Goal: Task Accomplishment & Management: Use online tool/utility

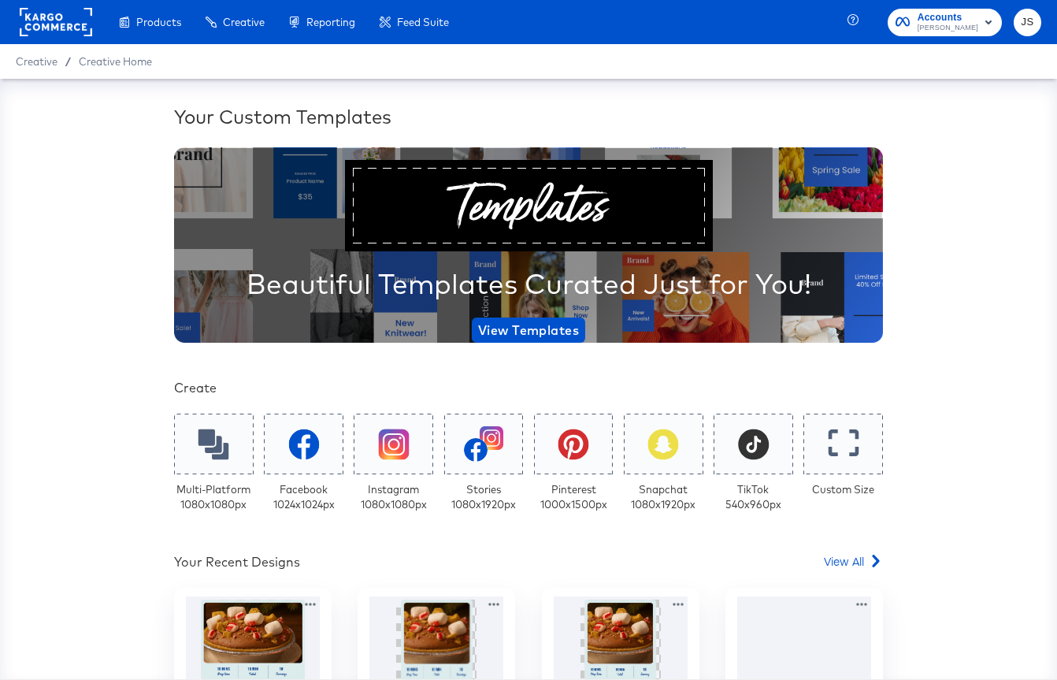
click at [950, 28] on span "Kraft Heinz" at bounding box center [947, 28] width 61 height 13
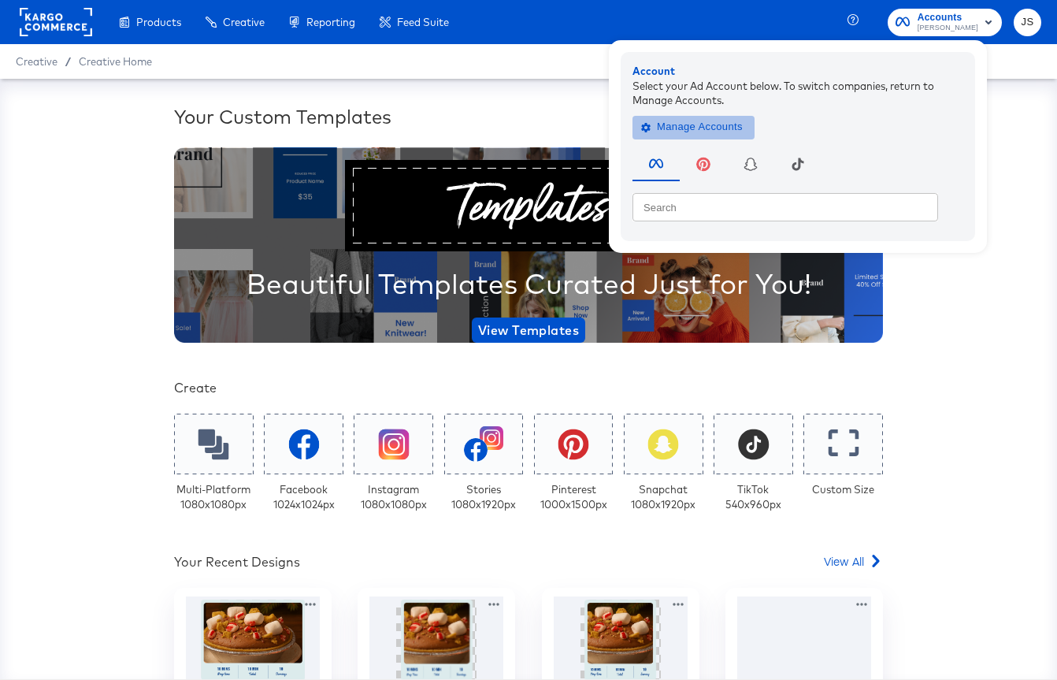
click at [741, 124] on span "Manage Accounts" at bounding box center [693, 127] width 98 height 18
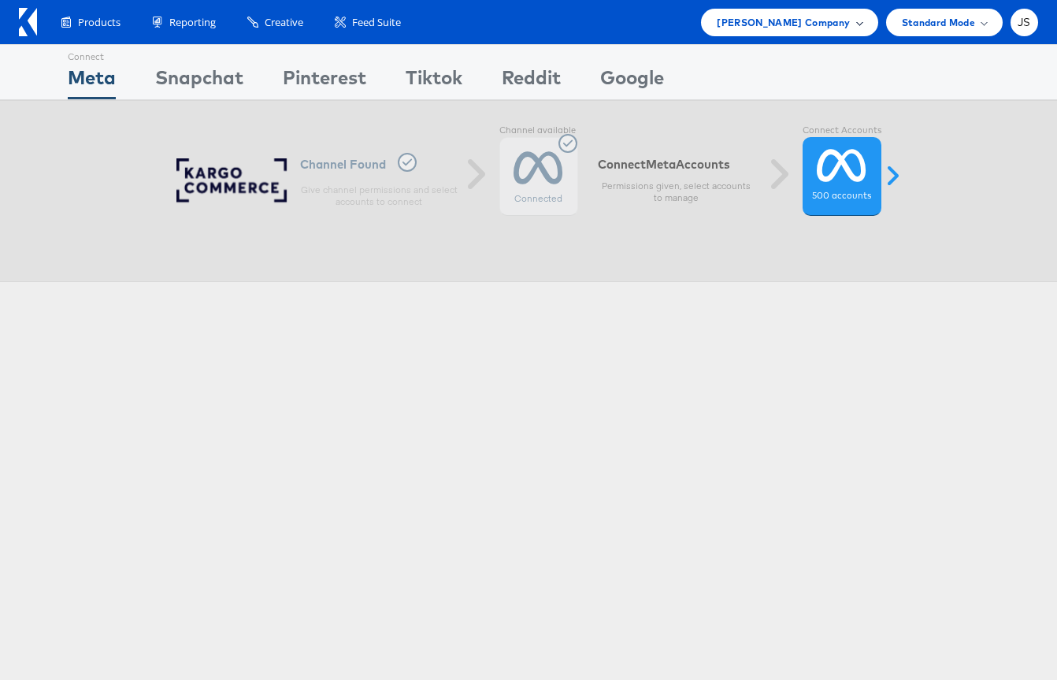
click at [797, 30] on div "Kraft Heinz Company" at bounding box center [789, 23] width 176 height 28
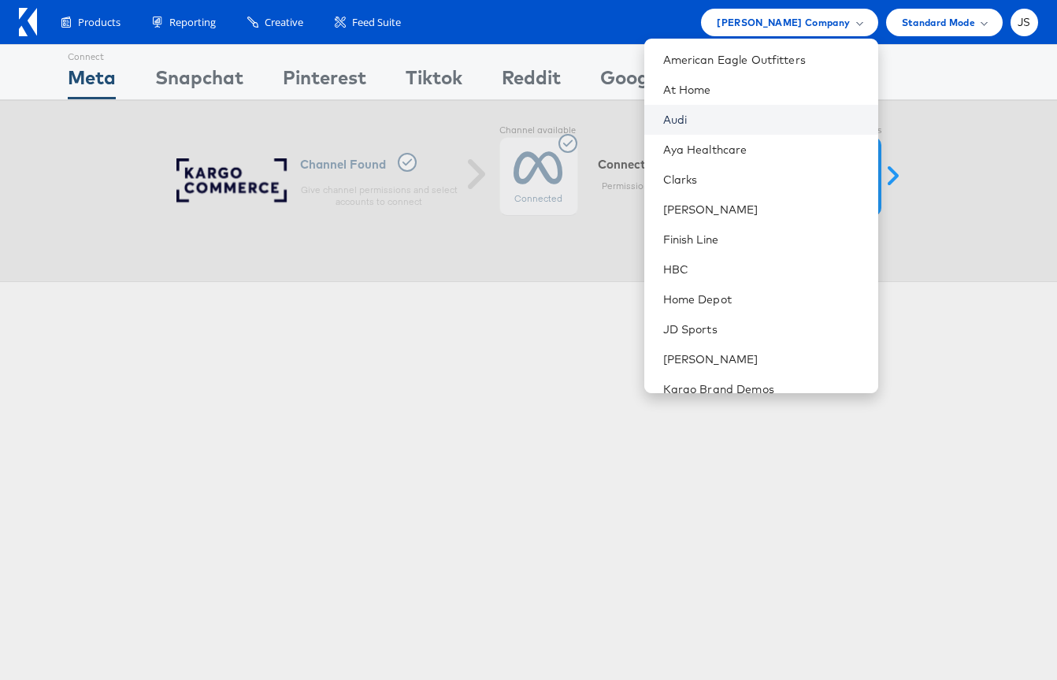
scroll to position [108, 0]
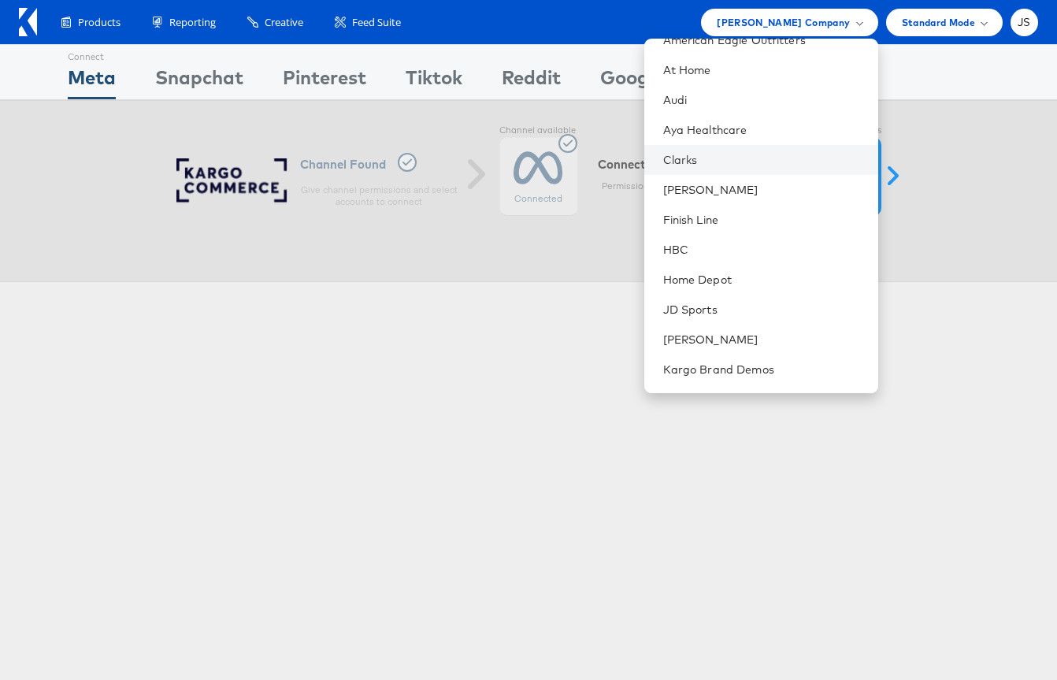
click at [729, 168] on li "Clarks" at bounding box center [761, 160] width 234 height 30
click at [721, 156] on link "Clarks" at bounding box center [764, 160] width 202 height 16
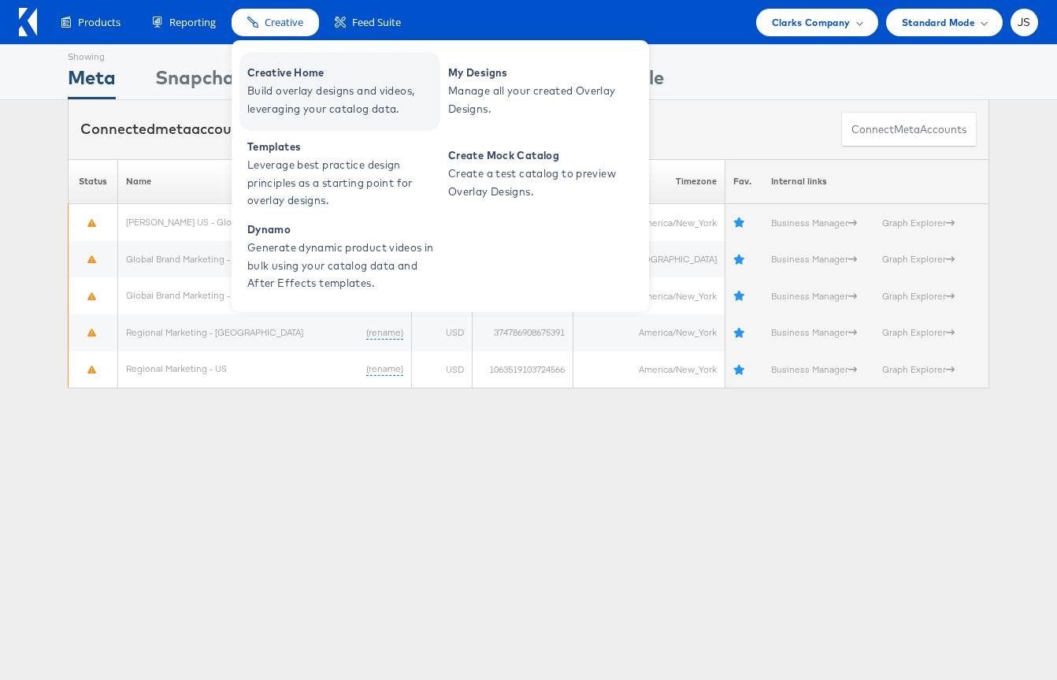
click at [289, 83] on span "Build overlay designs and videos, leveraging your catalog data." at bounding box center [341, 100] width 189 height 36
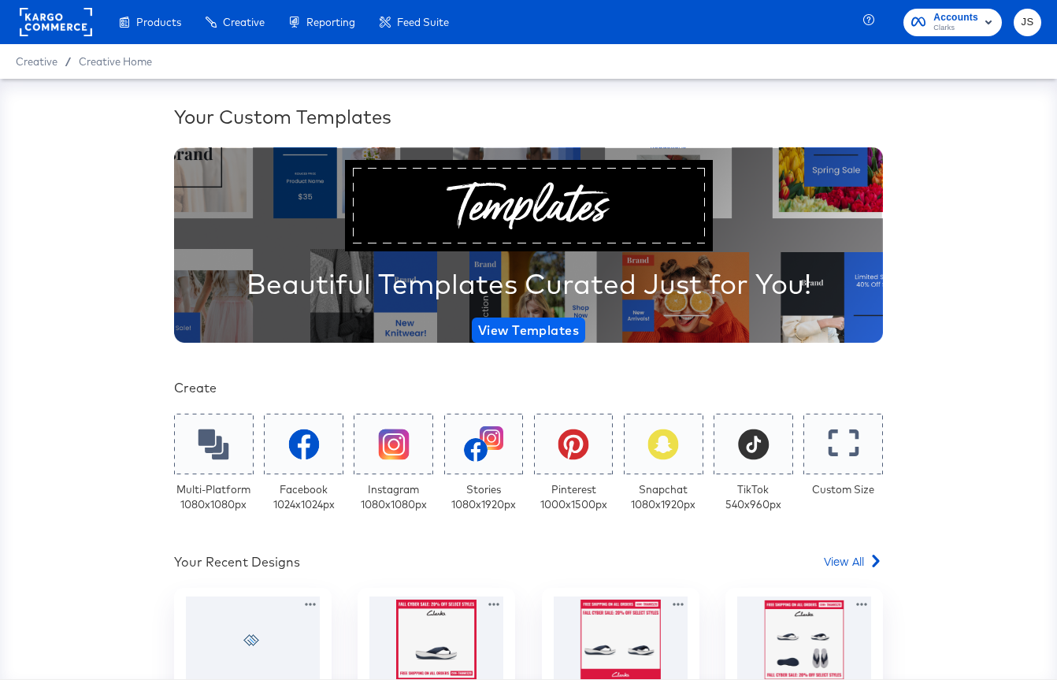
scroll to position [237, 0]
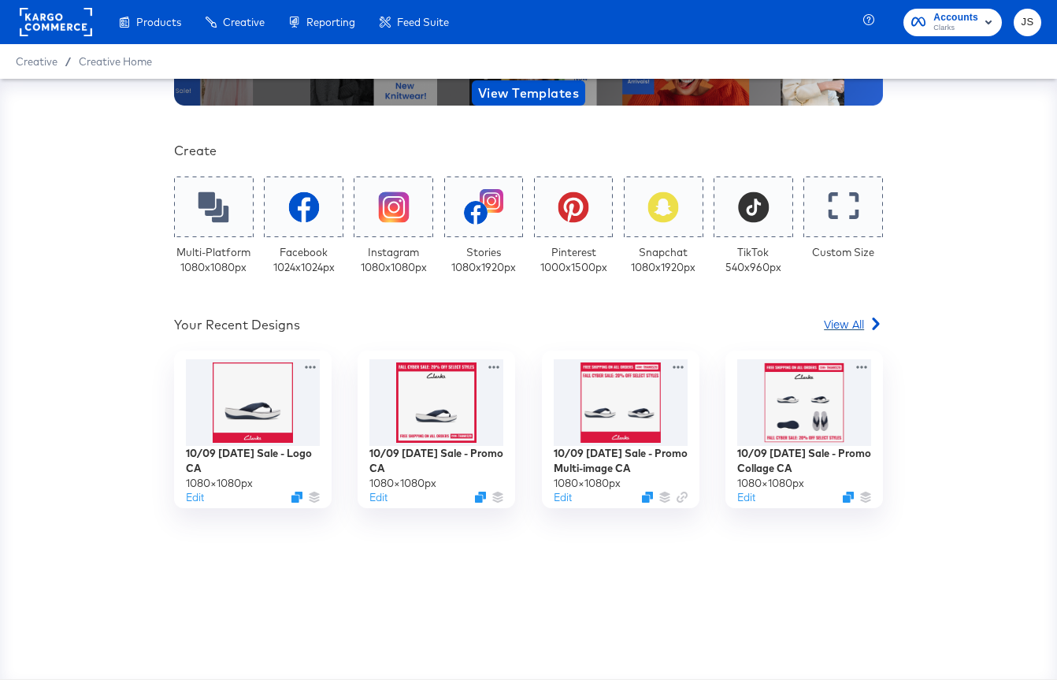
click at [851, 320] on span "View All" at bounding box center [844, 324] width 40 height 16
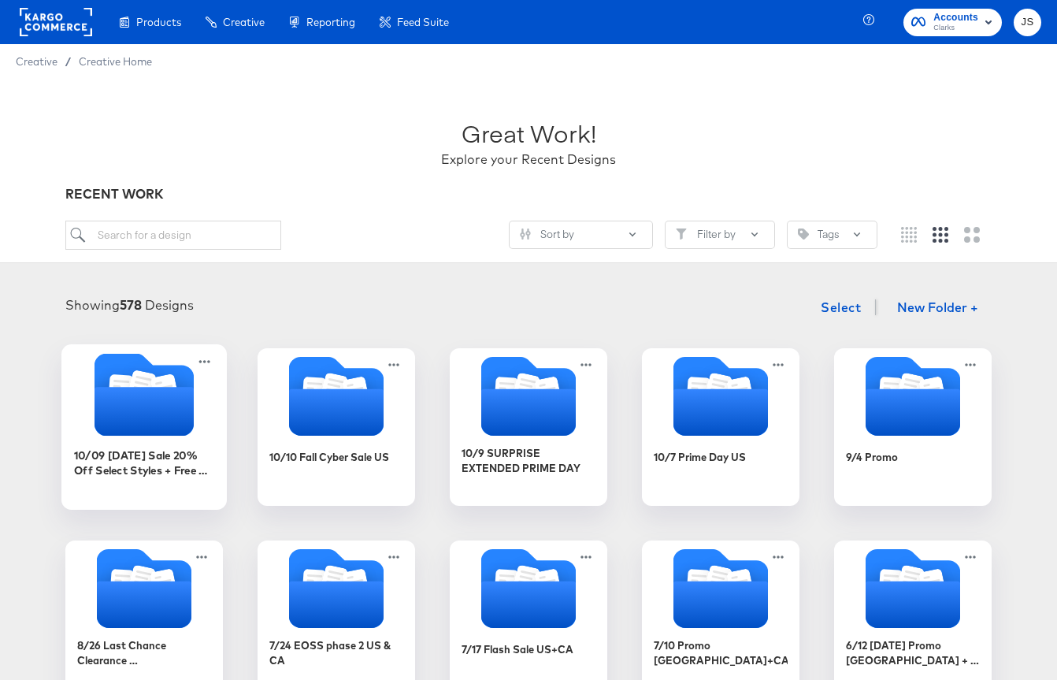
click at [176, 422] on icon "Folder" at bounding box center [143, 411] width 99 height 49
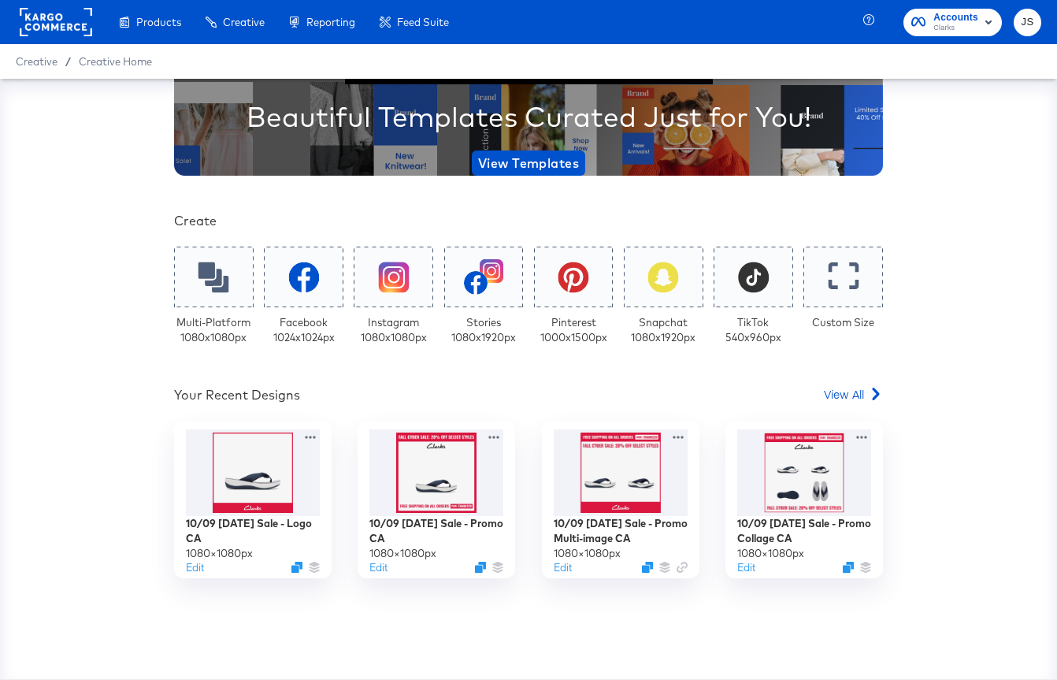
scroll to position [194, 0]
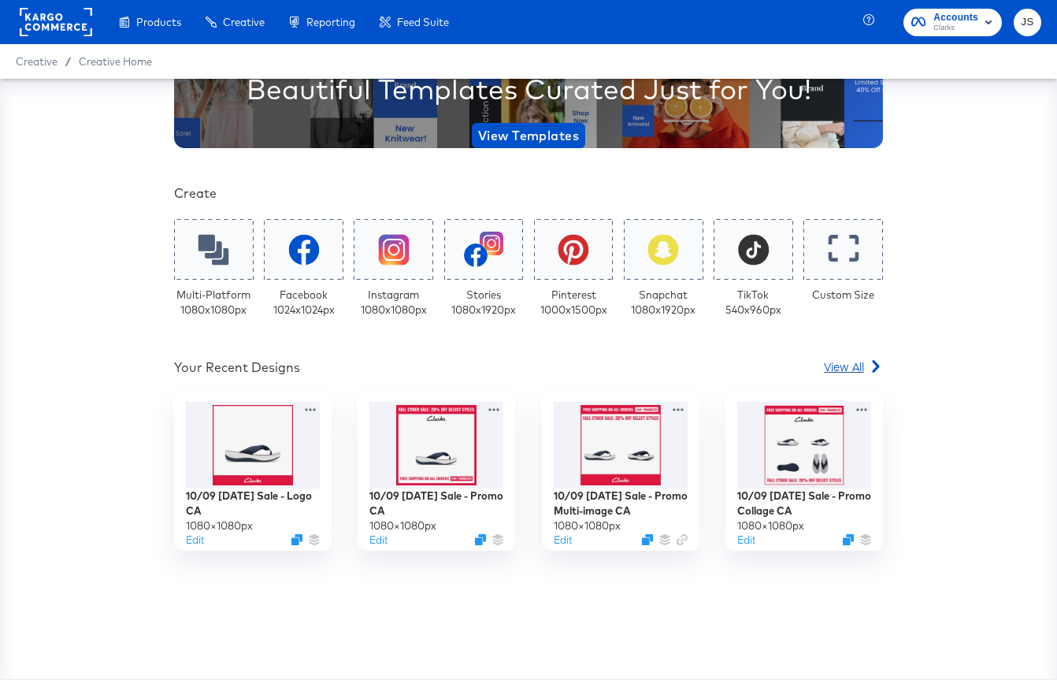
click at [867, 361] on div "View All" at bounding box center [853, 366] width 59 height 16
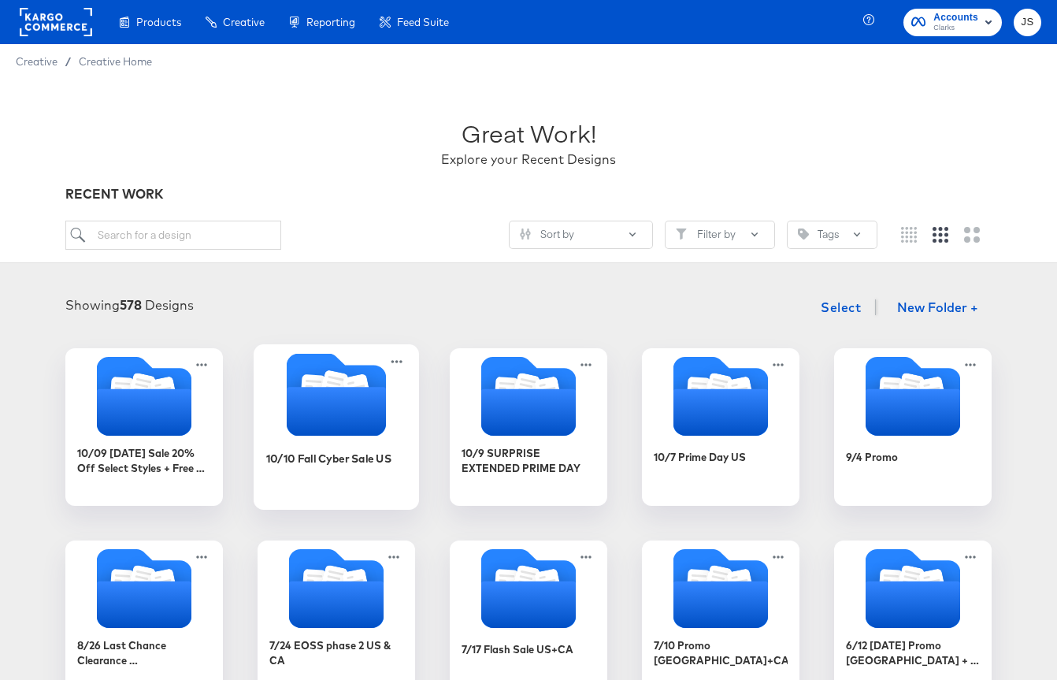
click at [354, 406] on icon "Folder" at bounding box center [336, 411] width 99 height 49
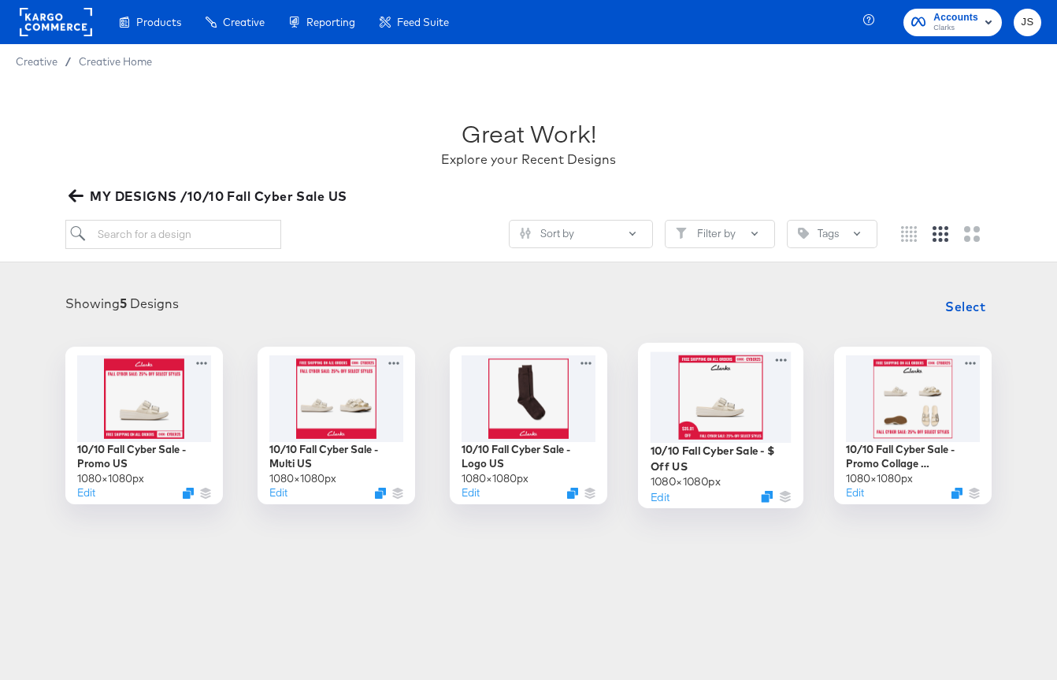
click at [736, 417] on div at bounding box center [720, 396] width 141 height 91
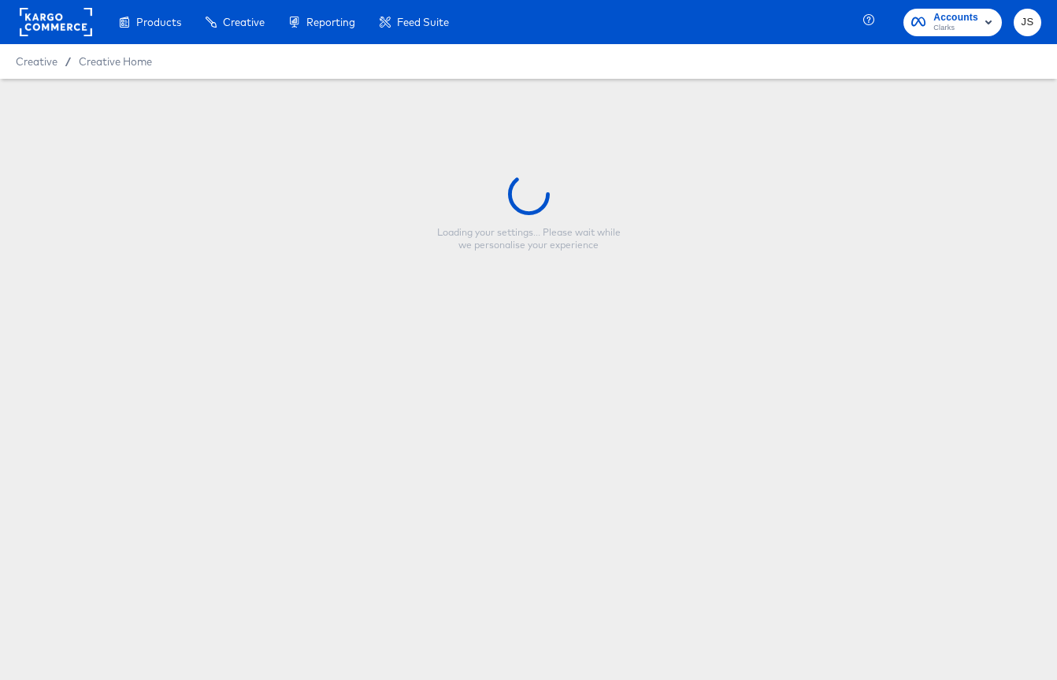
type input "10/10 Fall Cyber Sale - $ Off US"
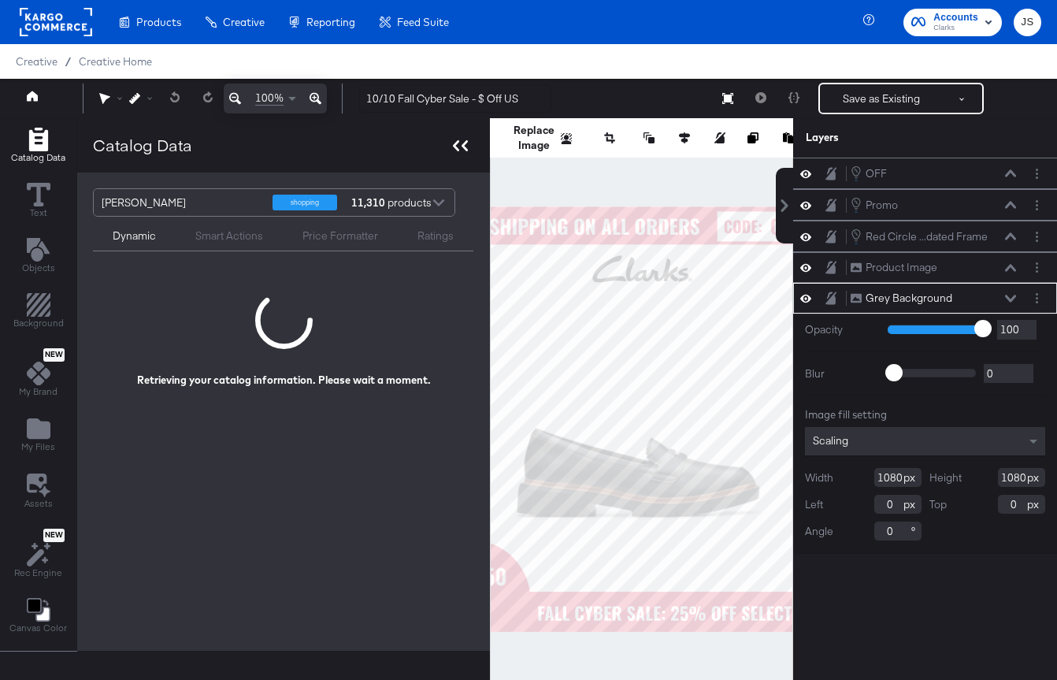
click at [454, 152] on div at bounding box center [460, 145] width 28 height 23
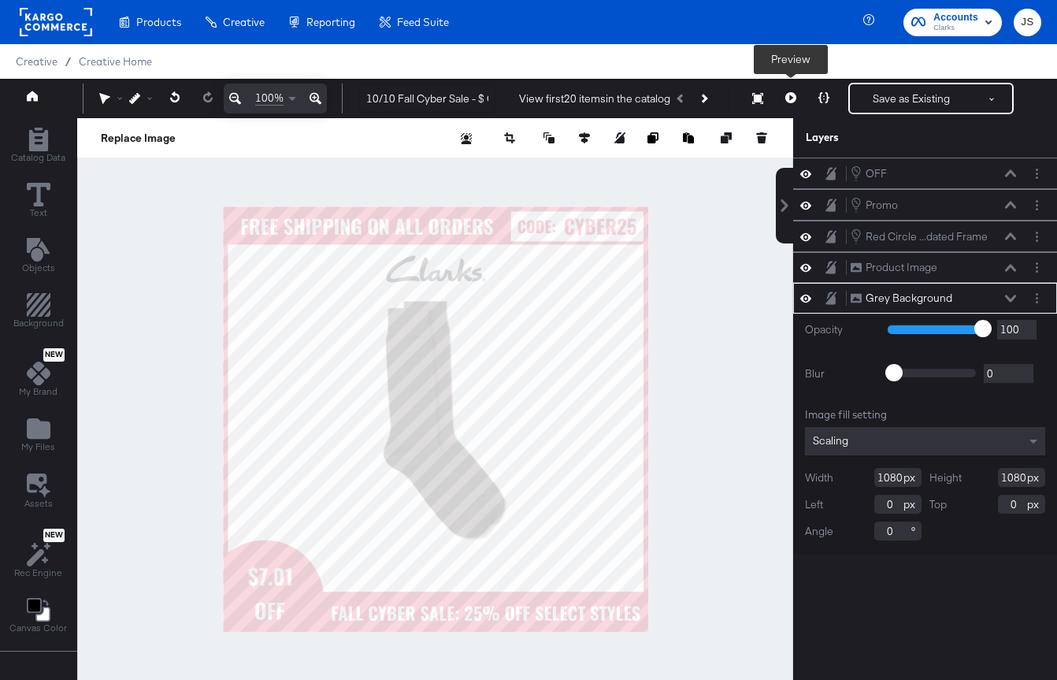
click at [785, 94] on icon at bounding box center [790, 97] width 11 height 11
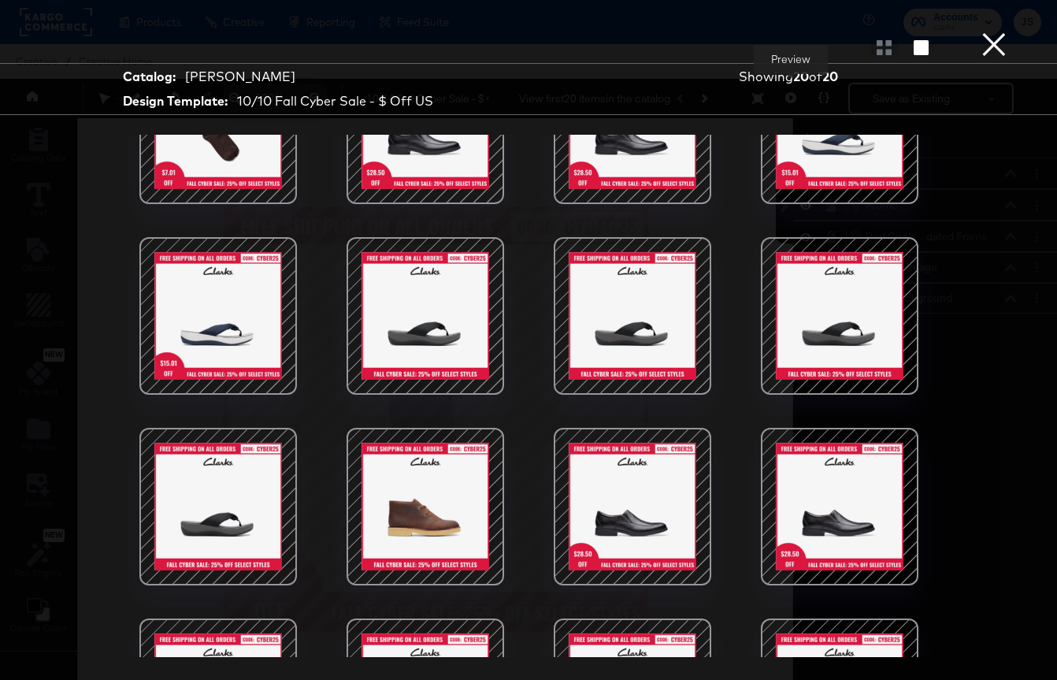
scroll to position [398, 0]
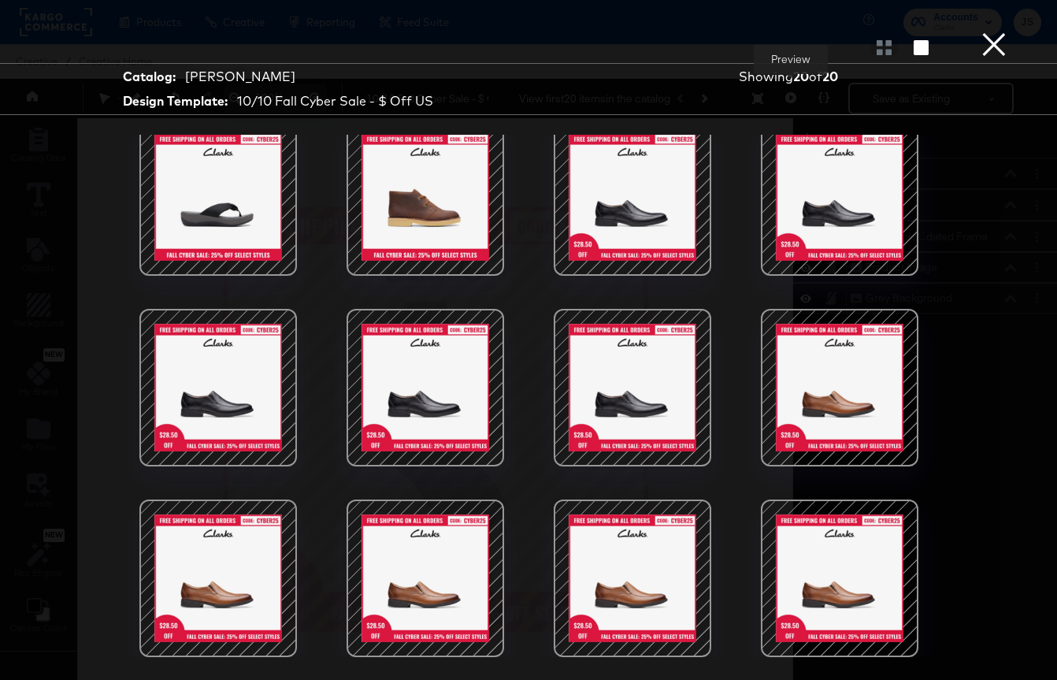
click at [995, 31] on button "×" at bounding box center [993, 15] width 31 height 31
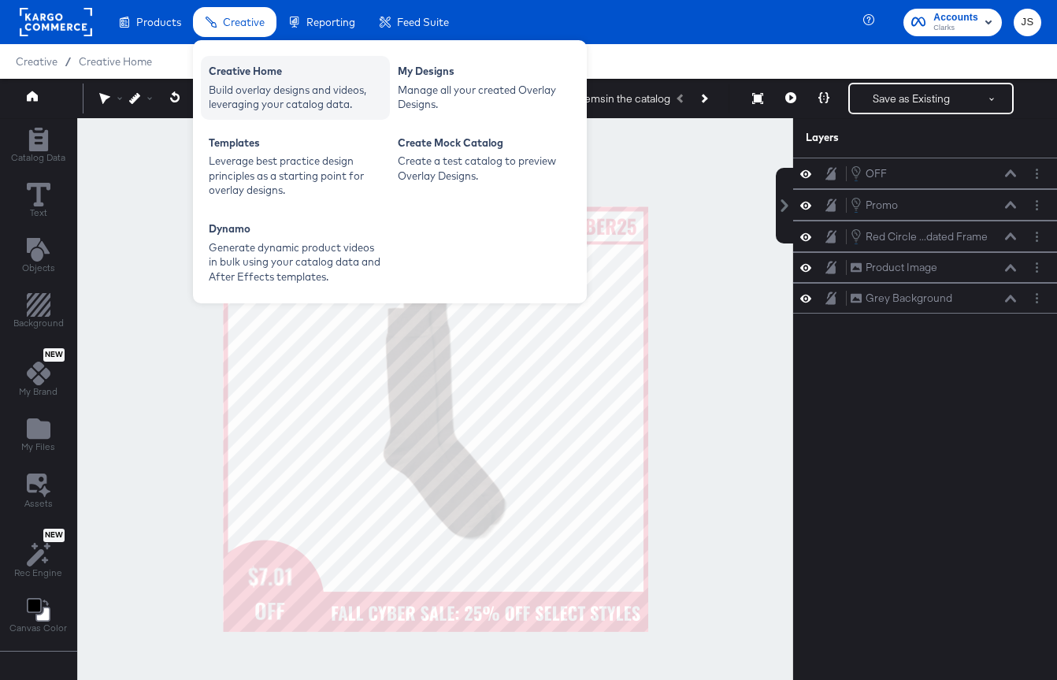
click at [261, 103] on div "Build overlay designs and videos, leveraging your catalog data." at bounding box center [295, 97] width 173 height 29
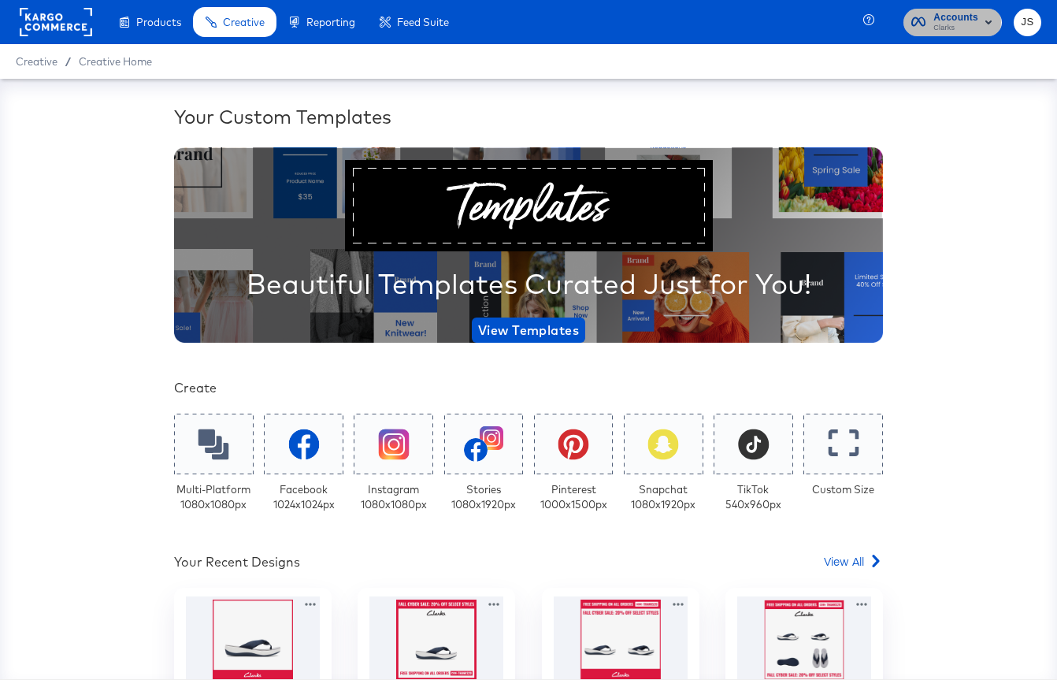
click at [937, 21] on span "Accounts" at bounding box center [955, 17] width 45 height 17
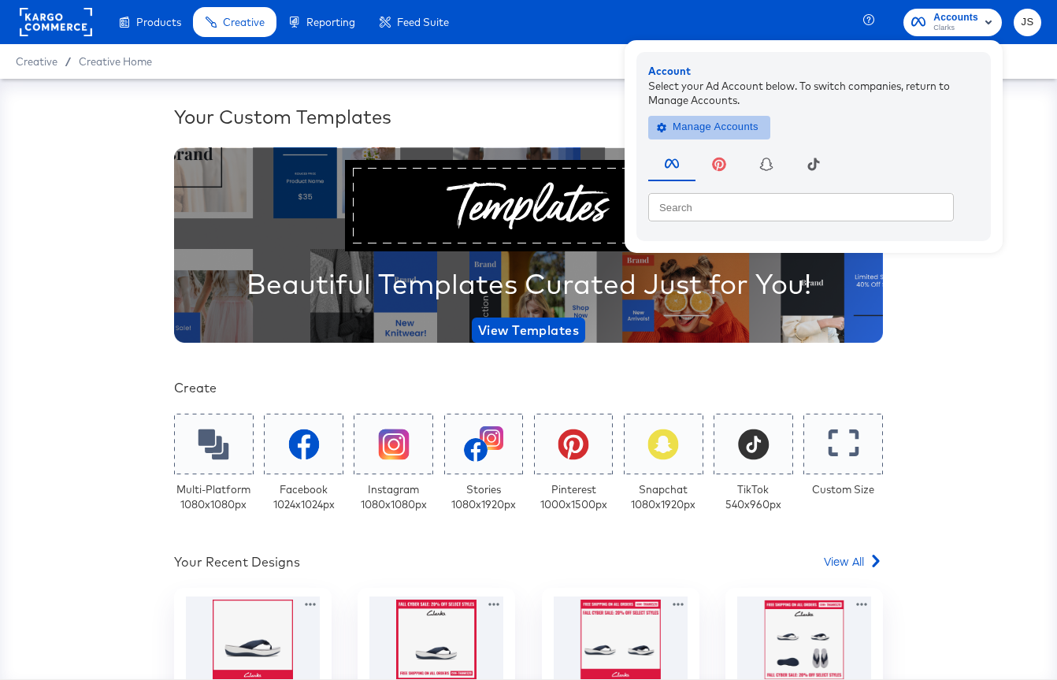
click at [751, 117] on button "Manage Accounts" at bounding box center [709, 127] width 122 height 24
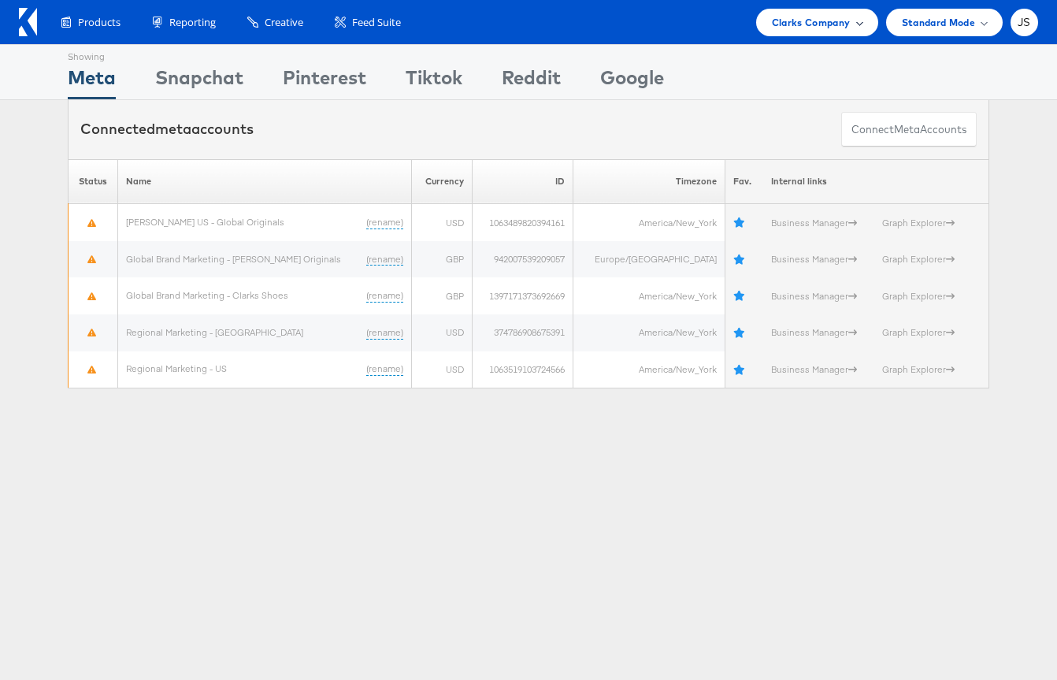
click at [806, 24] on span "Clarks Company" at bounding box center [811, 22] width 79 height 17
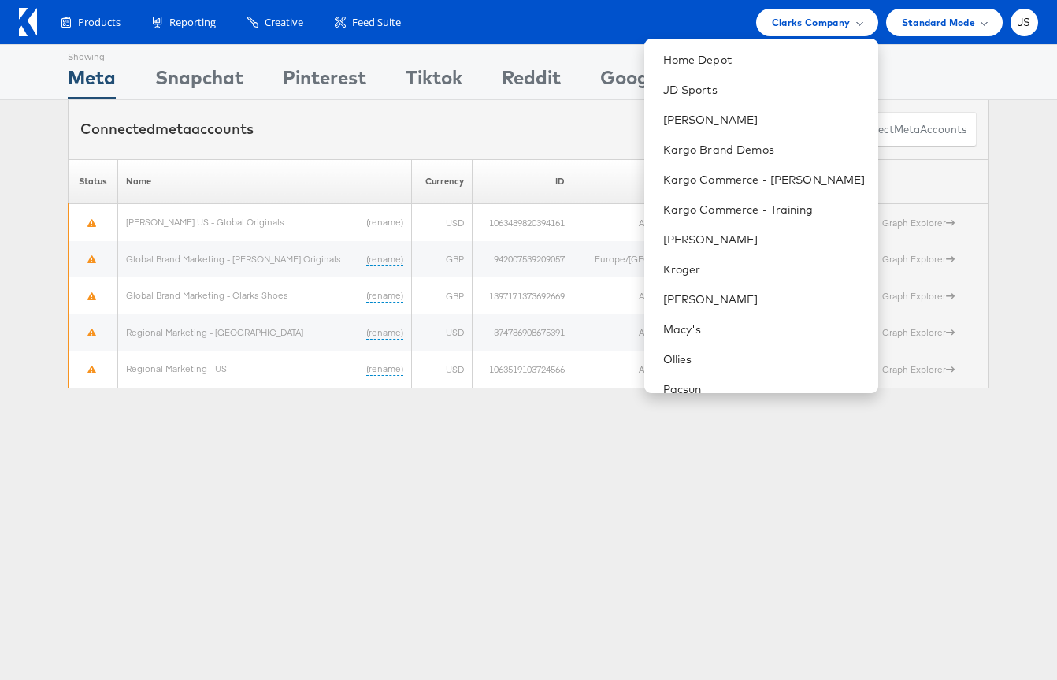
scroll to position [309, 0]
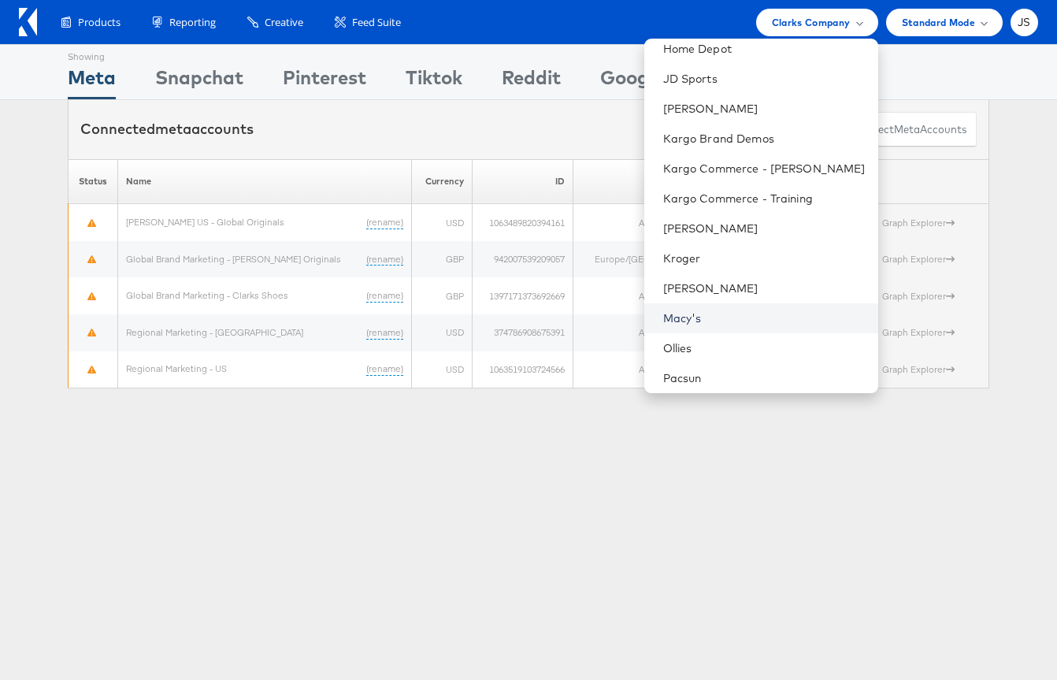
click at [702, 313] on link "Macy's" at bounding box center [764, 318] width 202 height 16
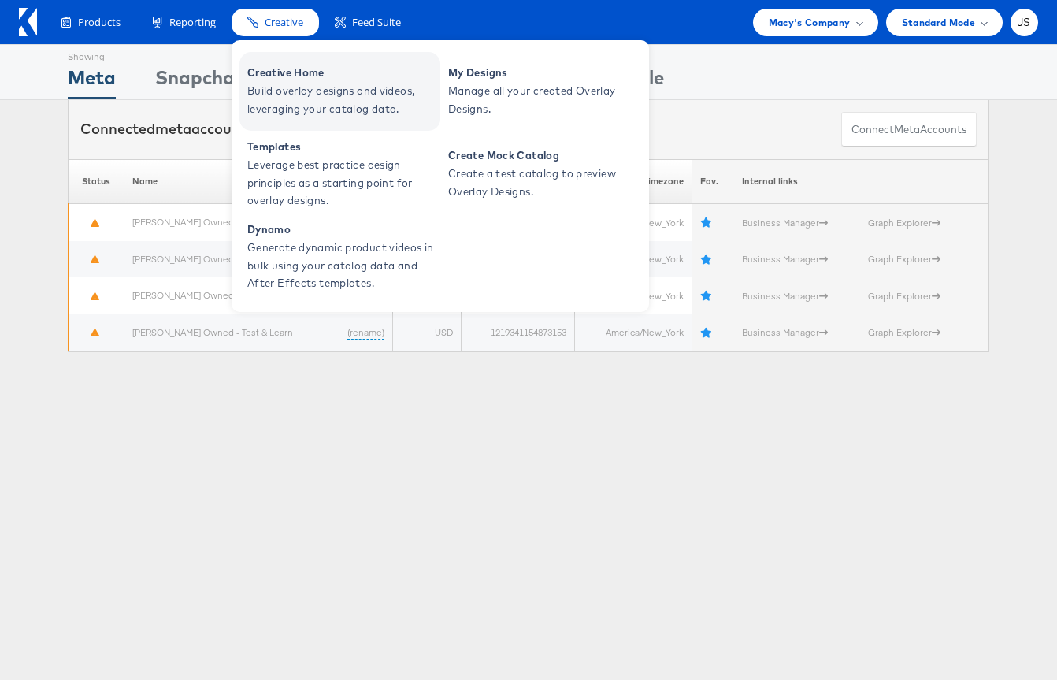
click at [281, 73] on span "Creative Home" at bounding box center [341, 73] width 189 height 18
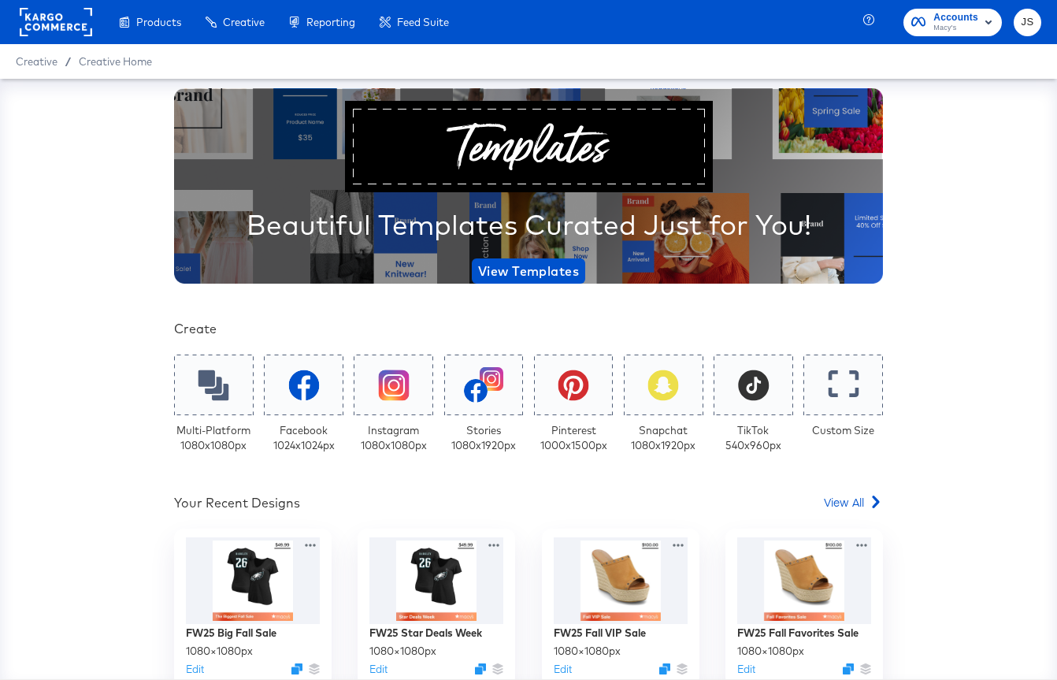
scroll to position [84, 0]
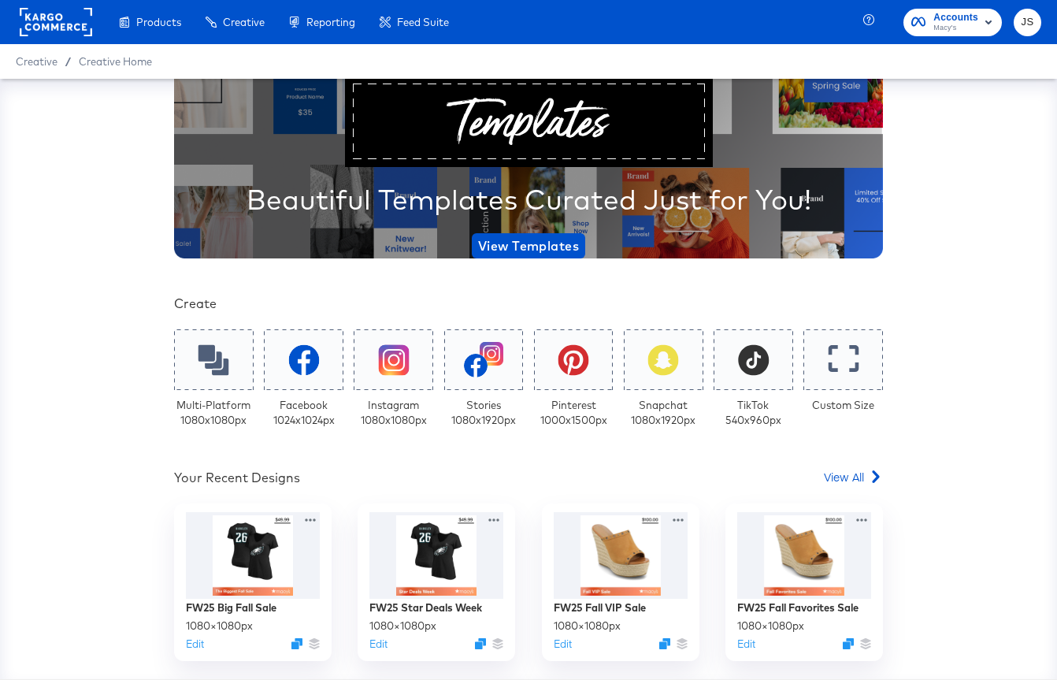
click at [0, 0] on div "Build overlay designs and videos, leveraging your catalog data." at bounding box center [0, 0] width 0 height 0
click at [843, 479] on span "View All" at bounding box center [844, 477] width 40 height 16
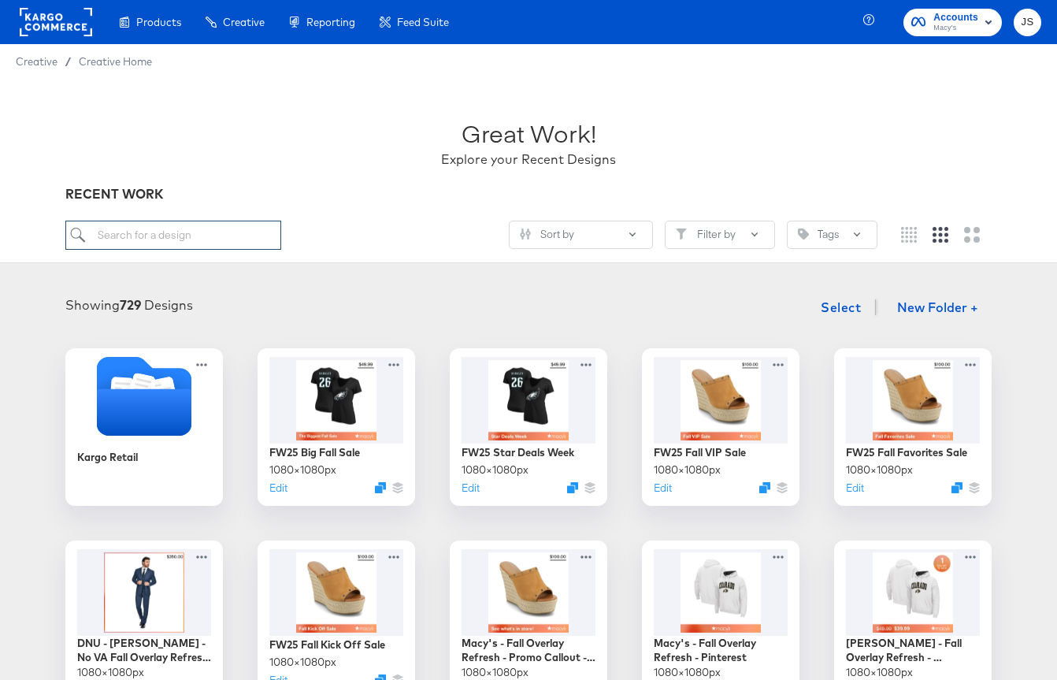
click at [190, 235] on input "search" at bounding box center [173, 234] width 216 height 29
paste input "CP-8286_Macys_Snapchat_Strikethrough"
type input "CP-8286_Macys_Snapchat_Strikethrough"
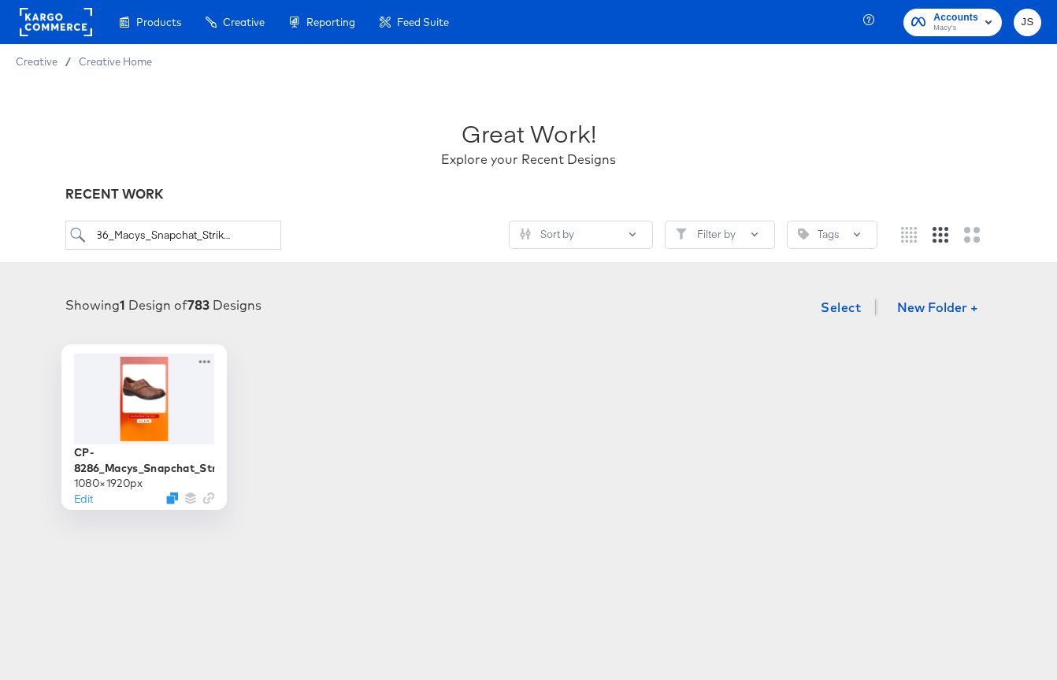
click at [120, 413] on div at bounding box center [144, 398] width 141 height 91
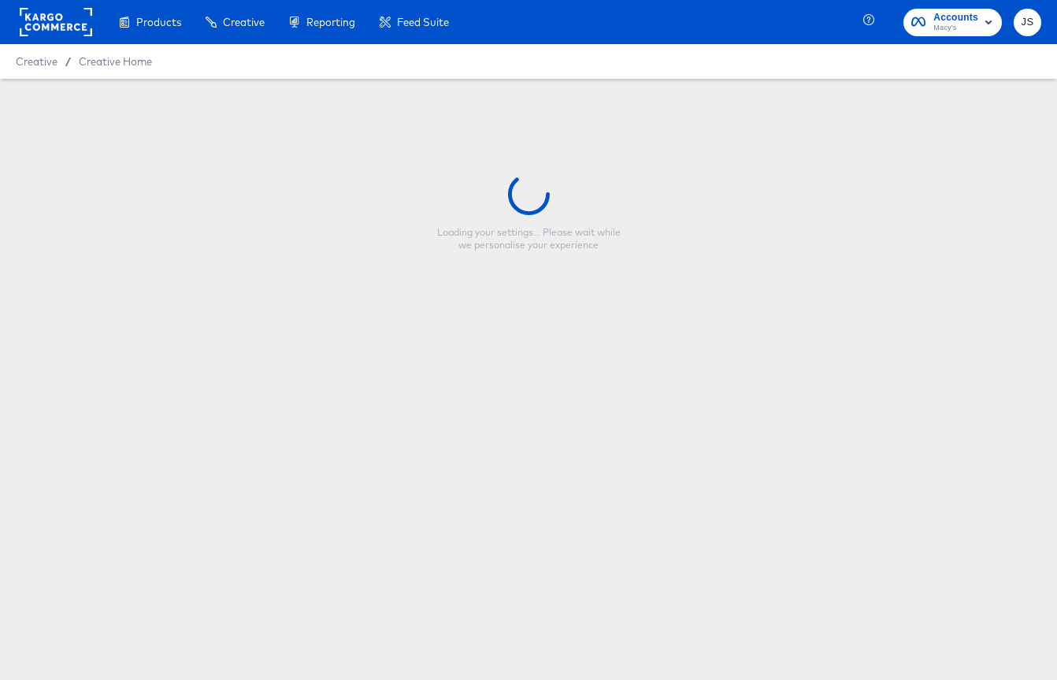
type input "CP-8286_Macys_Snapchat_Strikethrough"
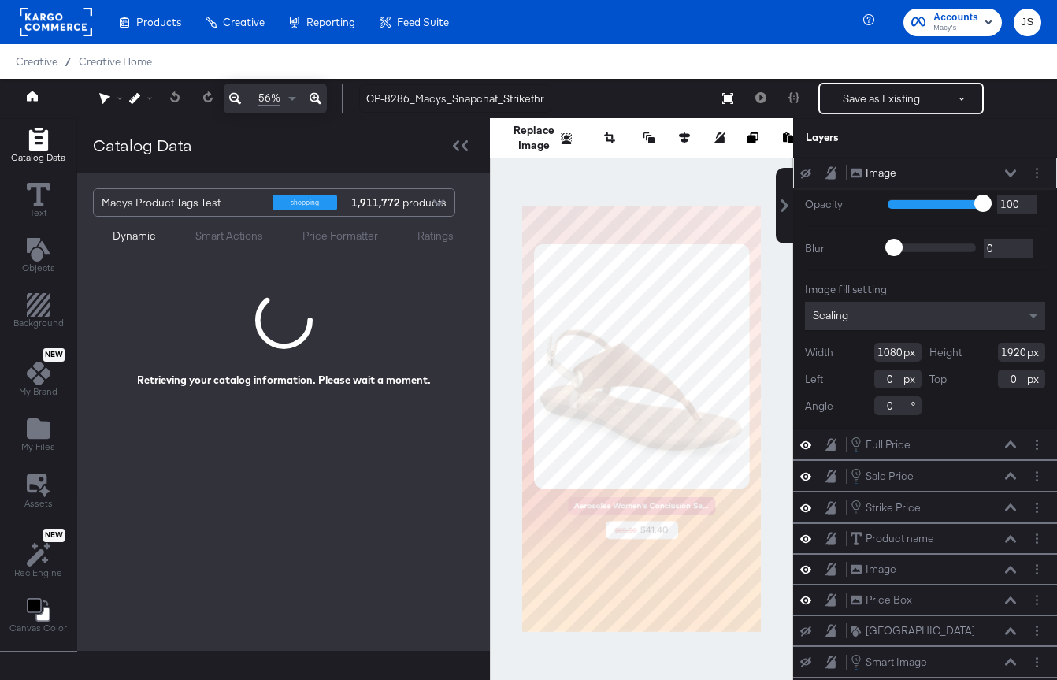
click at [1014, 169] on icon at bounding box center [1010, 173] width 11 height 8
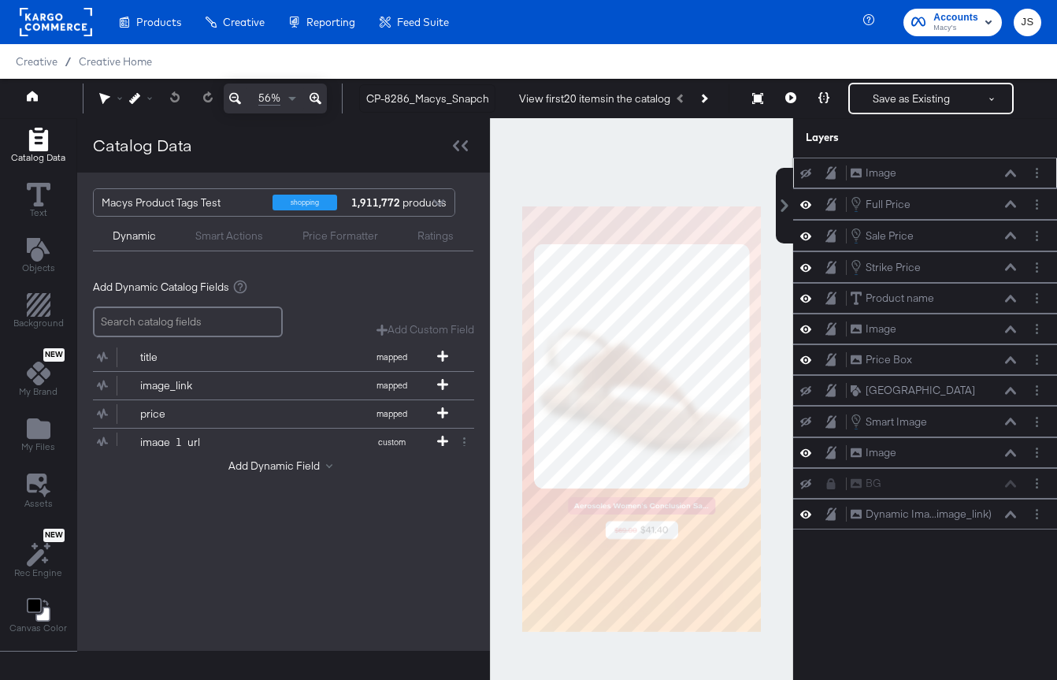
click at [802, 166] on div "Image Image" at bounding box center [924, 173] width 251 height 17
click at [805, 172] on icon at bounding box center [805, 173] width 11 height 10
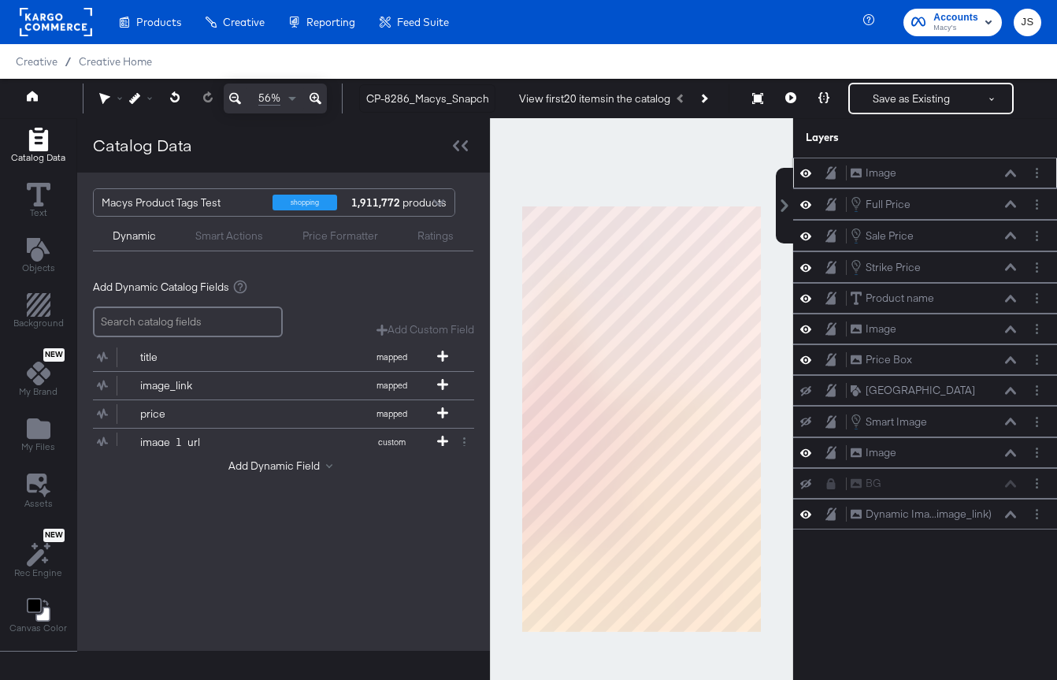
click at [805, 172] on icon at bounding box center [805, 172] width 11 height 13
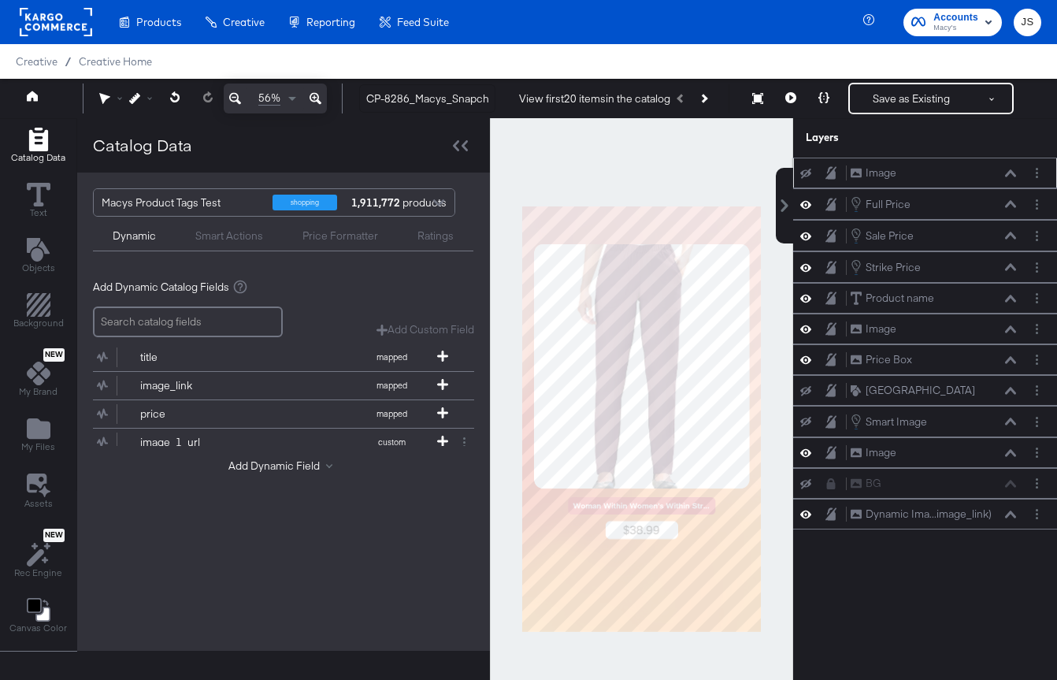
click at [805, 170] on icon at bounding box center [805, 174] width 11 height 10
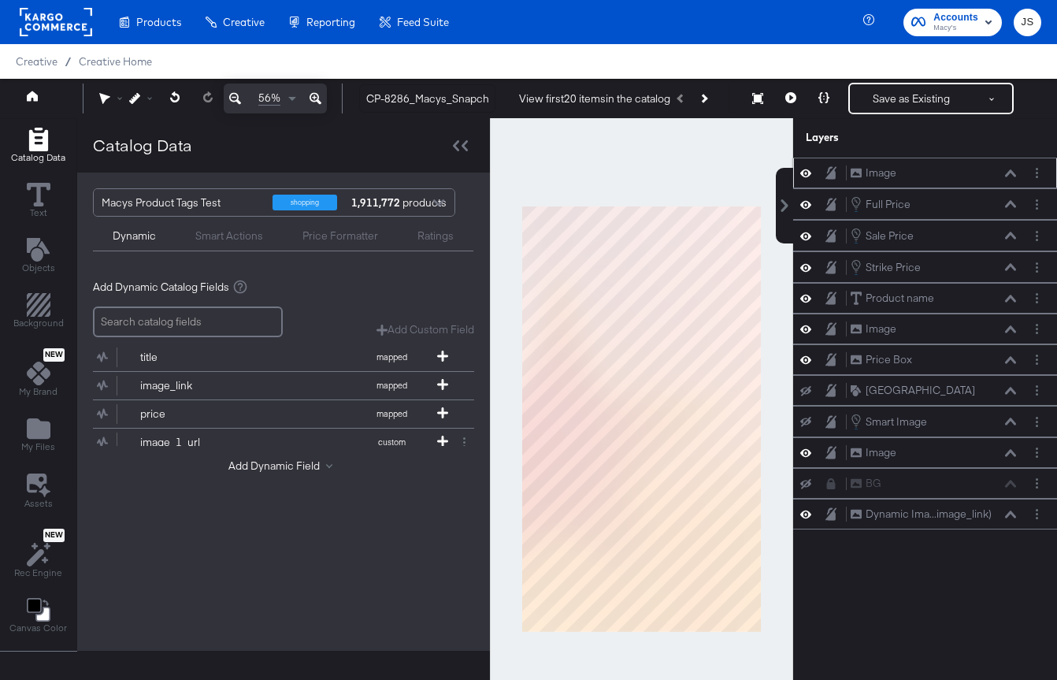
click at [805, 170] on icon at bounding box center [805, 172] width 11 height 13
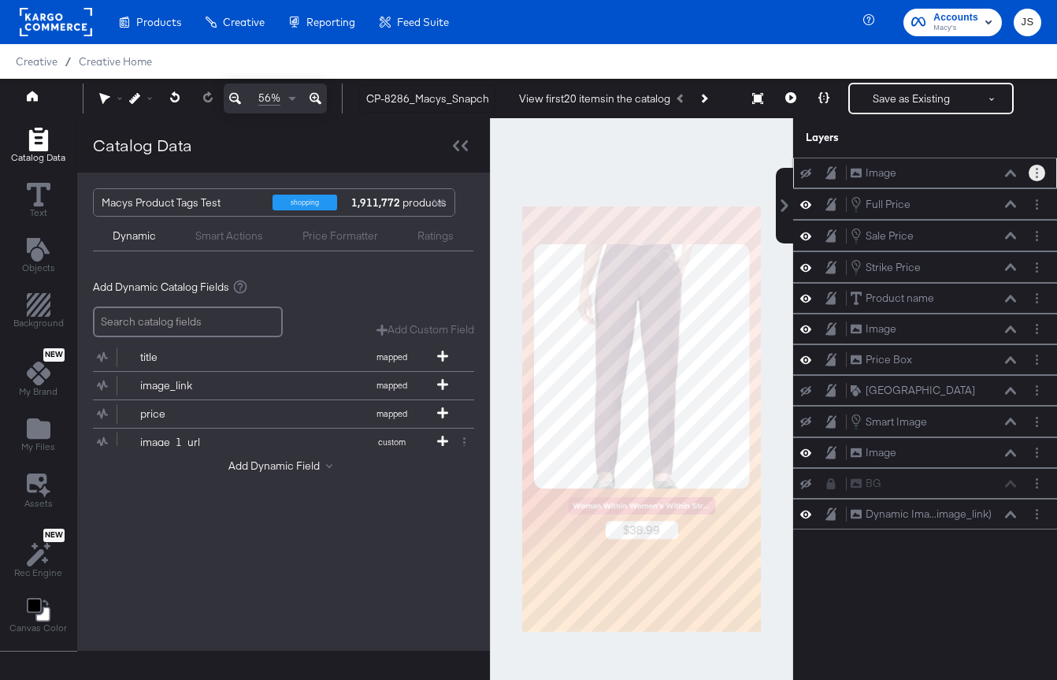
click at [1039, 171] on button "Layer Options" at bounding box center [1036, 173] width 17 height 17
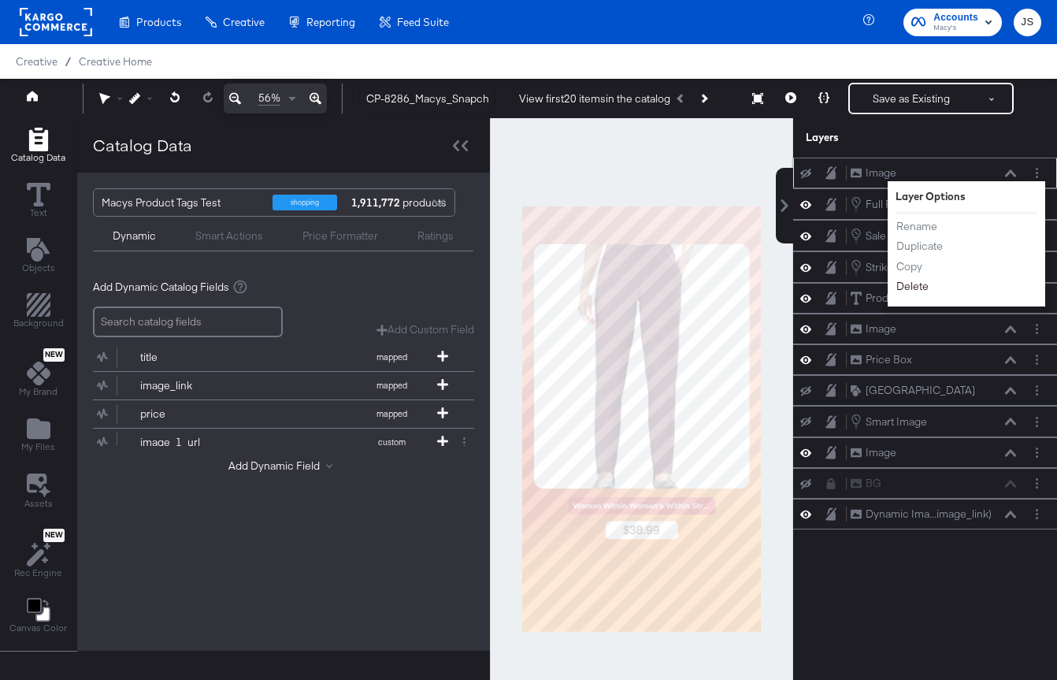
click at [911, 292] on button "Delete" at bounding box center [912, 286] width 34 height 17
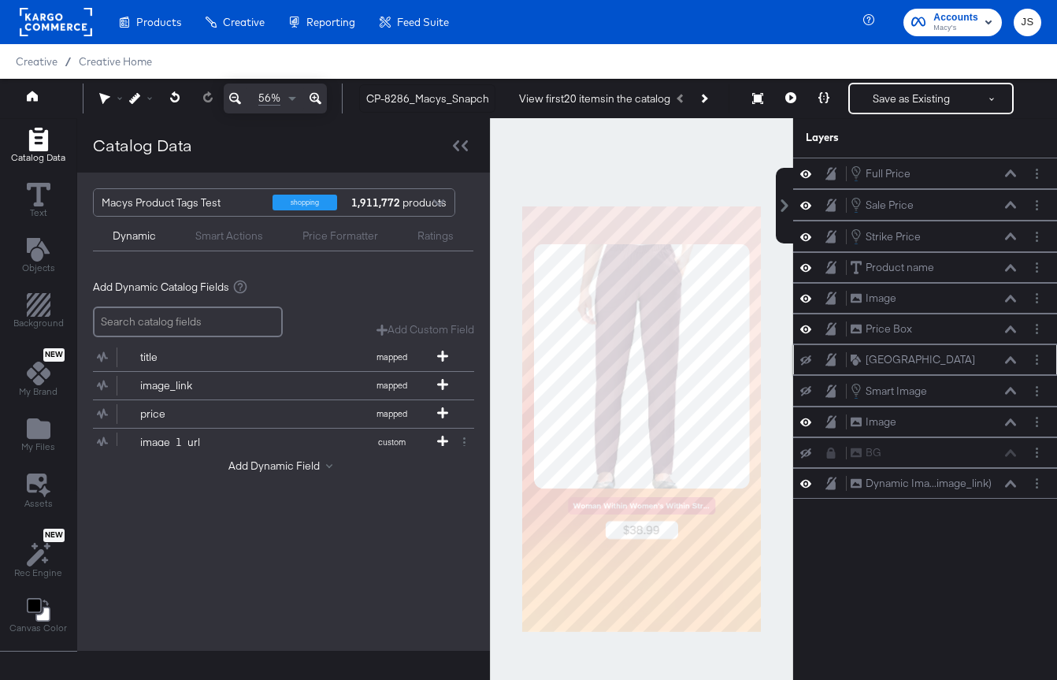
click at [807, 360] on icon at bounding box center [805, 360] width 11 height 10
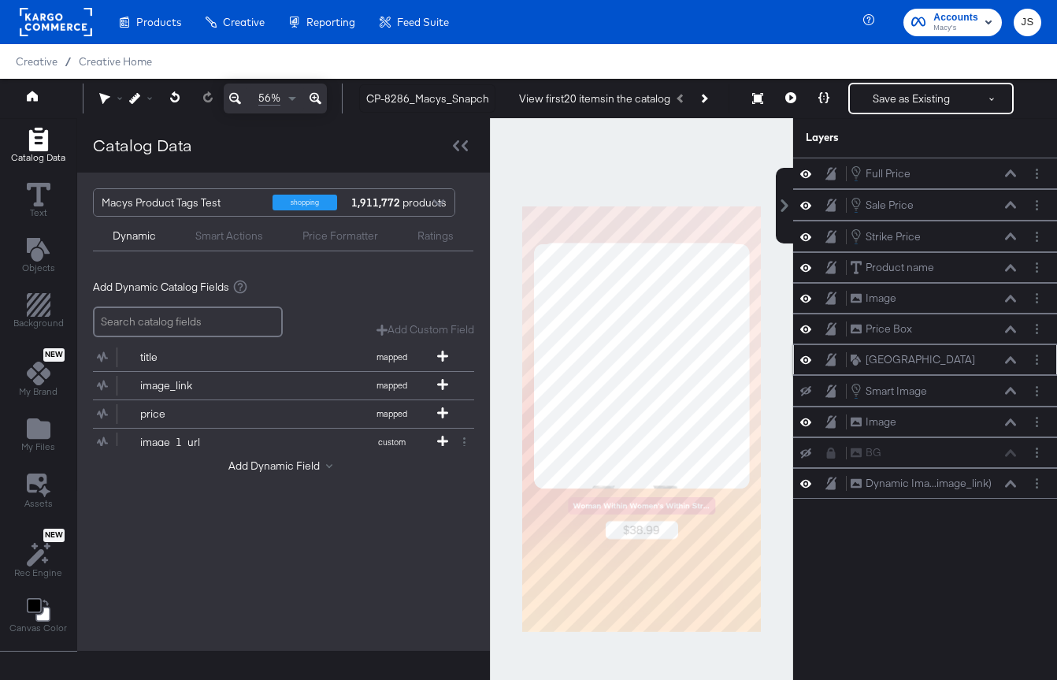
click at [807, 360] on icon at bounding box center [805, 359] width 11 height 13
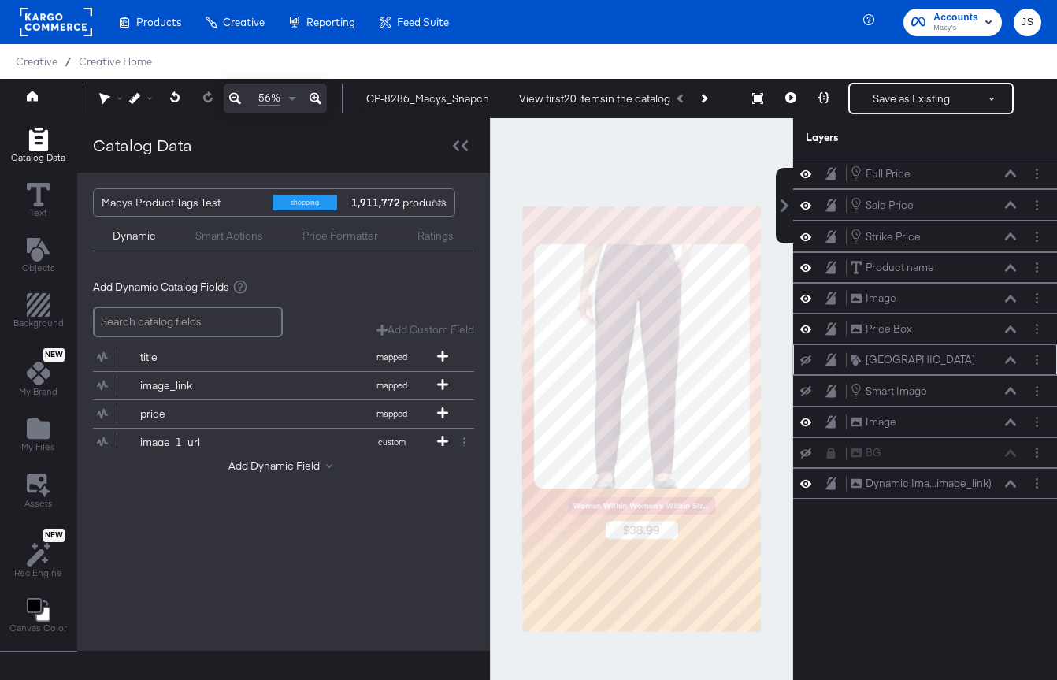
click at [807, 360] on icon at bounding box center [805, 360] width 11 height 10
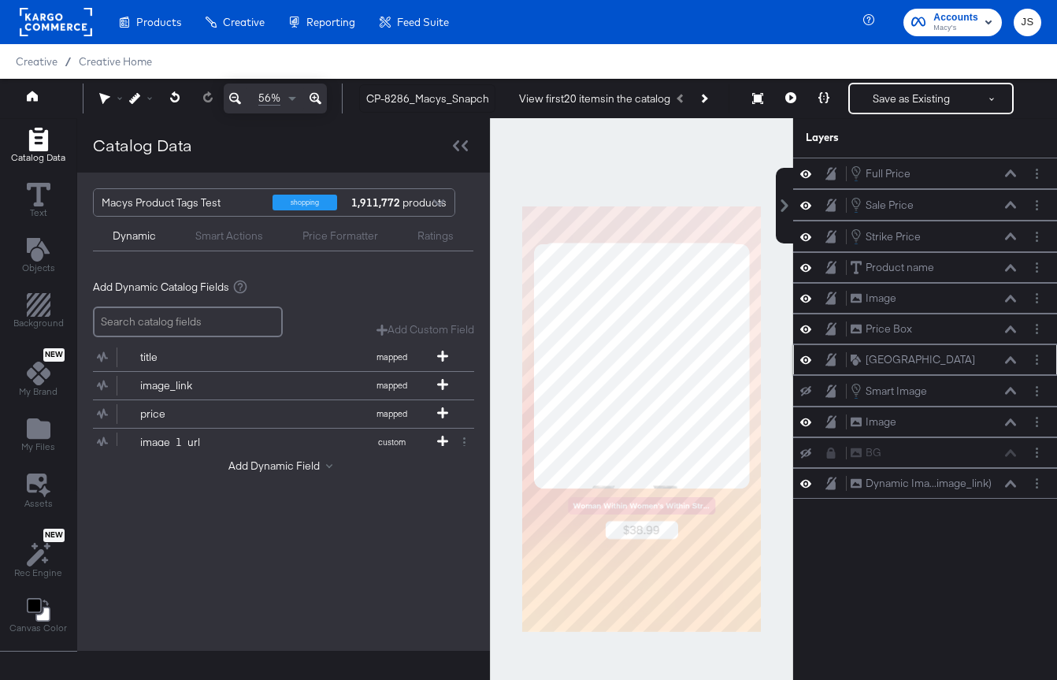
click at [807, 360] on icon at bounding box center [805, 359] width 11 height 13
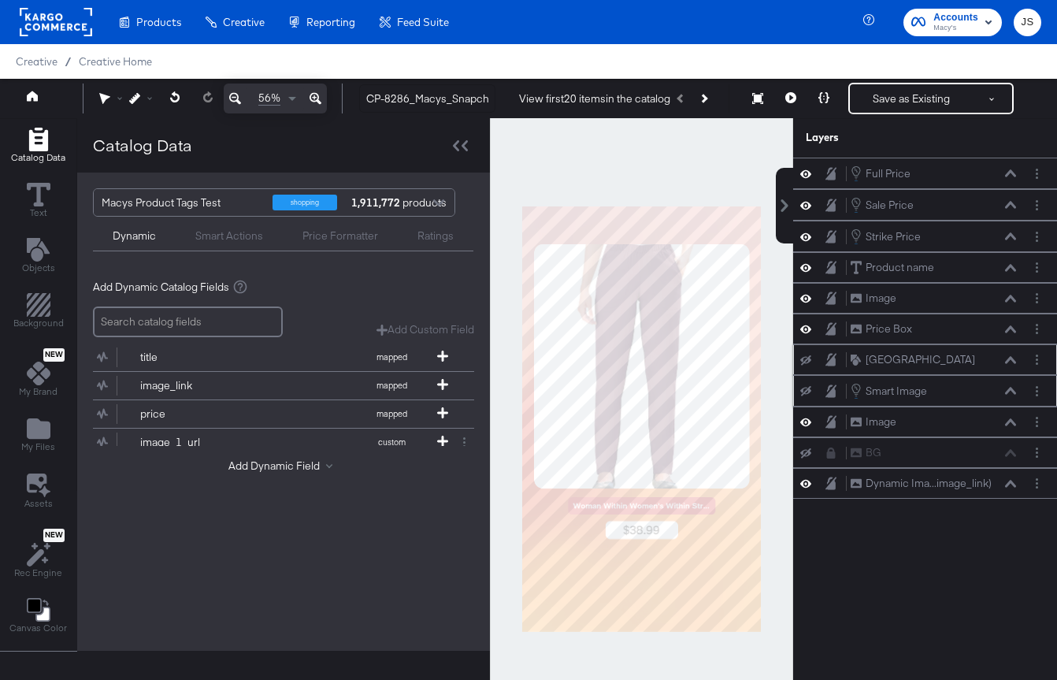
click at [807, 385] on button at bounding box center [805, 390] width 13 height 13
click at [807, 385] on icon at bounding box center [805, 390] width 11 height 13
click at [808, 421] on icon at bounding box center [805, 421] width 11 height 13
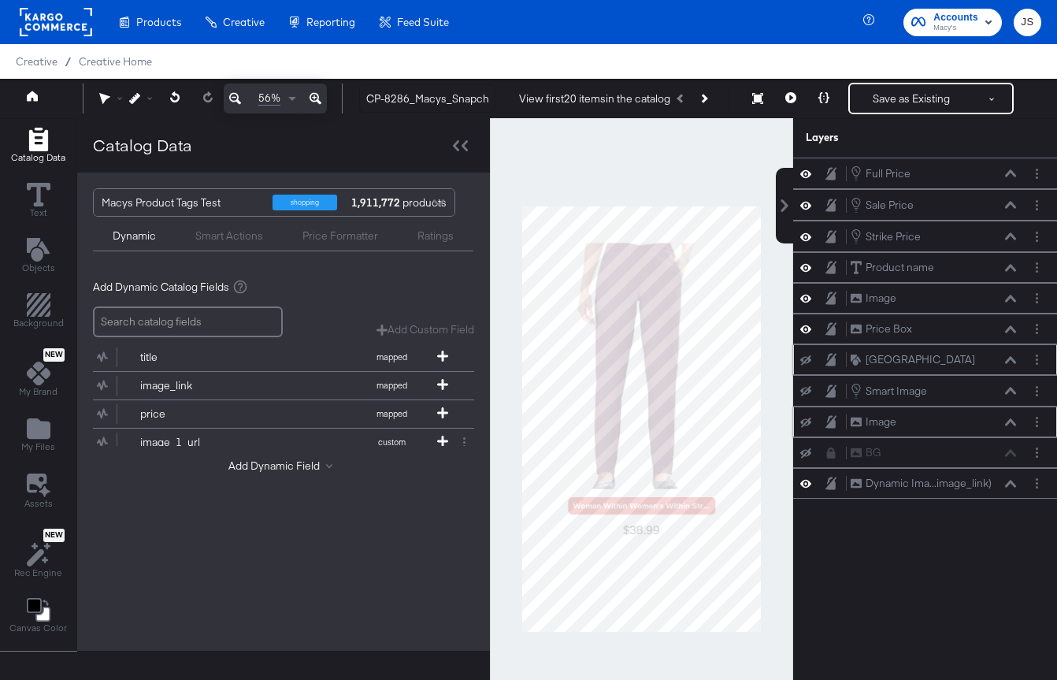
click at [808, 421] on icon at bounding box center [805, 422] width 11 height 10
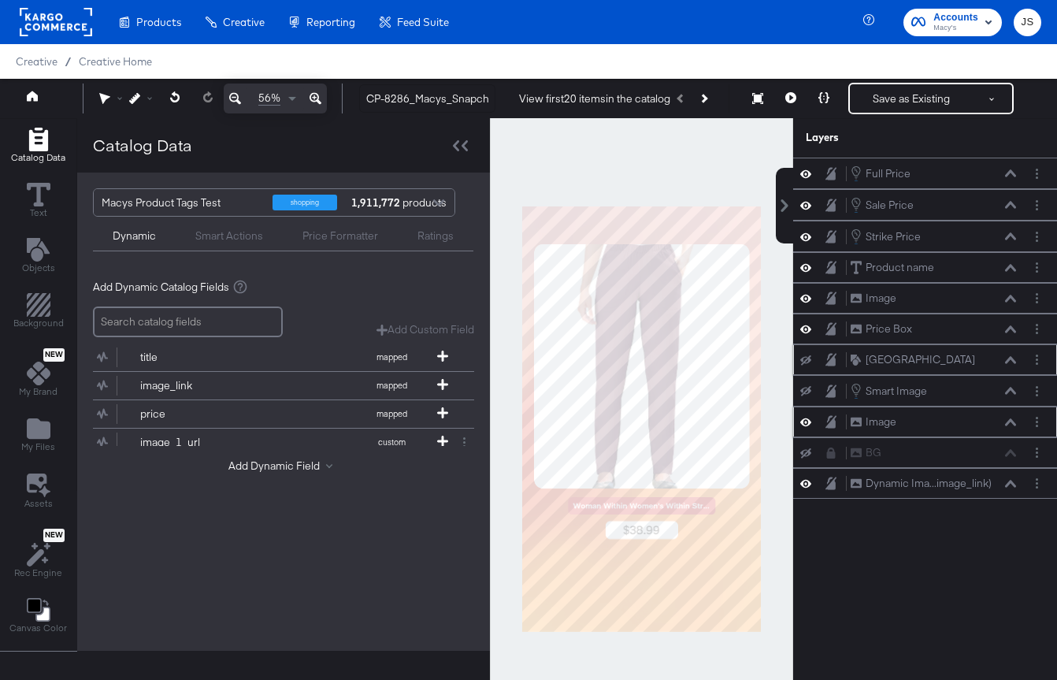
click at [808, 421] on icon at bounding box center [805, 421] width 11 height 13
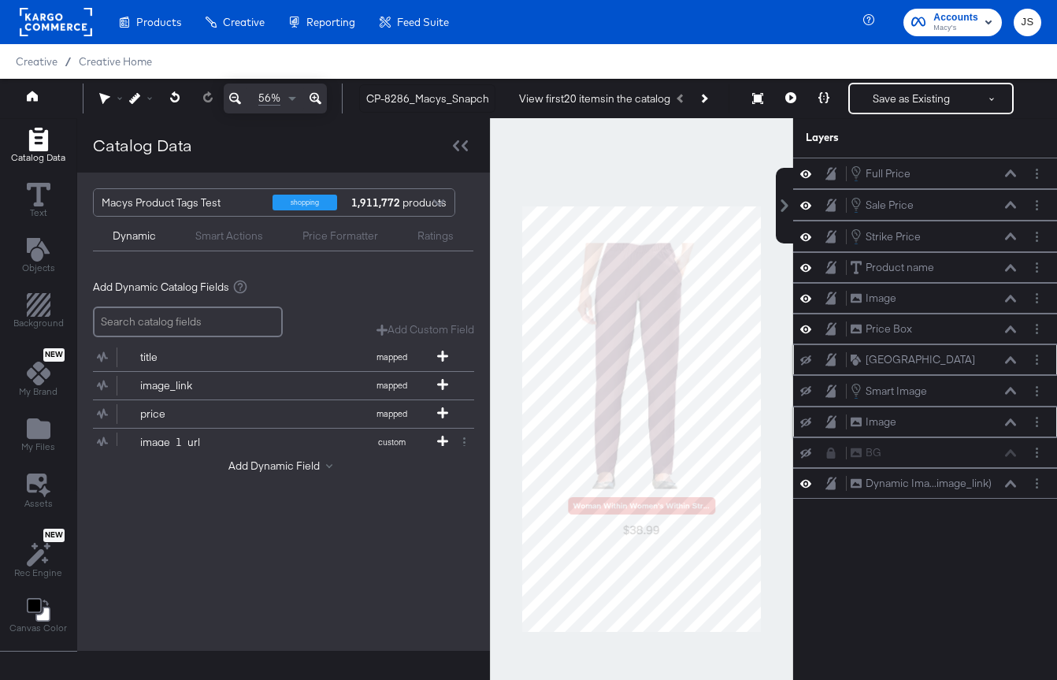
click at [808, 421] on icon at bounding box center [805, 422] width 11 height 10
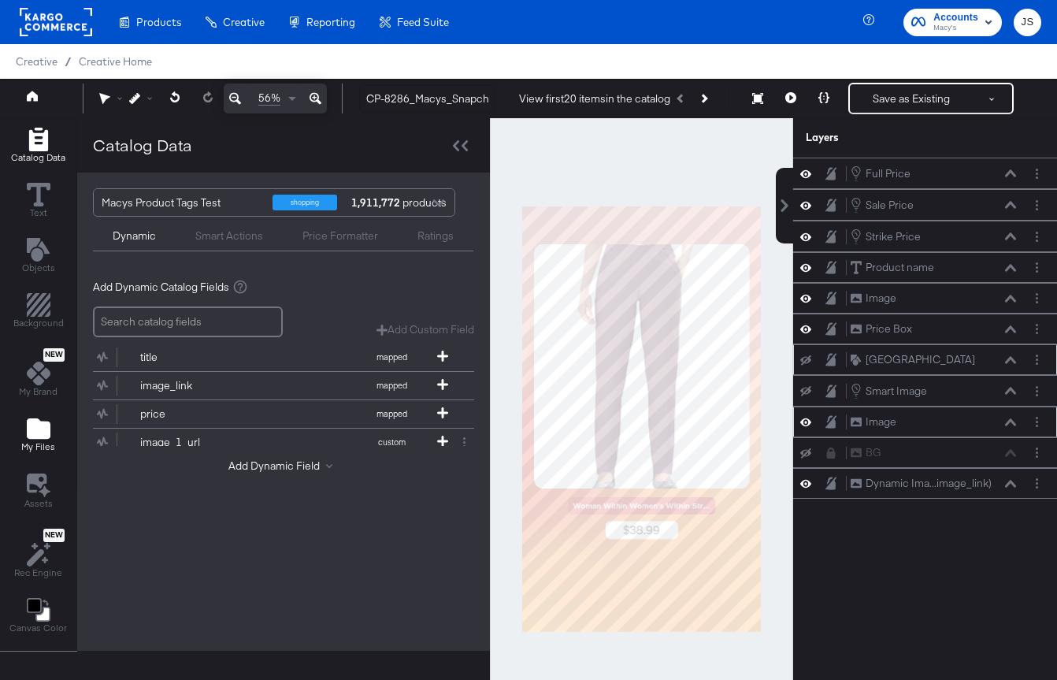
click at [29, 450] on span "My Files" at bounding box center [38, 446] width 34 height 13
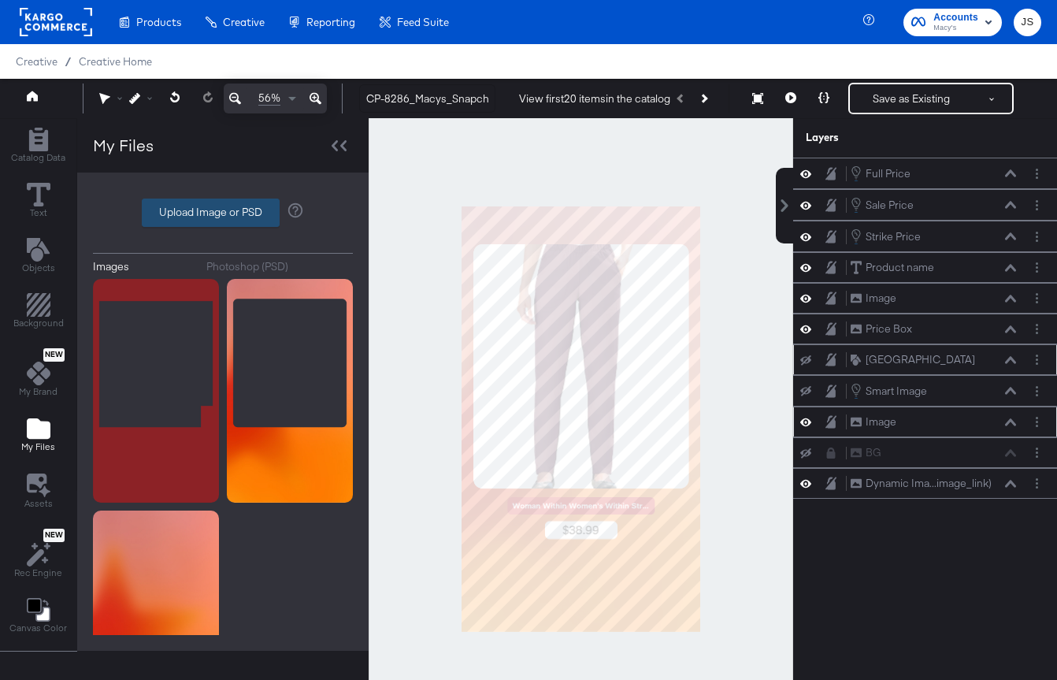
click at [211, 216] on label "Upload Image or PSD" at bounding box center [211, 212] width 136 height 27
click at [223, 213] on input "Upload Image or PSD" at bounding box center [223, 213] width 0 height 0
type input "C:\fakepath\Frame.png"
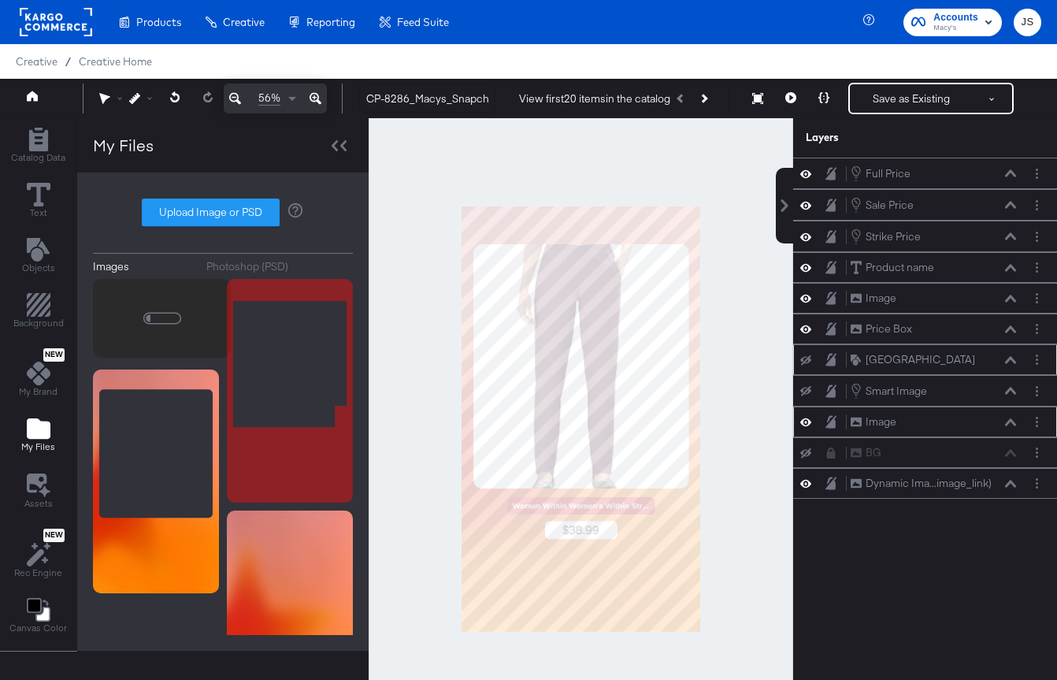
click at [808, 418] on icon at bounding box center [805, 421] width 11 height 13
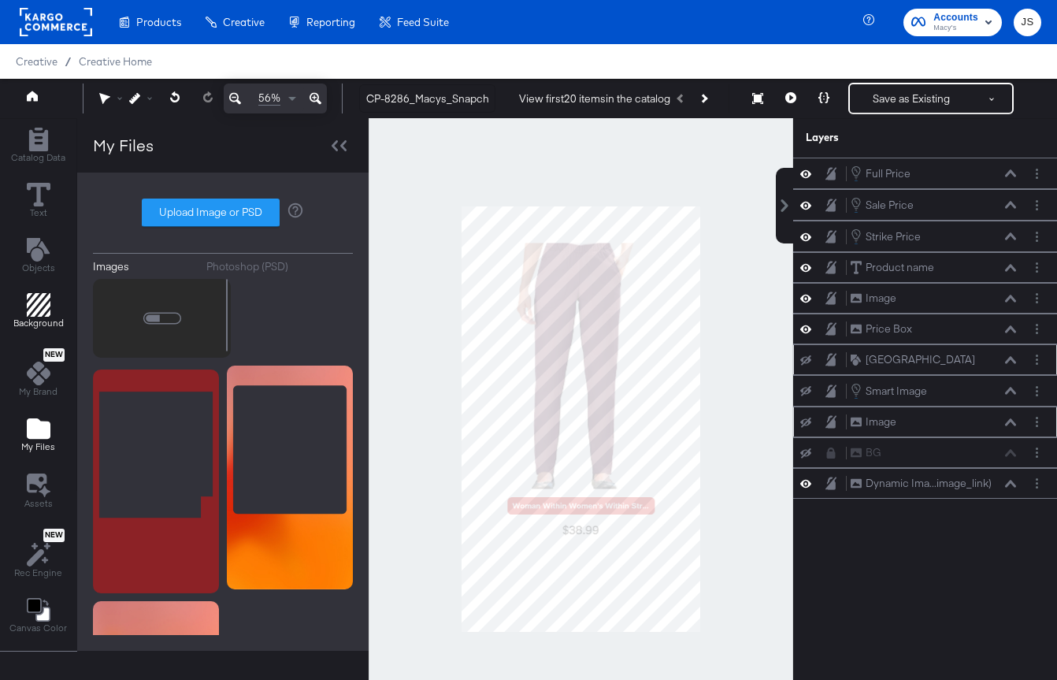
click at [49, 298] on div "Background" at bounding box center [38, 311] width 50 height 36
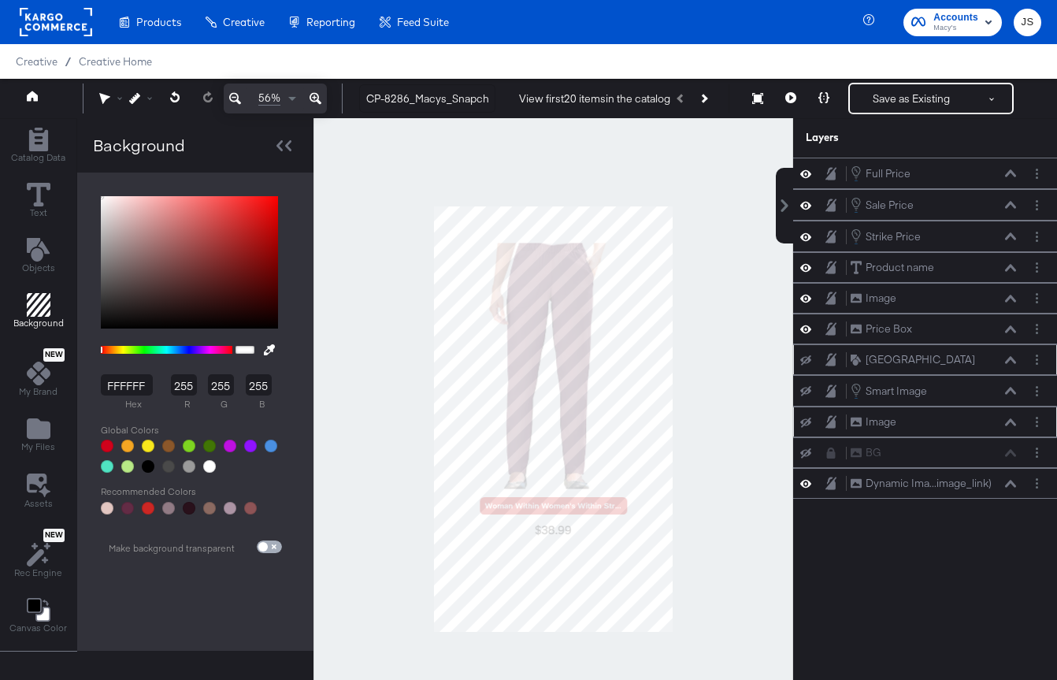
click at [261, 550] on input "checkbox" at bounding box center [263, 549] width 38 height 13
checkbox input "true"
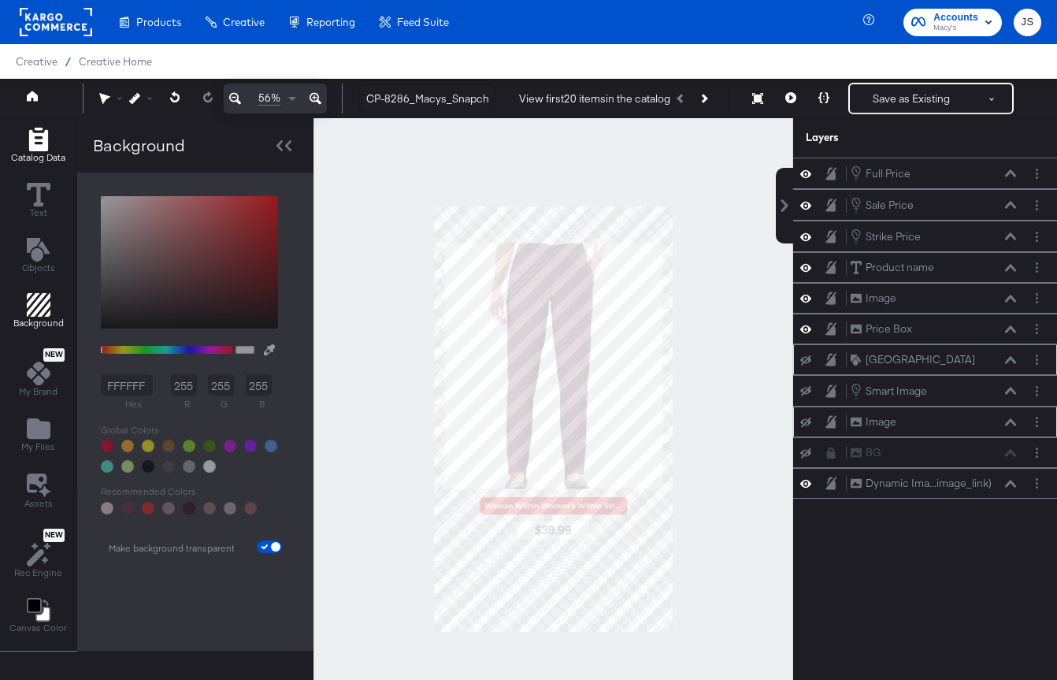
click at [39, 125] on button "Catalog Data" at bounding box center [38, 146] width 73 height 45
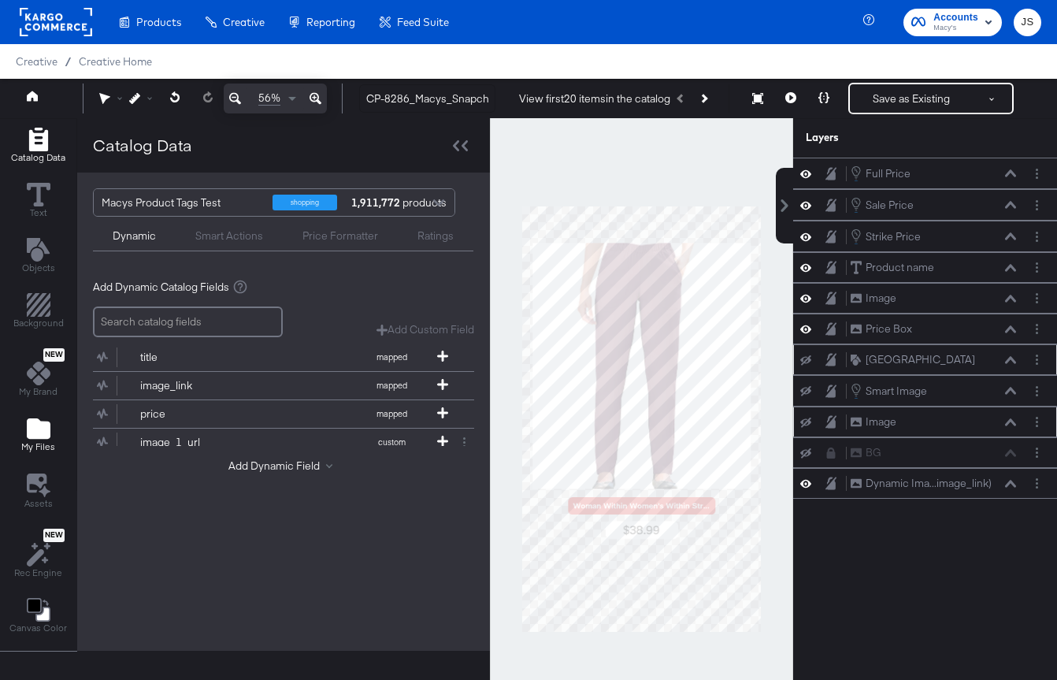
click at [45, 420] on icon "Add Files" at bounding box center [39, 429] width 24 height 24
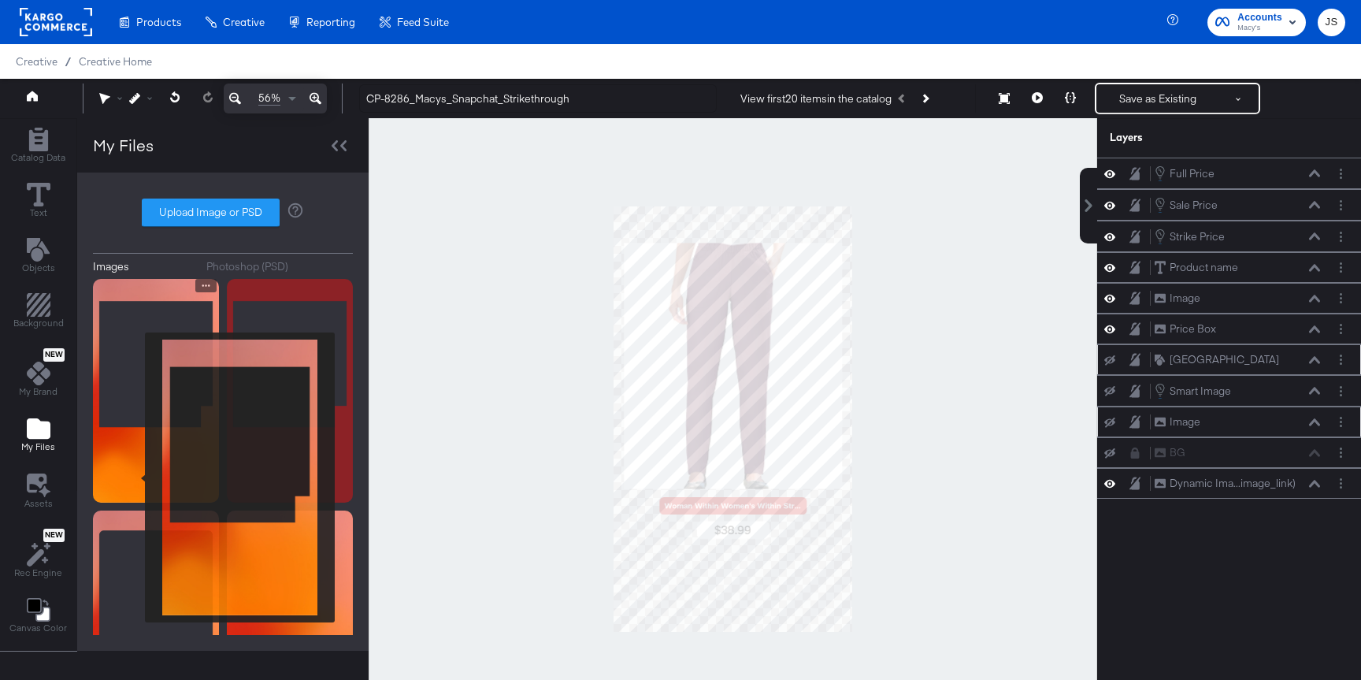
click at [135, 478] on img at bounding box center [156, 391] width 126 height 224
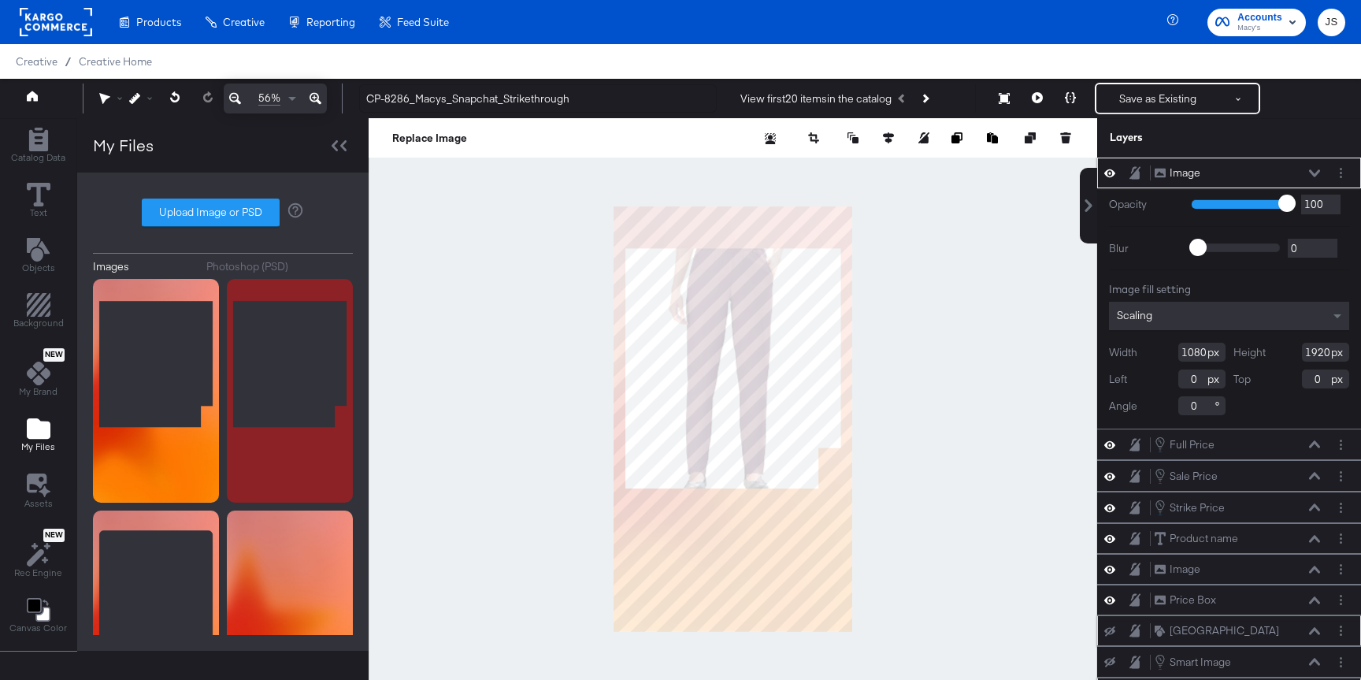
click at [1056, 174] on icon at bounding box center [1314, 172] width 11 height 7
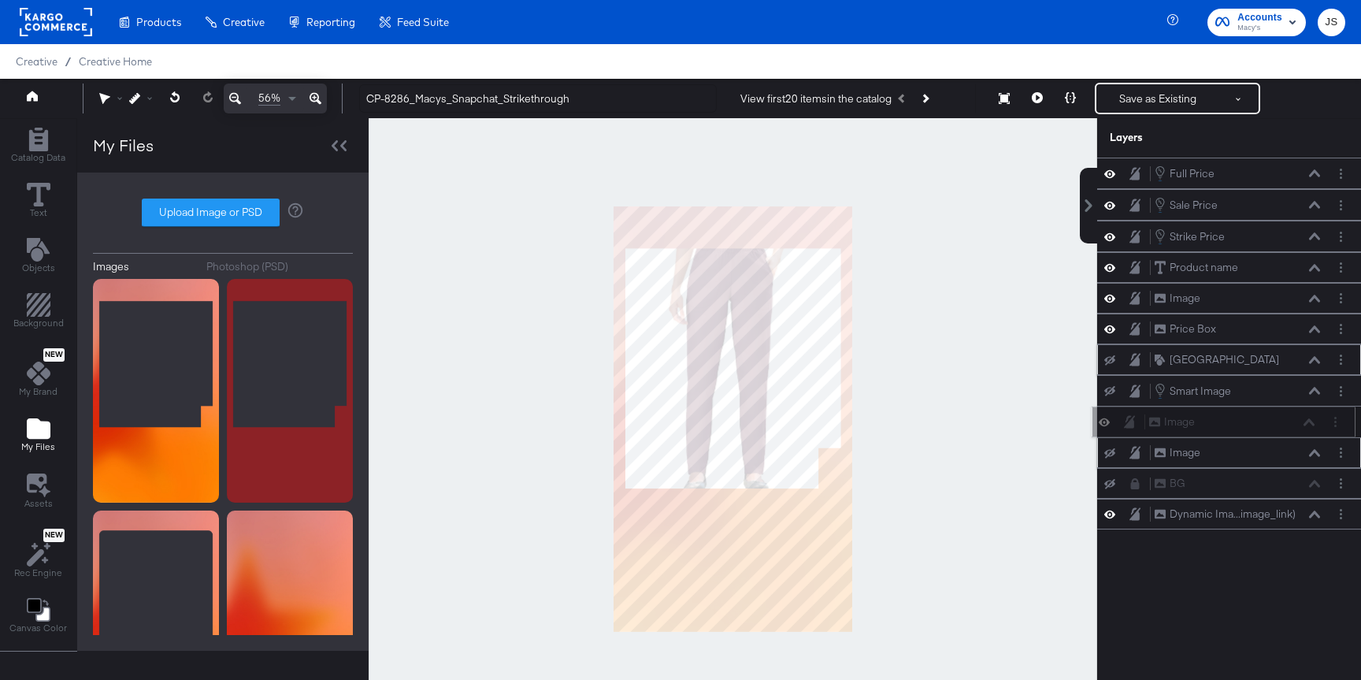
drag, startPoint x: 1284, startPoint y: 173, endPoint x: 1279, endPoint y: 429, distance: 256.0
click at [1056, 429] on div "Image Image" at bounding box center [1231, 421] width 167 height 17
drag, startPoint x: 1298, startPoint y: 531, endPoint x: 1290, endPoint y: 452, distance: 79.1
click at [1056, 452] on div "Full Price Full Price Sale Price Sale Price Strike Price Strike Price Product n…" at bounding box center [1218, 426] width 283 height 538
click at [1056, 549] on div "Full Price Full Price Sale Price Sale Price Strike Price Strike Price Product n…" at bounding box center [1218, 426] width 283 height 538
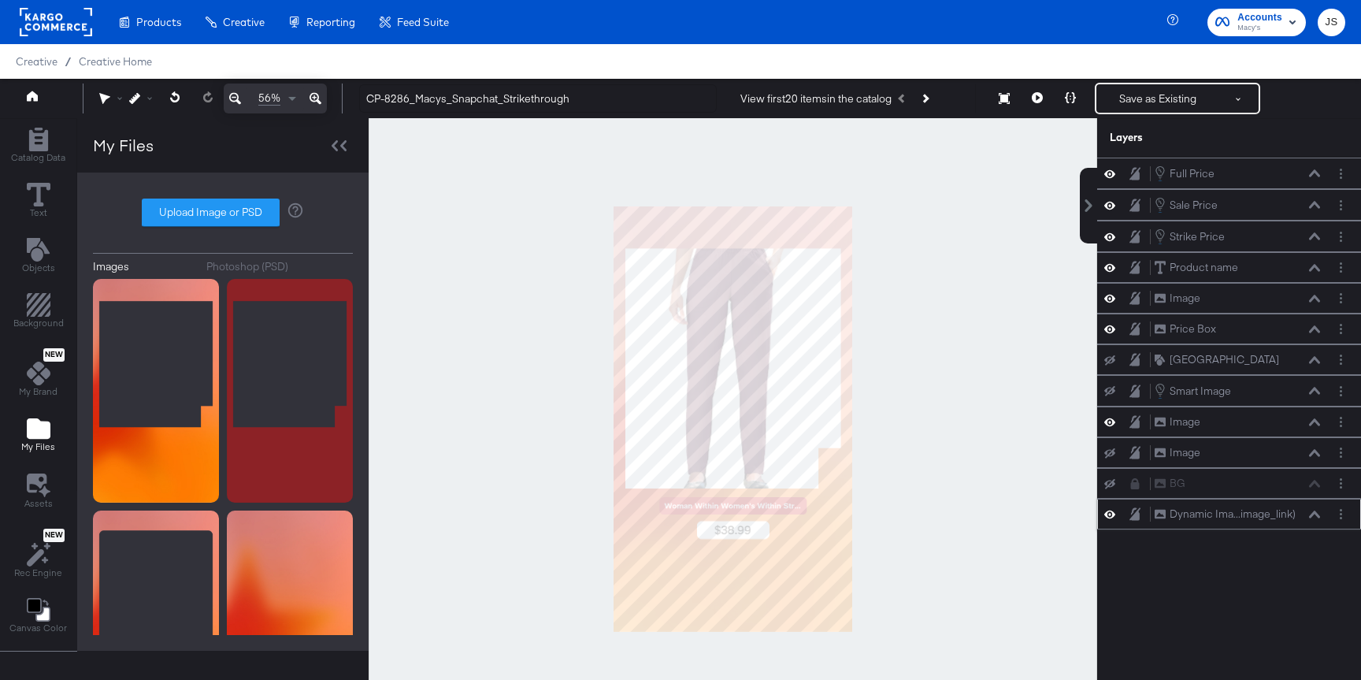
scroll to position [1, 0]
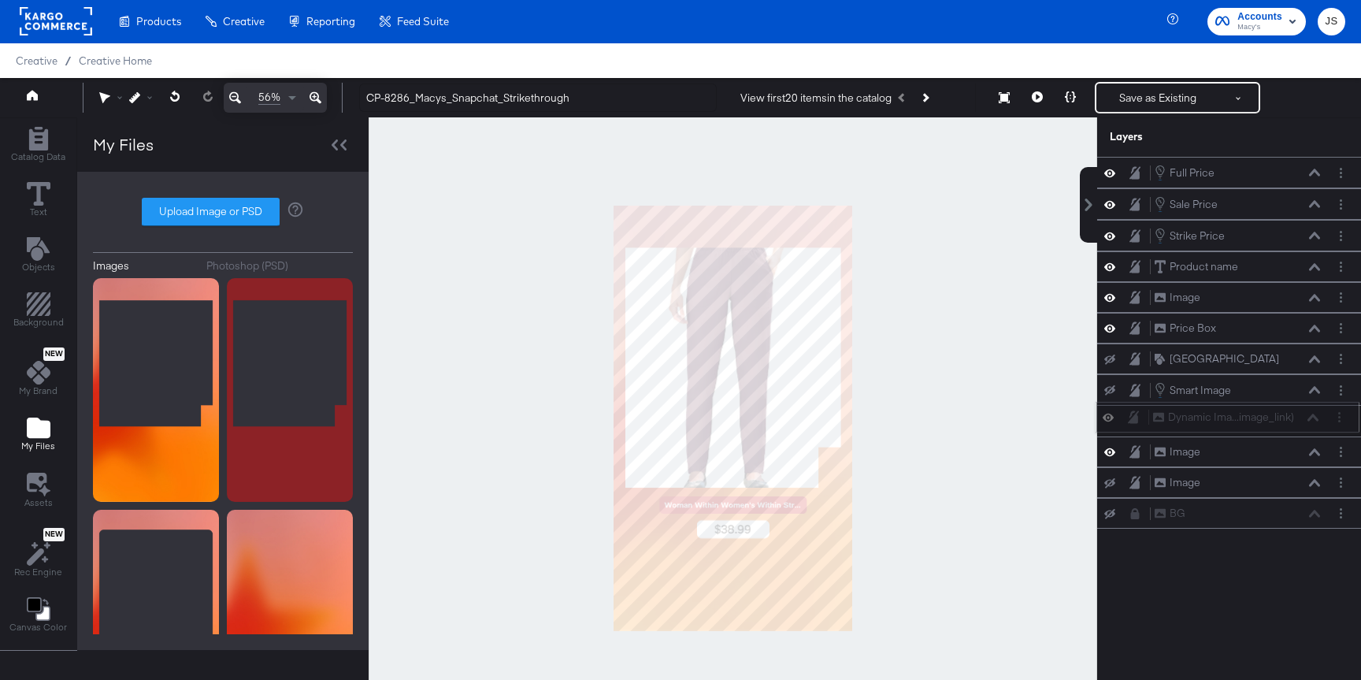
drag, startPoint x: 1302, startPoint y: 525, endPoint x: 1301, endPoint y: 422, distance: 103.2
click at [1056, 422] on div "Dynamic Ima...image_link) Dynamic Image (image_link)" at bounding box center [1227, 417] width 264 height 31
click at [1056, 426] on div "Dynamic Ima...image_link) Dynamic Image (image_link)" at bounding box center [1237, 421] width 167 height 17
click at [1056, 413] on div "Dynamic Ima...image_link) Dynamic Image (image_link)" at bounding box center [1237, 421] width 167 height 17
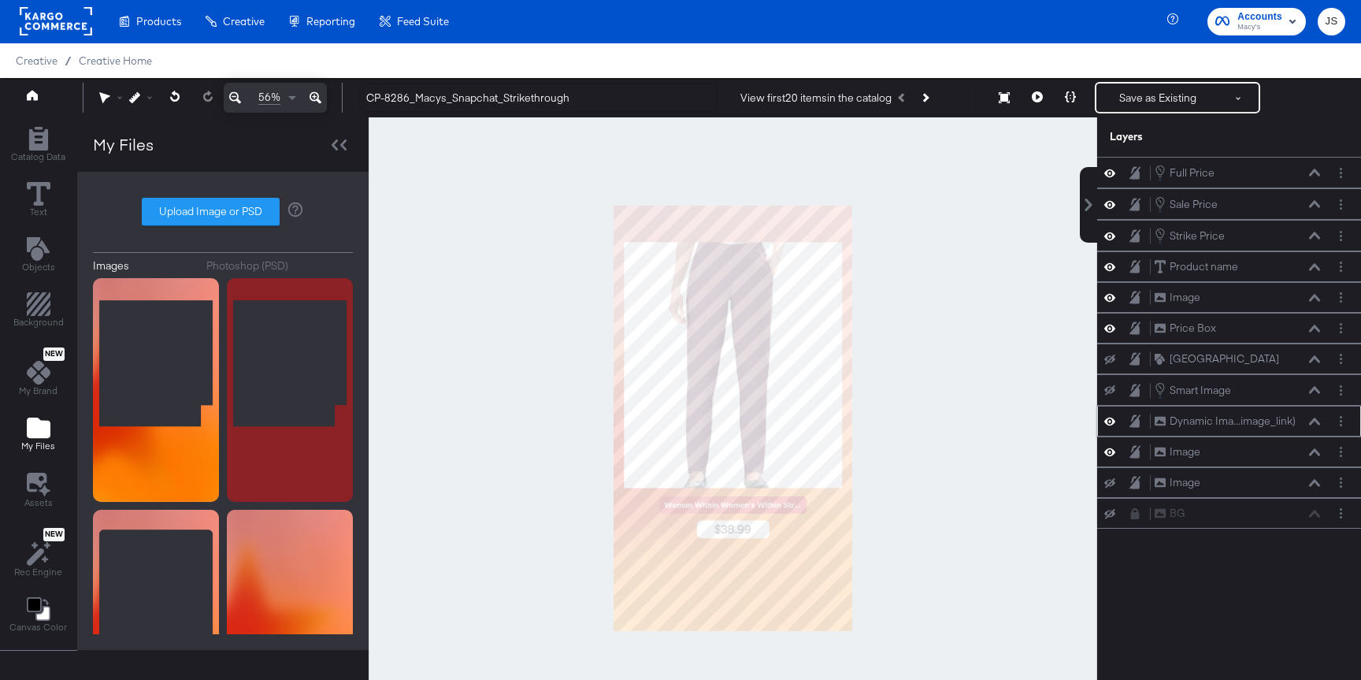
click at [1056, 420] on icon at bounding box center [1314, 421] width 11 height 8
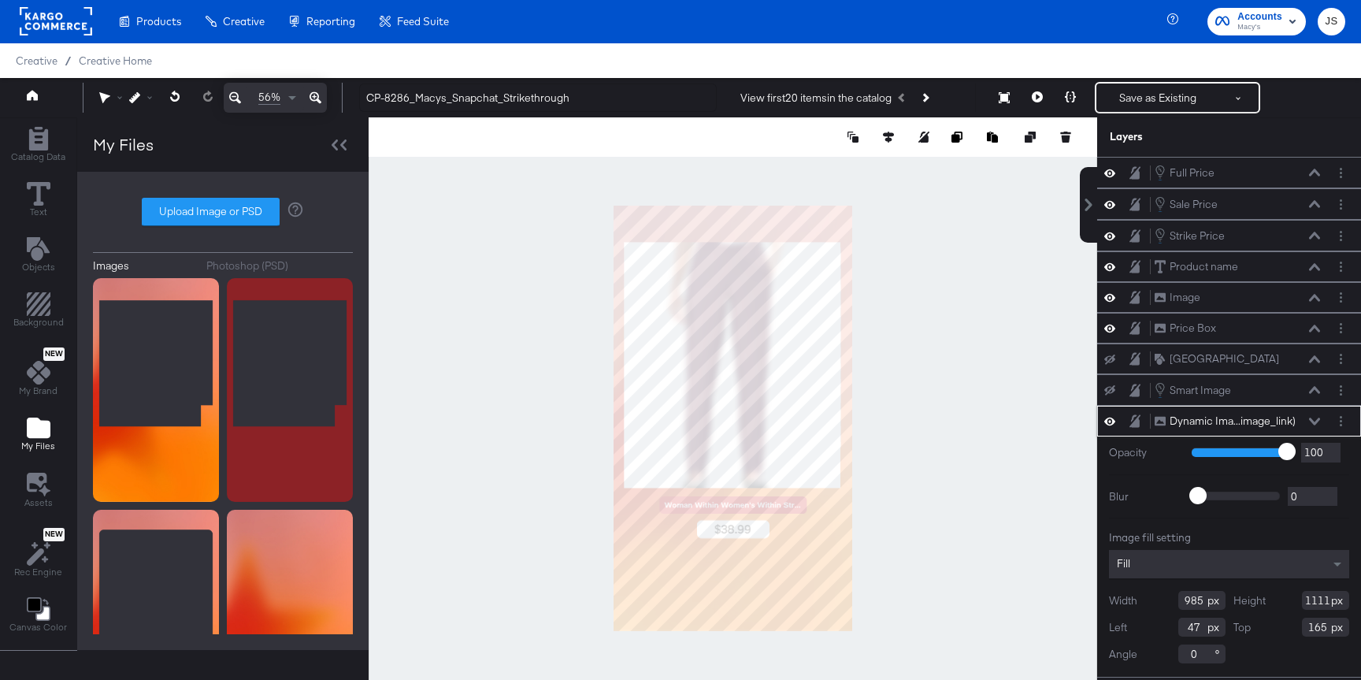
type input "977"
type input "1133"
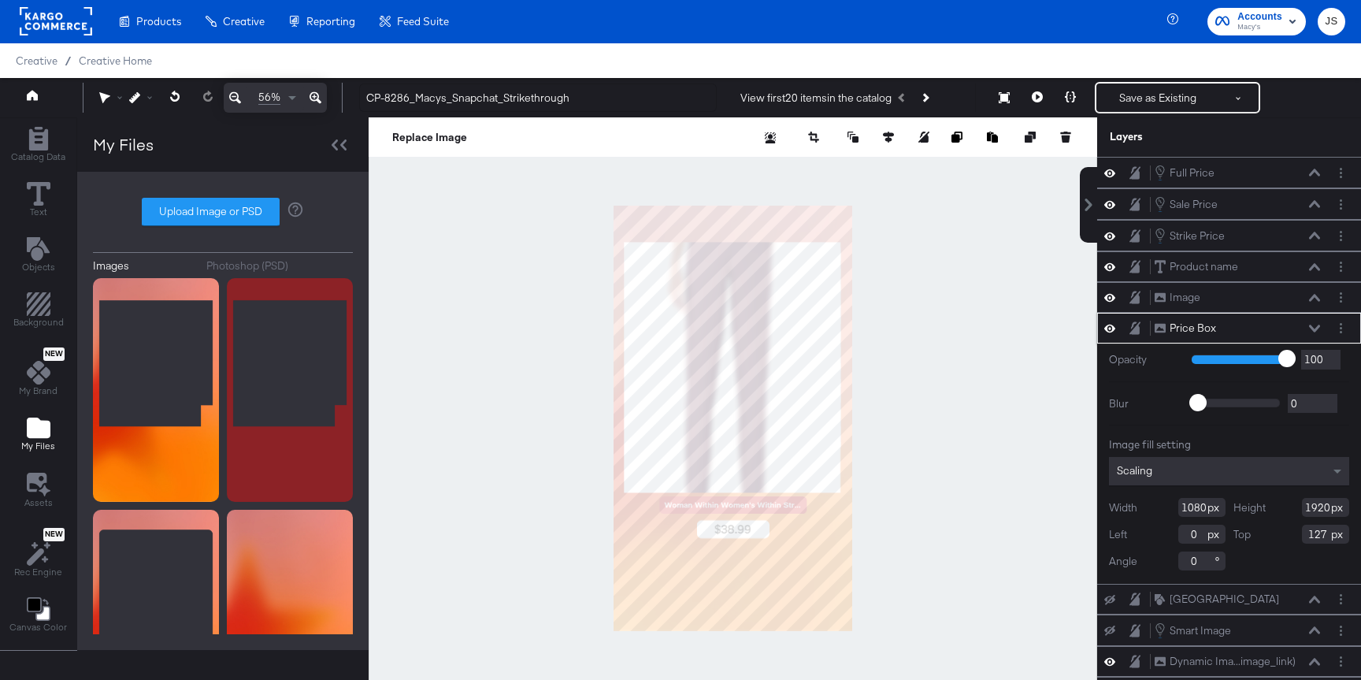
type input "116"
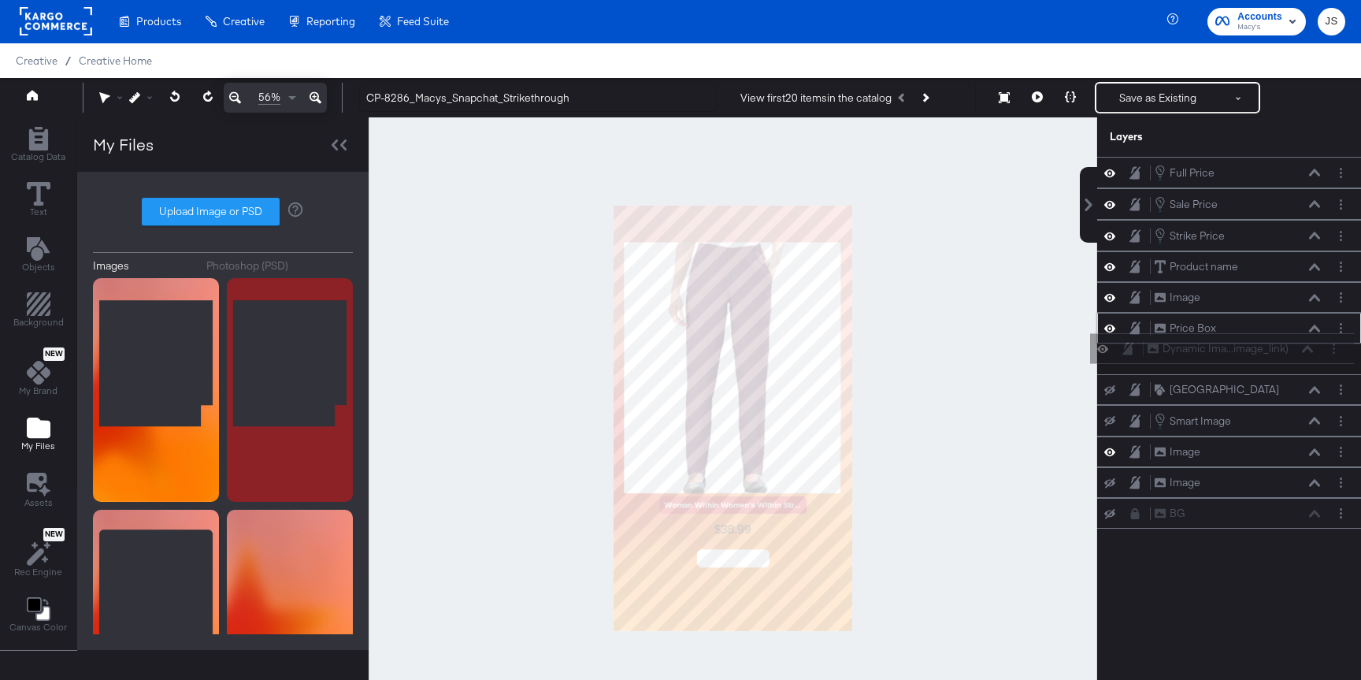
drag, startPoint x: 1296, startPoint y: 413, endPoint x: 1289, endPoint y: 333, distance: 79.8
click at [1056, 333] on div "Full Price Full Price Sale Price Sale Price Strike Price Strike Price Product n…" at bounding box center [1229, 343] width 264 height 372
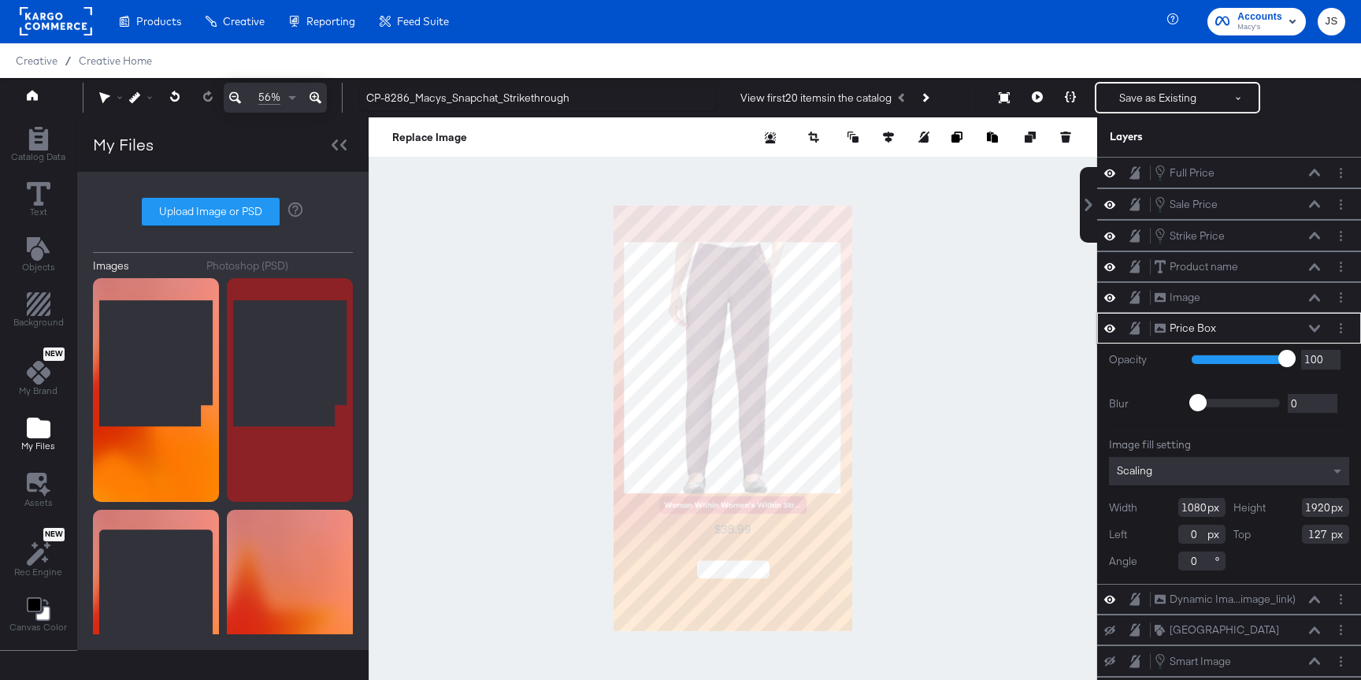
type input "159"
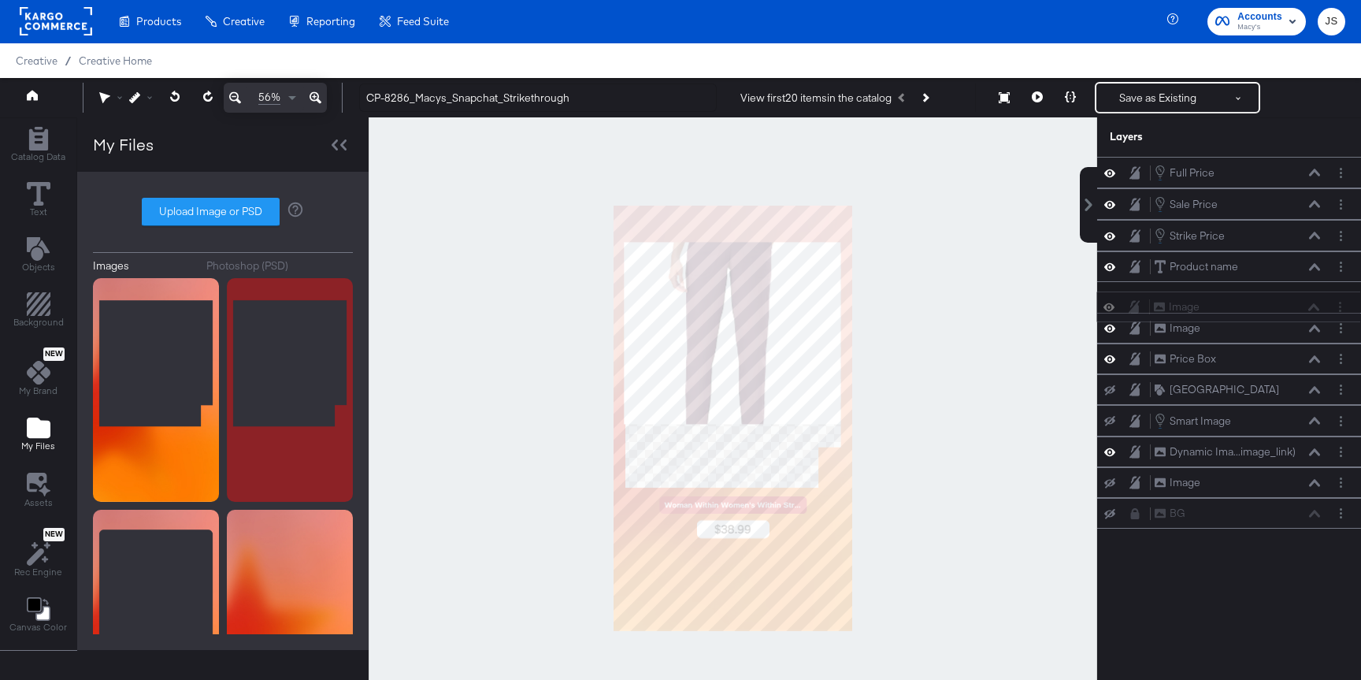
drag, startPoint x: 1291, startPoint y: 436, endPoint x: 1290, endPoint y: 287, distance: 149.6
click at [1056, 287] on div "Full Price Full Price Sale Price Sale Price Strike Price Strike Price Product n…" at bounding box center [1229, 343] width 264 height 372
click at [1056, 329] on icon at bounding box center [1109, 328] width 11 height 8
click at [1056, 329] on icon at bounding box center [1109, 328] width 11 height 10
drag, startPoint x: 1268, startPoint y: 443, endPoint x: 1282, endPoint y: 250, distance: 192.7
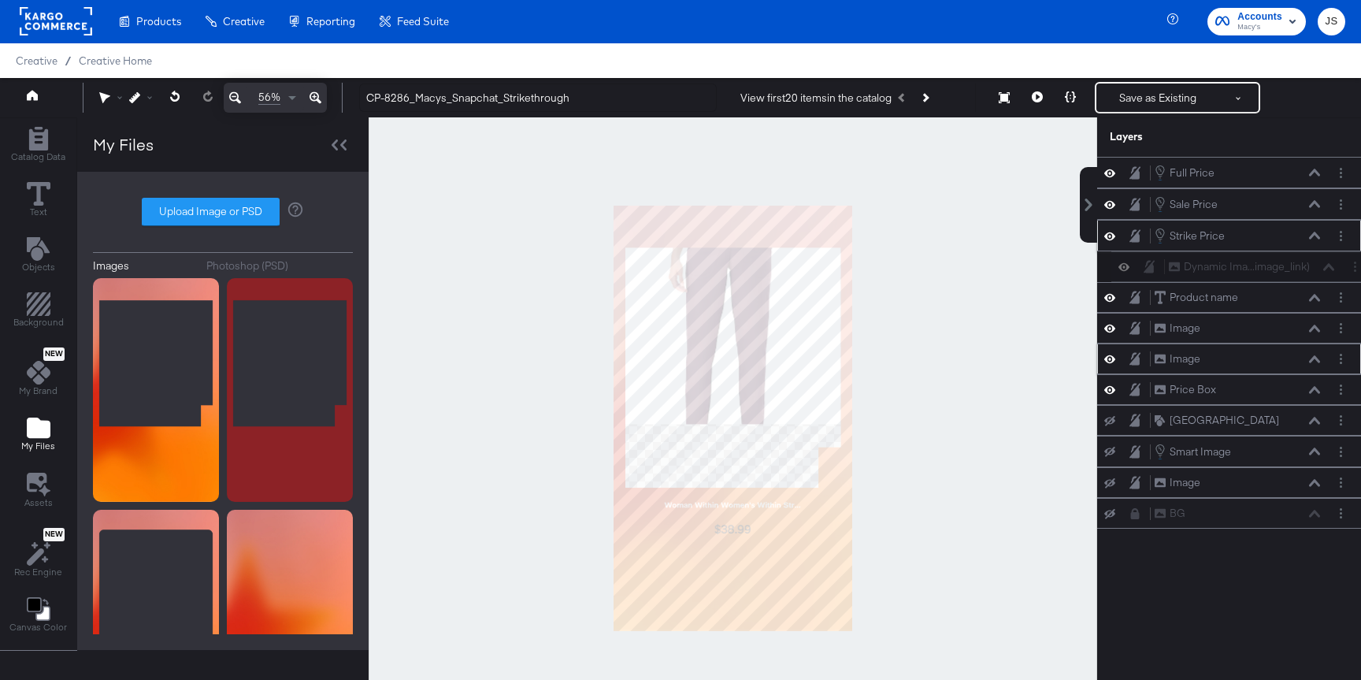
click at [1056, 249] on div "Full Price Full Price Sale Price Sale Price Strike Price Strike Price Product n…" at bounding box center [1229, 343] width 264 height 372
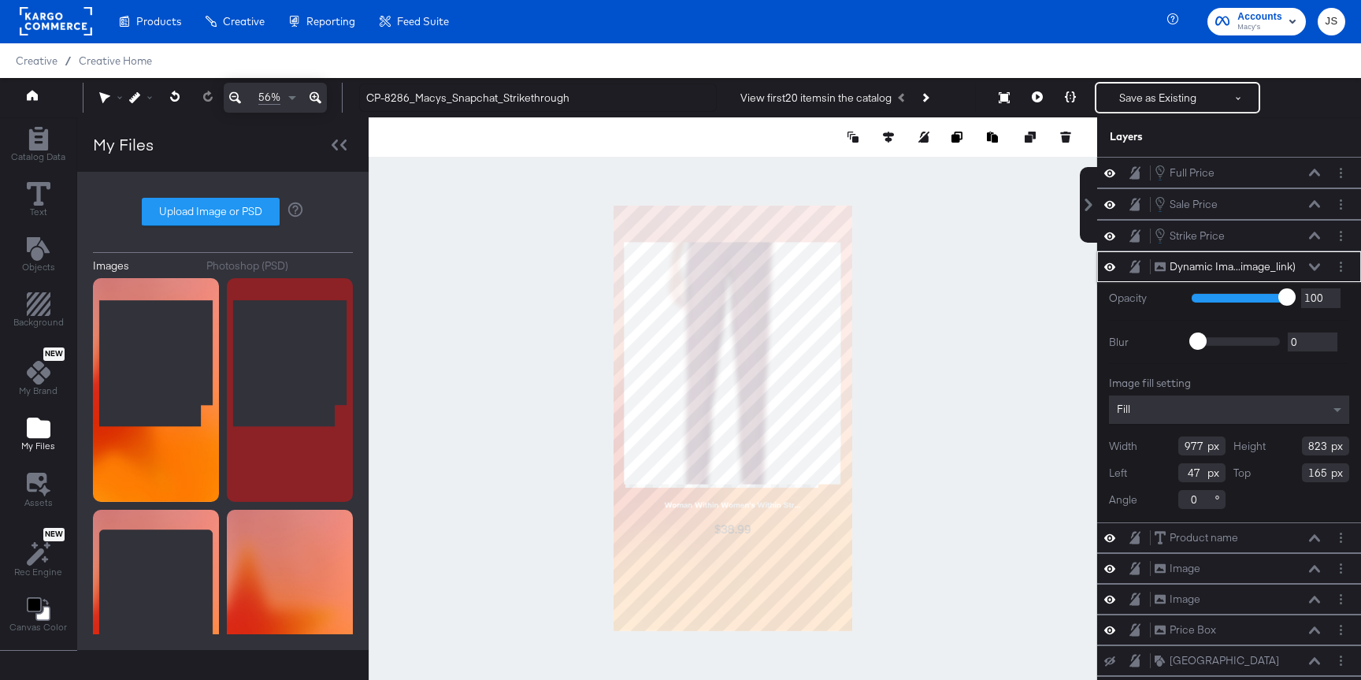
type input "1095"
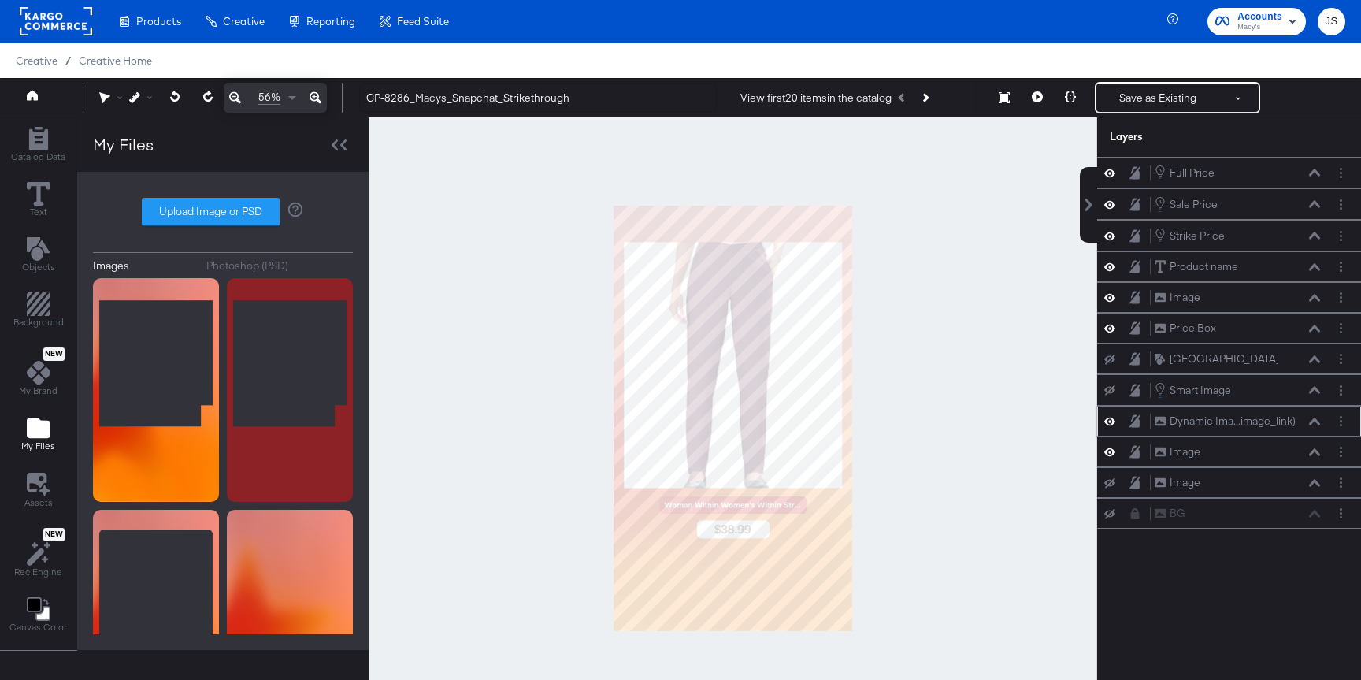
click at [1056, 422] on icon at bounding box center [1109, 420] width 11 height 13
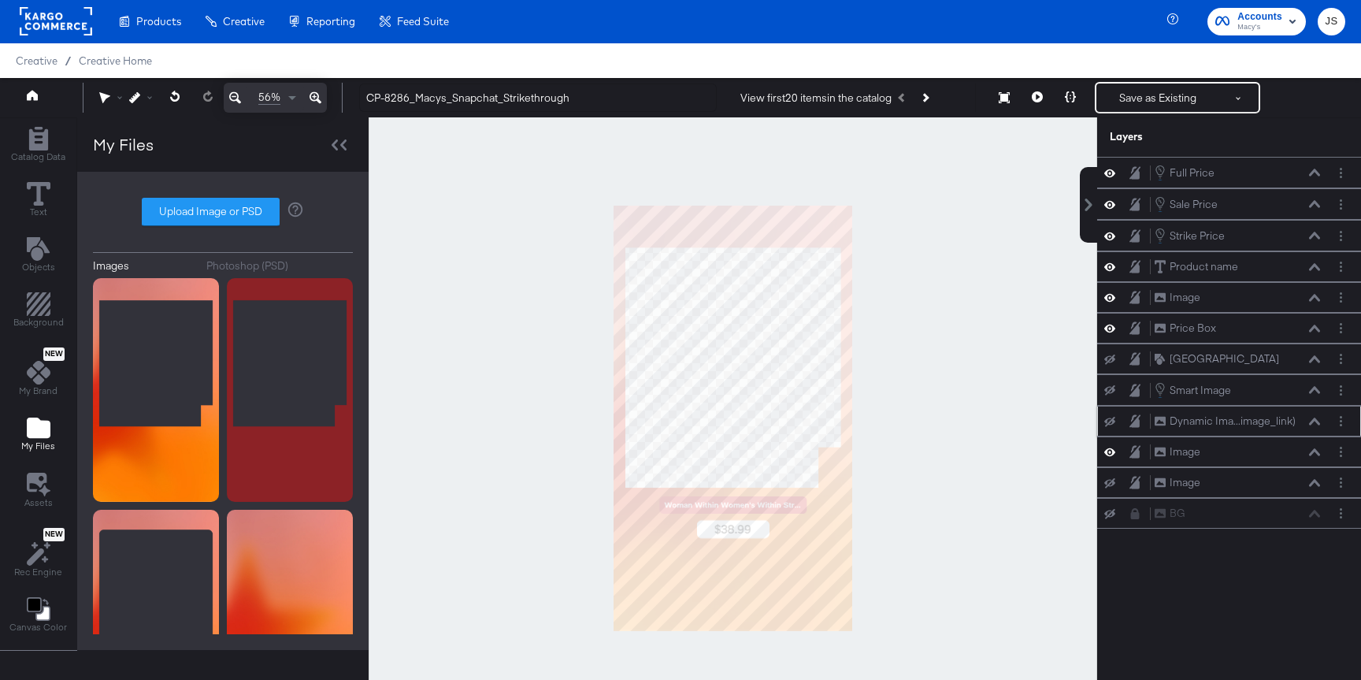
click at [1056, 421] on icon at bounding box center [1109, 422] width 11 height 10
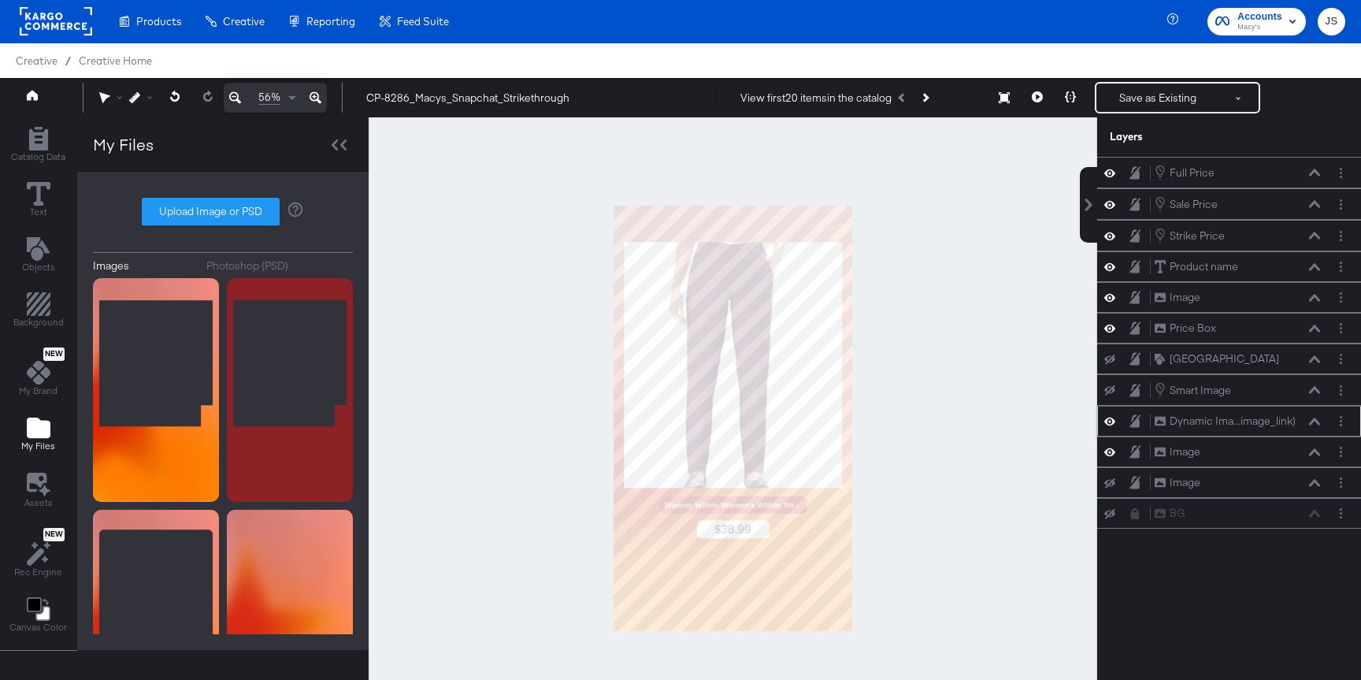
click at [1056, 420] on icon at bounding box center [1314, 421] width 11 height 8
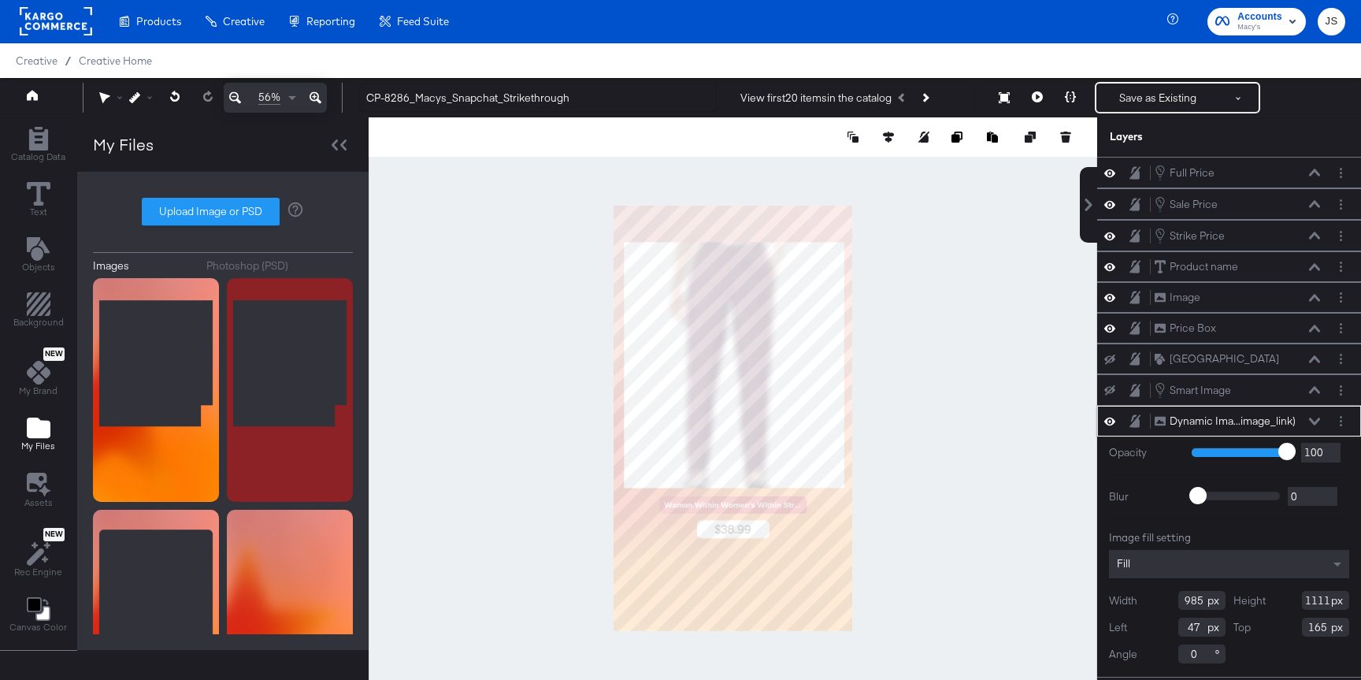
type input "994"
type input "1118"
click at [1056, 417] on button at bounding box center [1314, 421] width 13 height 9
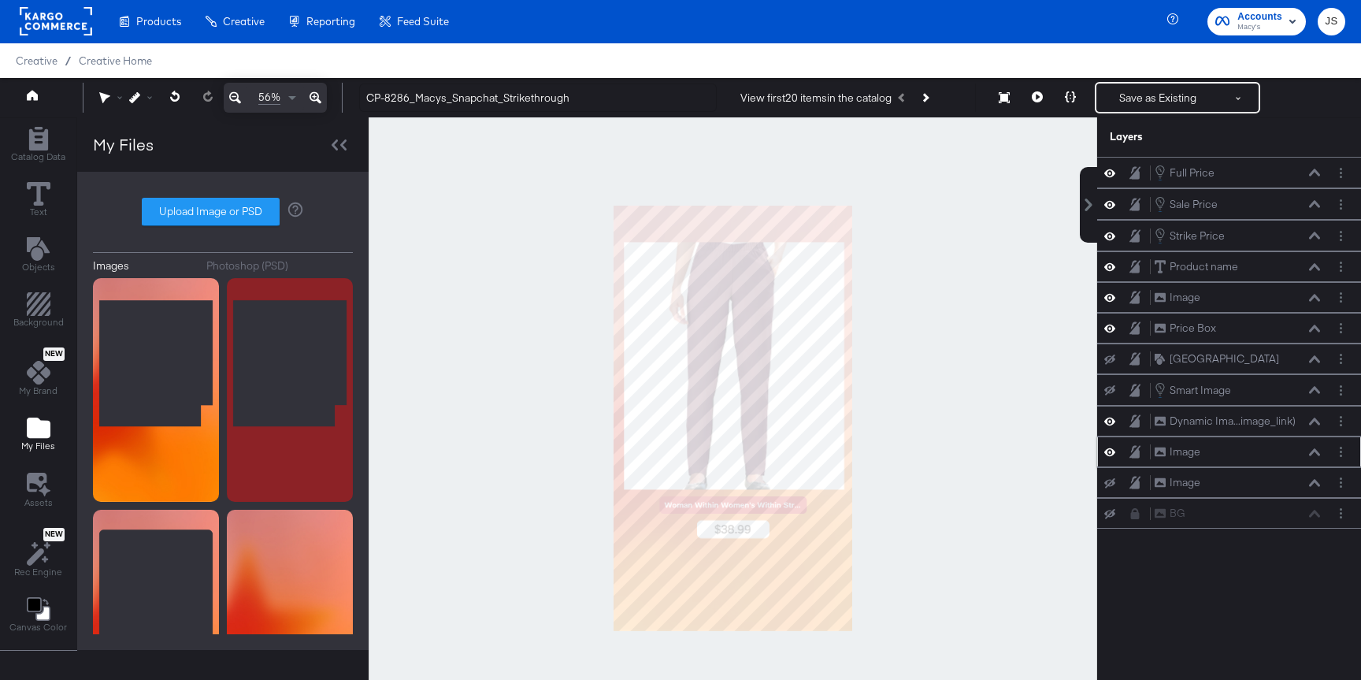
drag, startPoint x: 1291, startPoint y: 418, endPoint x: 1291, endPoint y: 453, distance: 34.7
click at [1056, 453] on div "Full Price Full Price Sale Price Sale Price Strike Price Strike Price Product n…" at bounding box center [1229, 343] width 264 height 372
drag, startPoint x: 1305, startPoint y: 417, endPoint x: 1305, endPoint y: 452, distance: 34.6
click at [1056, 424] on button "Layer Options" at bounding box center [1340, 421] width 17 height 17
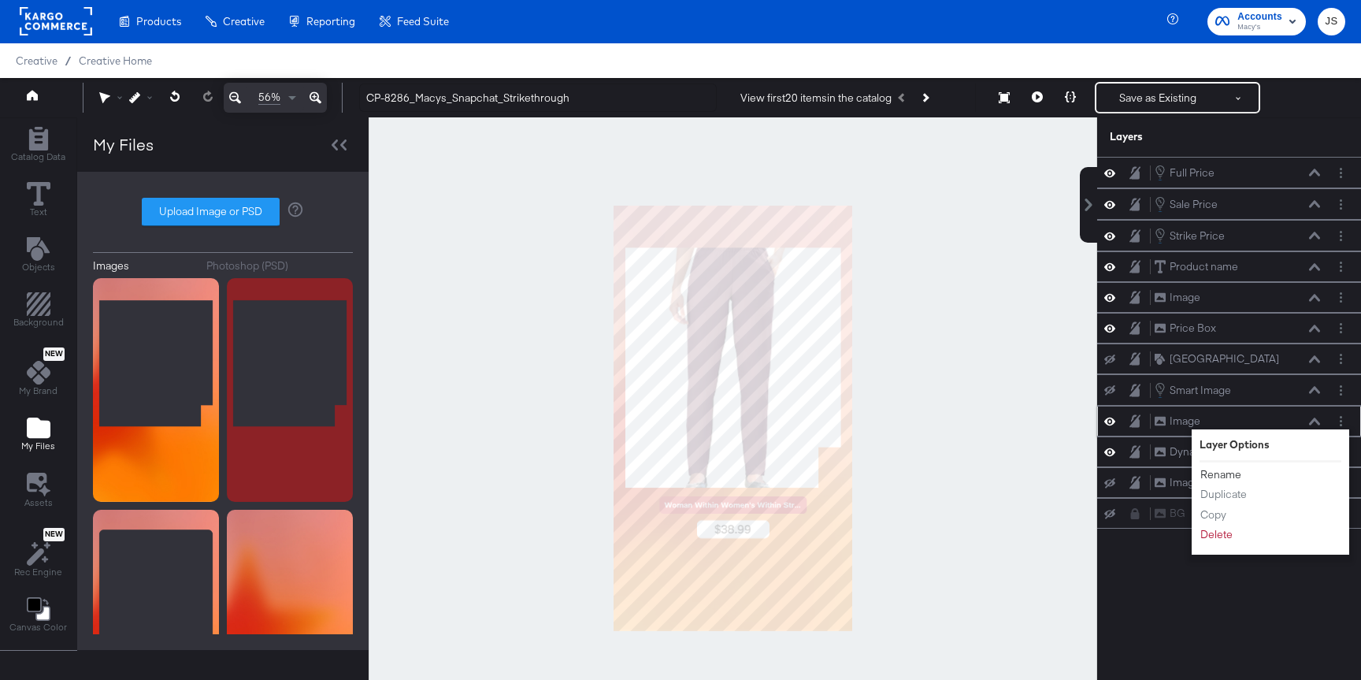
click at [1056, 475] on button "Rename" at bounding box center [1220, 474] width 43 height 17
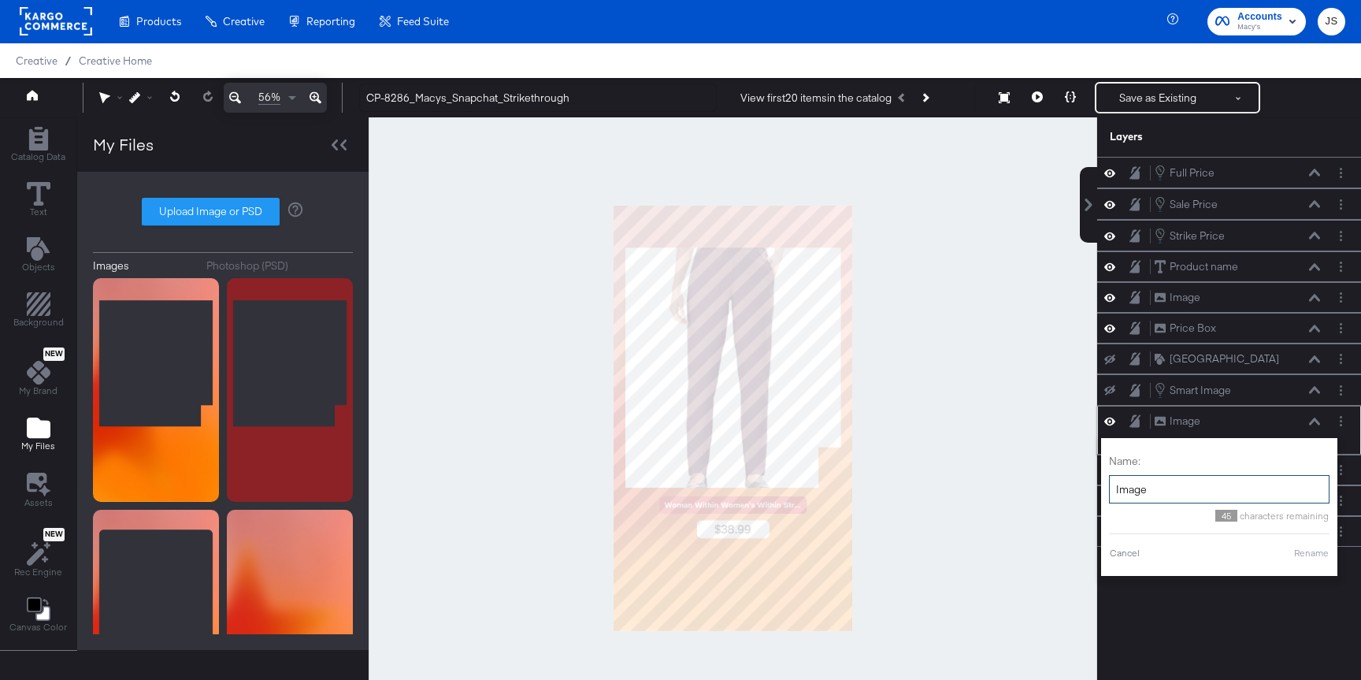
click at [1056, 481] on input "Image" at bounding box center [1219, 489] width 220 height 29
type input "Frame"
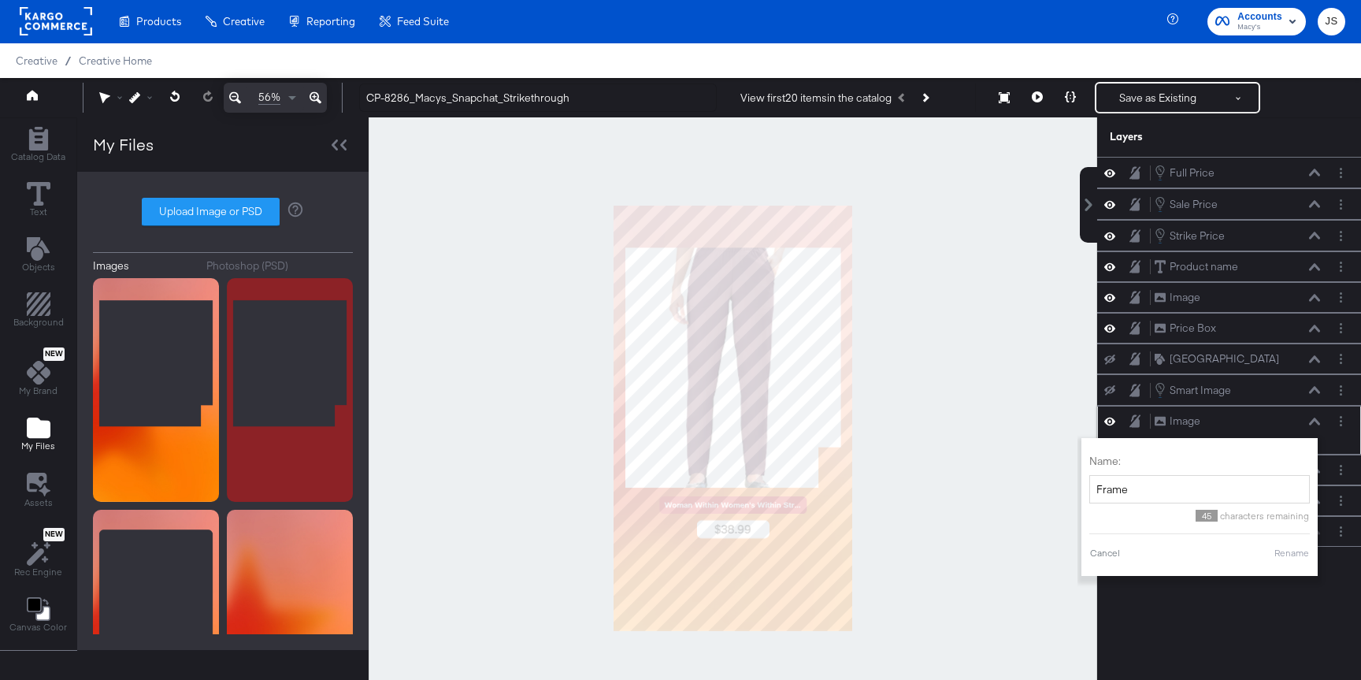
click at [1056, 548] on button "Rename" at bounding box center [1291, 553] width 36 height 14
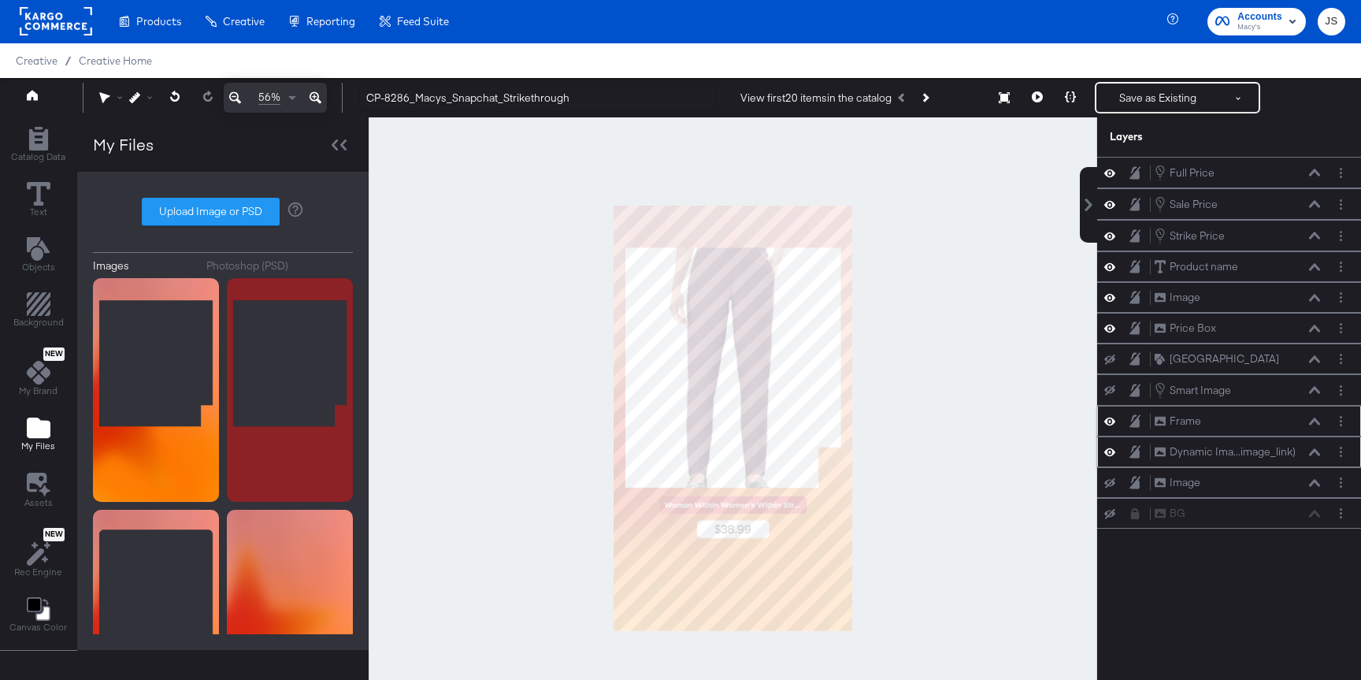
click at [1056, 458] on icon at bounding box center [1109, 451] width 11 height 13
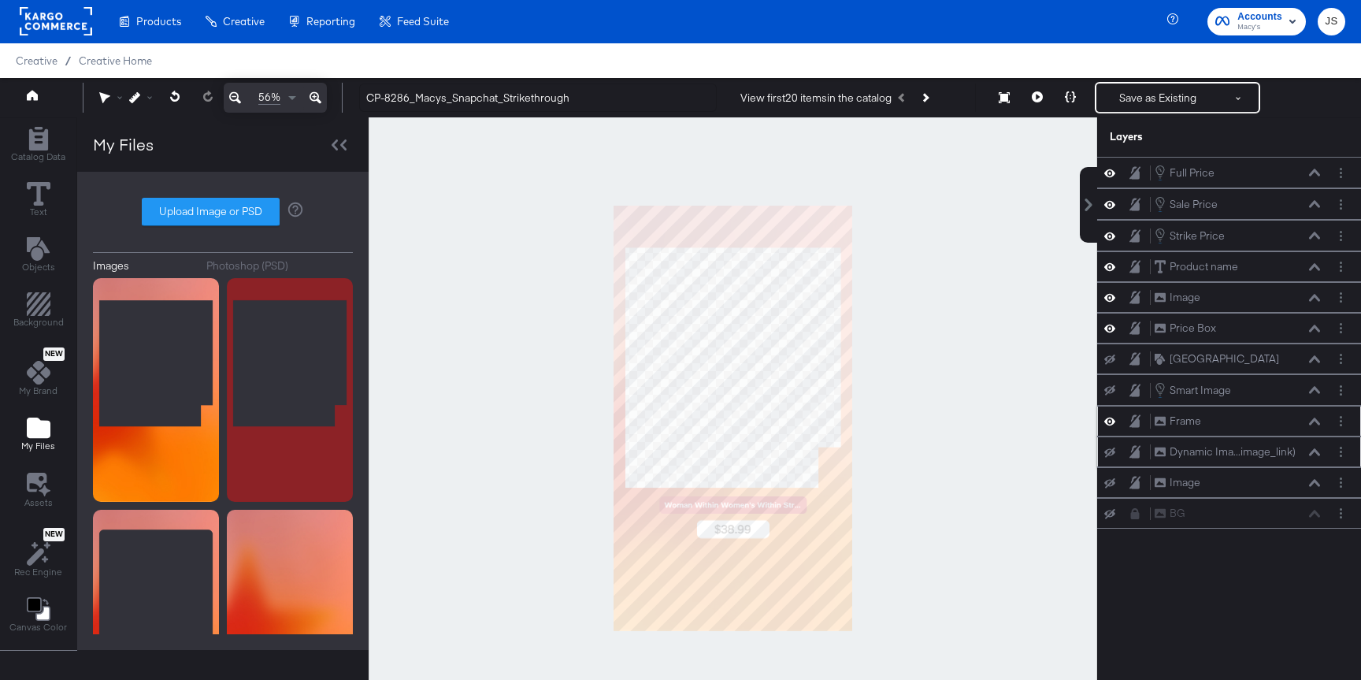
click at [1056, 454] on icon at bounding box center [1109, 451] width 11 height 10
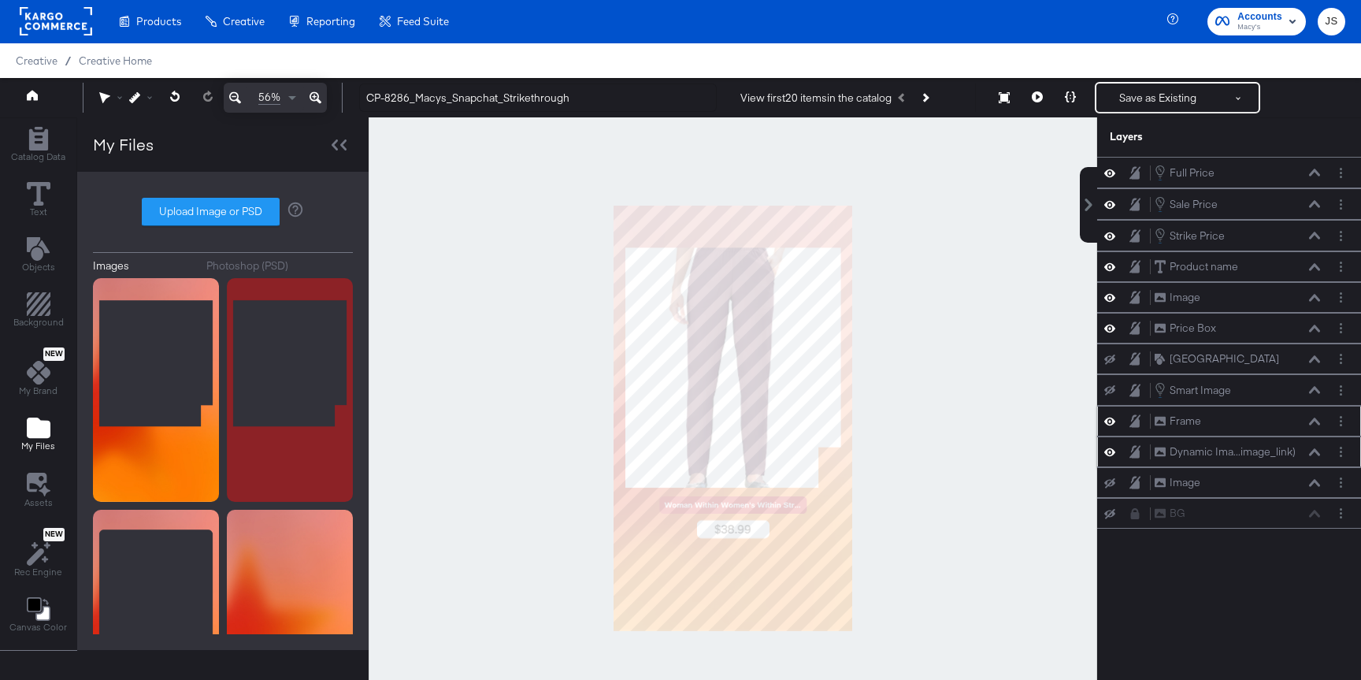
click at [1056, 454] on icon at bounding box center [1314, 452] width 11 height 8
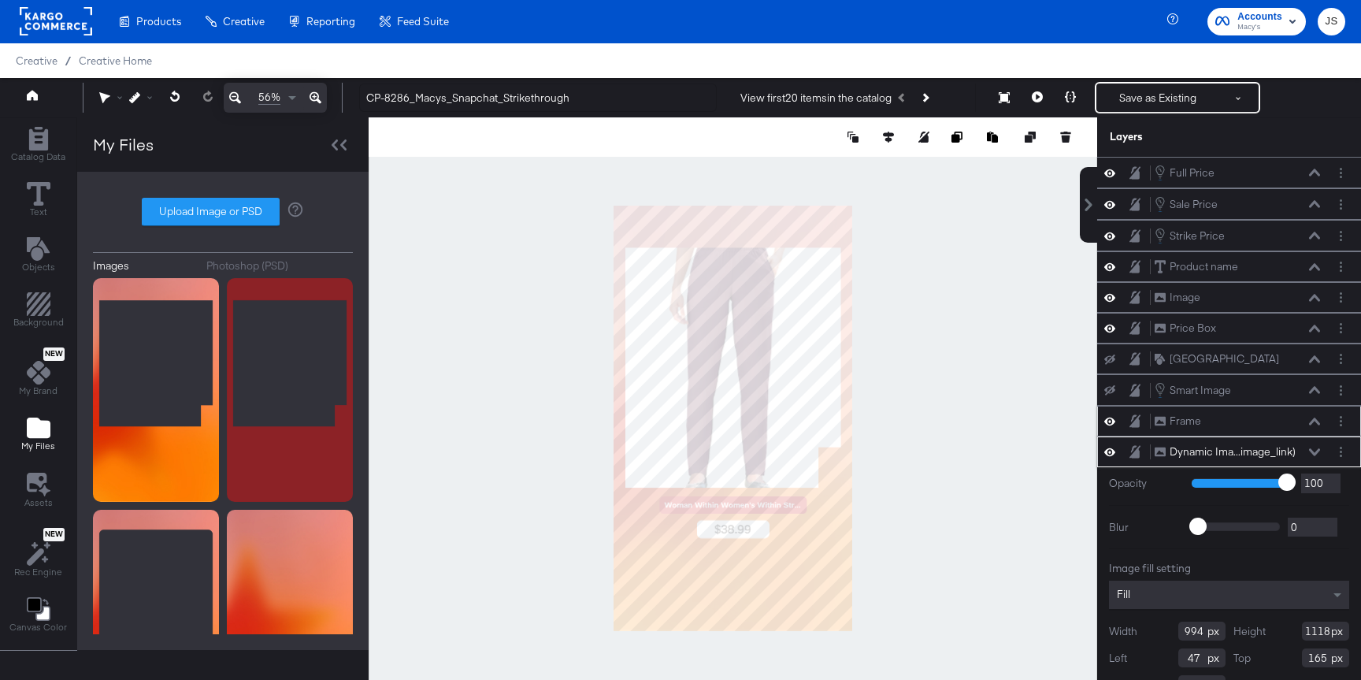
scroll to position [13, 0]
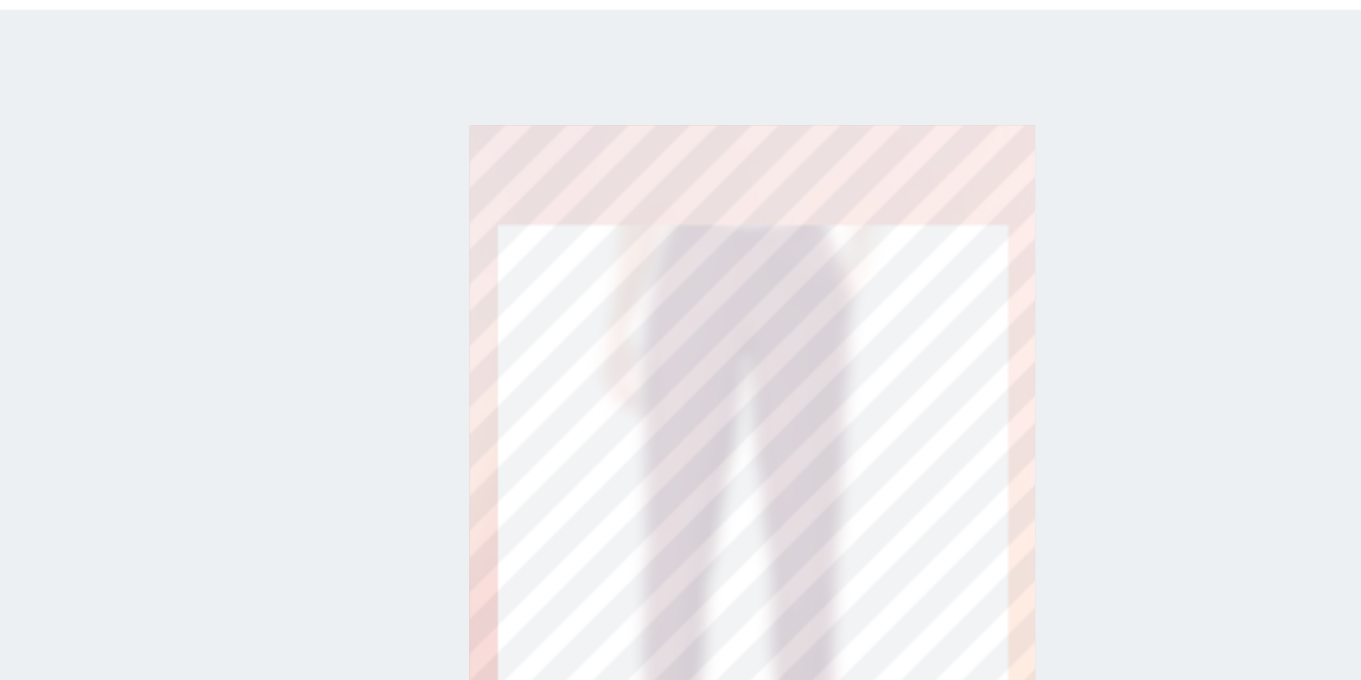
type input "1102"
type input "181"
type input "987"
type input "46"
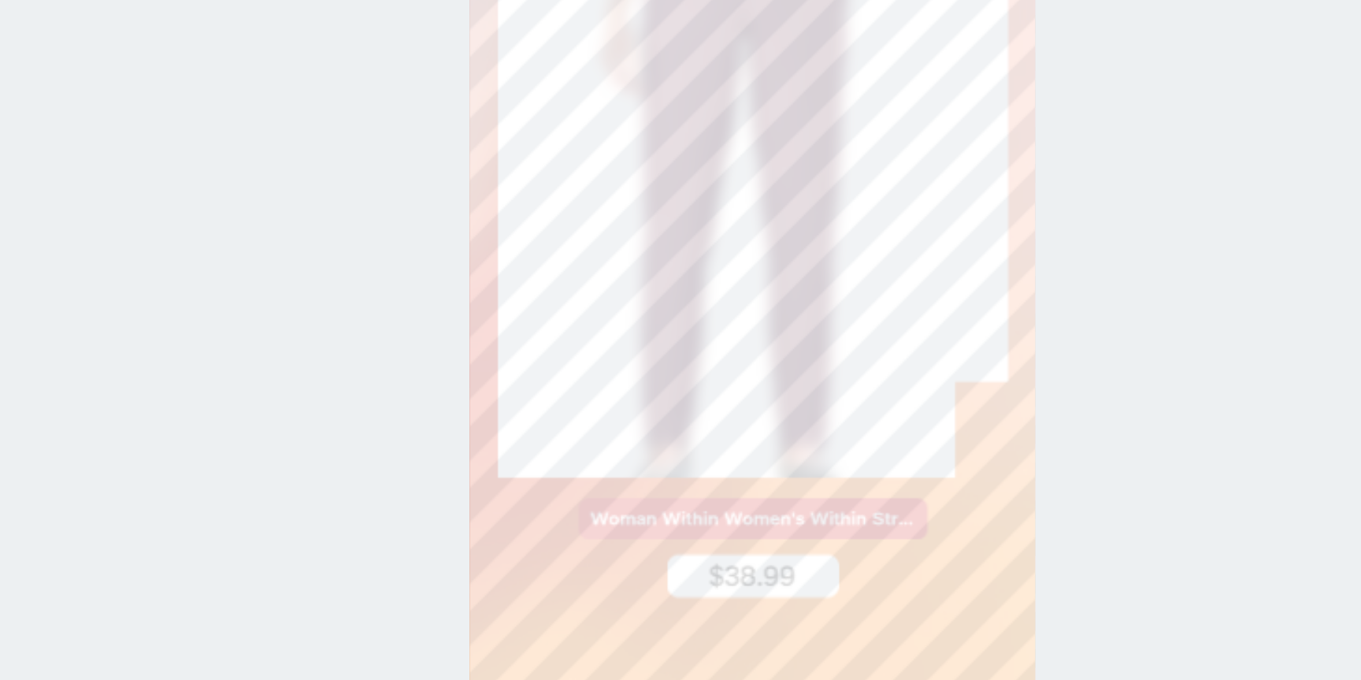
type input "1099"
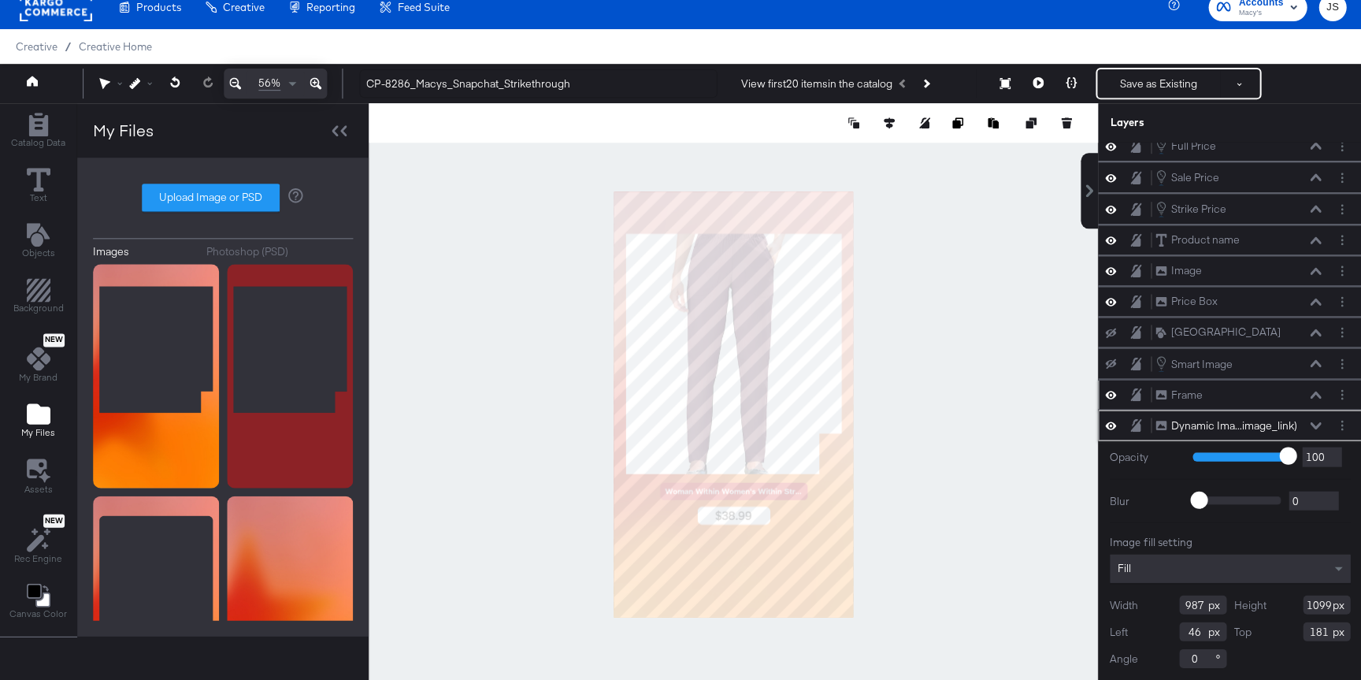
scroll to position [14, 0]
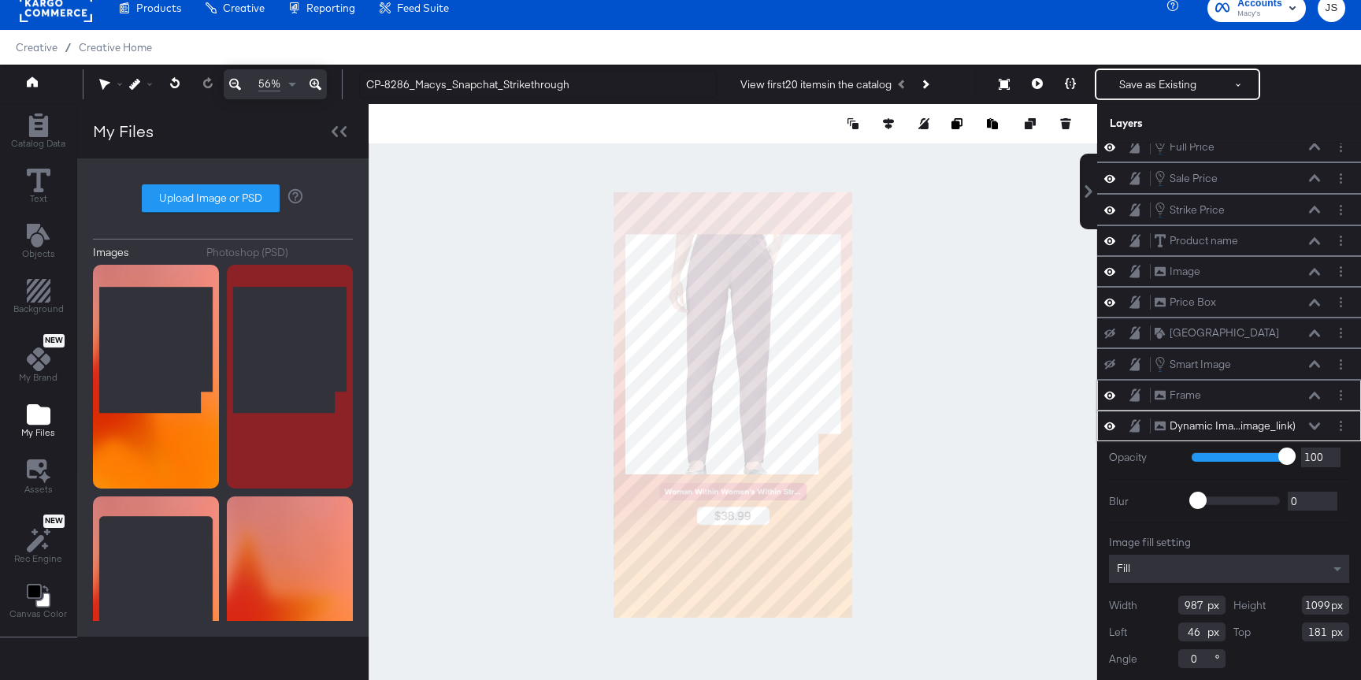
click at [1056, 428] on icon at bounding box center [1314, 426] width 11 height 8
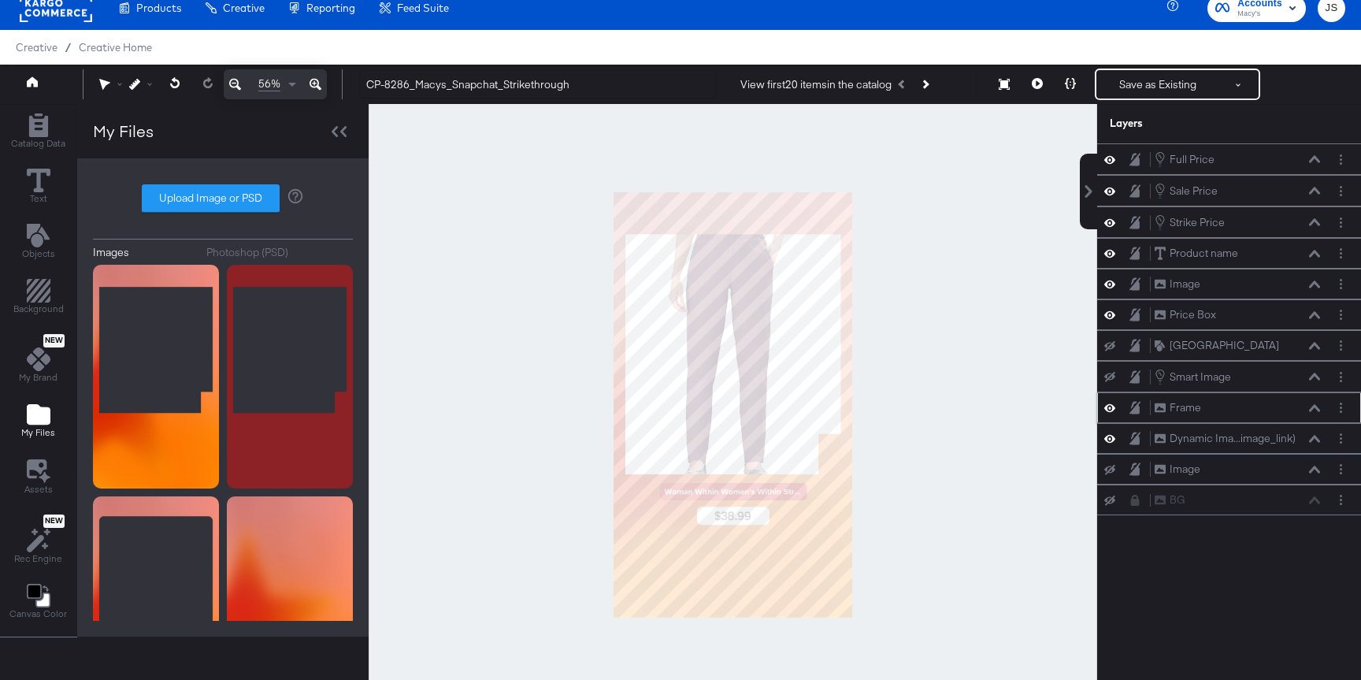
click at [1056, 411] on icon at bounding box center [1109, 407] width 11 height 13
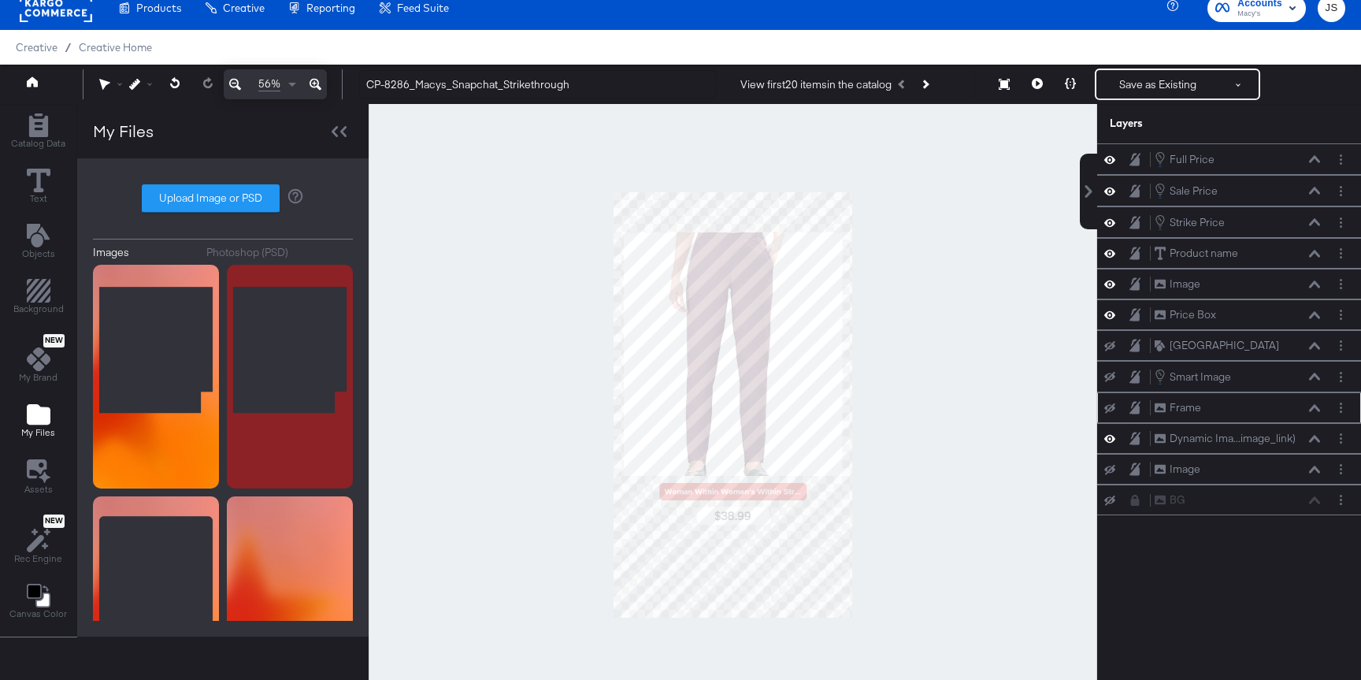
click at [911, 676] on div at bounding box center [733, 405] width 728 height 602
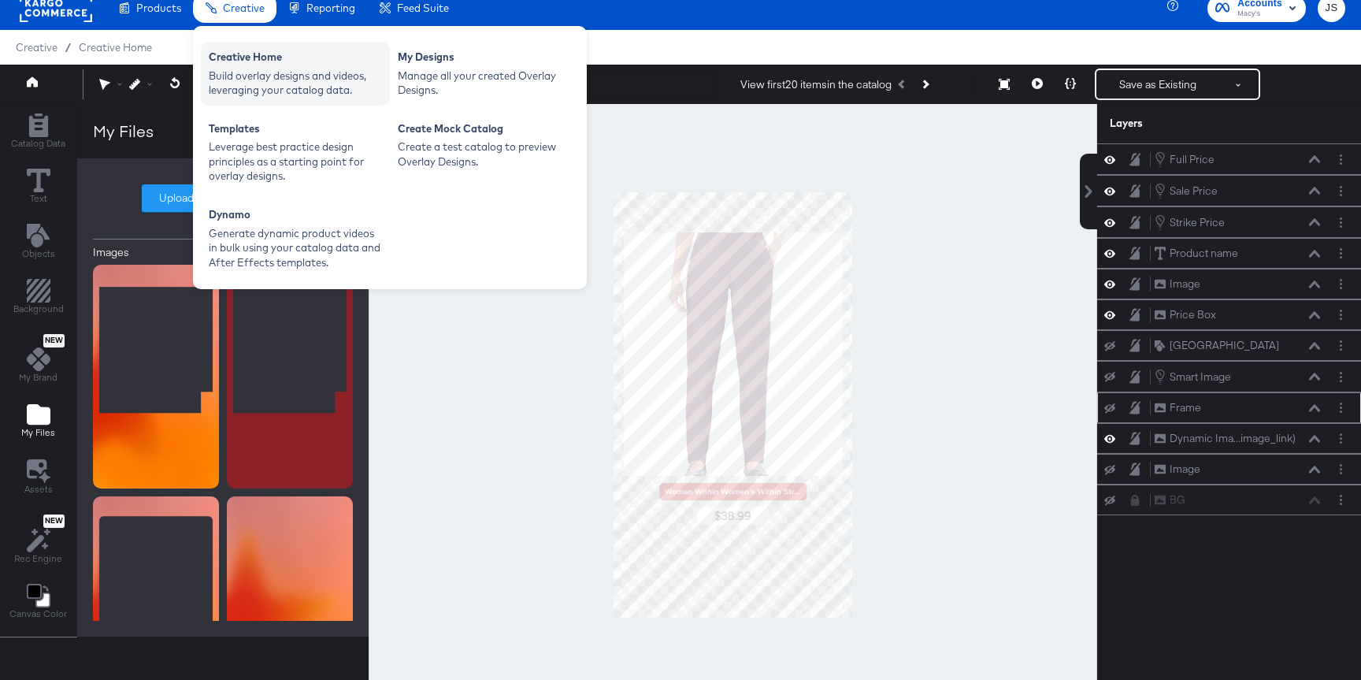
click at [248, 51] on div "Creative Home" at bounding box center [295, 59] width 173 height 19
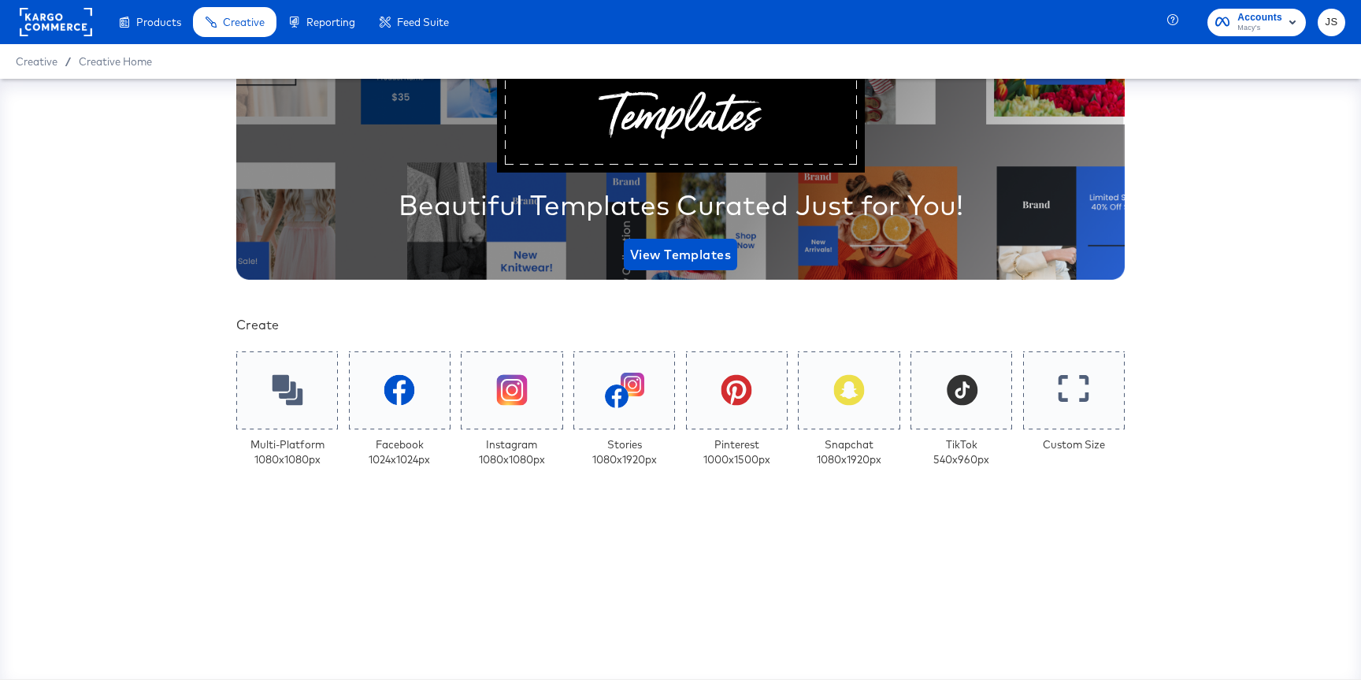
scroll to position [287, 0]
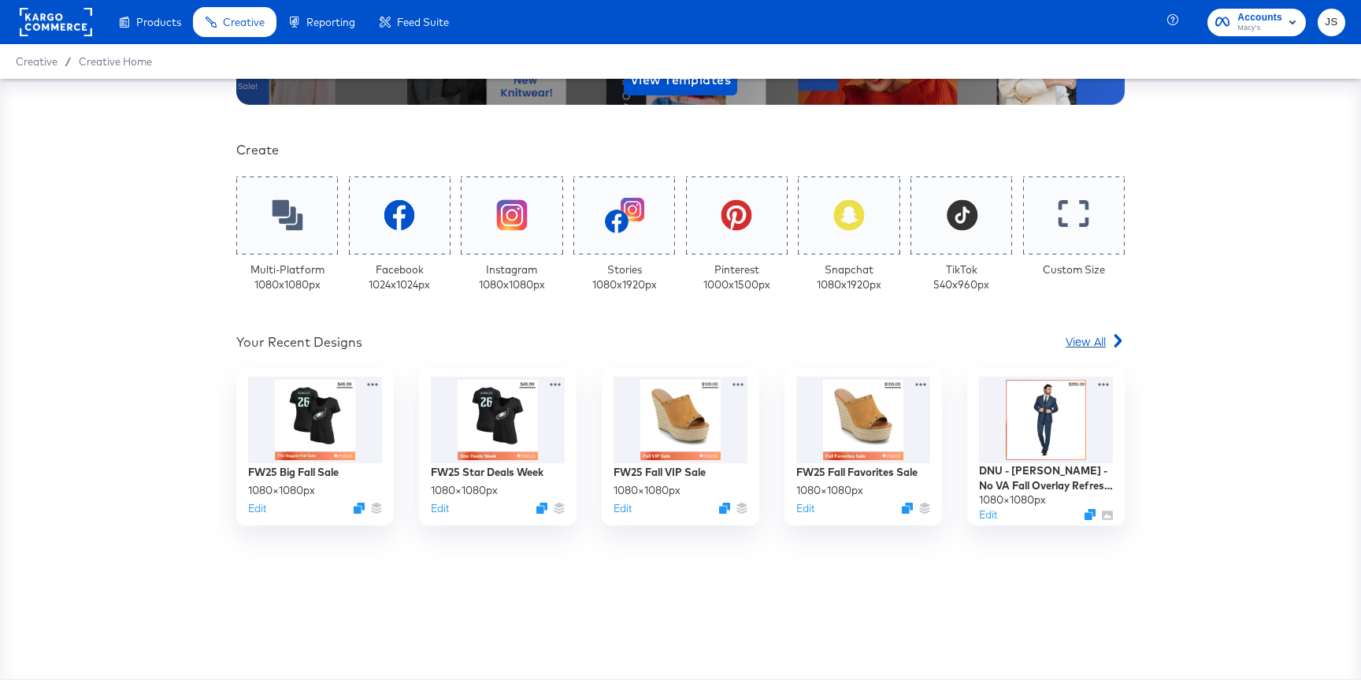
click at [1056, 339] on span "View All" at bounding box center [1085, 341] width 40 height 16
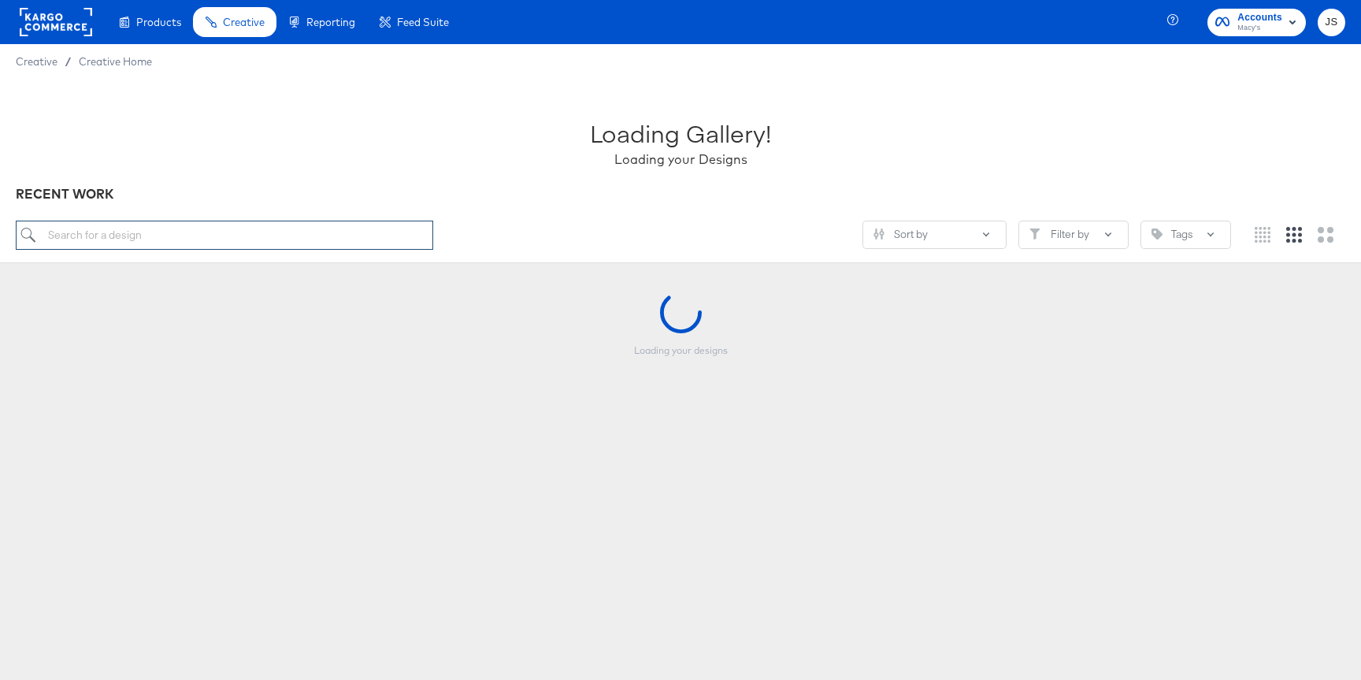
click at [291, 244] on input "search" at bounding box center [224, 234] width 417 height 29
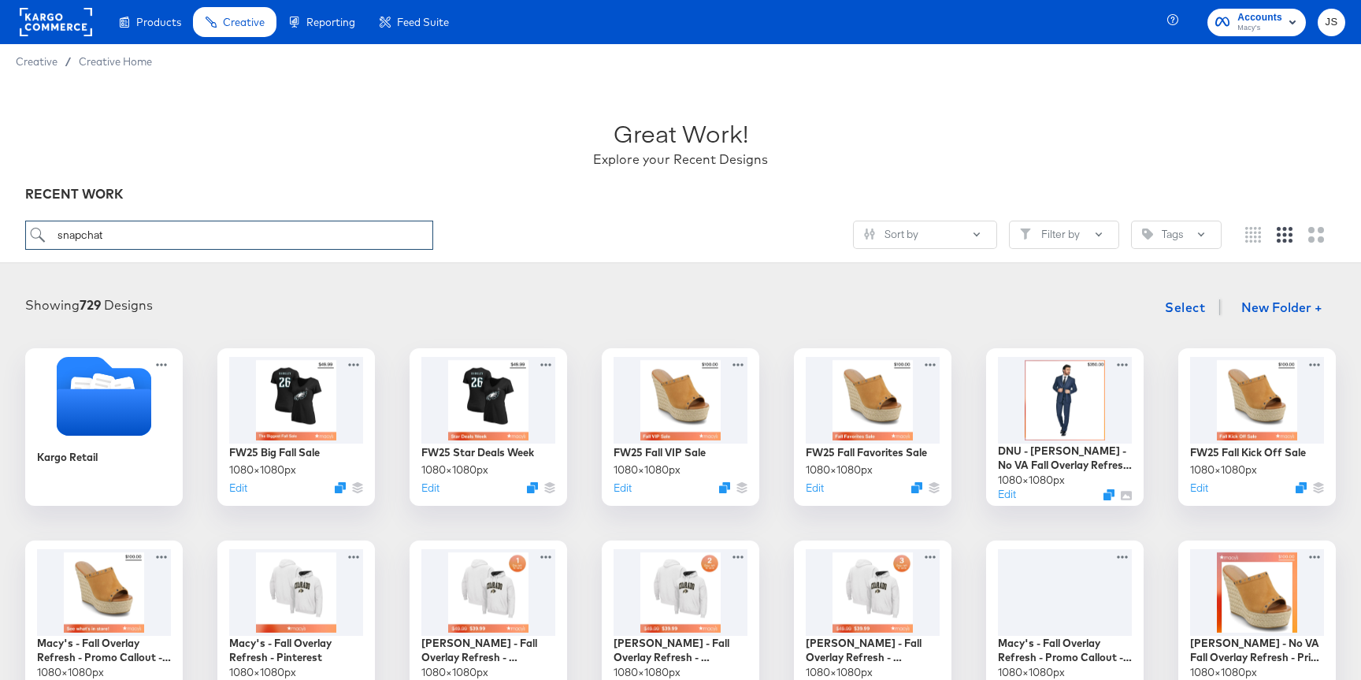
type input "snapchat"
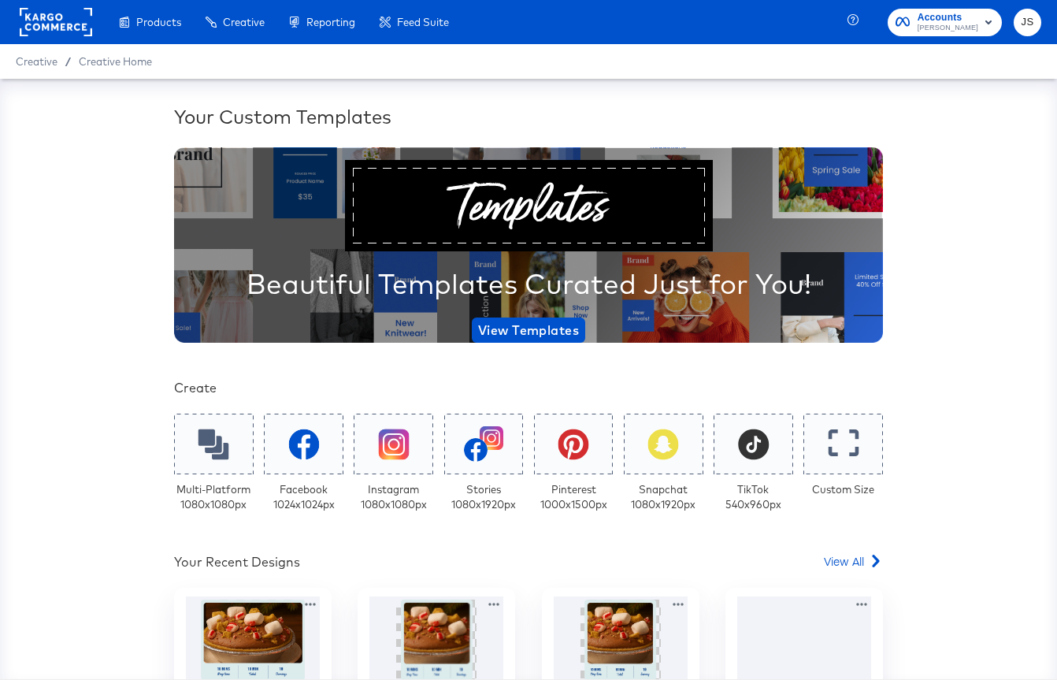
scroll to position [230, 0]
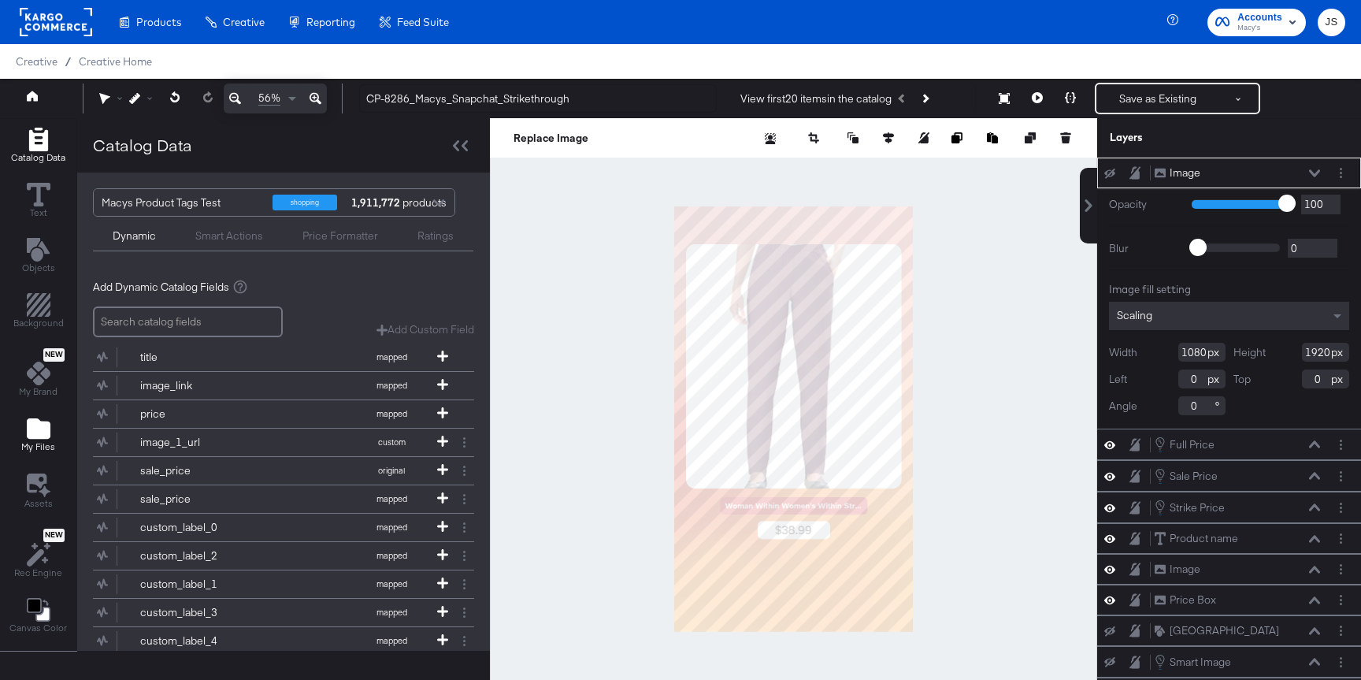
click at [44, 431] on icon "Add Files" at bounding box center [39, 428] width 24 height 20
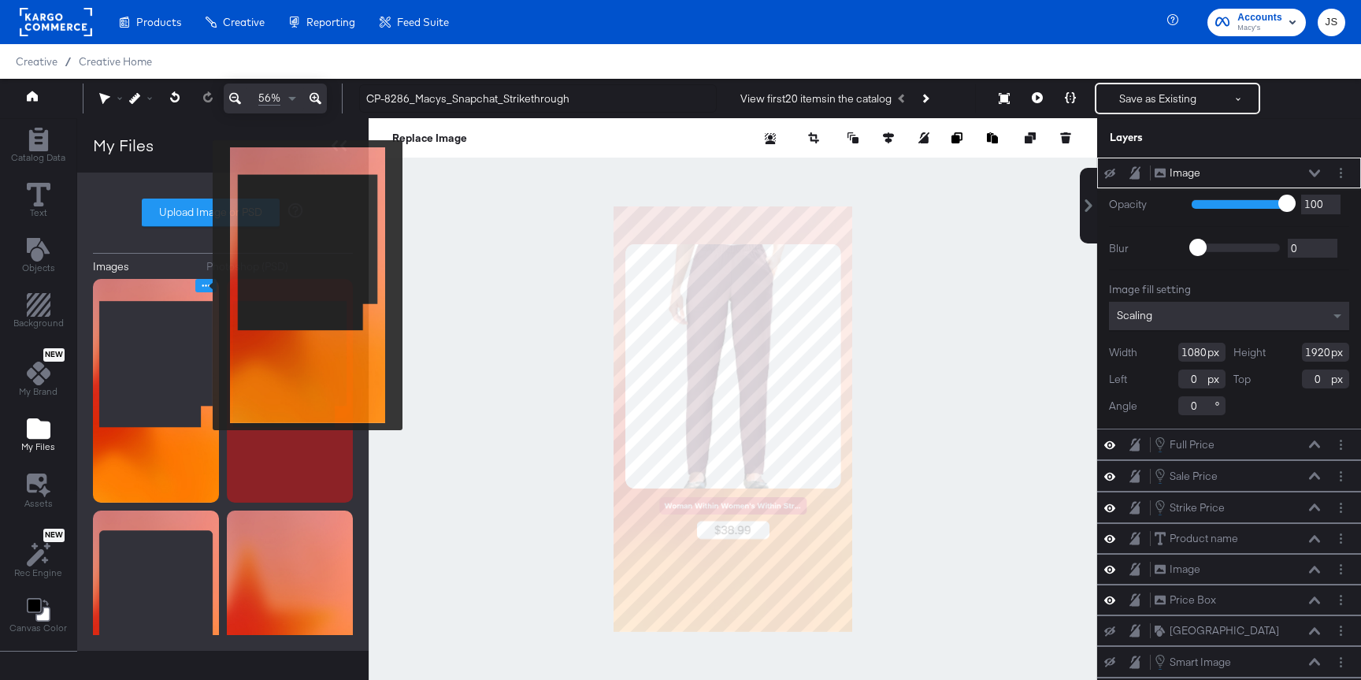
click at [202, 285] on icon "Image Options" at bounding box center [206, 286] width 12 height 12
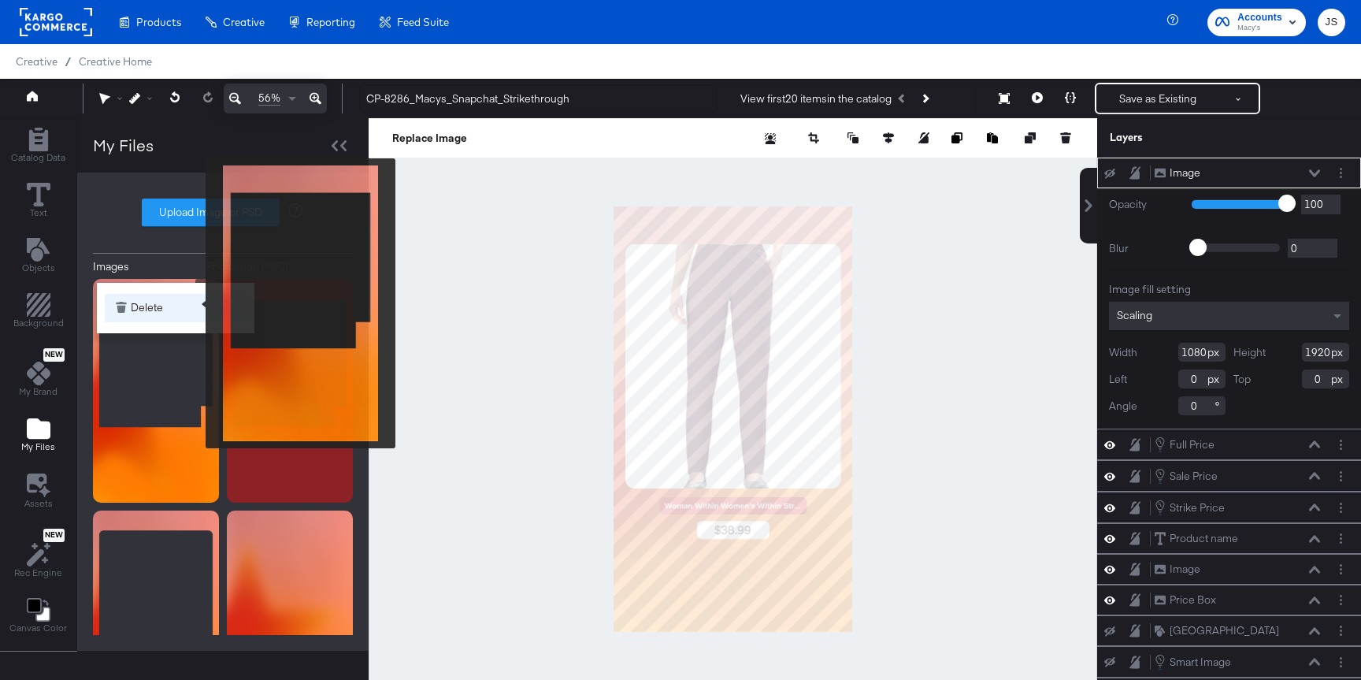
click at [195, 303] on button "Delete" at bounding box center [176, 308] width 142 height 28
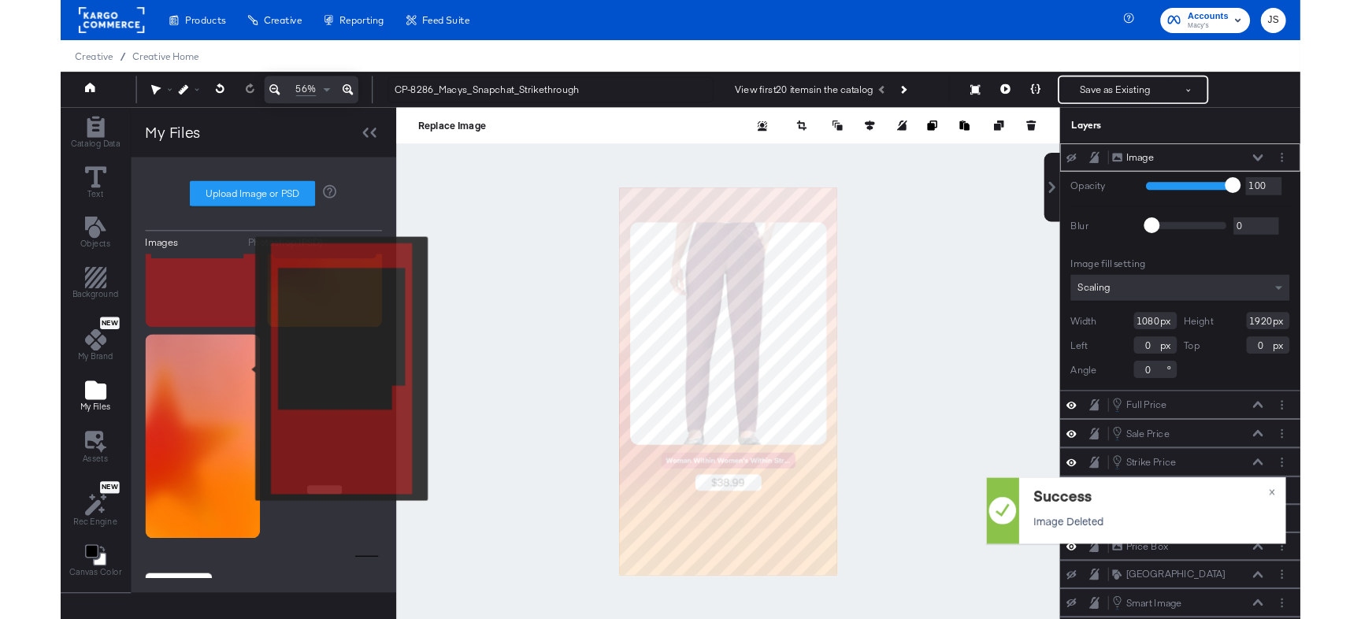
scroll to position [50, 0]
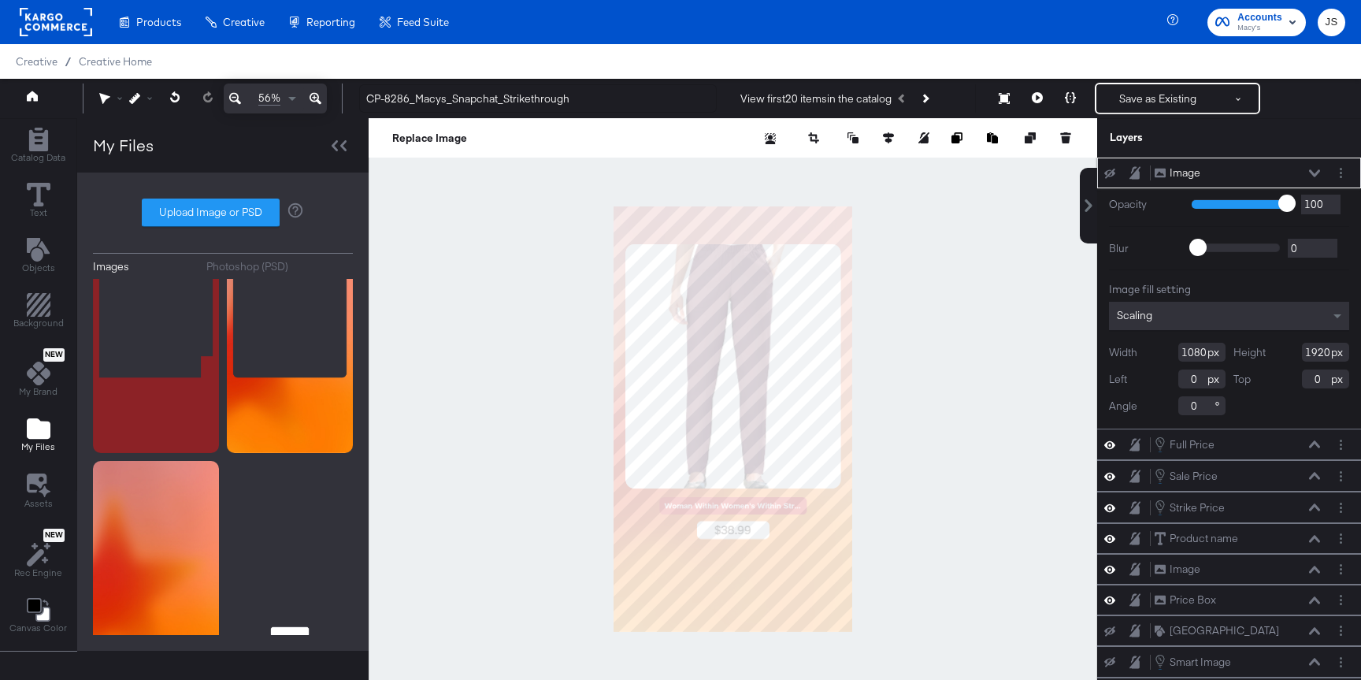
click at [1317, 175] on icon at bounding box center [1314, 173] width 11 height 8
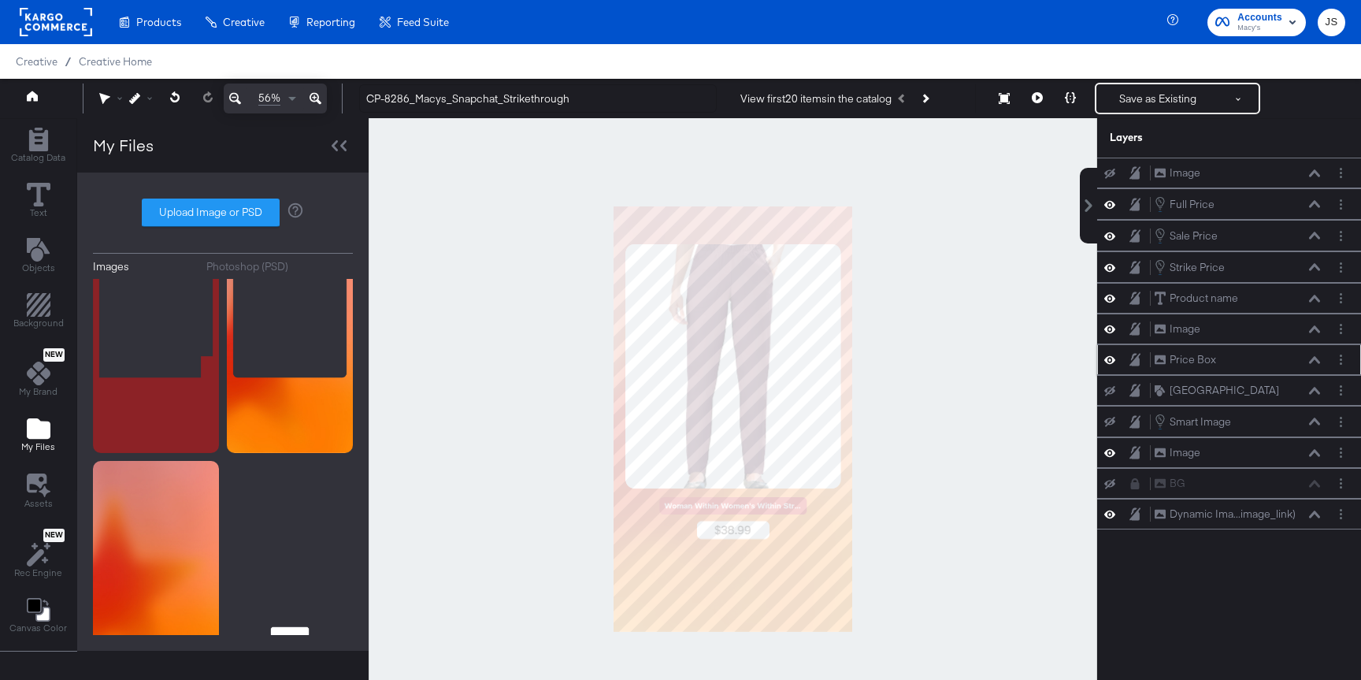
click at [1108, 362] on icon at bounding box center [1109, 360] width 11 height 8
click at [1108, 362] on icon at bounding box center [1109, 359] width 11 height 10
click at [976, 215] on div at bounding box center [733, 419] width 728 height 602
click at [1069, 97] on icon at bounding box center [1070, 97] width 11 height 11
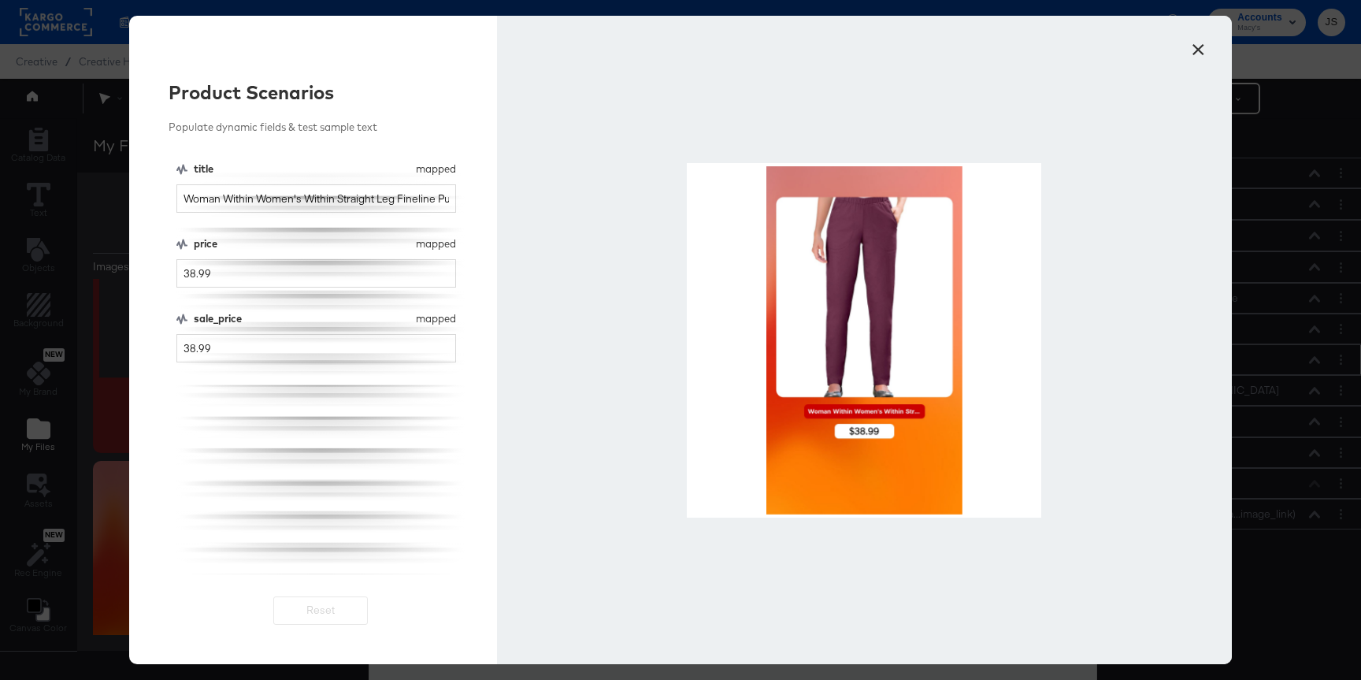
click at [1182, 54] on div at bounding box center [864, 340] width 735 height 648
click at [1204, 42] on button "×" at bounding box center [1198, 45] width 28 height 28
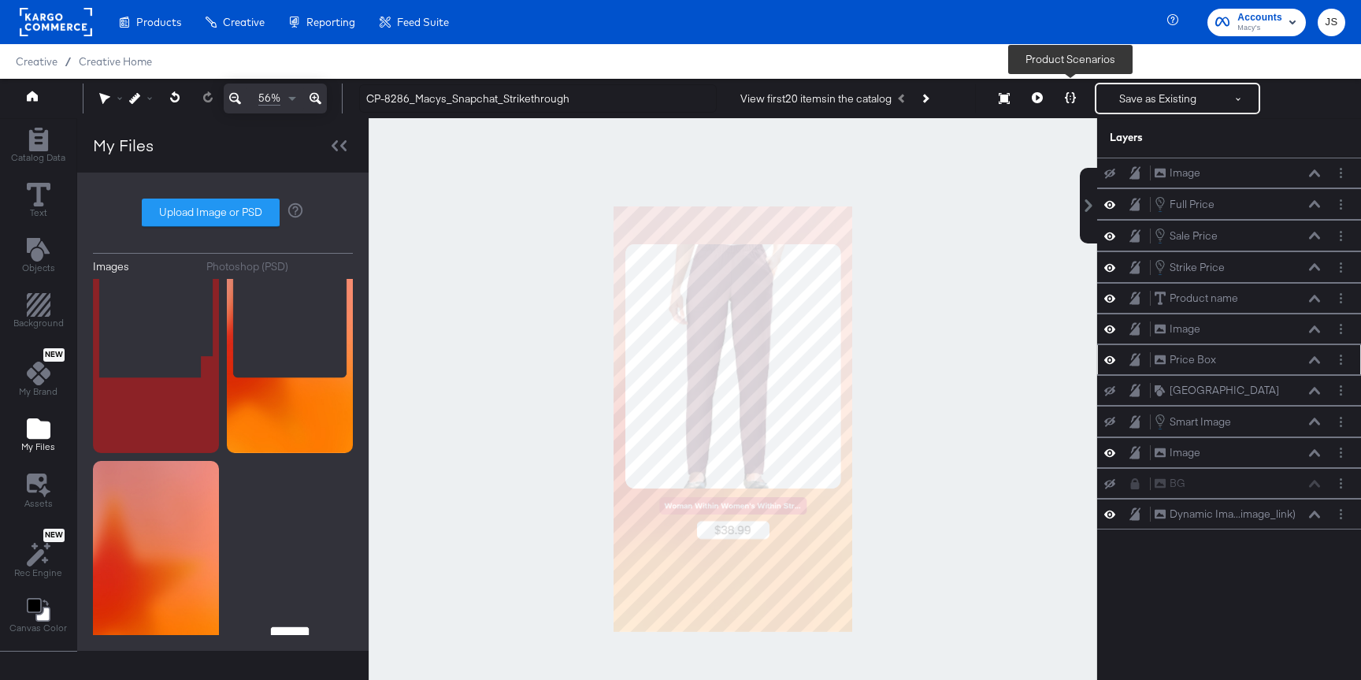
click at [1042, 93] on icon at bounding box center [1037, 97] width 11 height 11
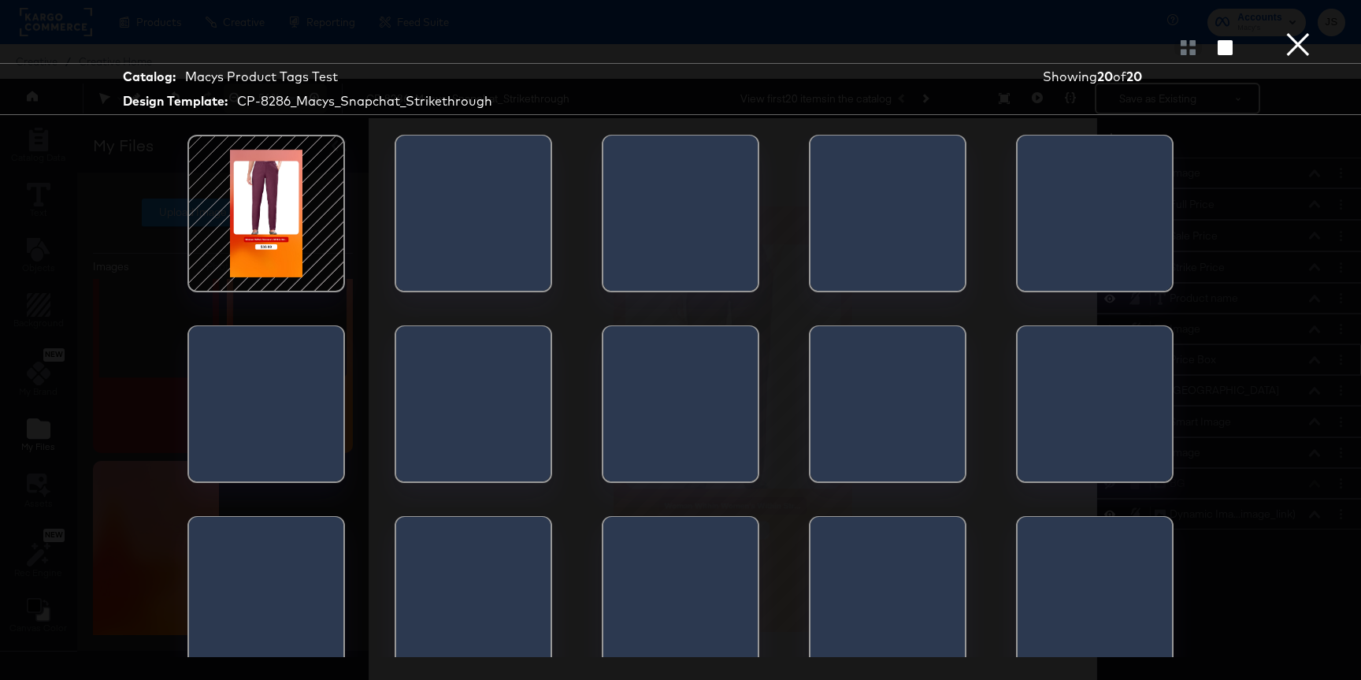
click at [257, 212] on div at bounding box center [266, 213] width 134 height 134
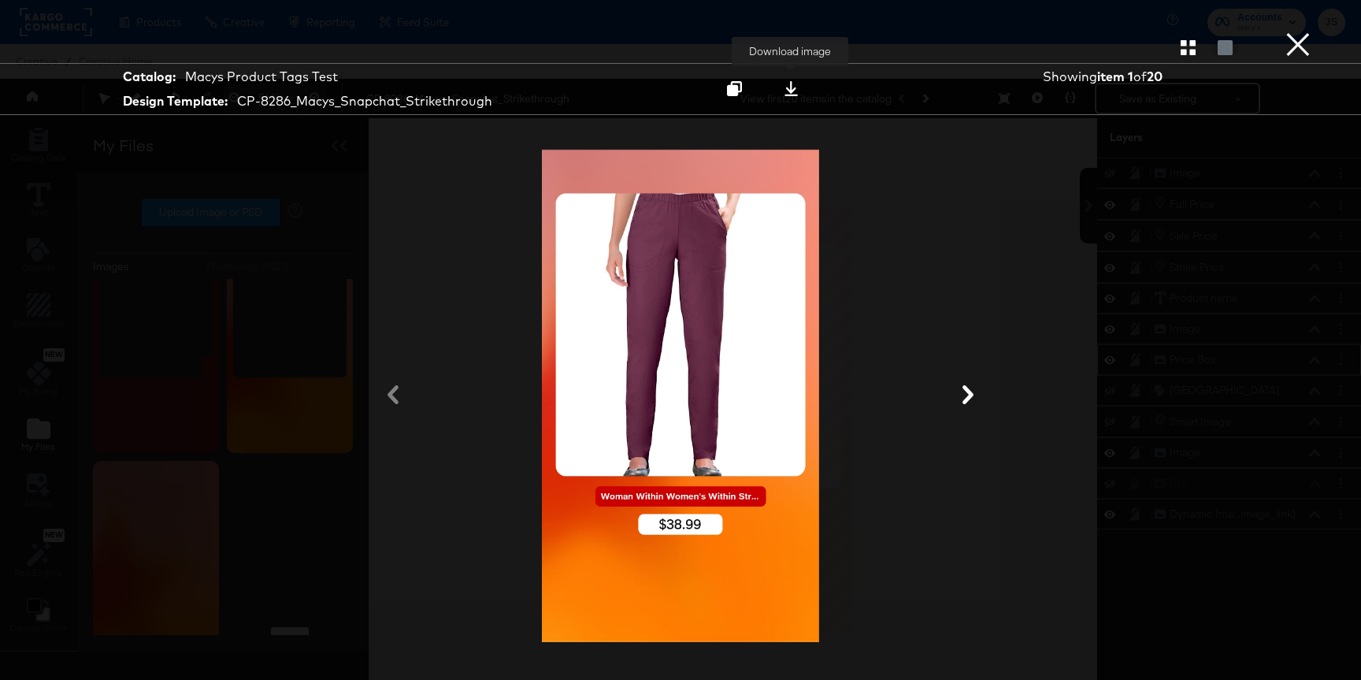
click at [786, 91] on icon at bounding box center [791, 88] width 15 height 15
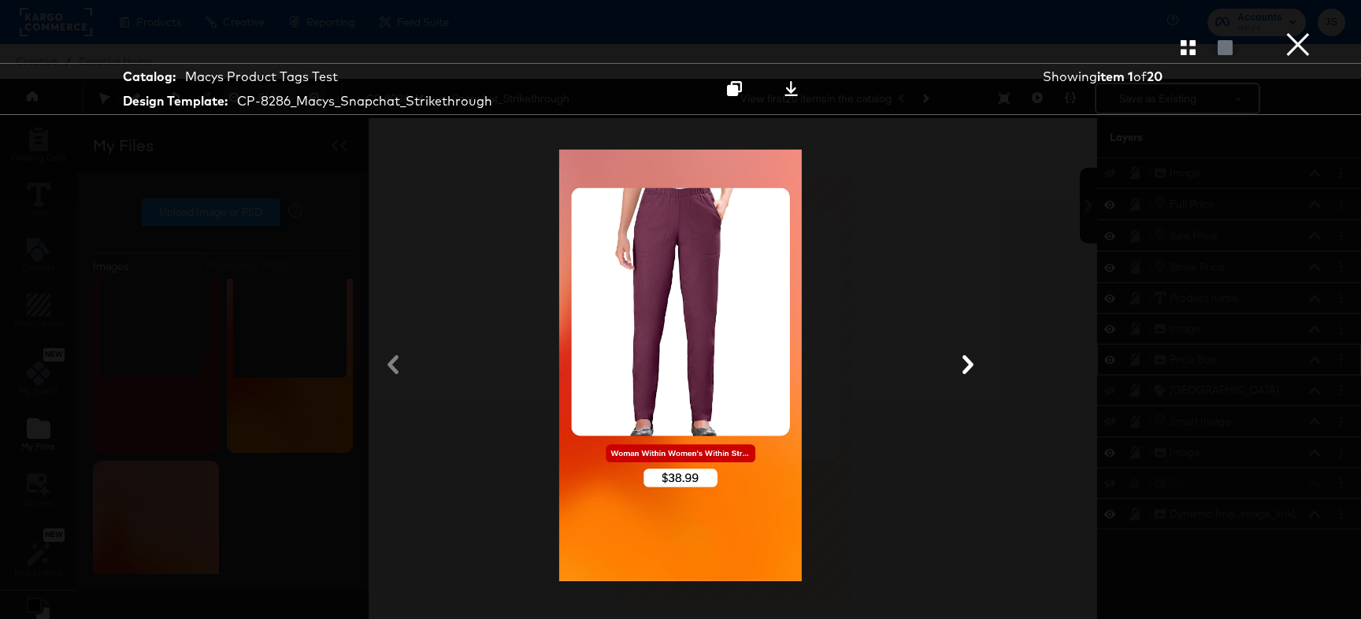
click at [1305, 31] on button "×" at bounding box center [1297, 15] width 31 height 31
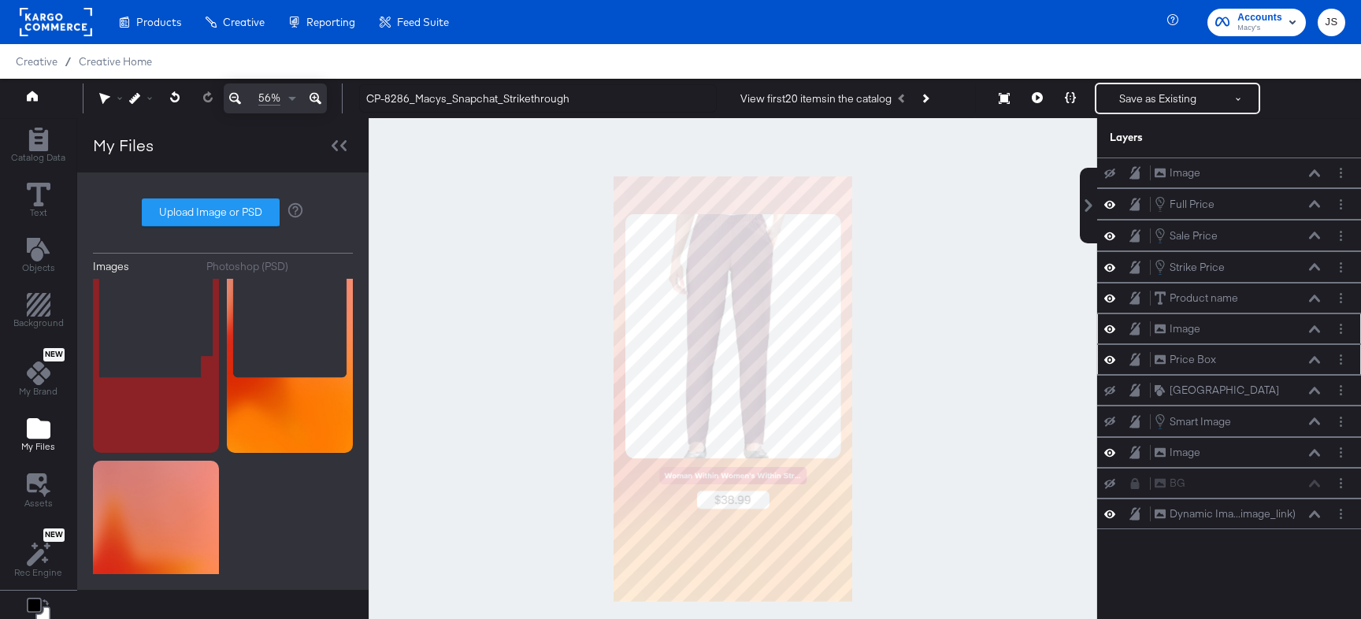
click at [1106, 325] on icon at bounding box center [1109, 328] width 11 height 13
click at [1106, 325] on icon at bounding box center [1109, 329] width 11 height 10
click at [1110, 358] on icon at bounding box center [1109, 359] width 11 height 13
click at [1110, 358] on icon at bounding box center [1109, 360] width 11 height 10
click at [1107, 455] on icon at bounding box center [1109, 453] width 11 height 8
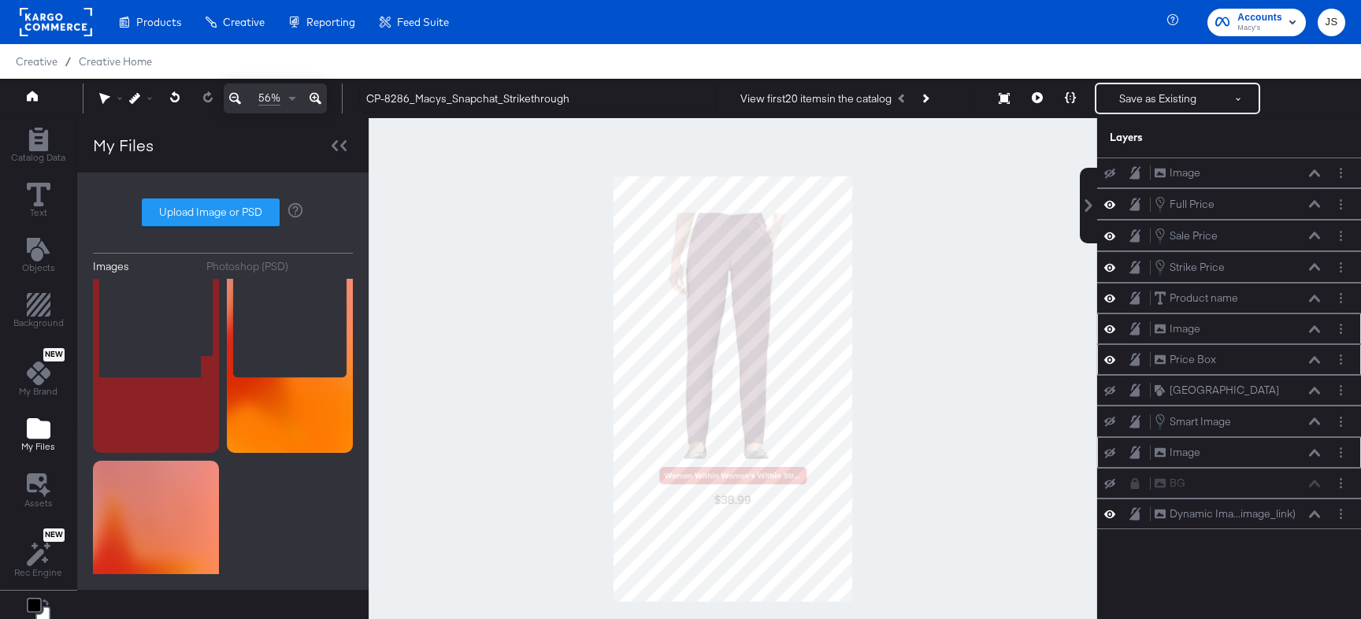
click at [1107, 455] on icon at bounding box center [1109, 452] width 11 height 10
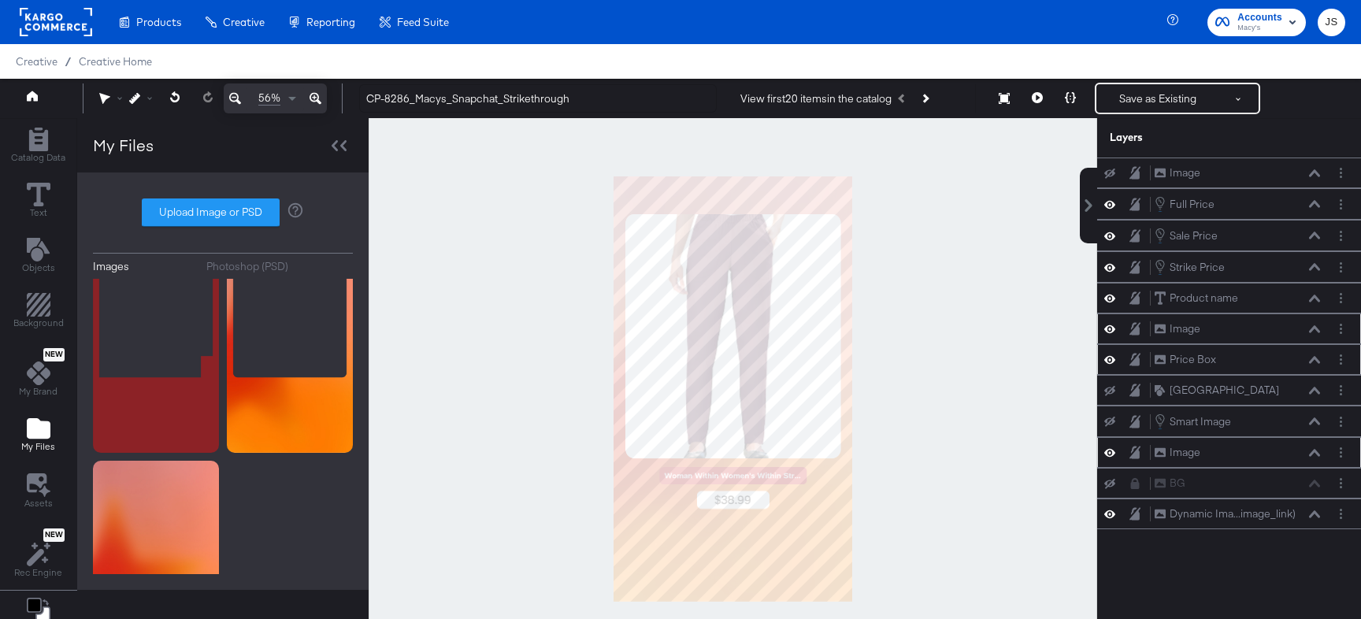
click at [1107, 455] on icon at bounding box center [1109, 453] width 11 height 8
click at [1273, 454] on div "Image Image" at bounding box center [1237, 452] width 167 height 17
click at [1312, 450] on icon at bounding box center [1314, 453] width 11 height 8
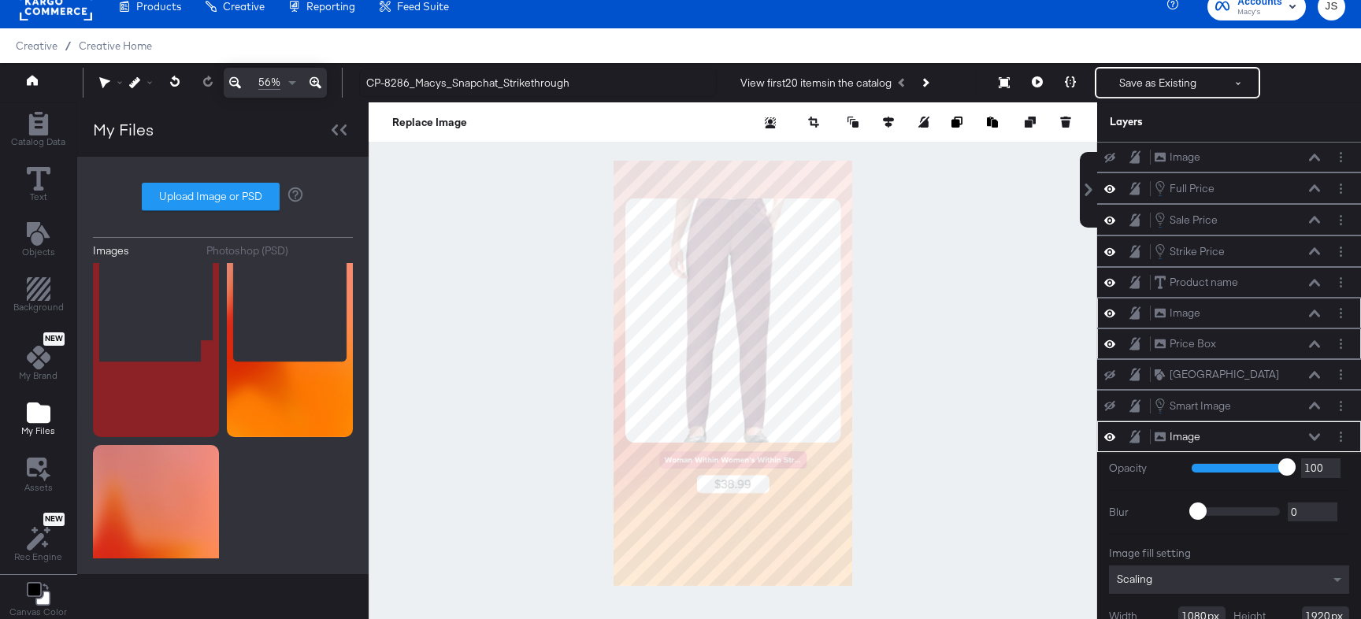
scroll to position [73, 0]
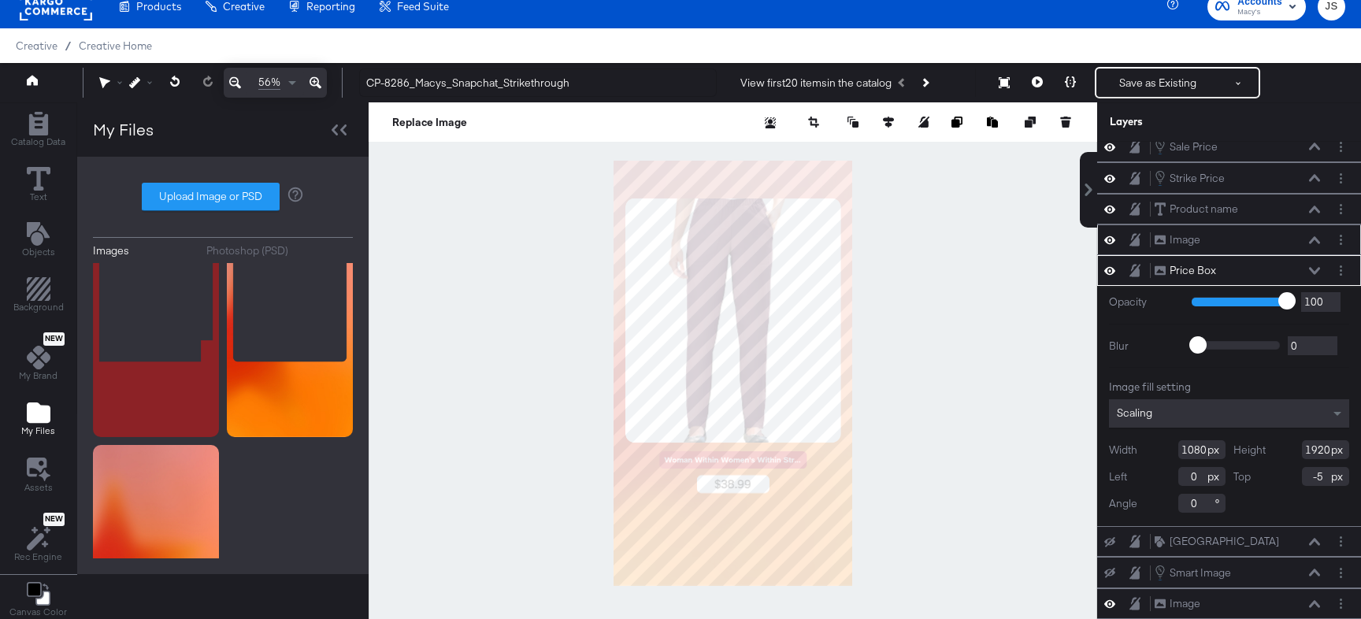
type input "110"
type input "165"
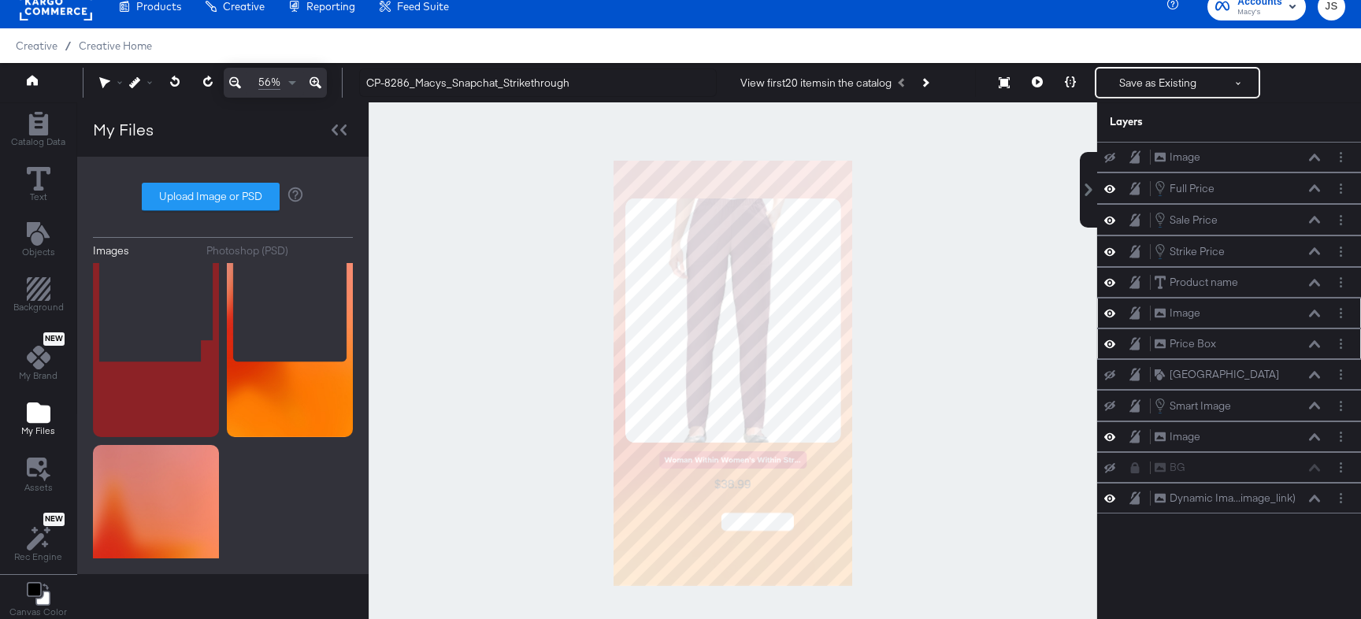
scroll to position [0, 0]
click at [1267, 443] on div "Image Image" at bounding box center [1237, 436] width 167 height 17
click at [1314, 439] on icon at bounding box center [1314, 437] width 11 height 8
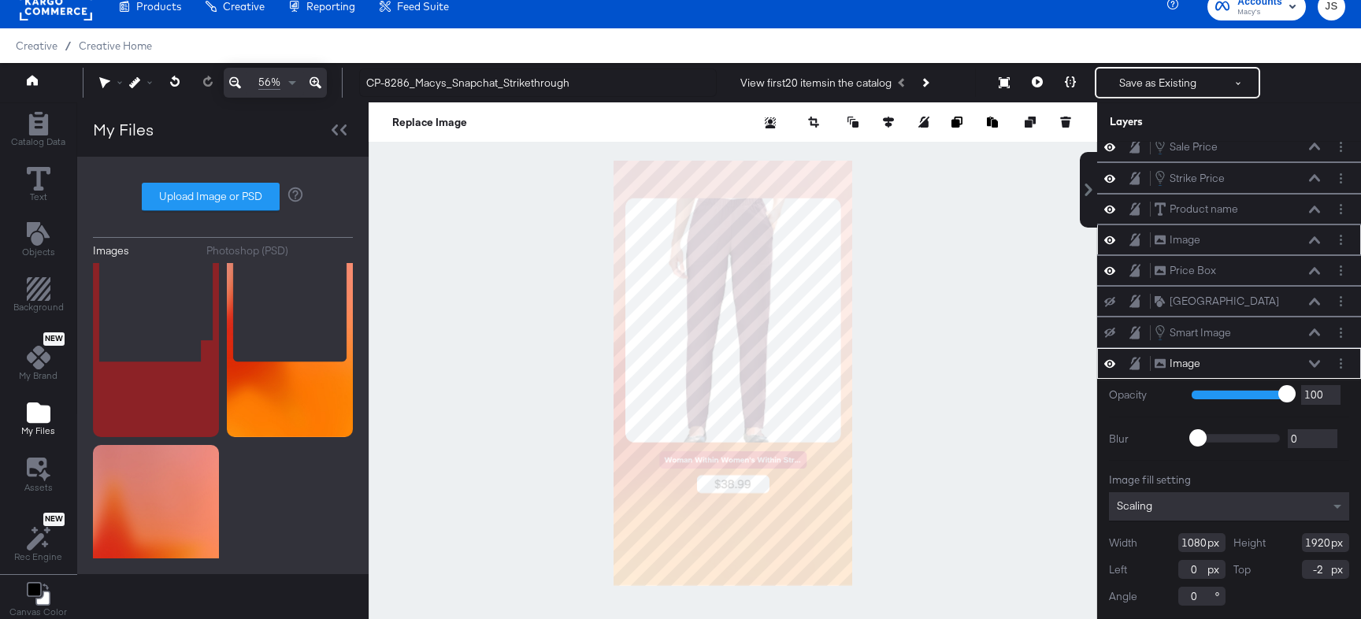
type input "-1"
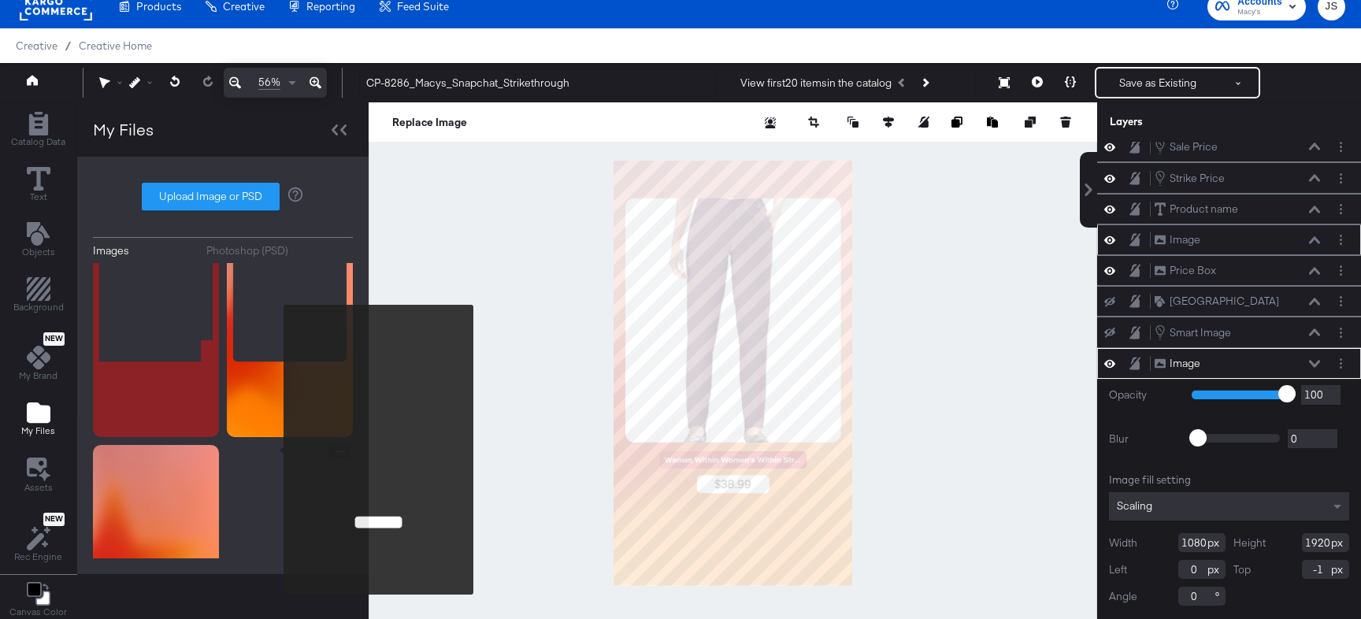
scroll to position [0, 0]
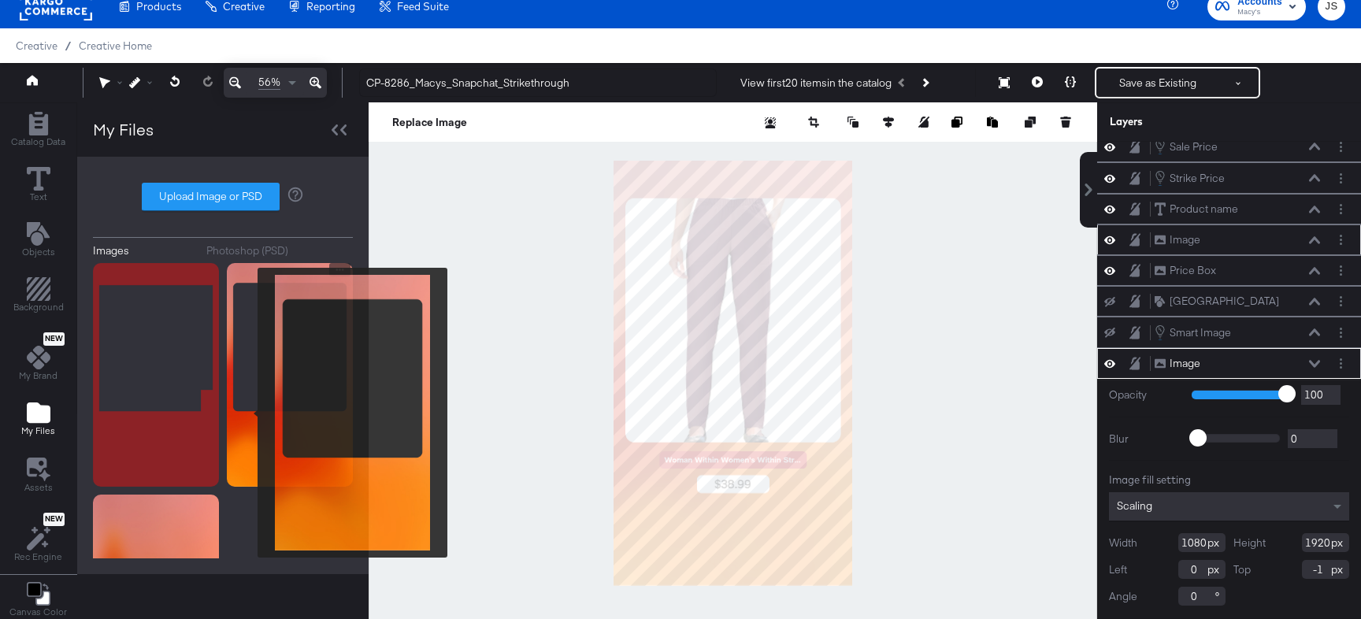
click at [247, 413] on img at bounding box center [290, 375] width 126 height 224
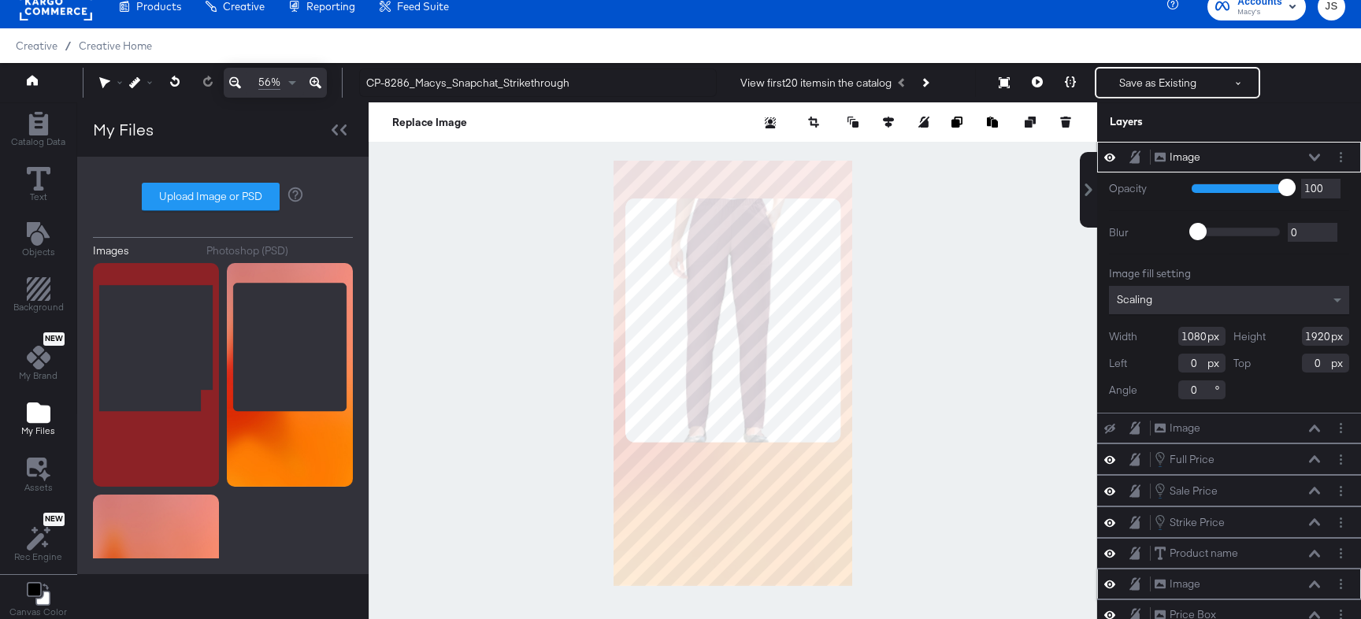
click at [1314, 154] on icon at bounding box center [1314, 158] width 11 height 8
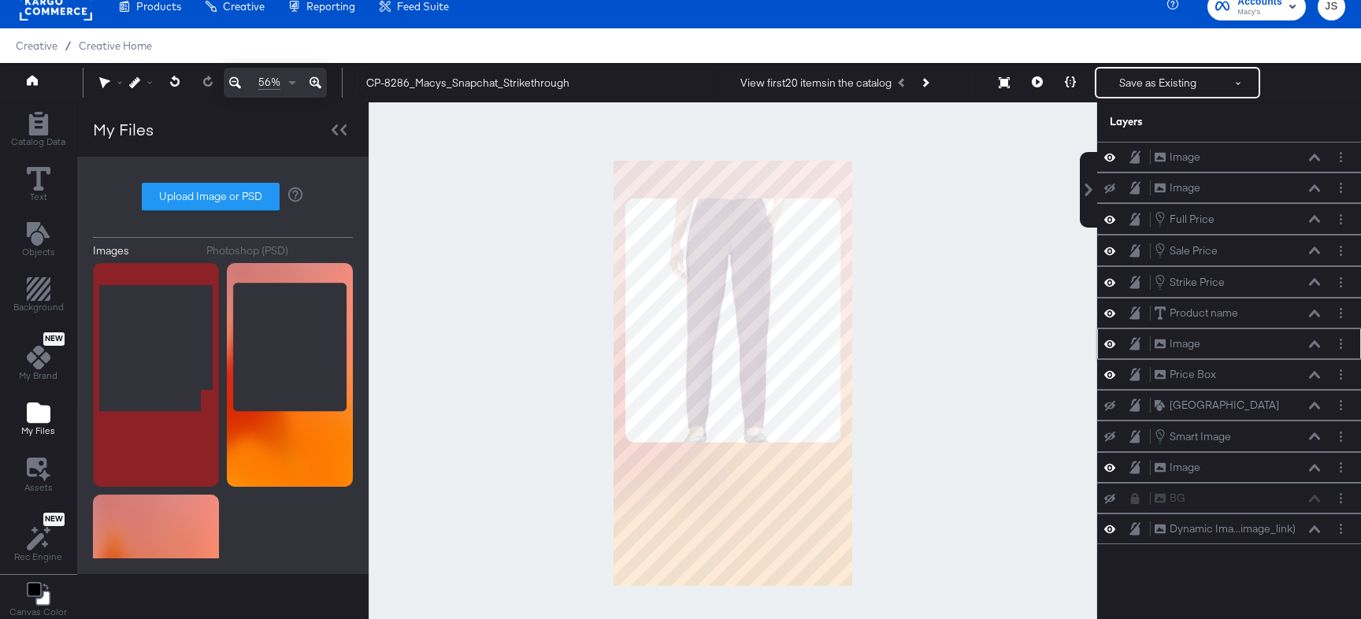
click at [1112, 469] on icon at bounding box center [1109, 467] width 11 height 13
click at [1115, 380] on button at bounding box center [1109, 374] width 13 height 15
click at [1114, 340] on icon at bounding box center [1109, 343] width 11 height 13
click at [1110, 312] on icon at bounding box center [1109, 312] width 11 height 13
click at [1106, 283] on icon at bounding box center [1109, 282] width 11 height 8
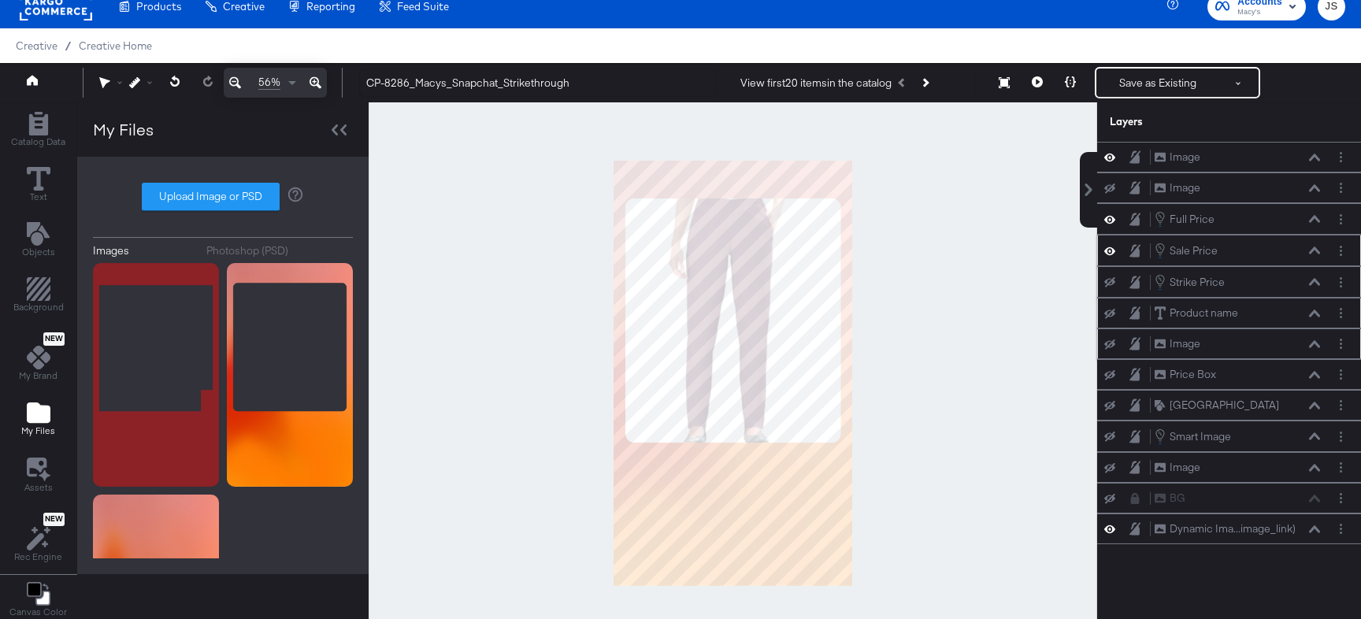
click at [1105, 252] on icon at bounding box center [1109, 250] width 11 height 13
click at [1108, 217] on icon at bounding box center [1109, 219] width 11 height 13
click at [1113, 539] on div "Dynamic Ima...image_link) Dynamic Image (image_link)" at bounding box center [1229, 528] width 264 height 31
click at [1105, 535] on icon at bounding box center [1109, 528] width 11 height 13
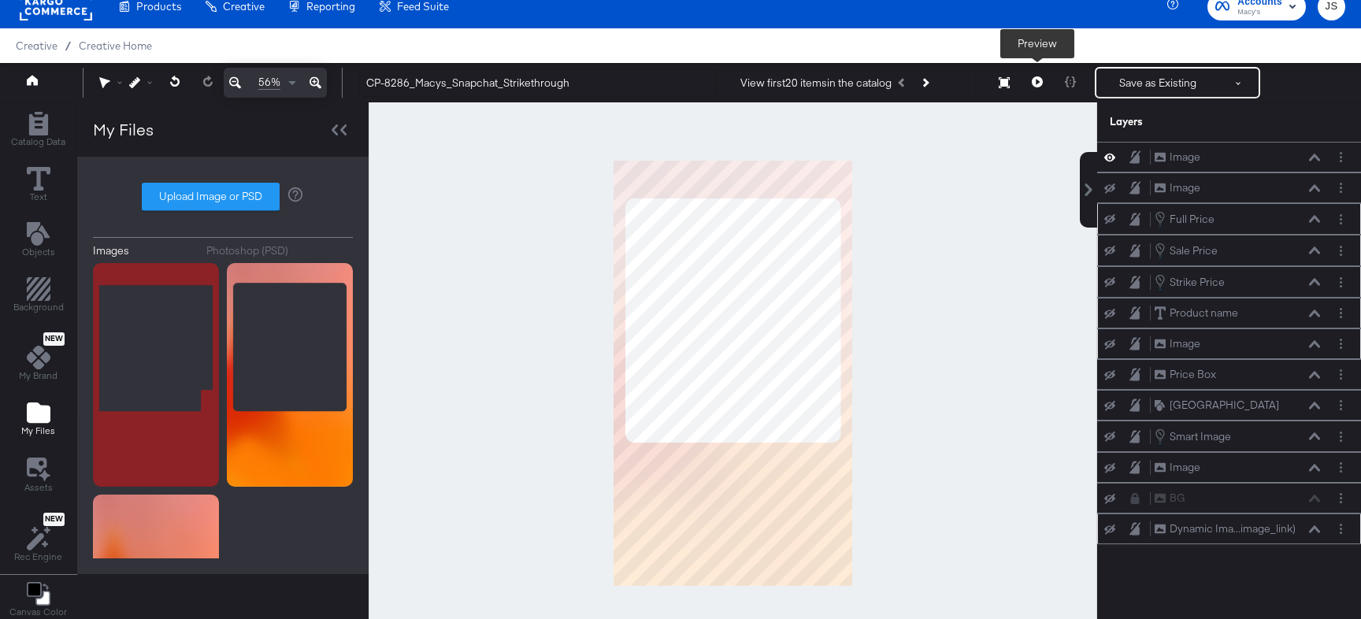
click at [1028, 82] on button at bounding box center [1037, 82] width 33 height 31
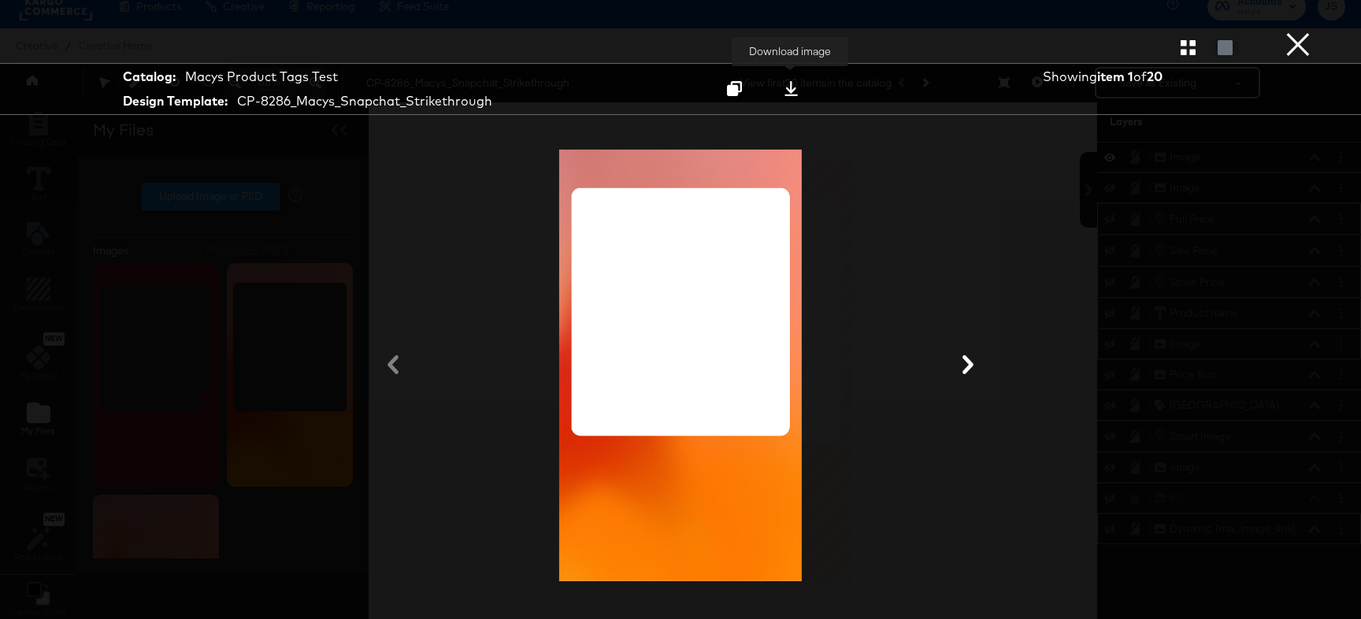
click at [784, 91] on icon at bounding box center [791, 88] width 15 height 15
click at [1287, 31] on button "×" at bounding box center [1297, 15] width 31 height 31
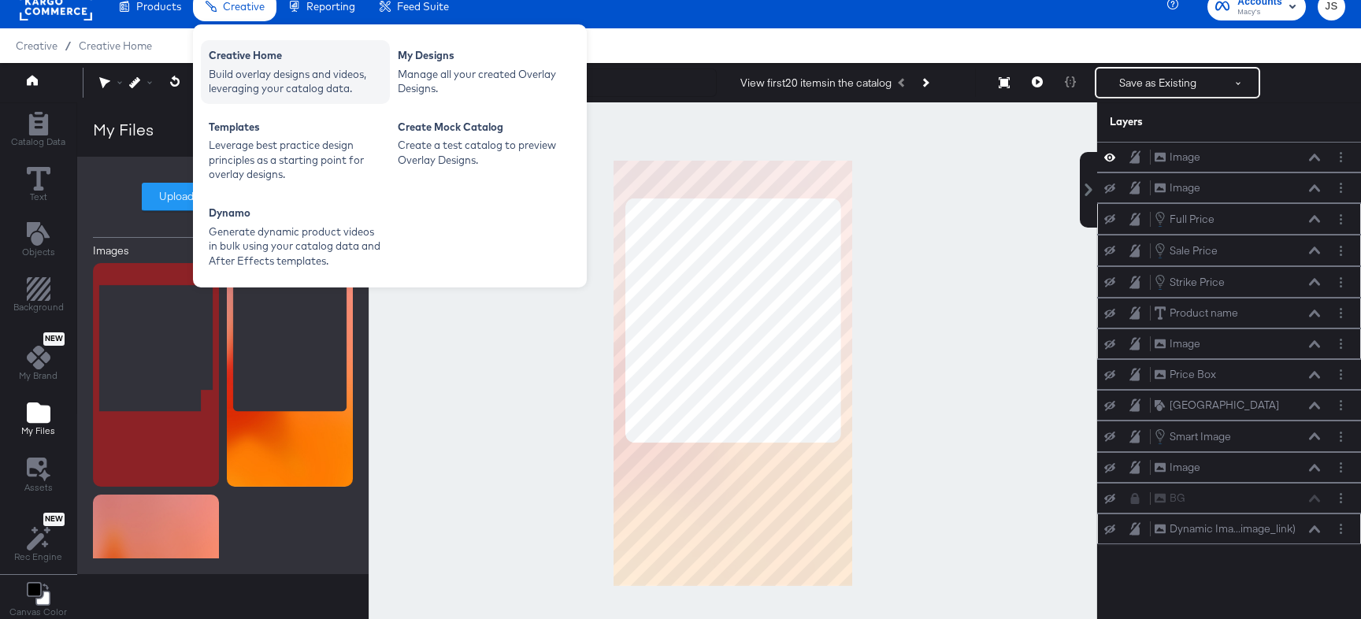
click at [247, 73] on div "Build overlay designs and videos, leveraging your catalog data." at bounding box center [295, 81] width 173 height 29
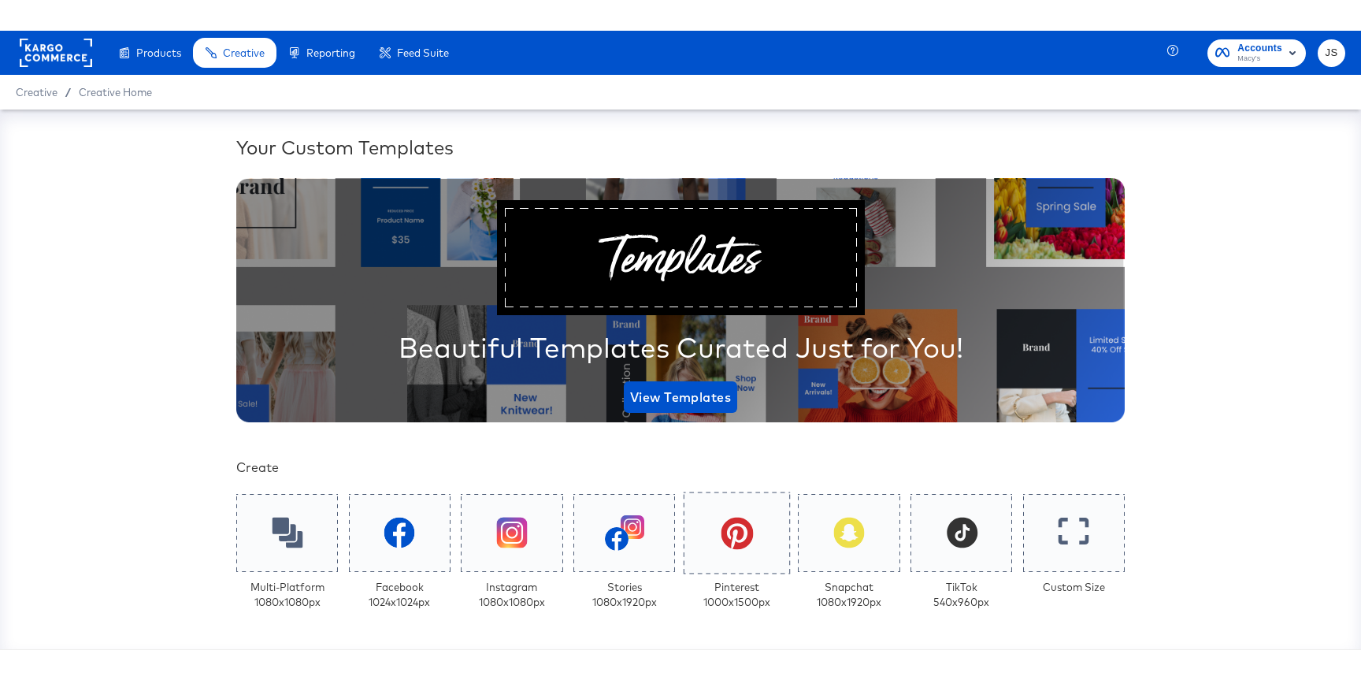
scroll to position [172, 0]
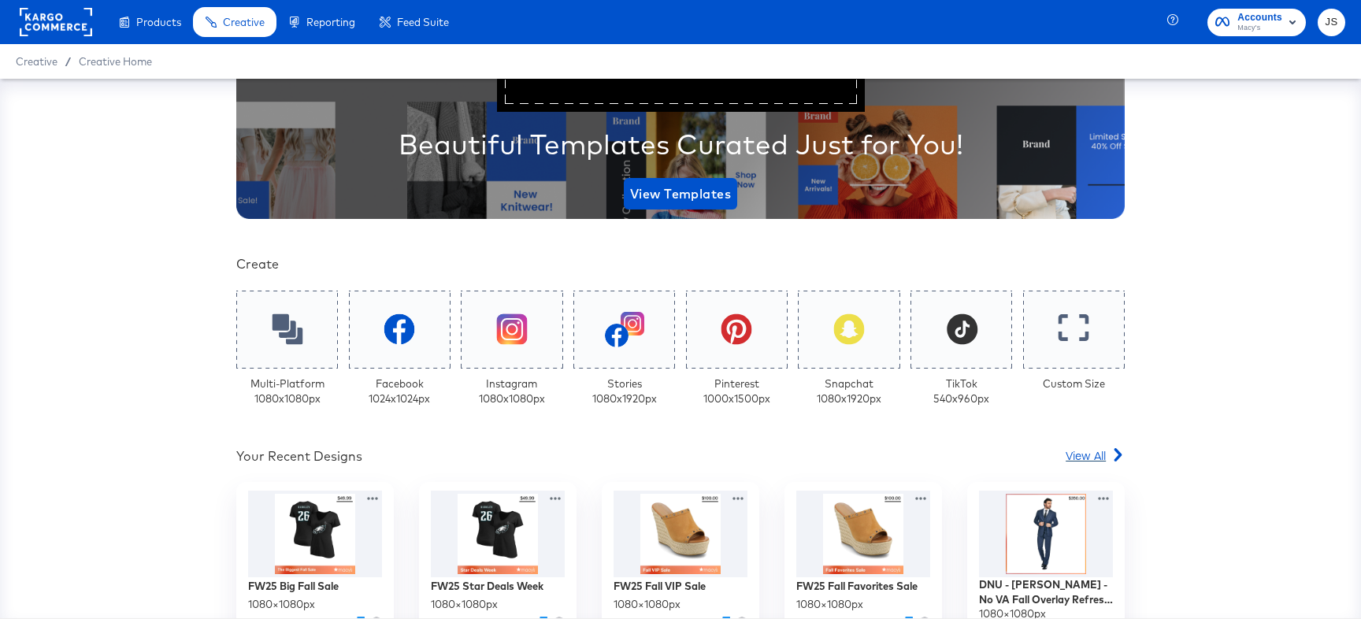
click at [1095, 462] on span "View All" at bounding box center [1085, 455] width 40 height 16
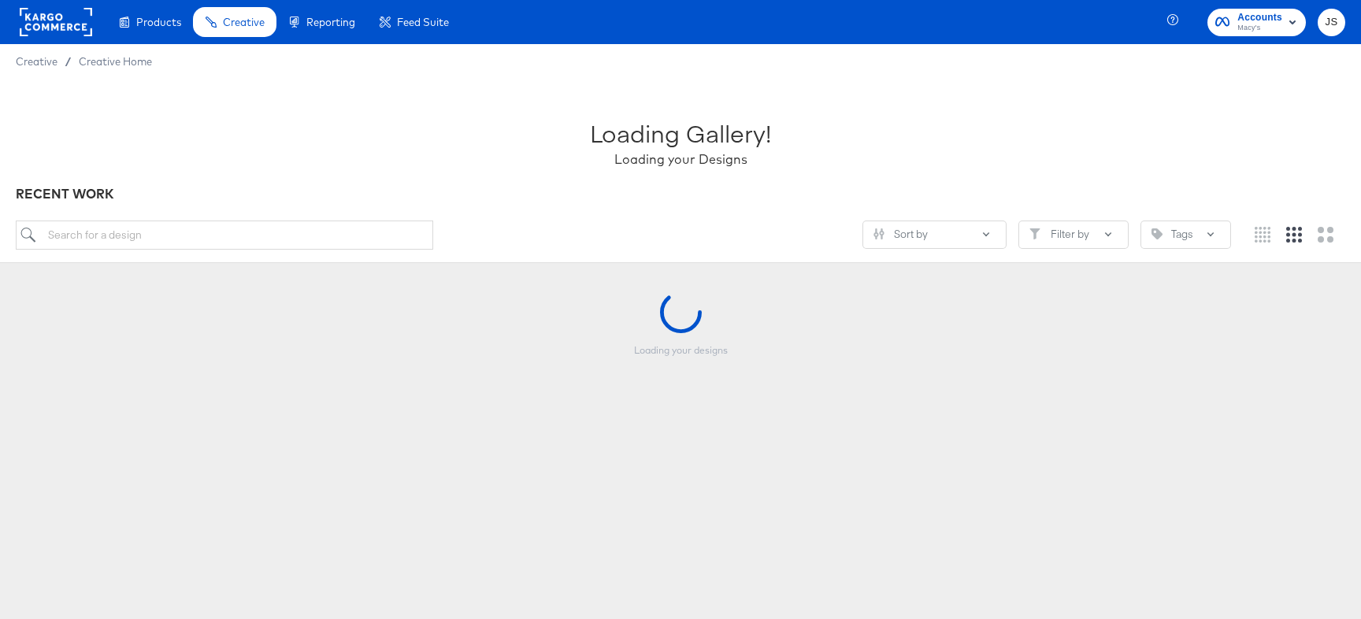
click at [335, 253] on div "Sort by Filter by Tags" at bounding box center [680, 241] width 1329 height 42
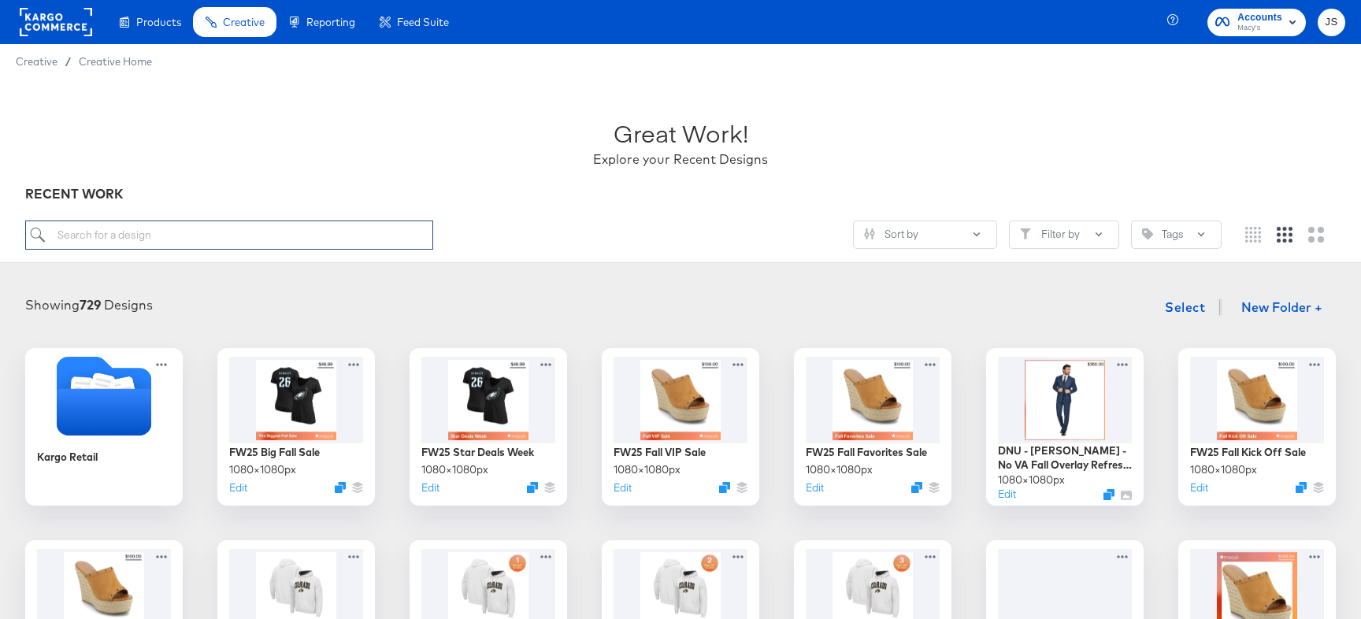
click at [329, 236] on input "search" at bounding box center [229, 234] width 408 height 29
type input "snapchat"
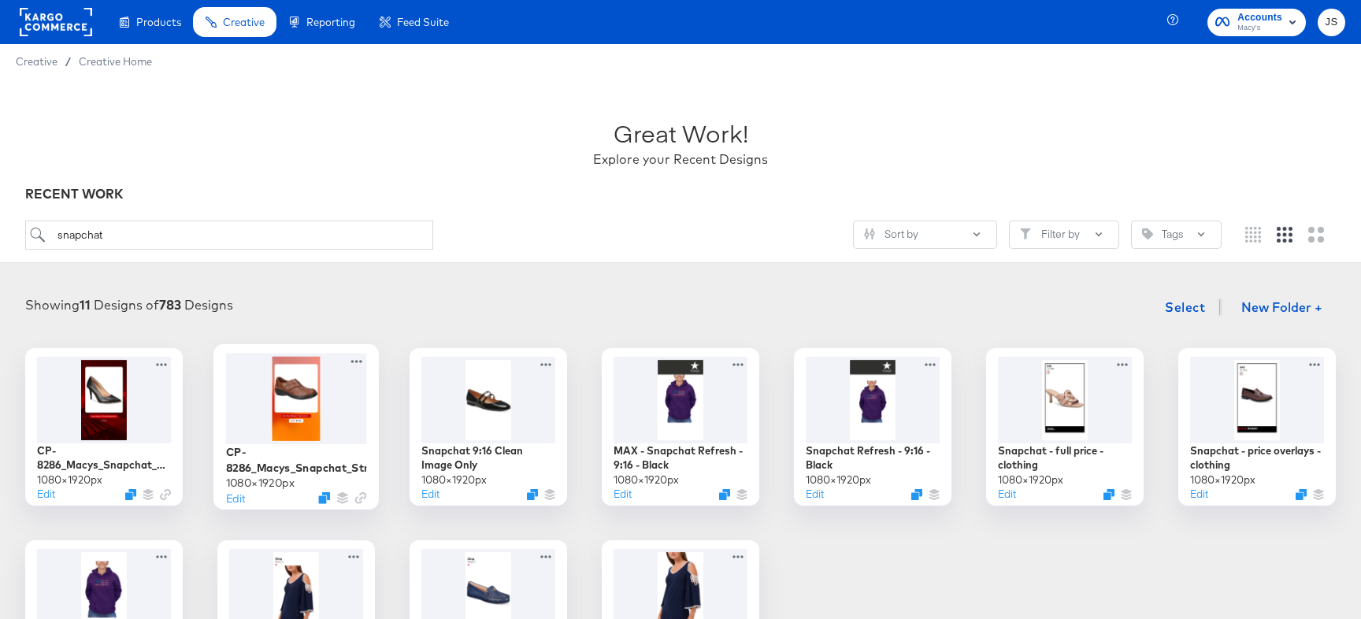
click at [257, 373] on div at bounding box center [296, 398] width 141 height 91
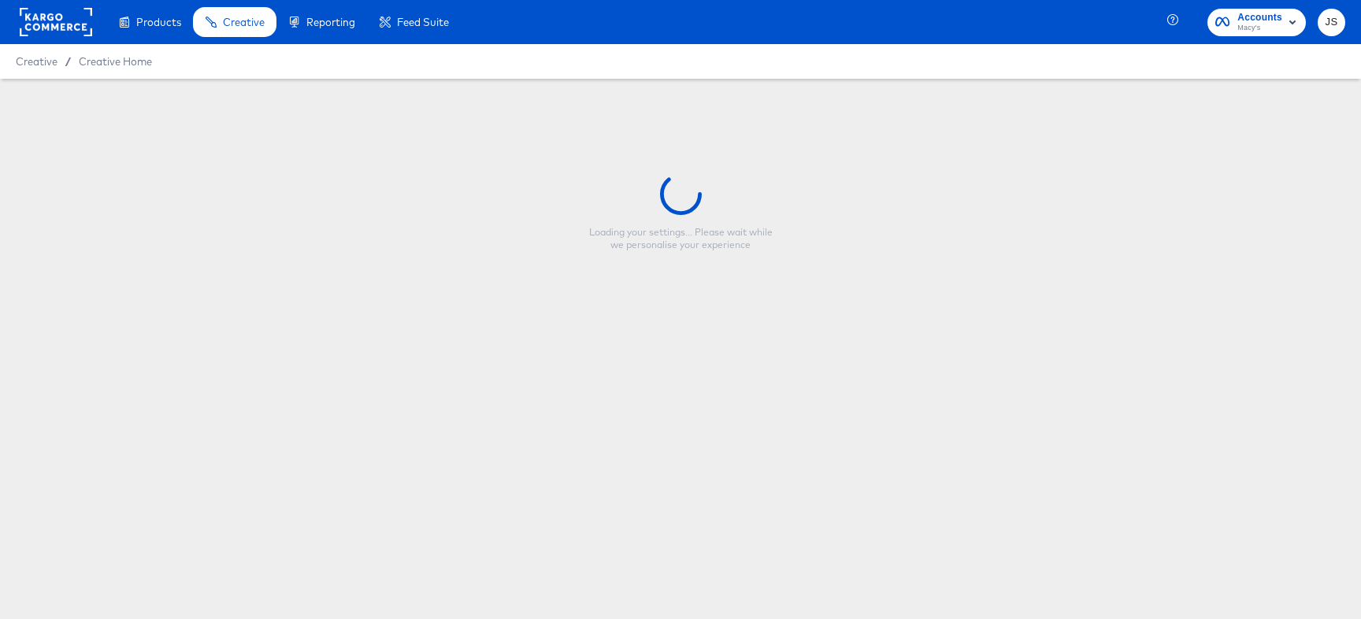
type input "CP-8286_Macys_Snapchat_Strikethrough"
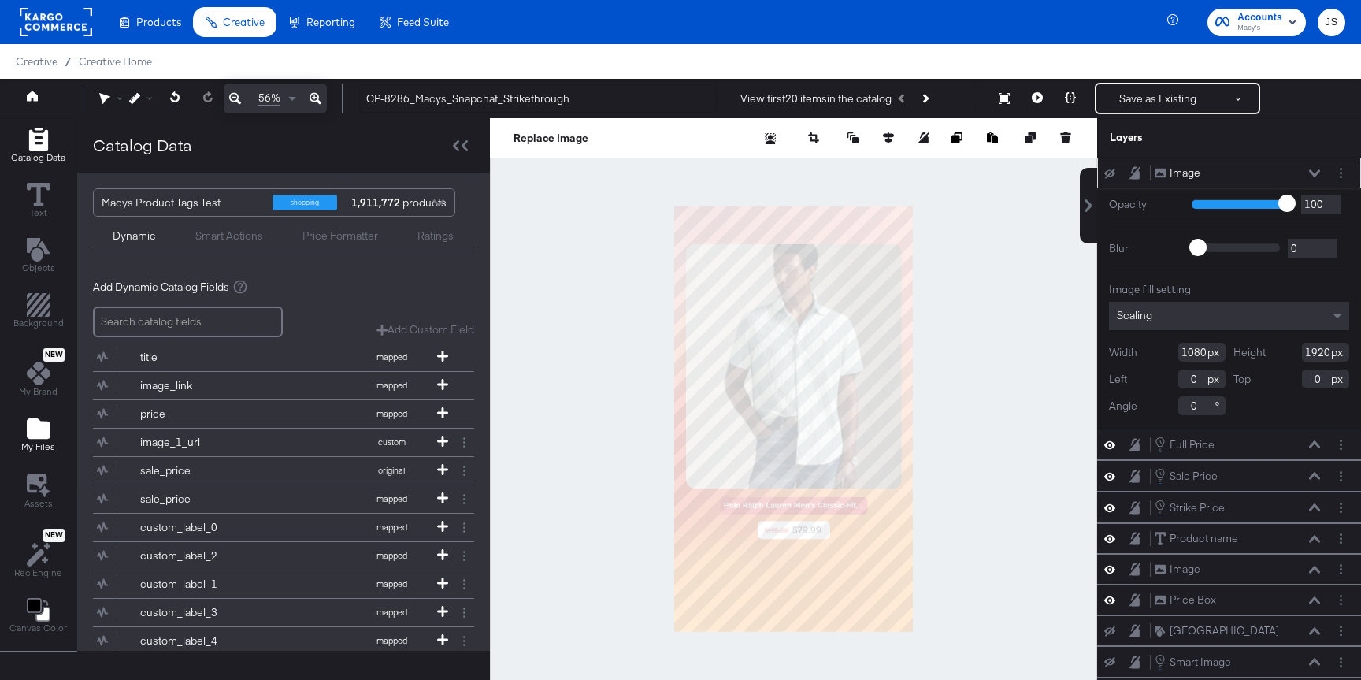
click at [32, 437] on icon "Add Files" at bounding box center [39, 428] width 24 height 20
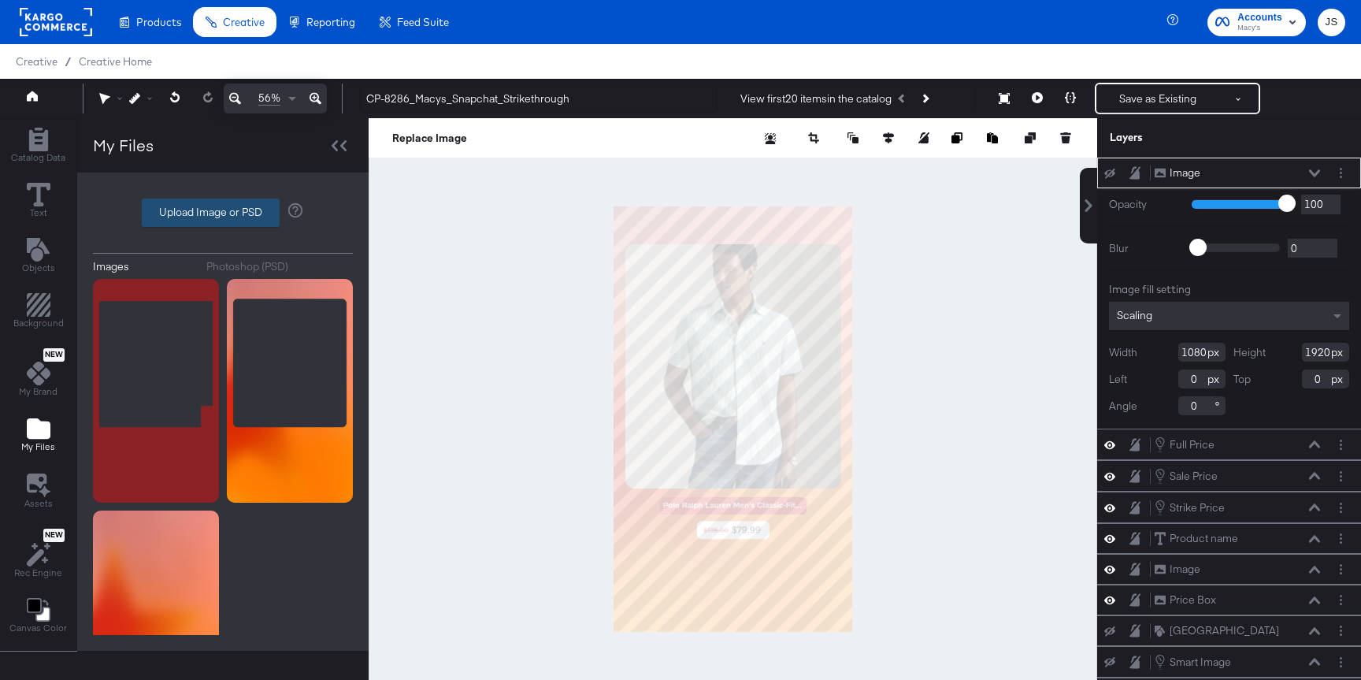
click at [246, 213] on label "Upload Image or PSD" at bounding box center [211, 212] width 136 height 27
click at [223, 213] on input "Upload Image or PSD" at bounding box center [223, 213] width 0 height 0
type input "C:\fakepath\Frame.png"
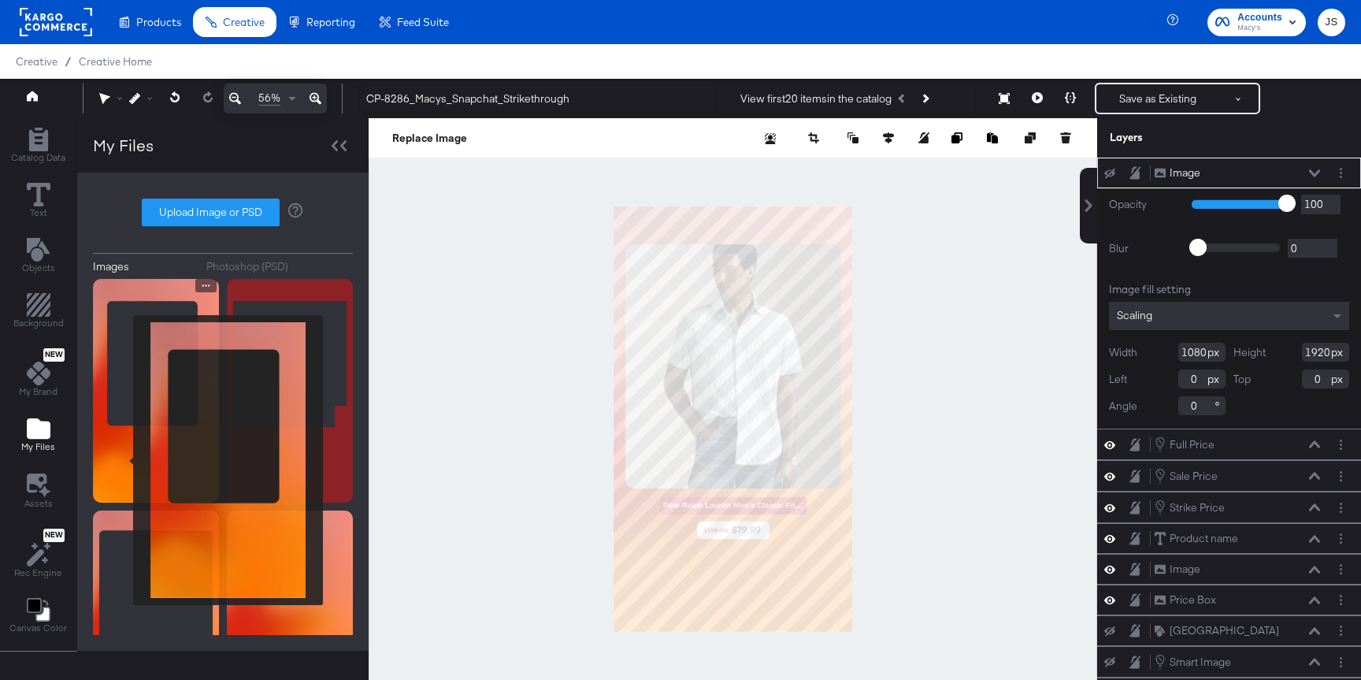
click at [123, 460] on img at bounding box center [156, 391] width 126 height 224
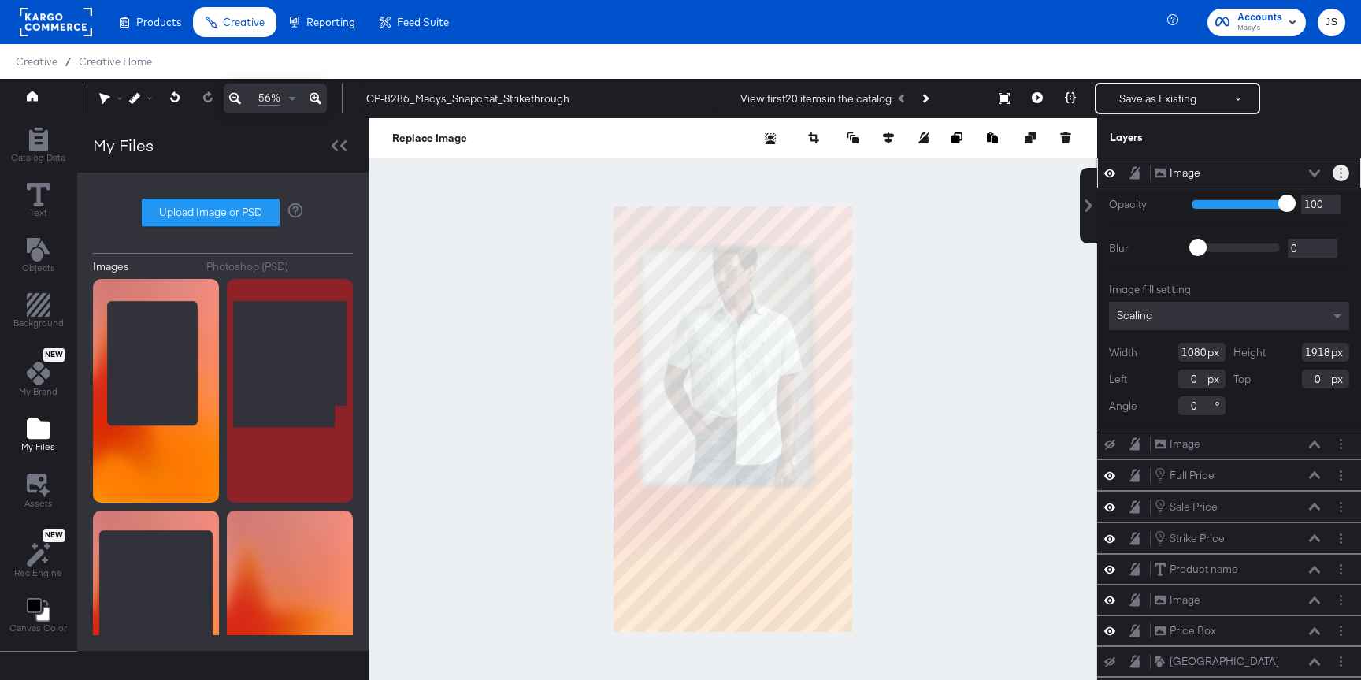
click at [1336, 175] on button "Layer Options" at bounding box center [1340, 173] width 17 height 17
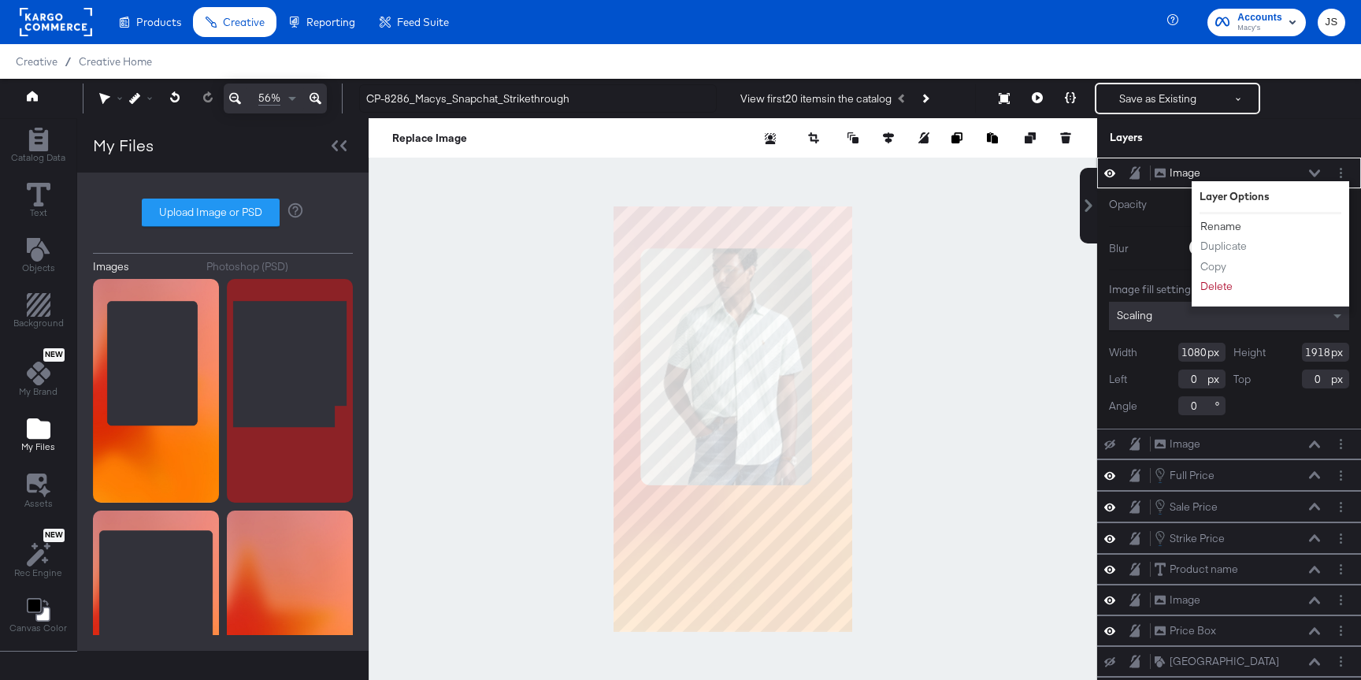
click at [1220, 227] on button "Rename" at bounding box center [1220, 226] width 43 height 17
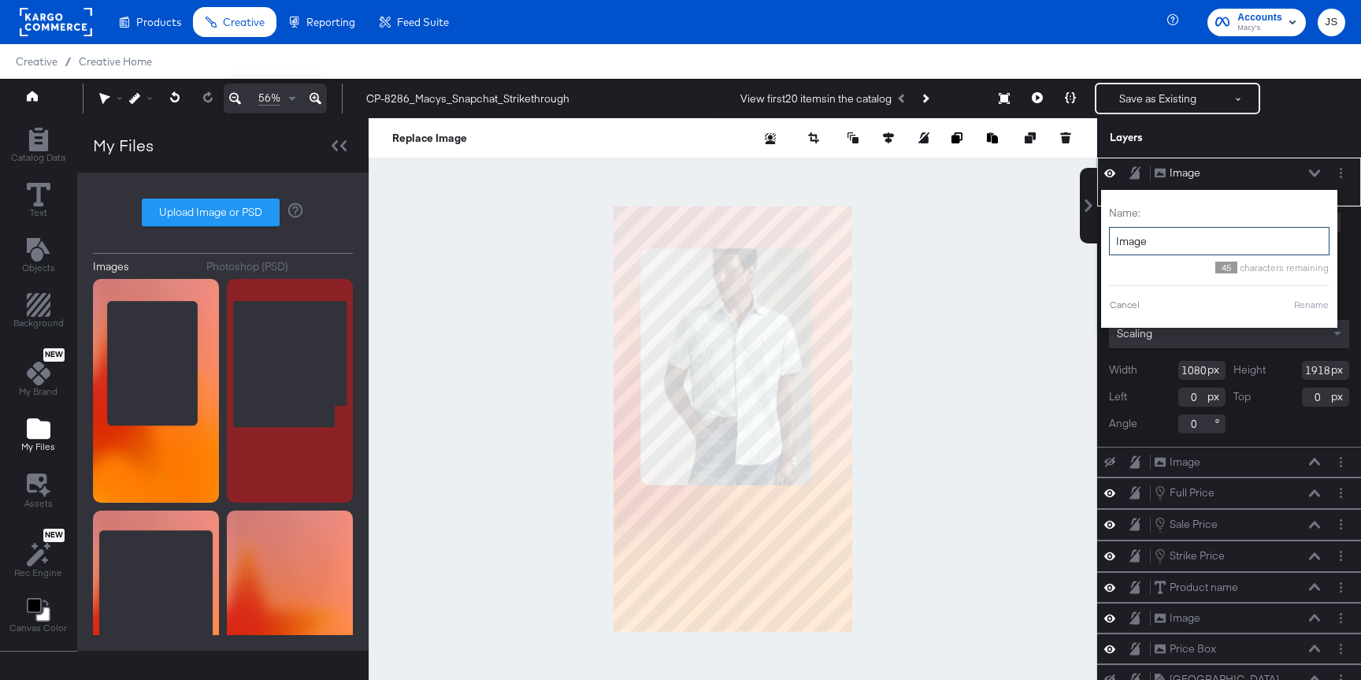
click at [1173, 240] on input "Image" at bounding box center [1219, 241] width 220 height 29
click at [1269, 299] on div "Cancel Rename" at bounding box center [1199, 305] width 220 height 14
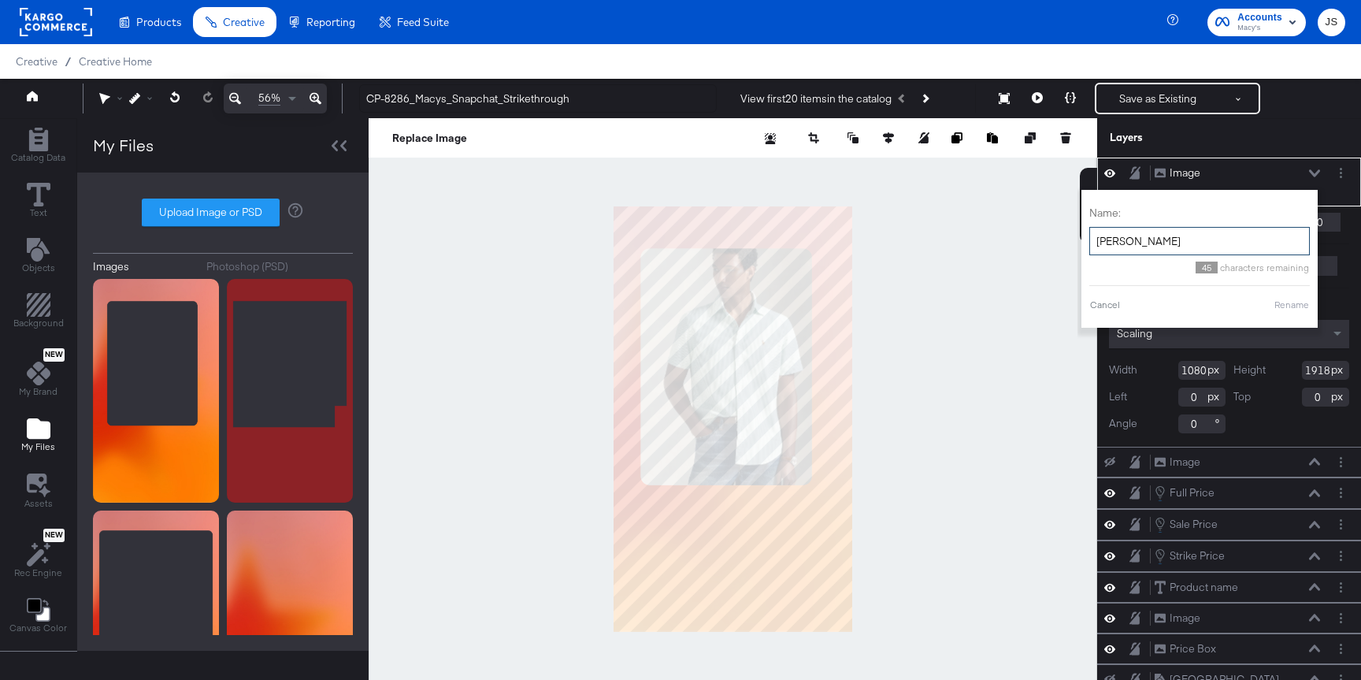
click at [1217, 241] on input "Frane" at bounding box center [1199, 241] width 220 height 29
type input "Frame"
click at [1299, 306] on button "Rename" at bounding box center [1291, 305] width 36 height 14
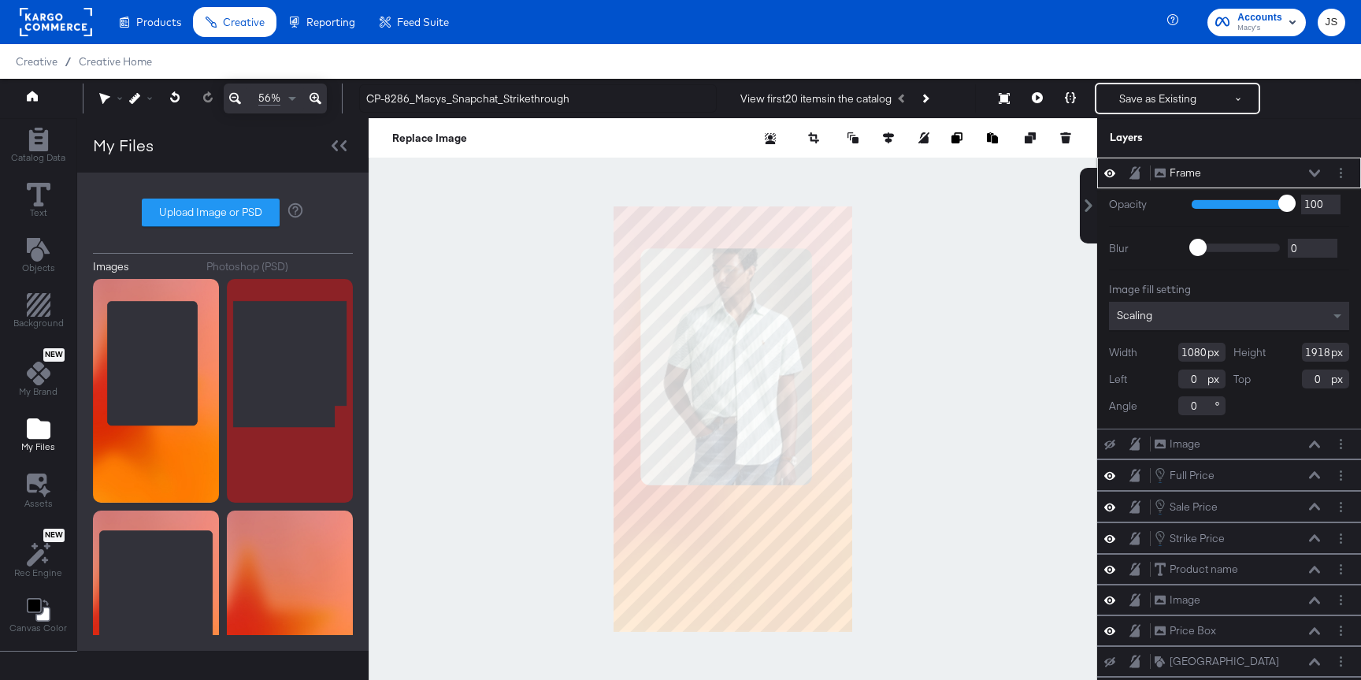
click at [1317, 173] on icon at bounding box center [1314, 173] width 11 height 8
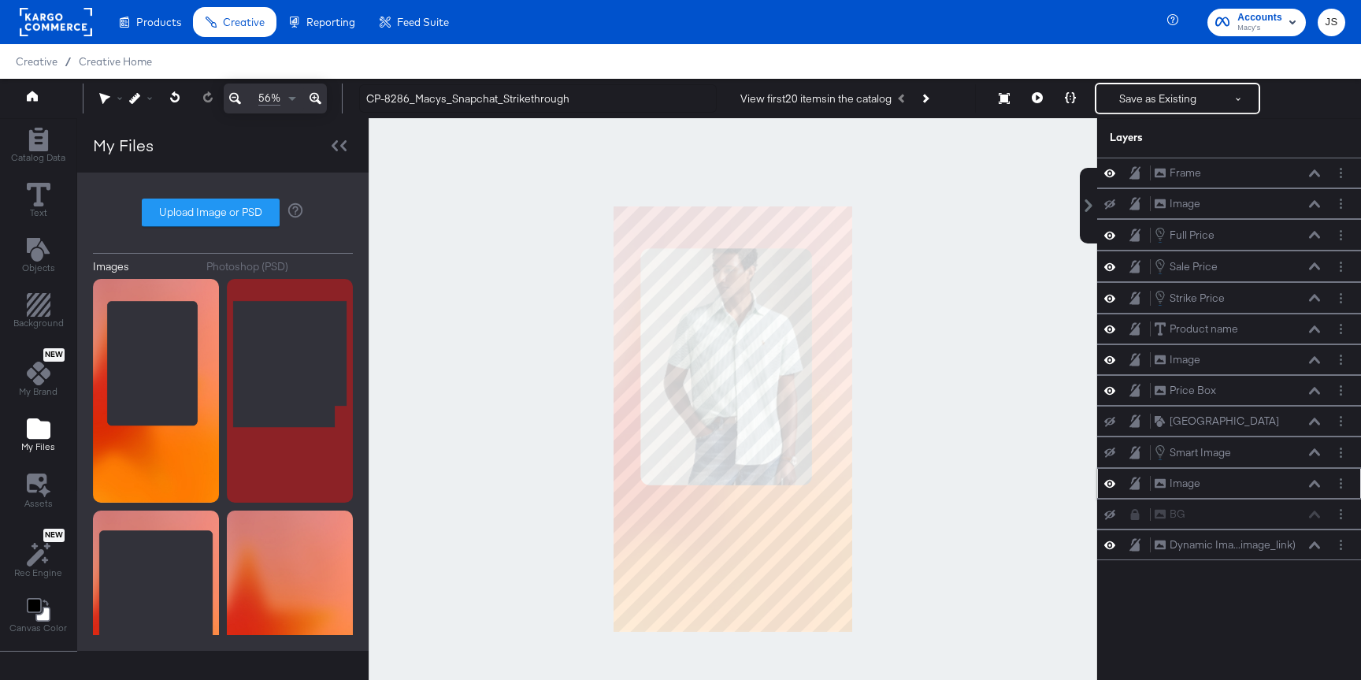
click at [1110, 483] on icon at bounding box center [1109, 484] width 11 height 8
click at [1110, 483] on icon at bounding box center [1109, 483] width 11 height 10
drag, startPoint x: 1228, startPoint y: 179, endPoint x: 1232, endPoint y: 457, distance: 278.0
click at [1232, 457] on div "Frame Frame Image Image Full Price Full Price Sale Price Sale Price Strike Pric…" at bounding box center [1229, 358] width 264 height 402
click at [1107, 478] on icon at bounding box center [1109, 482] width 11 height 13
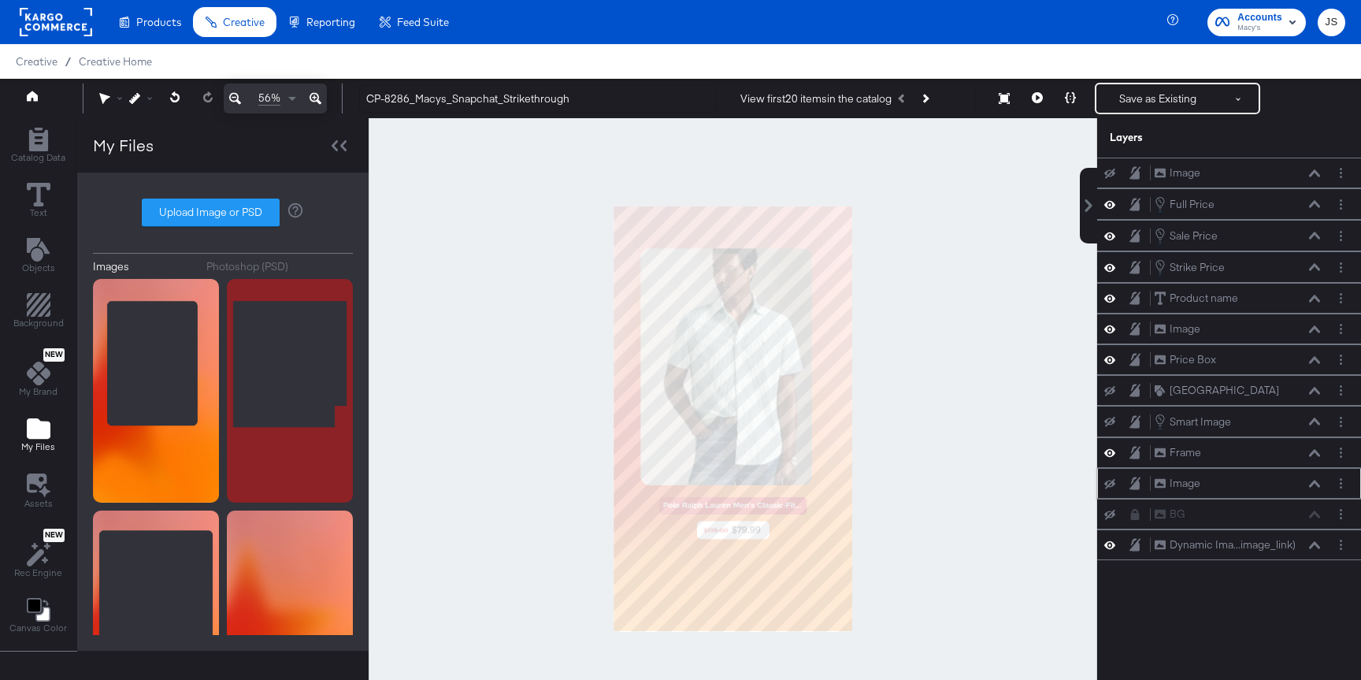
click at [1107, 478] on button at bounding box center [1109, 483] width 13 height 13
drag, startPoint x: 1220, startPoint y: 457, endPoint x: 1220, endPoint y: 491, distance: 33.9
click at [1220, 491] on div "Image Image Full Price Full Price Sale Price Sale Price Strike Price Strike Pri…" at bounding box center [1229, 358] width 264 height 402
click at [1112, 454] on icon at bounding box center [1109, 452] width 11 height 13
click at [1112, 454] on icon at bounding box center [1109, 453] width 11 height 10
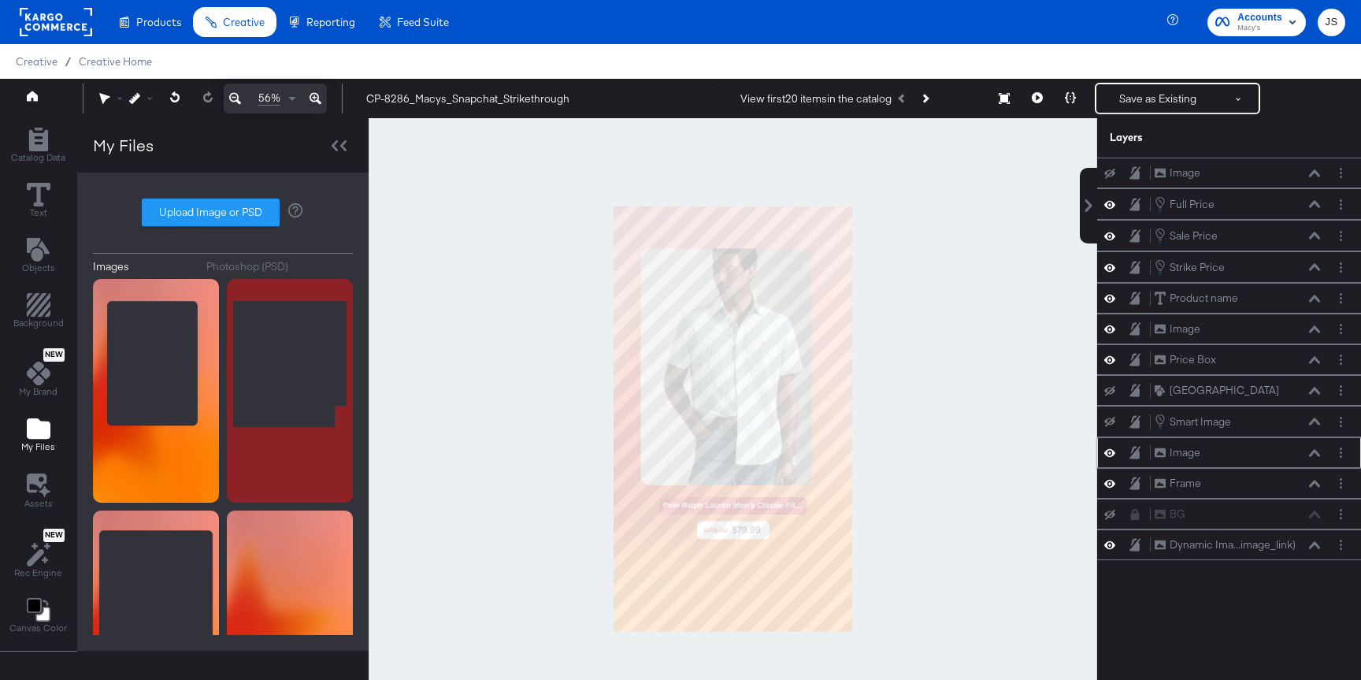
click at [1113, 450] on icon at bounding box center [1109, 452] width 11 height 13
click at [319, 432] on img at bounding box center [290, 391] width 126 height 224
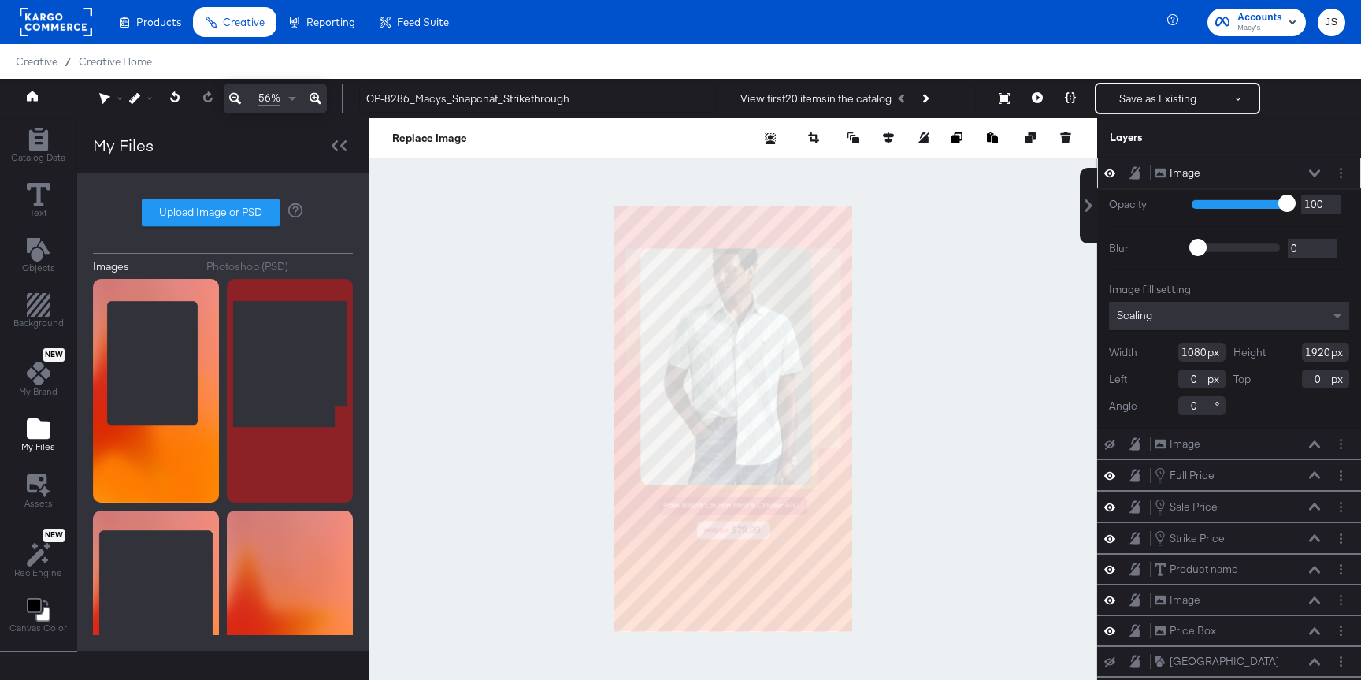
click at [1312, 172] on icon at bounding box center [1314, 172] width 11 height 7
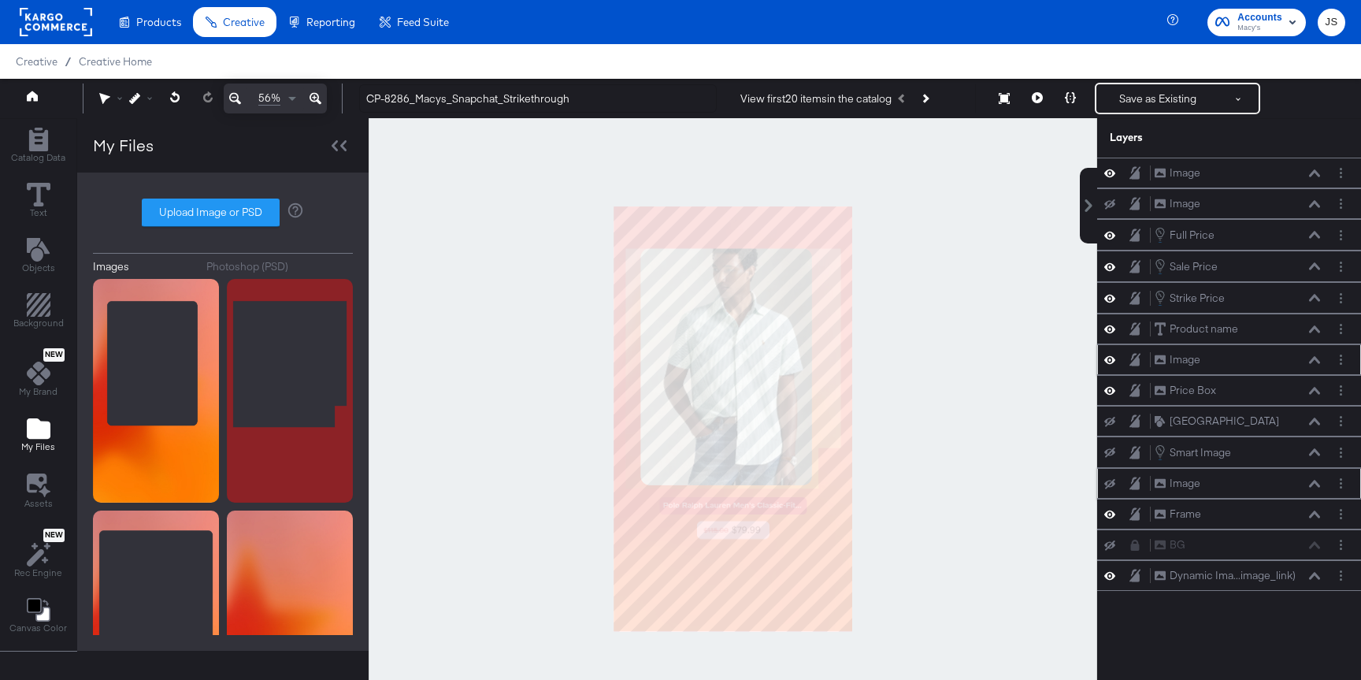
click at [1111, 354] on icon at bounding box center [1109, 359] width 11 height 13
click at [1111, 354] on button at bounding box center [1109, 360] width 13 height 13
click at [1110, 389] on icon at bounding box center [1109, 389] width 11 height 13
click at [1110, 389] on icon at bounding box center [1109, 391] width 11 height 10
click at [1110, 511] on icon at bounding box center [1109, 514] width 11 height 8
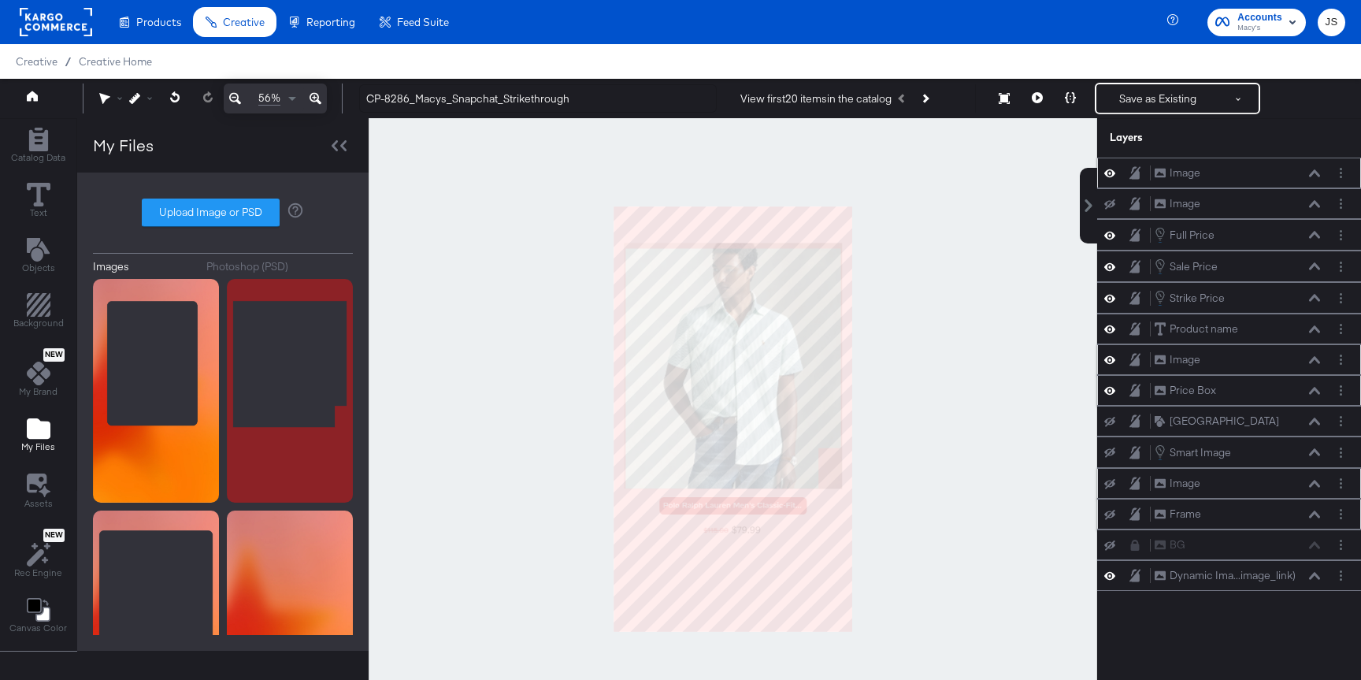
click at [1108, 175] on icon at bounding box center [1109, 172] width 11 height 13
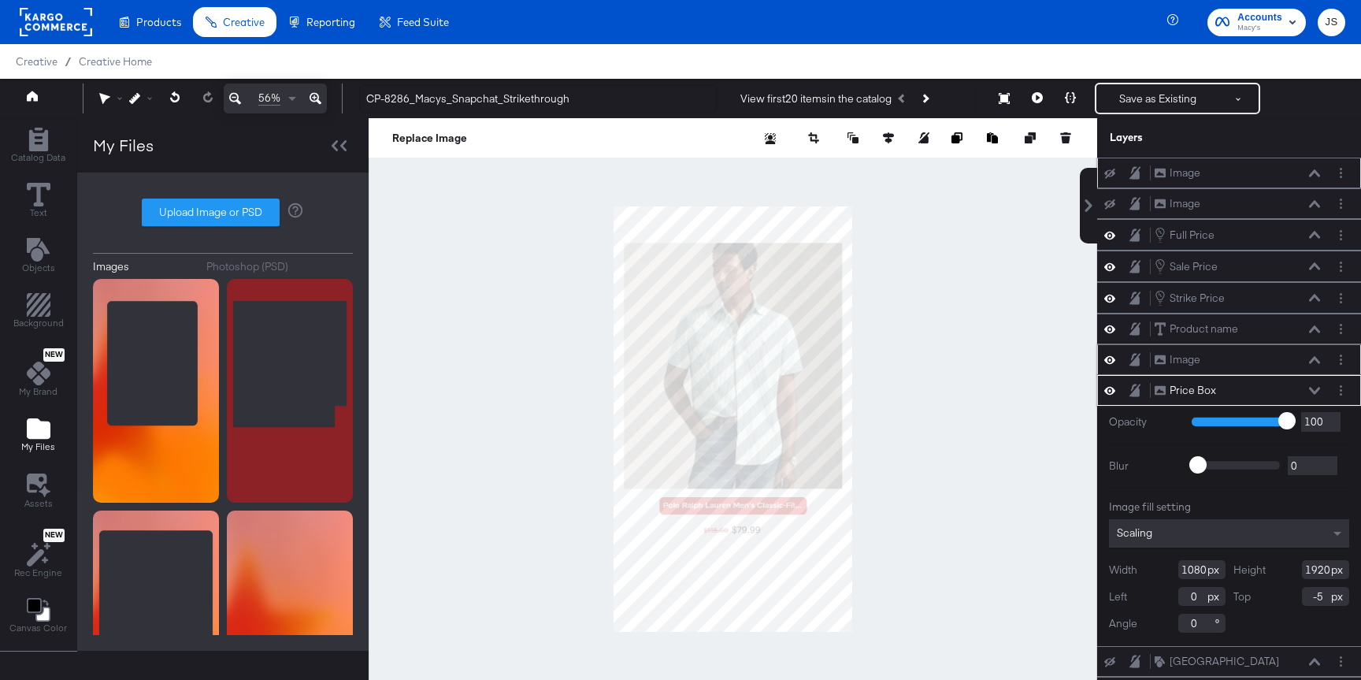
click at [1313, 391] on icon at bounding box center [1314, 390] width 11 height 7
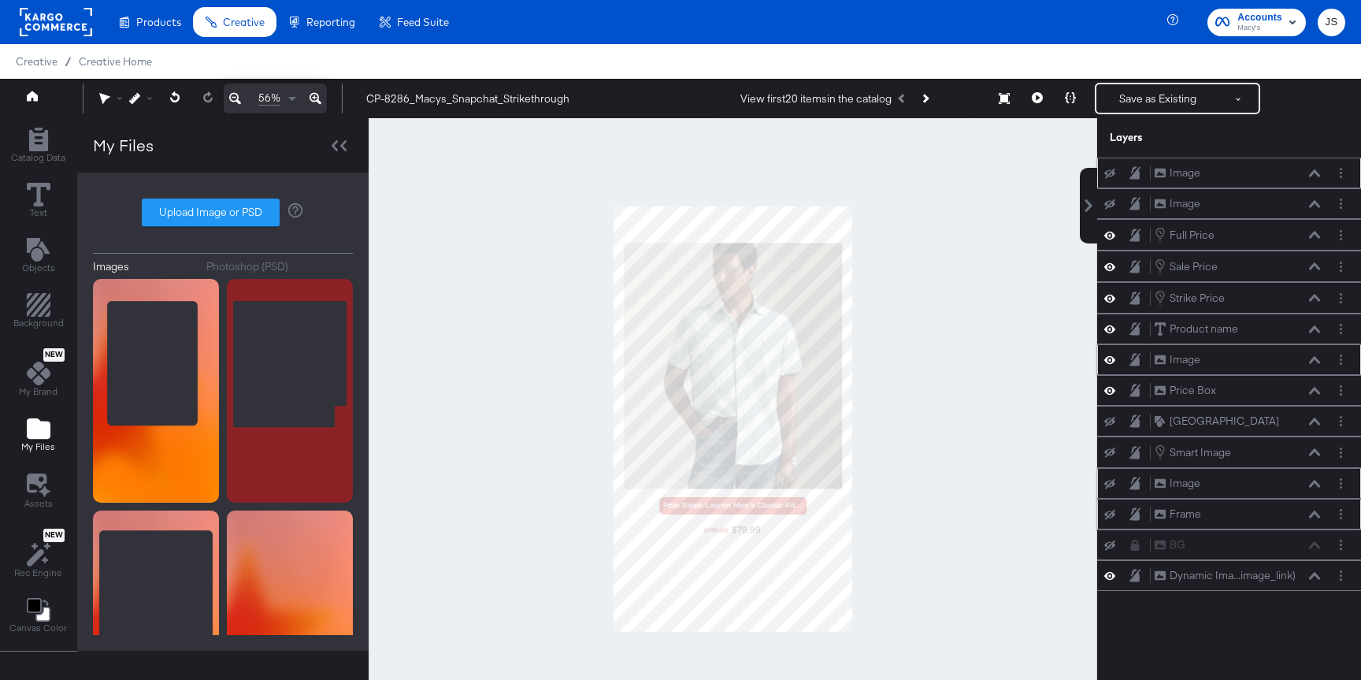
scroll to position [3, 0]
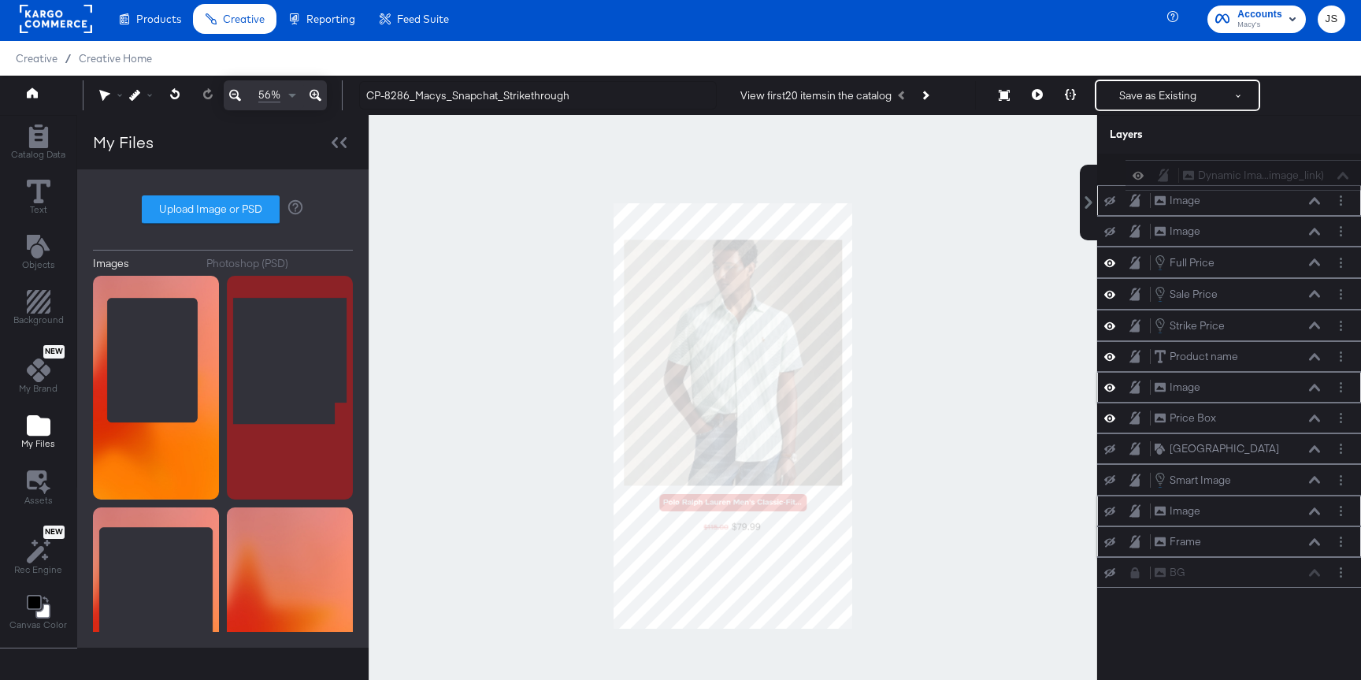
drag, startPoint x: 1251, startPoint y: 565, endPoint x: 1280, endPoint y: 160, distance: 406.5
click at [1280, 160] on div "Image Image Image Image Full Price Full Price Sale Price Sale Price Strike Pric…" at bounding box center [1229, 370] width 264 height 433
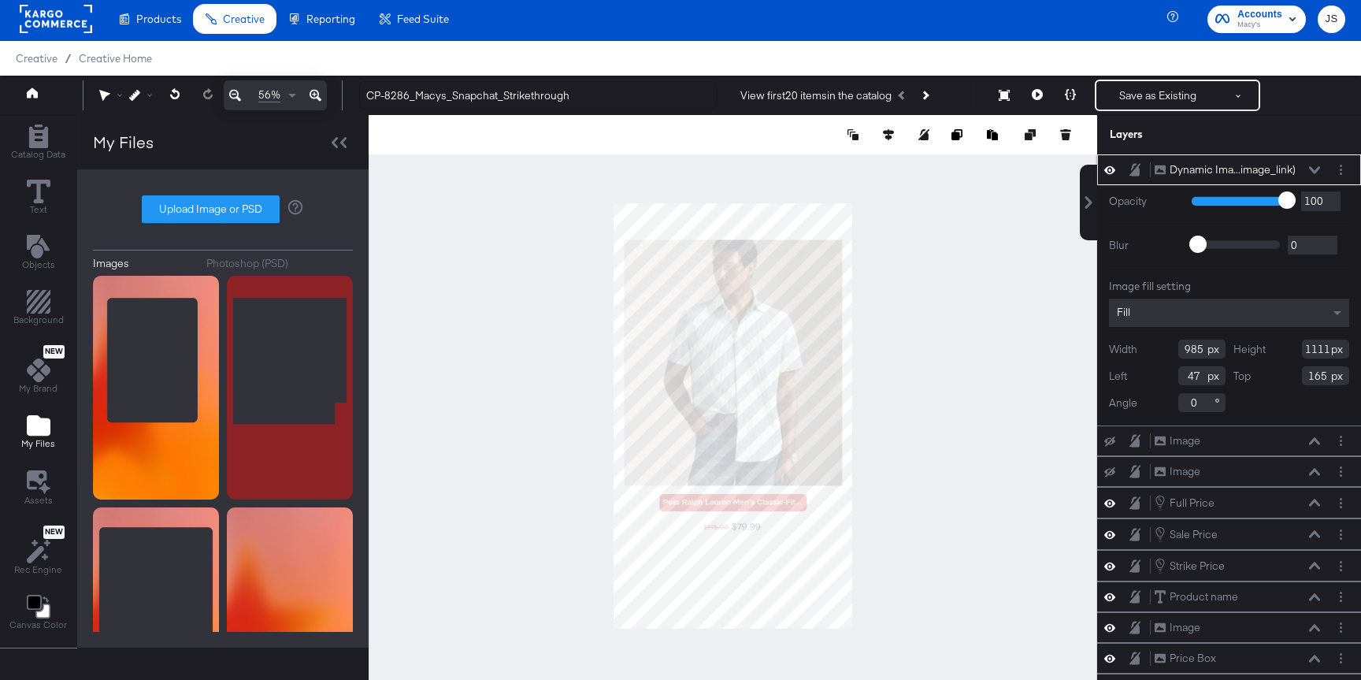
type input "920"
type input "48"
click at [1313, 169] on icon at bounding box center [1314, 170] width 11 height 8
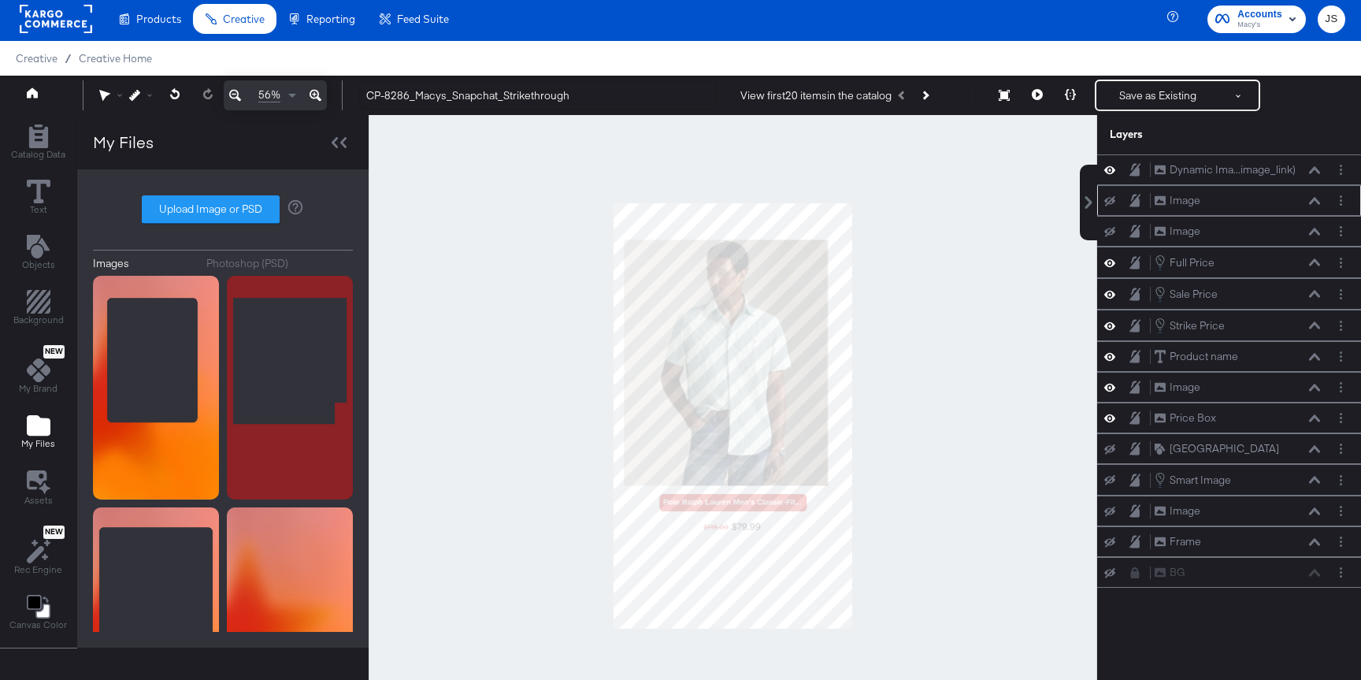
click at [1106, 196] on icon at bounding box center [1109, 201] width 11 height 10
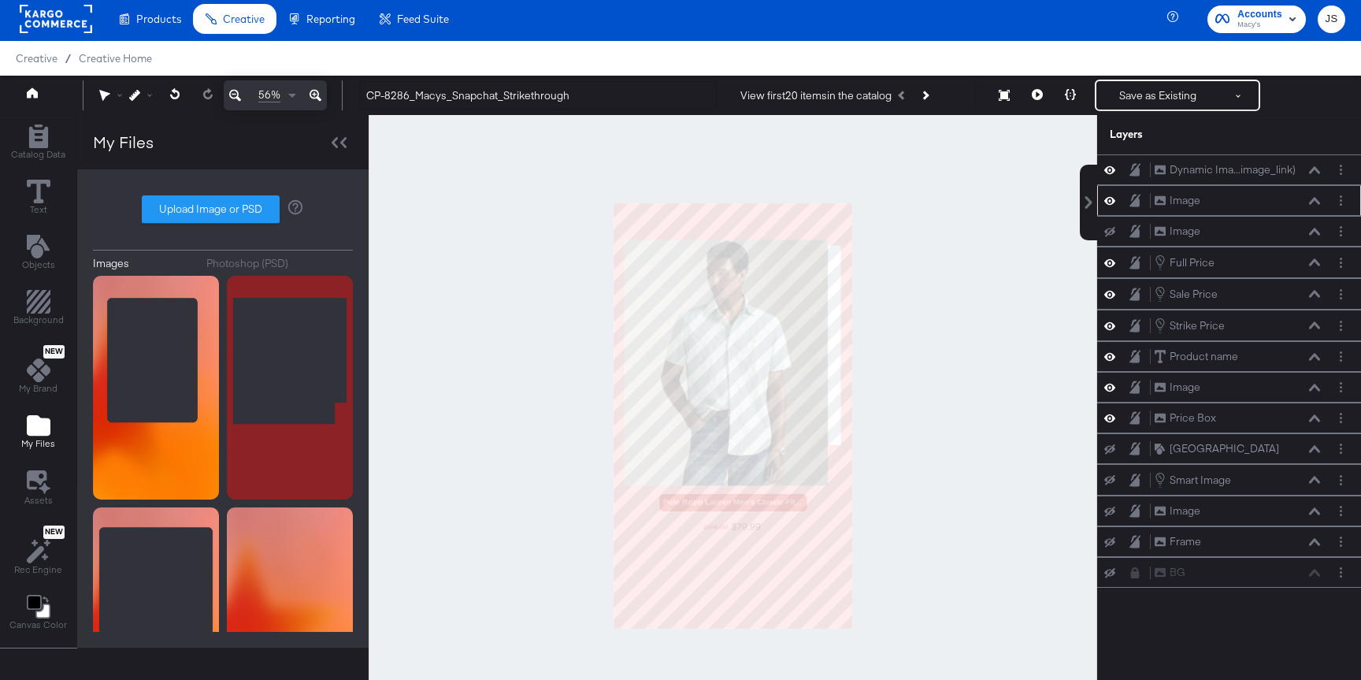
click at [1106, 196] on icon at bounding box center [1109, 200] width 11 height 13
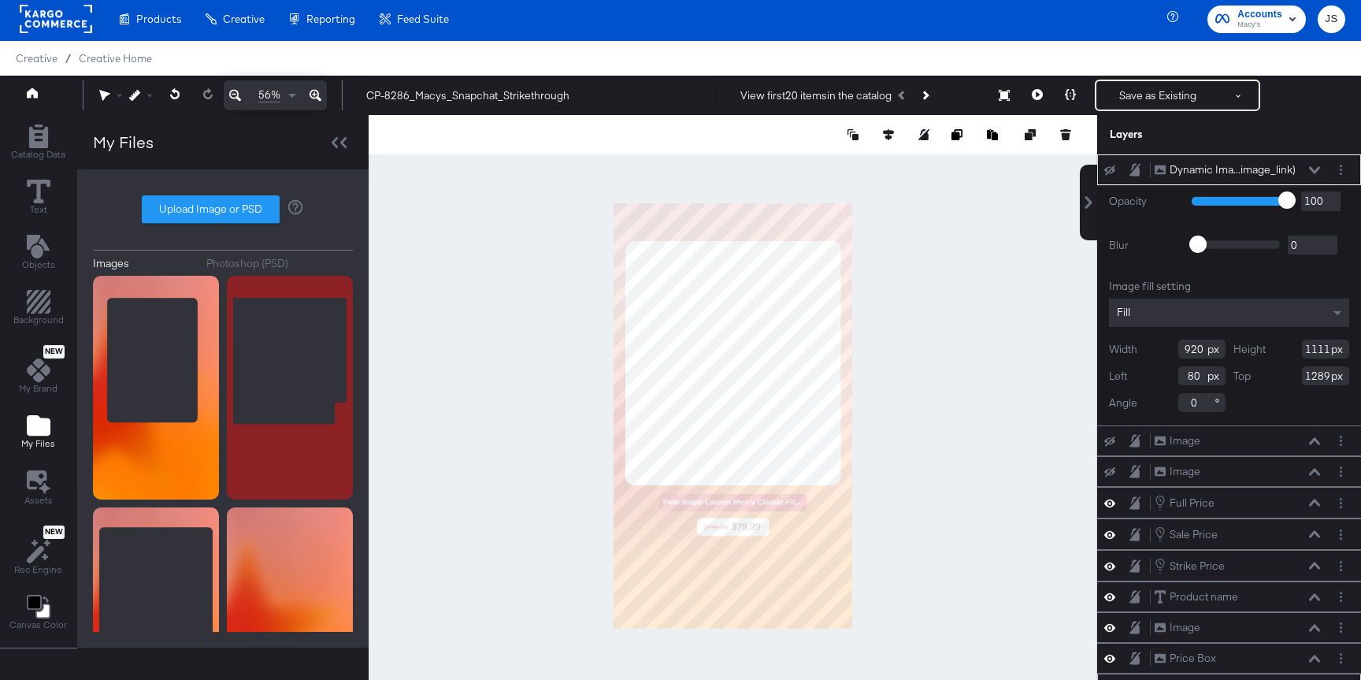
scroll to position [135, 0]
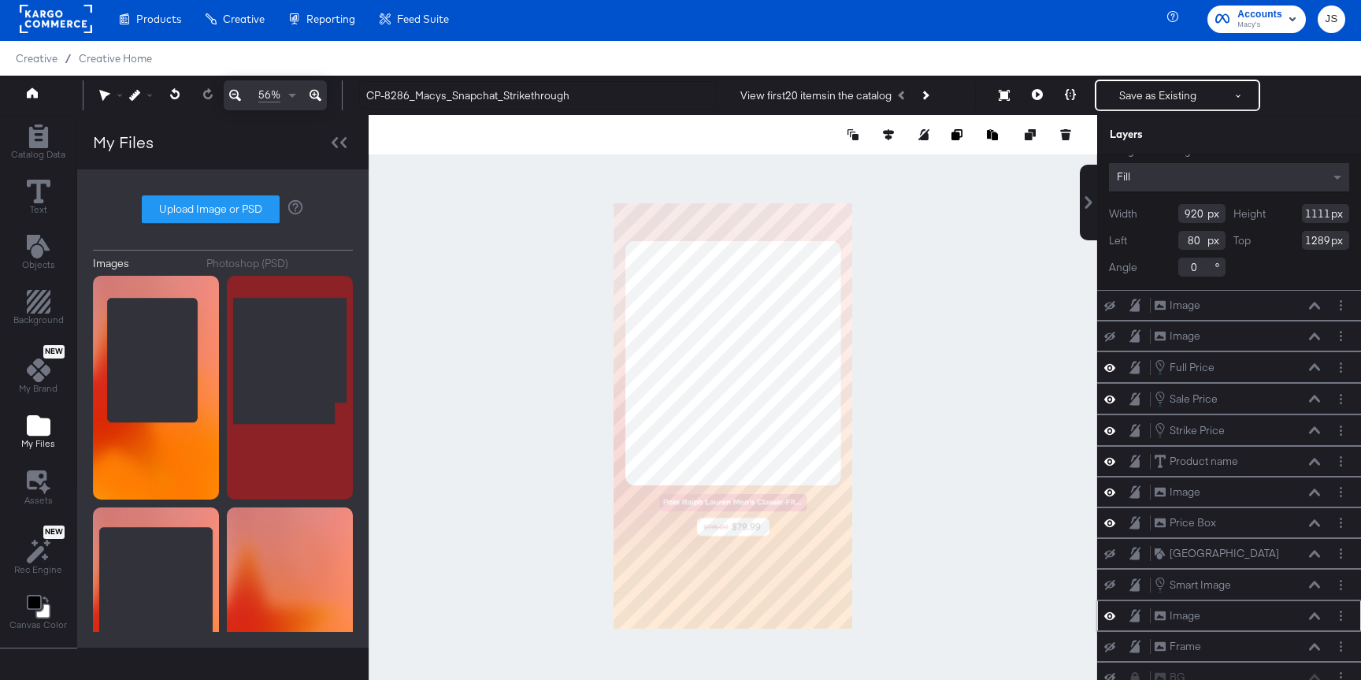
click at [1107, 613] on icon at bounding box center [1109, 616] width 11 height 8
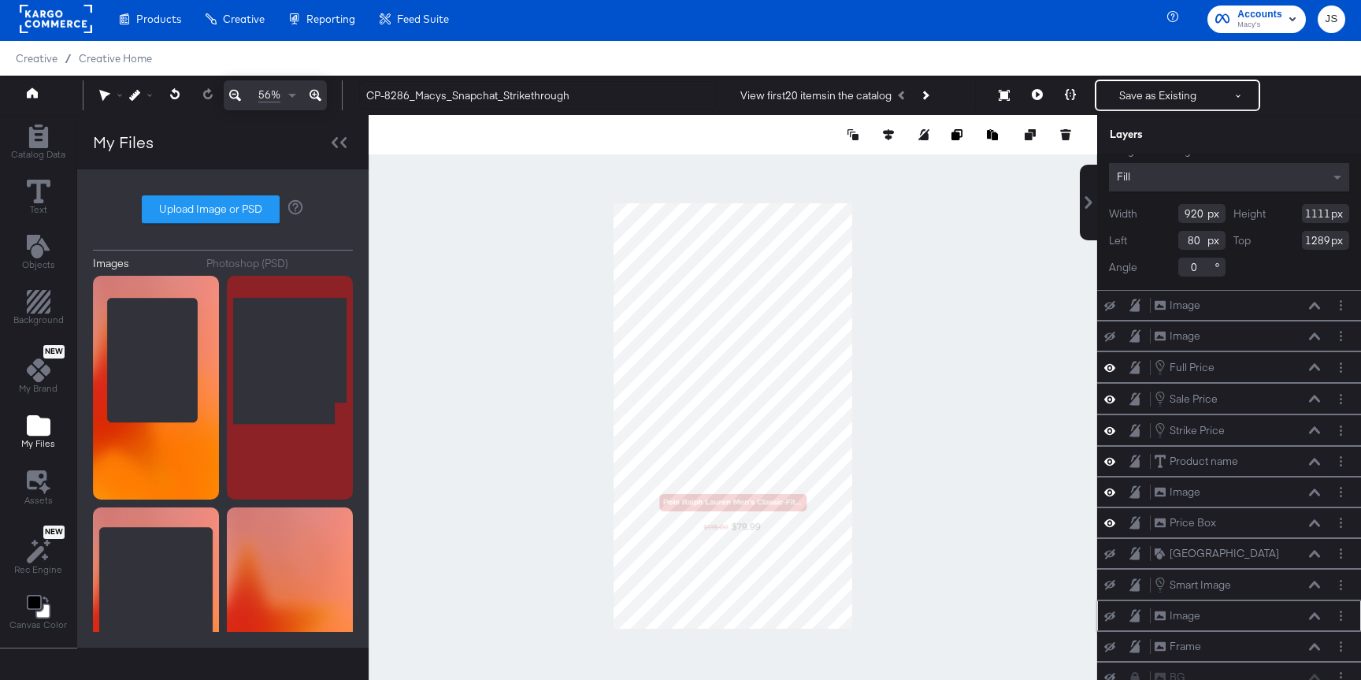
click at [1107, 613] on icon at bounding box center [1109, 616] width 11 height 10
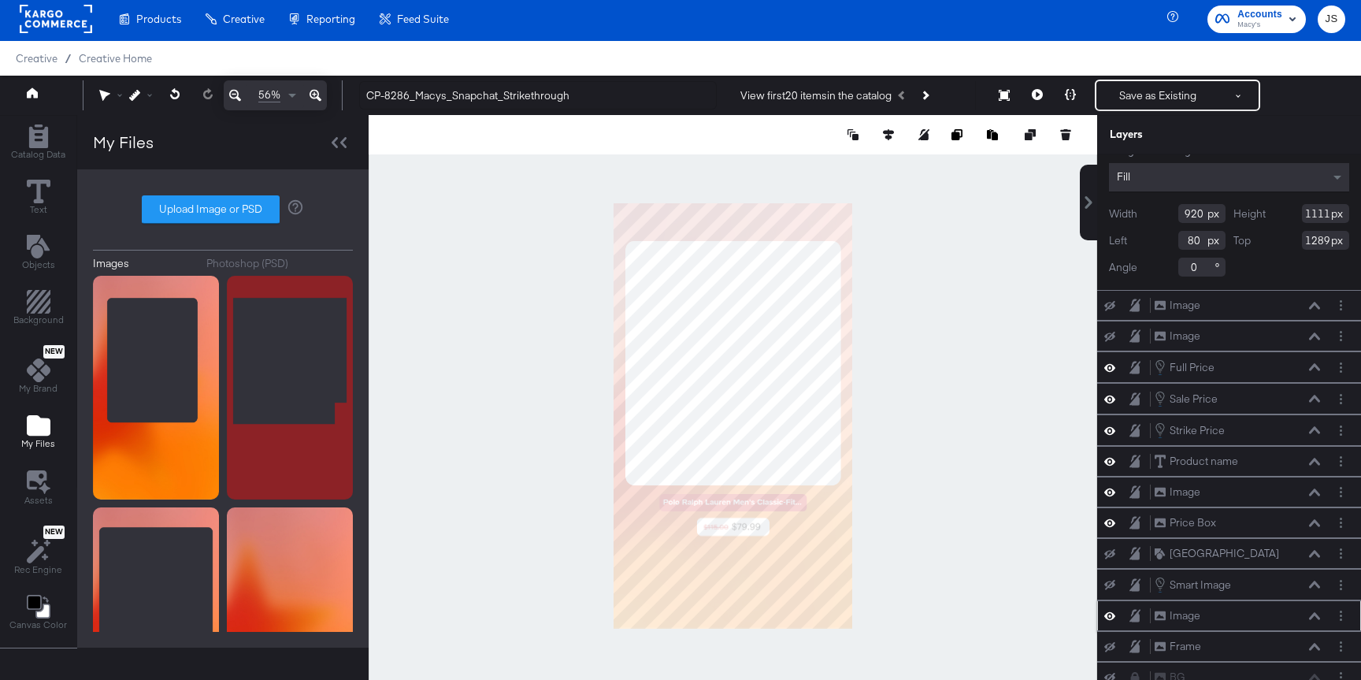
scroll to position [40, 0]
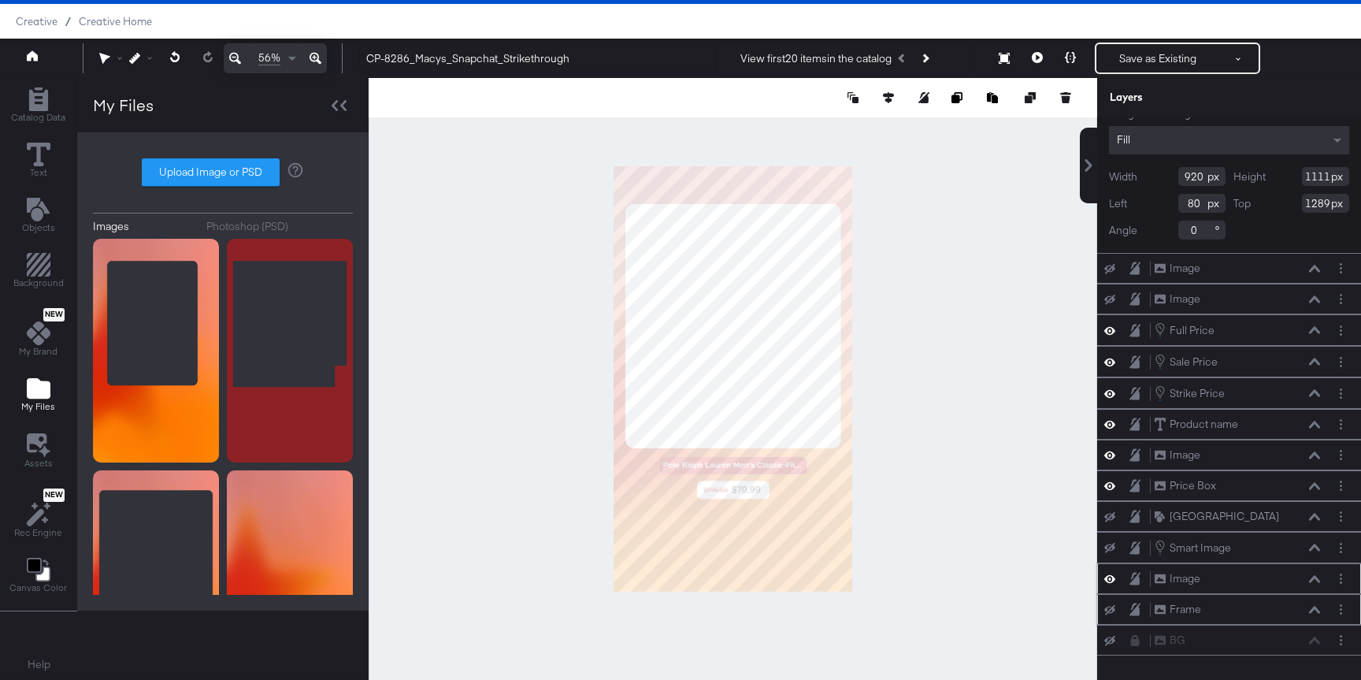
click at [1109, 608] on icon at bounding box center [1109, 610] width 11 height 10
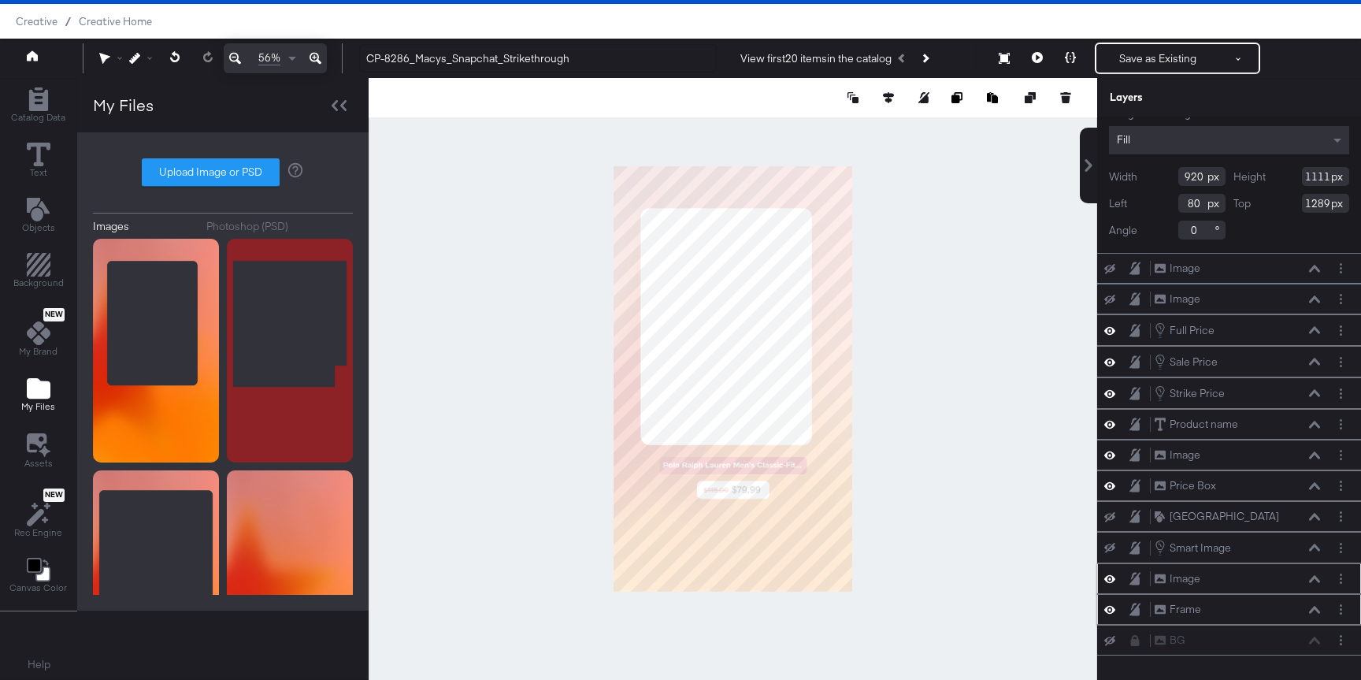
click at [1109, 578] on icon at bounding box center [1109, 578] width 11 height 13
drag, startPoint x: 1199, startPoint y: 610, endPoint x: 1206, endPoint y: 313, distance: 297.0
click at [1206, 313] on div "Dynamic Ima...image_link) Dynamic Image (image_link) Opacity 1 100 100 Blur 0 2…" at bounding box center [1229, 318] width 264 height 673
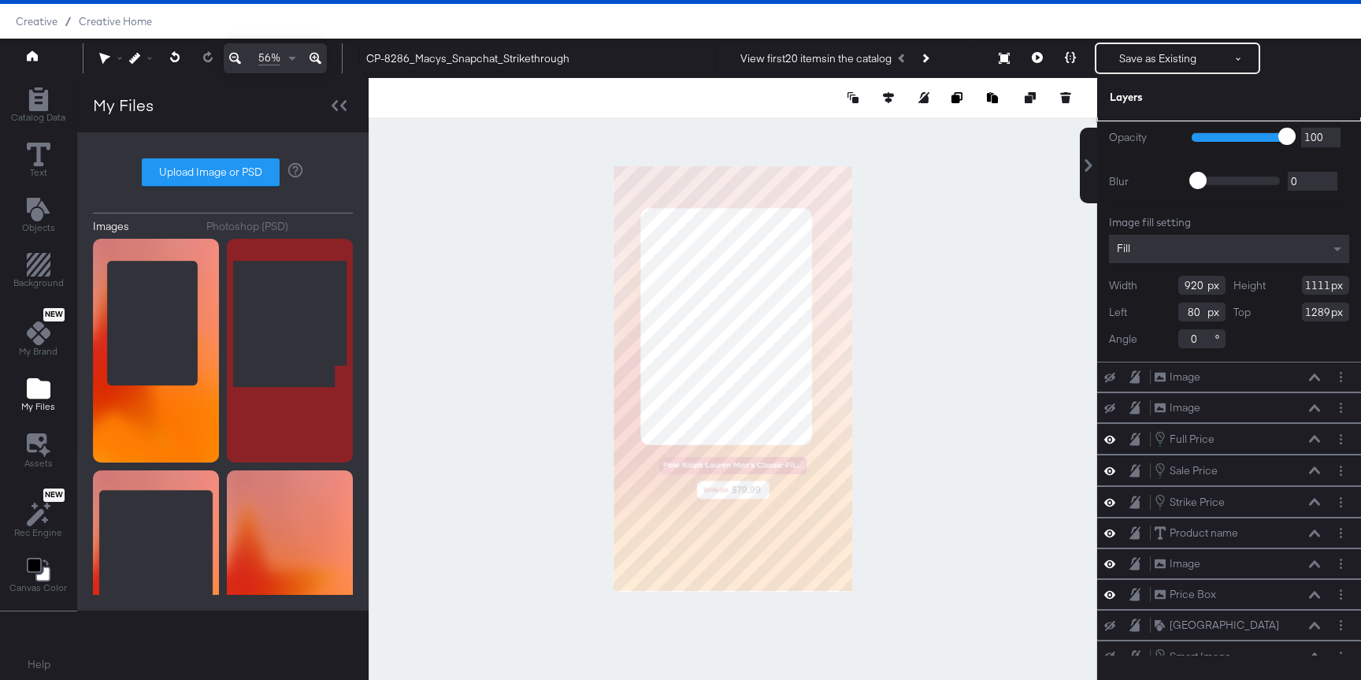
scroll to position [0, 0]
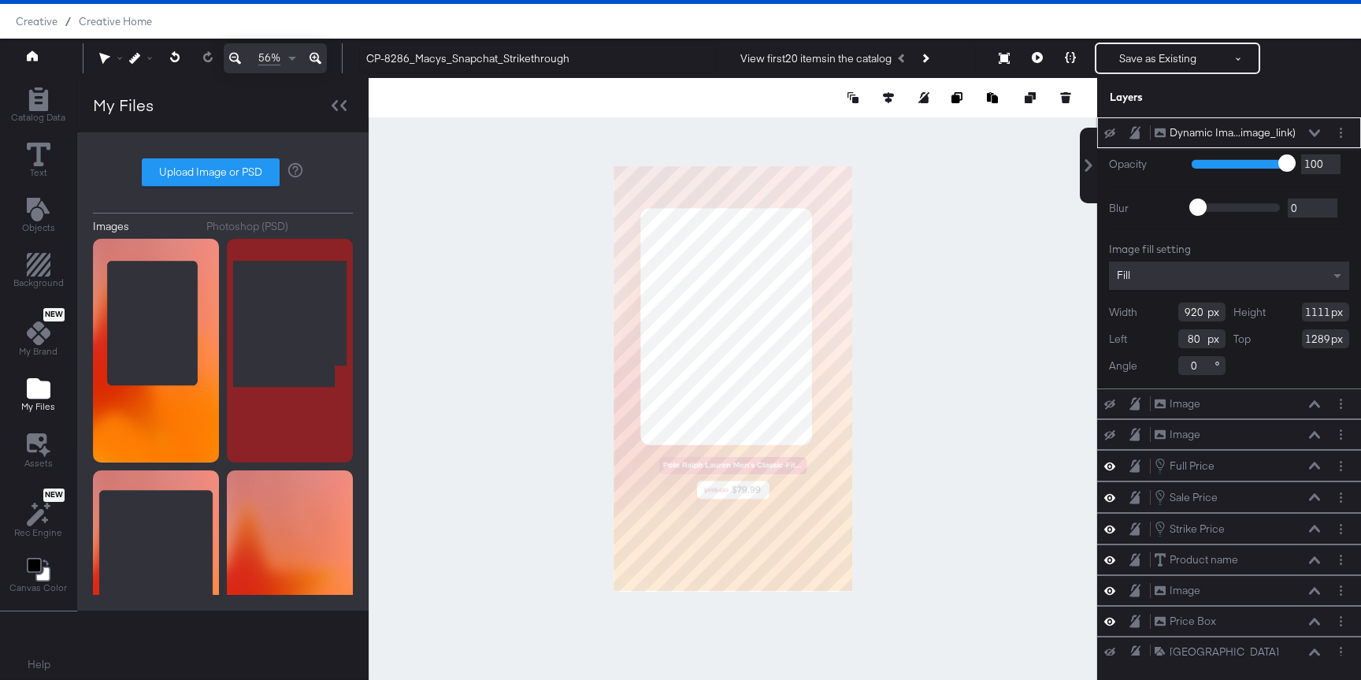
click at [1313, 128] on div "Dynamic Ima...image_link) Dynamic Image (image_link)" at bounding box center [1237, 132] width 167 height 17
click at [1315, 128] on icon at bounding box center [1314, 128] width 11 height 8
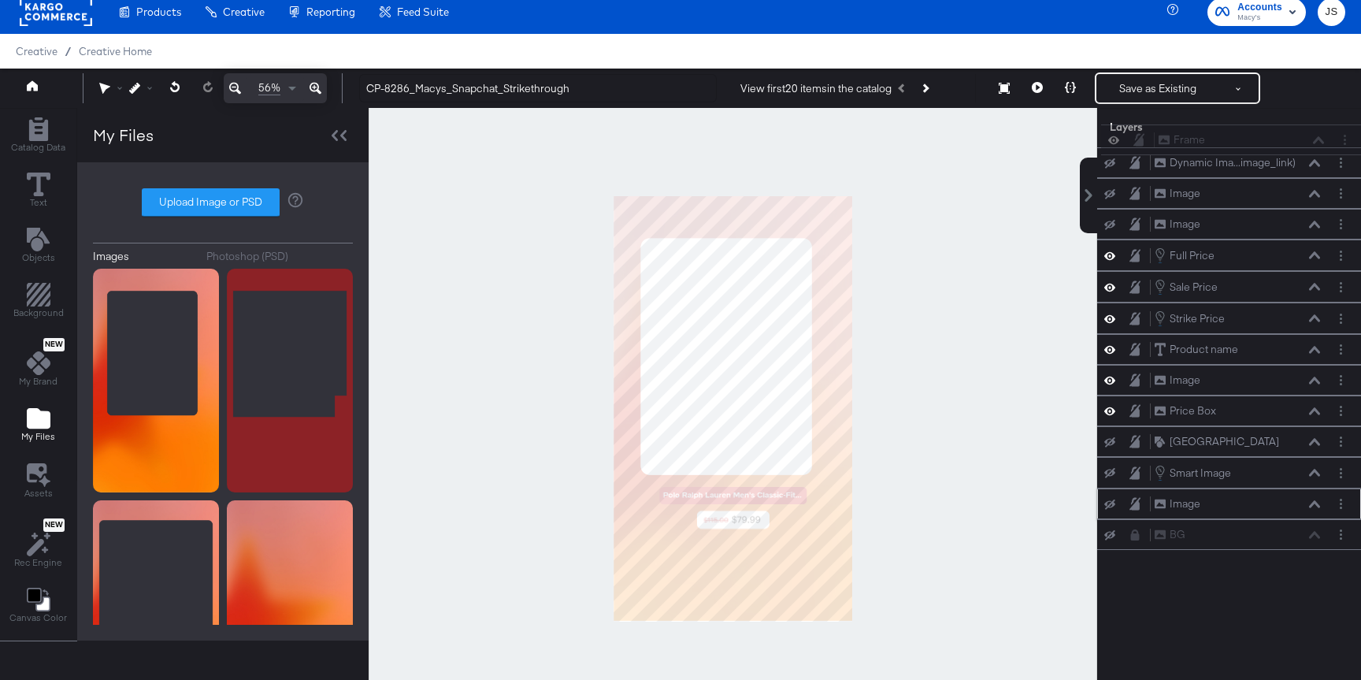
scroll to position [0, 0]
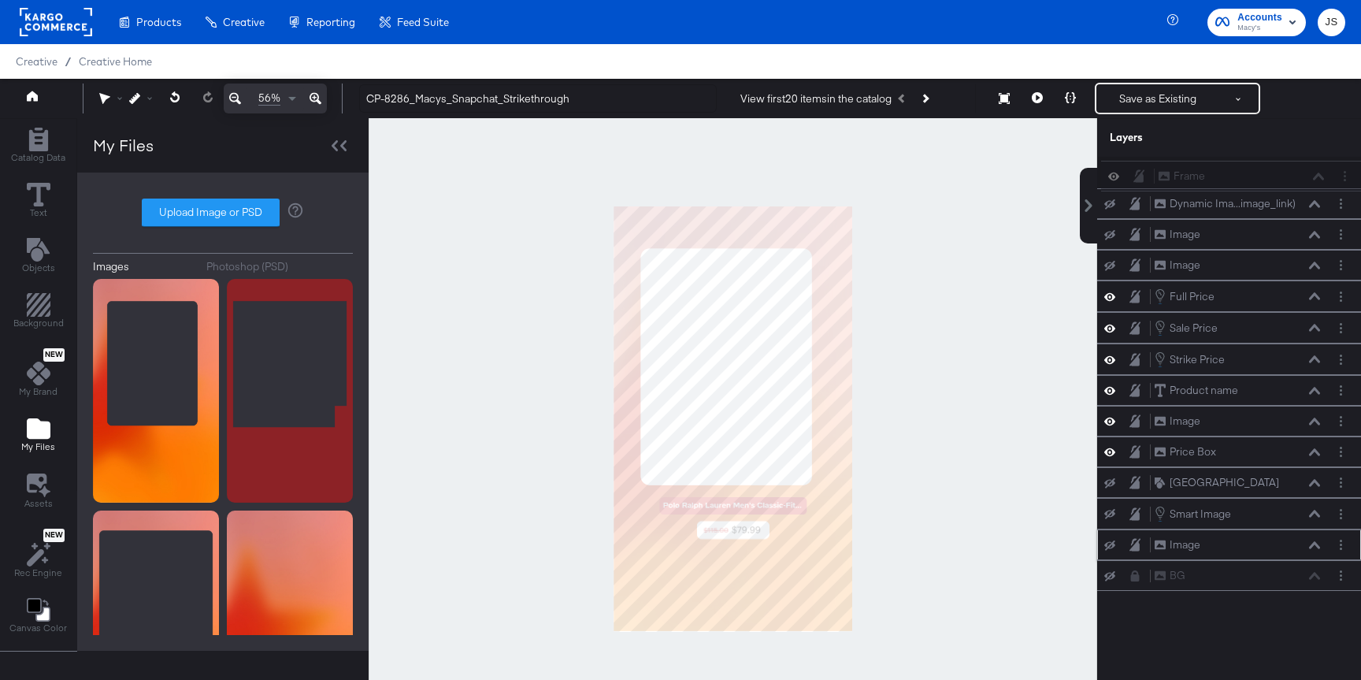
drag, startPoint x: 1242, startPoint y: 498, endPoint x: 1246, endPoint y: 164, distance: 334.7
click at [1246, 164] on div "Dynamic Ima...image_link) Dynamic Image (image_link) Image Image Image Image Fu…" at bounding box center [1229, 373] width 264 height 433
drag, startPoint x: 1243, startPoint y: 174, endPoint x: 1243, endPoint y: 209, distance: 35.4
click at [1243, 210] on div "Frame Frame Dynamic Ima...image_link) Dynamic Image (image_link) Image Image Im…" at bounding box center [1229, 373] width 264 height 433
click at [1109, 175] on icon at bounding box center [1109, 174] width 11 height 10
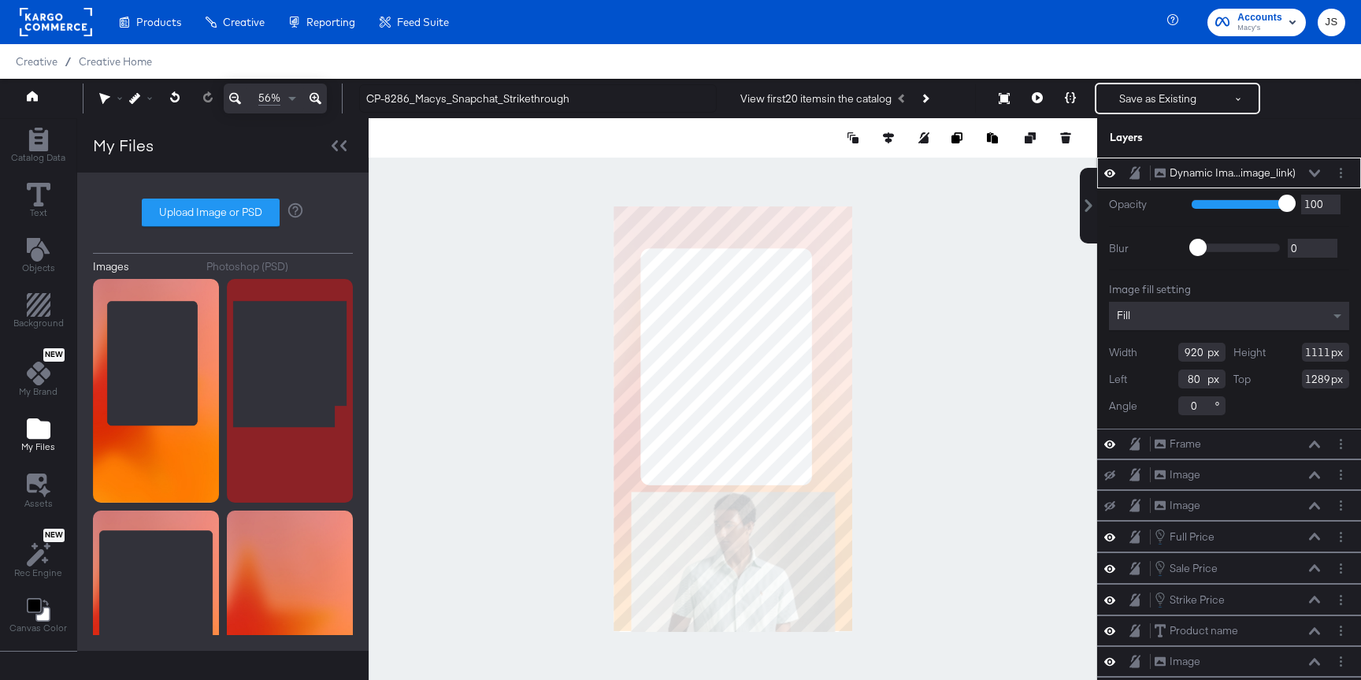
type input "27"
type input "258"
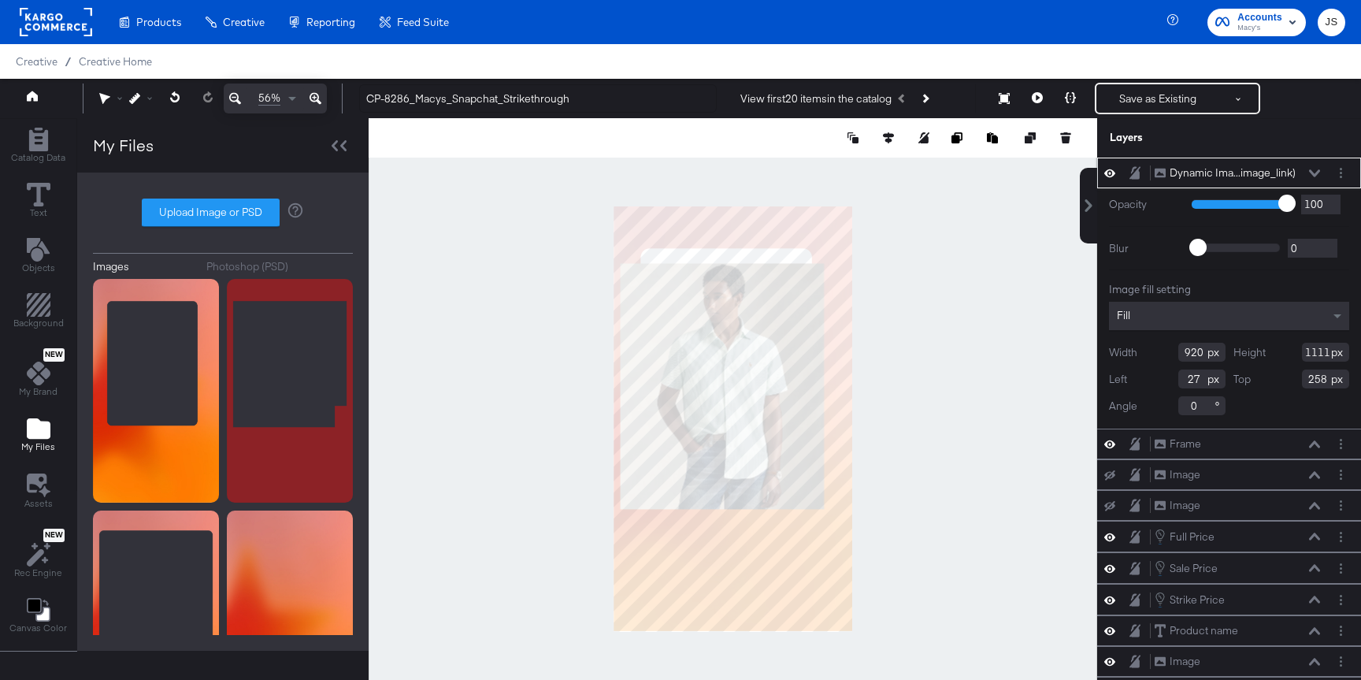
type input "109"
type input "165"
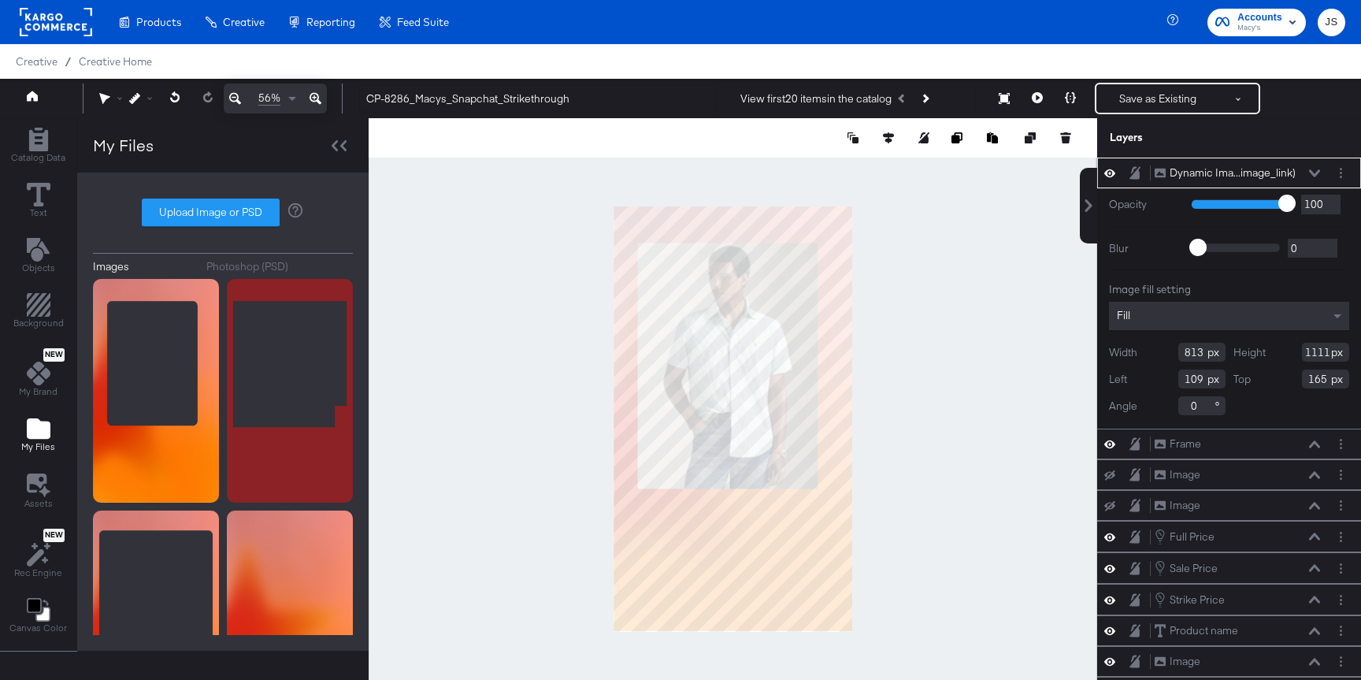
type input "812"
type input "1141"
type input "142"
type input "1118"
type input "165"
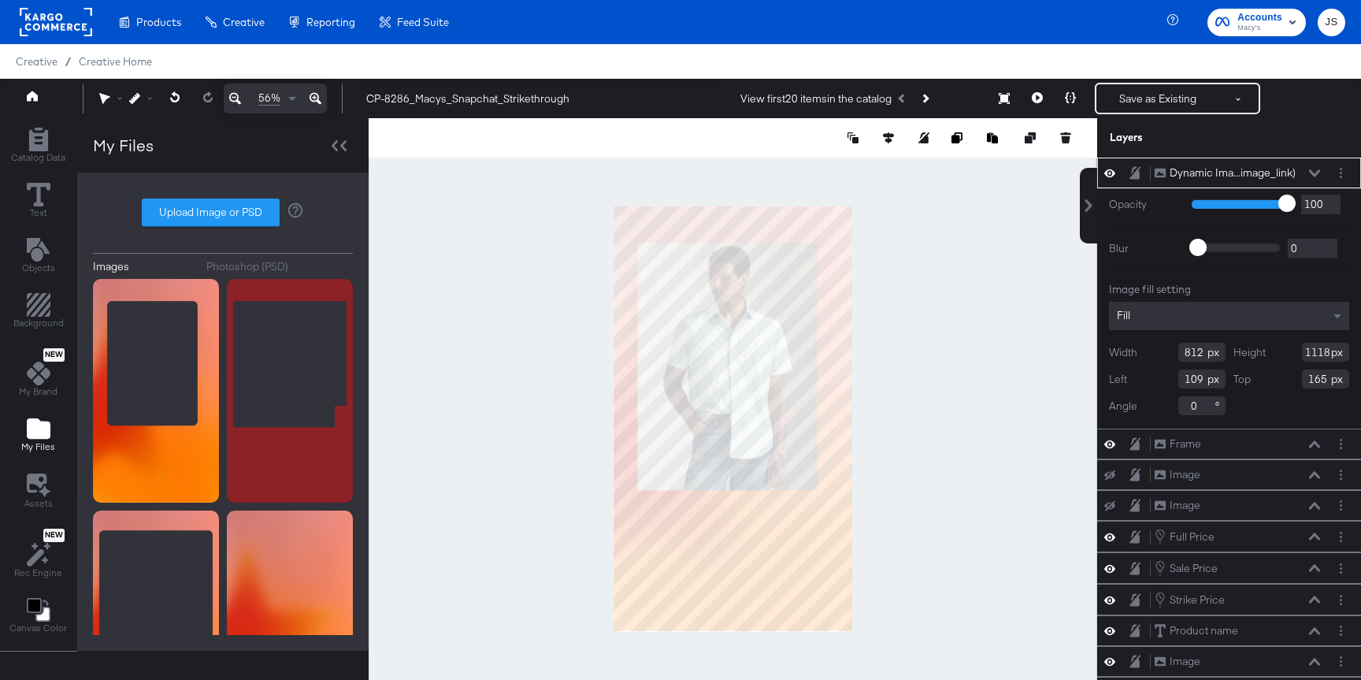
click at [1313, 173] on icon at bounding box center [1314, 172] width 11 height 7
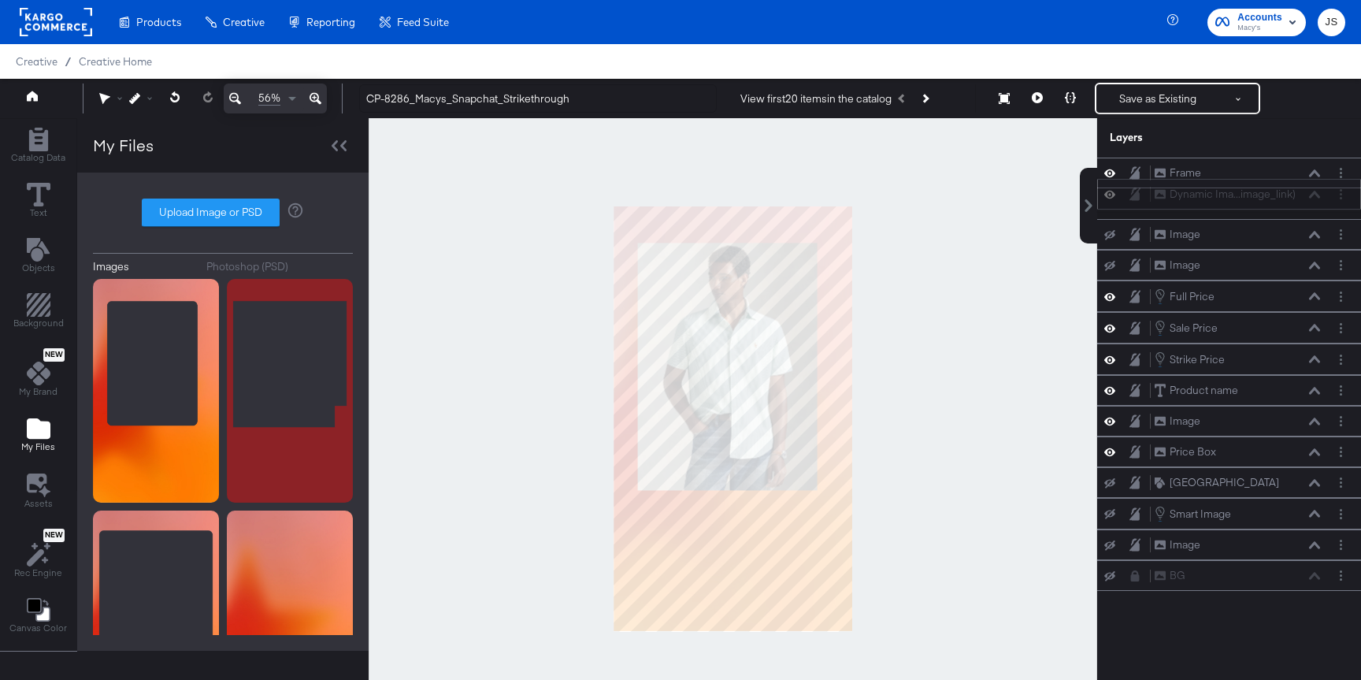
drag, startPoint x: 1302, startPoint y: 167, endPoint x: 1302, endPoint y: 196, distance: 29.1
click at [1302, 196] on div "Dynamic Ima...image_link) Dynamic Image (image_link)" at bounding box center [1237, 194] width 167 height 17
click at [1309, 206] on icon at bounding box center [1314, 204] width 11 height 8
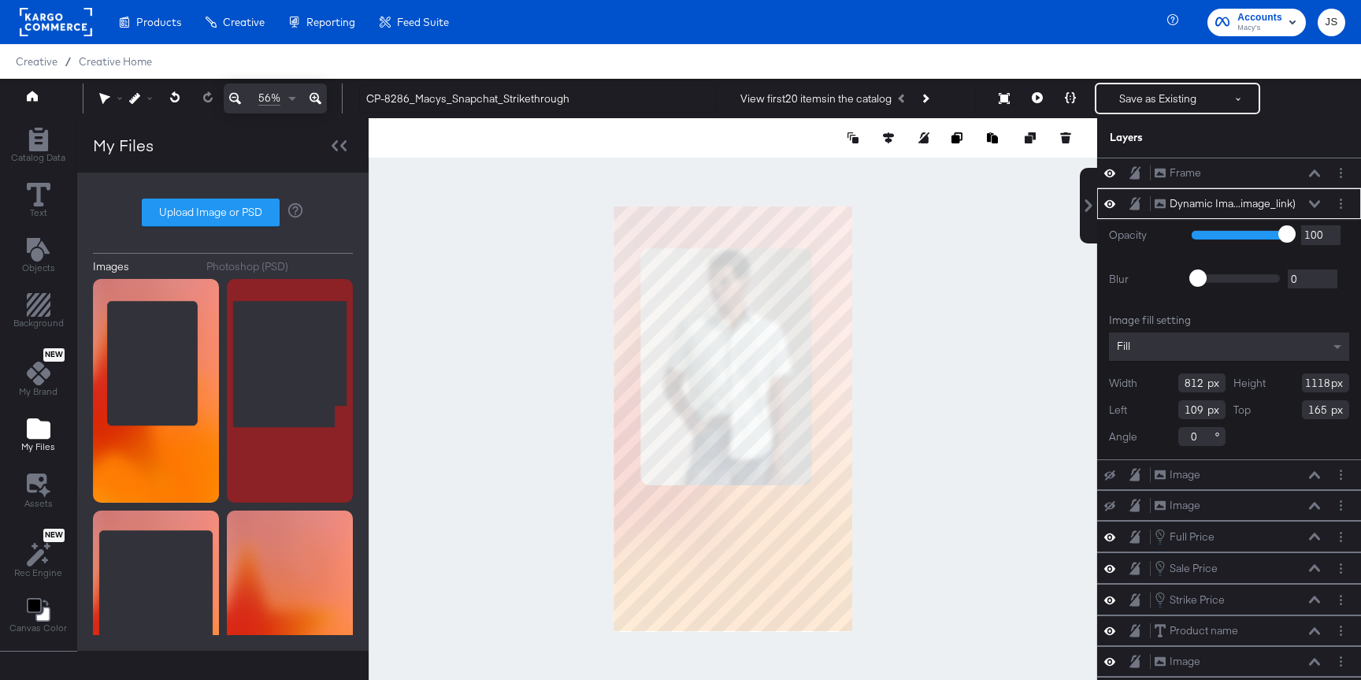
type input "1102"
type input "181"
type input "791"
type input "112"
type input "1092"
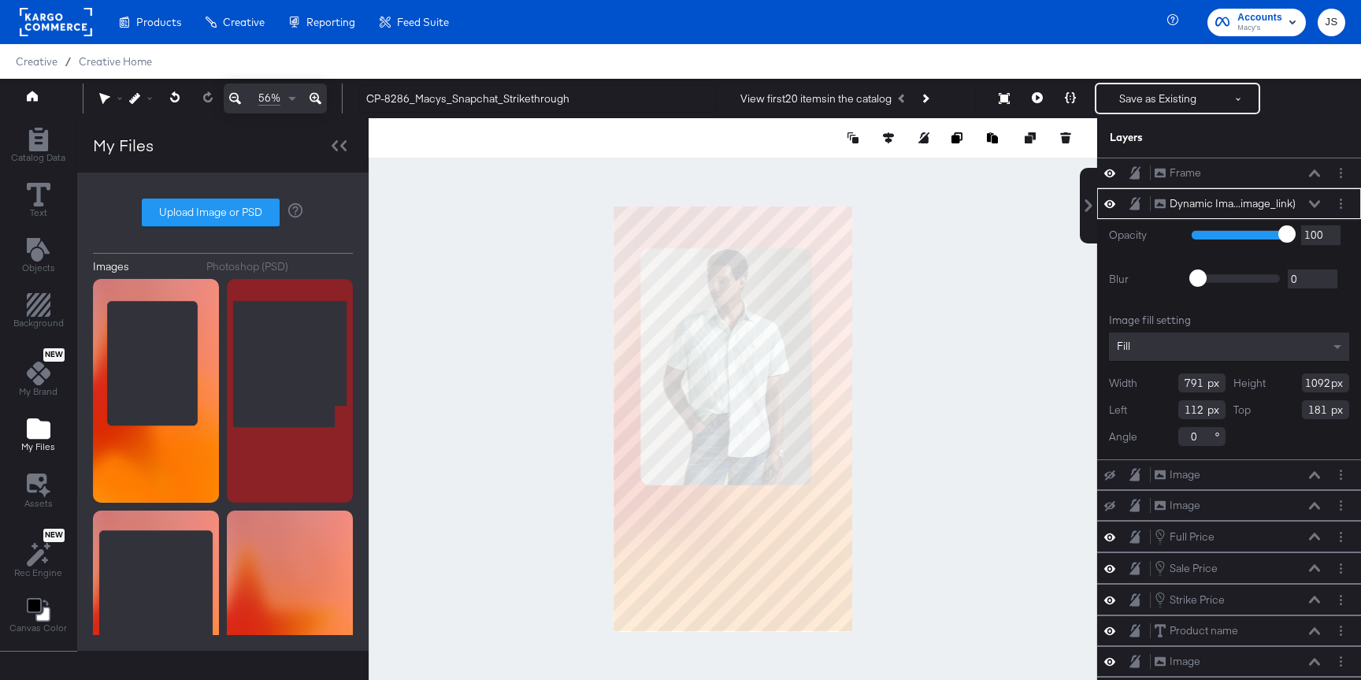
click at [1308, 205] on div "Dynamic Ima...image_link) Dynamic Image (image_link)" at bounding box center [1237, 203] width 167 height 17
click at [1311, 209] on div "Dynamic Ima...image_link) Dynamic Image (image_link)" at bounding box center [1237, 203] width 167 height 17
click at [1311, 205] on icon at bounding box center [1314, 204] width 11 height 8
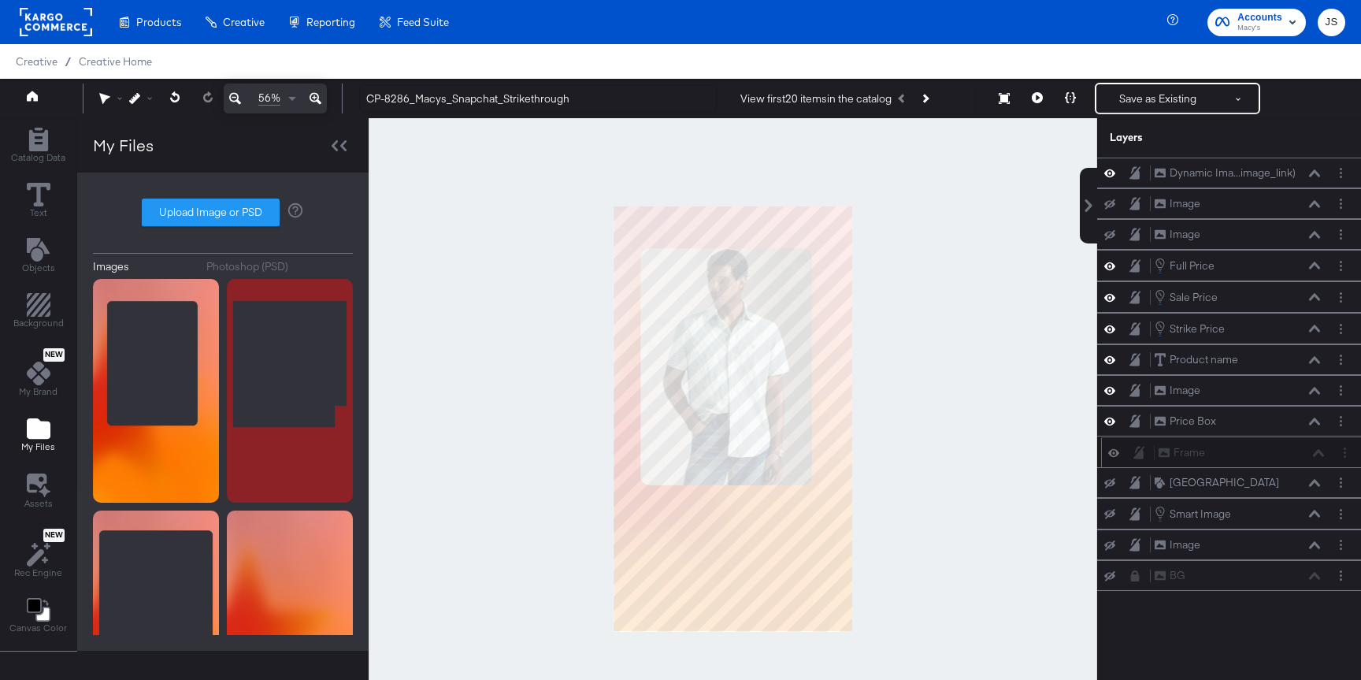
drag, startPoint x: 1248, startPoint y: 176, endPoint x: 1252, endPoint y: 459, distance: 283.5
click at [1252, 459] on div "Frame Frame" at bounding box center [1241, 452] width 167 height 17
click at [1111, 384] on icon at bounding box center [1109, 389] width 11 height 13
click at [1111, 384] on button at bounding box center [1109, 390] width 13 height 13
drag, startPoint x: 1234, startPoint y: 455, endPoint x: 1231, endPoint y: 209, distance: 245.7
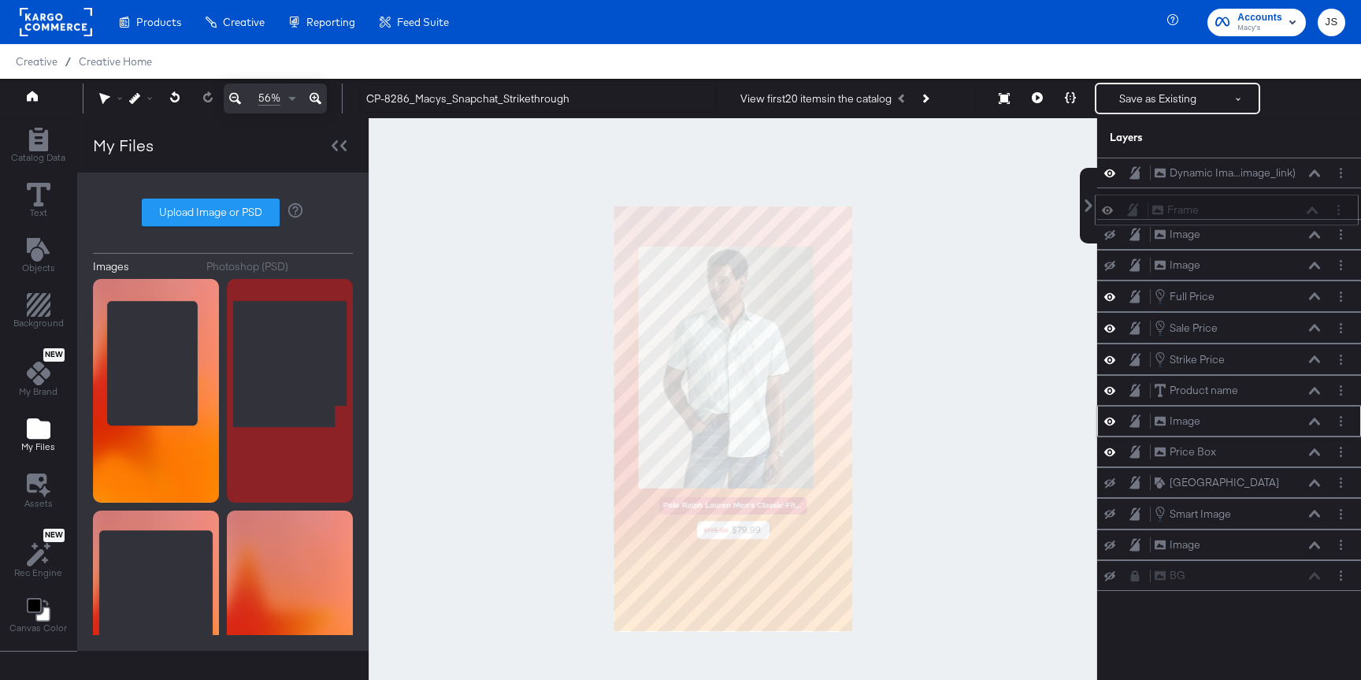
click at [1232, 209] on div "Frame Frame" at bounding box center [1234, 210] width 167 height 17
click at [1111, 448] on icon at bounding box center [1109, 451] width 11 height 13
click at [1111, 448] on icon at bounding box center [1109, 452] width 11 height 10
drag, startPoint x: 1250, startPoint y: 207, endPoint x: 1250, endPoint y: 167, distance: 40.2
click at [1250, 167] on div "Frame Frame" at bounding box center [1237, 168] width 167 height 17
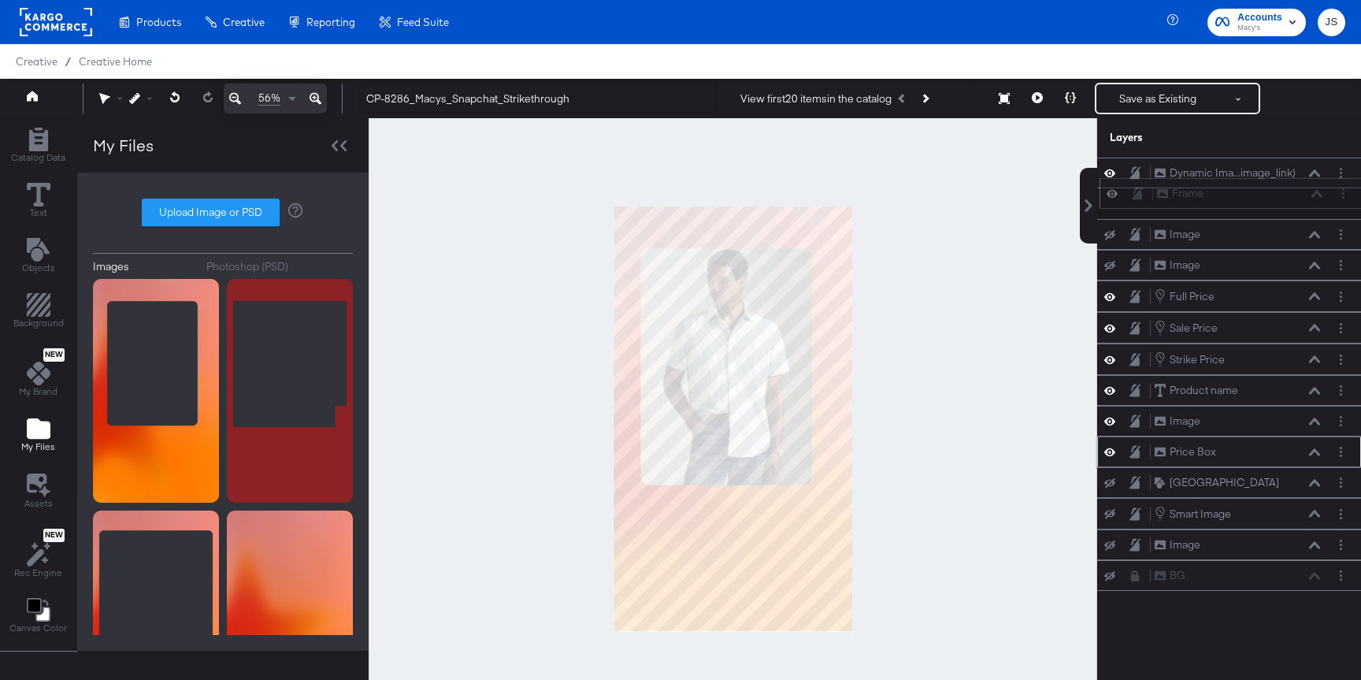
drag, startPoint x: 1250, startPoint y: 170, endPoint x: 1253, endPoint y: 194, distance: 23.8
click at [1253, 195] on div "Frame Frame" at bounding box center [1239, 193] width 167 height 17
drag, startPoint x: 1254, startPoint y: 206, endPoint x: 1254, endPoint y: 168, distance: 38.6
click at [1254, 167] on div "Frame Frame" at bounding box center [1237, 168] width 167 height 17
drag, startPoint x: 1261, startPoint y: 296, endPoint x: 1258, endPoint y: 161, distance: 135.5
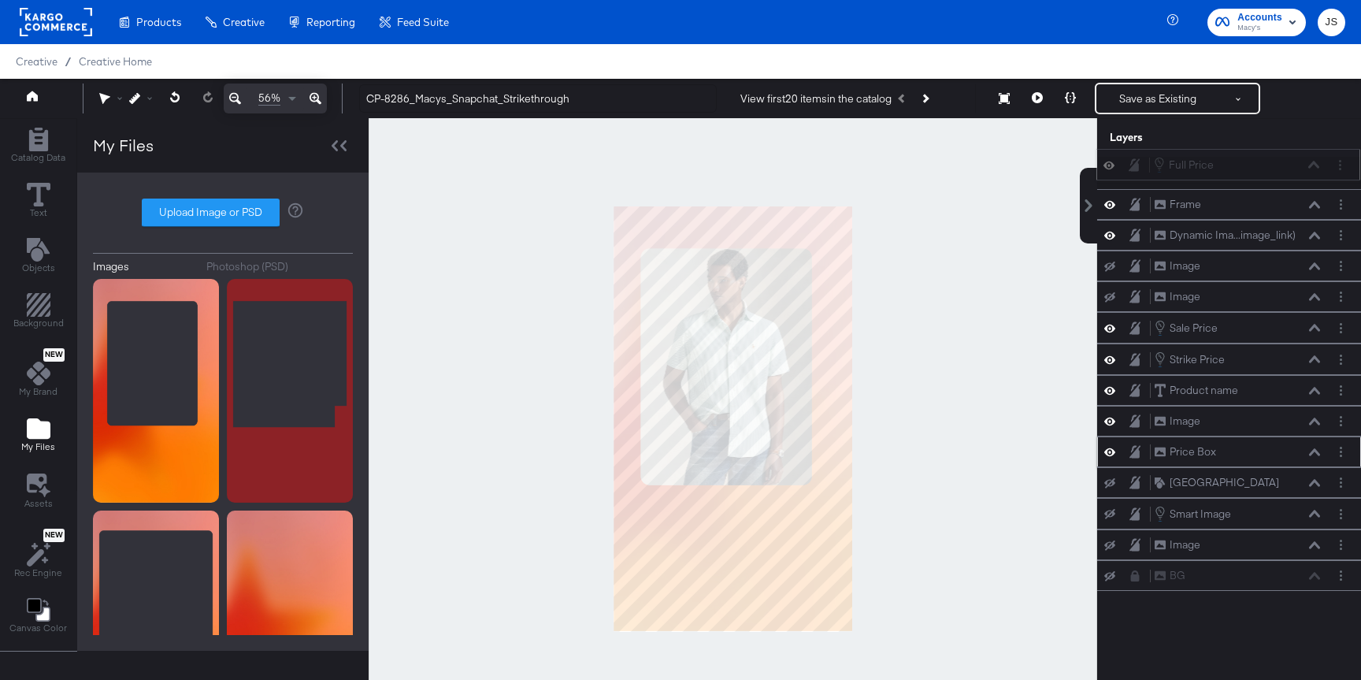
click at [1259, 161] on div "Full Price Full Price" at bounding box center [1236, 164] width 167 height 17
drag, startPoint x: 1249, startPoint y: 334, endPoint x: 1246, endPoint y: 211, distance: 122.9
click at [1246, 211] on div "Sale Price Sale Price" at bounding box center [1235, 215] width 167 height 17
drag, startPoint x: 1253, startPoint y: 365, endPoint x: 1250, endPoint y: 233, distance: 132.3
click at [1250, 233] on div "Strike Price Strike Price" at bounding box center [1234, 232] width 167 height 17
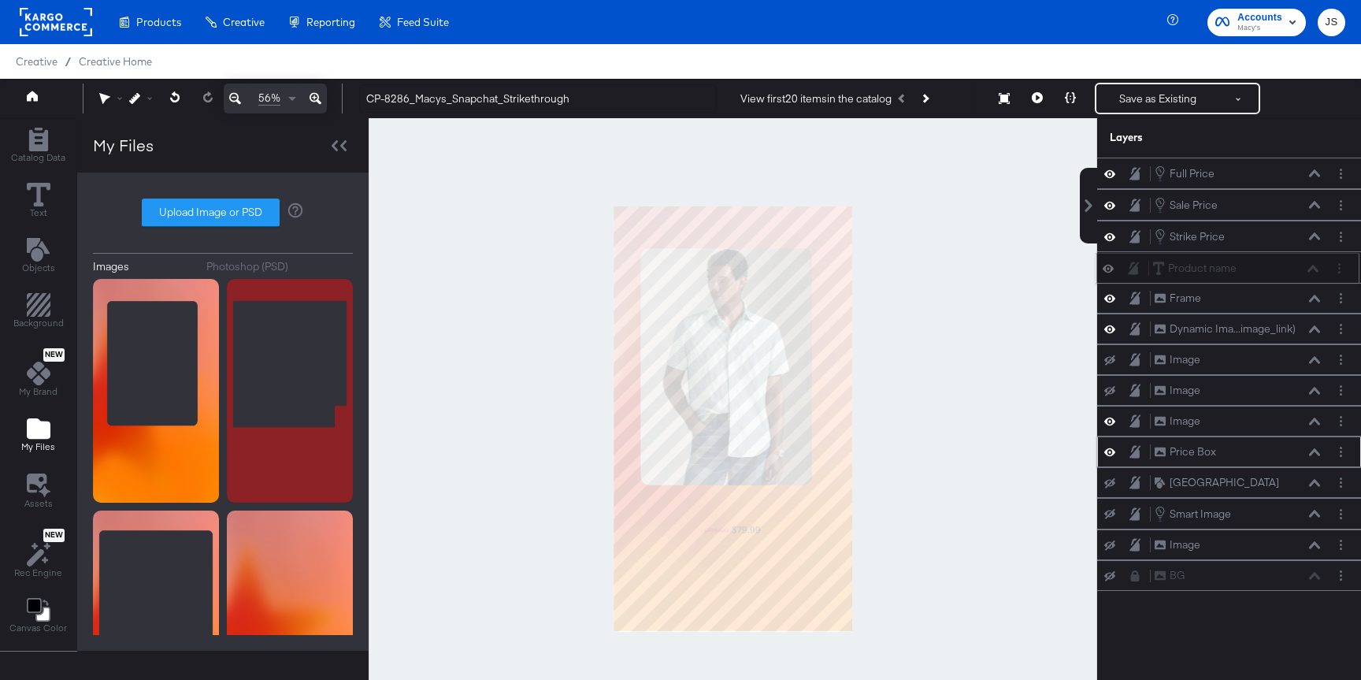
drag, startPoint x: 1257, startPoint y: 398, endPoint x: 1254, endPoint y: 269, distance: 128.4
click at [1254, 269] on div "Product name Product name" at bounding box center [1235, 268] width 167 height 17
drag, startPoint x: 1239, startPoint y: 429, endPoint x: 1236, endPoint y: 309, distance: 119.7
click at [1236, 309] on div "Image Image" at bounding box center [1227, 305] width 264 height 31
drag, startPoint x: 1243, startPoint y: 452, endPoint x: 1242, endPoint y: 315, distance: 137.0
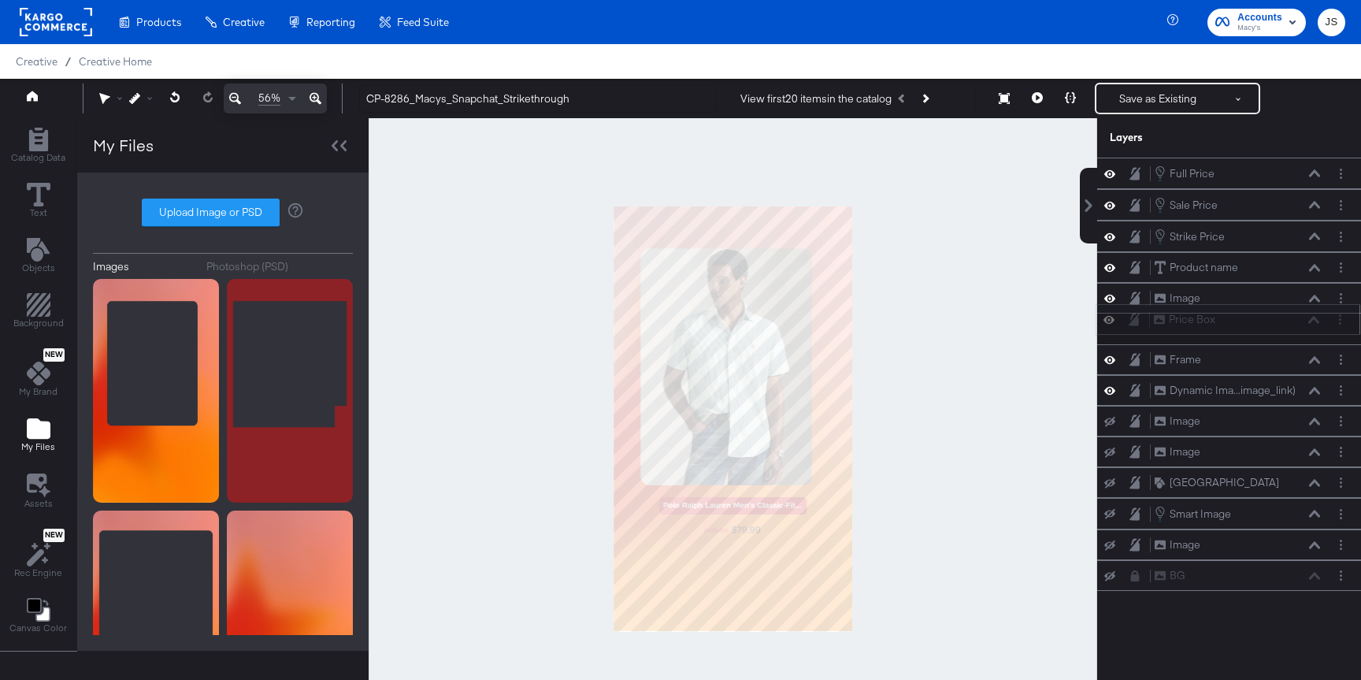
click at [1242, 315] on div "Price Box Price Box" at bounding box center [1236, 319] width 167 height 17
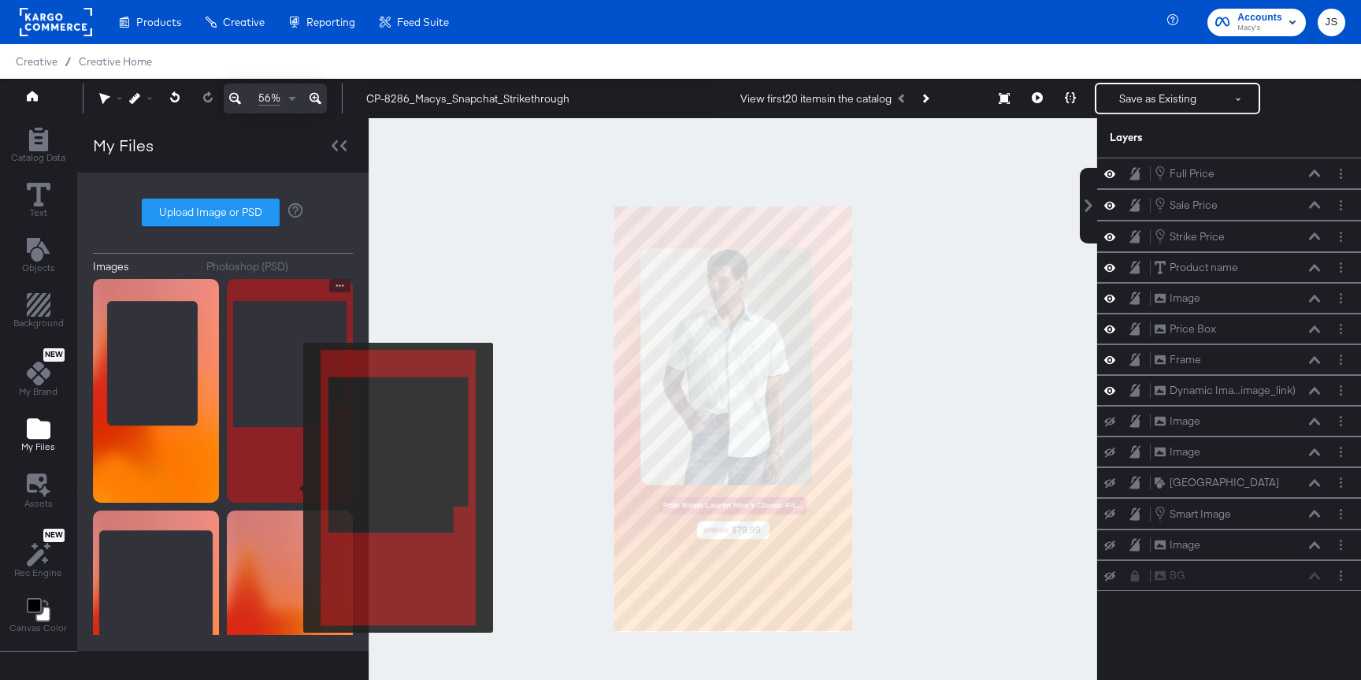
click at [294, 487] on img at bounding box center [290, 391] width 126 height 224
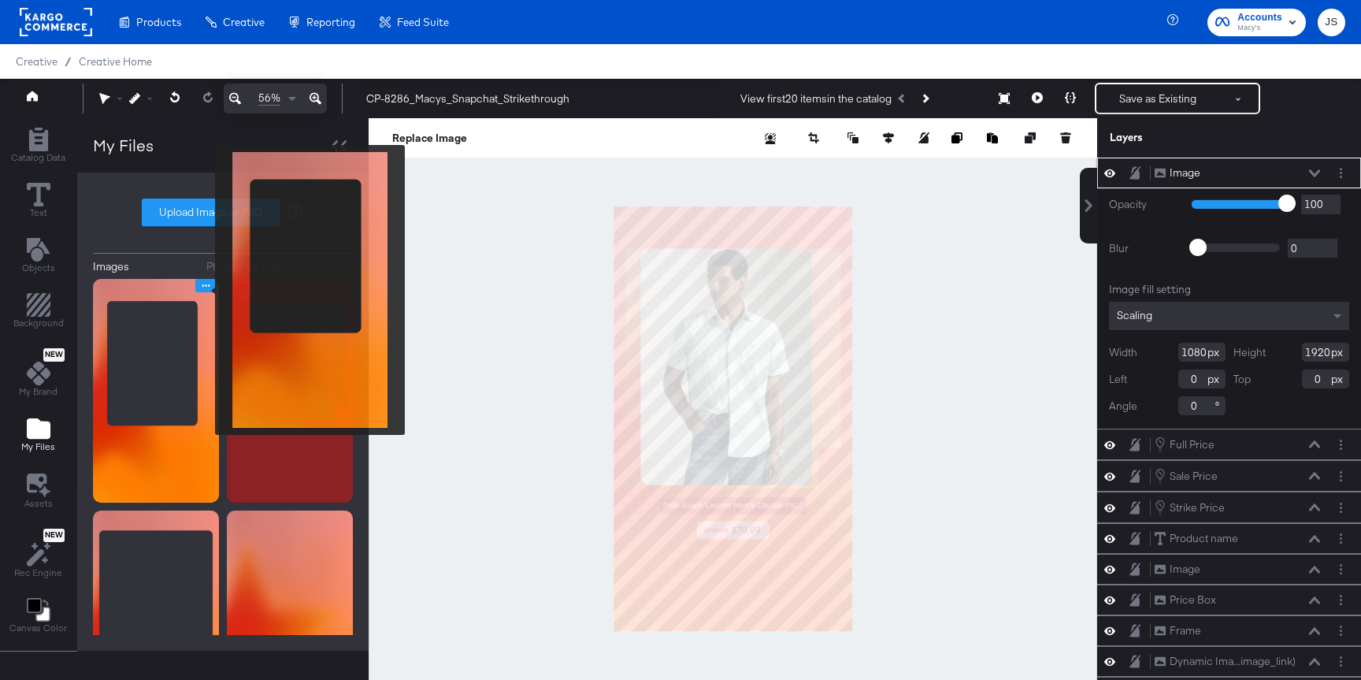
click at [200, 283] on icon "Image Options" at bounding box center [206, 286] width 12 height 12
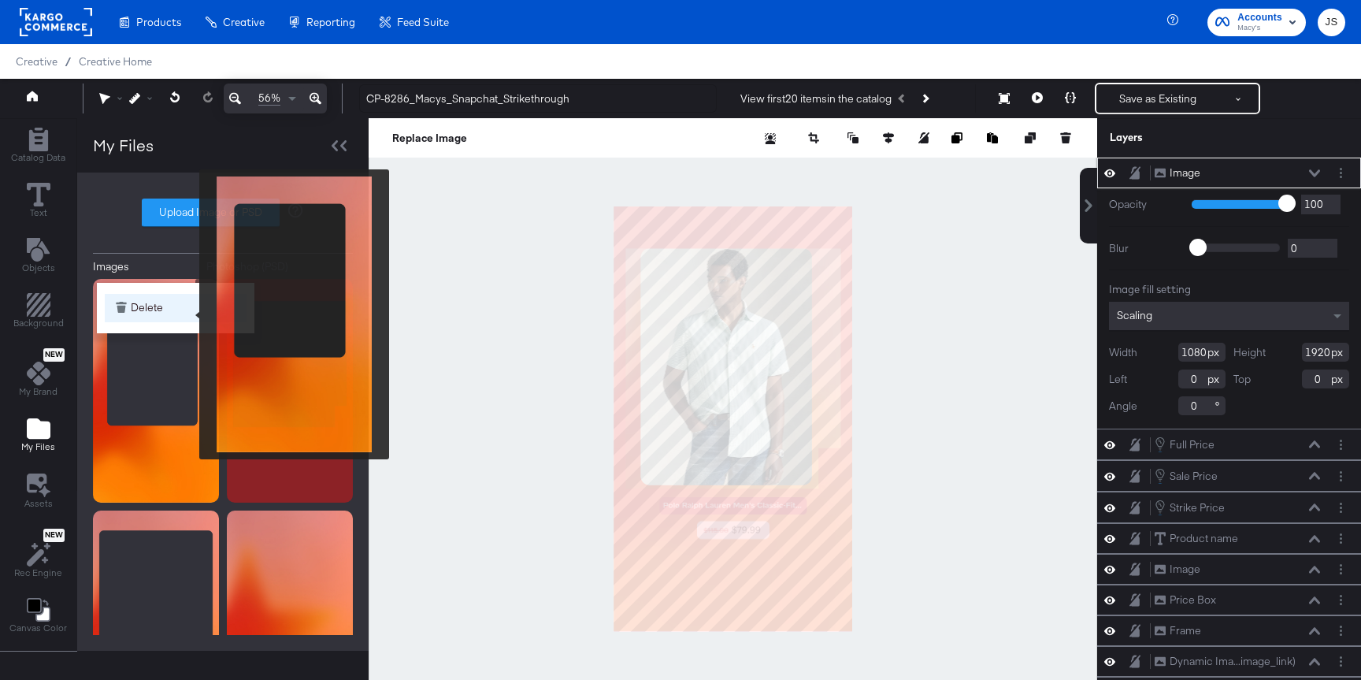
click at [182, 315] on button "Delete" at bounding box center [176, 308] width 142 height 28
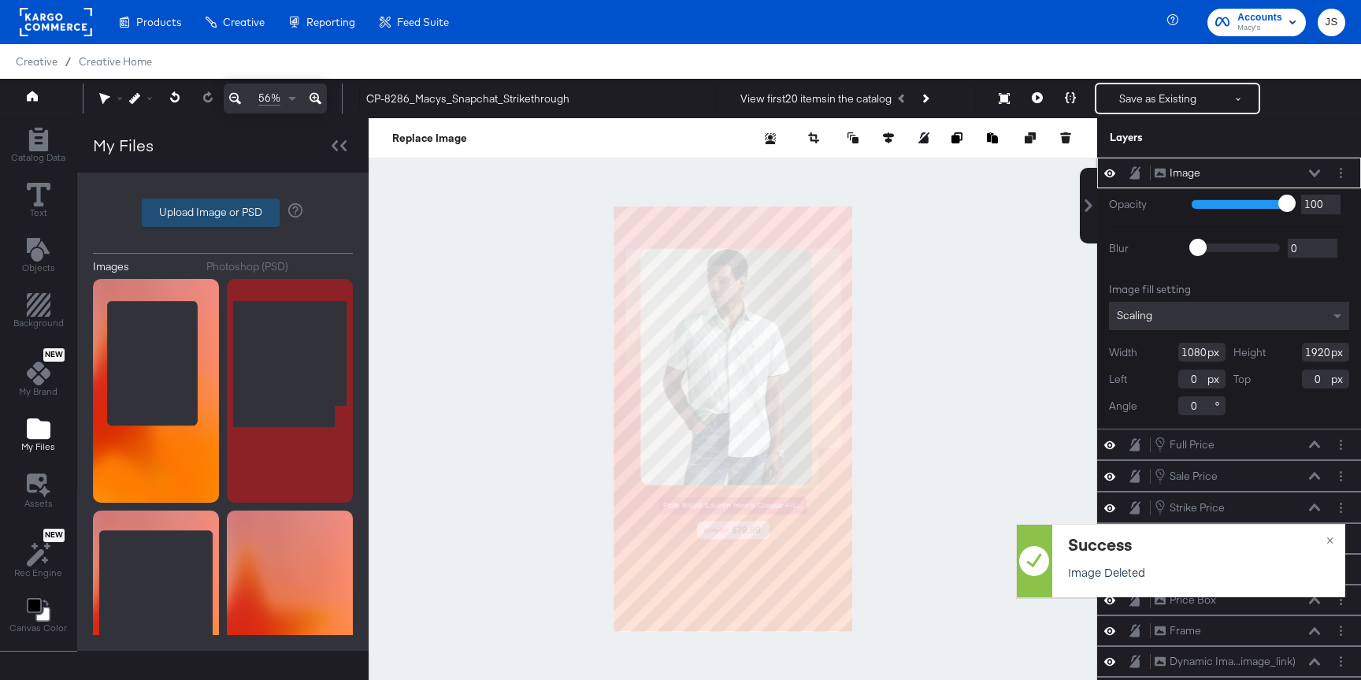
click at [223, 225] on label "Upload Image or PSD" at bounding box center [211, 212] width 136 height 27
click at [223, 213] on input "Upload Image or PSD" at bounding box center [223, 213] width 0 height 0
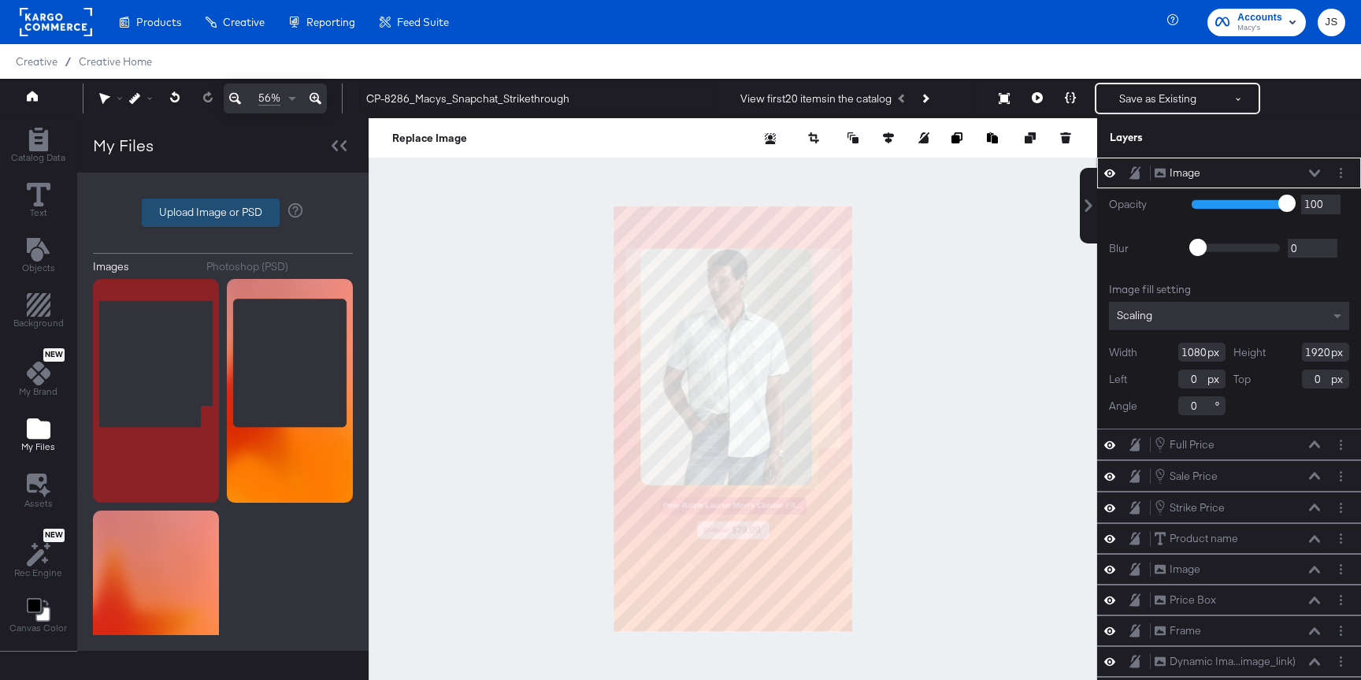
type input "C:\fakepath\Frame.png"
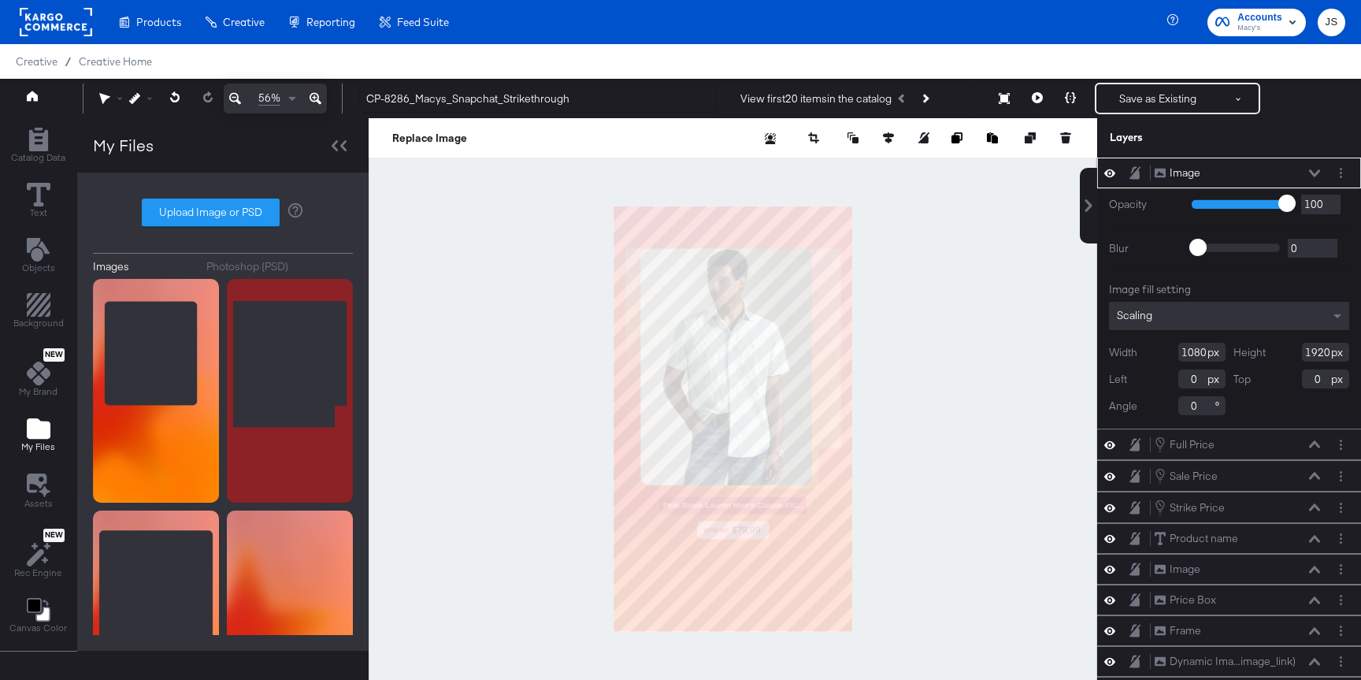
click at [1308, 175] on button at bounding box center [1314, 173] width 13 height 9
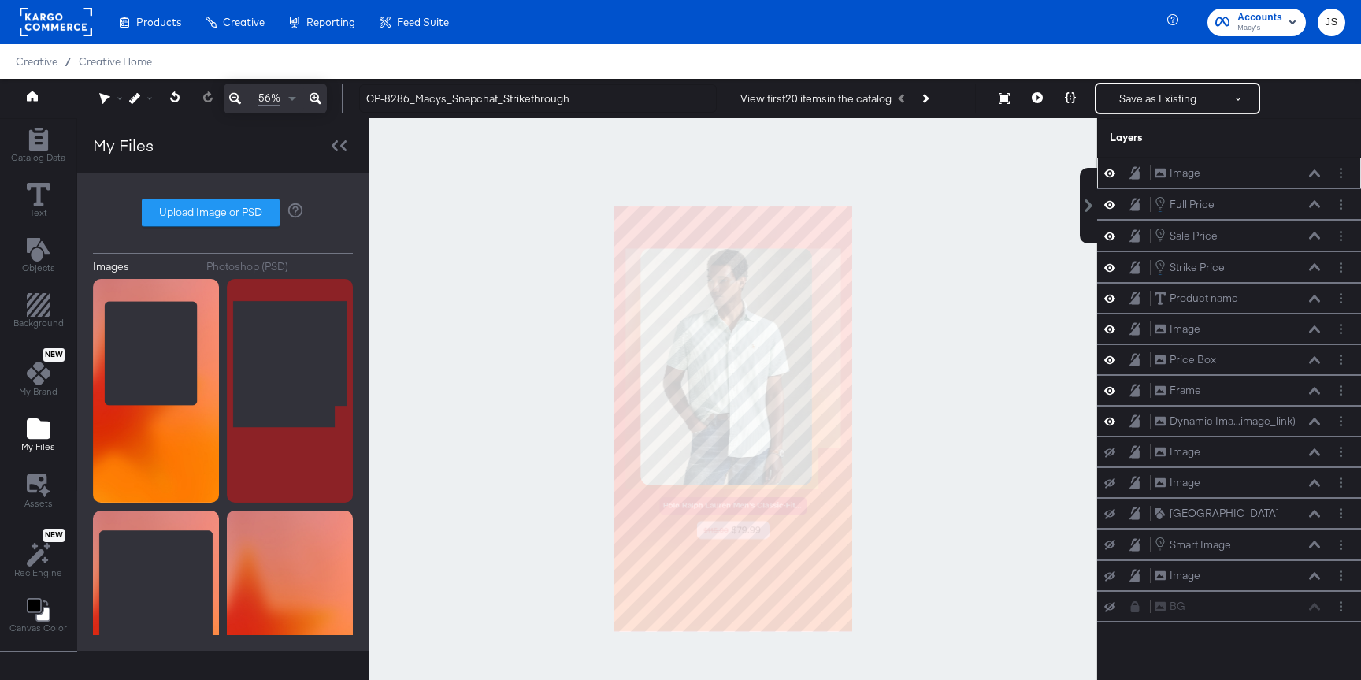
click at [1112, 173] on icon at bounding box center [1109, 172] width 11 height 13
click at [1112, 173] on icon at bounding box center [1109, 174] width 11 height 10
click at [1339, 179] on button "Layer Options" at bounding box center [1340, 173] width 17 height 17
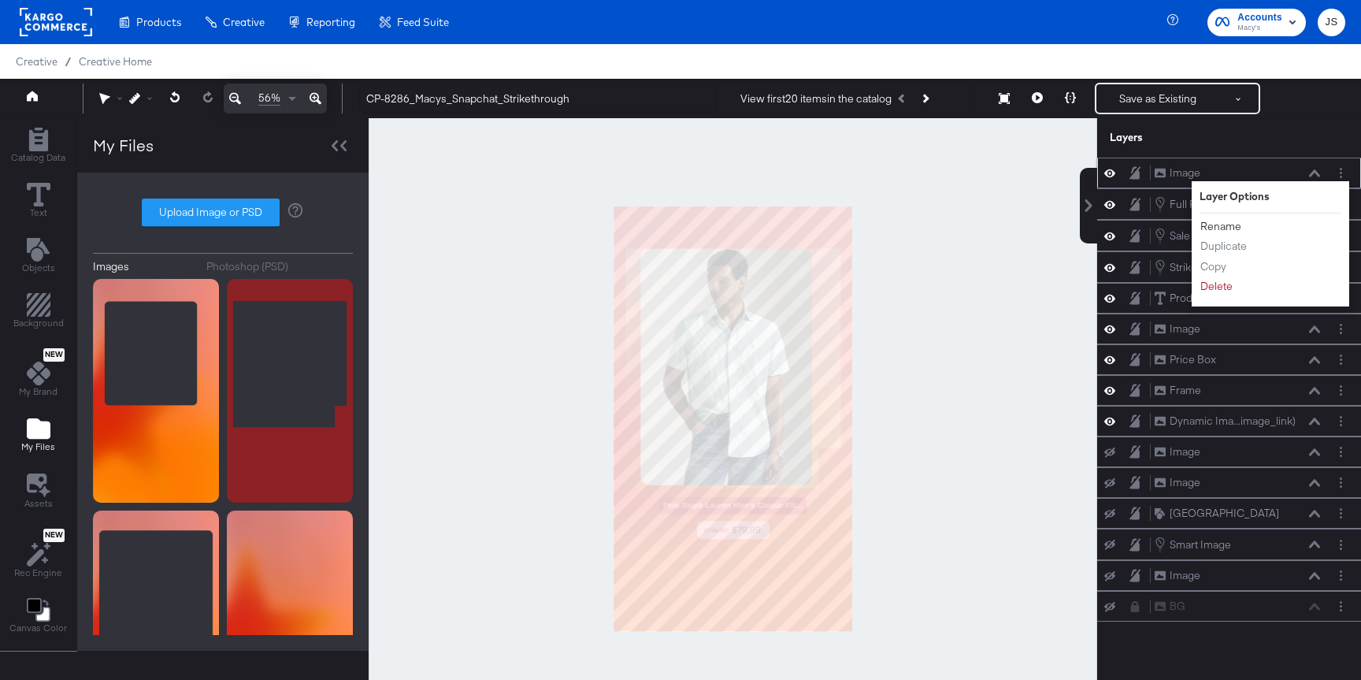
click at [1223, 228] on button "Rename" at bounding box center [1220, 226] width 43 height 17
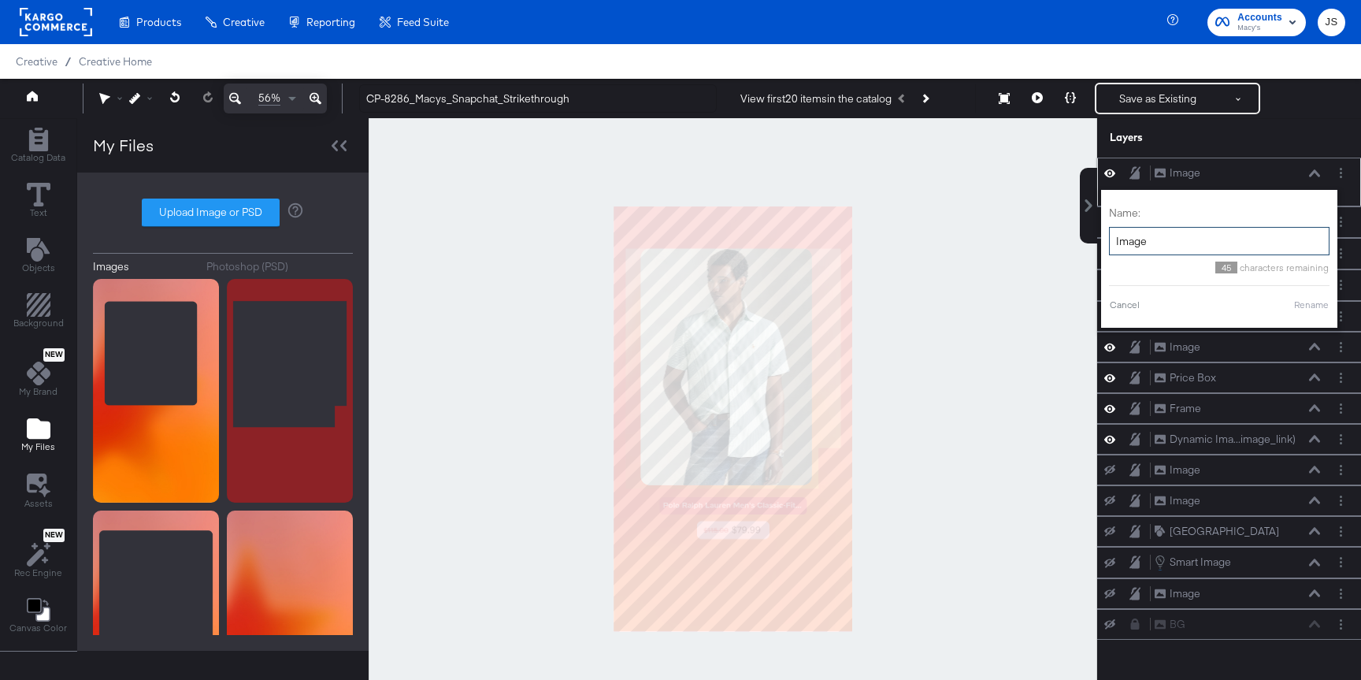
click at [1217, 228] on input "Image" at bounding box center [1219, 241] width 220 height 29
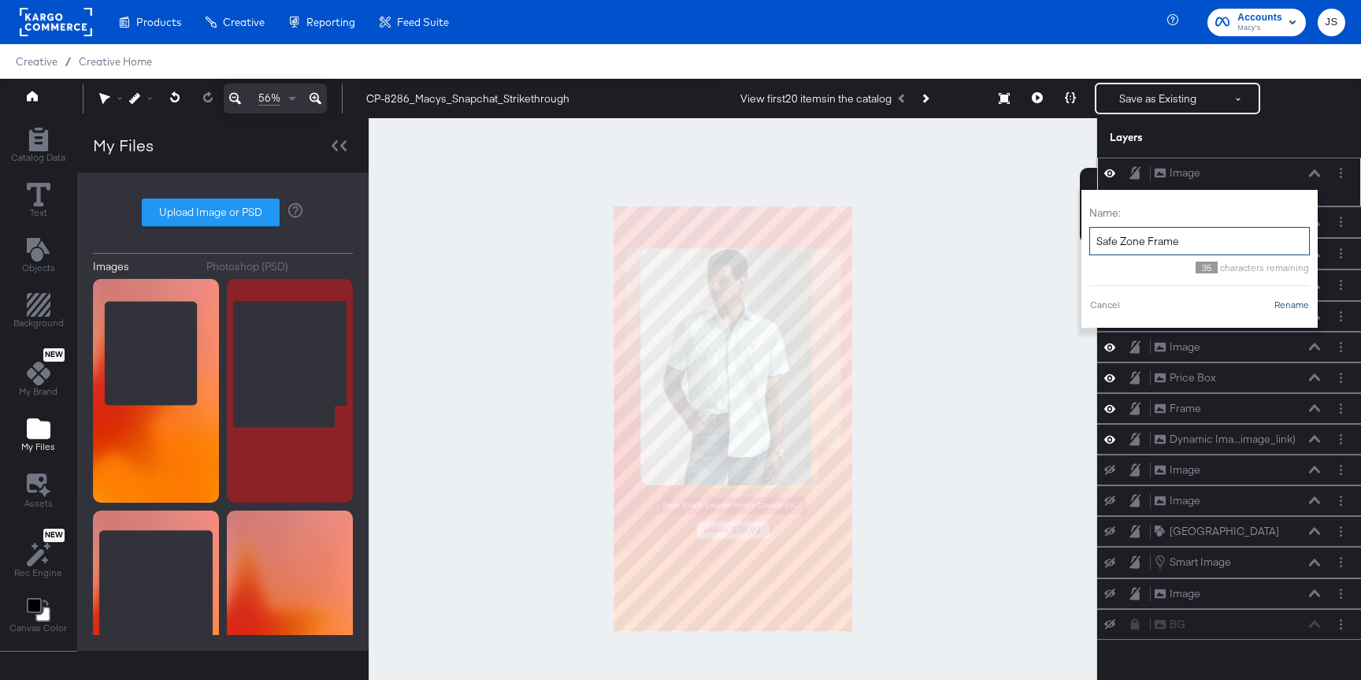
type input "Safe Zone Frame"
click at [1285, 309] on button "Rename" at bounding box center [1291, 305] width 36 height 14
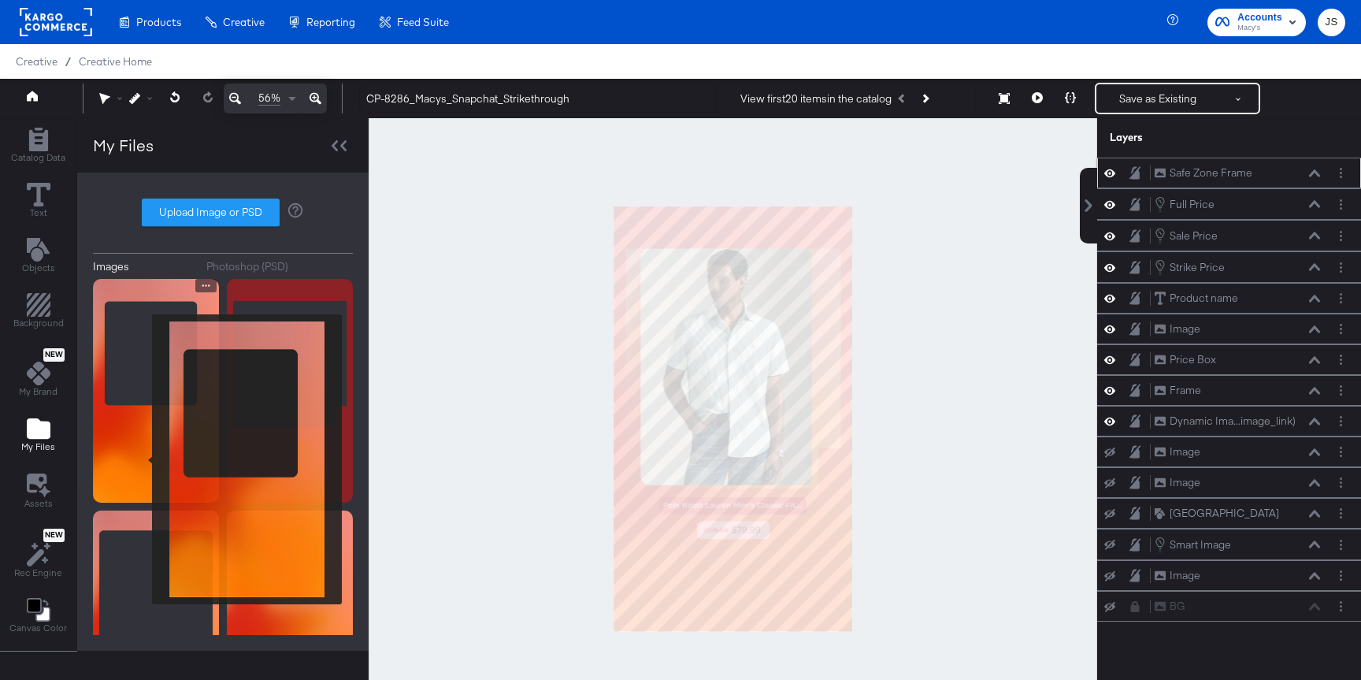
click at [148, 446] on img at bounding box center [156, 391] width 126 height 224
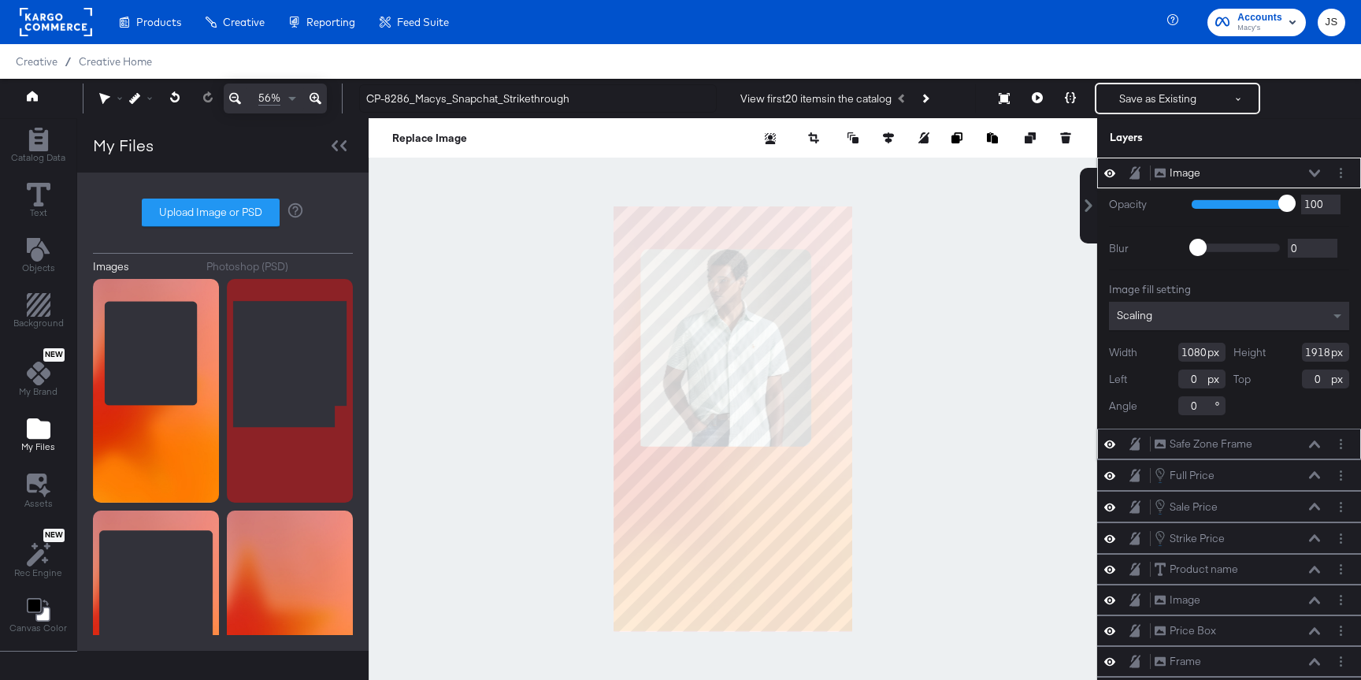
click at [1320, 173] on button at bounding box center [1314, 173] width 13 height 9
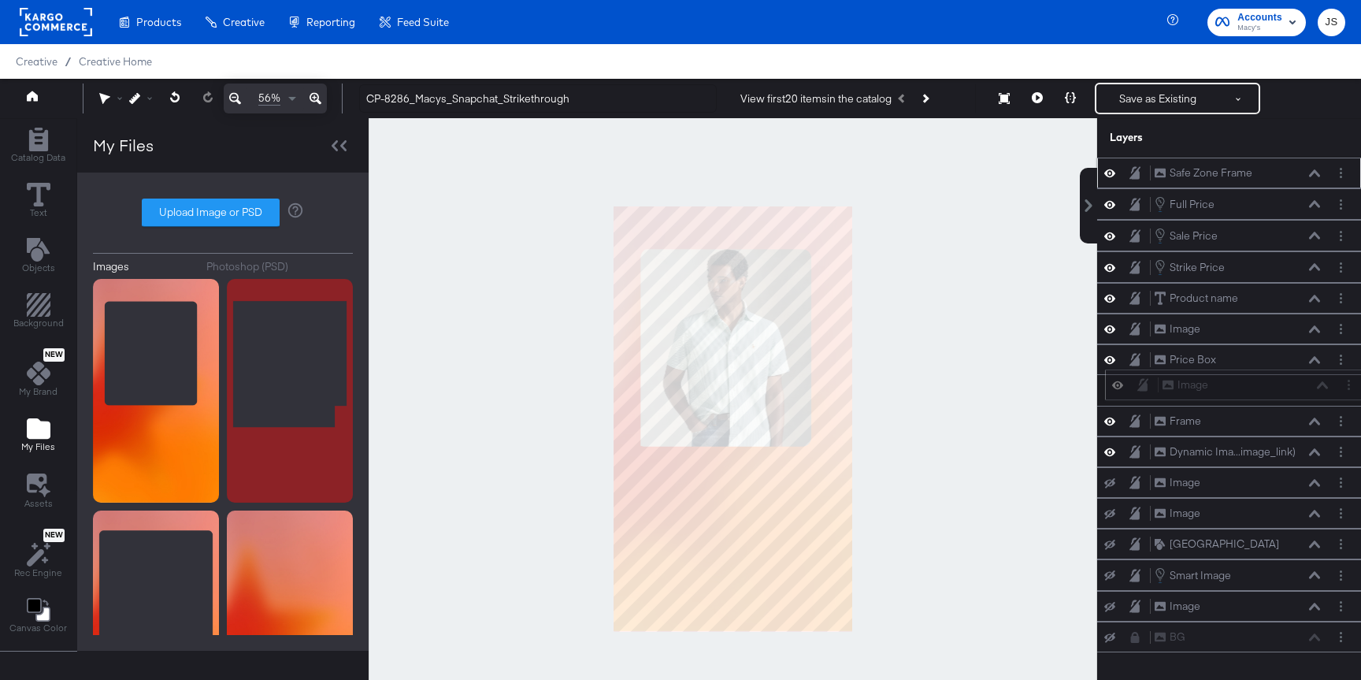
drag, startPoint x: 1276, startPoint y: 173, endPoint x: 1284, endPoint y: 390, distance: 216.7
click at [1284, 390] on div "Image Image" at bounding box center [1244, 384] width 167 height 17
click at [1111, 419] on icon at bounding box center [1109, 421] width 11 height 8
click at [1344, 395] on button "Layer Options" at bounding box center [1340, 390] width 17 height 17
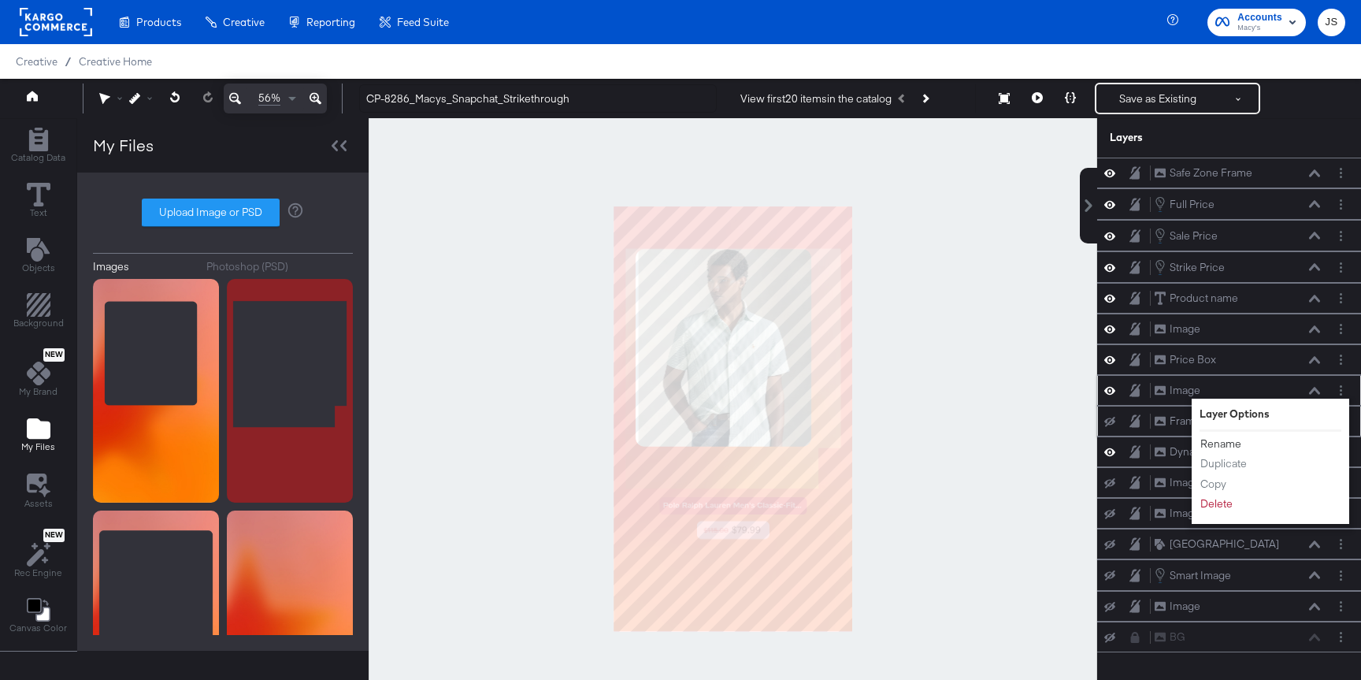
click at [1232, 437] on button "Rename" at bounding box center [1220, 443] width 43 height 17
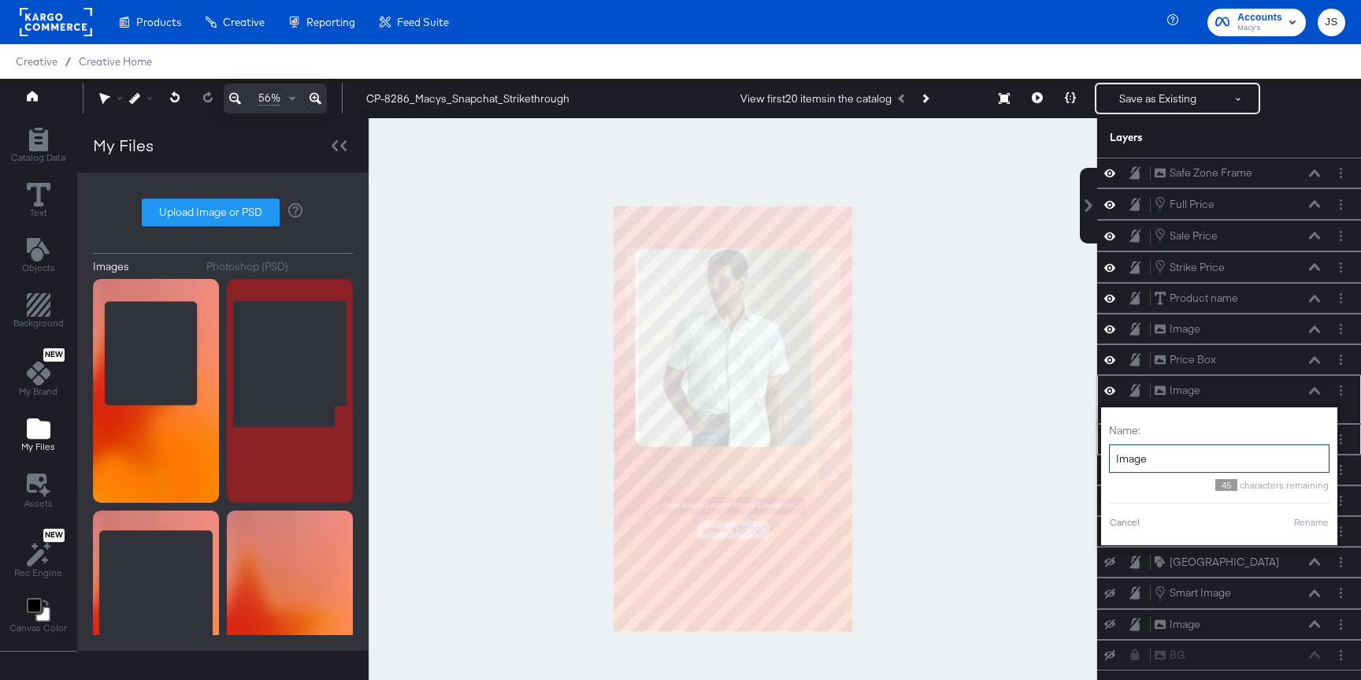
click at [1181, 466] on input "Image" at bounding box center [1219, 458] width 220 height 29
type input "Frame"
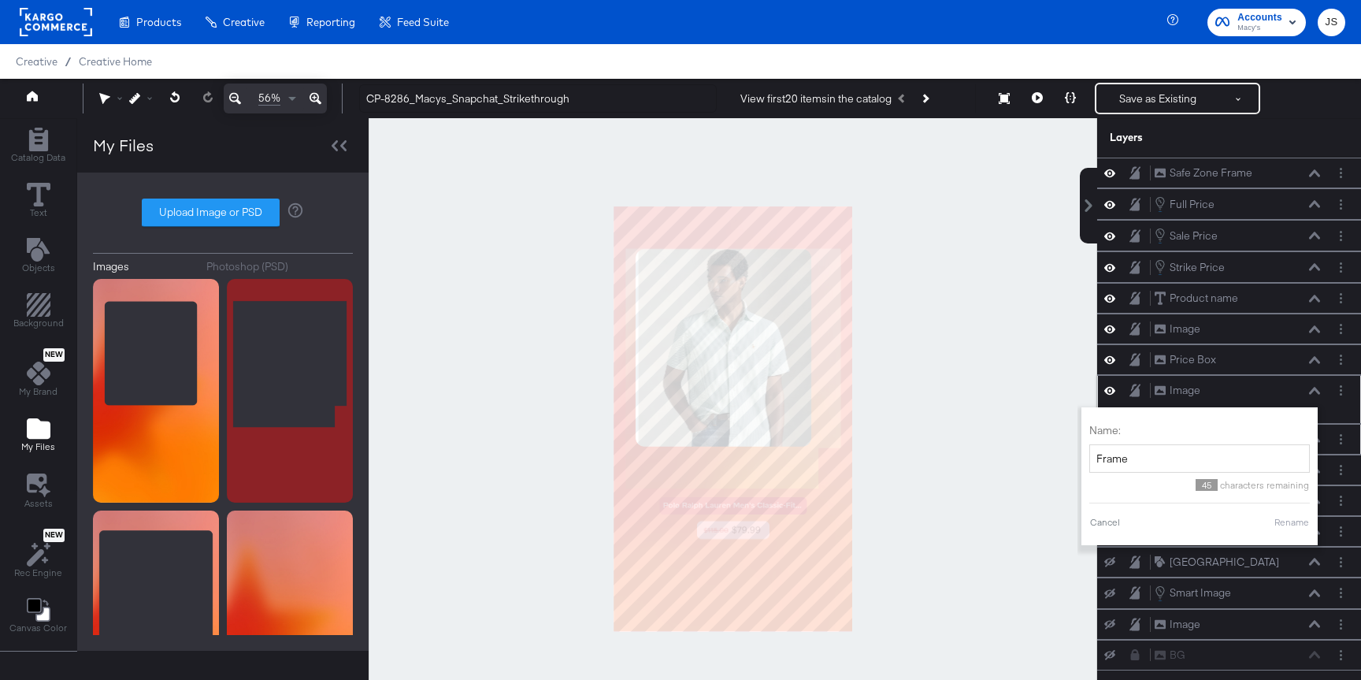
click at [1287, 522] on button "Rename" at bounding box center [1291, 522] width 36 height 14
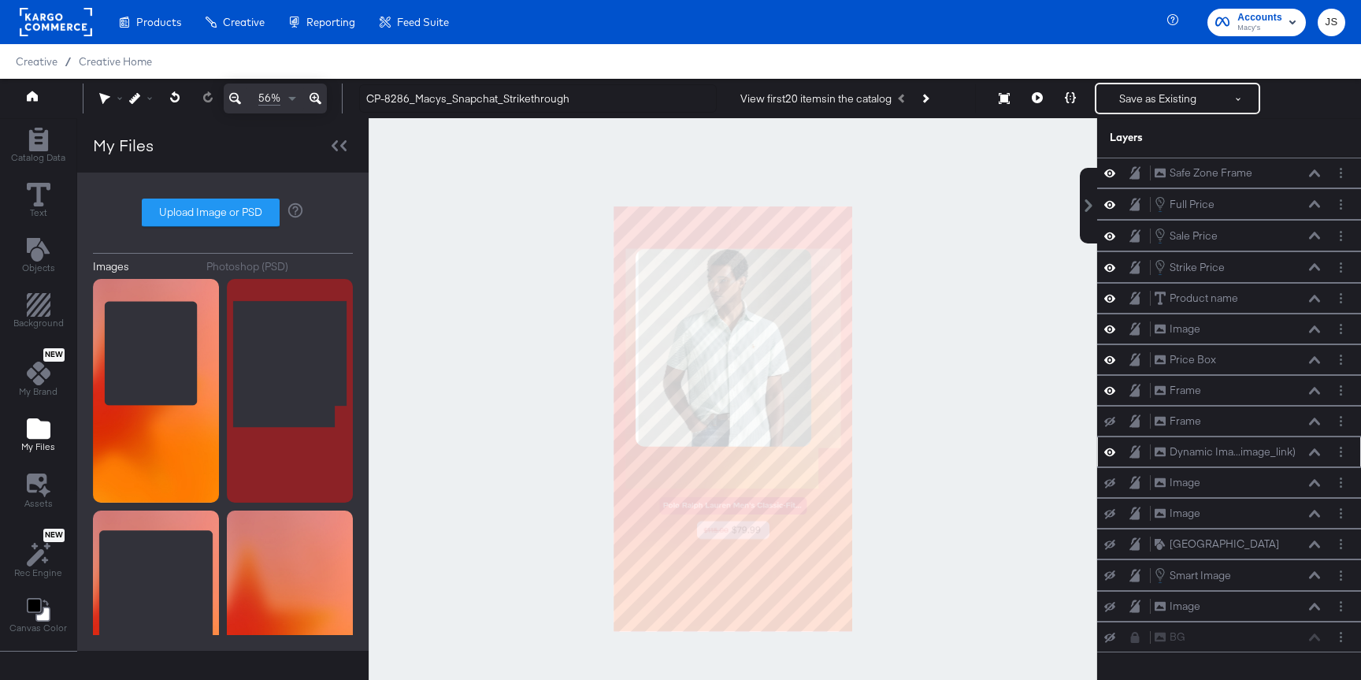
click at [1313, 450] on icon at bounding box center [1314, 452] width 11 height 8
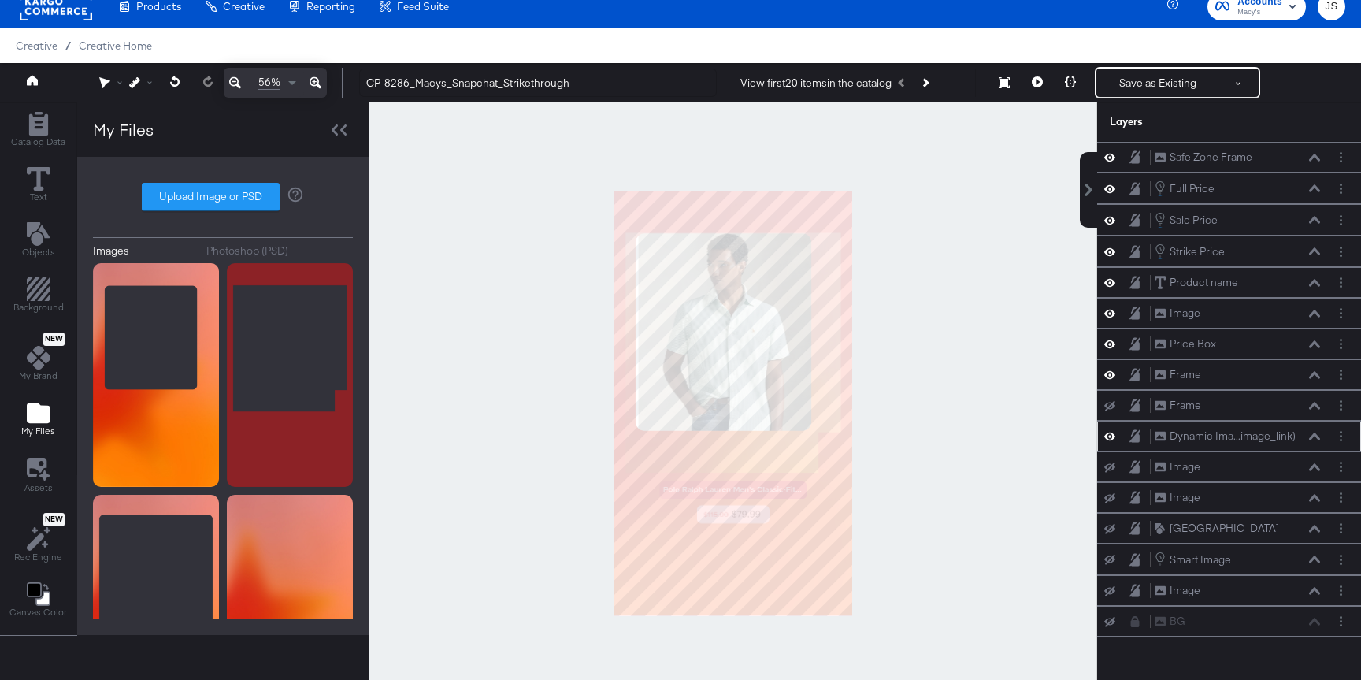
scroll to position [12, 0]
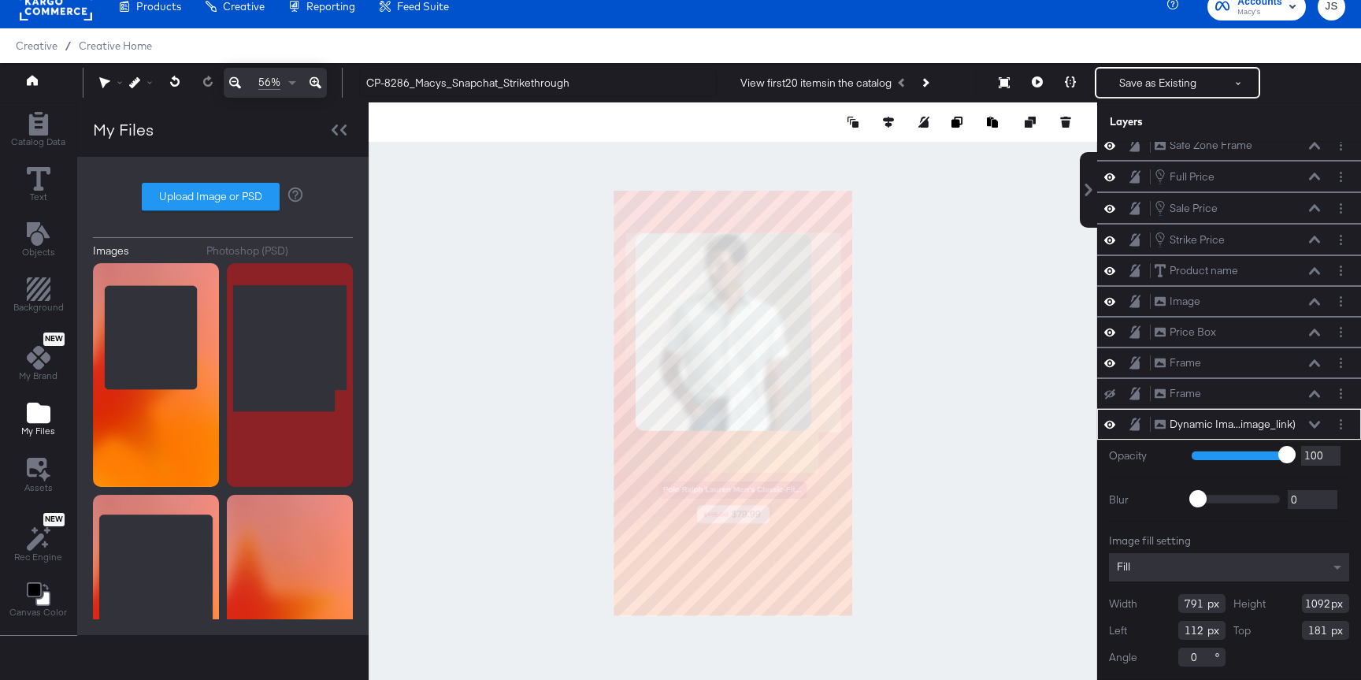
type input "806"
type input "98"
type input "917"
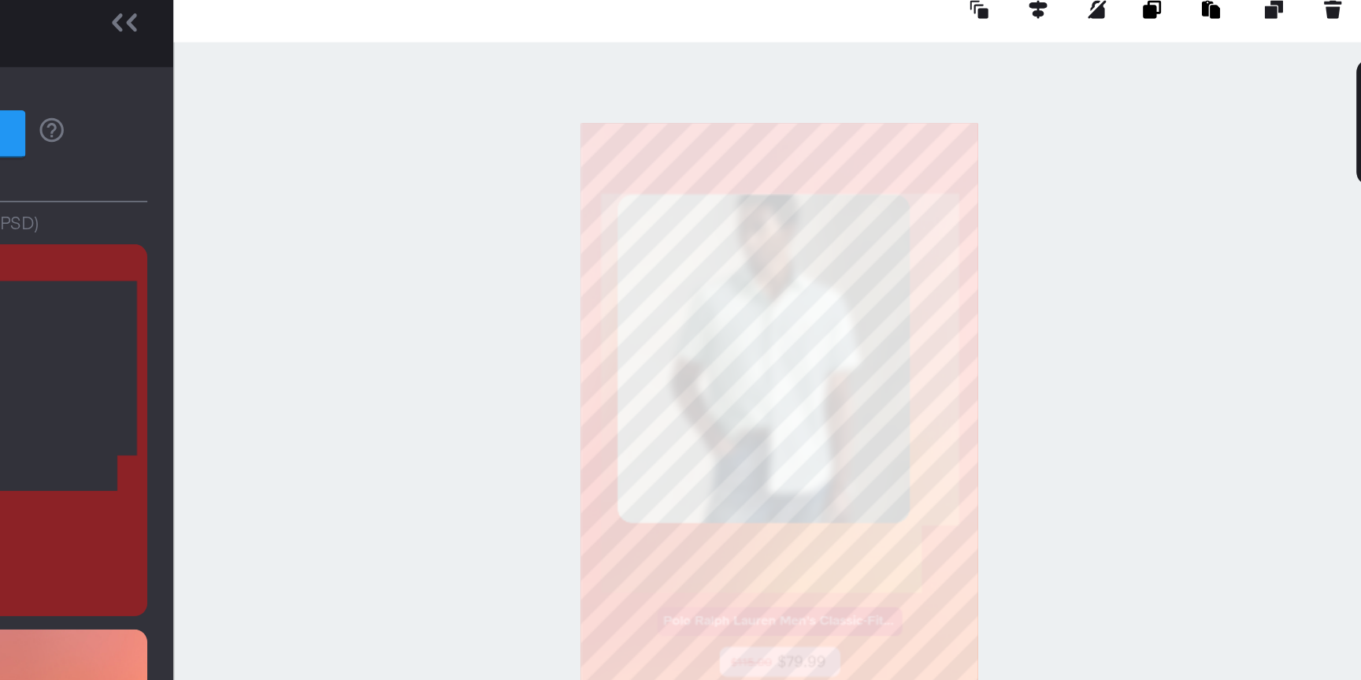
type input "819"
type input "84"
type input "823"
type input "81"
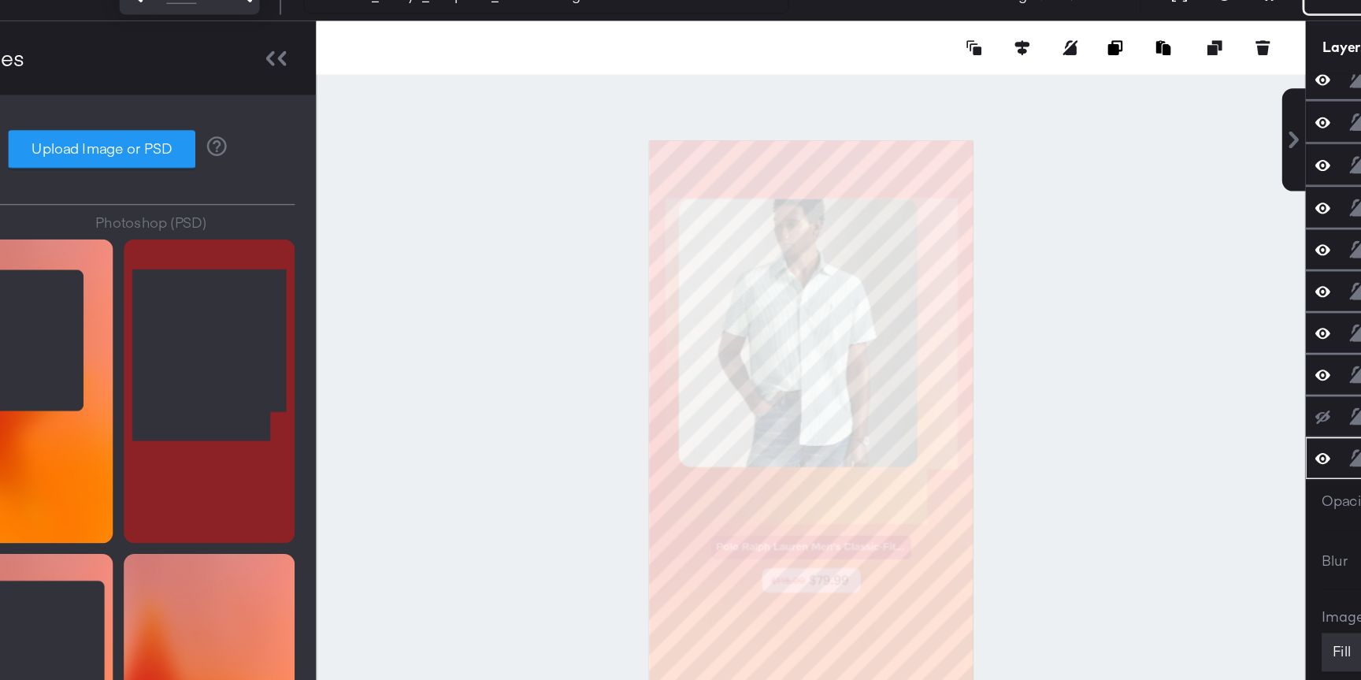
scroll to position [15, 0]
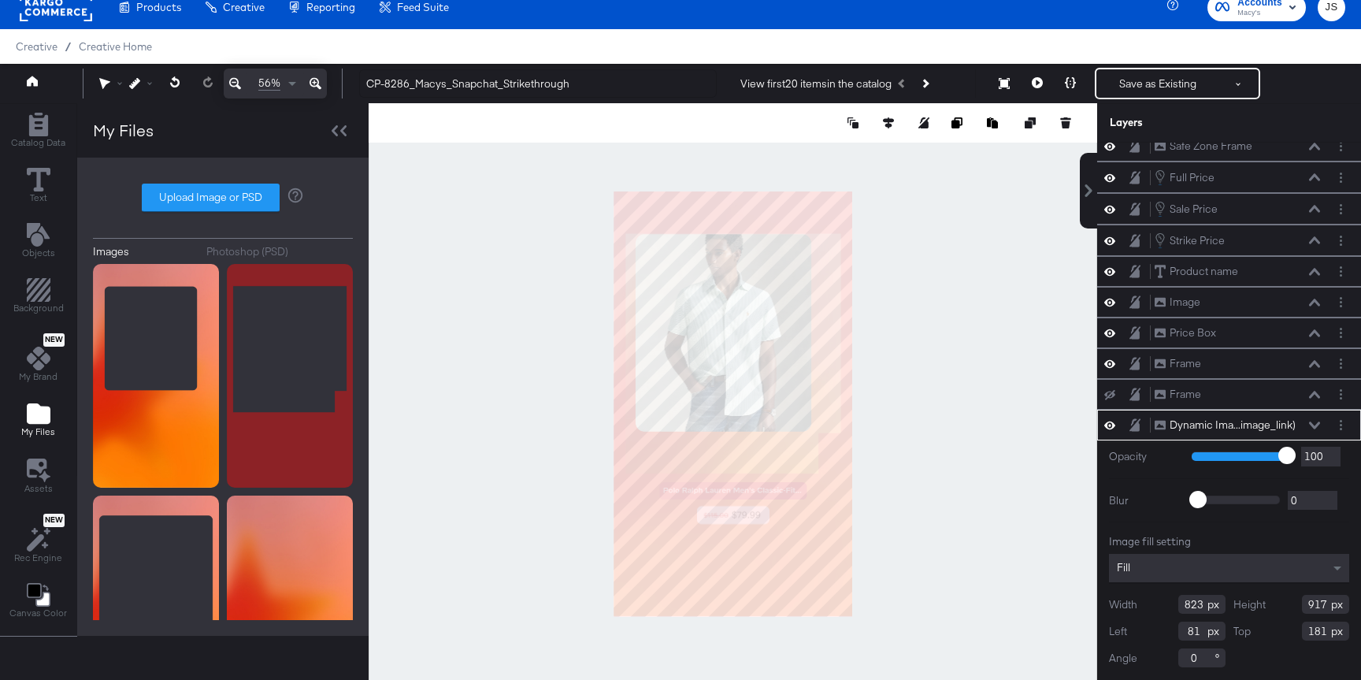
click at [1308, 414] on div "Dynamic Ima...image_link) Dynamic Image (image_link)" at bounding box center [1229, 424] width 264 height 31
click at [1316, 428] on icon at bounding box center [1314, 425] width 11 height 8
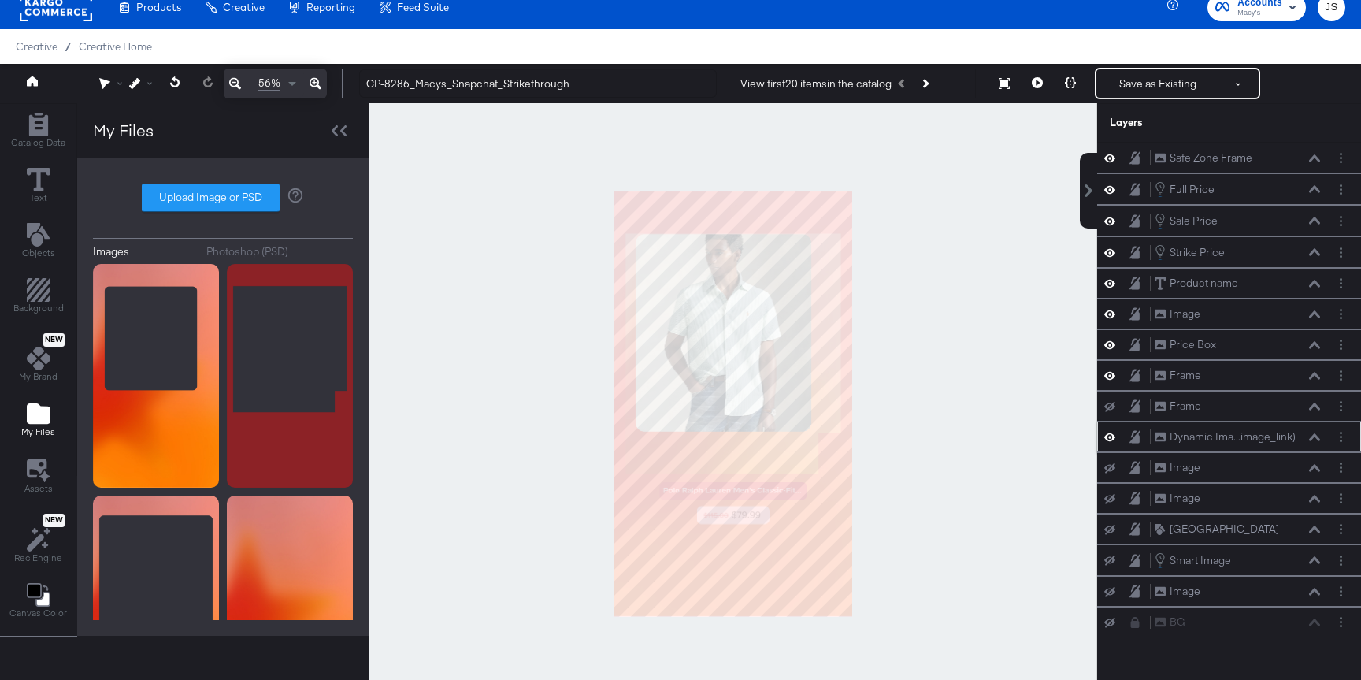
scroll to position [0, 0]
click at [1342, 406] on button "Layer Options" at bounding box center [1340, 406] width 17 height 17
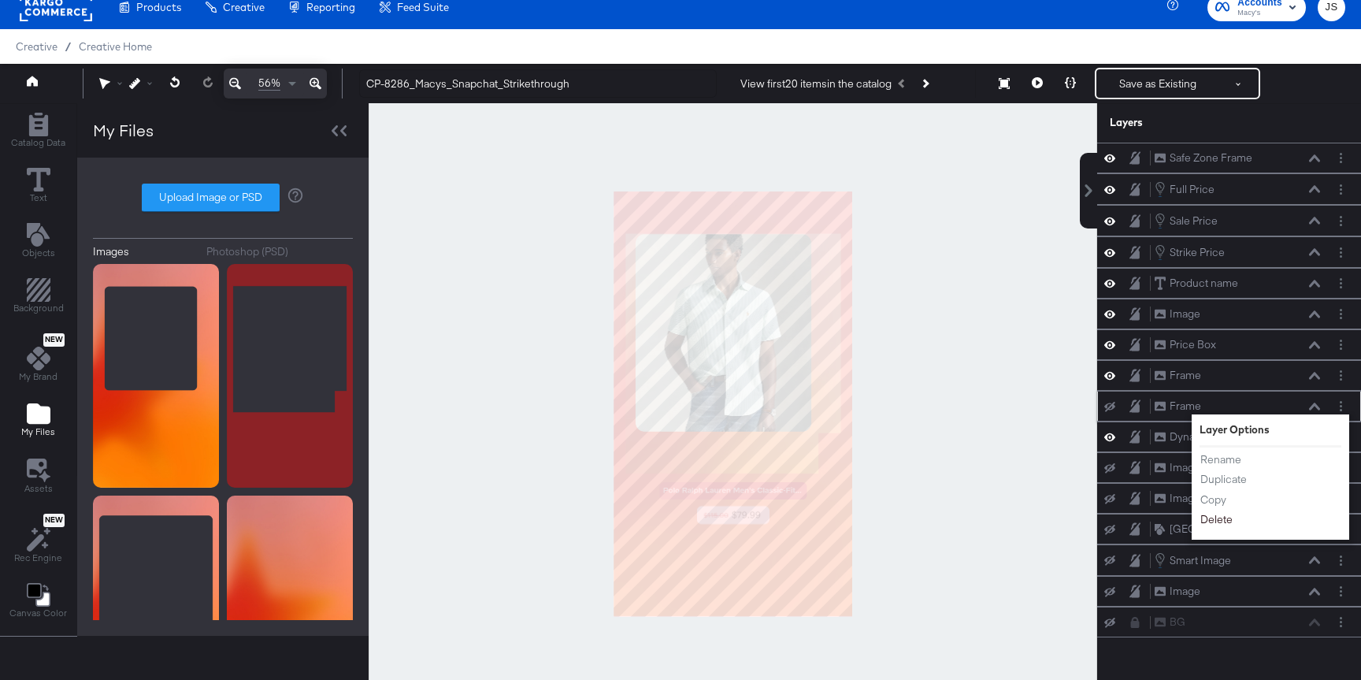
click at [1221, 519] on button "Delete" at bounding box center [1216, 519] width 34 height 17
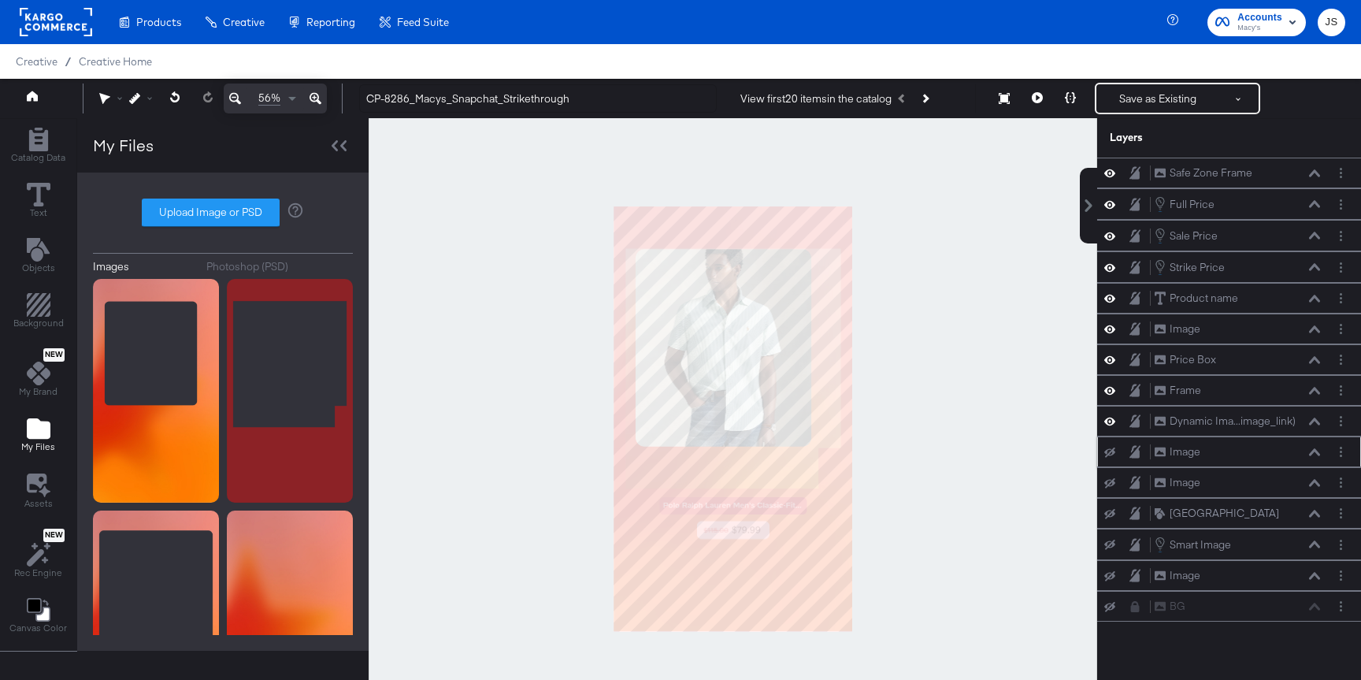
click at [1106, 448] on icon at bounding box center [1109, 452] width 11 height 10
click at [1106, 448] on icon at bounding box center [1109, 451] width 11 height 13
click at [1274, 366] on div "Price Box Price Box" at bounding box center [1237, 359] width 167 height 17
click at [1314, 362] on icon at bounding box center [1314, 360] width 11 height 8
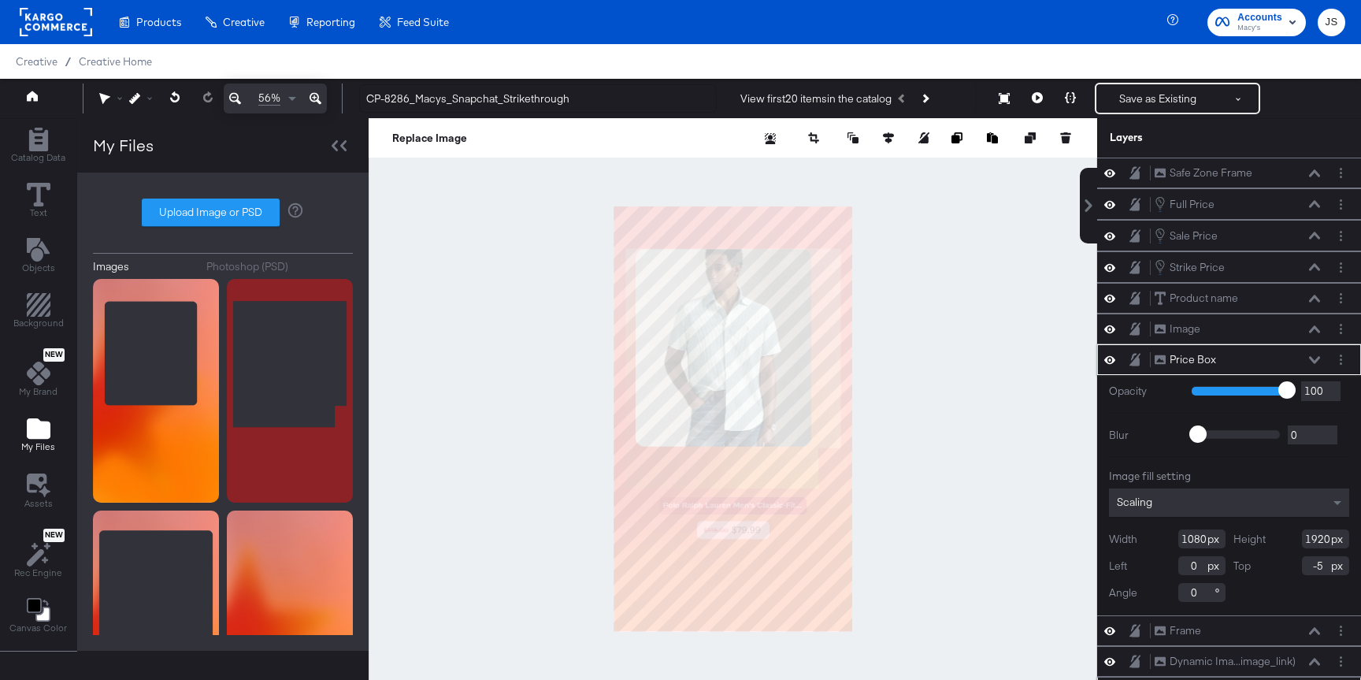
click at [1314, 357] on icon at bounding box center [1314, 360] width 11 height 8
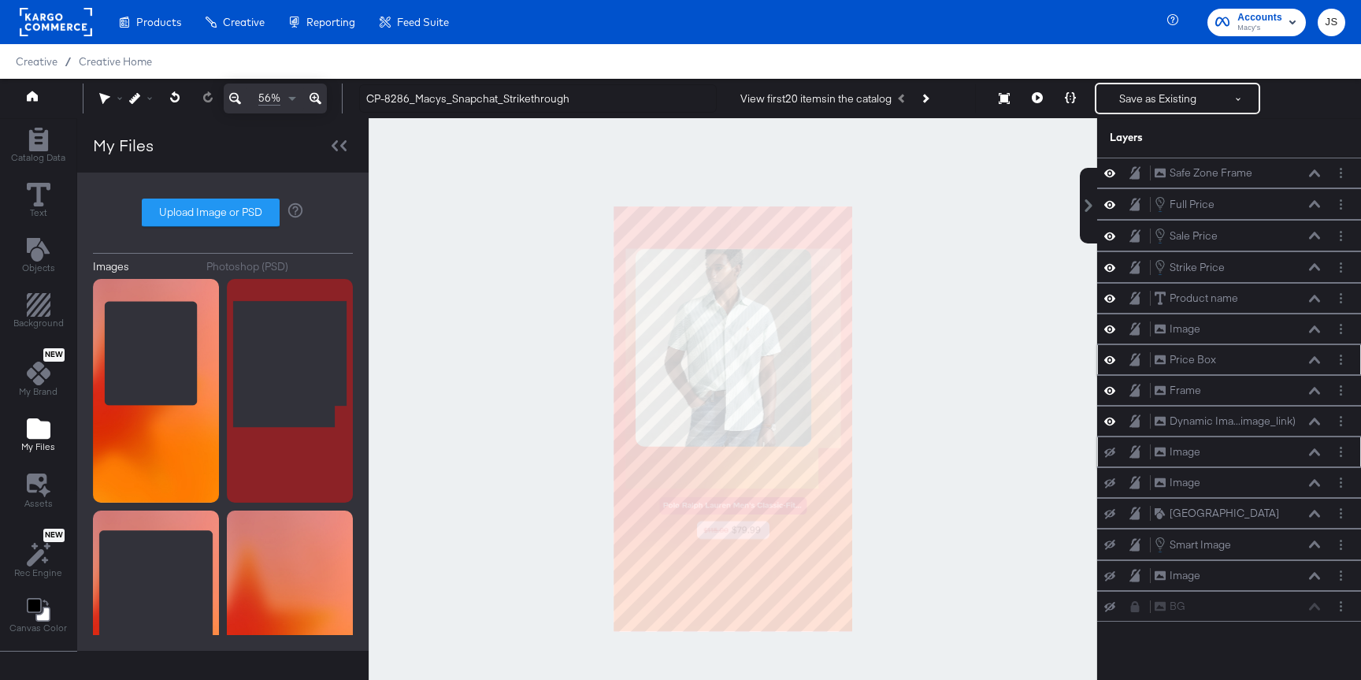
click at [1314, 357] on icon at bounding box center [1314, 359] width 11 height 7
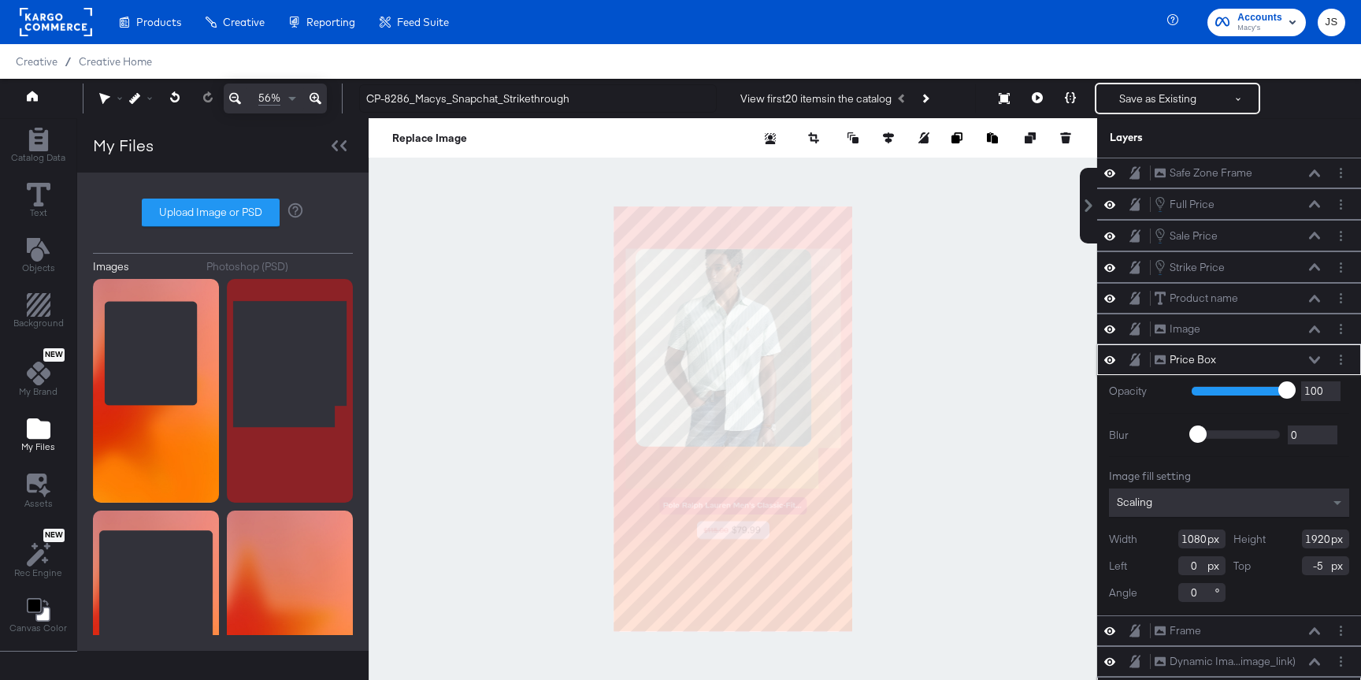
click at [1106, 358] on icon at bounding box center [1109, 359] width 11 height 13
click at [1106, 358] on icon at bounding box center [1109, 360] width 11 height 10
click at [1107, 358] on icon at bounding box center [1109, 359] width 11 height 13
click at [1106, 360] on icon at bounding box center [1109, 359] width 11 height 10
click at [1308, 361] on button at bounding box center [1314, 359] width 13 height 9
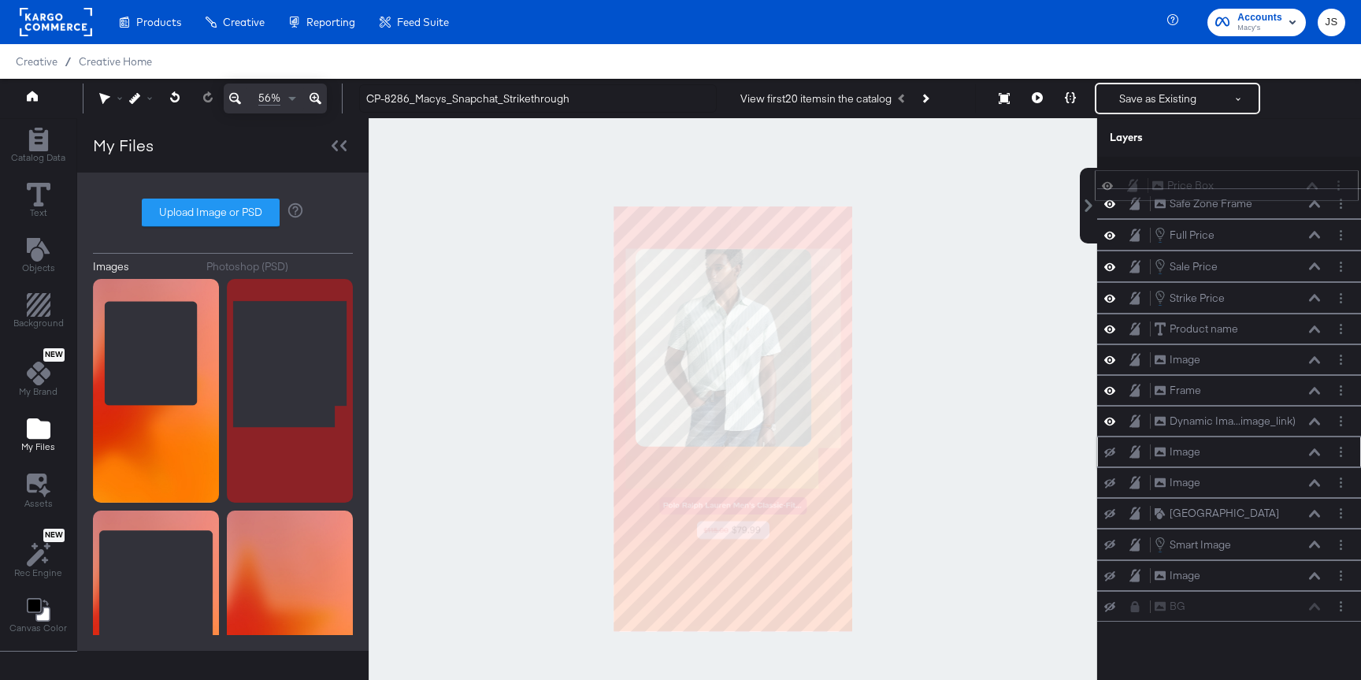
drag, startPoint x: 1259, startPoint y: 365, endPoint x: 1257, endPoint y: 177, distance: 188.2
click at [1257, 177] on div "Price Box Price Box" at bounding box center [1234, 185] width 167 height 17
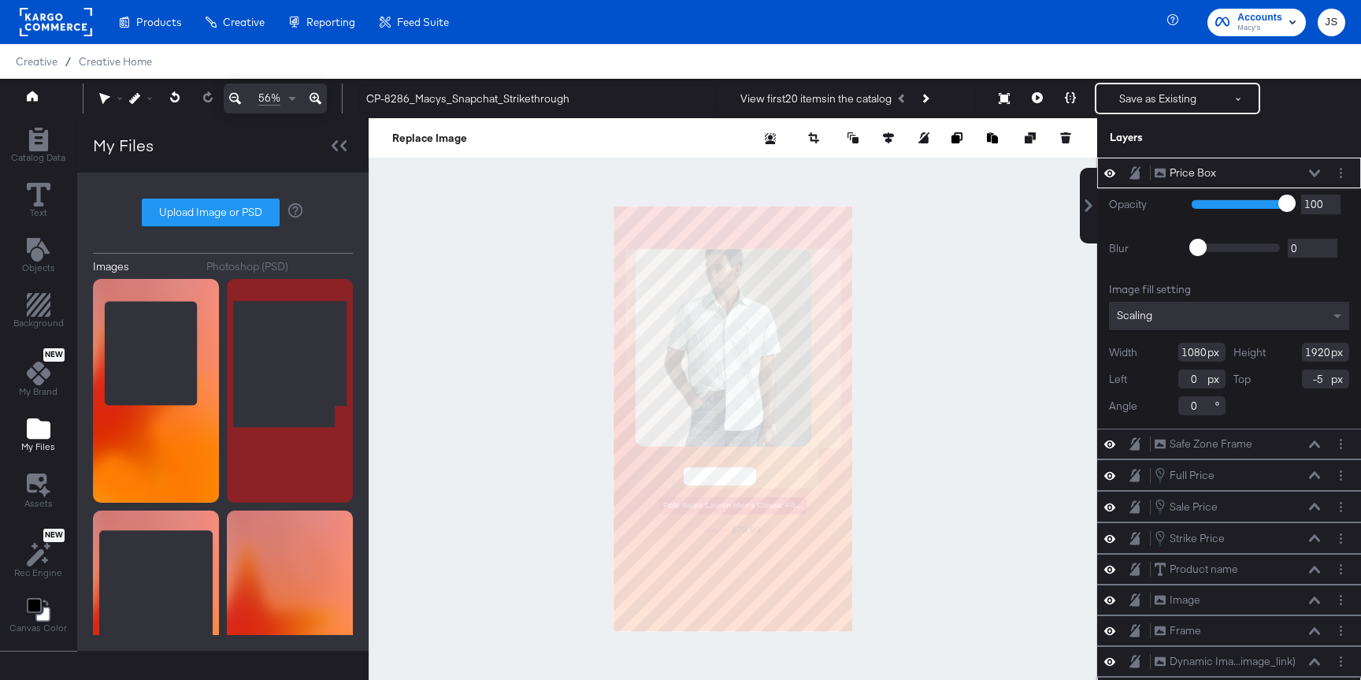
type input "-60"
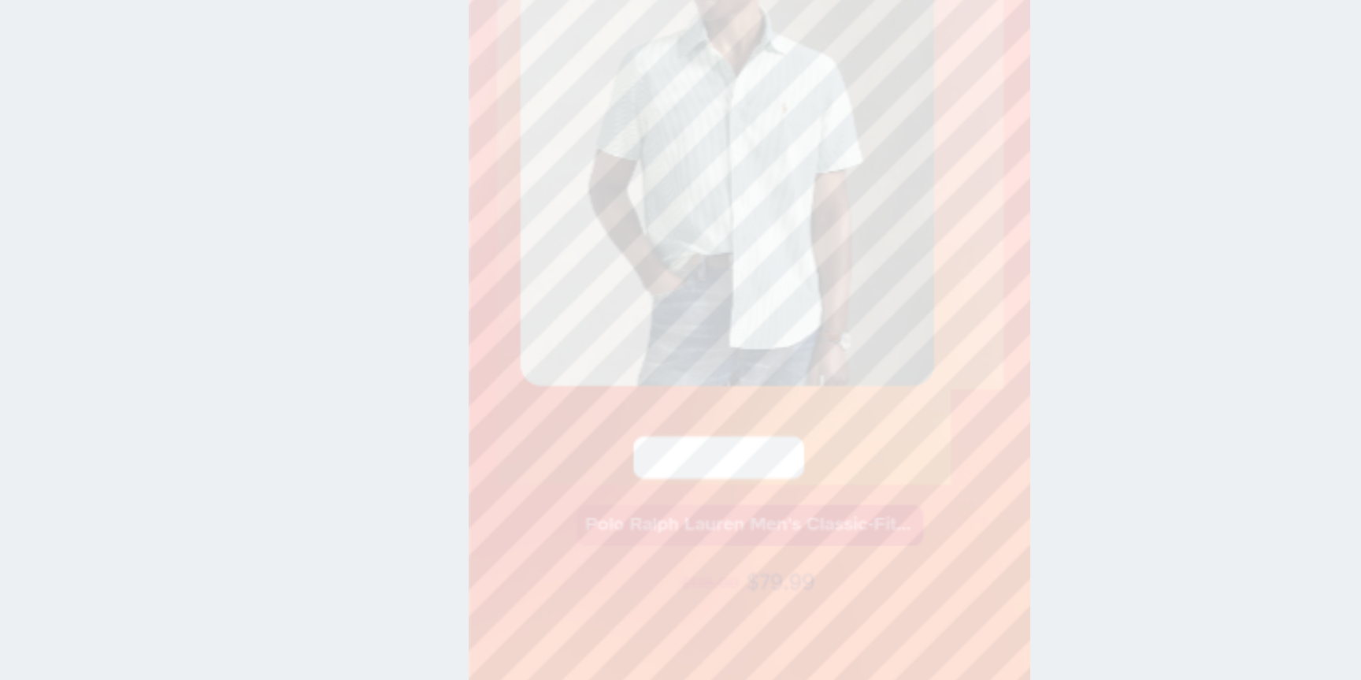
type input "-242"
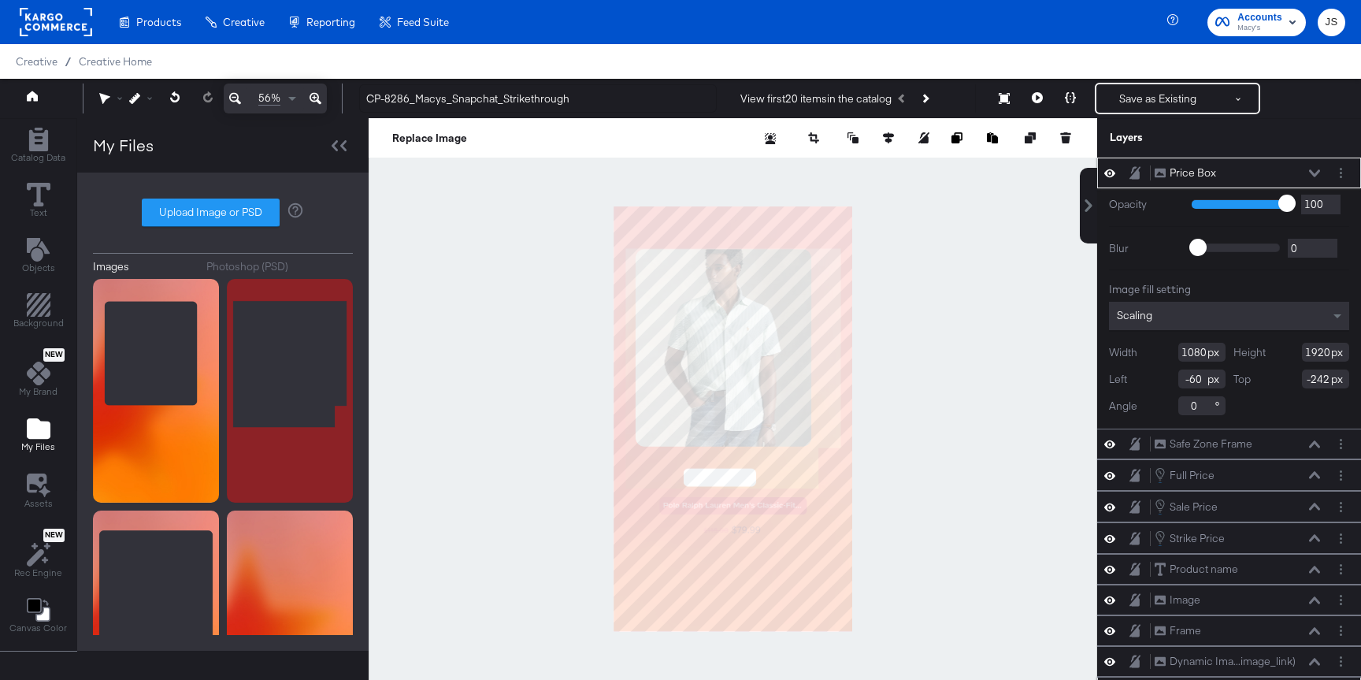
click at [1309, 170] on icon at bounding box center [1314, 173] width 11 height 8
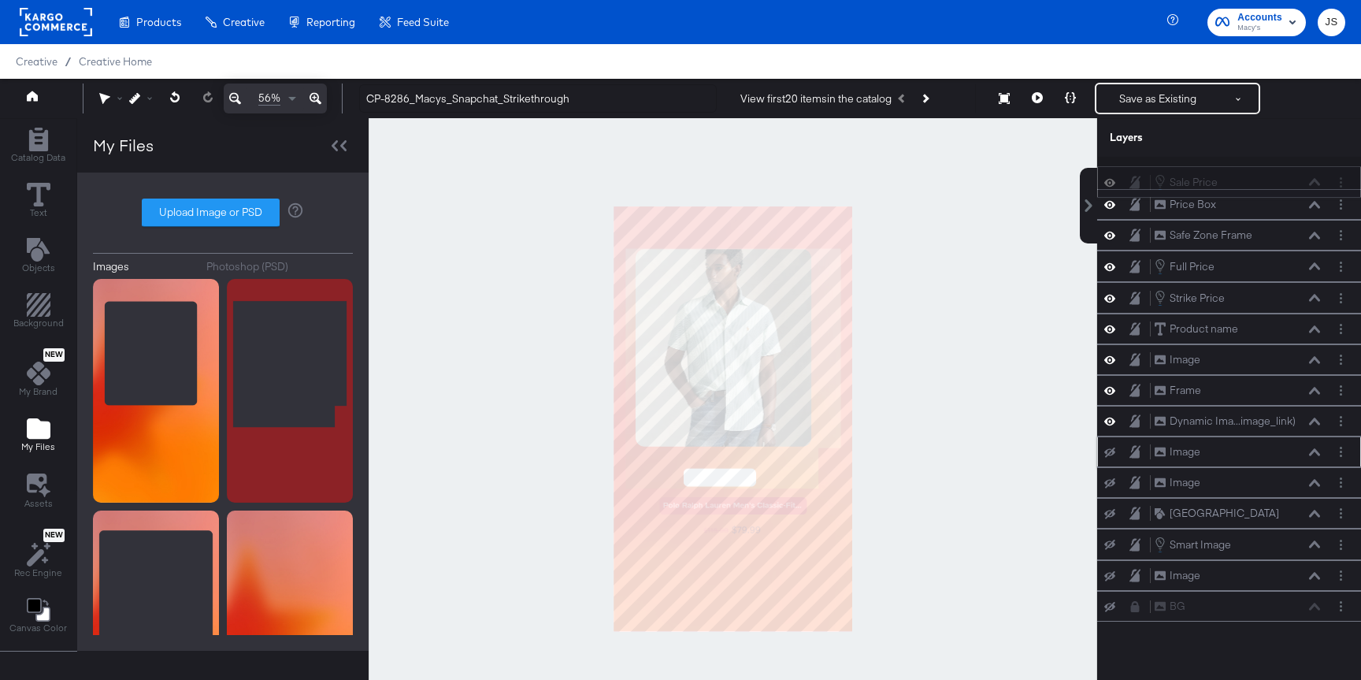
drag, startPoint x: 1273, startPoint y: 276, endPoint x: 1273, endPoint y: 180, distance: 96.9
click at [1273, 178] on div "Sale Price Sale Price" at bounding box center [1229, 181] width 264 height 31
drag, startPoint x: 1254, startPoint y: 274, endPoint x: 1255, endPoint y: 199, distance: 74.8
click at [1254, 198] on div "Full Price Full Price" at bounding box center [1237, 191] width 167 height 17
drag, startPoint x: 1260, startPoint y: 299, endPoint x: 1259, endPoint y: 175, distance: 124.4
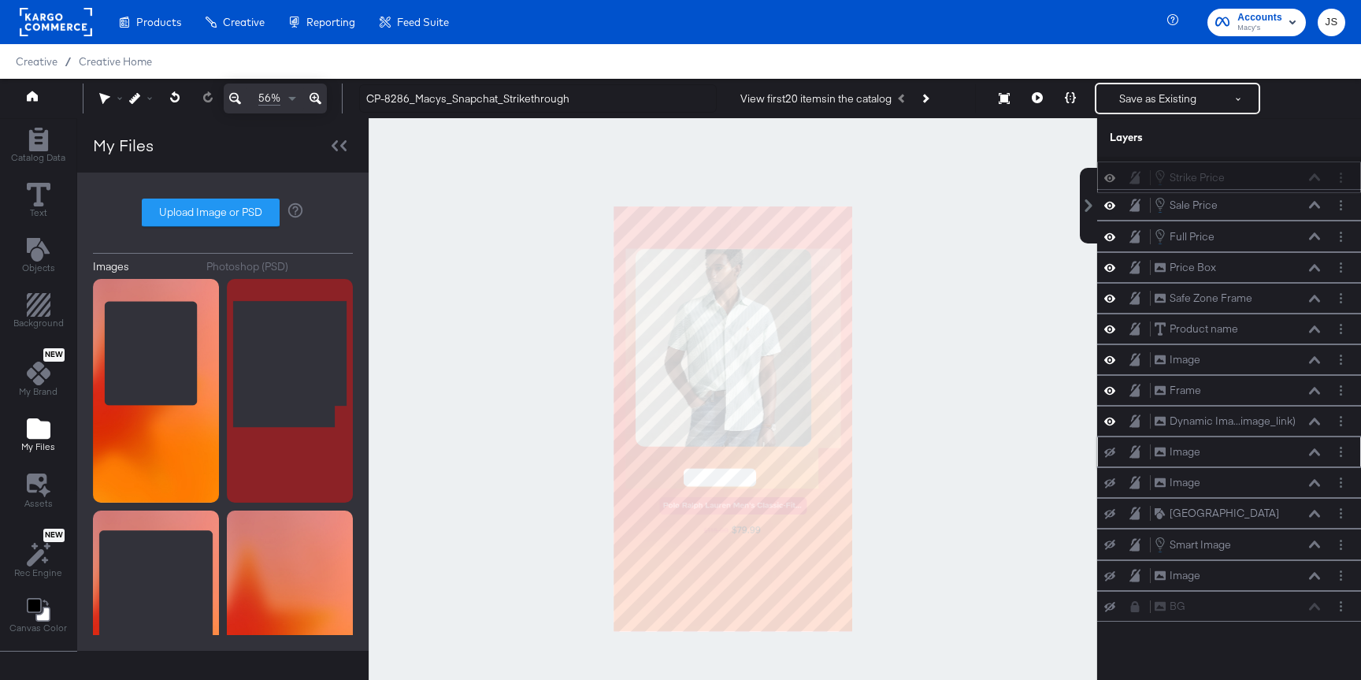
click at [1259, 175] on div "Strike Price Strike Price" at bounding box center [1237, 177] width 167 height 17
click at [1313, 178] on div "Strike Price Strike Price" at bounding box center [1237, 173] width 167 height 17
click at [1310, 172] on icon at bounding box center [1314, 173] width 11 height 8
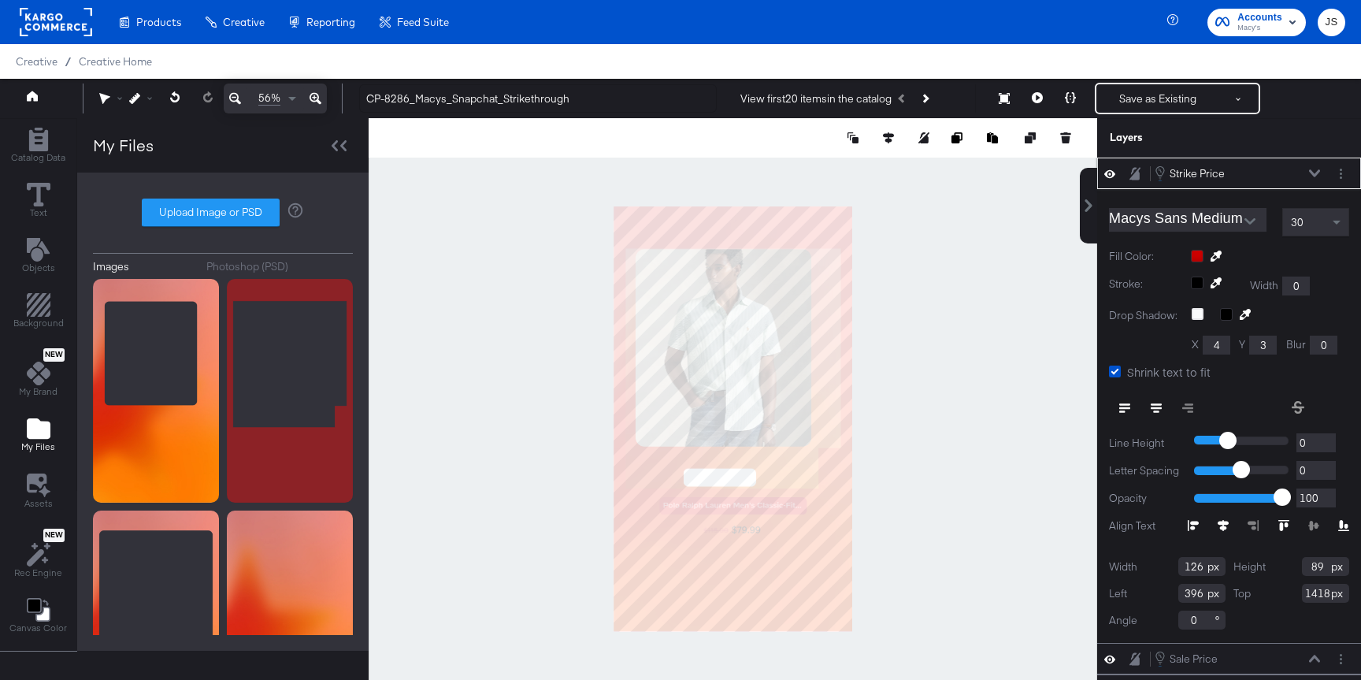
click at [1310, 172] on icon at bounding box center [1314, 173] width 11 height 8
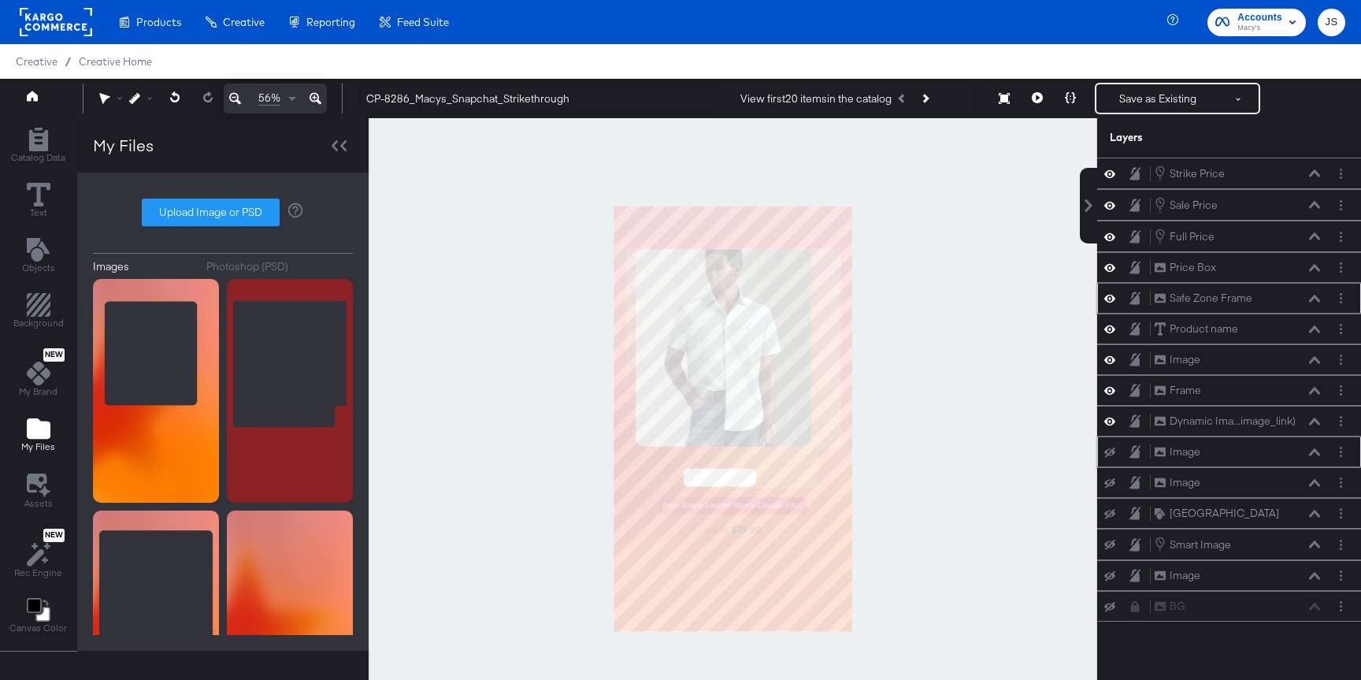
click at [1108, 295] on icon at bounding box center [1109, 297] width 11 height 13
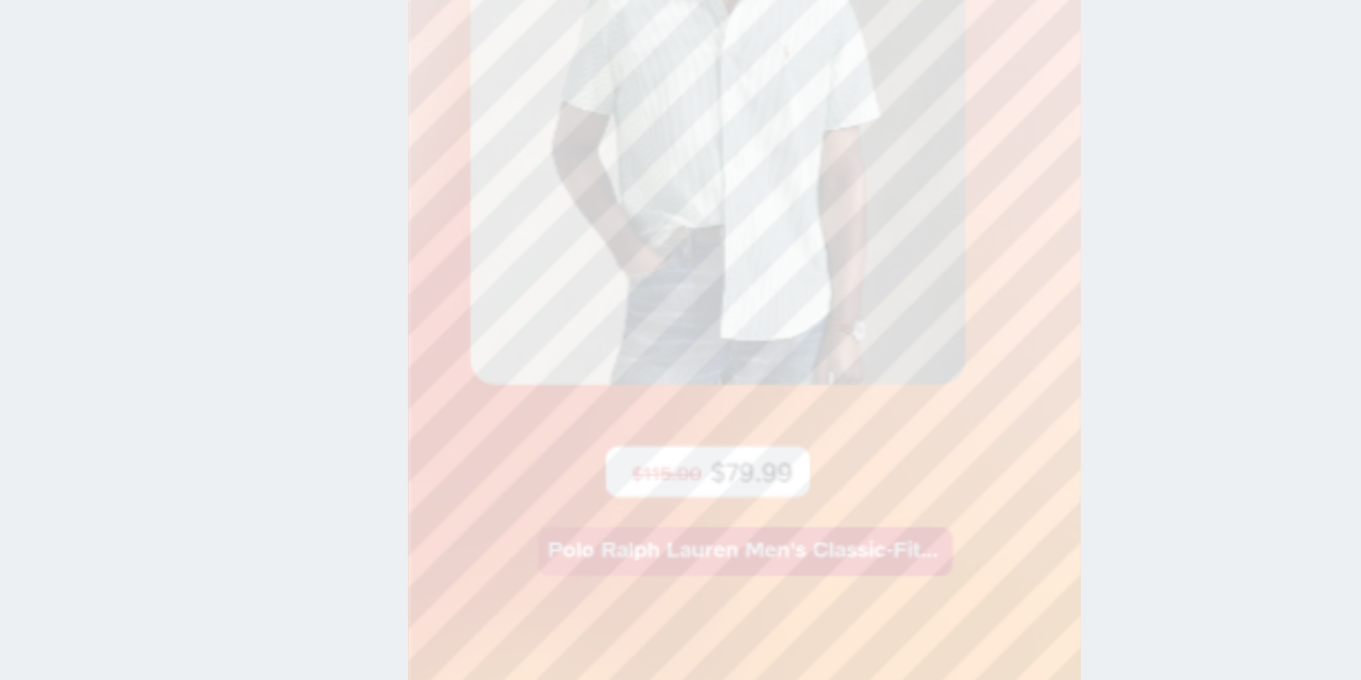
click at [879, 435] on div at bounding box center [733, 419] width 728 height 602
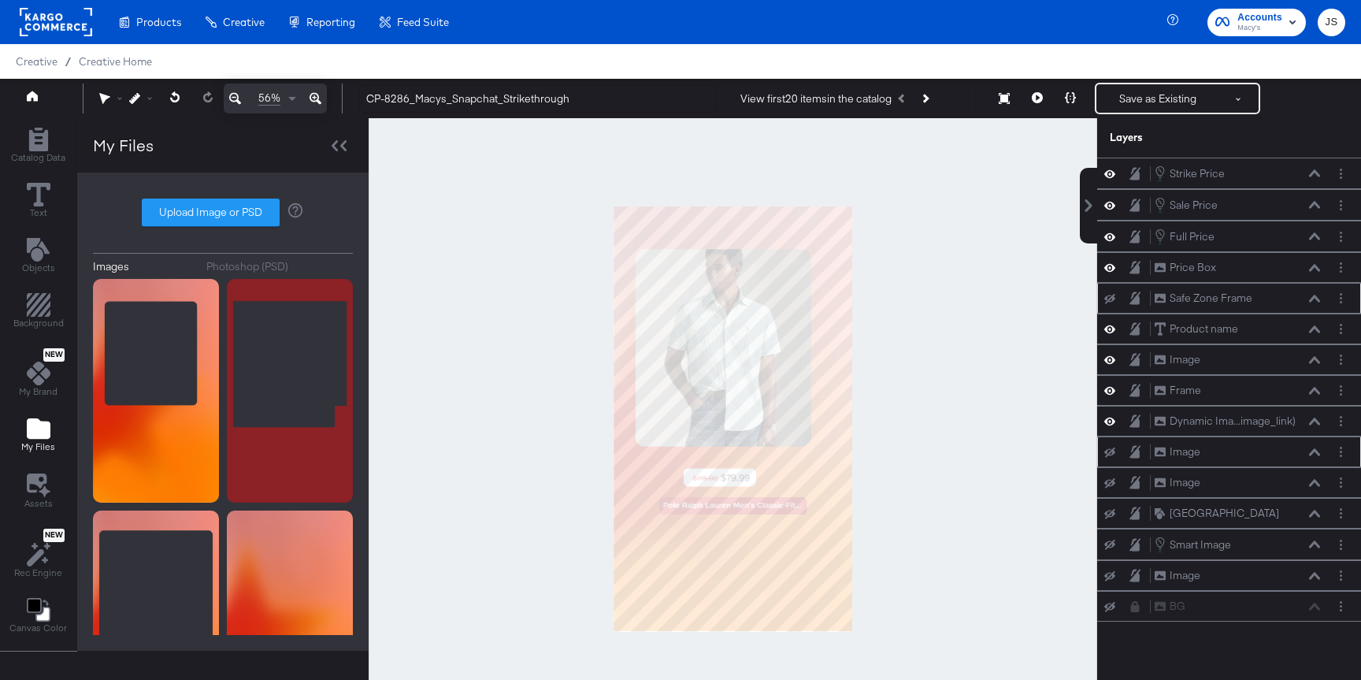
click at [935, 99] on button "Next Product" at bounding box center [924, 98] width 22 height 28
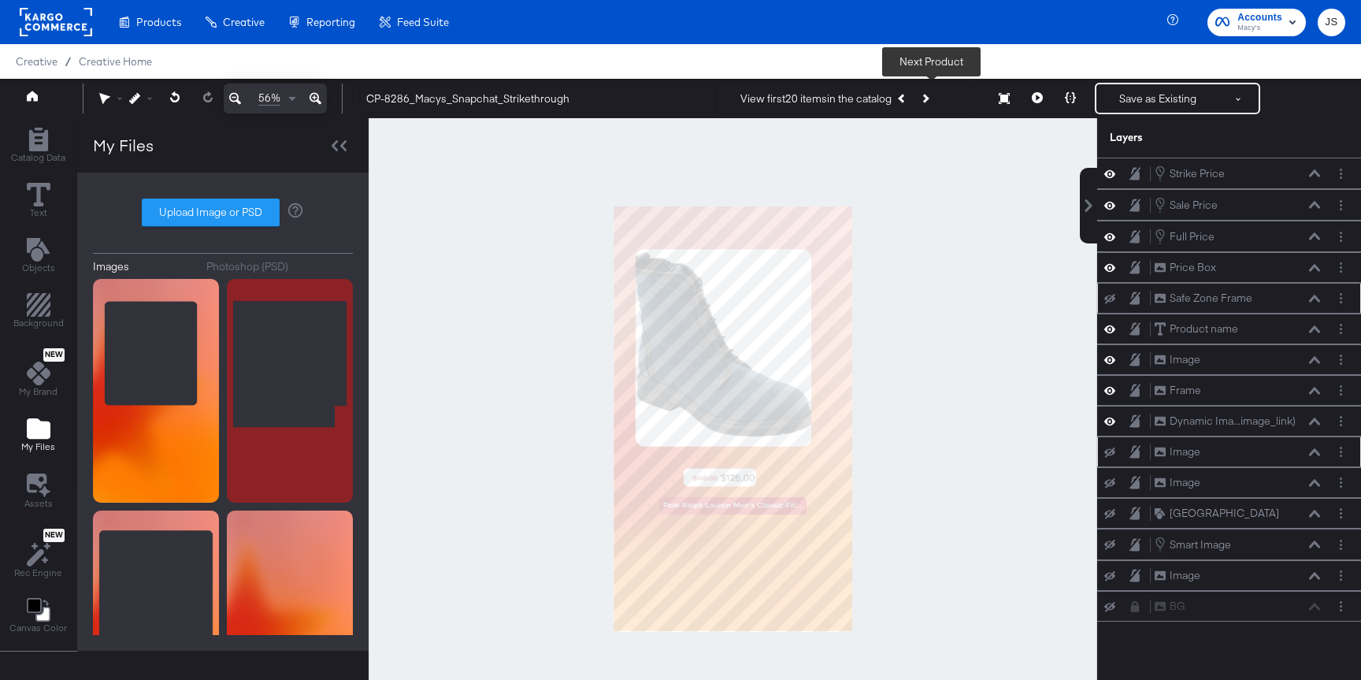
click at [935, 99] on button "Next Product" at bounding box center [924, 98] width 22 height 28
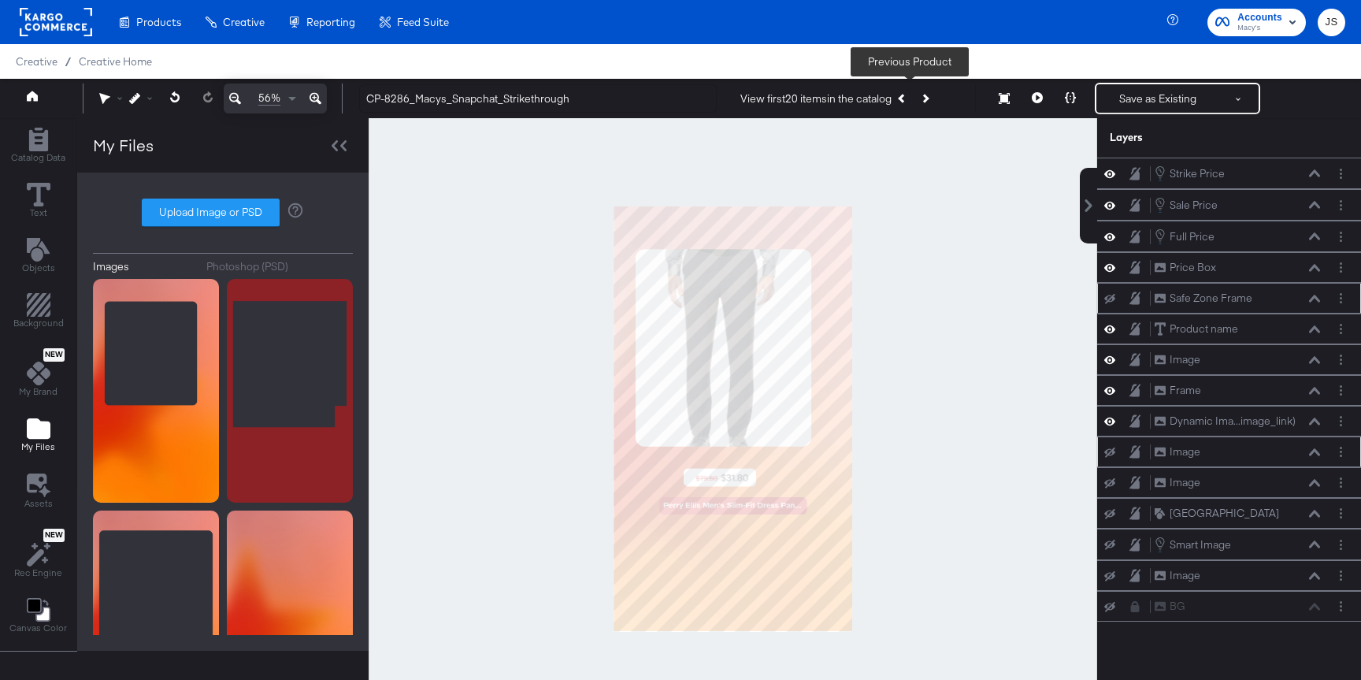
click at [905, 95] on button "Previous Product" at bounding box center [902, 98] width 22 height 28
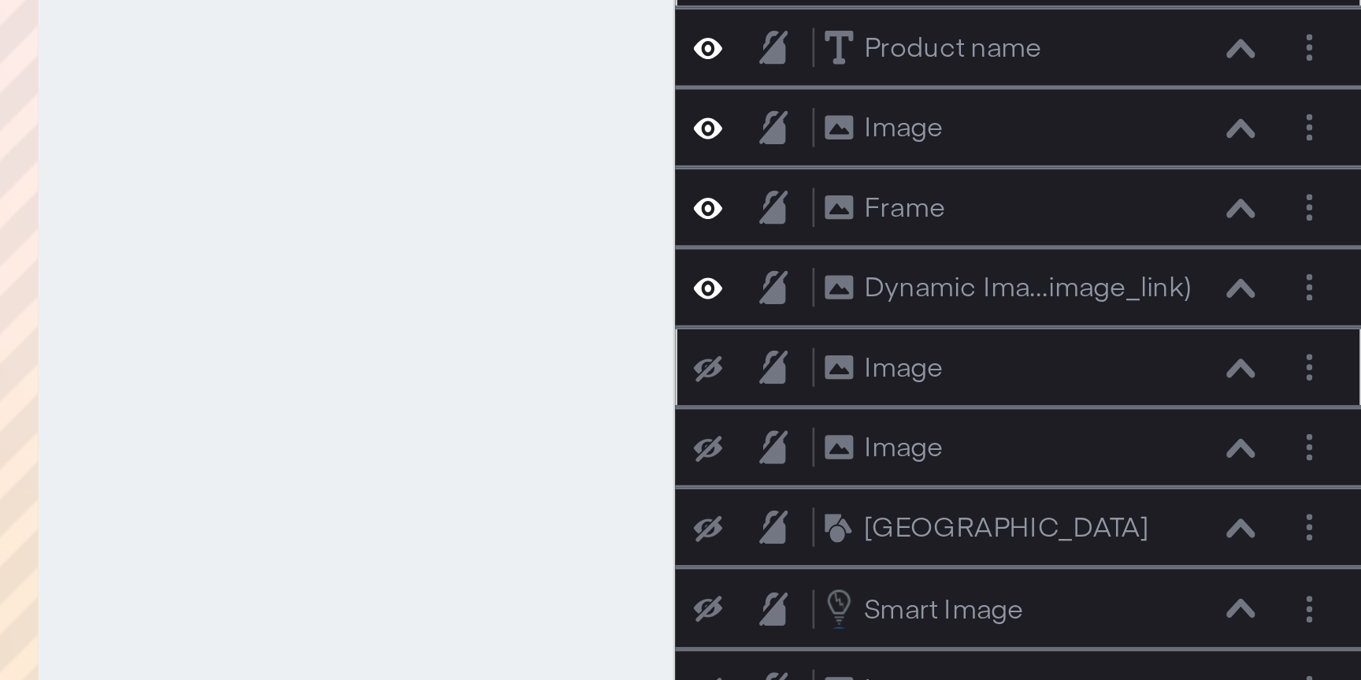
click at [1142, 157] on div "Catalog Data Text Objects Background New My Brand My Files Assets New Rec Engin…" at bounding box center [680, 137] width 1361 height 39
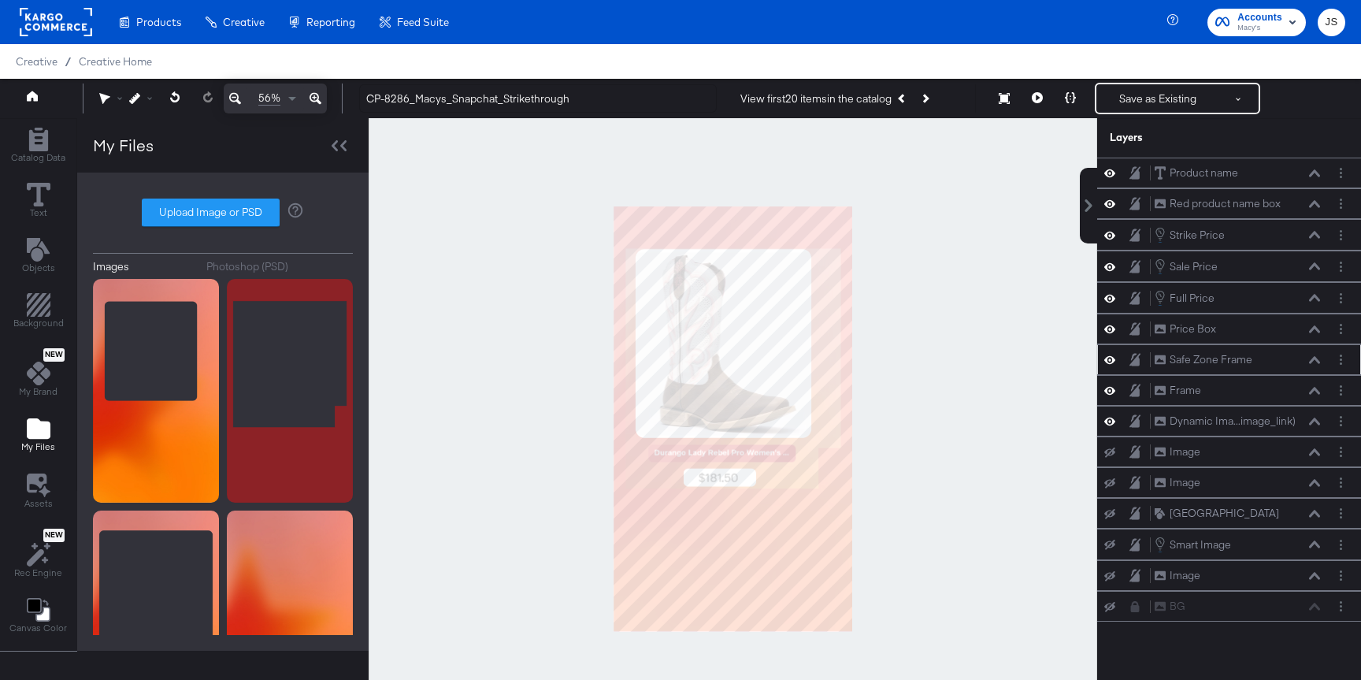
scroll to position [14, 0]
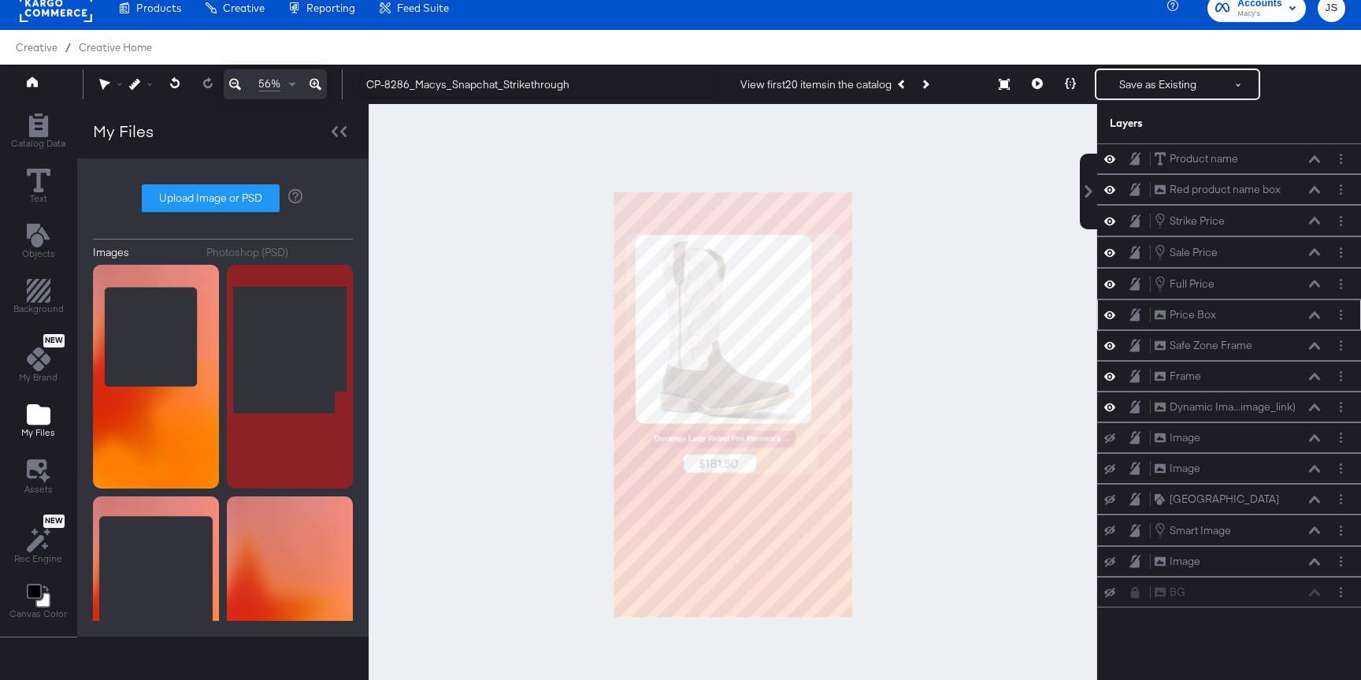
click at [1313, 314] on icon at bounding box center [1314, 314] width 11 height 7
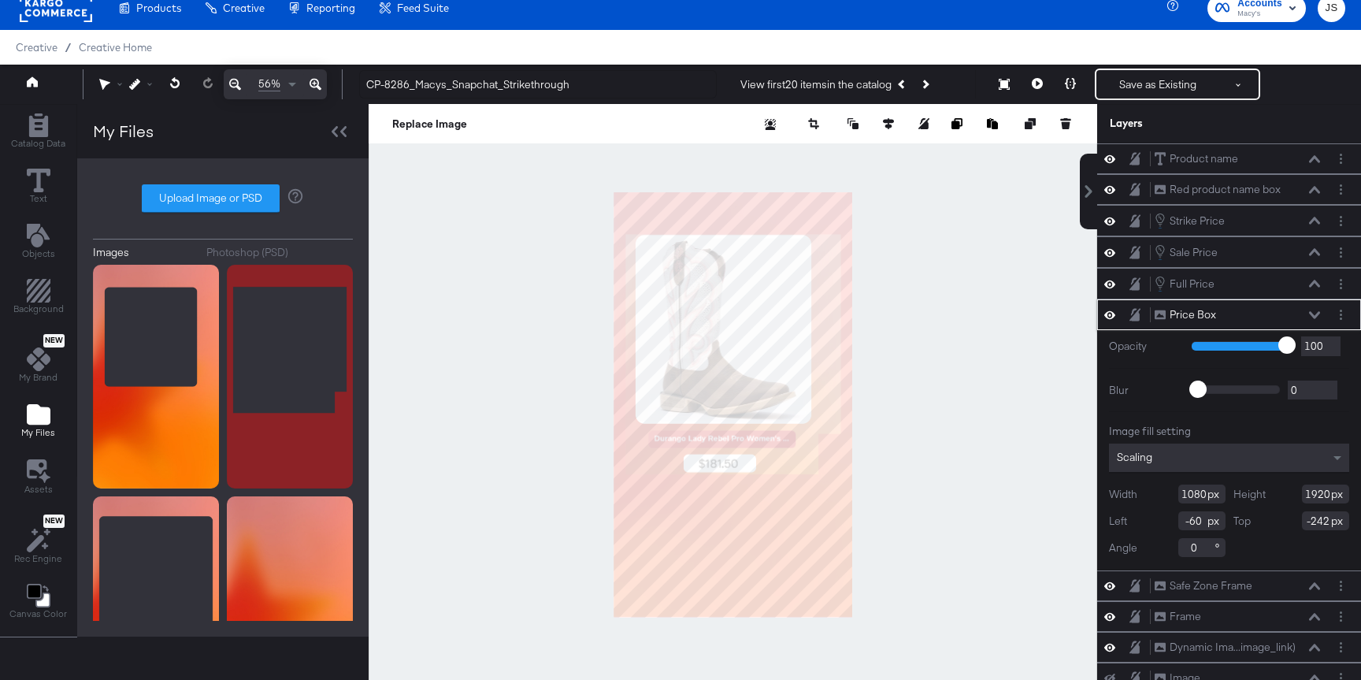
click at [1111, 311] on icon at bounding box center [1109, 315] width 11 height 8
click at [1111, 311] on icon at bounding box center [1109, 315] width 11 height 10
click at [1343, 320] on button "Layer Options" at bounding box center [1340, 314] width 17 height 17
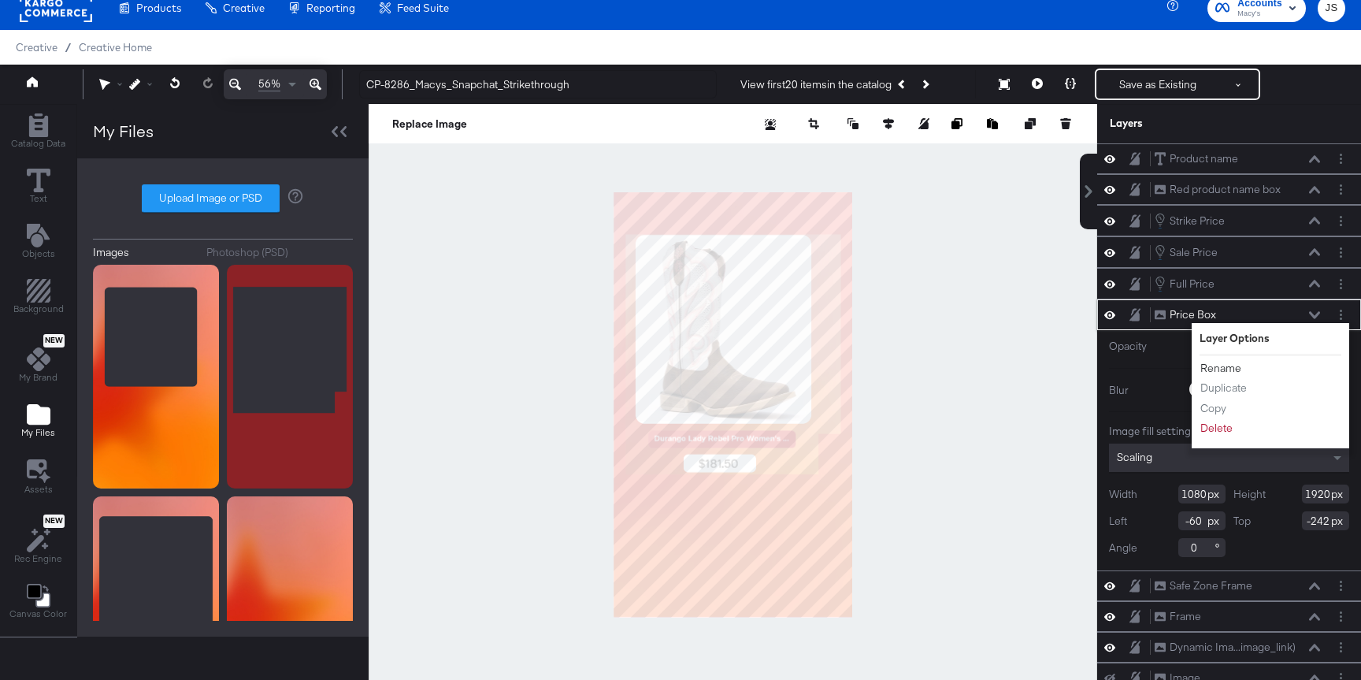
click at [1232, 369] on button "Rename" at bounding box center [1220, 368] width 43 height 17
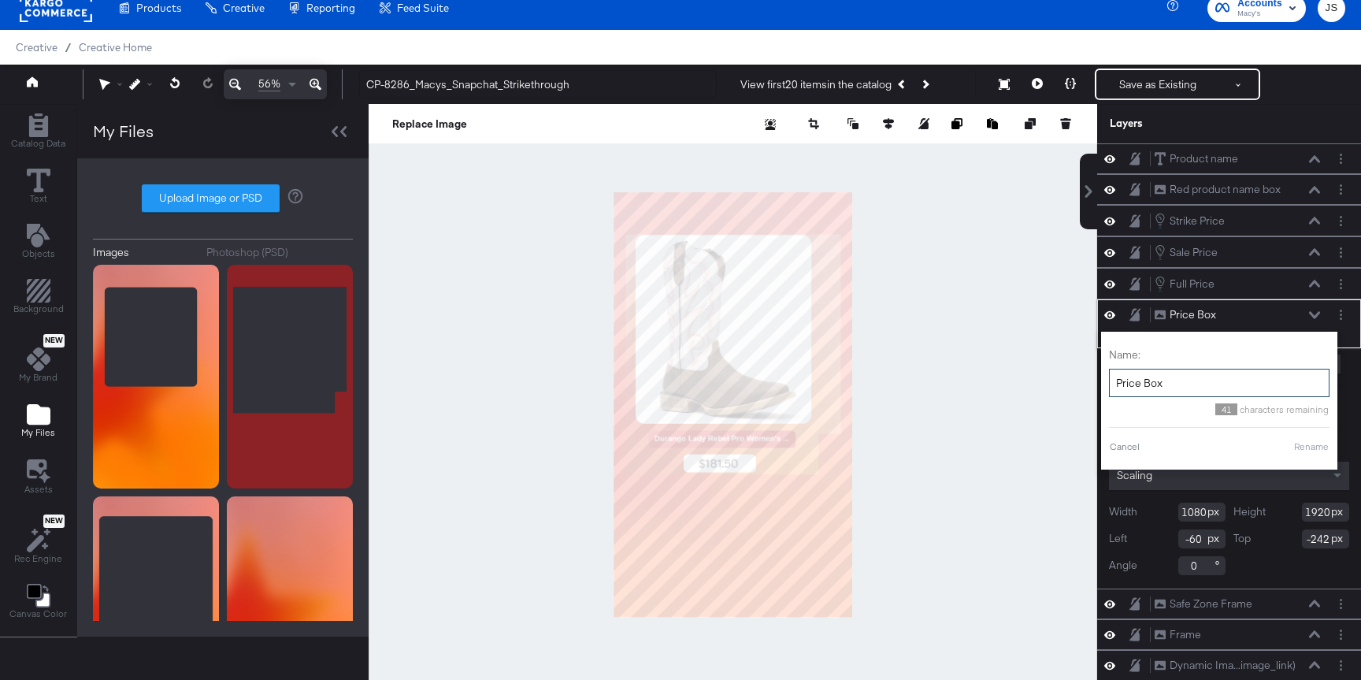
click at [1116, 382] on input "Price Box" at bounding box center [1219, 383] width 220 height 29
click at [1189, 385] on input "White Price Box" at bounding box center [1199, 383] width 220 height 29
type input "White Price Box"
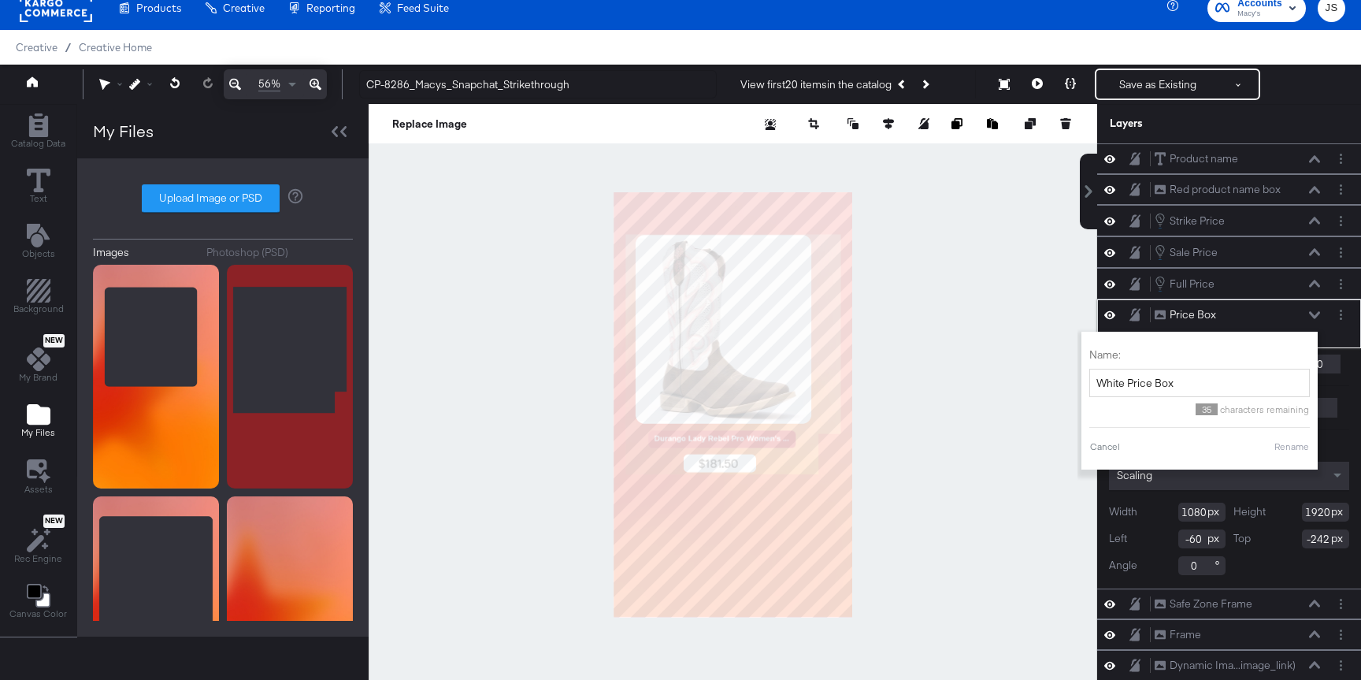
click at [1282, 449] on button "Rename" at bounding box center [1291, 446] width 36 height 14
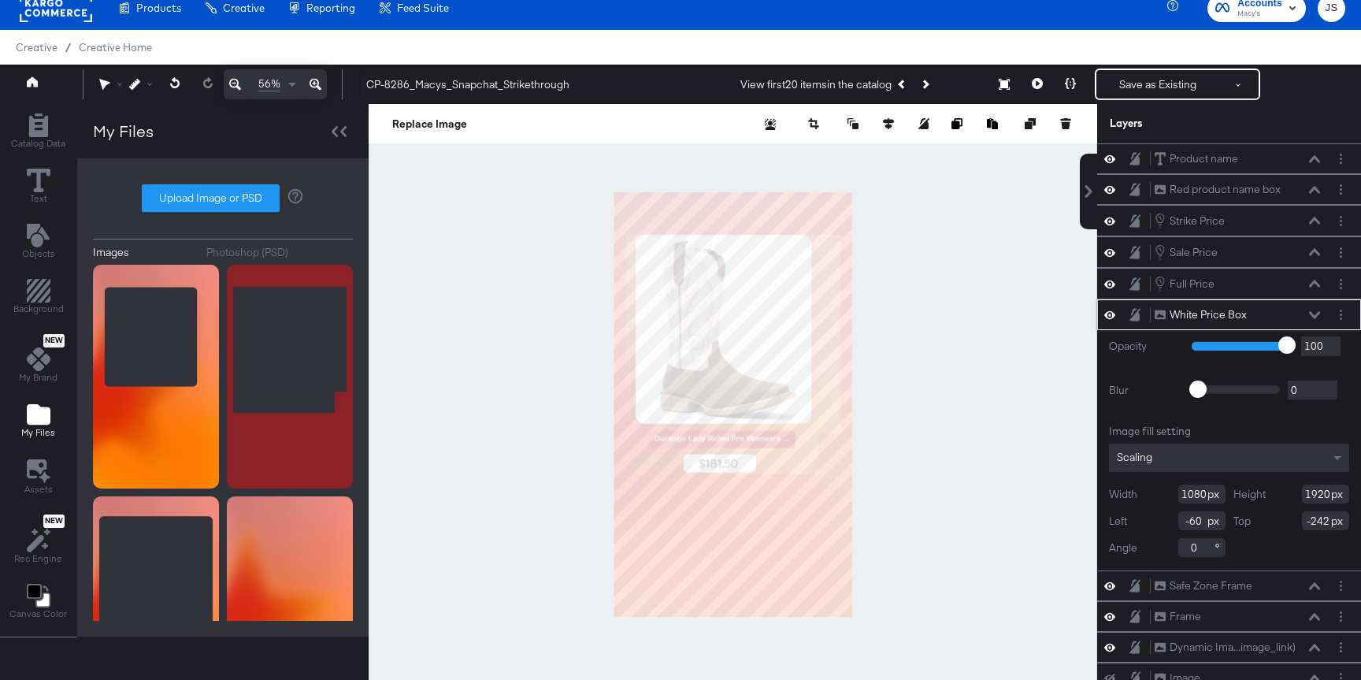
click at [1312, 314] on icon at bounding box center [1314, 314] width 11 height 7
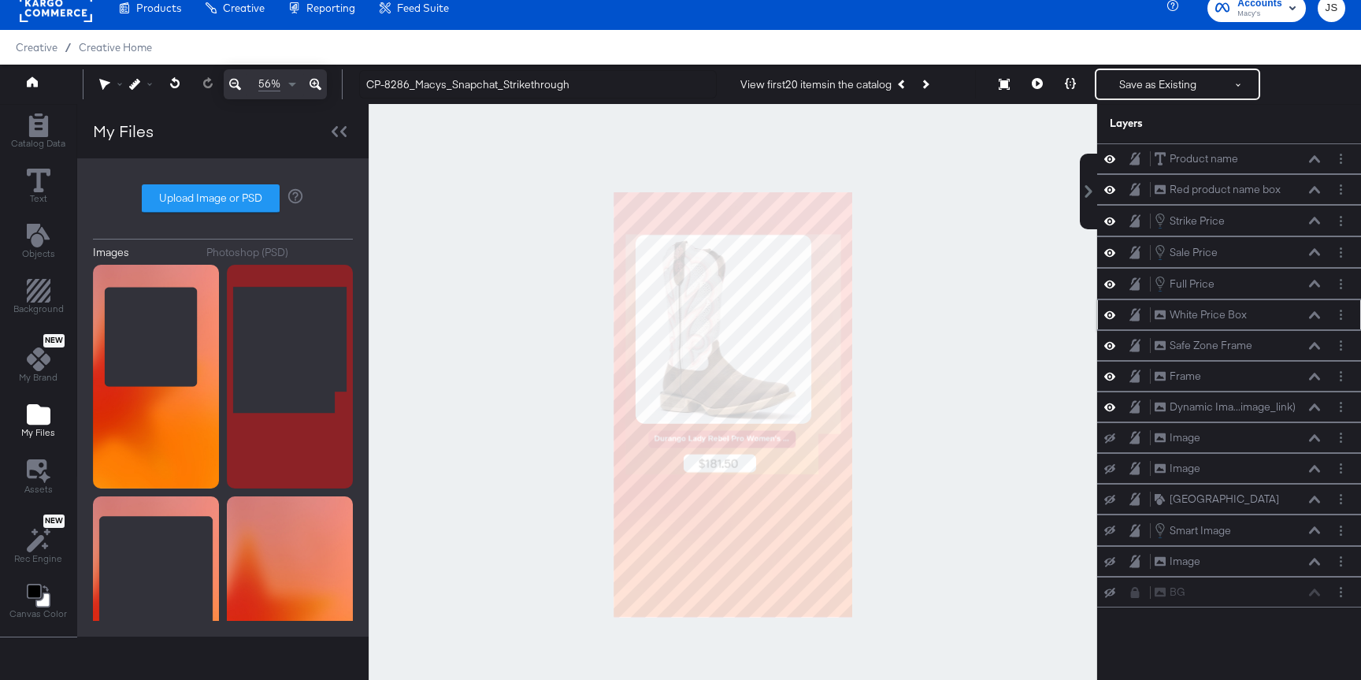
click at [1289, 316] on div "White Price Box White Price Box" at bounding box center [1237, 314] width 167 height 17
click at [1316, 318] on button at bounding box center [1314, 314] width 13 height 9
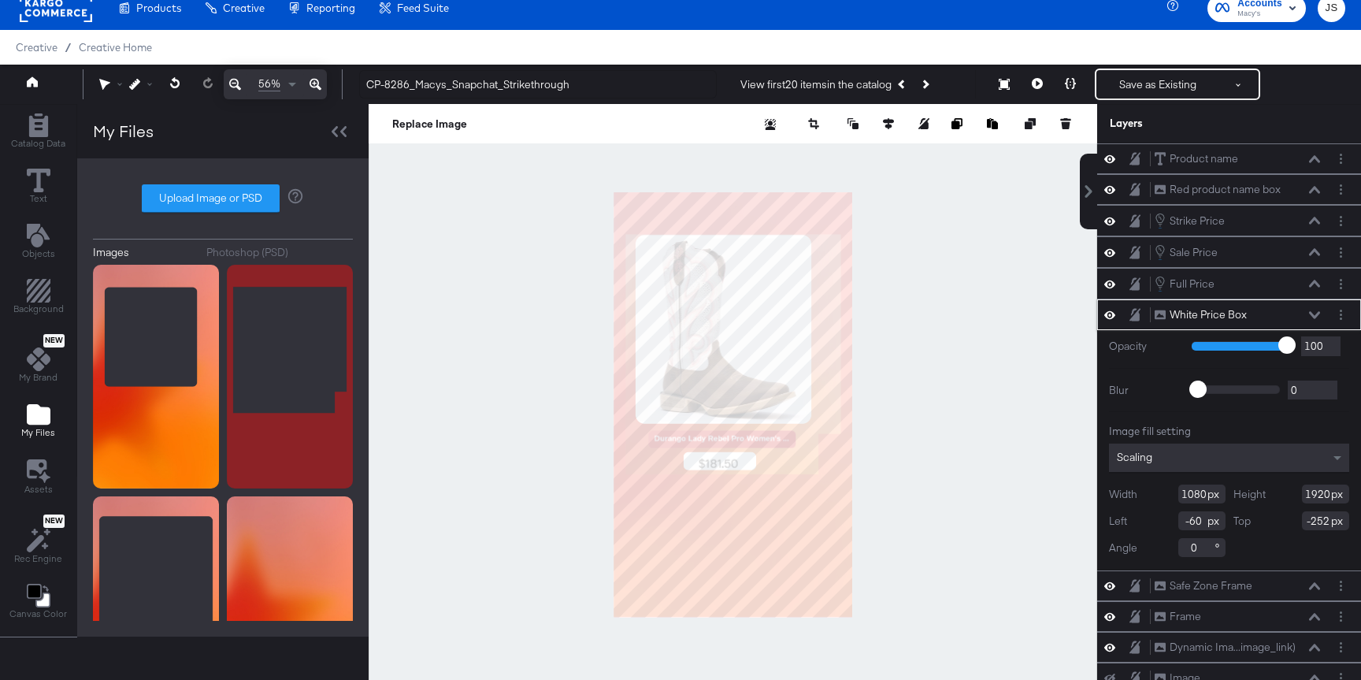
type input "-253"
click at [1312, 316] on icon at bounding box center [1314, 314] width 11 height 7
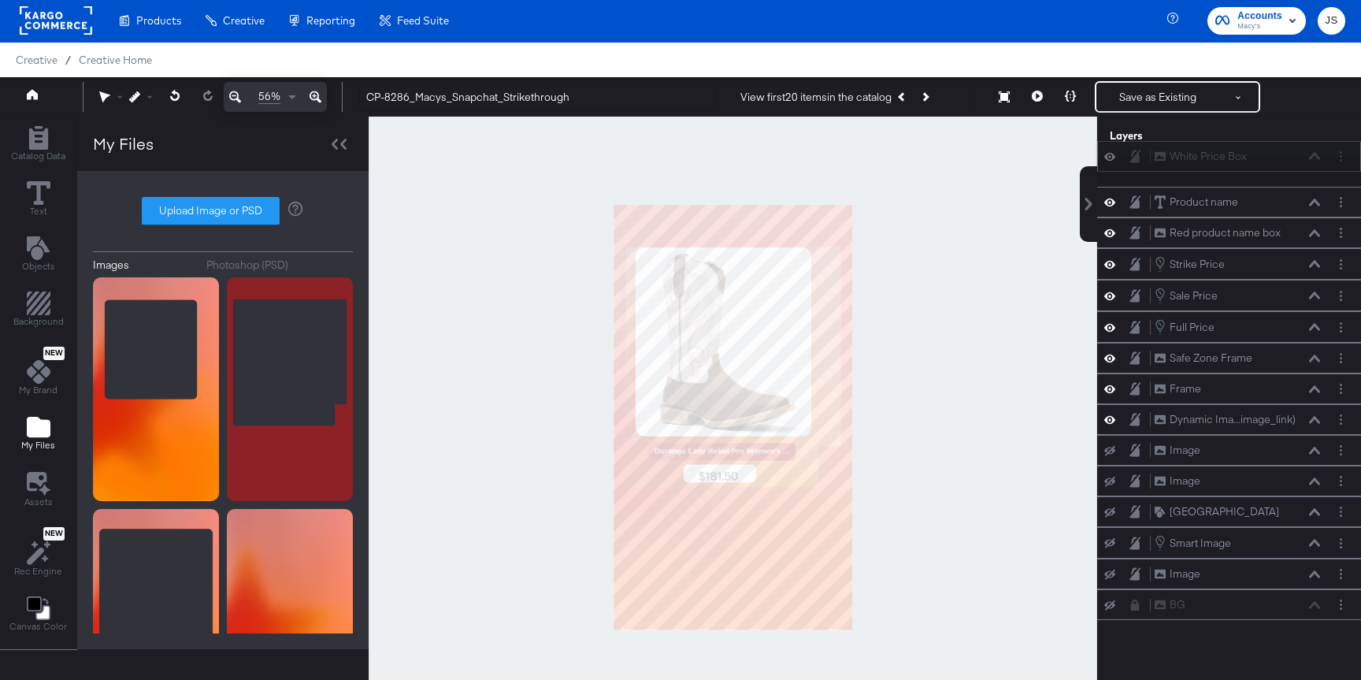
scroll to position [0, 0]
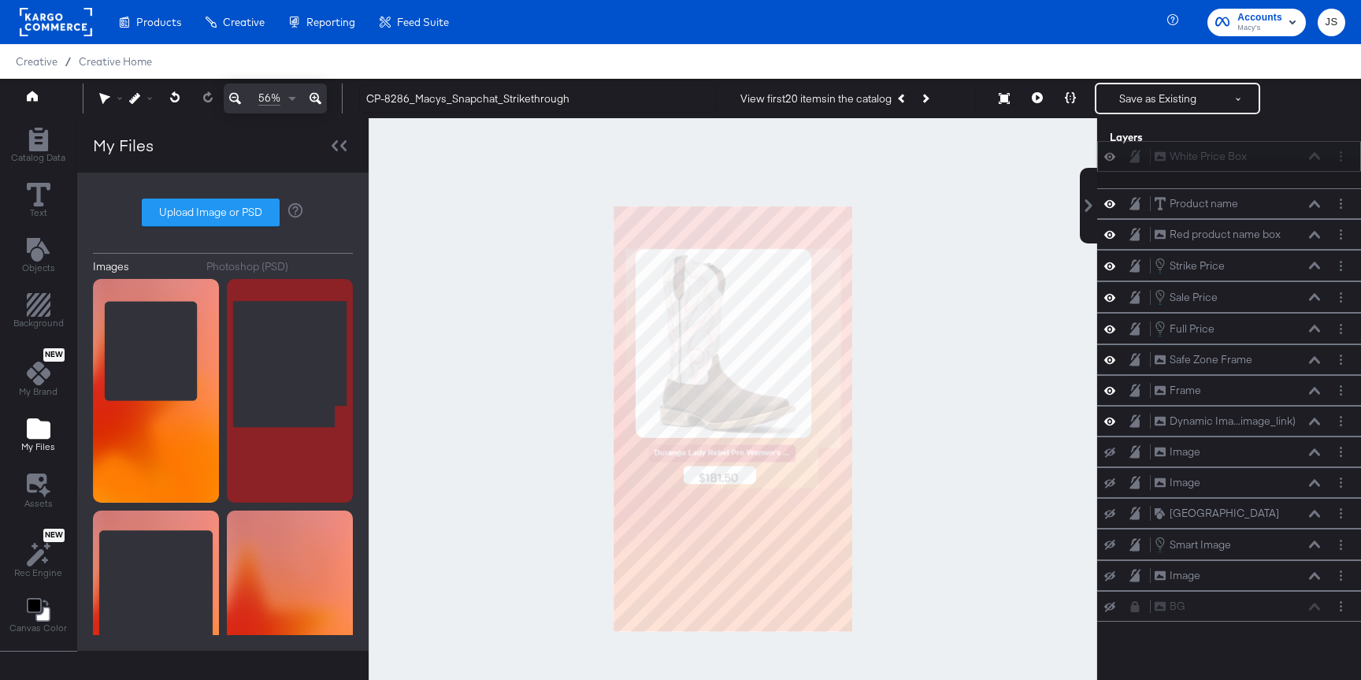
drag, startPoint x: 1299, startPoint y: 320, endPoint x: 1299, endPoint y: 154, distance: 166.9
click at [1299, 153] on div "White Price Box White Price Box" at bounding box center [1237, 156] width 167 height 17
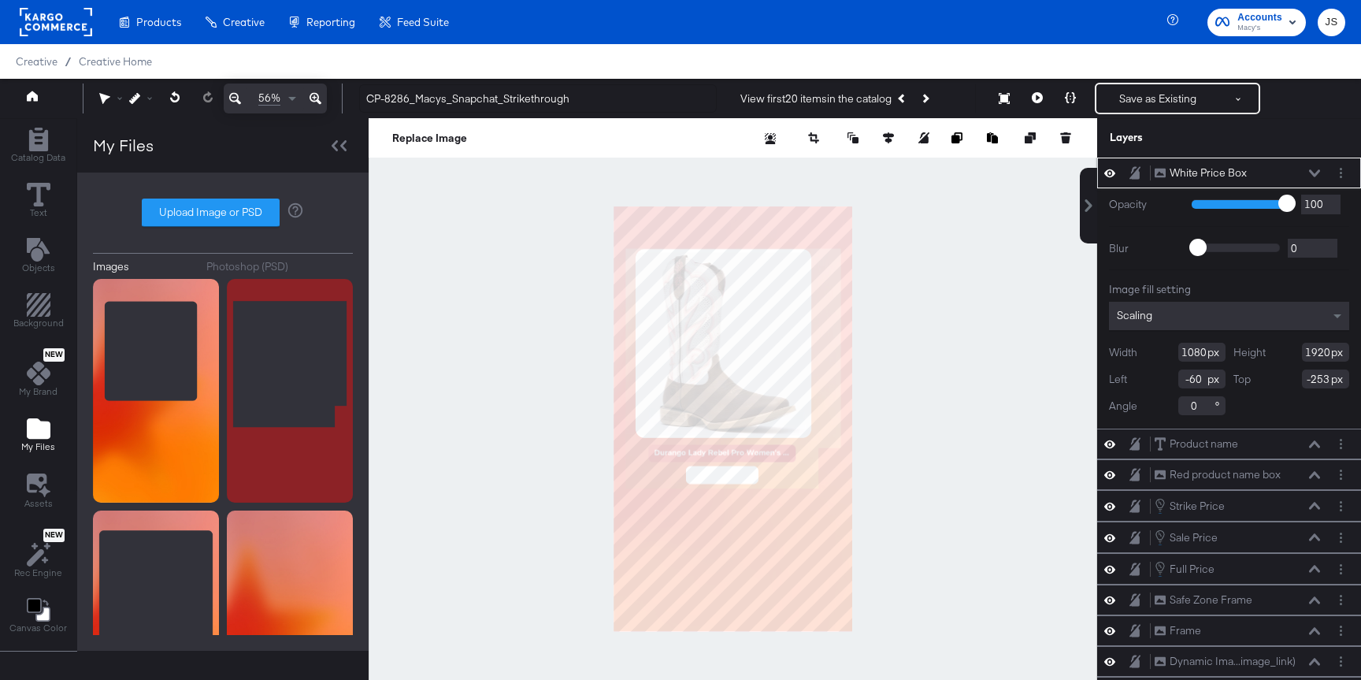
type input "-50"
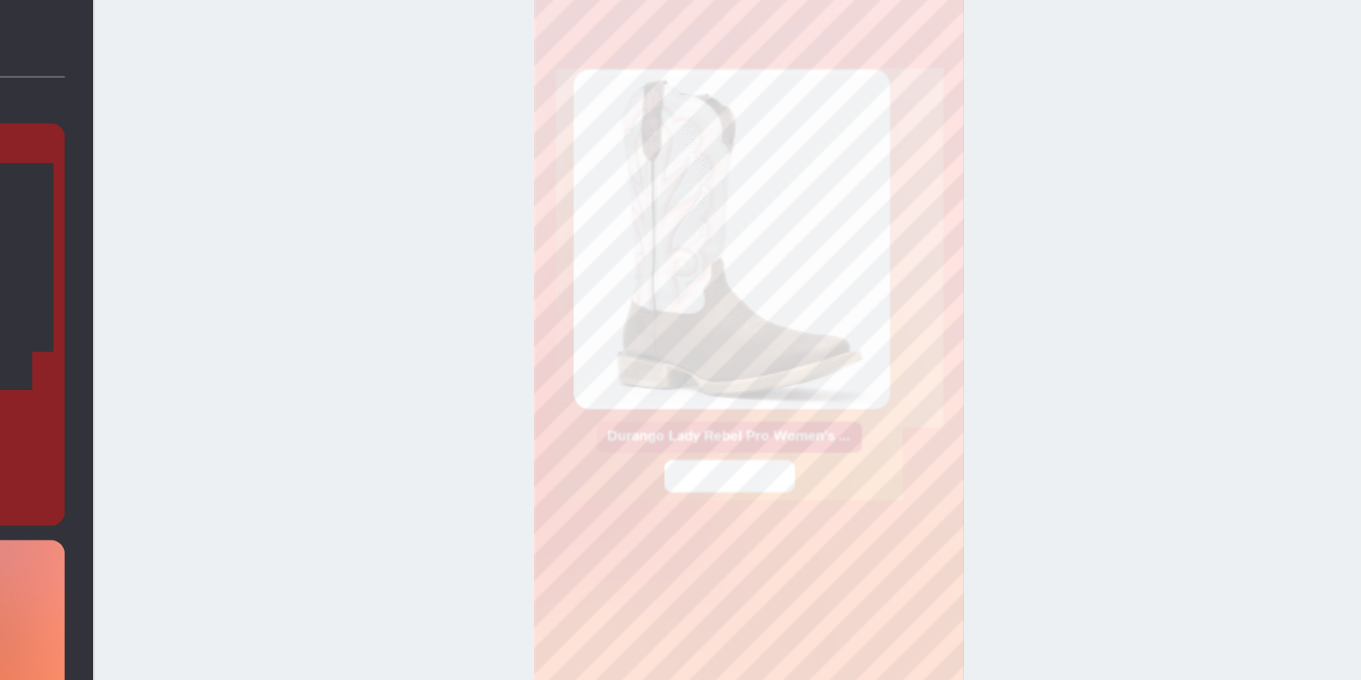
type input "-255"
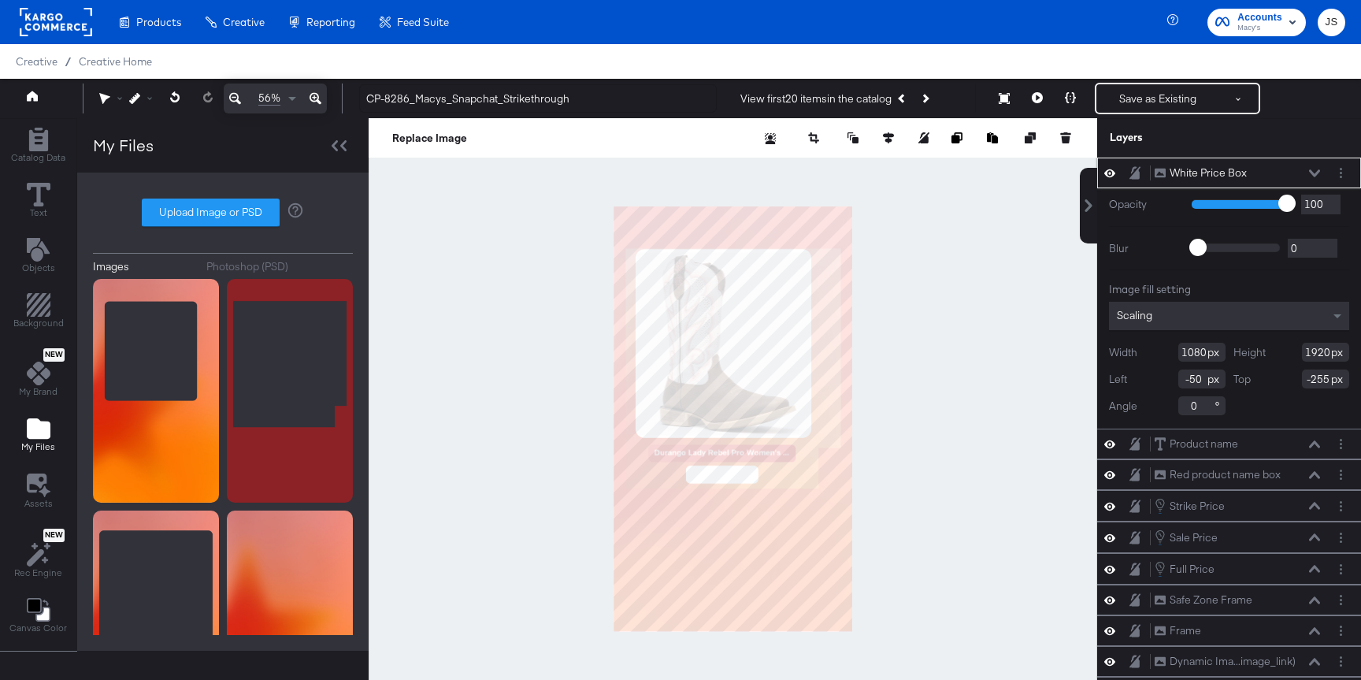
click at [982, 390] on div at bounding box center [733, 419] width 728 height 602
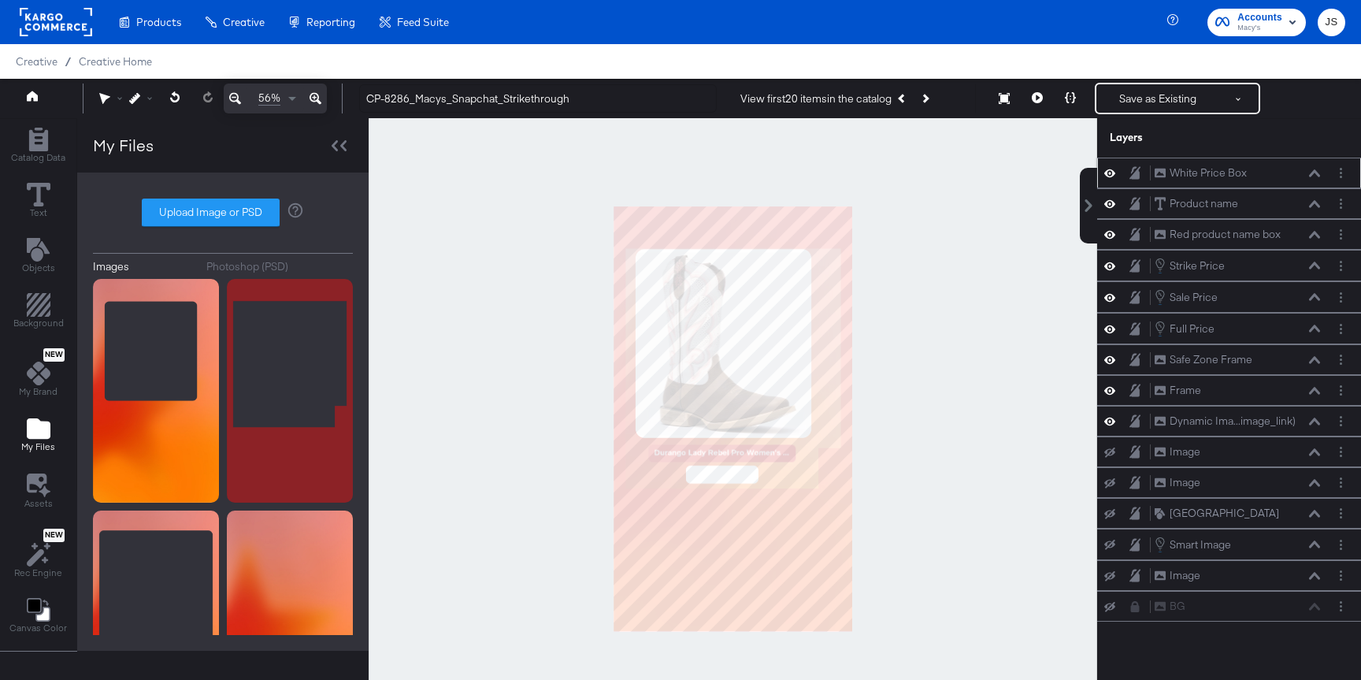
click at [1310, 175] on icon at bounding box center [1314, 172] width 11 height 7
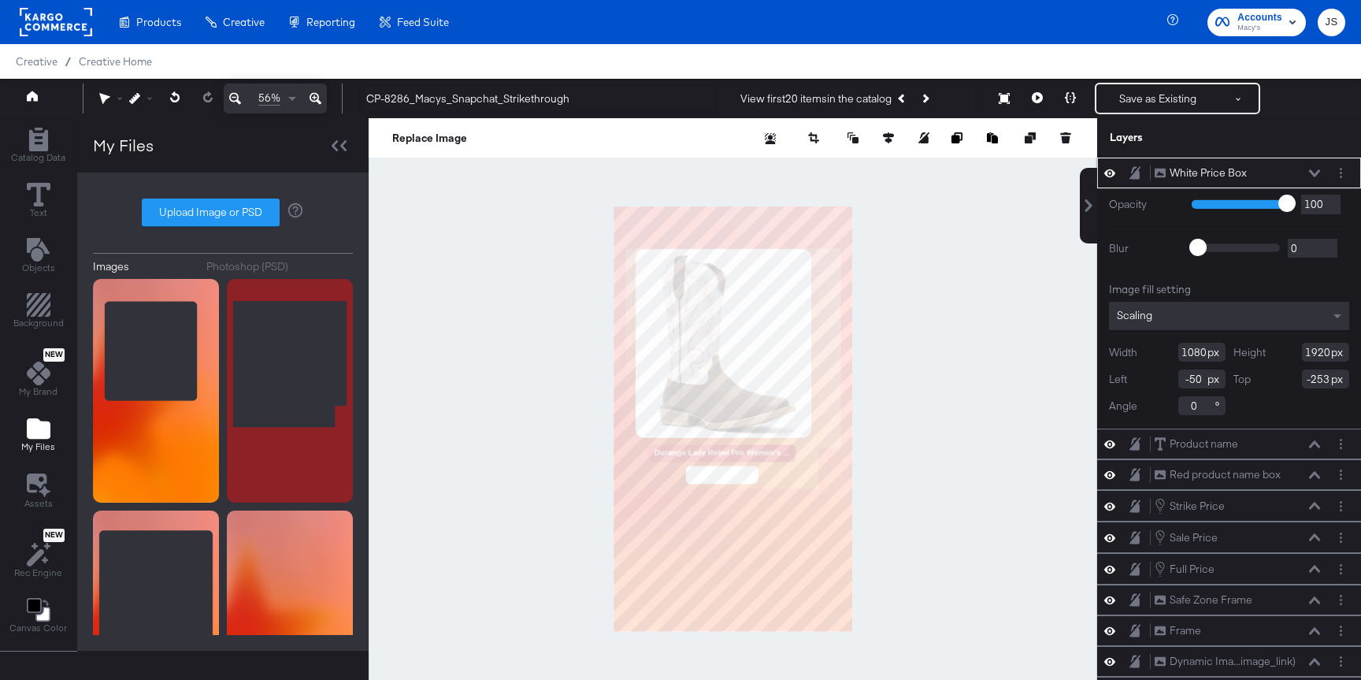
type input "-252"
click at [1321, 170] on div "White Price Box White Price Box" at bounding box center [1242, 173] width 176 height 17
click at [1313, 170] on icon at bounding box center [1314, 173] width 11 height 8
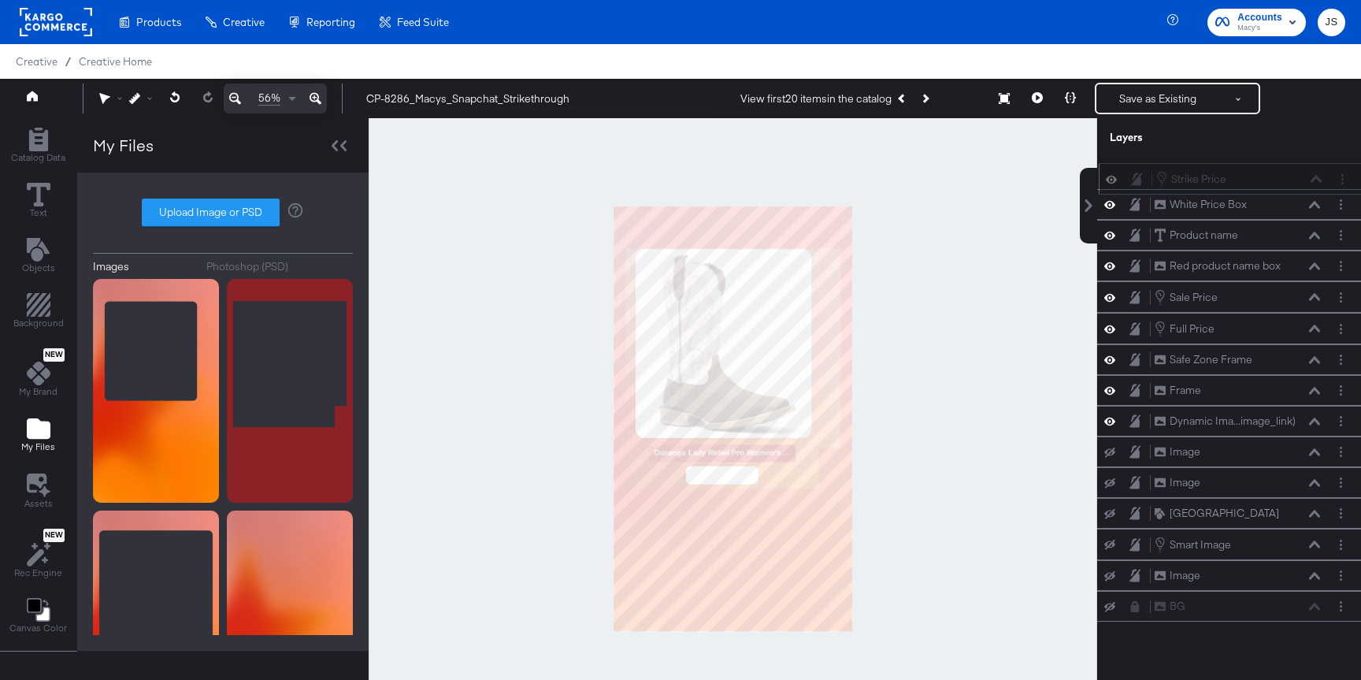
drag, startPoint x: 1280, startPoint y: 270, endPoint x: 1282, endPoint y: 179, distance: 91.4
click at [1282, 179] on div "Strike Price Strike Price" at bounding box center [1238, 178] width 167 height 17
drag, startPoint x: 1272, startPoint y: 296, endPoint x: 1275, endPoint y: 180, distance: 115.8
click at [1275, 186] on div "Sale Price Sale Price" at bounding box center [1240, 194] width 167 height 17
drag, startPoint x: 1261, startPoint y: 320, endPoint x: 1263, endPoint y: 162, distance: 157.5
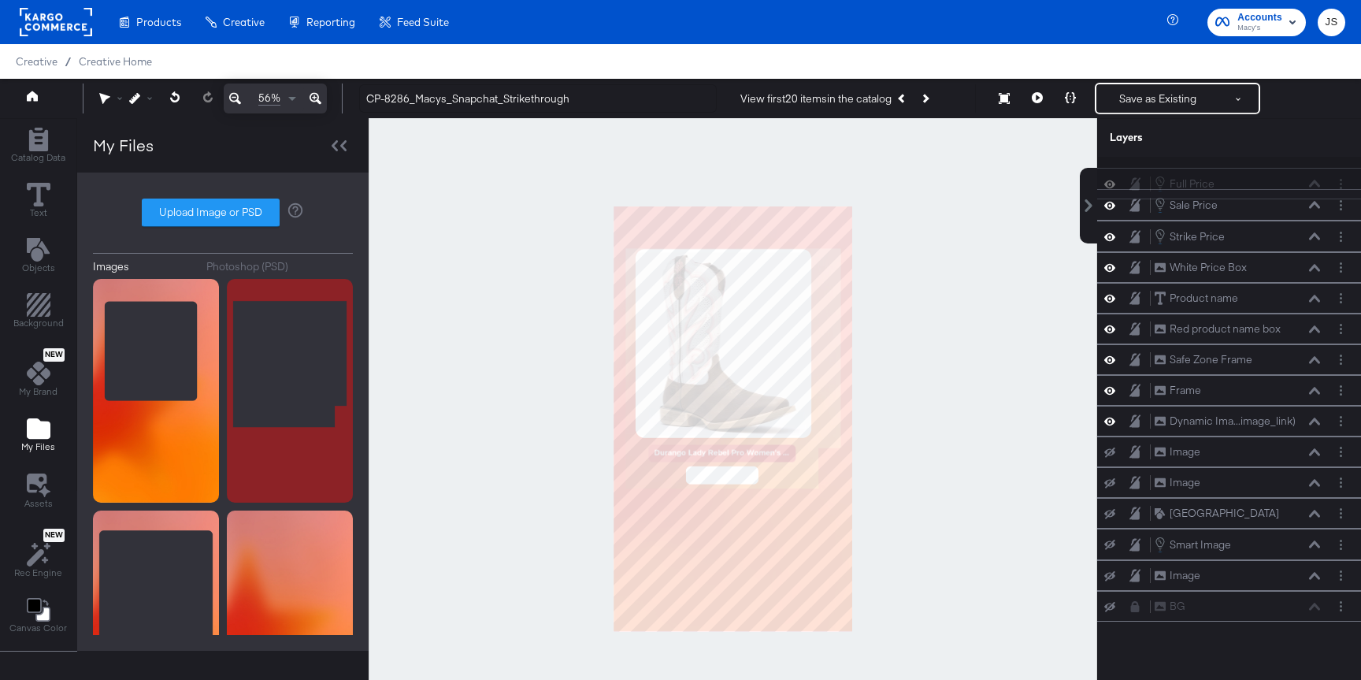
click at [1262, 161] on div "Sale Price Sale Price Strike Price Strike Price White Price Box White Price Box…" at bounding box center [1229, 389] width 264 height 464
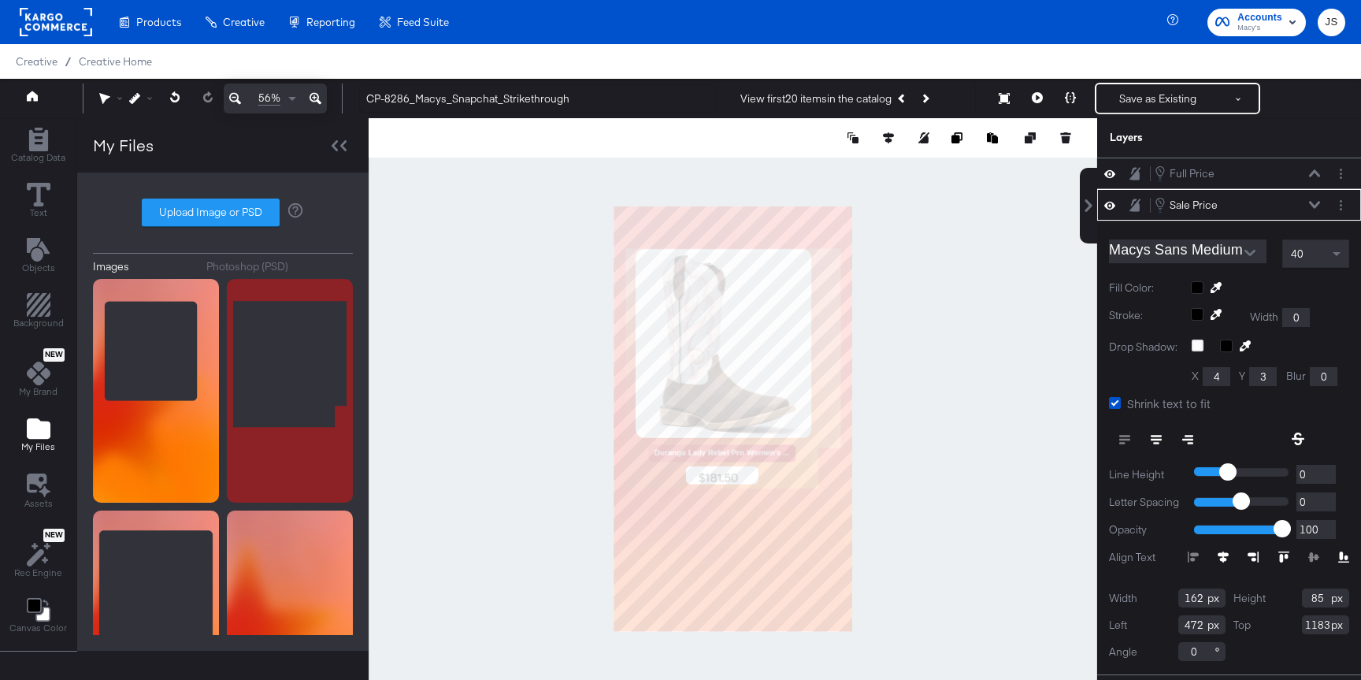
type input "1180"
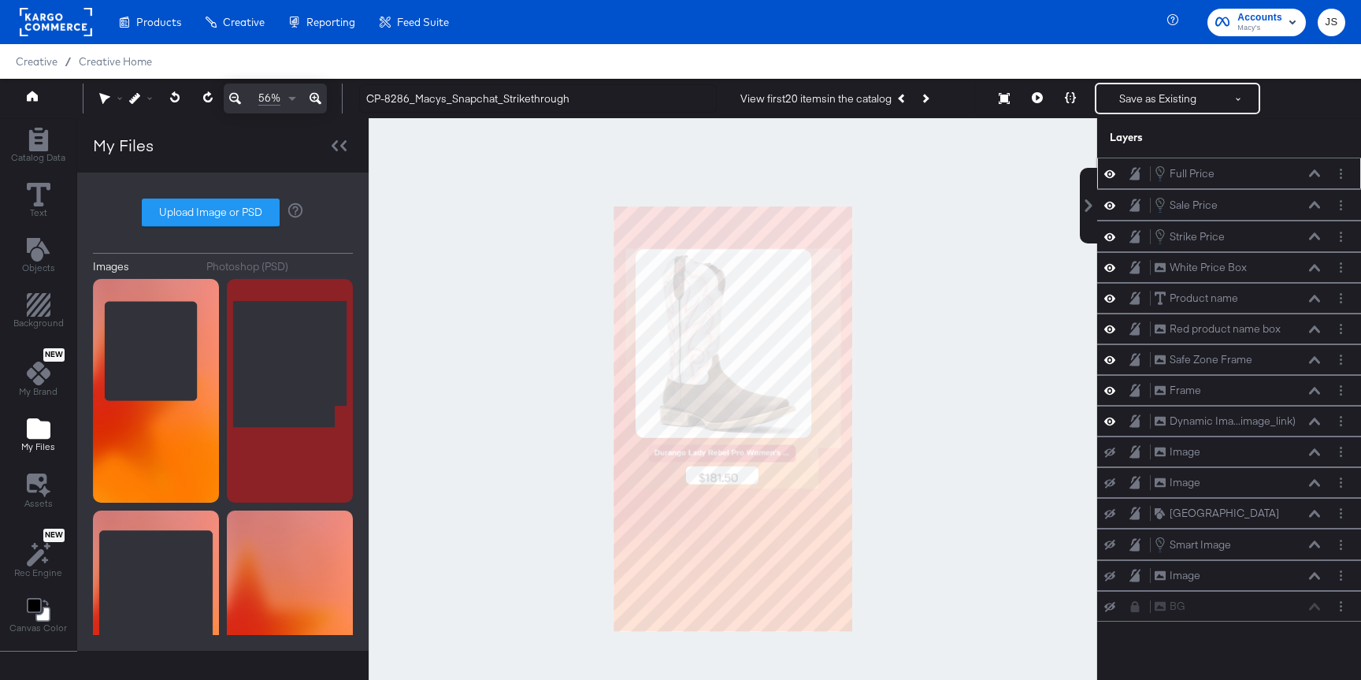
click at [1313, 172] on icon at bounding box center [1314, 172] width 11 height 7
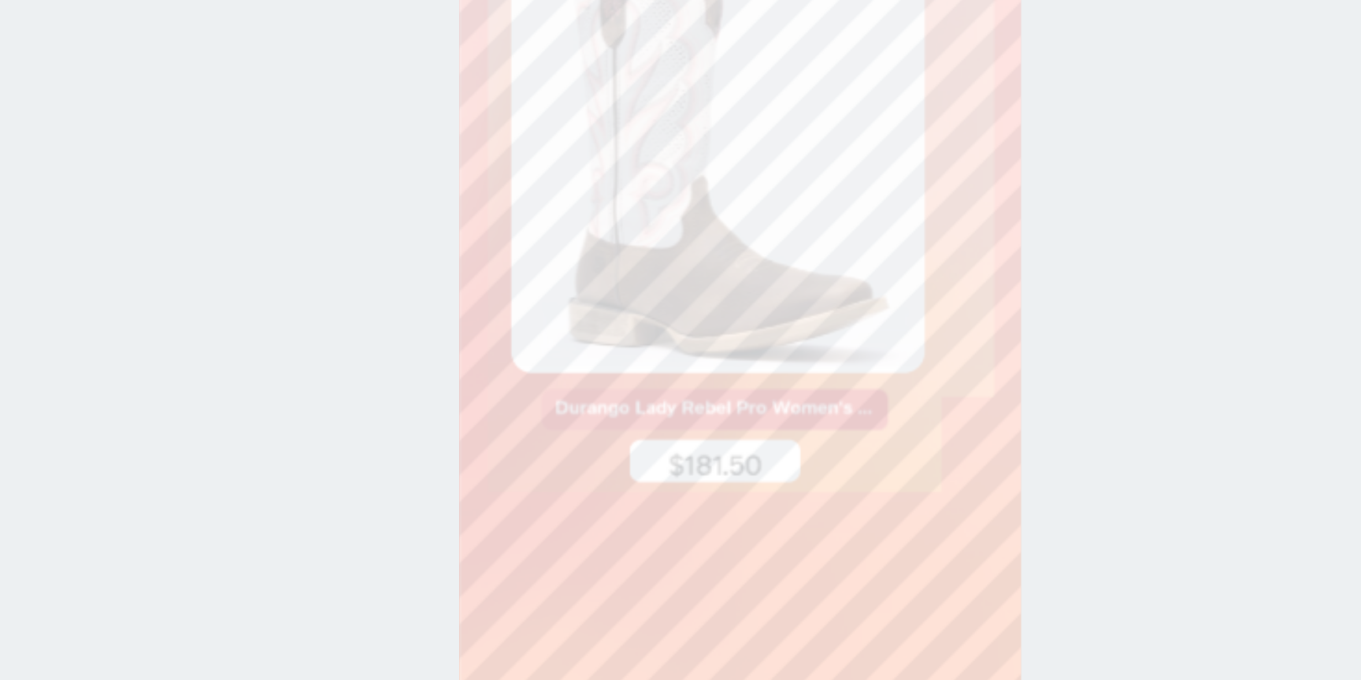
type input "383"
type input "1174"
type input "384"
type input "1175"
click at [921, 429] on div at bounding box center [733, 419] width 728 height 602
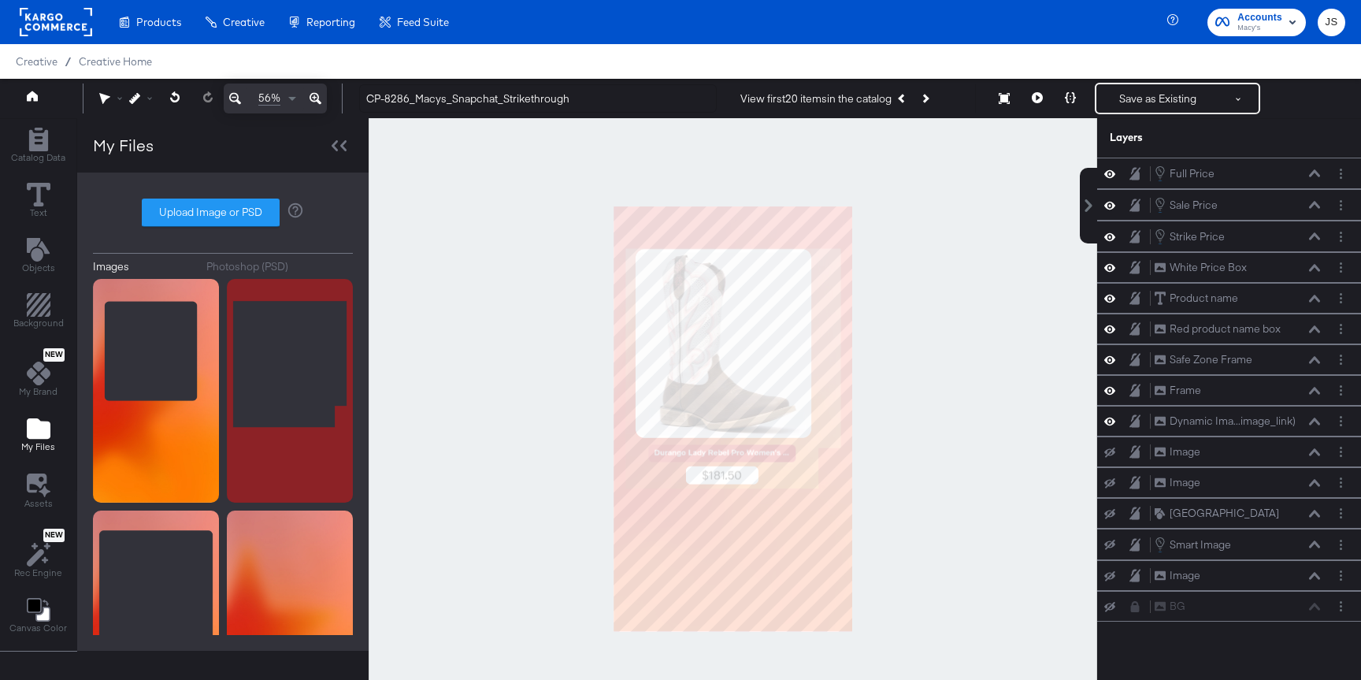
click at [929, 99] on icon "Next Product" at bounding box center [925, 98] width 9 height 9
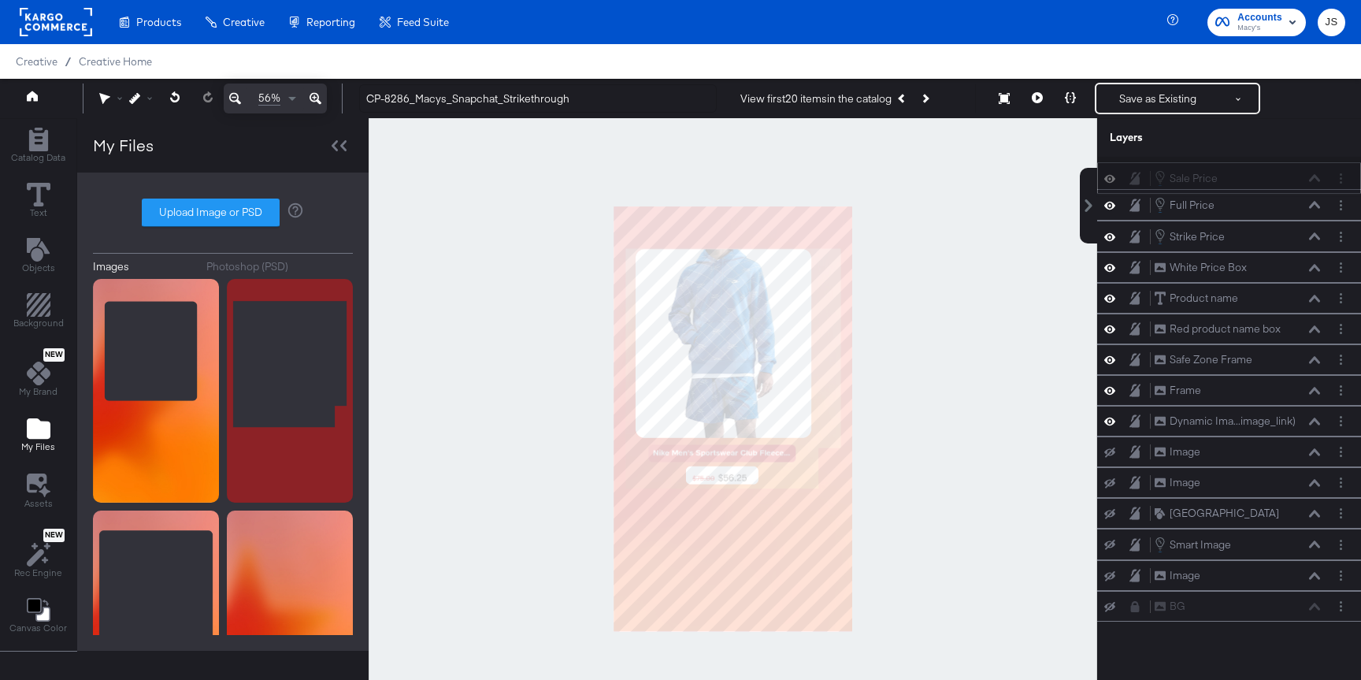
drag, startPoint x: 1243, startPoint y: 209, endPoint x: 1243, endPoint y: 179, distance: 30.7
click at [1243, 179] on div "Sale Price Sale Price" at bounding box center [1237, 177] width 167 height 17
drag, startPoint x: 1254, startPoint y: 231, endPoint x: 1254, endPoint y: 194, distance: 36.2
click at [1254, 194] on div "Sale Price Sale Price Full Price Full Price Strike Price Strike Price White Pri…" at bounding box center [1229, 389] width 264 height 464
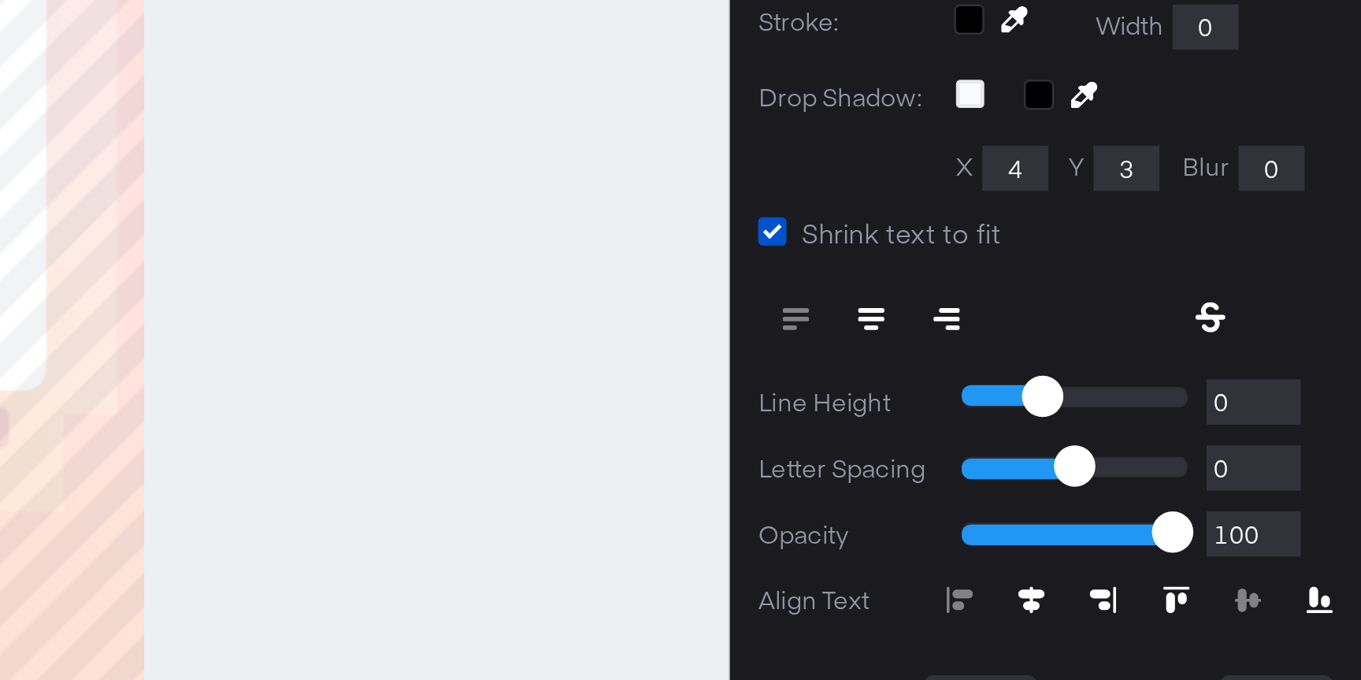
click at [1100, 157] on div "Catalog Data Text Objects Background New My Brand My Files Assets New Rec Engin…" at bounding box center [680, 137] width 1361 height 39
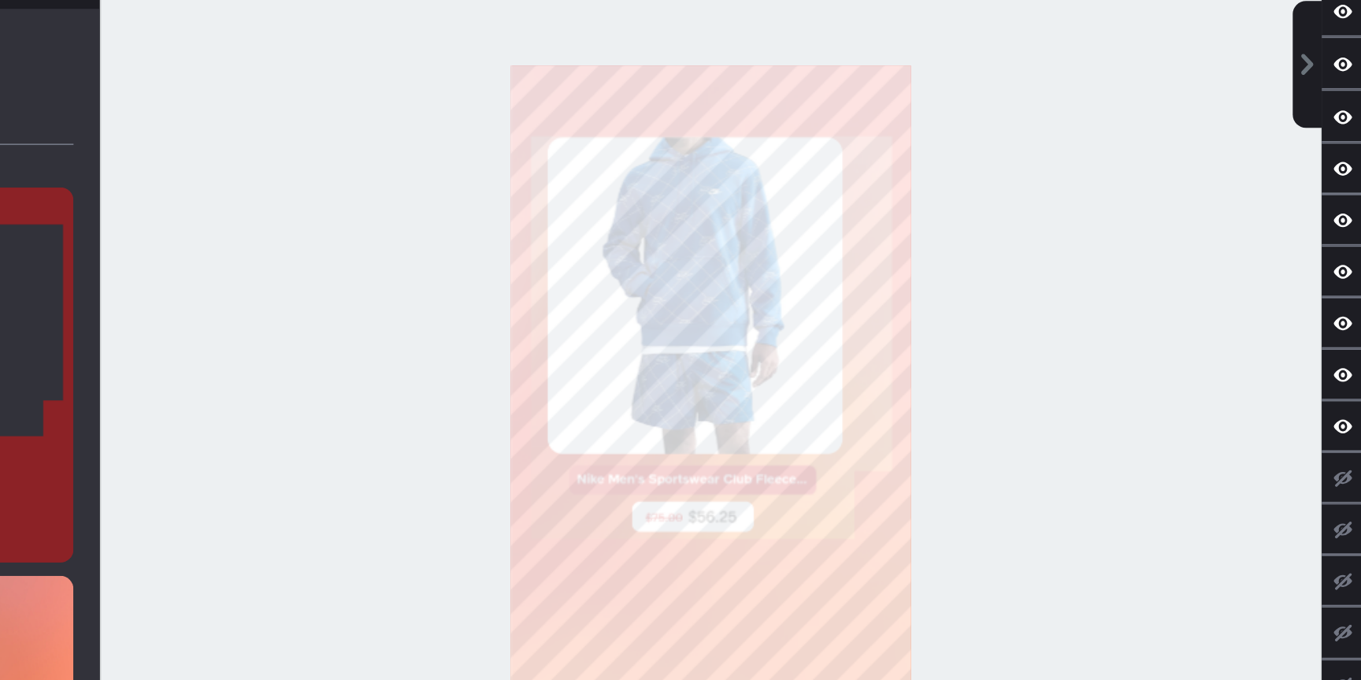
click at [870, 445] on div at bounding box center [733, 419] width 728 height 602
click at [967, 473] on div at bounding box center [733, 419] width 728 height 602
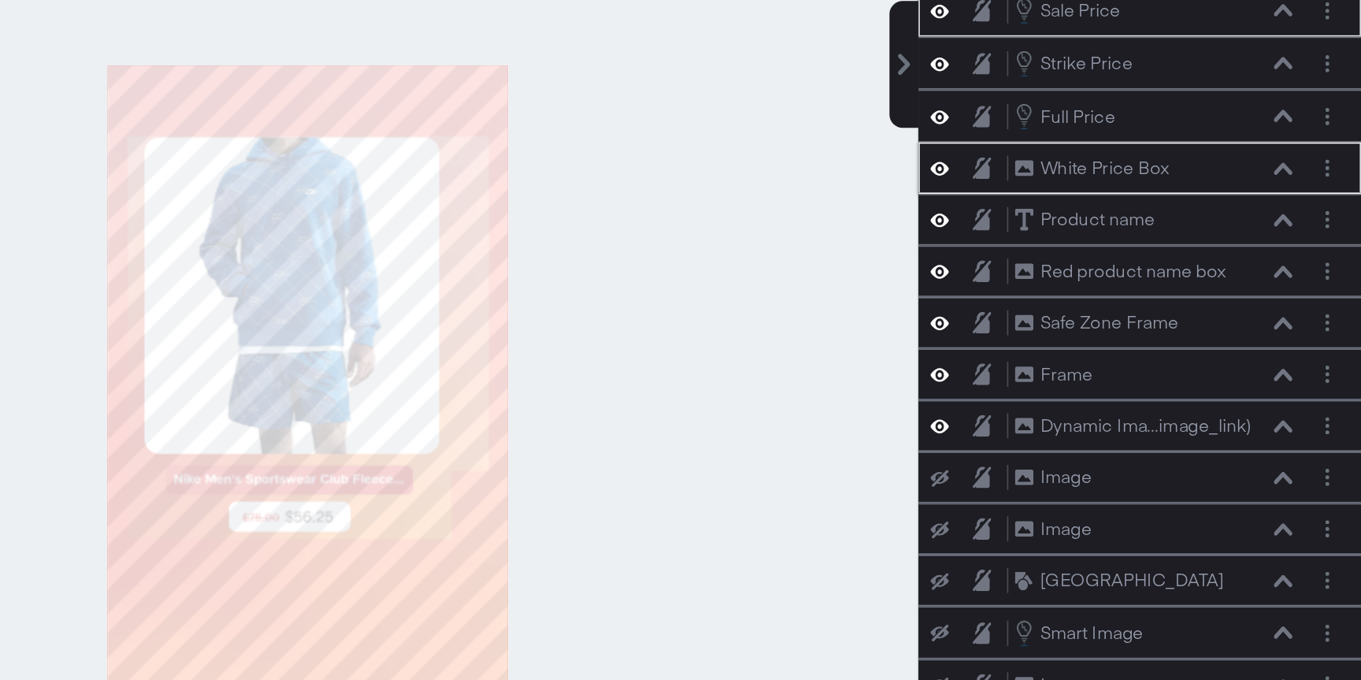
click at [914, 439] on div at bounding box center [733, 419] width 728 height 602
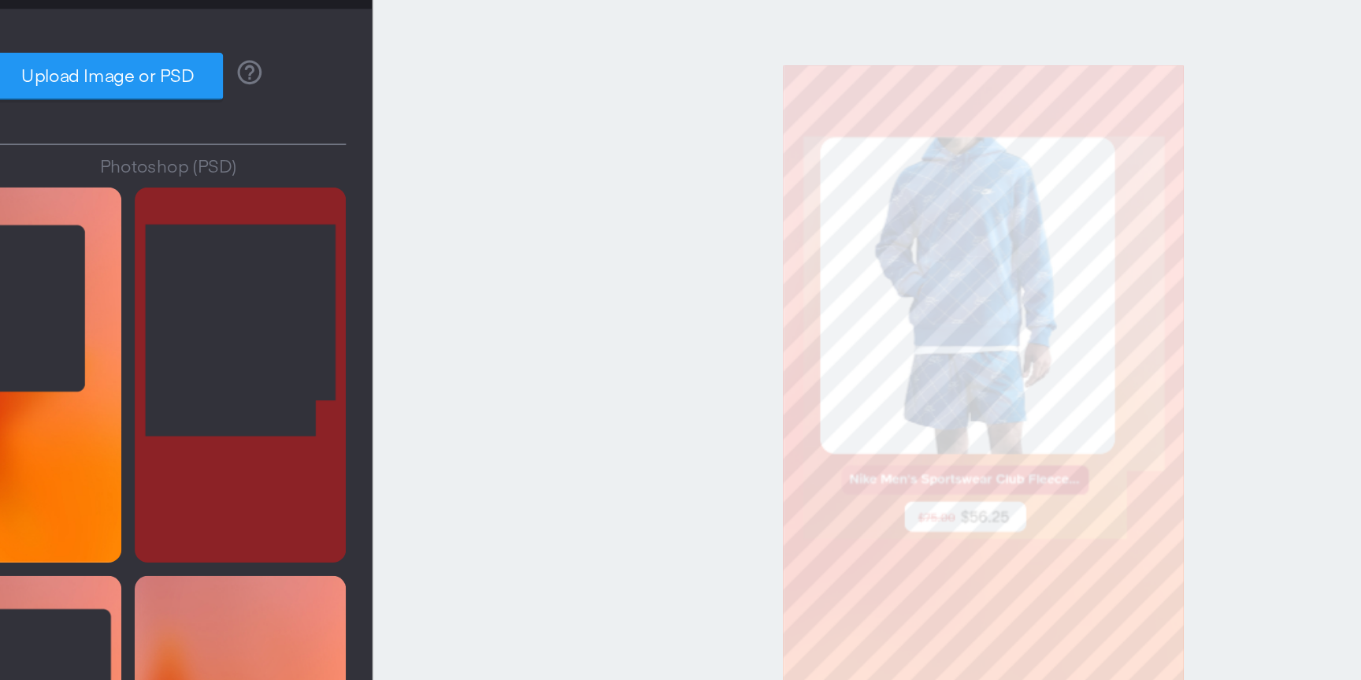
click at [1130, 157] on div "Catalog Data Text Objects Background New My Brand My Files Assets New Rec Engin…" at bounding box center [680, 137] width 1361 height 39
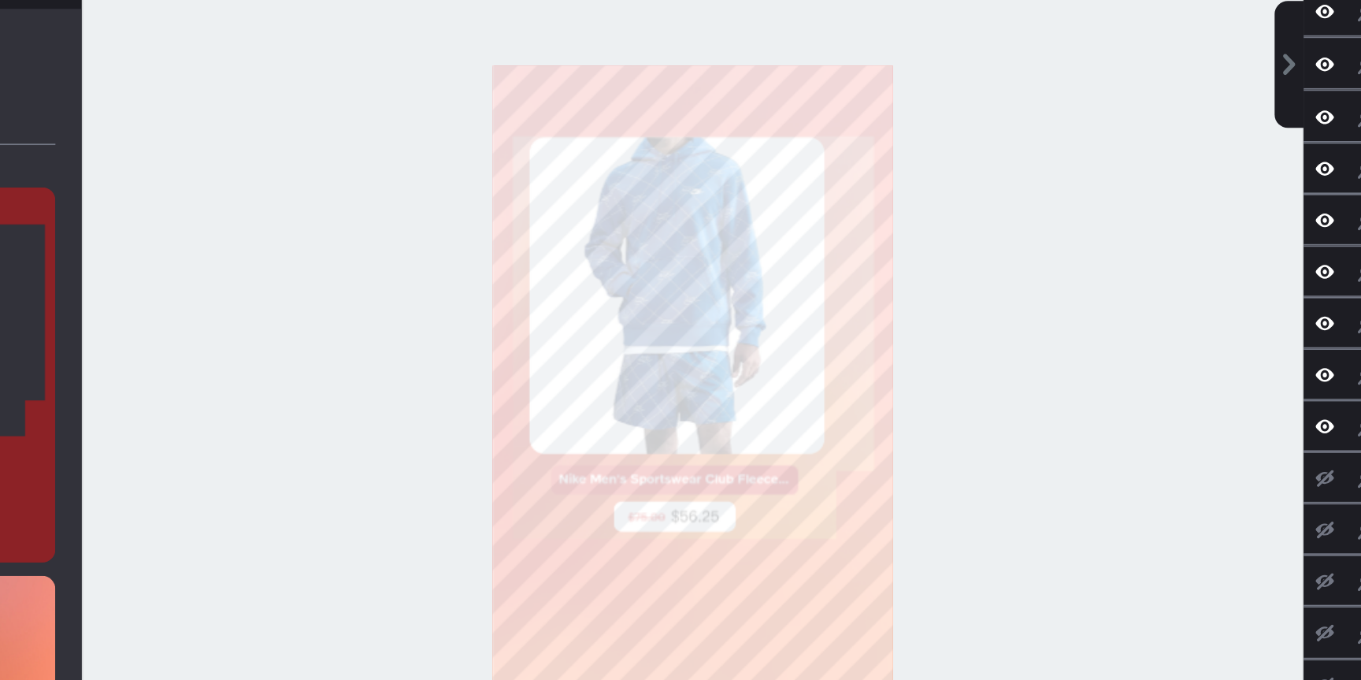
click at [872, 415] on div at bounding box center [733, 419] width 728 height 602
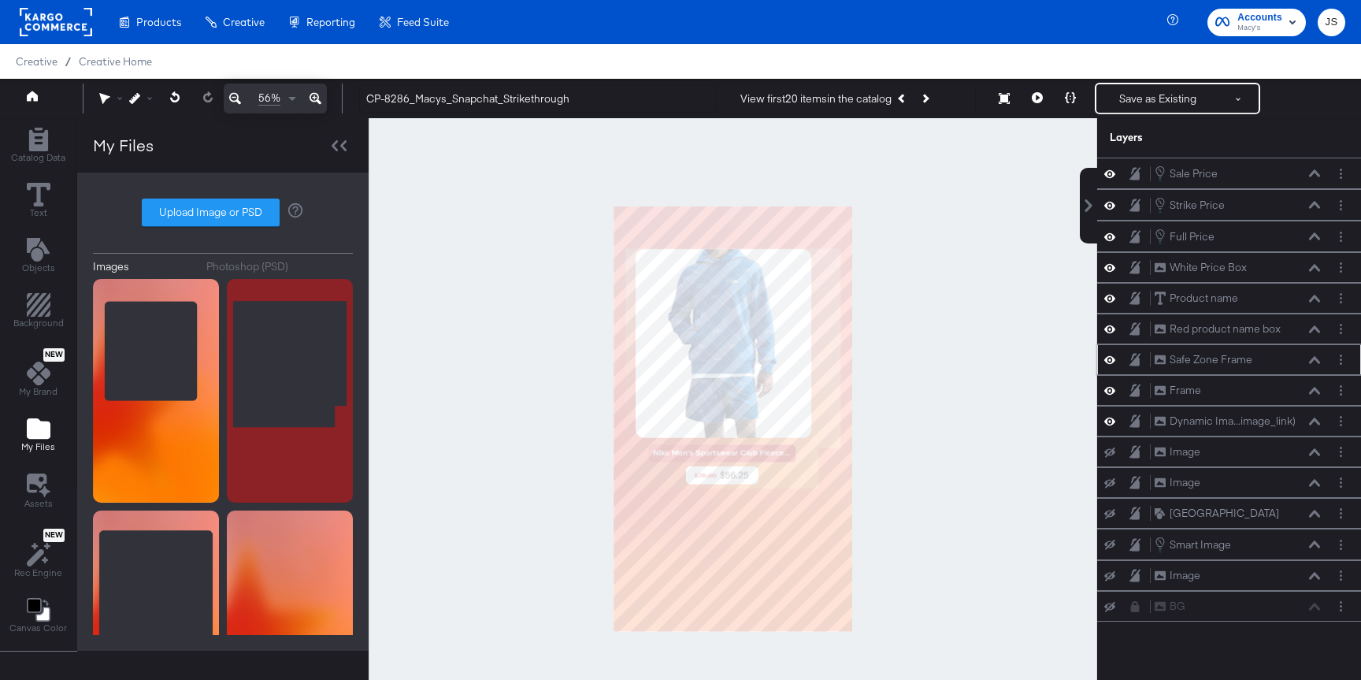
click at [1106, 361] on icon at bounding box center [1109, 360] width 11 height 8
click at [991, 389] on div at bounding box center [733, 419] width 728 height 602
click at [1043, 100] on button at bounding box center [1037, 98] width 33 height 31
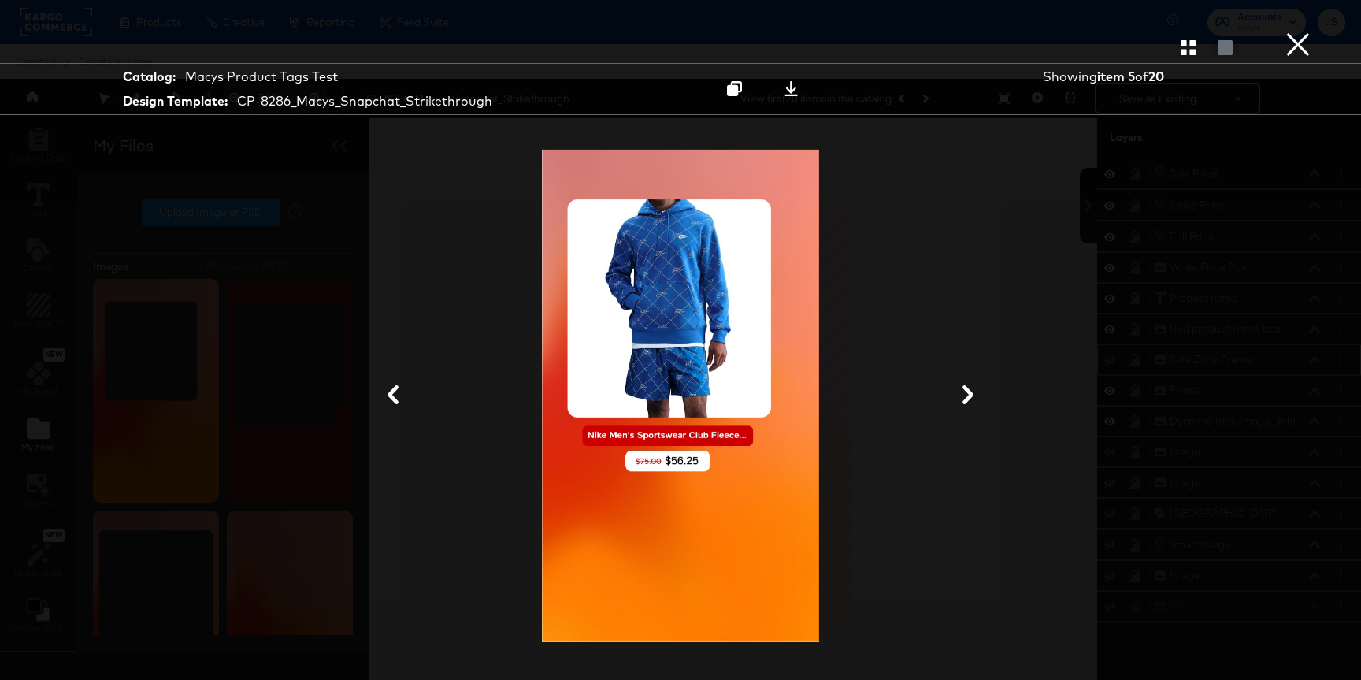
click at [1291, 31] on button "×" at bounding box center [1297, 15] width 31 height 31
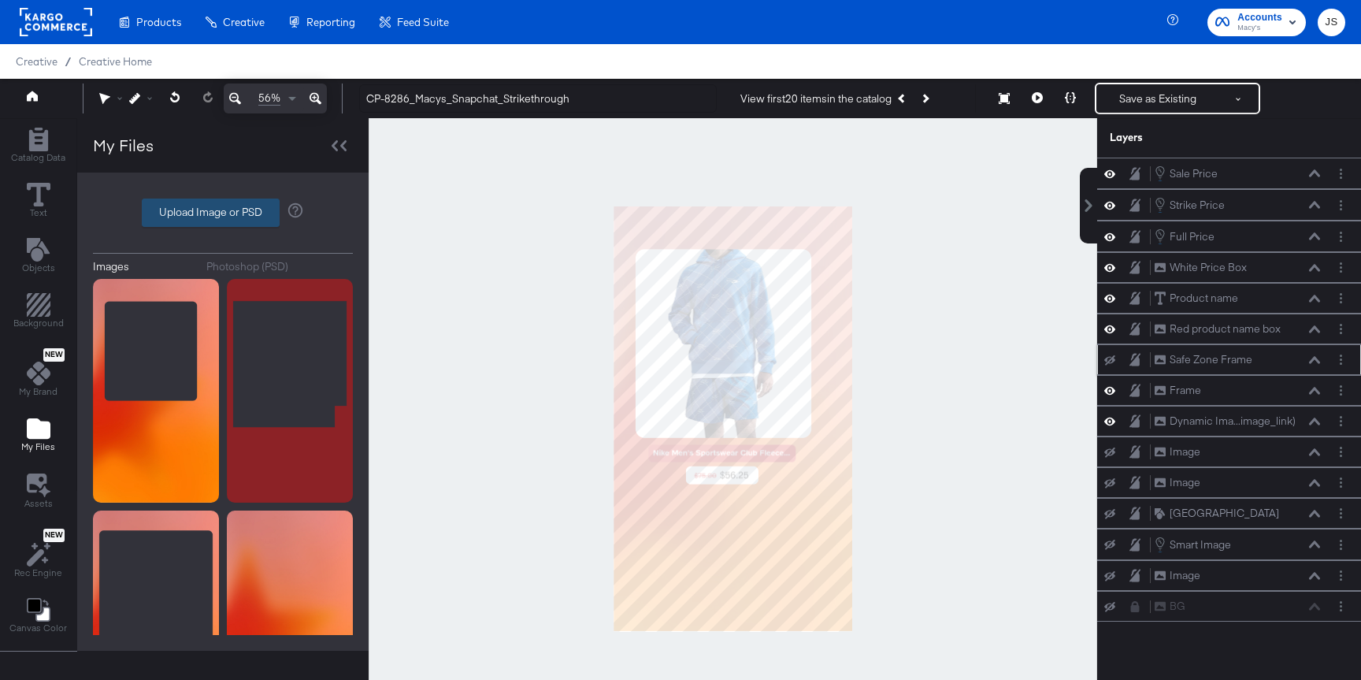
click at [222, 223] on label "Upload Image or PSD" at bounding box center [211, 212] width 136 height 27
click at [223, 213] on input "Upload Image or PSD" at bounding box center [223, 213] width 0 height 0
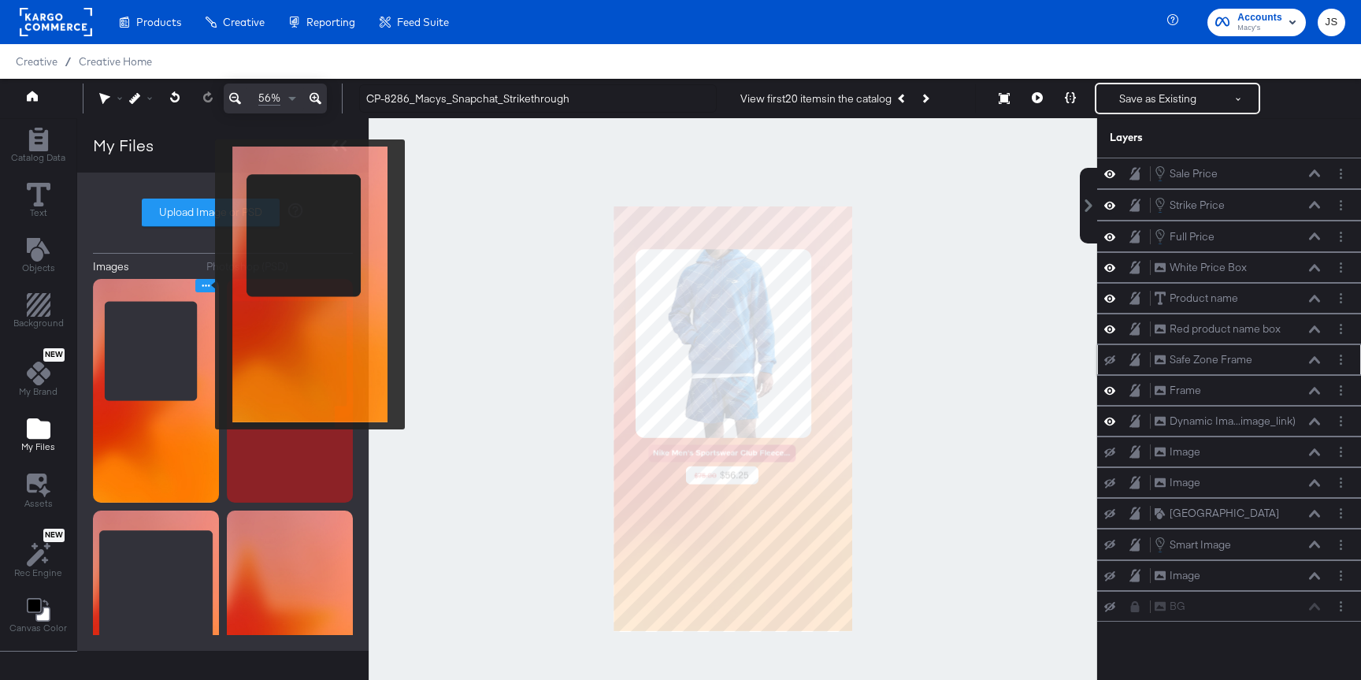
click at [205, 284] on icon "Image Options" at bounding box center [206, 286] width 12 height 12
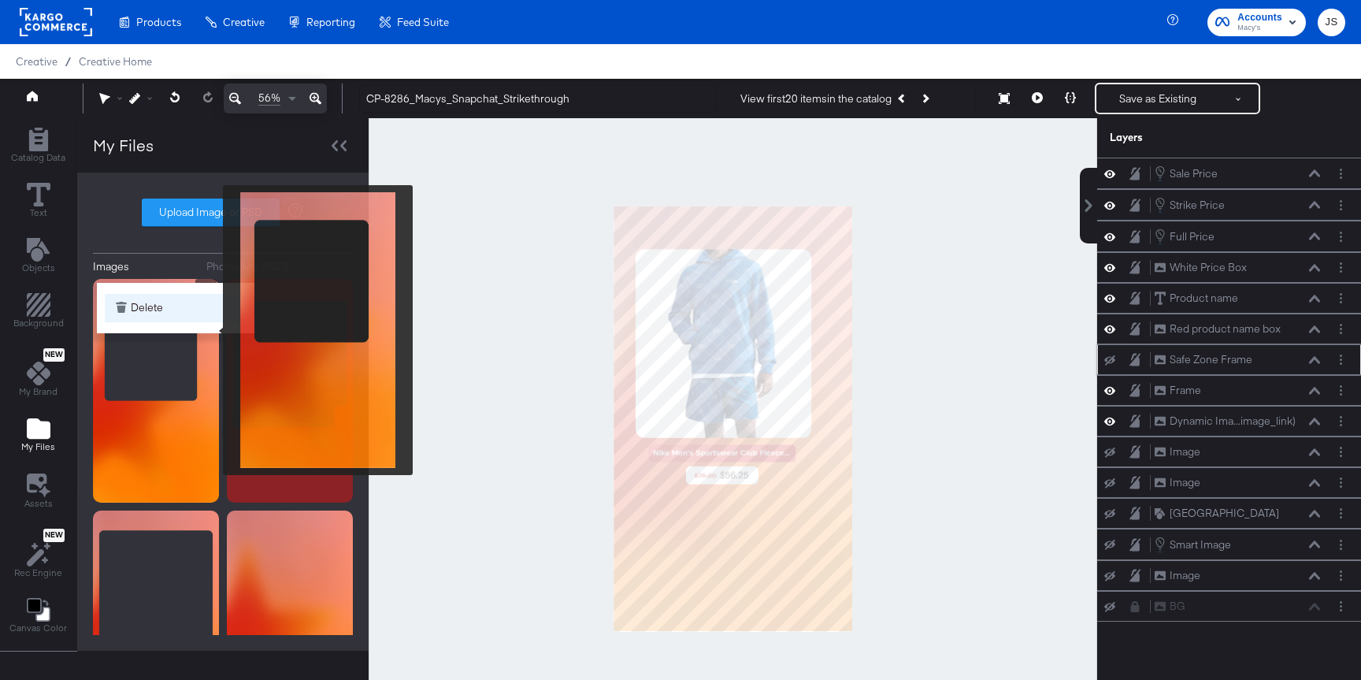
click at [199, 316] on button "Delete" at bounding box center [176, 308] width 142 height 28
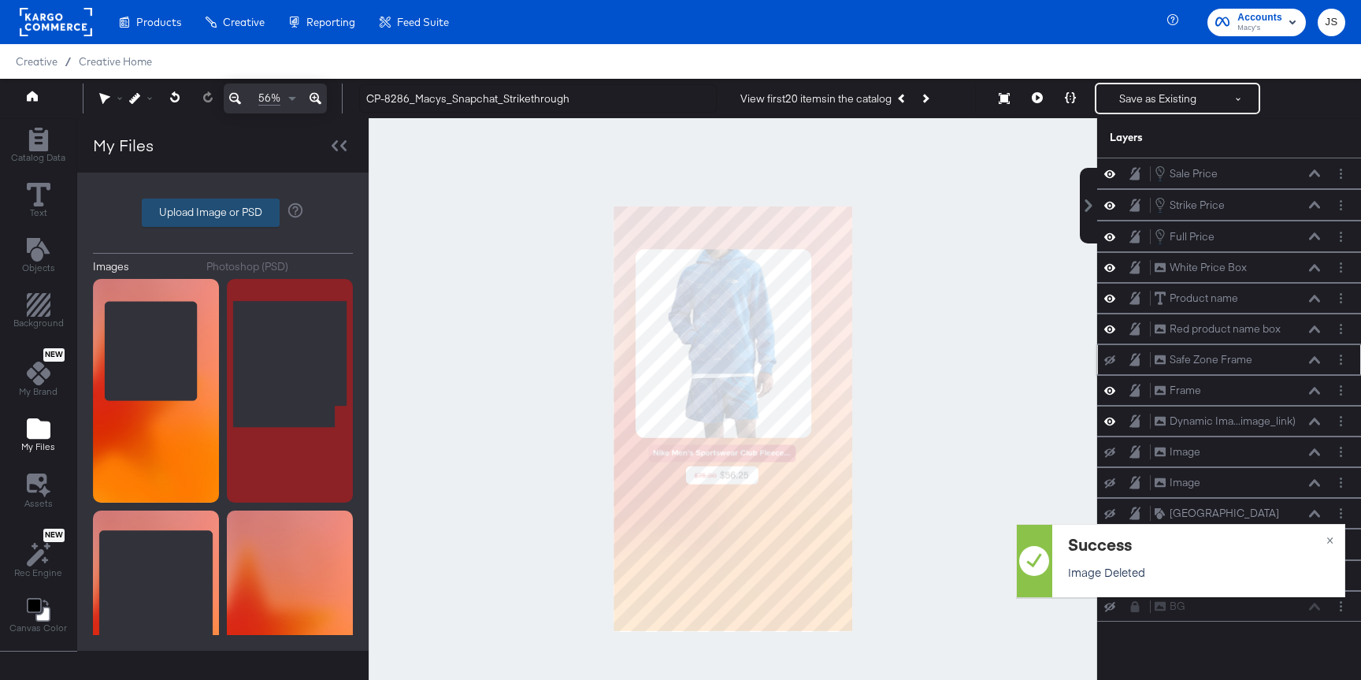
click at [222, 201] on label "Upload Image or PSD" at bounding box center [211, 212] width 136 height 27
click at [223, 213] on input "Upload Image or PSD" at bounding box center [223, 213] width 0 height 0
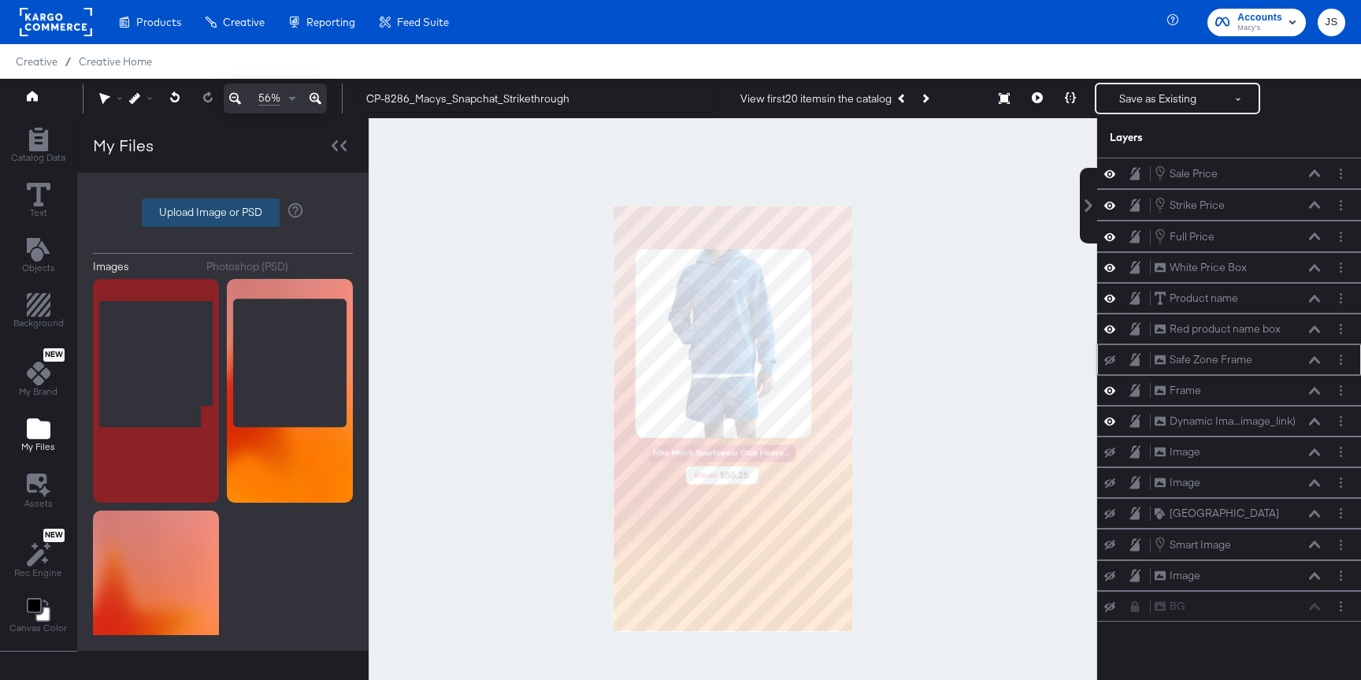
type input "C:\fakepath\Frame.png"
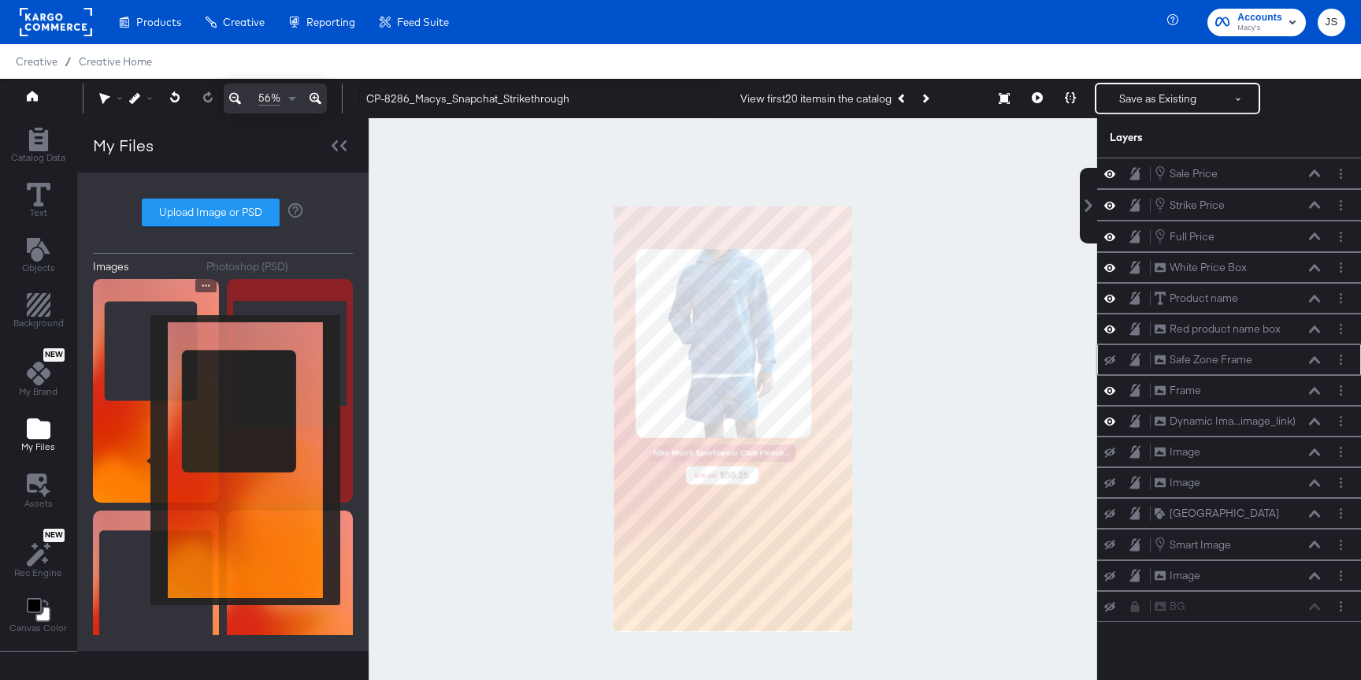
click at [146, 465] on img at bounding box center [156, 391] width 126 height 224
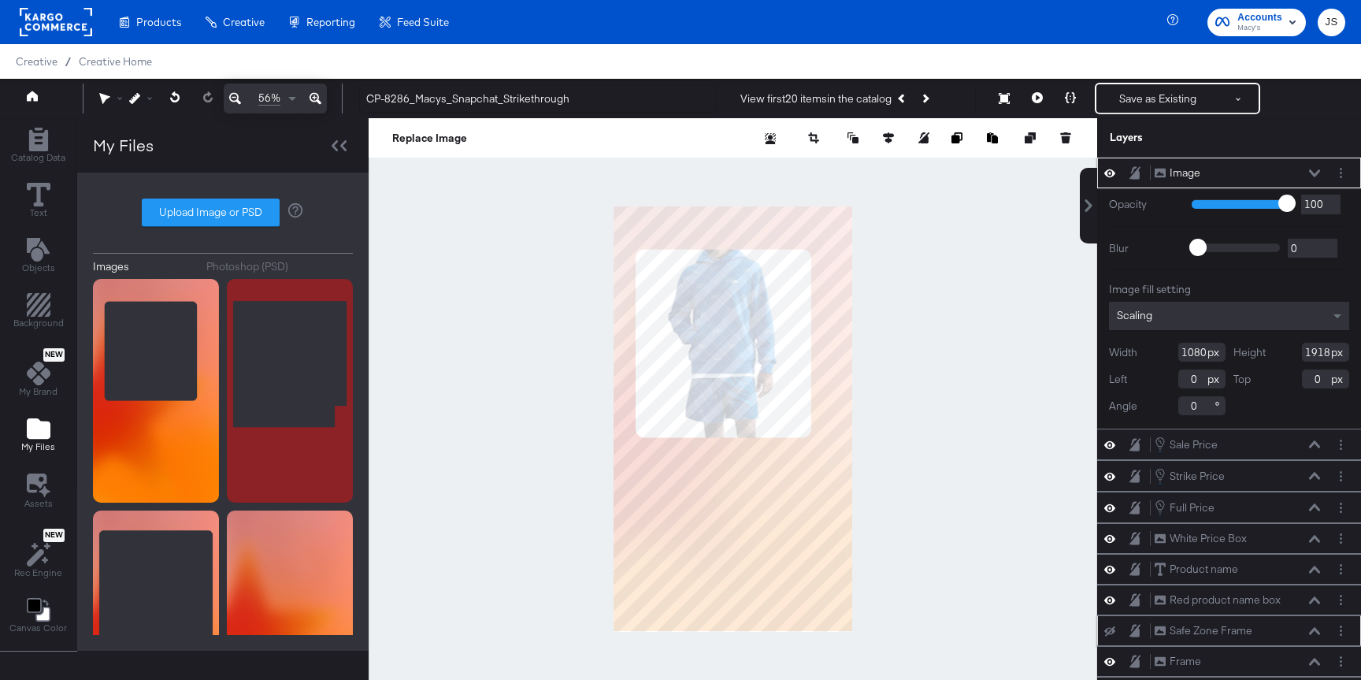
drag, startPoint x: 1329, startPoint y: 354, endPoint x: 1253, endPoint y: 353, distance: 76.4
click at [1253, 353] on div "Height 1918" at bounding box center [1291, 352] width 117 height 19
type input "1920"
click at [1315, 175] on icon at bounding box center [1314, 172] width 11 height 7
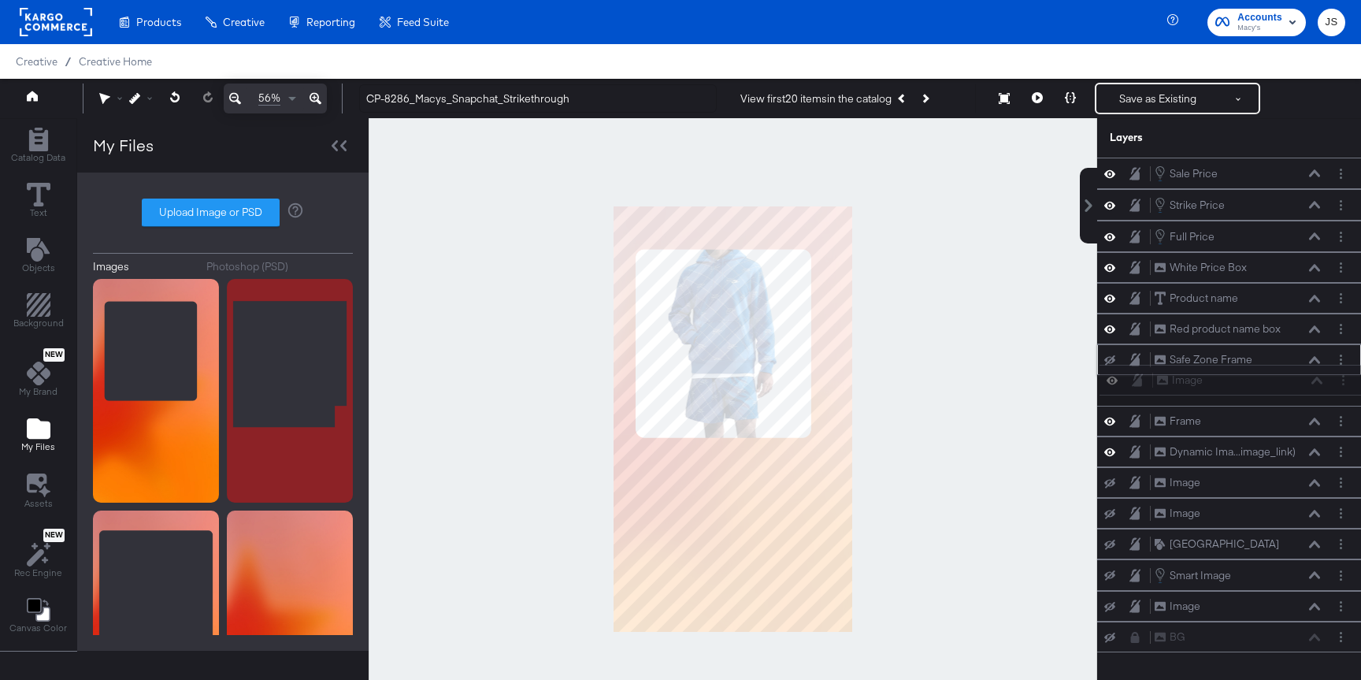
drag, startPoint x: 1279, startPoint y: 174, endPoint x: 1282, endPoint y: 391, distance: 216.6
click at [1282, 391] on div "Image Image Sale Price Sale Price Strike Price Strike Price Full Price Full Pri…" at bounding box center [1229, 404] width 264 height 495
click at [1109, 414] on icon at bounding box center [1109, 420] width 11 height 13
click at [1332, 421] on div "Frame Frame" at bounding box center [1228, 421] width 251 height 17
click at [1336, 426] on button "Layer Options" at bounding box center [1340, 421] width 17 height 17
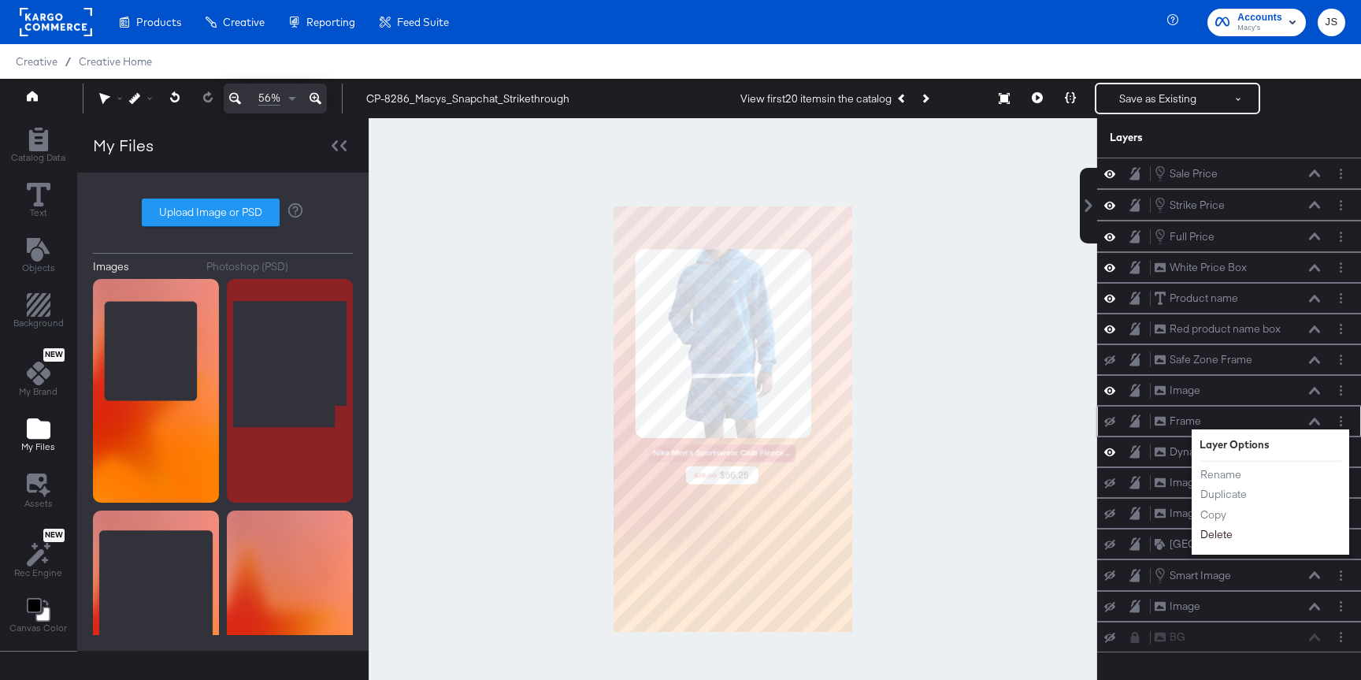
click at [1211, 536] on button "Delete" at bounding box center [1216, 534] width 34 height 17
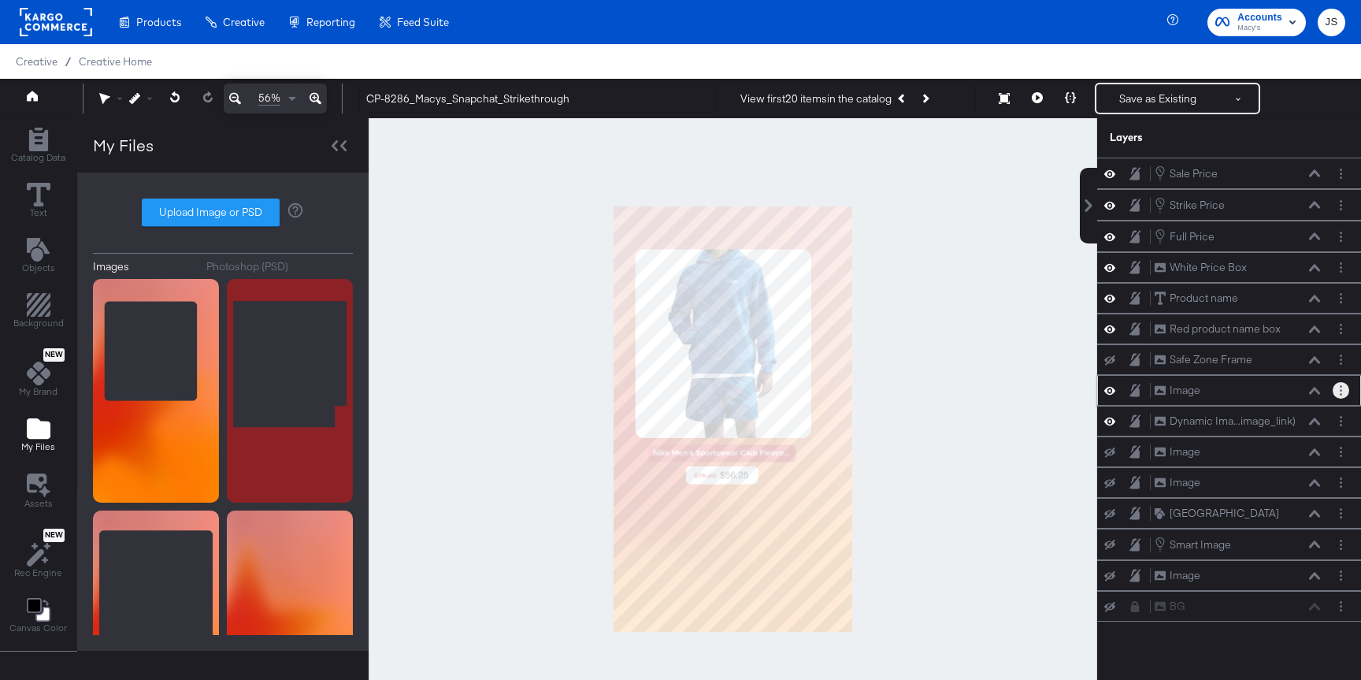
click at [1339, 395] on button "Layer Options" at bounding box center [1340, 390] width 17 height 17
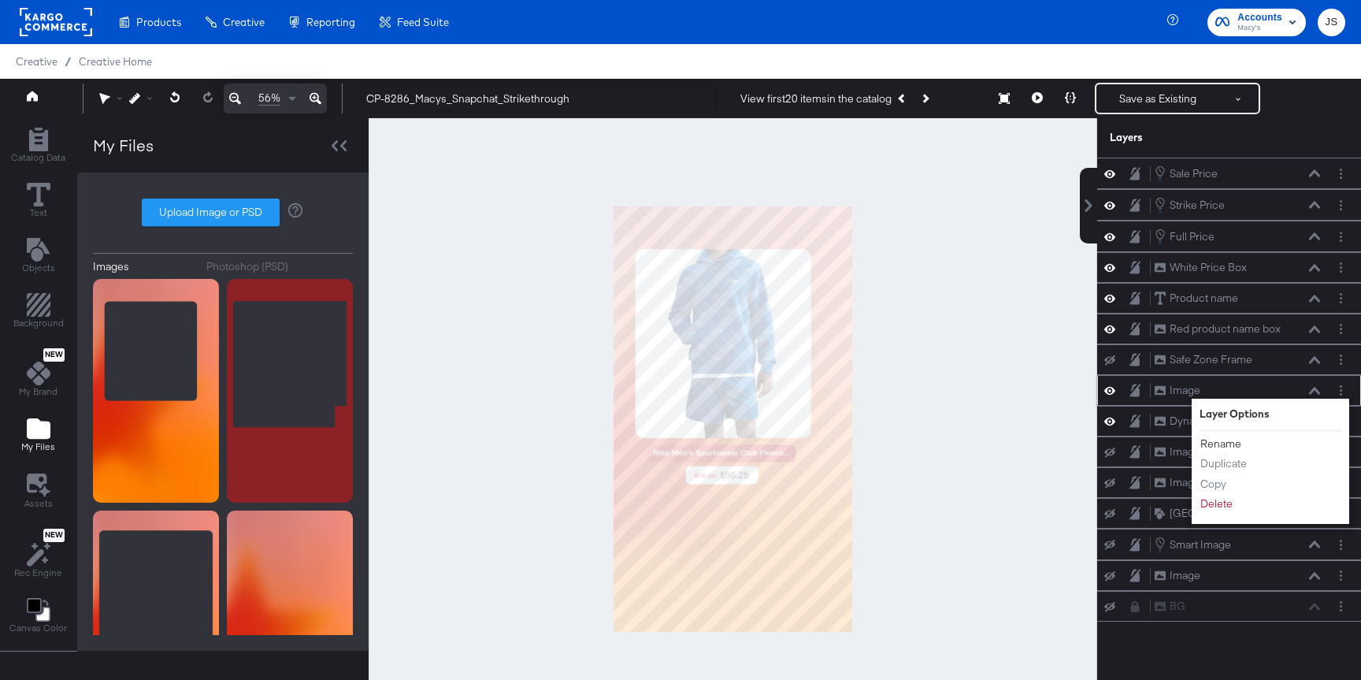
click at [1224, 444] on button "Rename" at bounding box center [1220, 443] width 43 height 17
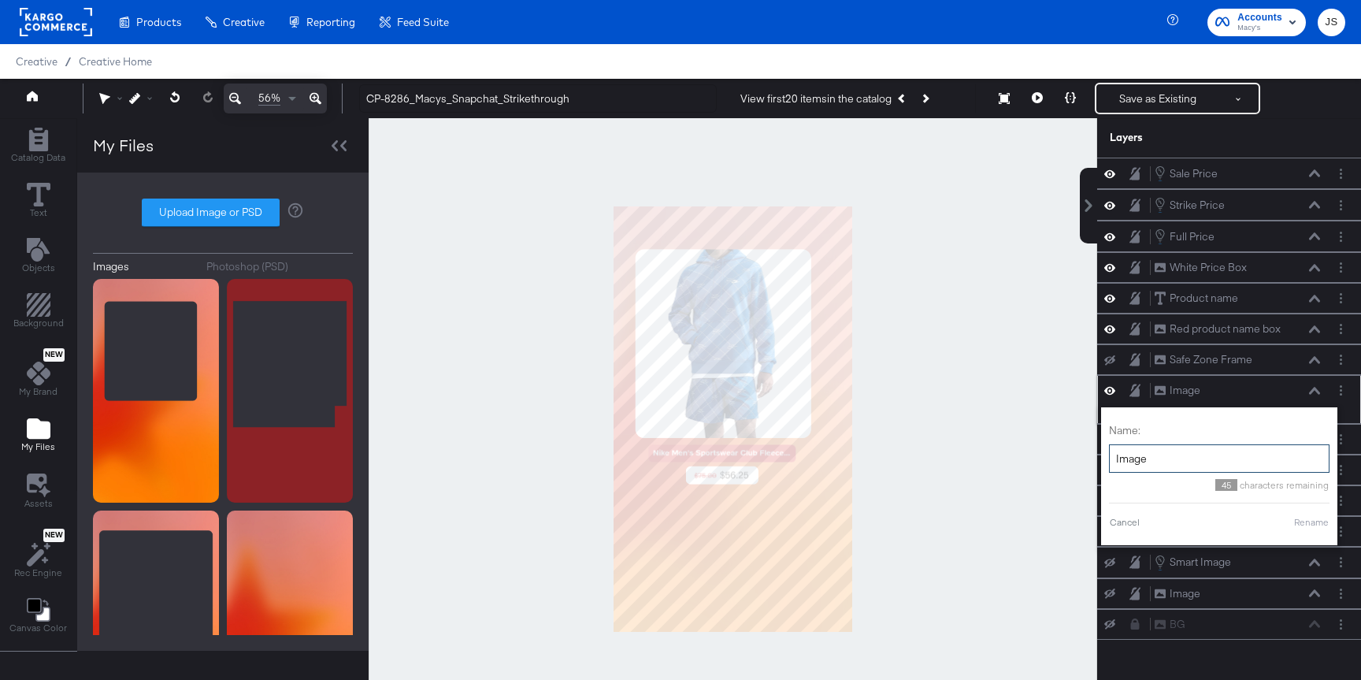
click at [1204, 458] on input "Image" at bounding box center [1219, 458] width 220 height 29
type input "Frame"
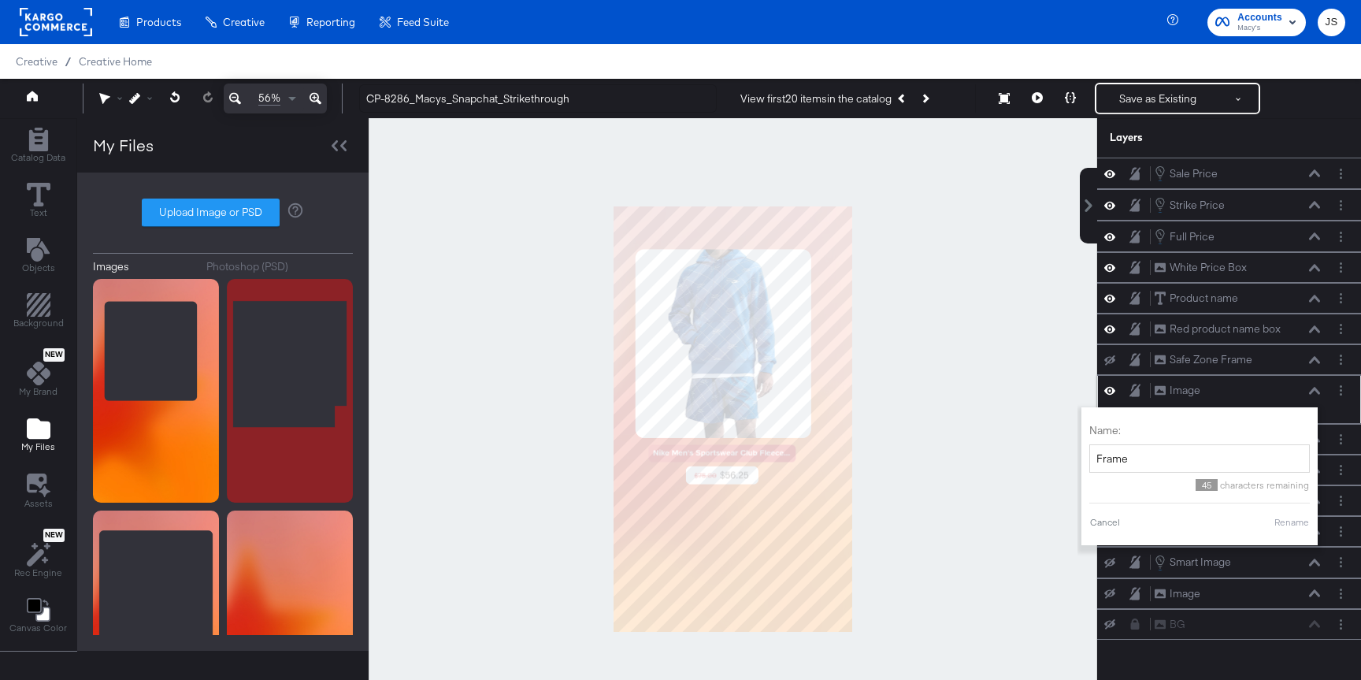
click at [1287, 518] on button "Rename" at bounding box center [1291, 522] width 36 height 14
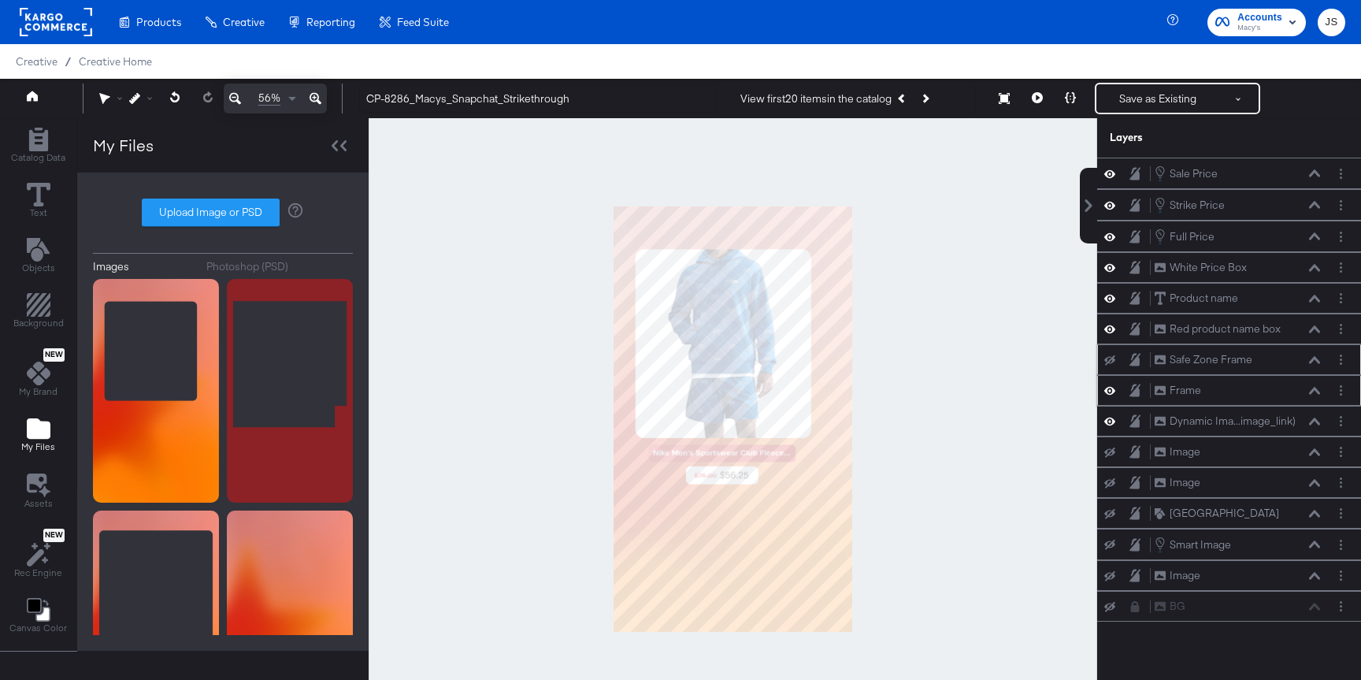
click at [1110, 357] on icon at bounding box center [1109, 360] width 11 height 10
click at [1110, 357] on icon at bounding box center [1109, 360] width 11 height 8
drag, startPoint x: 1284, startPoint y: 358, endPoint x: 1287, endPoint y: 165, distance: 193.7
click at [1287, 165] on div "Safe Zone Frame Safe Zone Frame" at bounding box center [1240, 170] width 167 height 17
click at [1038, 95] on icon at bounding box center [1037, 97] width 11 height 11
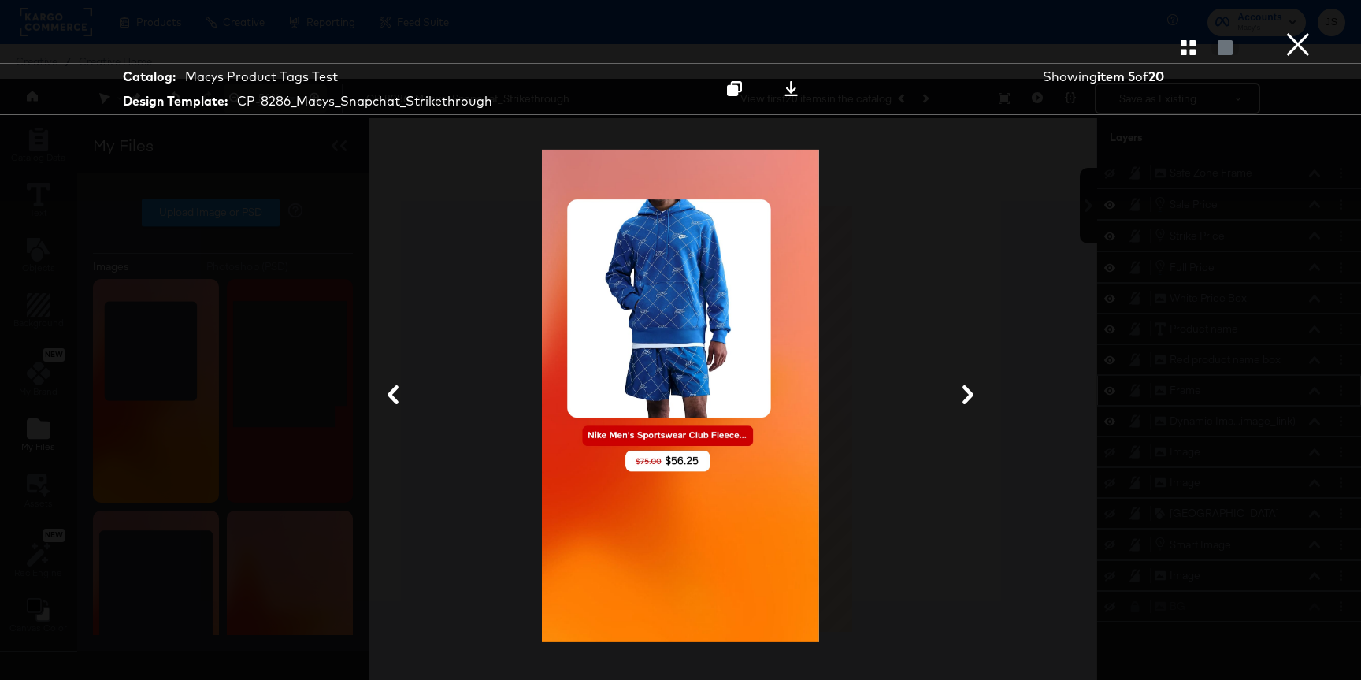
click at [1306, 31] on button "×" at bounding box center [1297, 15] width 31 height 31
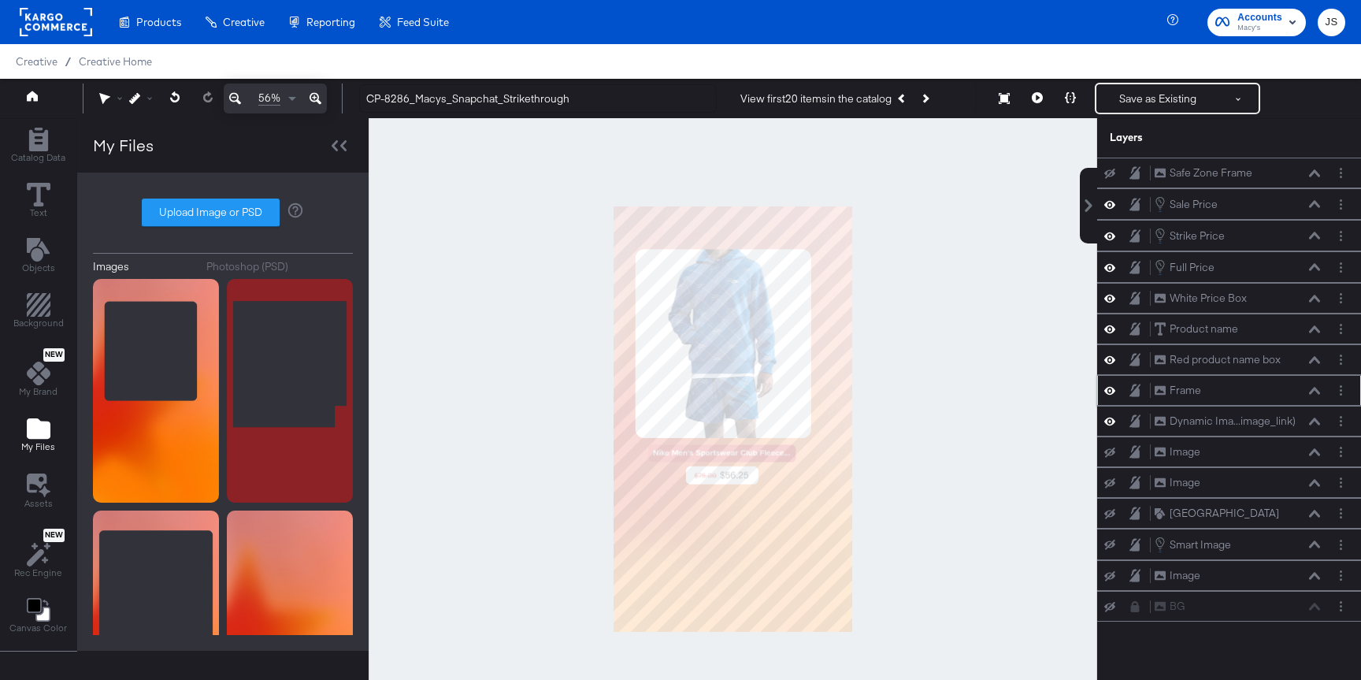
click at [1310, 391] on icon at bounding box center [1314, 391] width 11 height 8
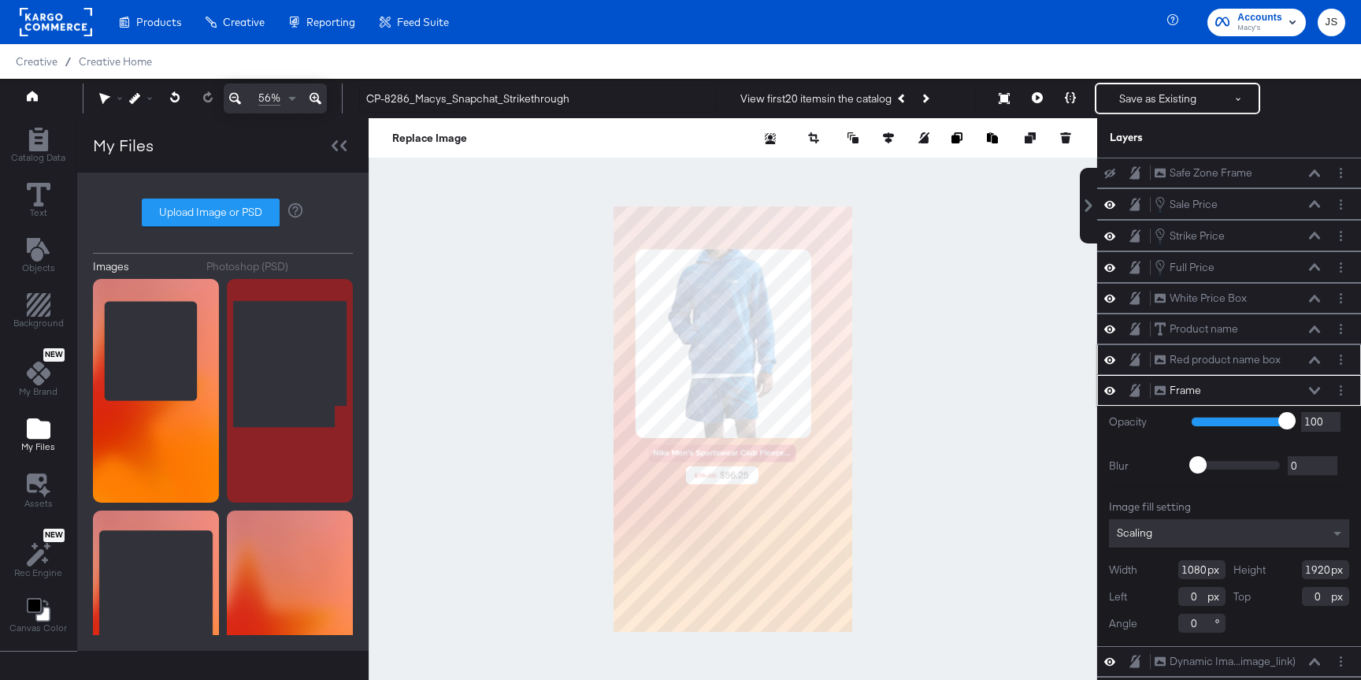
type input "1"
click at [962, 457] on div at bounding box center [733, 419] width 728 height 602
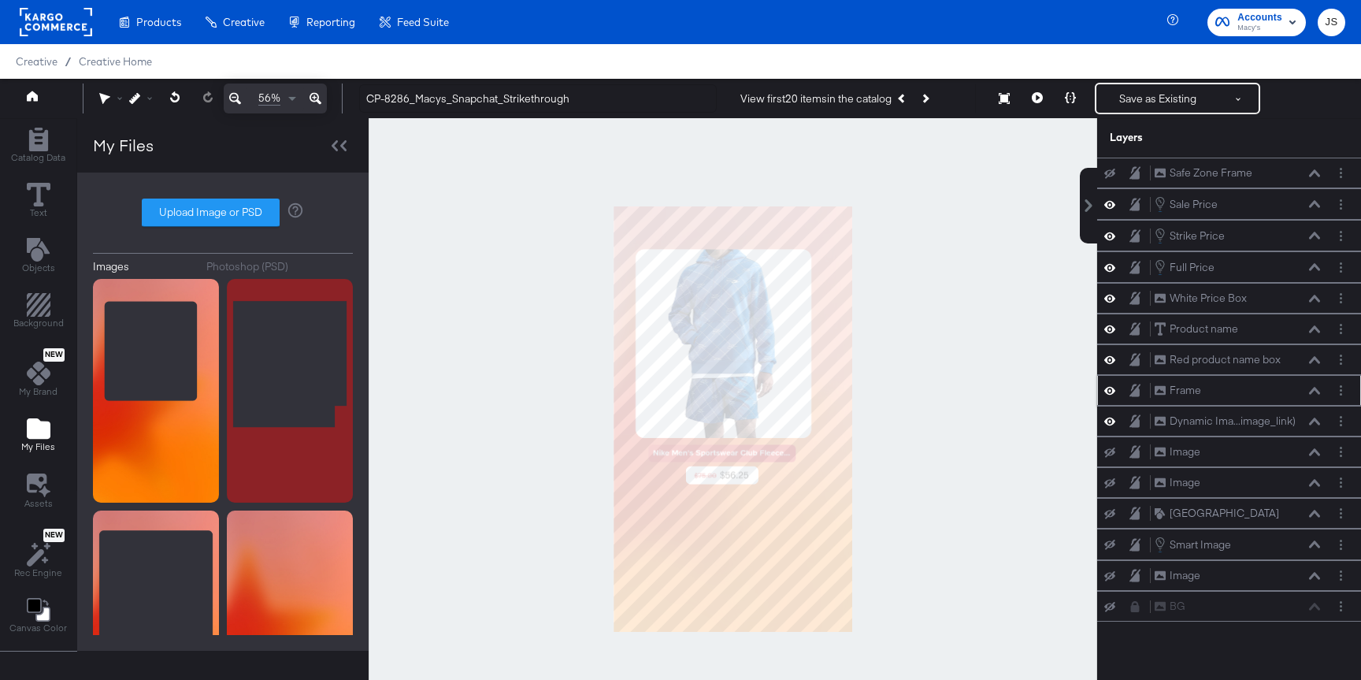
click at [1318, 396] on div "Frame Frame" at bounding box center [1237, 390] width 167 height 17
click at [1313, 392] on icon at bounding box center [1314, 391] width 11 height 8
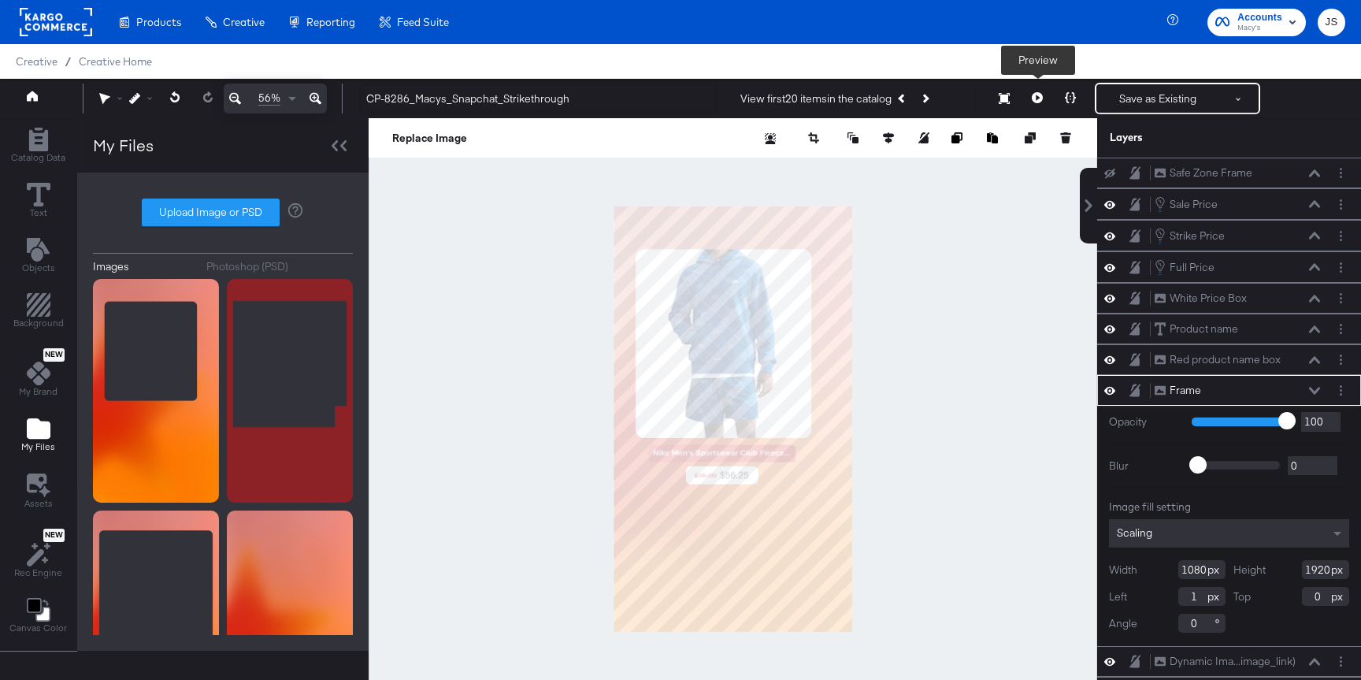
click at [1039, 92] on button at bounding box center [1037, 98] width 33 height 31
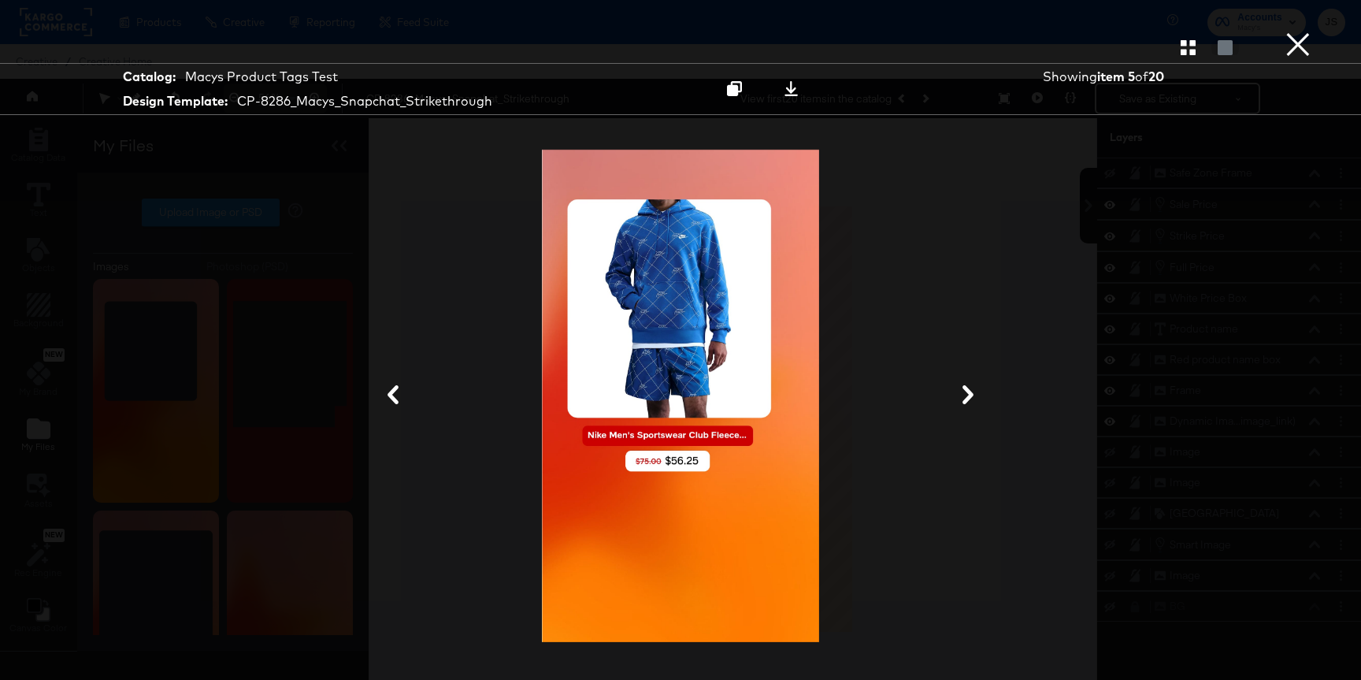
click at [1319, 49] on div at bounding box center [680, 46] width 1361 height 31
click at [1306, 31] on button "×" at bounding box center [1297, 15] width 31 height 31
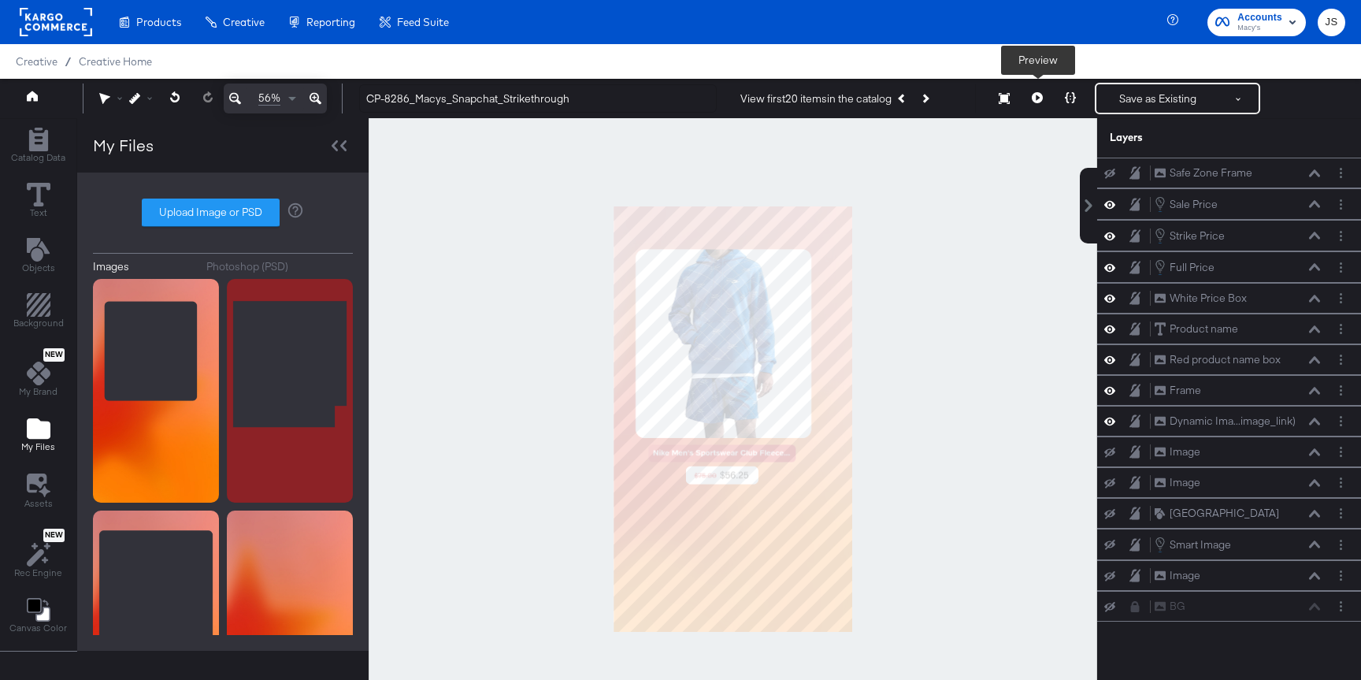
click at [1035, 102] on icon at bounding box center [1037, 97] width 11 height 11
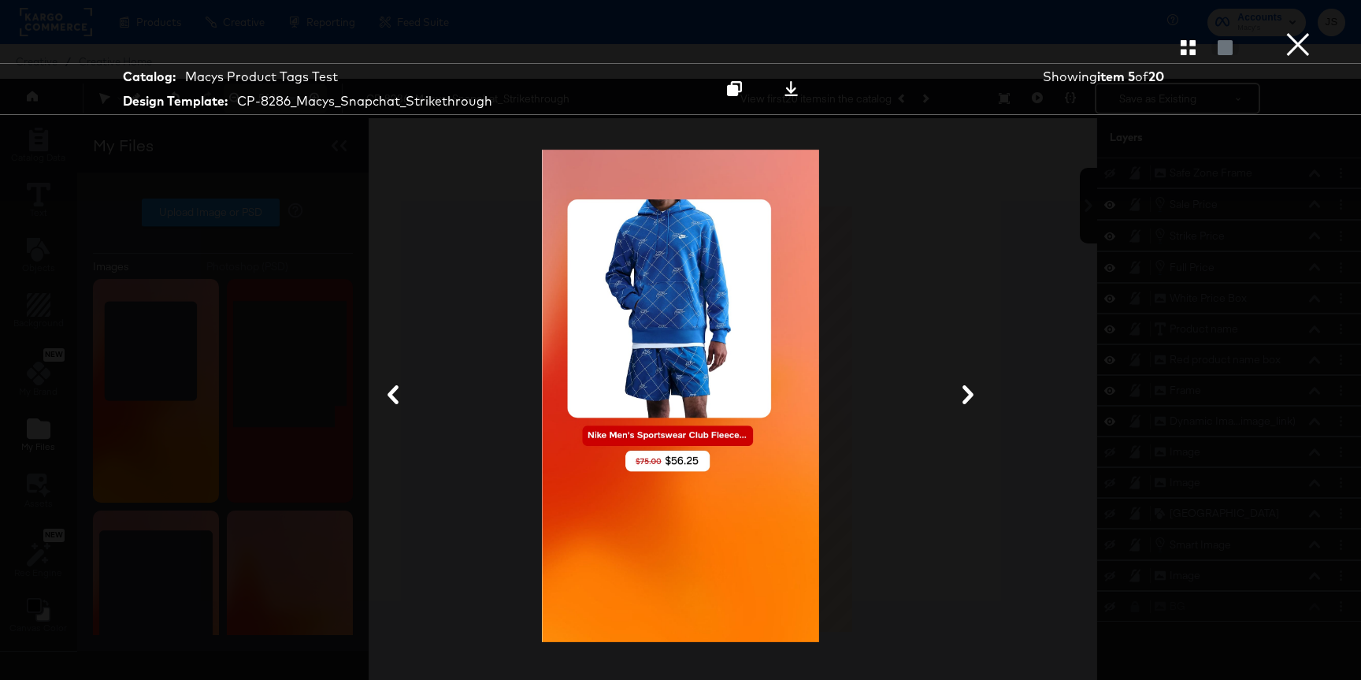
click at [1280, 46] on div at bounding box center [680, 46] width 1361 height 31
click at [1295, 31] on button "×" at bounding box center [1297, 15] width 31 height 31
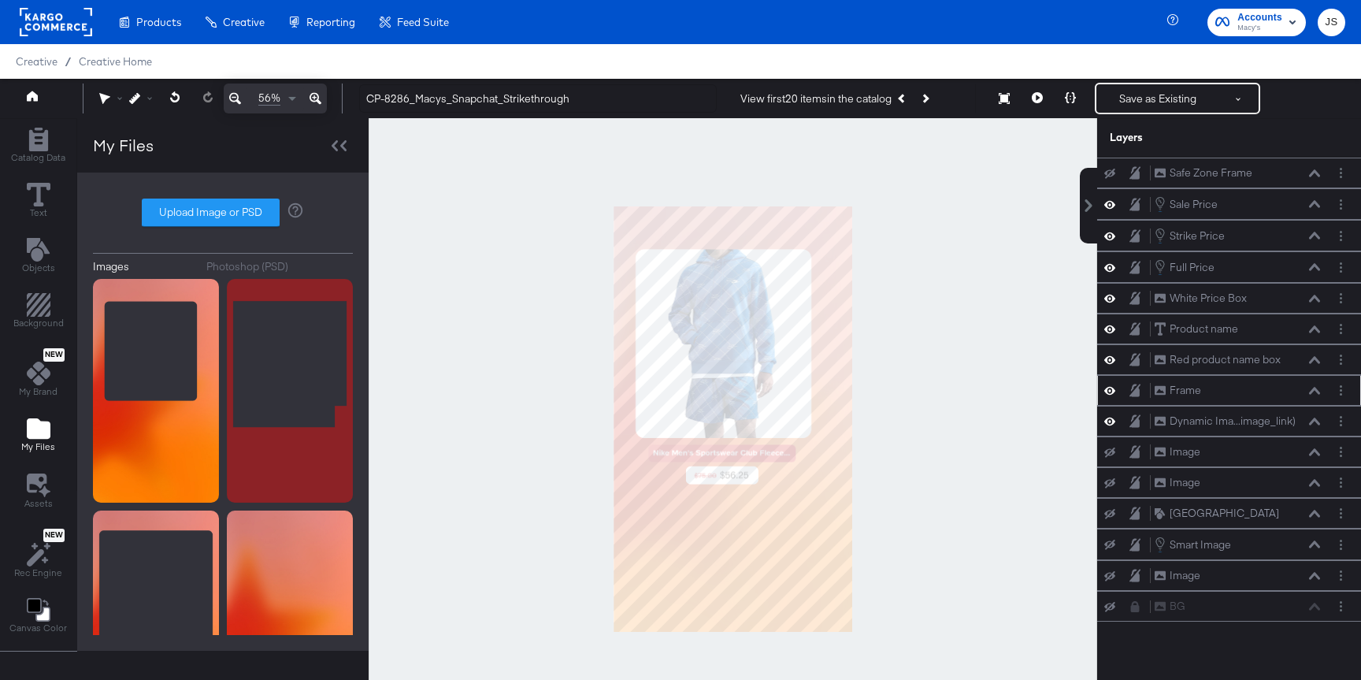
click at [1311, 391] on icon at bounding box center [1314, 390] width 11 height 7
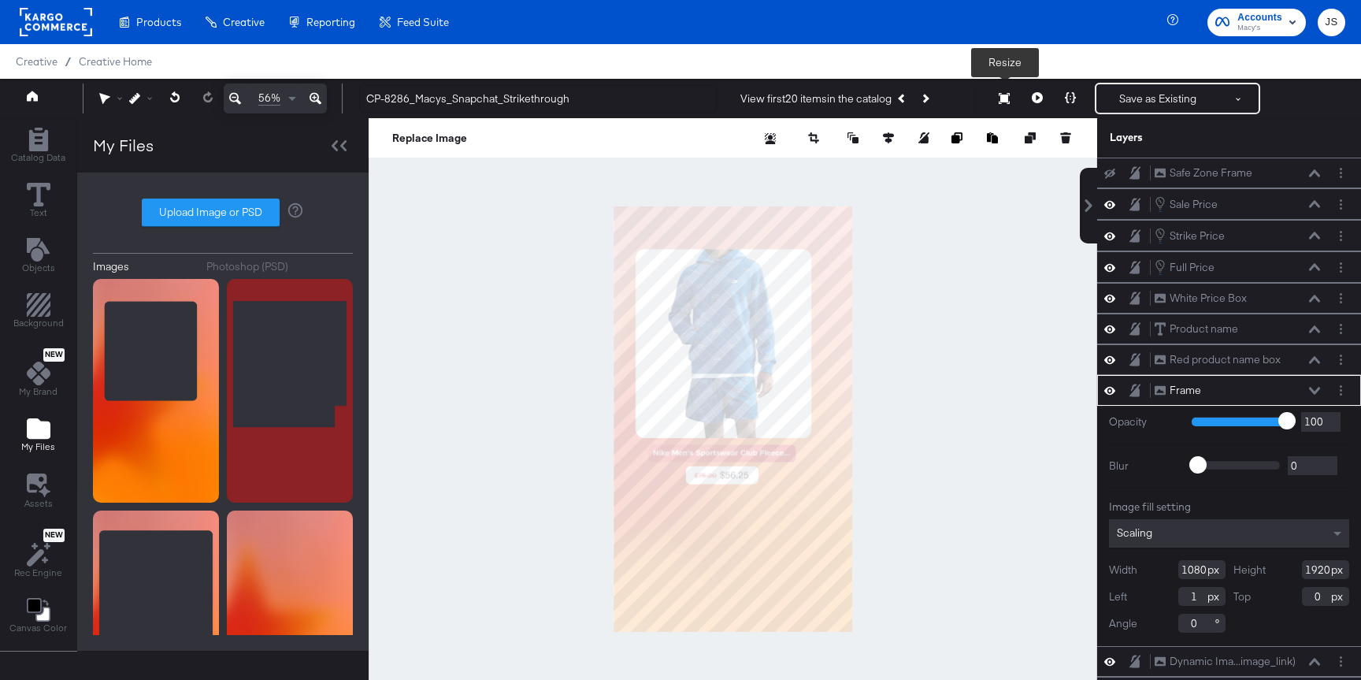
click at [1003, 110] on button "Resize" at bounding box center [1003, 99] width 33 height 28
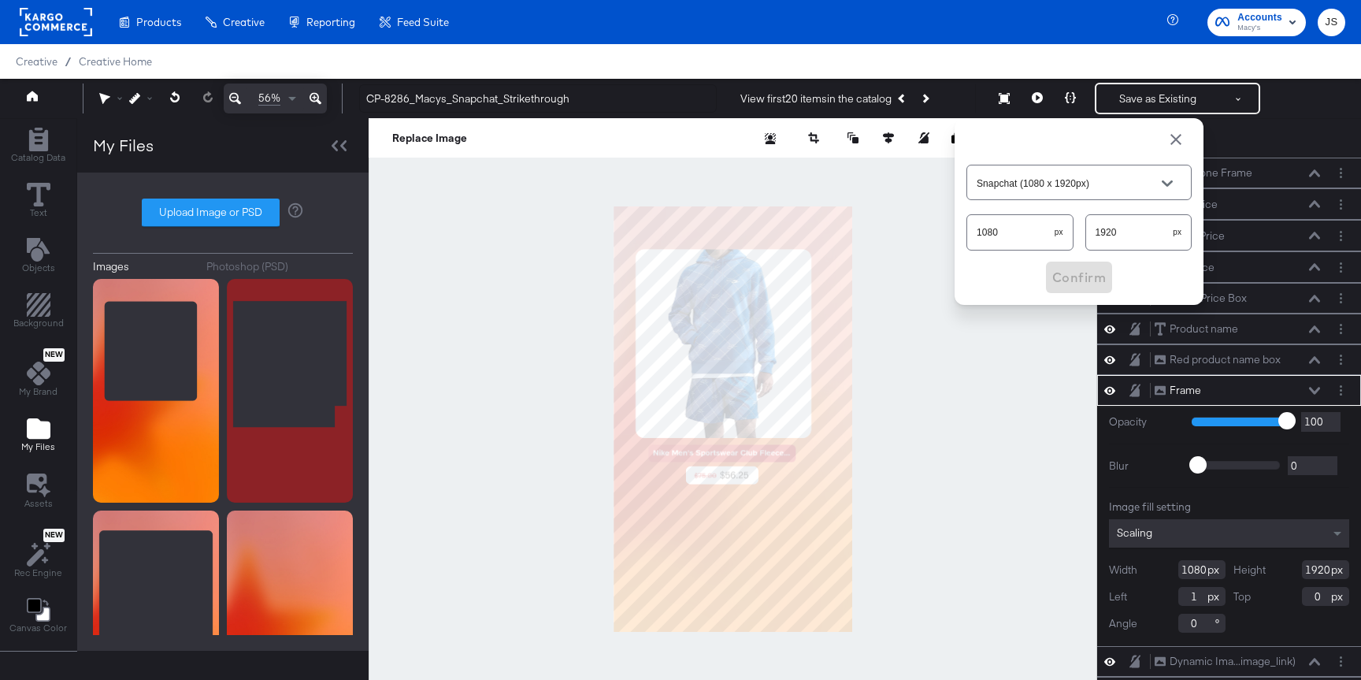
click at [981, 368] on div at bounding box center [733, 419] width 728 height 602
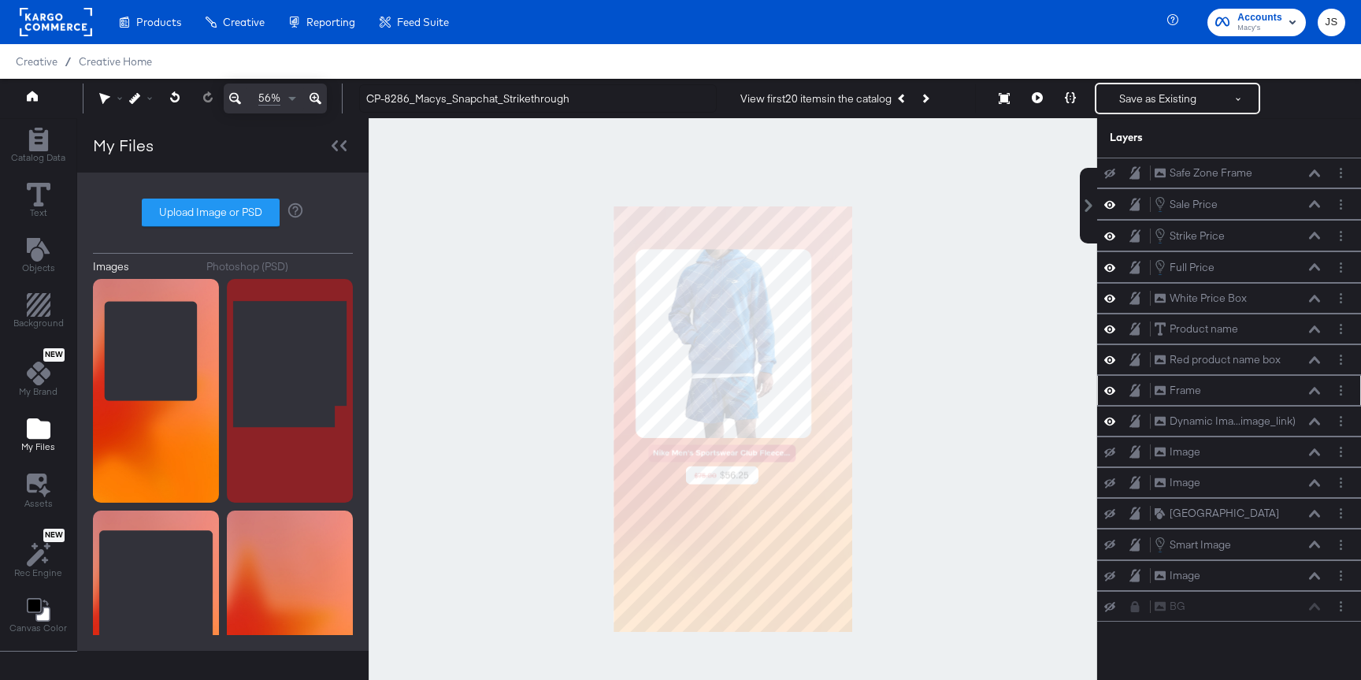
click at [1339, 398] on div "Frame Frame" at bounding box center [1229, 390] width 264 height 31
click at [1339, 384] on button "Layer Options" at bounding box center [1340, 390] width 17 height 17
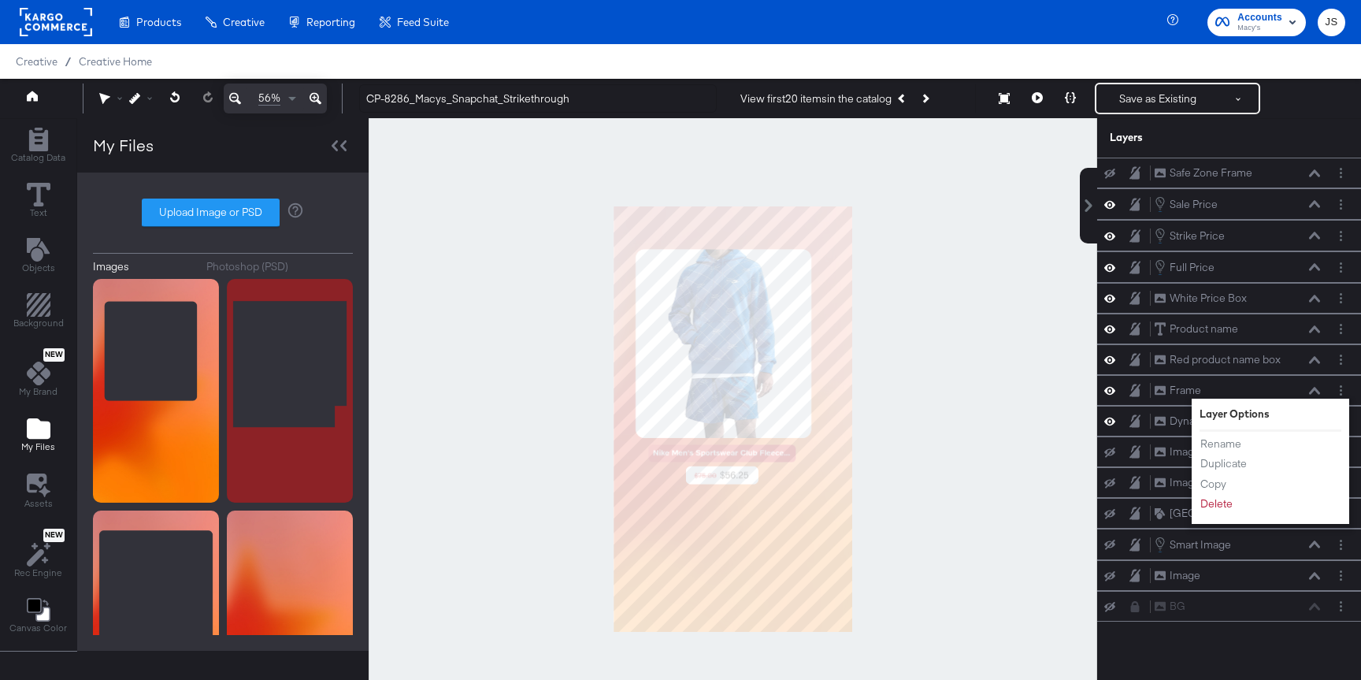
click at [1047, 412] on div at bounding box center [733, 419] width 728 height 602
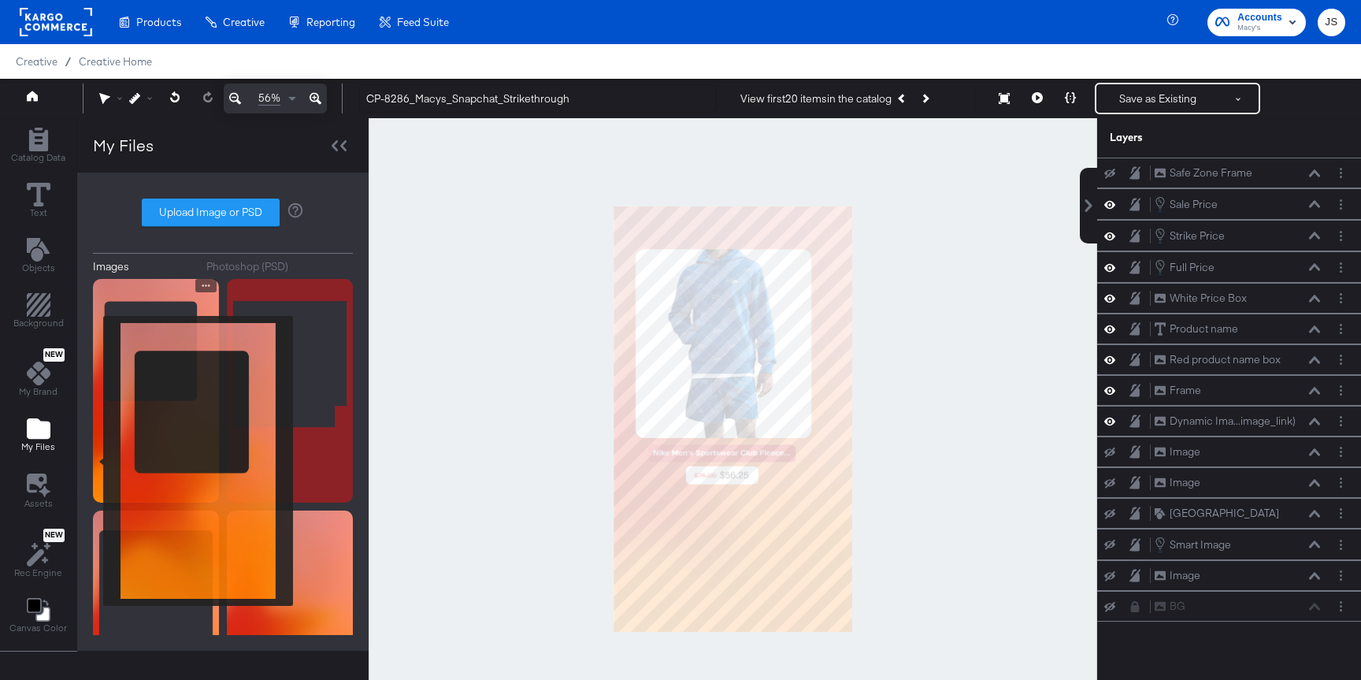
click at [93, 461] on img at bounding box center [156, 391] width 126 height 224
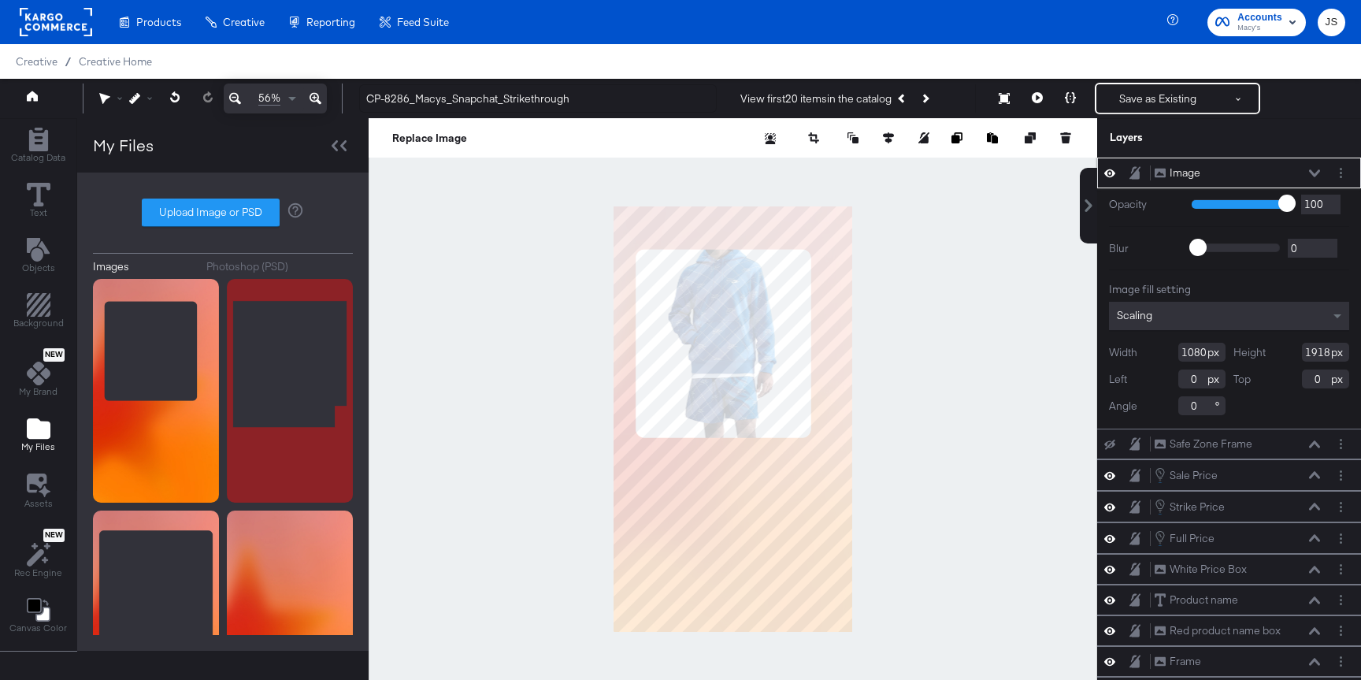
click at [1315, 170] on icon at bounding box center [1314, 173] width 11 height 8
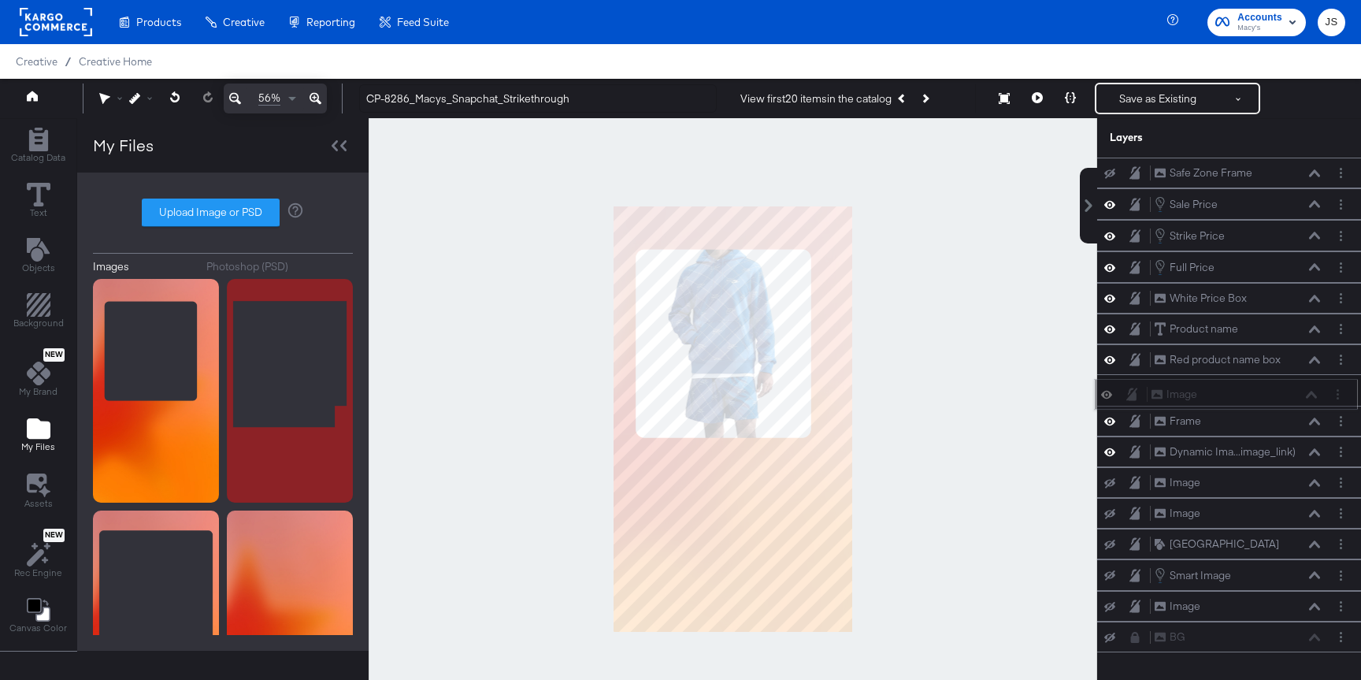
drag, startPoint x: 1297, startPoint y: 170, endPoint x: 1294, endPoint y: 398, distance: 227.6
click at [1294, 398] on div "Image Image" at bounding box center [1233, 394] width 167 height 17
click at [1109, 419] on icon at bounding box center [1109, 420] width 11 height 13
click at [1343, 418] on button "Layer Options" at bounding box center [1340, 421] width 17 height 17
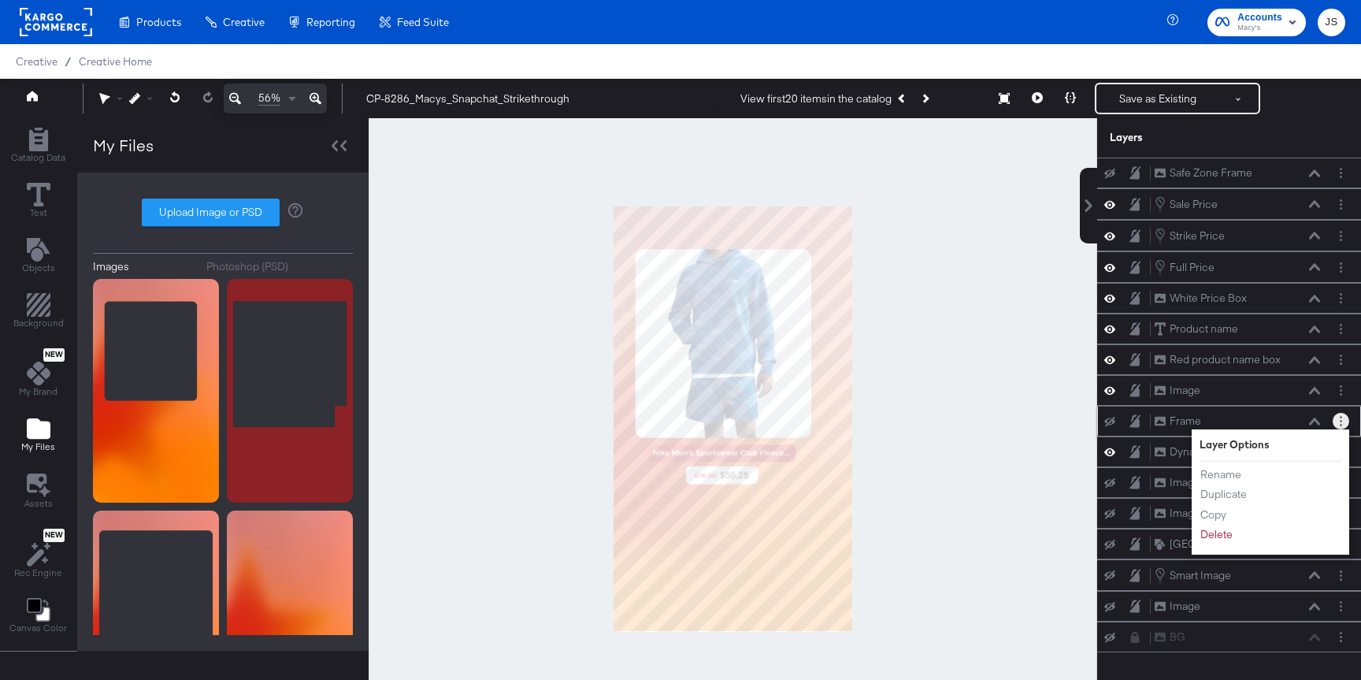
click at [1221, 543] on div "Rename Duplicate Copy Delete" at bounding box center [1242, 504] width 87 height 84
click at [1218, 539] on button "Delete" at bounding box center [1216, 534] width 34 height 17
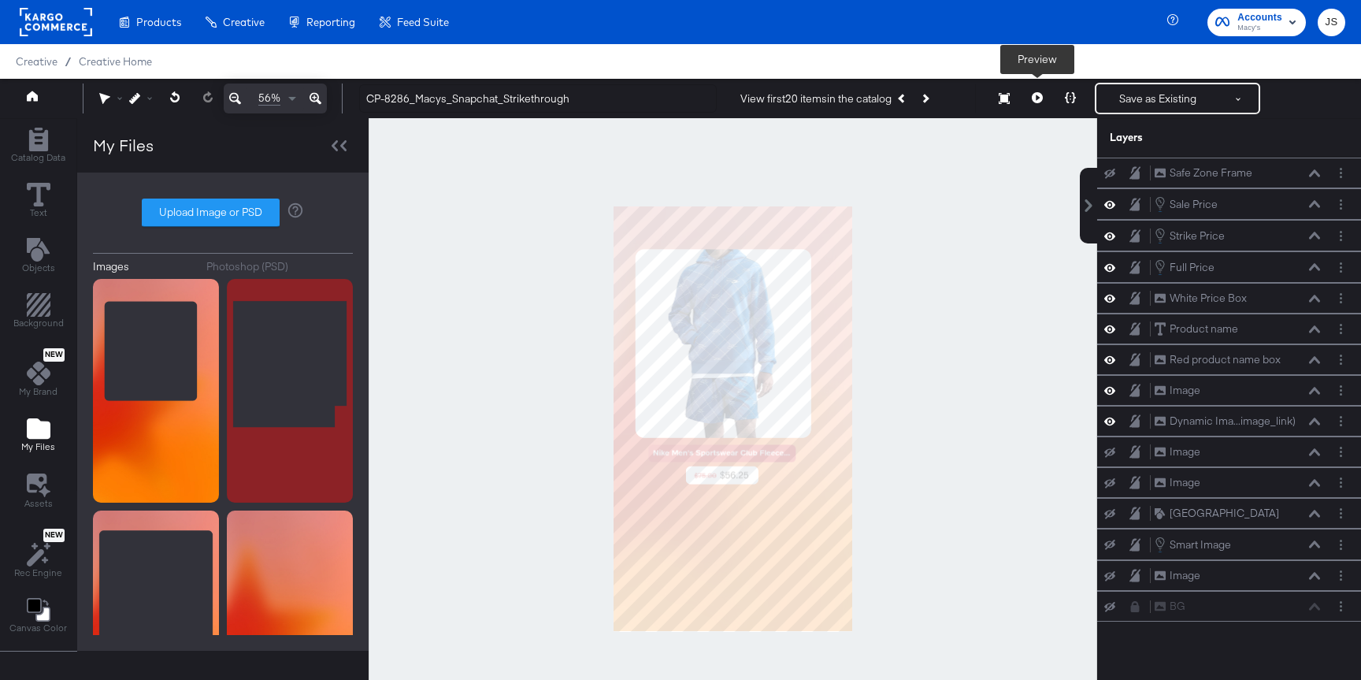
click at [1039, 99] on icon at bounding box center [1037, 97] width 11 height 11
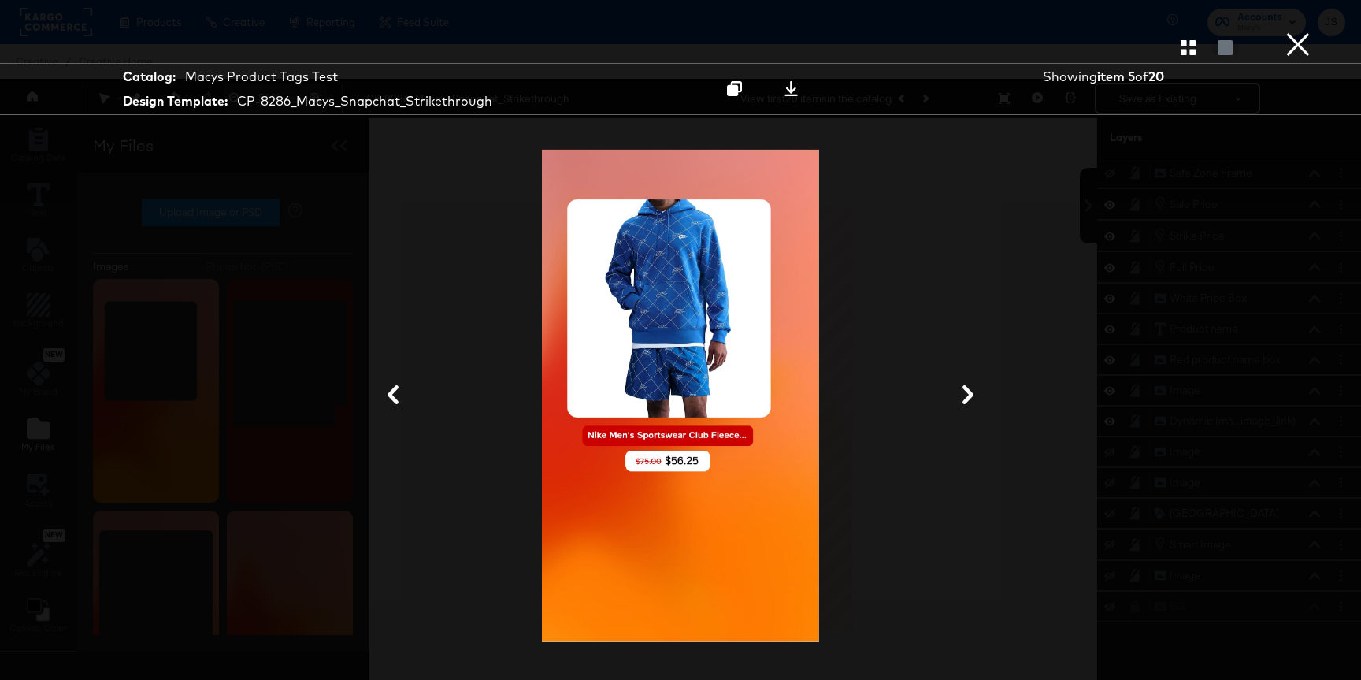
click at [1298, 31] on button "×" at bounding box center [1297, 15] width 31 height 31
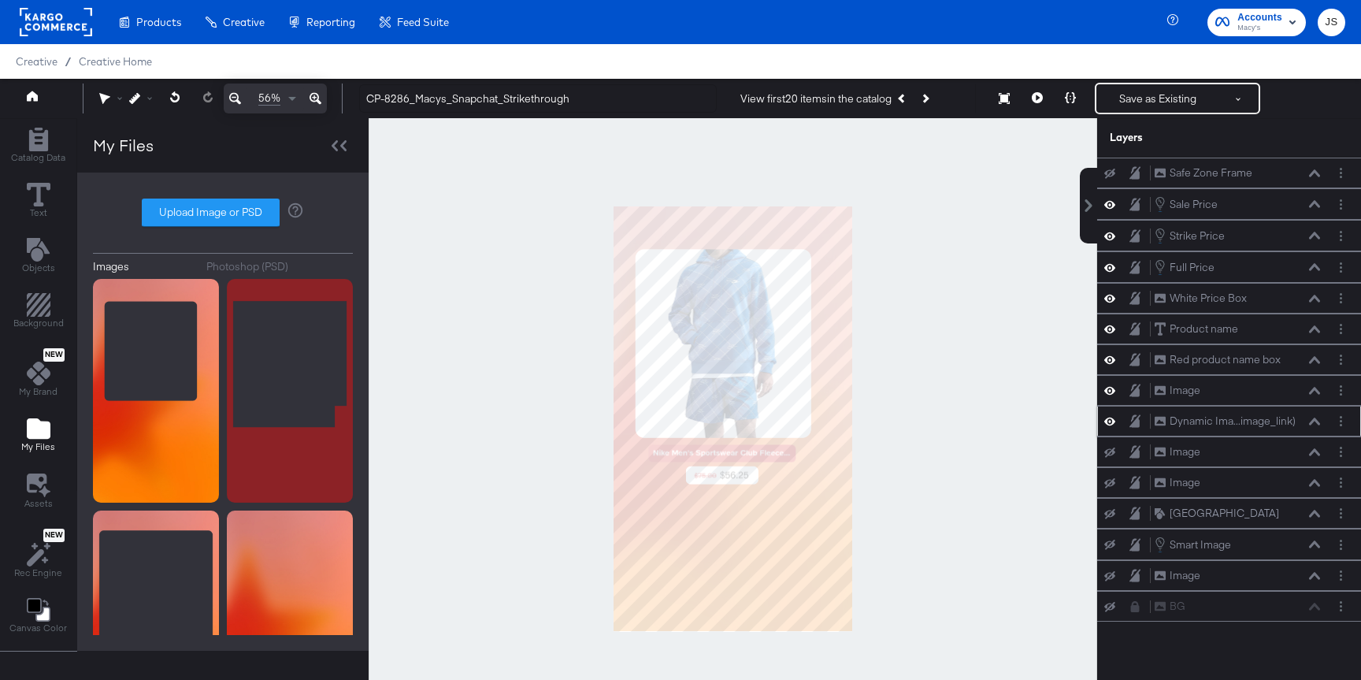
click at [1312, 420] on icon at bounding box center [1314, 421] width 11 height 8
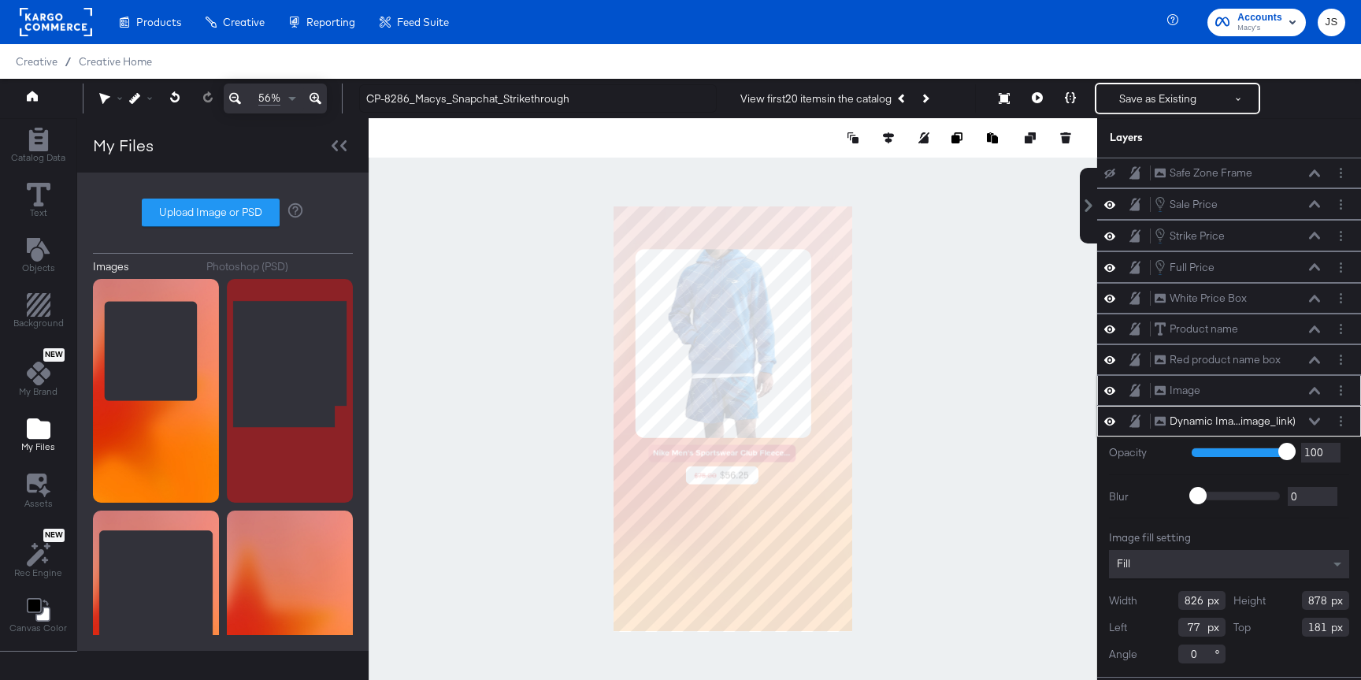
click at [1317, 388] on icon at bounding box center [1314, 391] width 11 height 8
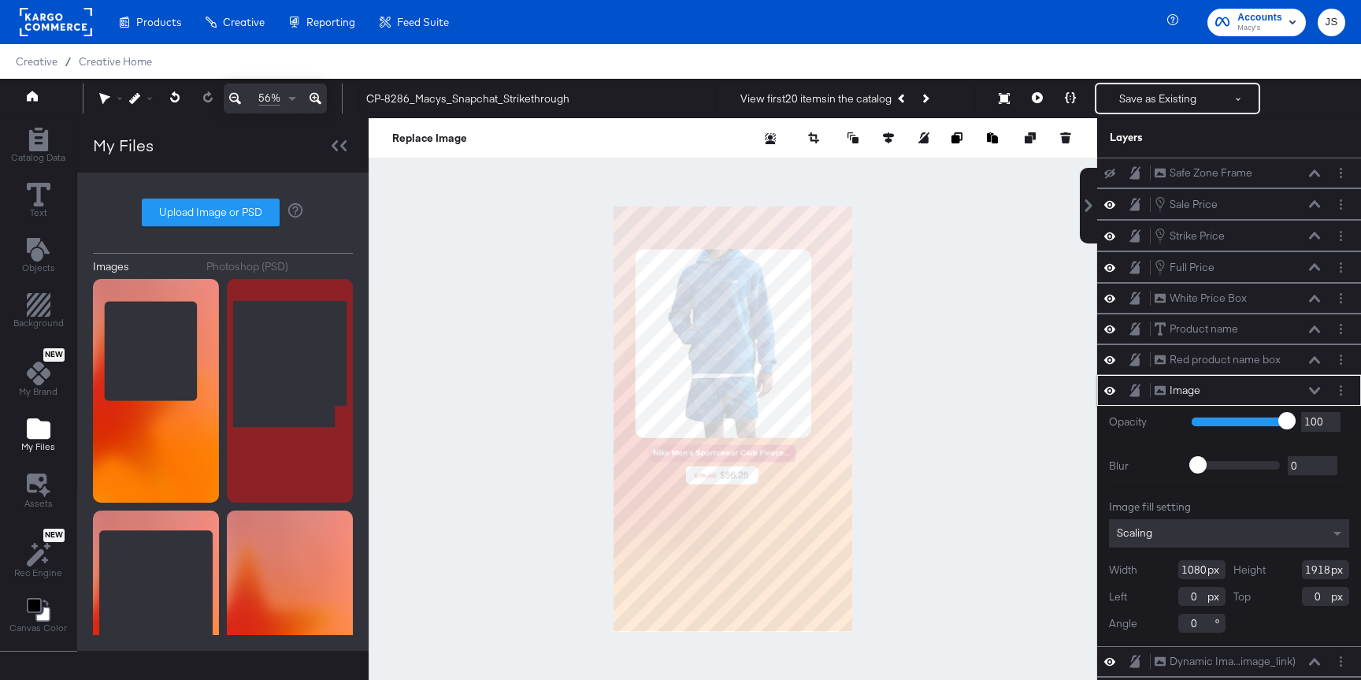
click at [1317, 390] on icon at bounding box center [1314, 390] width 11 height 7
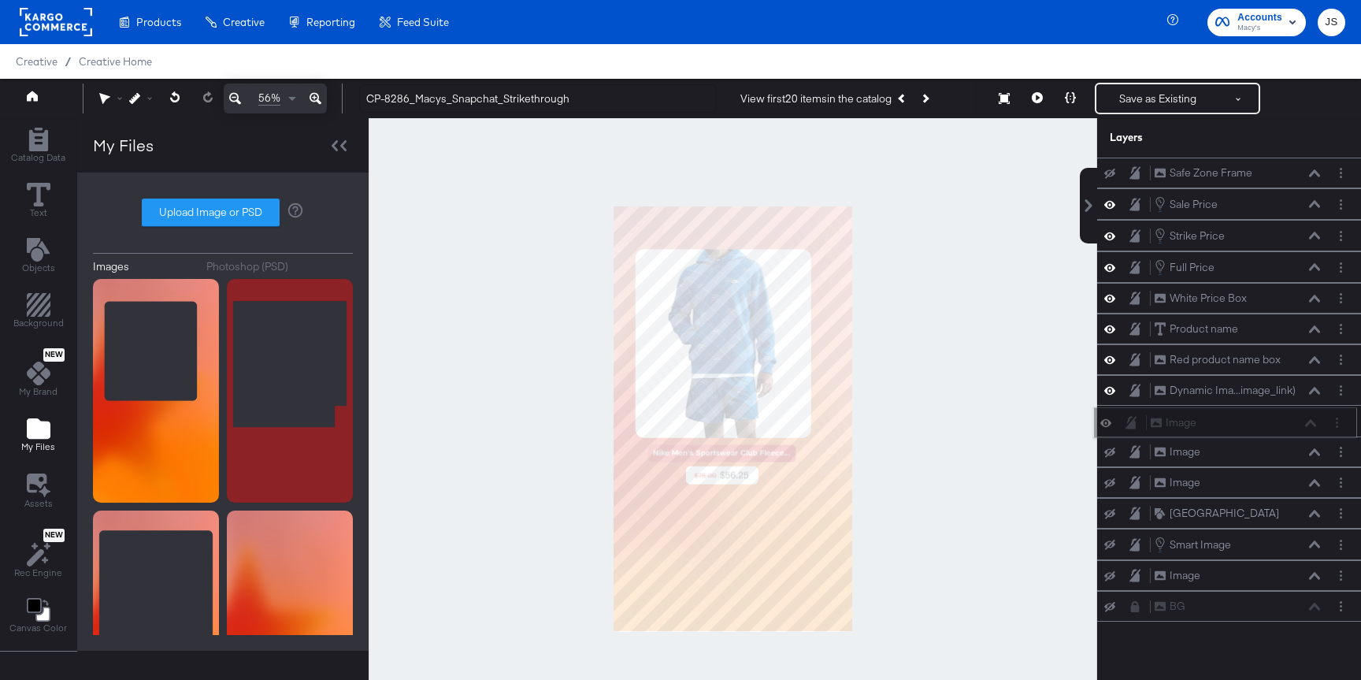
drag, startPoint x: 1297, startPoint y: 388, endPoint x: 1293, endPoint y: 425, distance: 37.2
click at [1293, 425] on div "Image Image" at bounding box center [1233, 422] width 167 height 17
drag, startPoint x: 1269, startPoint y: 426, endPoint x: 1269, endPoint y: 391, distance: 34.6
click at [1269, 391] on div "Image Image" at bounding box center [1237, 391] width 167 height 17
click at [1312, 393] on icon at bounding box center [1314, 391] width 11 height 8
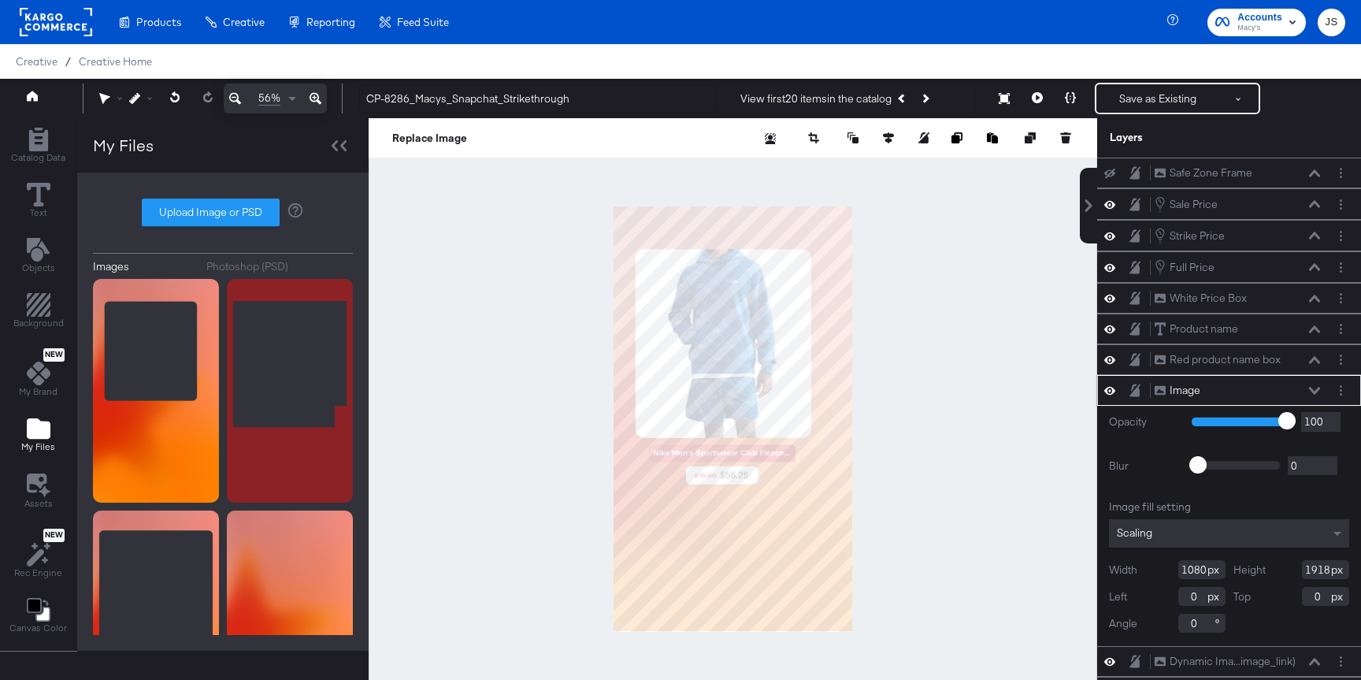
drag, startPoint x: 1328, startPoint y: 567, endPoint x: 1227, endPoint y: 567, distance: 100.8
click at [1227, 567] on div "Width 1080 Height 1918 Left 0 Top 0 Angle 0" at bounding box center [1229, 596] width 240 height 72
type input "1920"
click at [950, 495] on div at bounding box center [733, 419] width 728 height 602
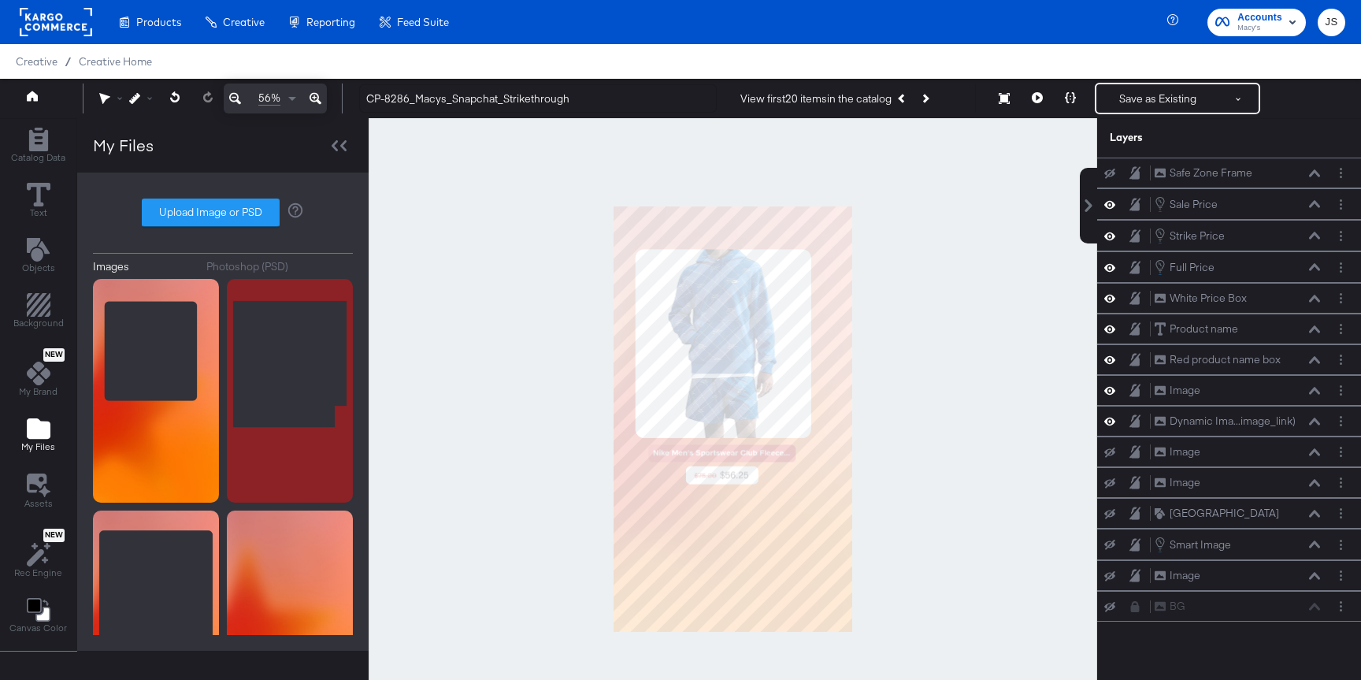
click at [1039, 80] on div "56% CP-8286_Macys_Snapchat_Strikethrough View first 20 items in the catalog Nex…" at bounding box center [680, 98] width 1361 height 39
click at [1039, 104] on button at bounding box center [1037, 98] width 33 height 31
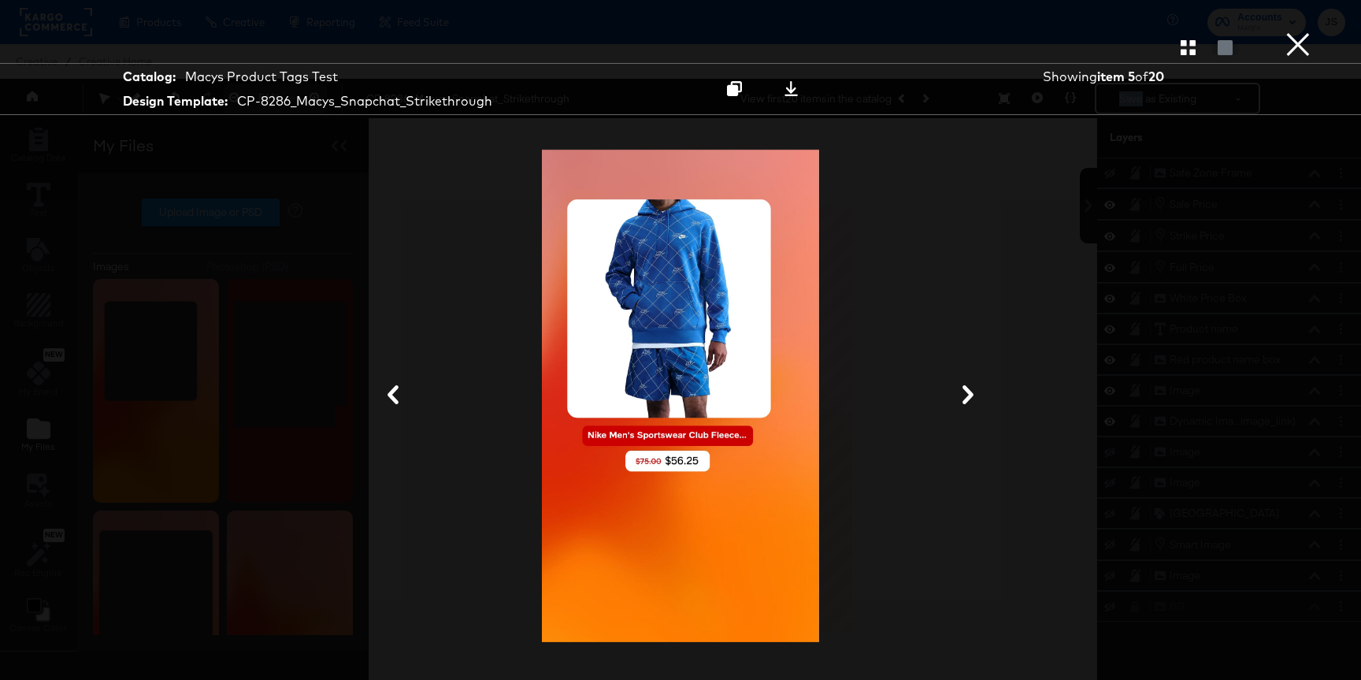
click at [1287, 31] on button "×" at bounding box center [1297, 15] width 31 height 31
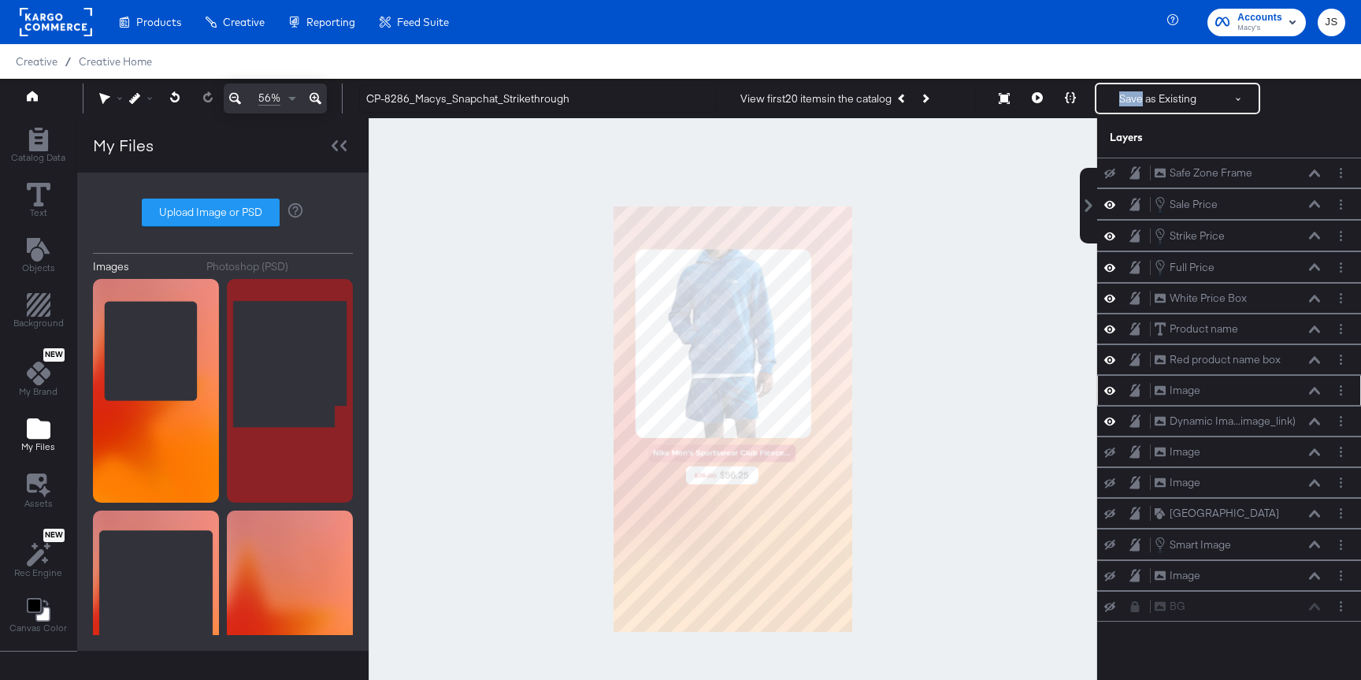
click at [1313, 391] on icon at bounding box center [1314, 391] width 11 height 8
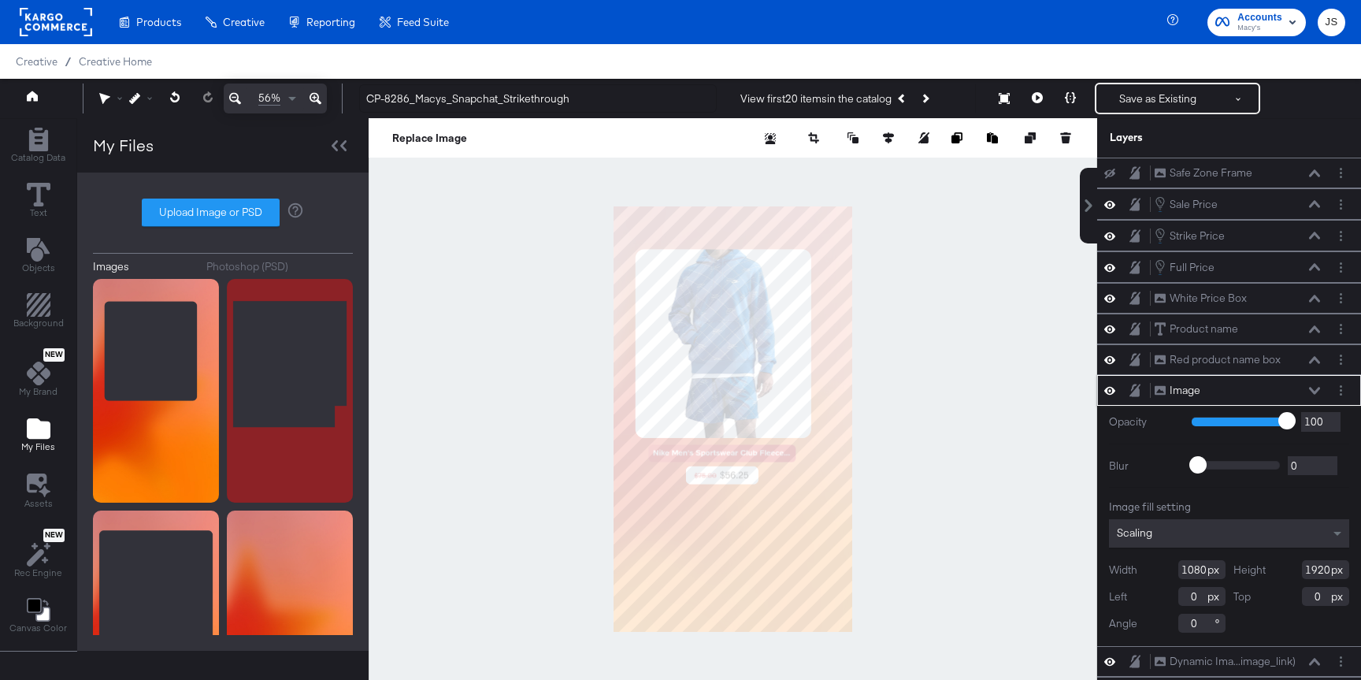
click at [1205, 565] on input "1080" at bounding box center [1201, 569] width 47 height 19
type input "1081"
click at [995, 606] on div at bounding box center [733, 419] width 728 height 602
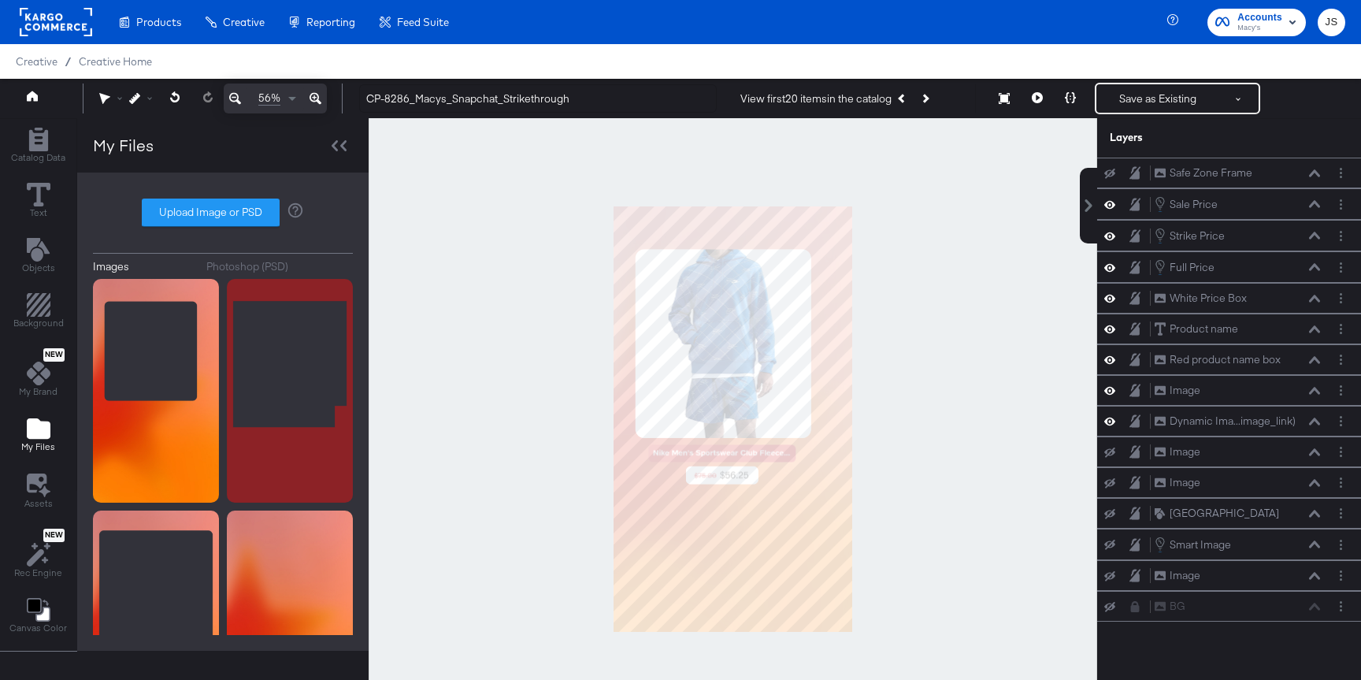
click at [1039, 87] on button at bounding box center [1037, 98] width 33 height 31
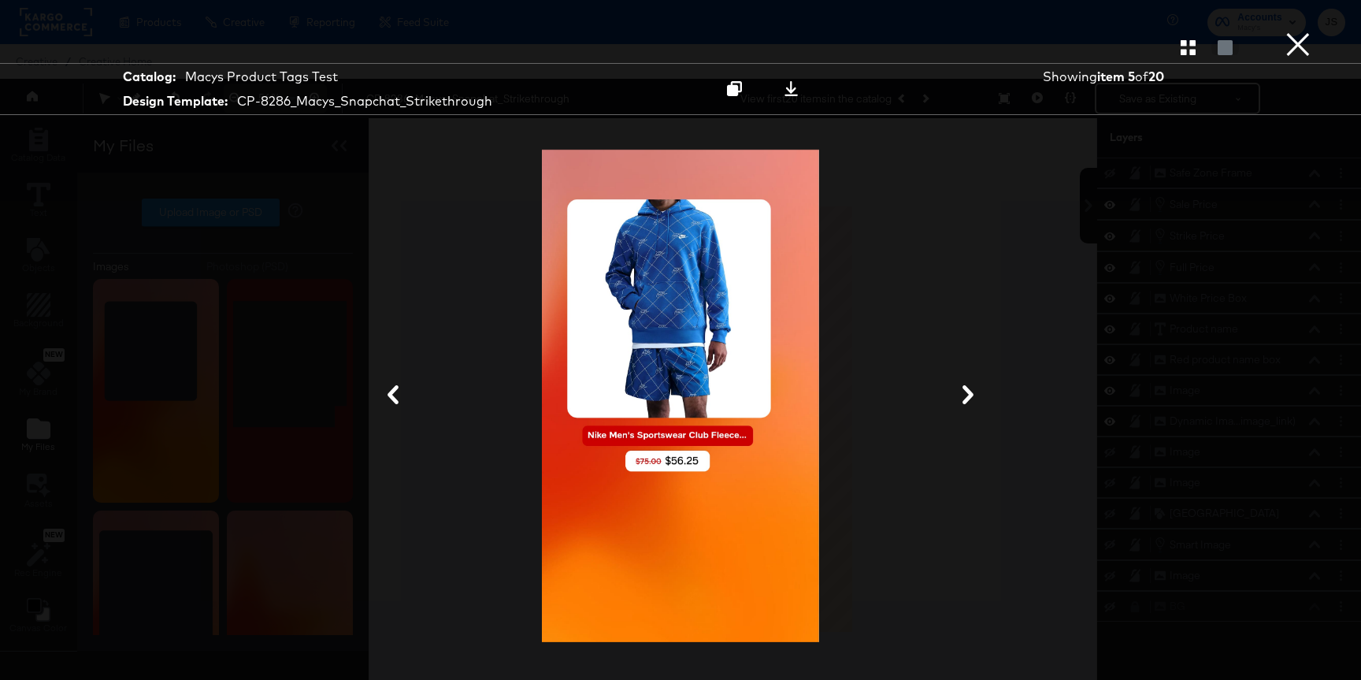
click at [1289, 31] on button "×" at bounding box center [1297, 15] width 31 height 31
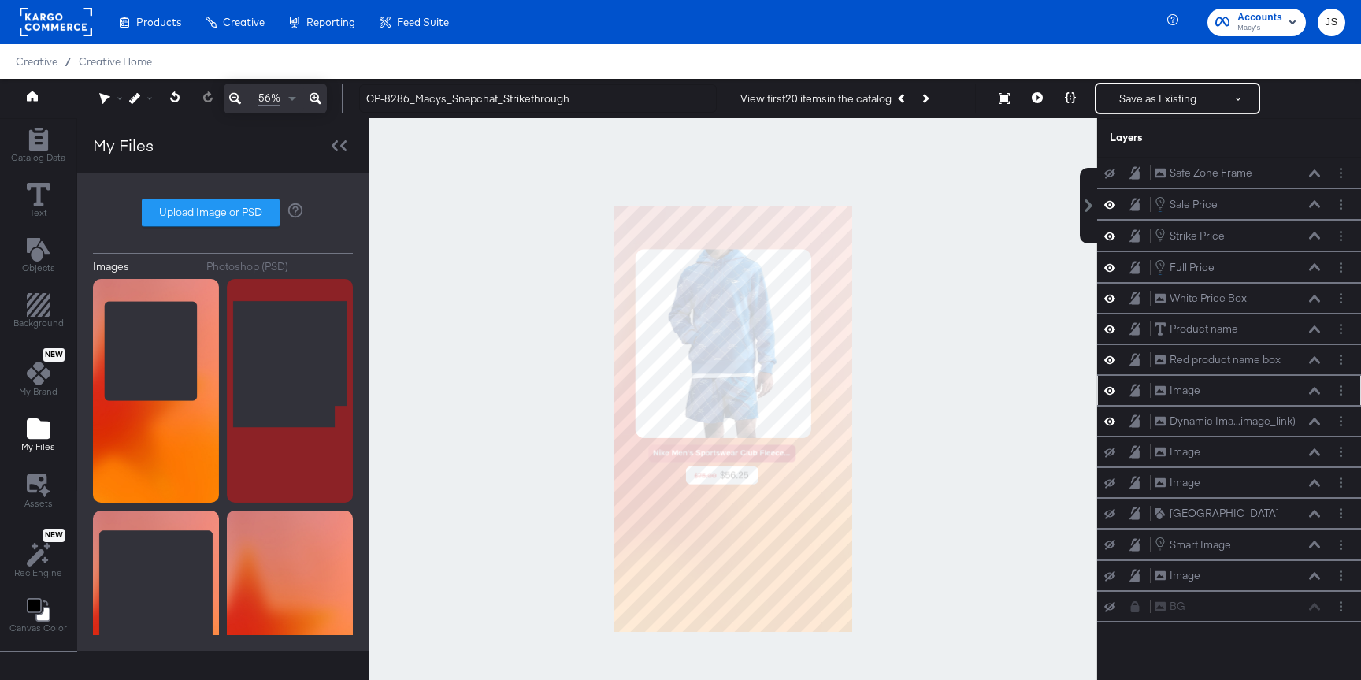
click at [1310, 390] on icon at bounding box center [1314, 391] width 11 height 8
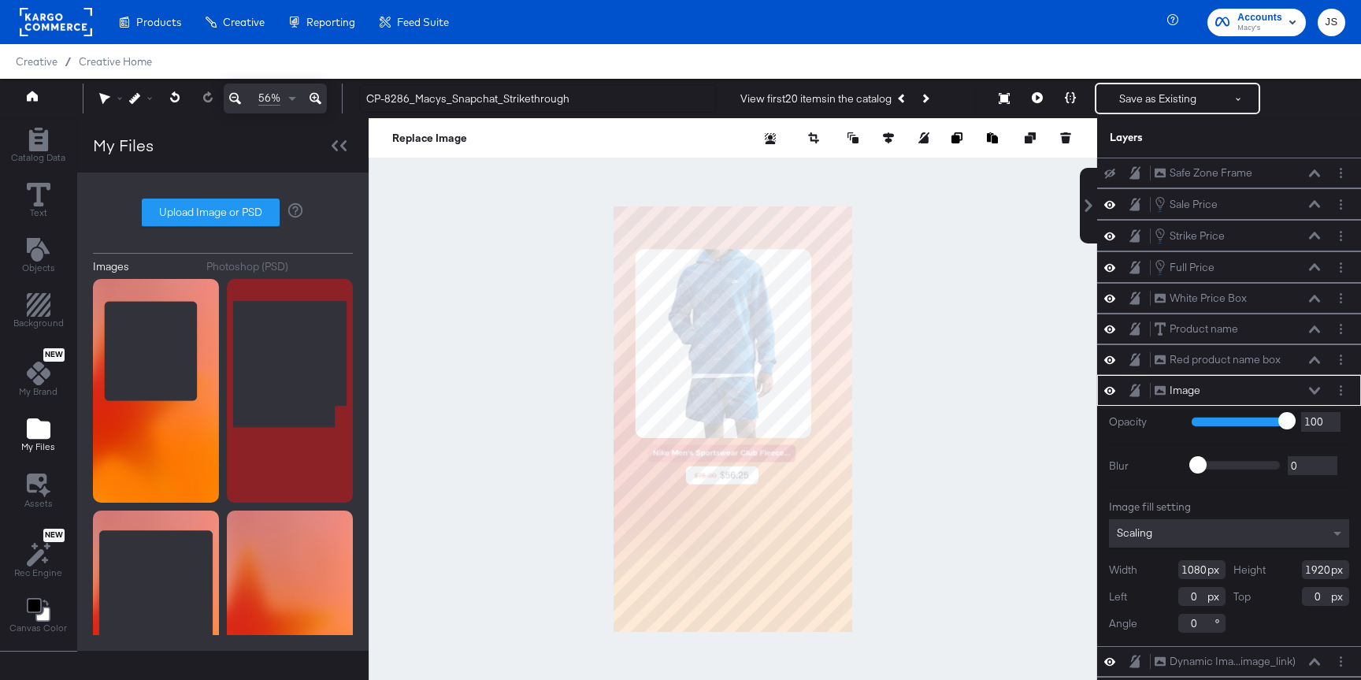
type input "1"
click at [992, 454] on div at bounding box center [733, 419] width 728 height 602
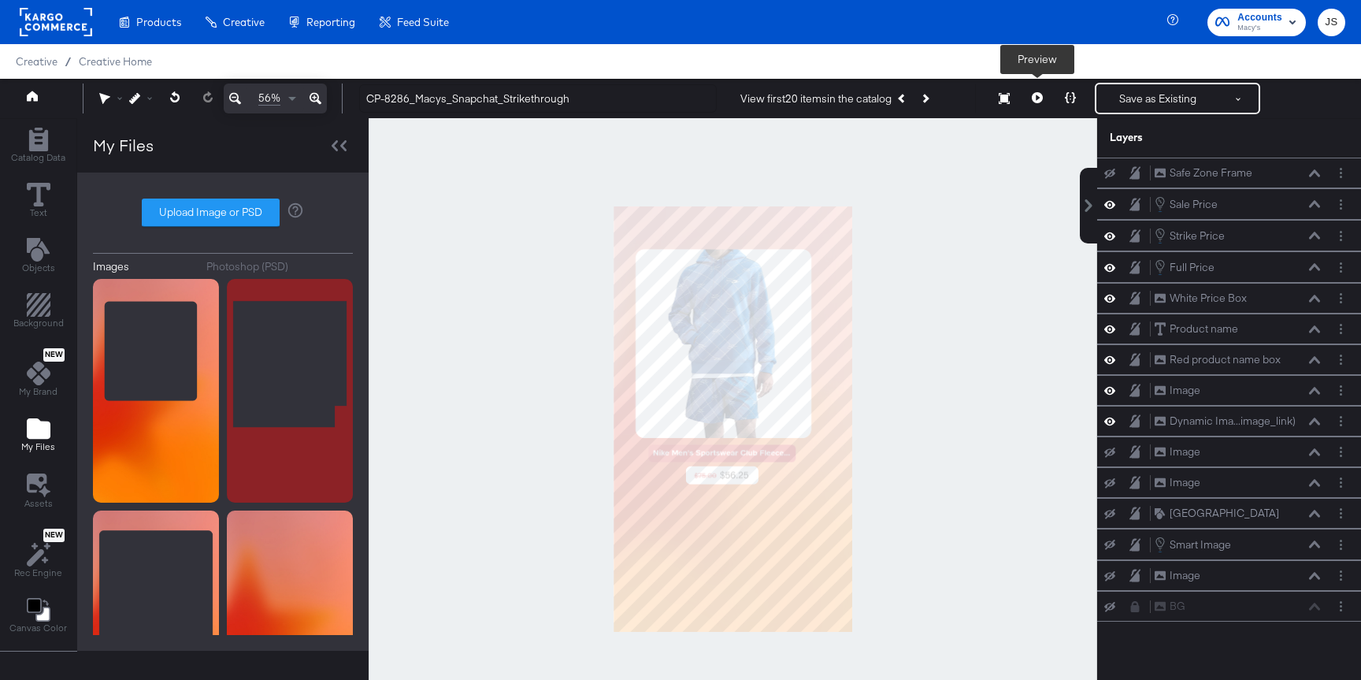
click at [1035, 90] on button at bounding box center [1037, 98] width 33 height 31
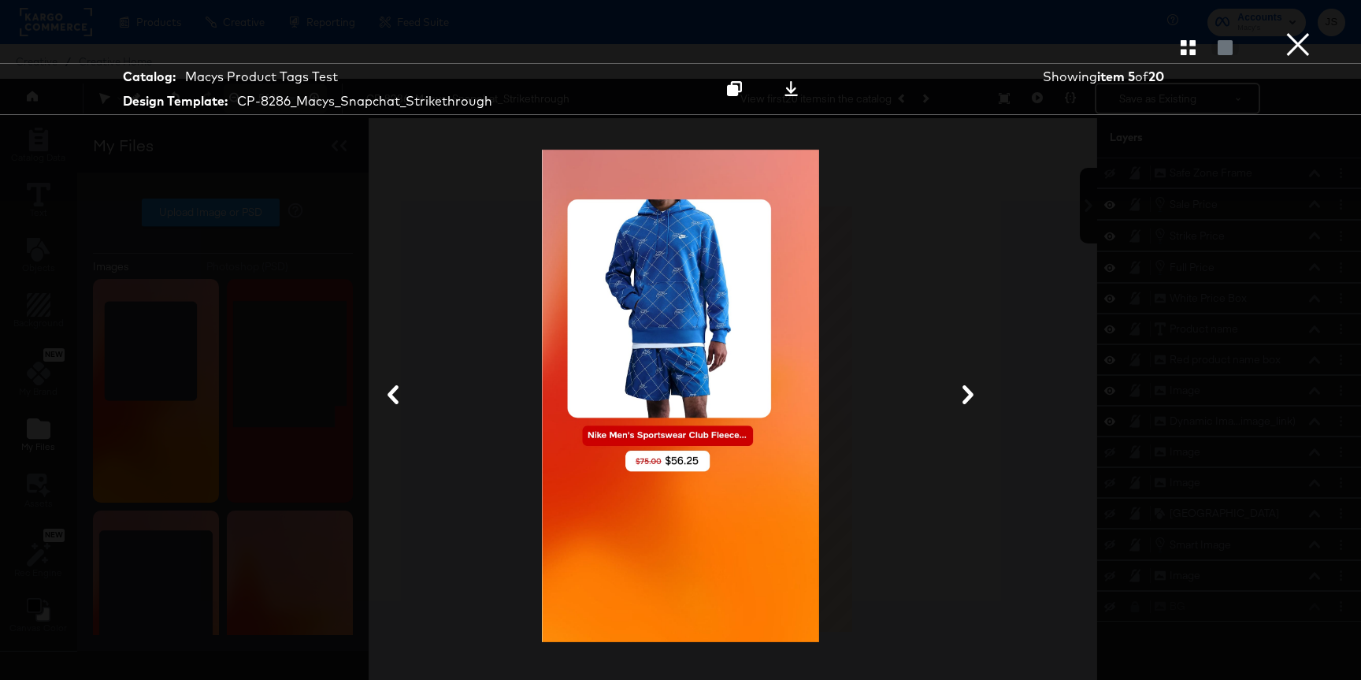
click at [1293, 31] on button "×" at bounding box center [1297, 15] width 31 height 31
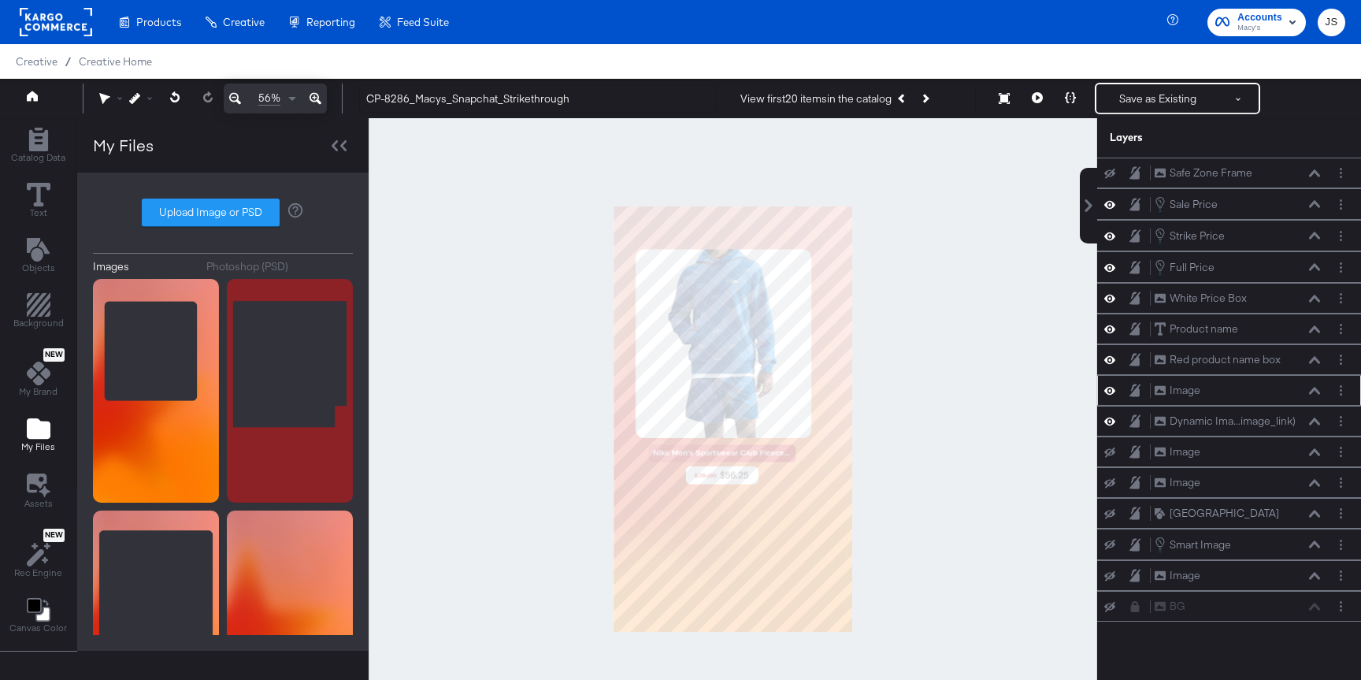
click at [1317, 389] on icon at bounding box center [1314, 390] width 11 height 7
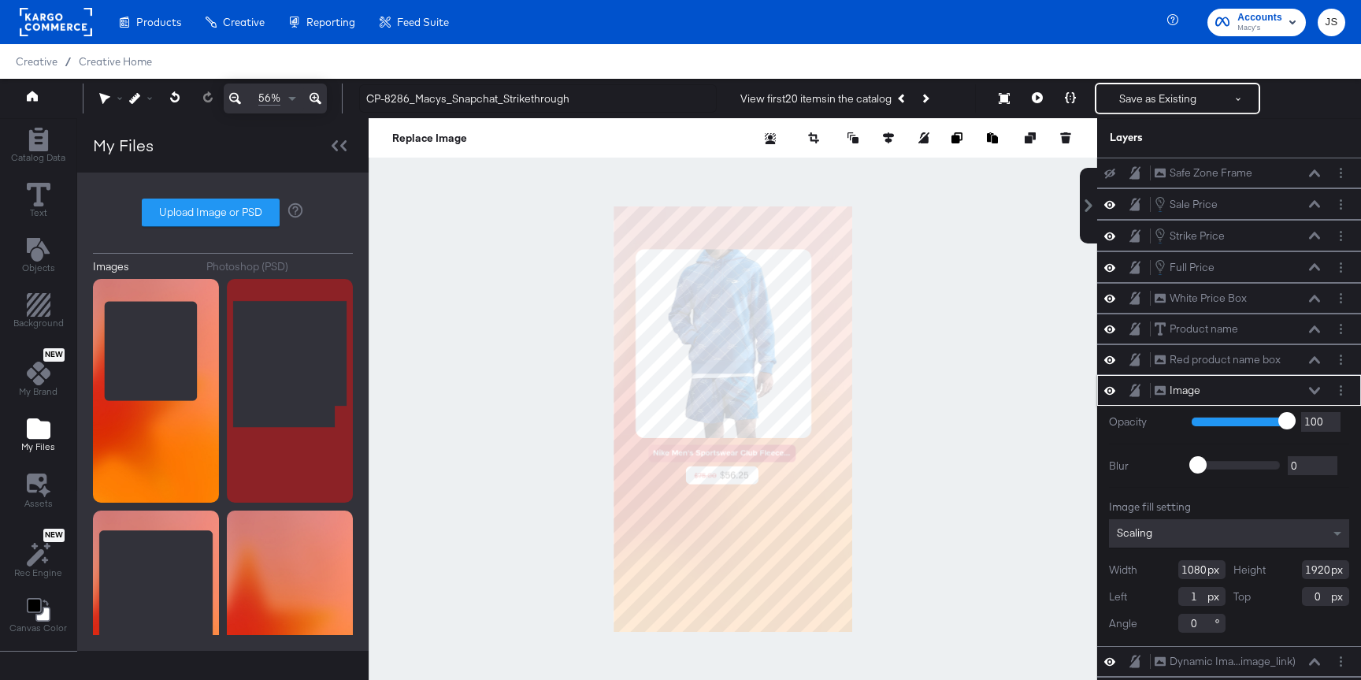
click at [1199, 569] on input "1080" at bounding box center [1201, 569] width 47 height 19
click at [1106, 387] on icon at bounding box center [1109, 389] width 11 height 13
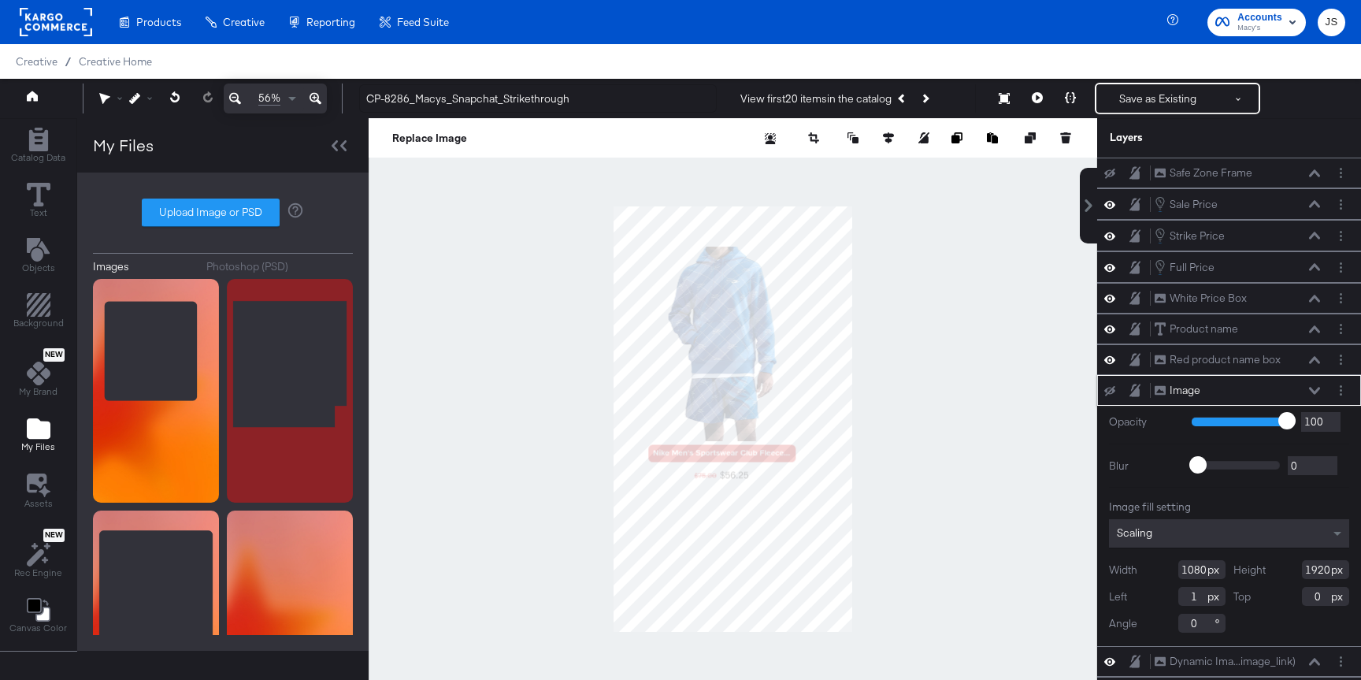
click at [1106, 387] on icon at bounding box center [1109, 391] width 11 height 10
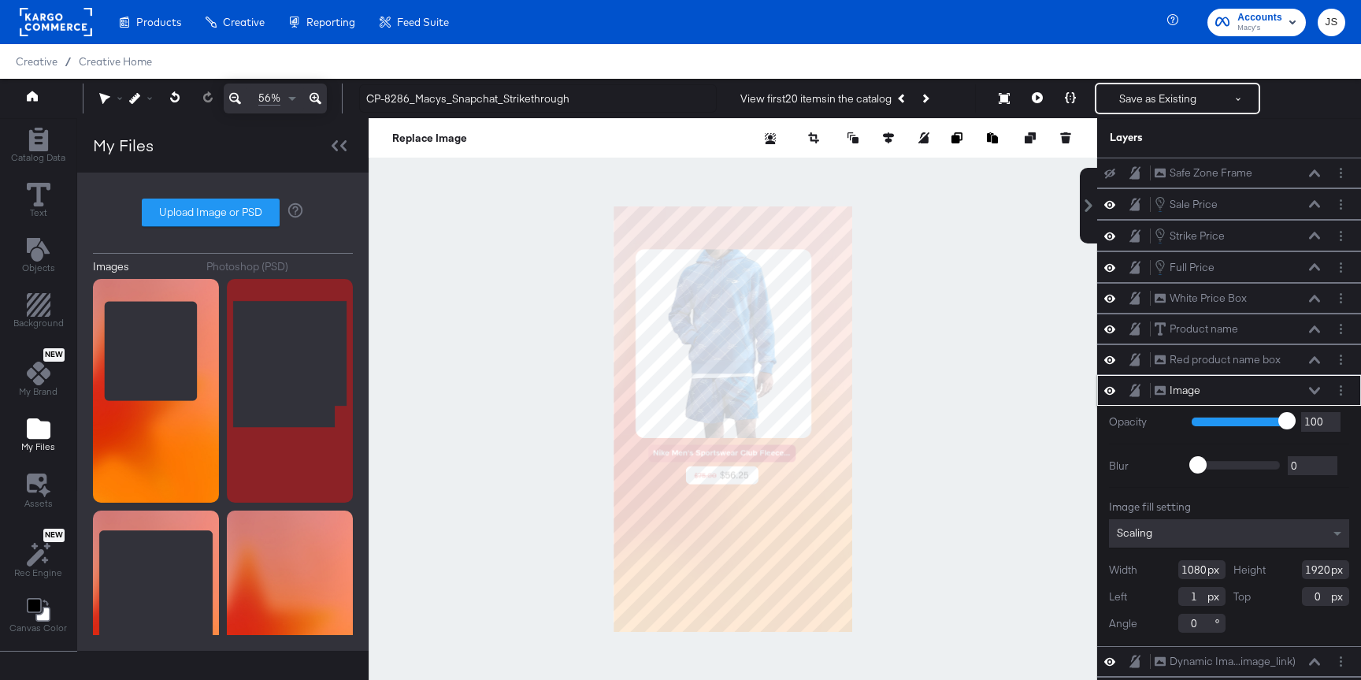
click at [1204, 565] on input "1080" at bounding box center [1201, 569] width 47 height 19
type input "1082"
drag, startPoint x: 1200, startPoint y: 595, endPoint x: 1173, endPoint y: 595, distance: 27.6
click at [1175, 595] on div "Left 1" at bounding box center [1167, 596] width 117 height 19
type input "0"
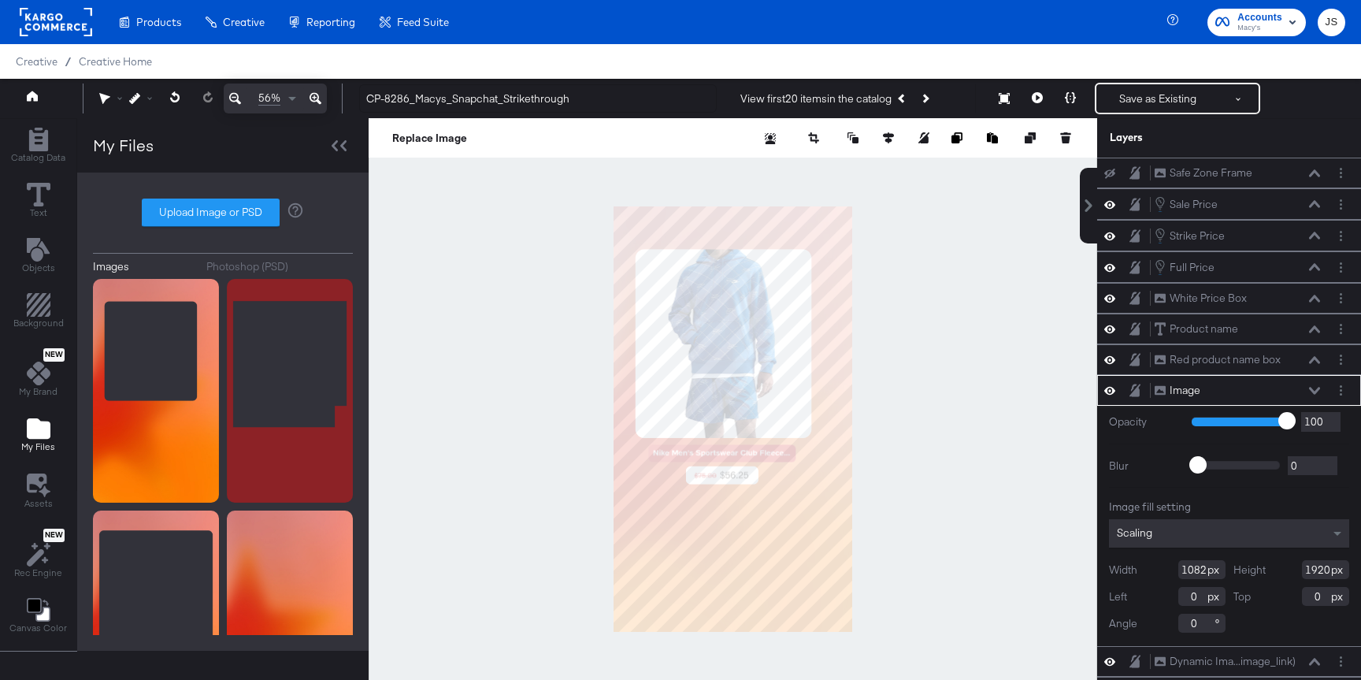
click at [1043, 583] on div at bounding box center [733, 419] width 728 height 602
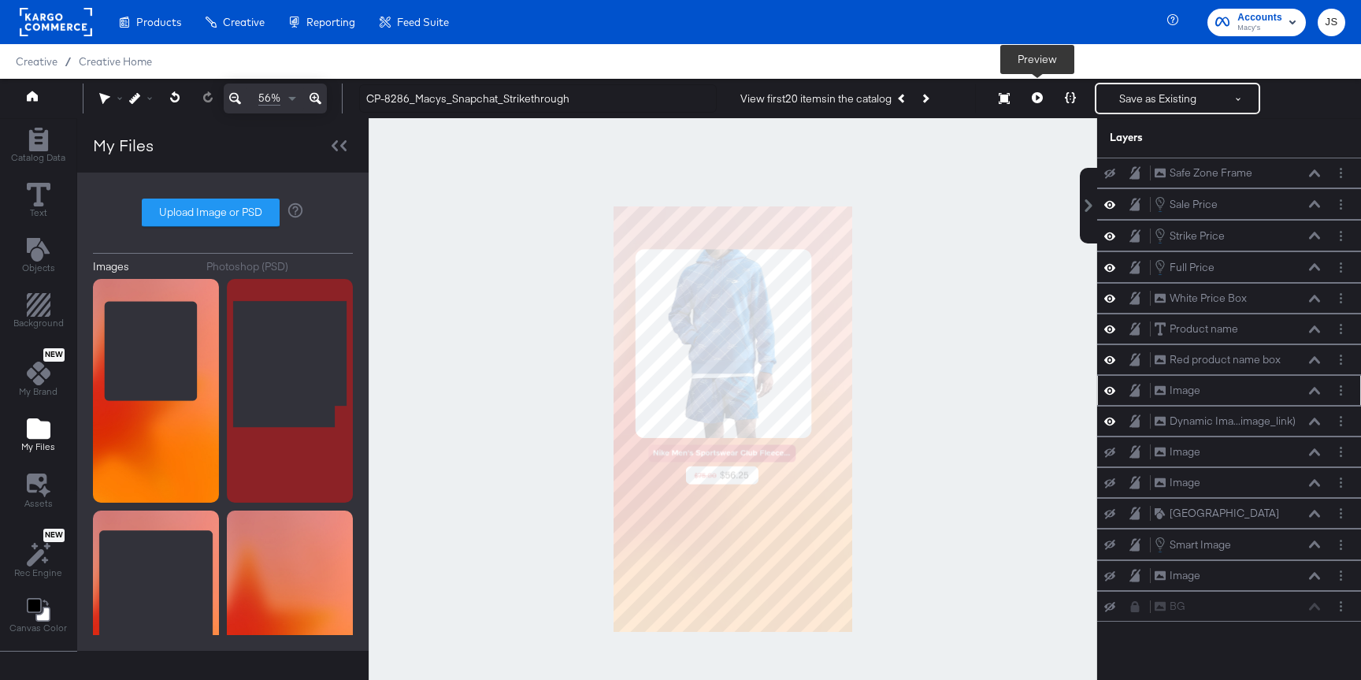
click at [1034, 98] on icon at bounding box center [1037, 97] width 11 height 11
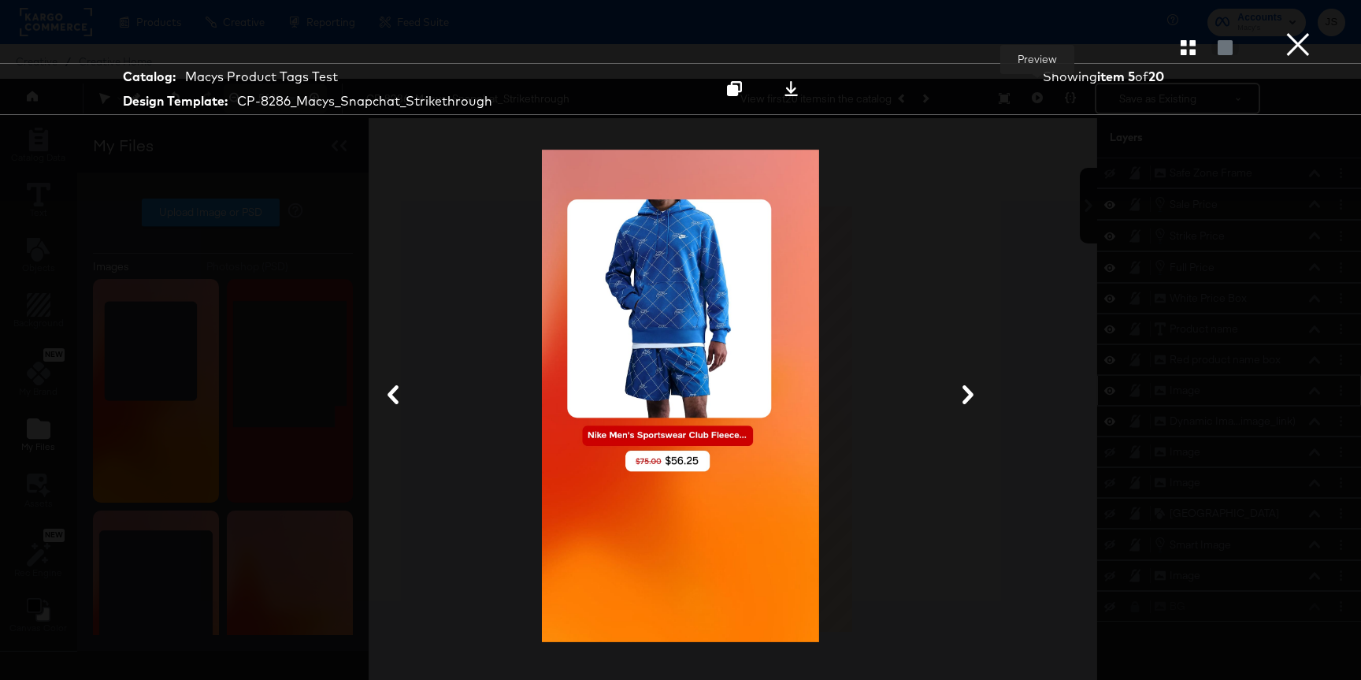
click at [1293, 31] on button "×" at bounding box center [1297, 15] width 31 height 31
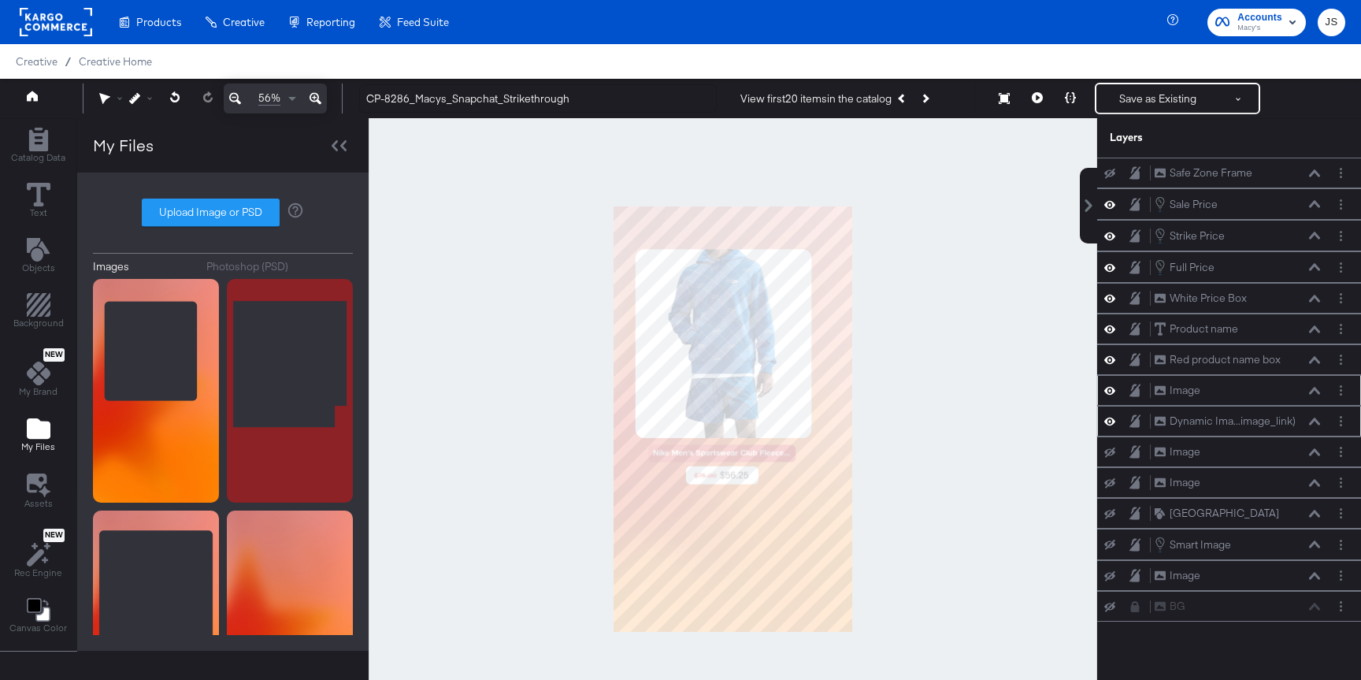
click at [1313, 420] on icon at bounding box center [1314, 420] width 11 height 7
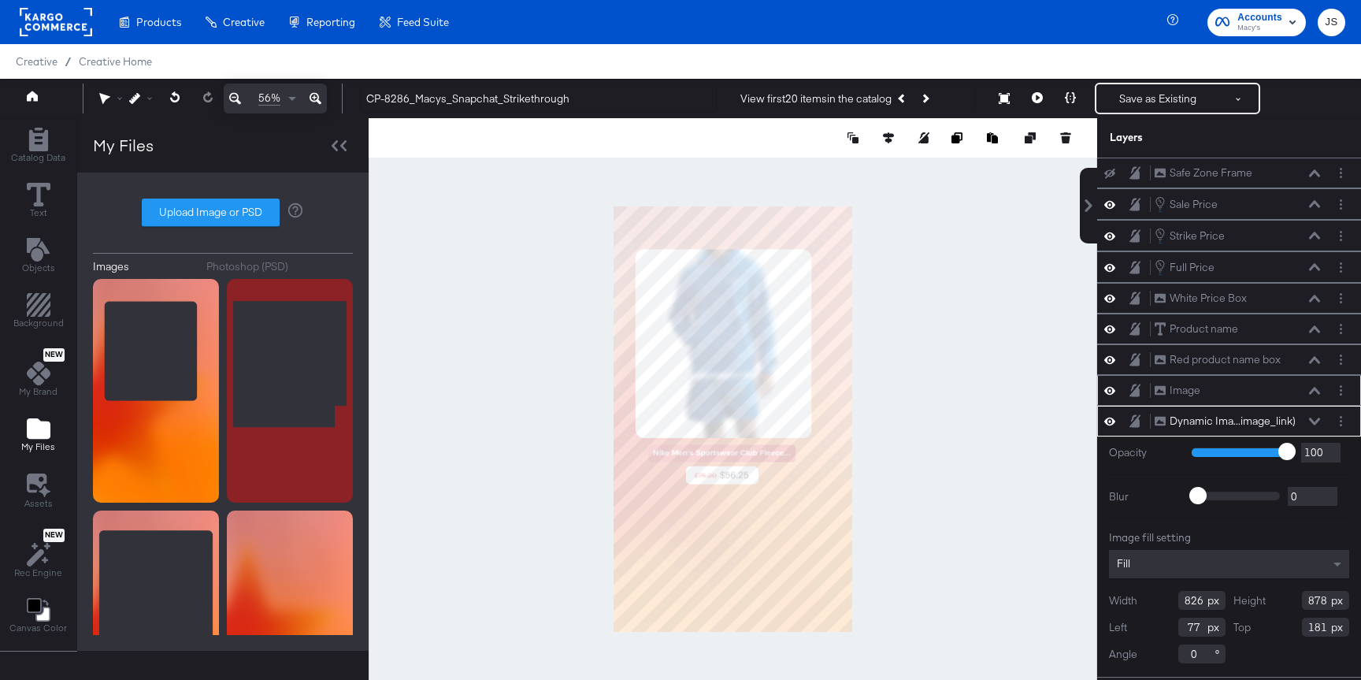
type input "823"
type input "81"
click at [924, 343] on div at bounding box center [733, 419] width 728 height 602
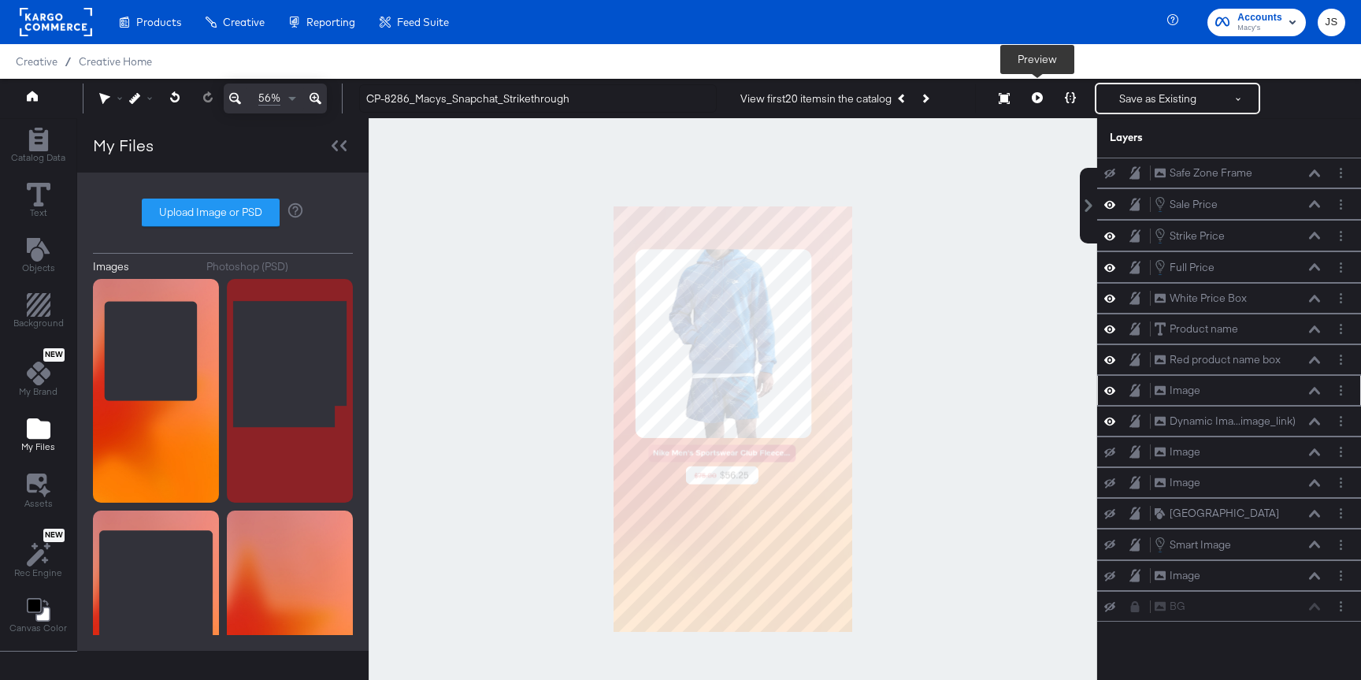
click at [1037, 94] on icon at bounding box center [1037, 97] width 11 height 11
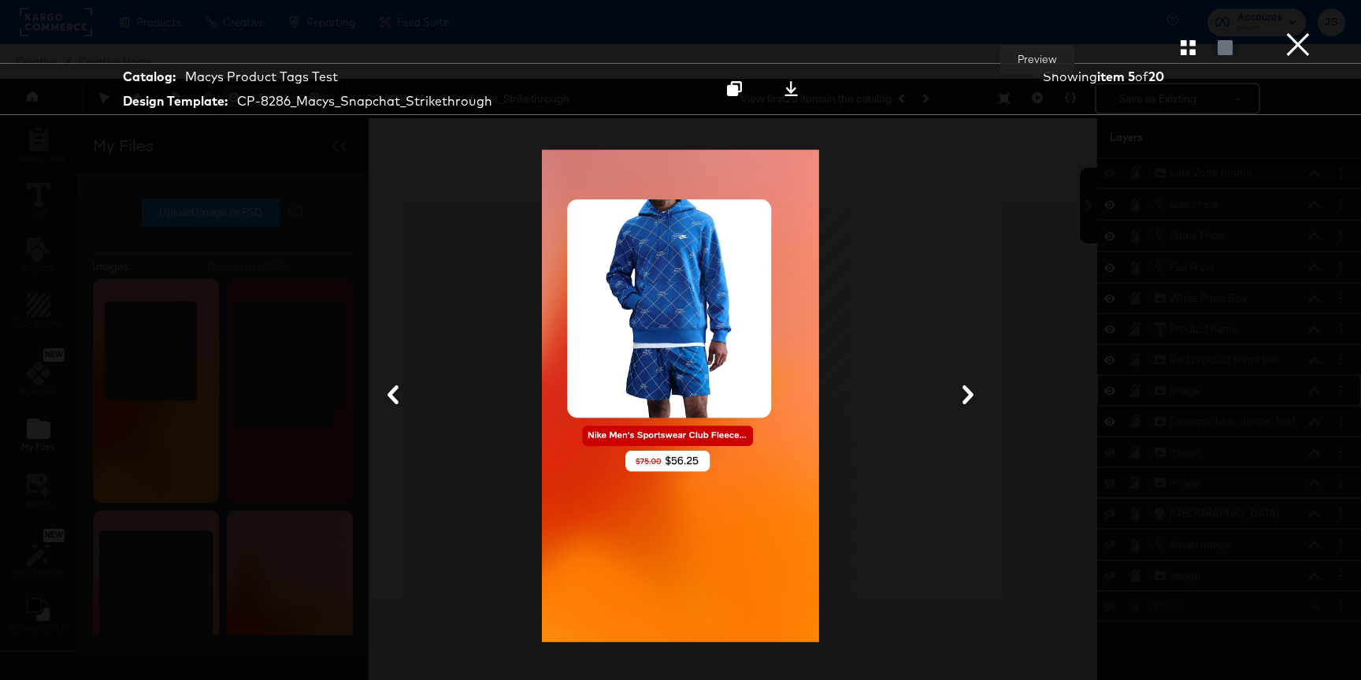
click at [1288, 31] on button "×" at bounding box center [1297, 15] width 31 height 31
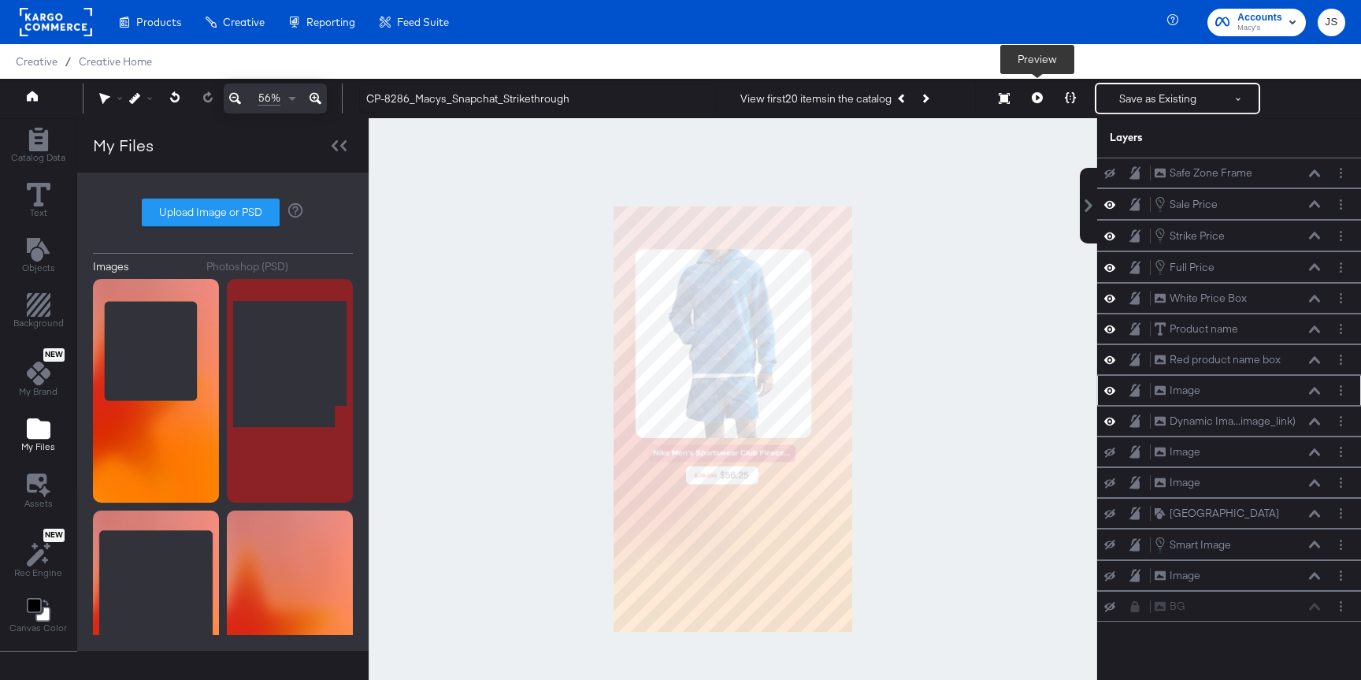
click at [1035, 107] on button at bounding box center [1037, 98] width 33 height 31
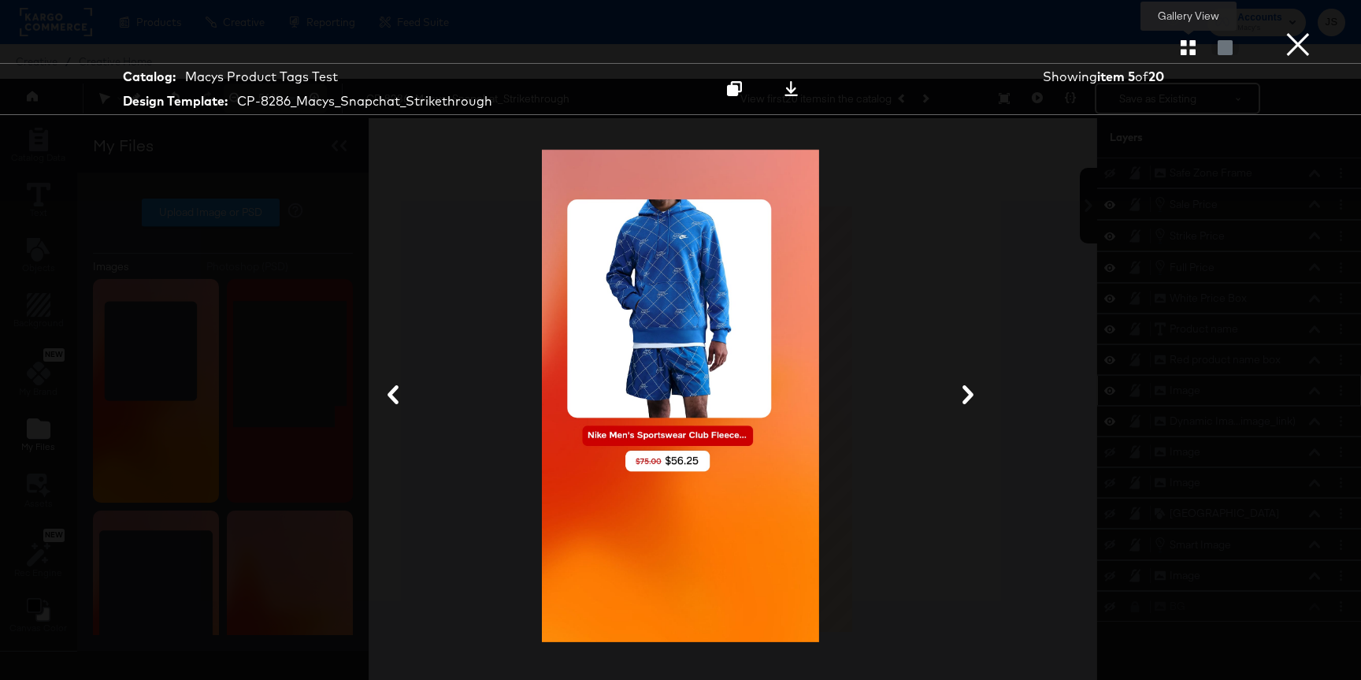
click at [1190, 47] on icon "button" at bounding box center [1187, 47] width 15 height 15
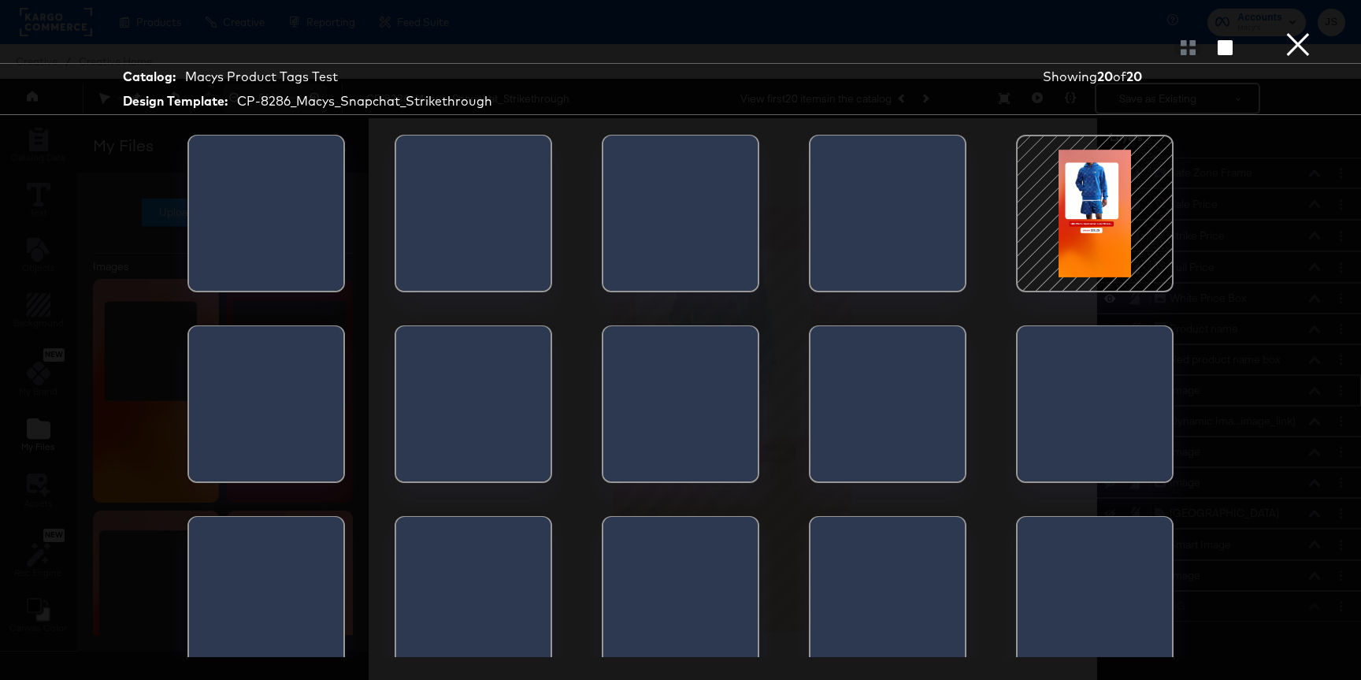
click at [1147, 195] on div at bounding box center [1095, 213] width 134 height 134
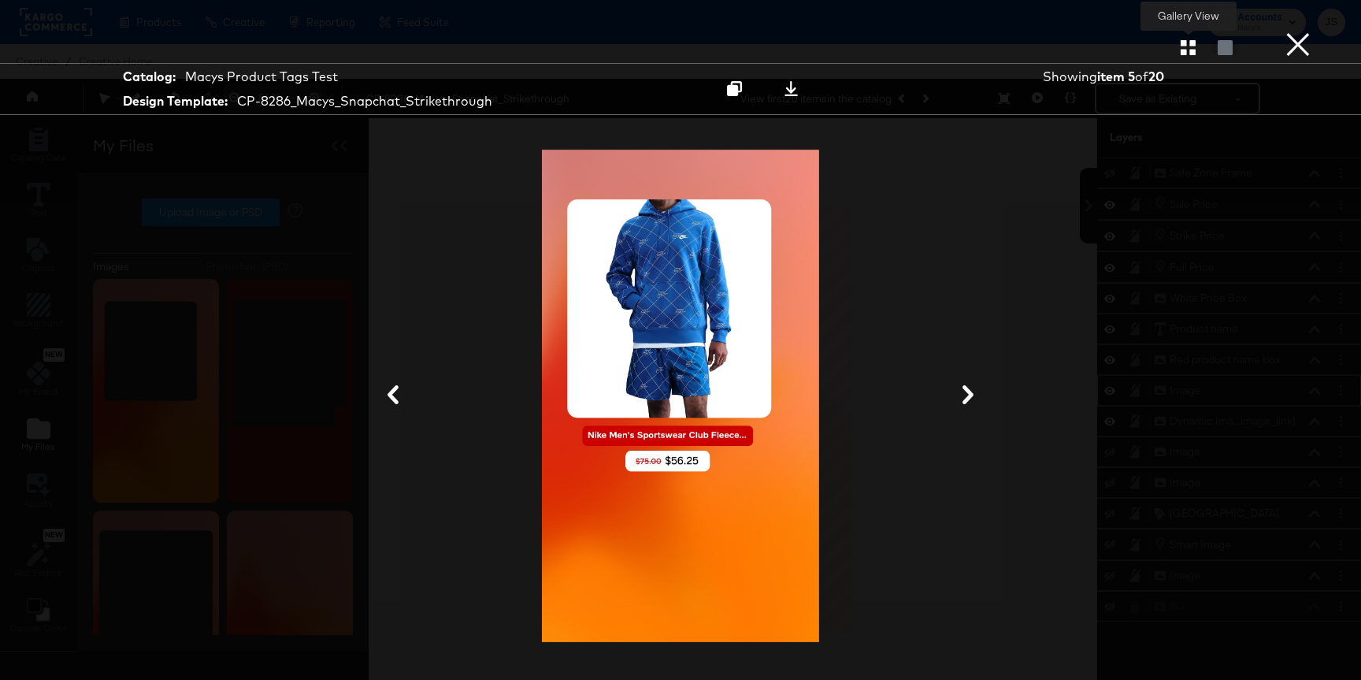
click at [1192, 45] on icon "button" at bounding box center [1187, 47] width 15 height 15
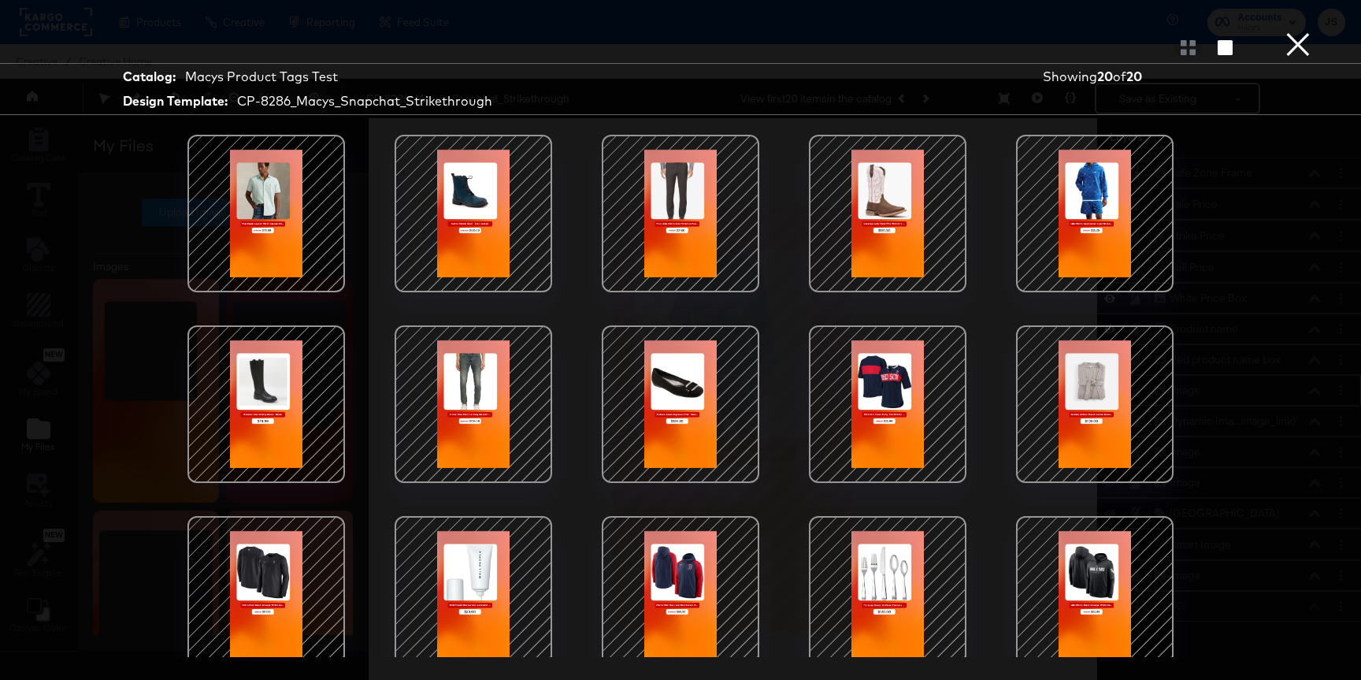
click at [1082, 227] on div at bounding box center [1095, 213] width 134 height 134
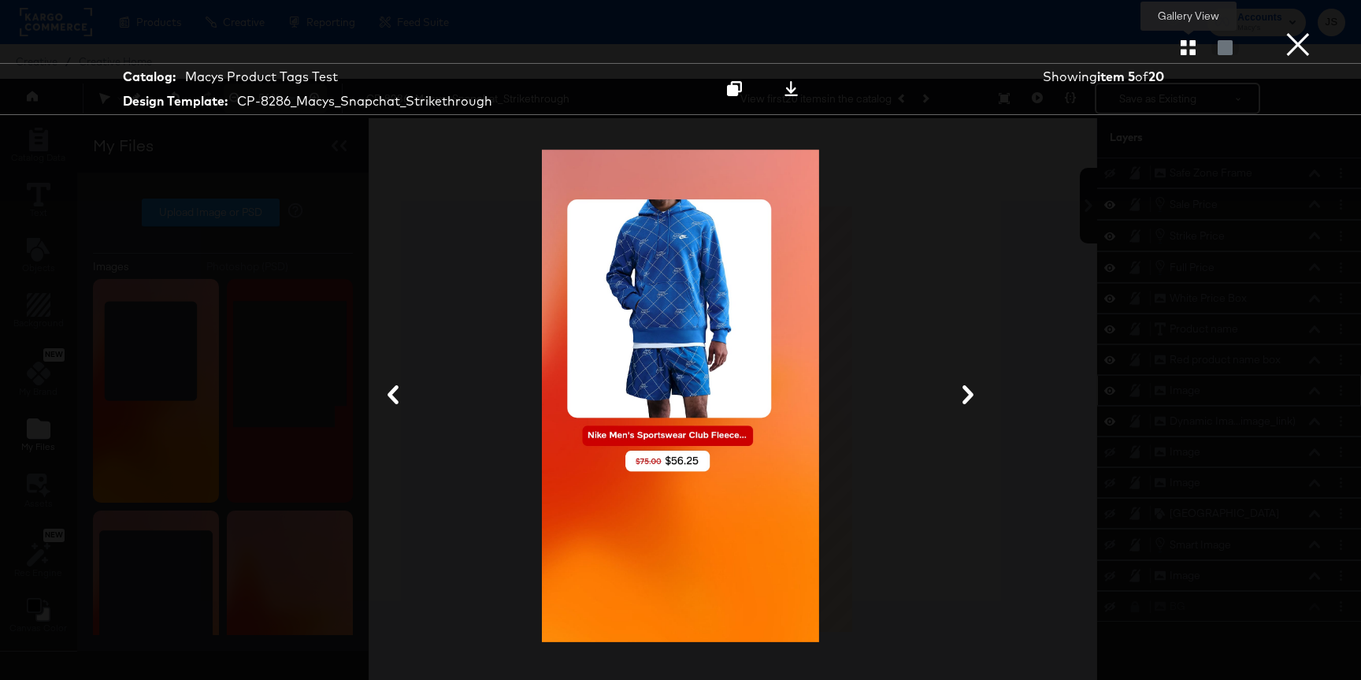
click at [1178, 42] on button "button" at bounding box center [1188, 47] width 28 height 15
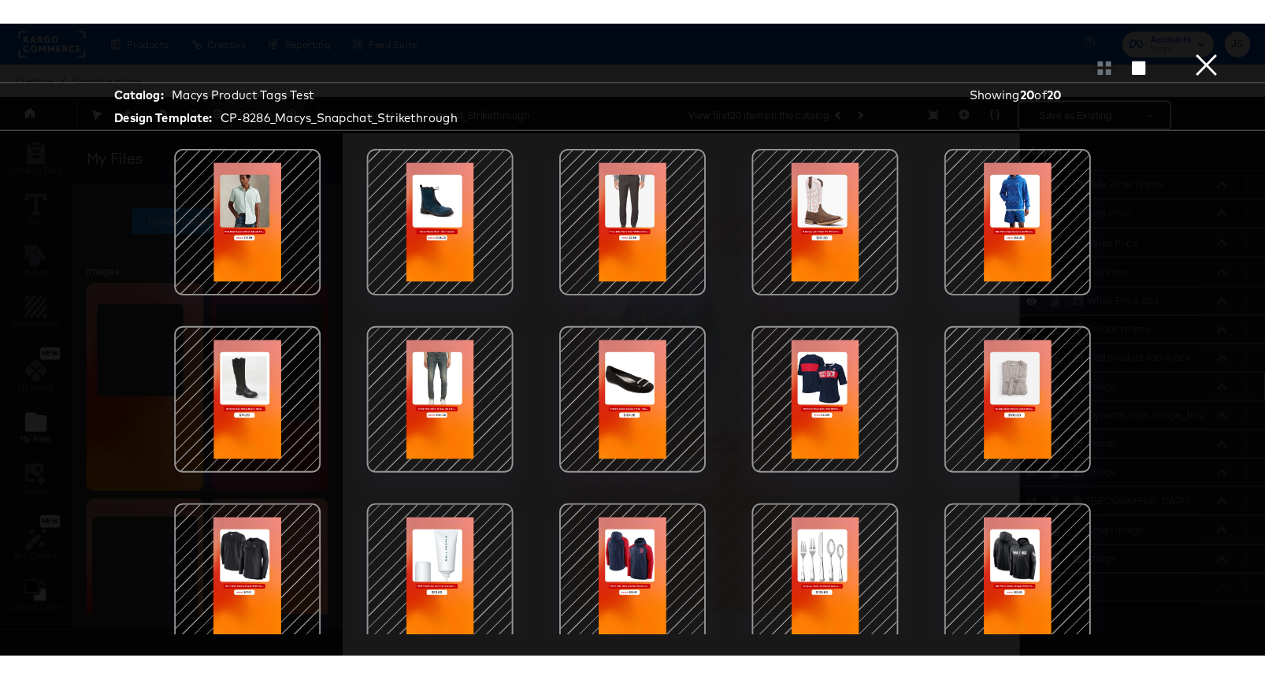
scroll to position [207, 0]
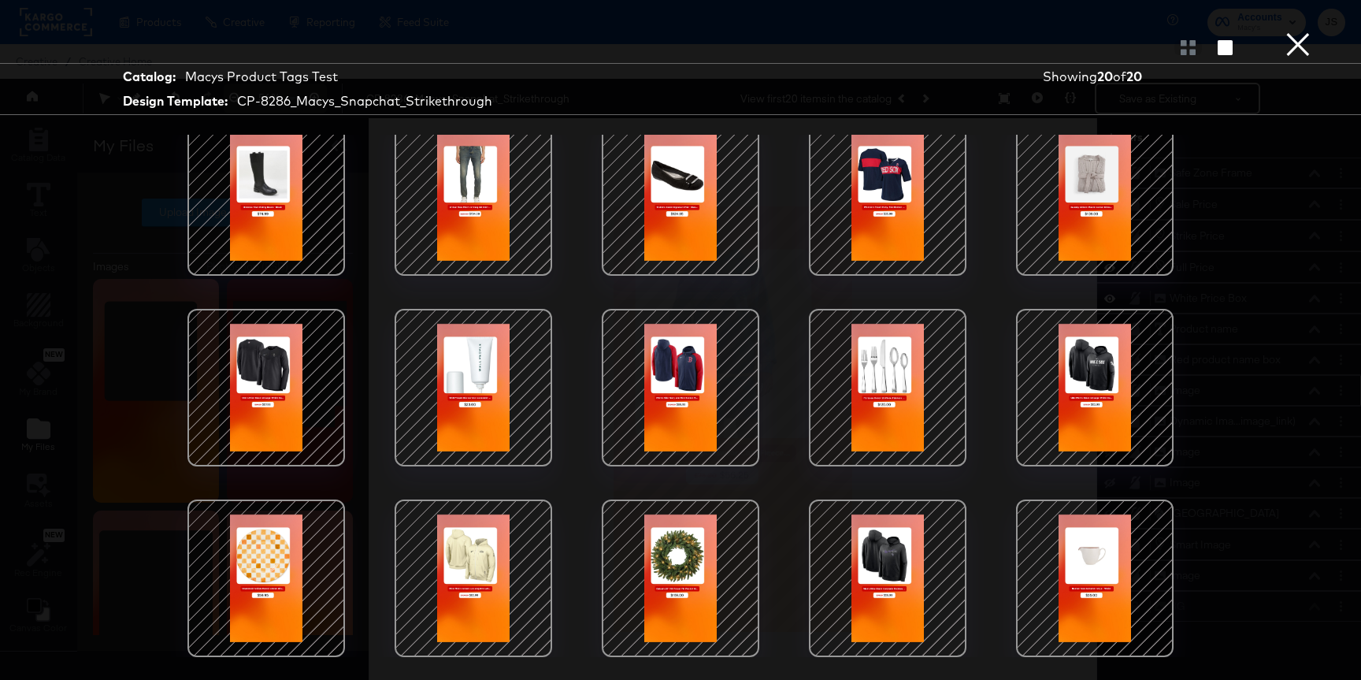
click at [672, 549] on div at bounding box center [680, 578] width 134 height 134
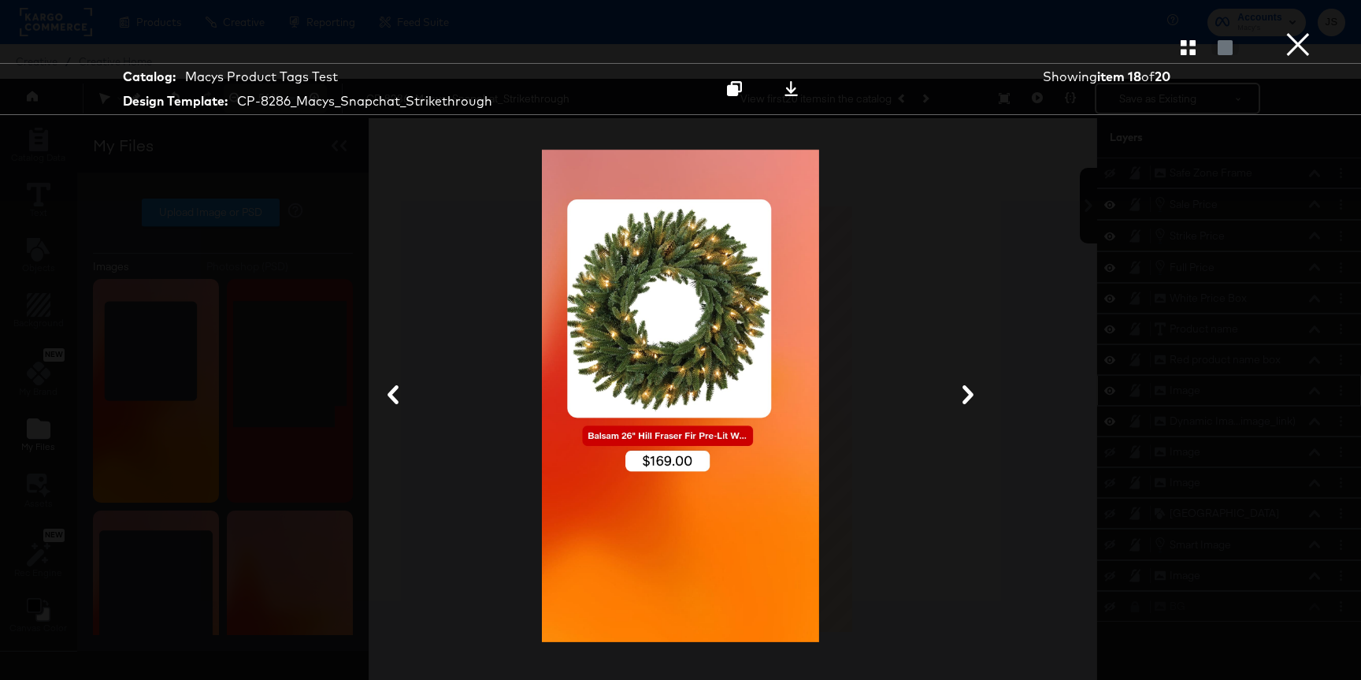
click at [1290, 31] on button "×" at bounding box center [1297, 15] width 31 height 31
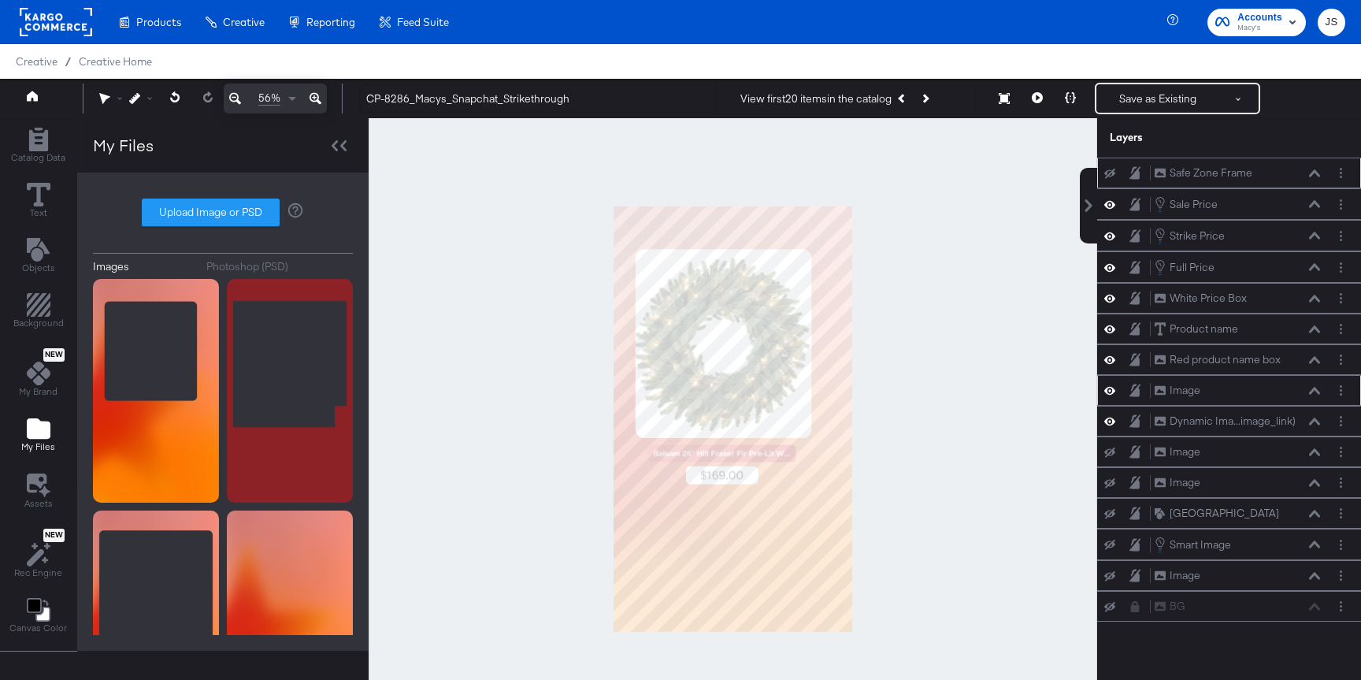
click at [1111, 175] on icon at bounding box center [1109, 174] width 11 height 10
click at [1111, 174] on icon at bounding box center [1109, 172] width 11 height 13
click at [1111, 174] on icon at bounding box center [1109, 174] width 11 height 10
click at [1111, 174] on icon at bounding box center [1109, 172] width 11 height 13
click at [528, 103] on input "CP-8286_Macys_Snapchat_Strikethrough" at bounding box center [537, 98] width 357 height 29
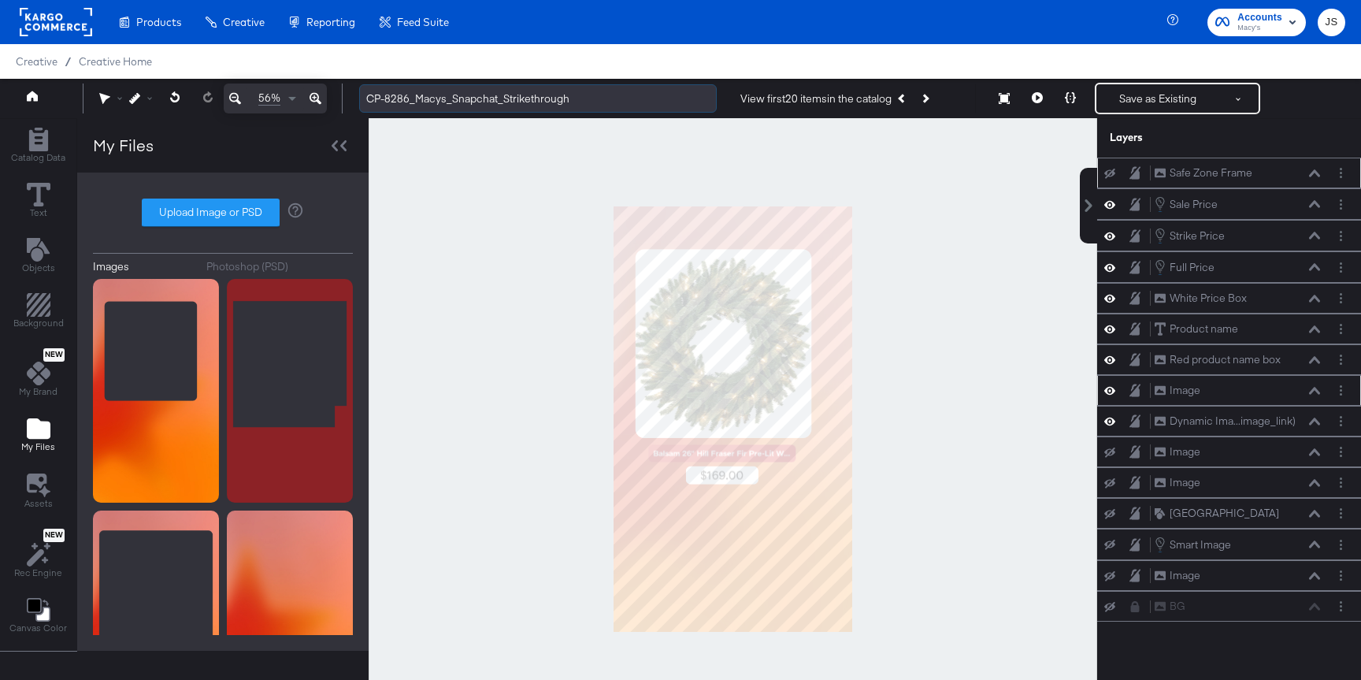
click at [528, 103] on input "CP-8286_Macys_Snapchat_Strikethrough" at bounding box center [537, 98] width 357 height 29
click at [638, 194] on div at bounding box center [733, 419] width 728 height 602
click at [1114, 165] on div "Safe Zone Frame Safe Zone Frame" at bounding box center [1228, 173] width 251 height 17
click at [1112, 167] on button at bounding box center [1109, 173] width 13 height 13
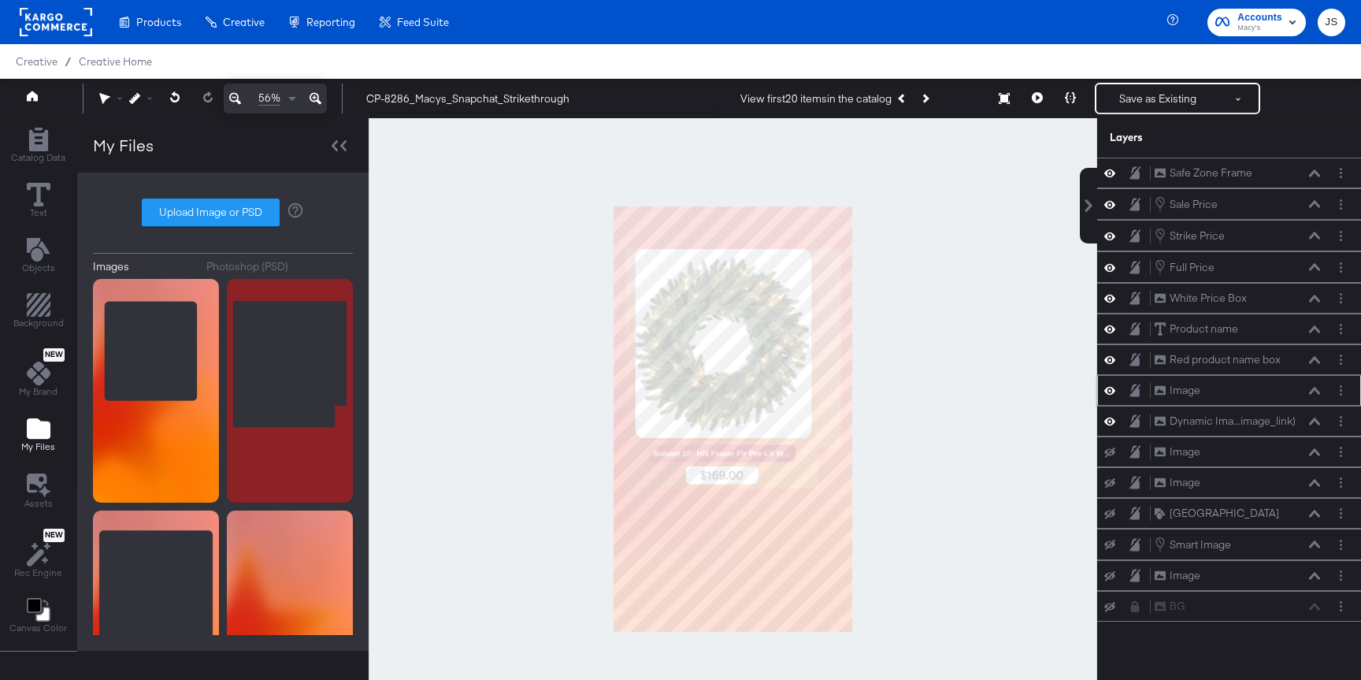
click at [1112, 167] on icon at bounding box center [1109, 172] width 11 height 13
click at [250, 216] on label "Upload Image or PSD" at bounding box center [211, 212] width 136 height 27
click at [223, 213] on input "Upload Image or PSD" at bounding box center [223, 213] width 0 height 0
type input "C:\fakepath\Safezone Frame.png"
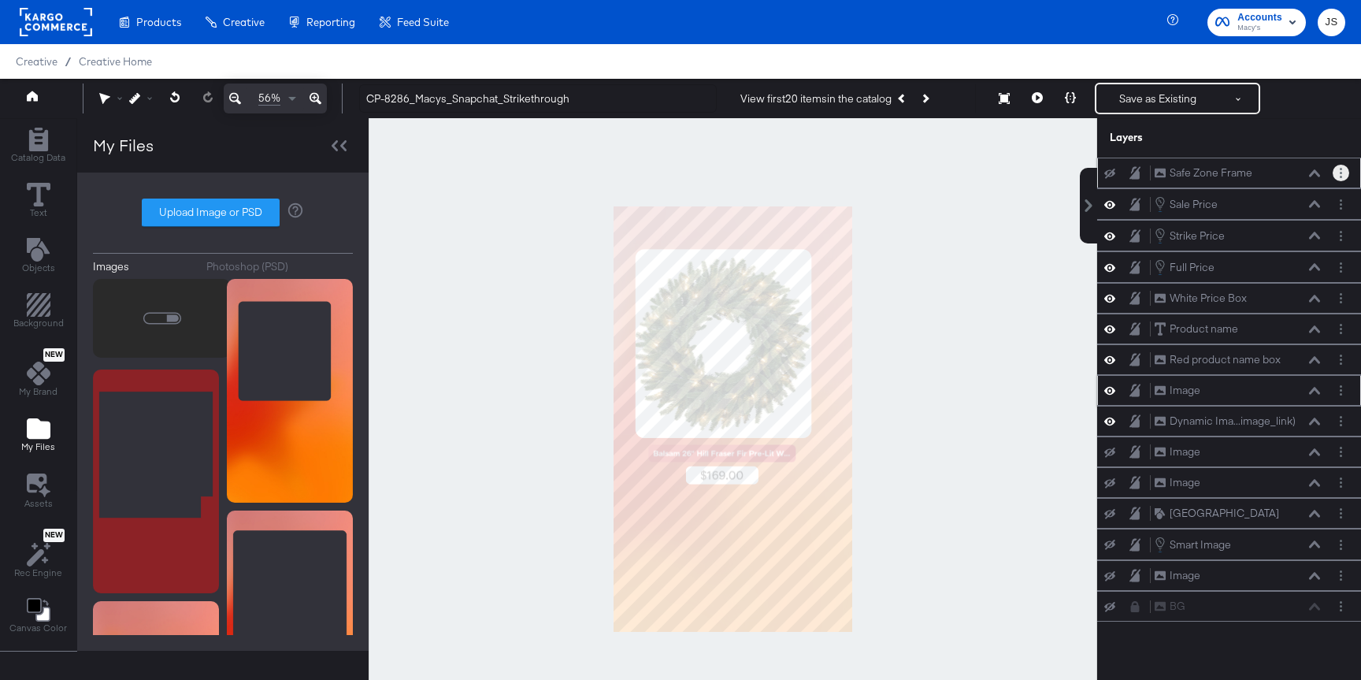
click at [1342, 167] on button "Layer Options" at bounding box center [1340, 173] width 17 height 17
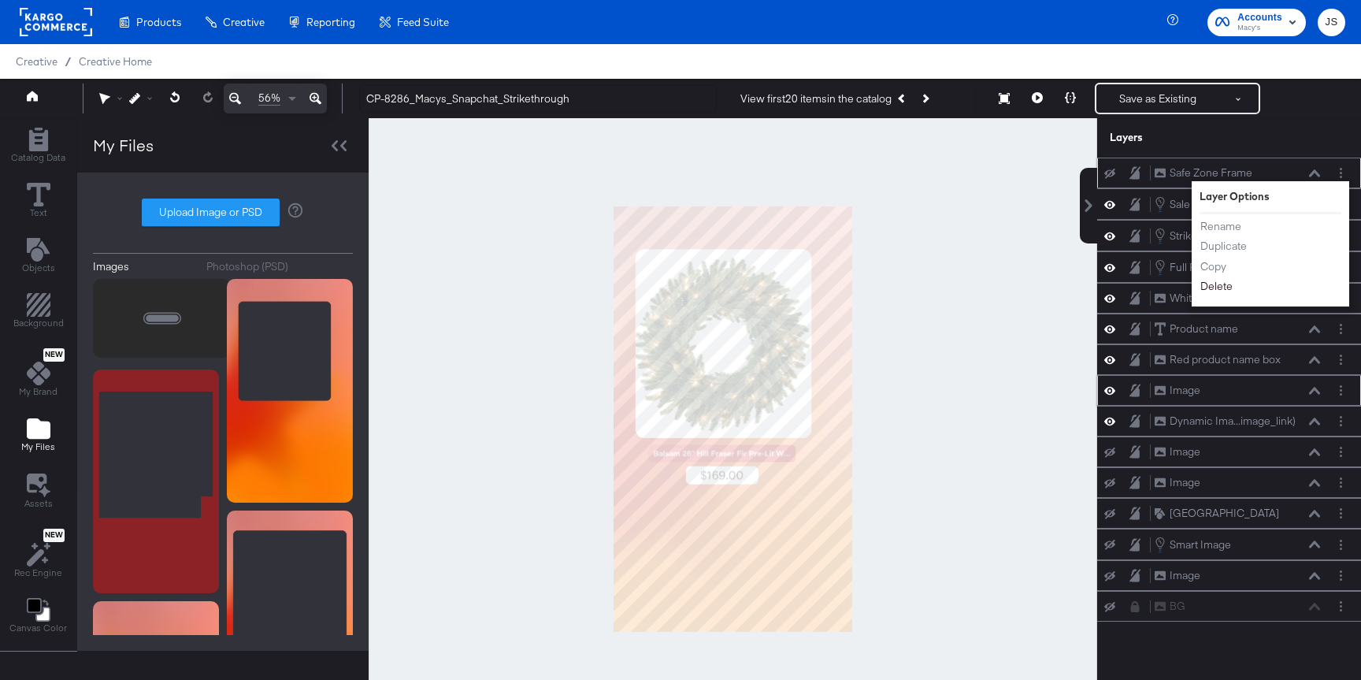
click at [1223, 284] on button "Delete" at bounding box center [1216, 286] width 34 height 17
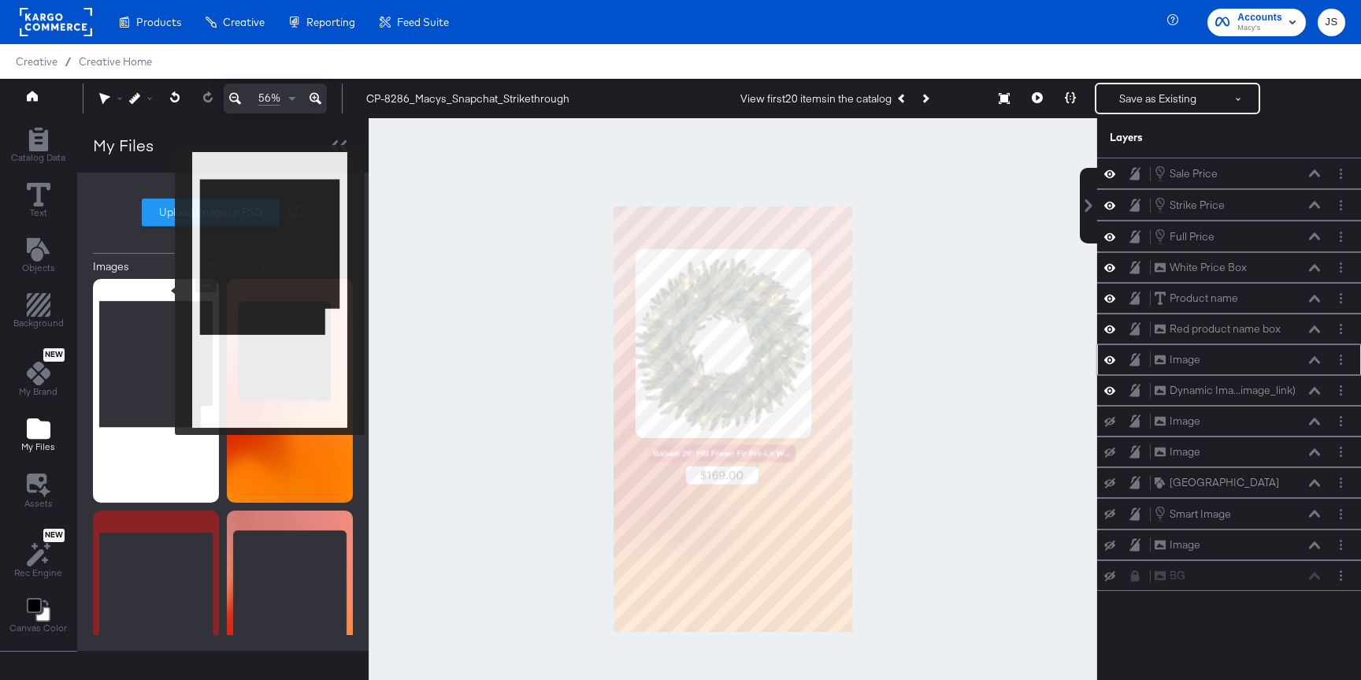
click at [165, 290] on img at bounding box center [156, 391] width 126 height 224
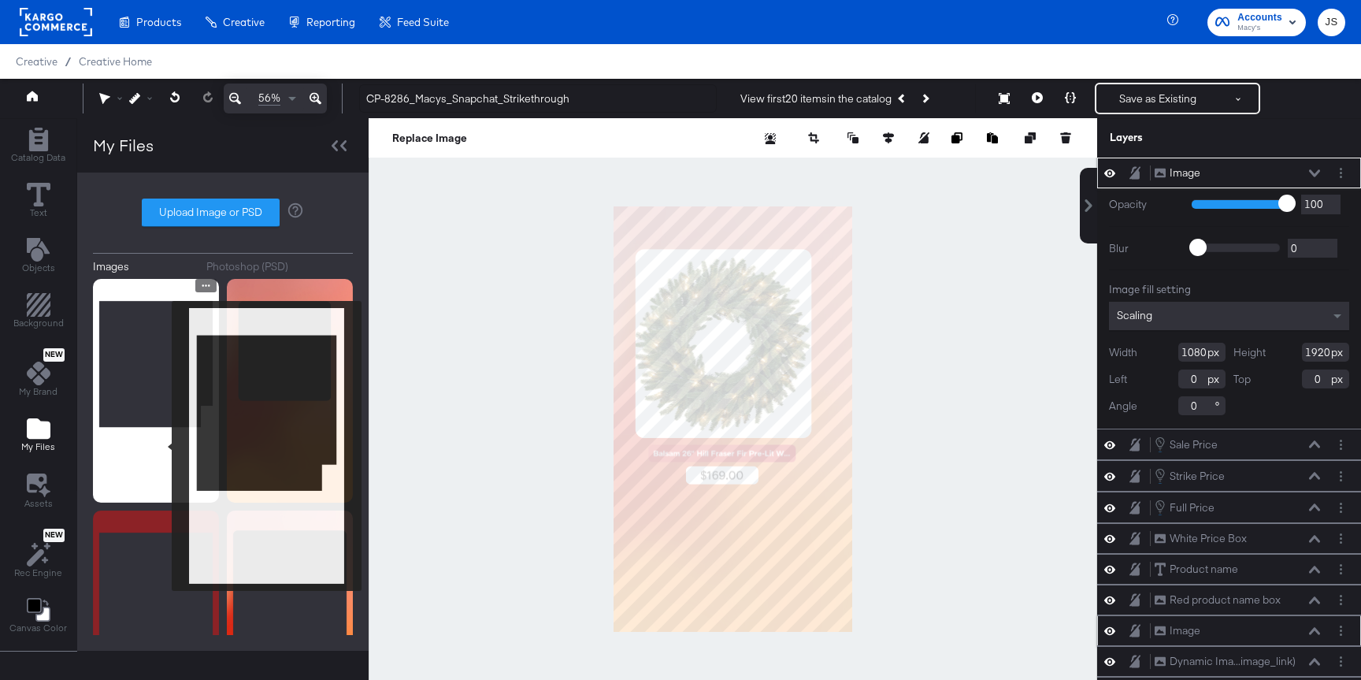
click at [161, 446] on img at bounding box center [156, 391] width 126 height 224
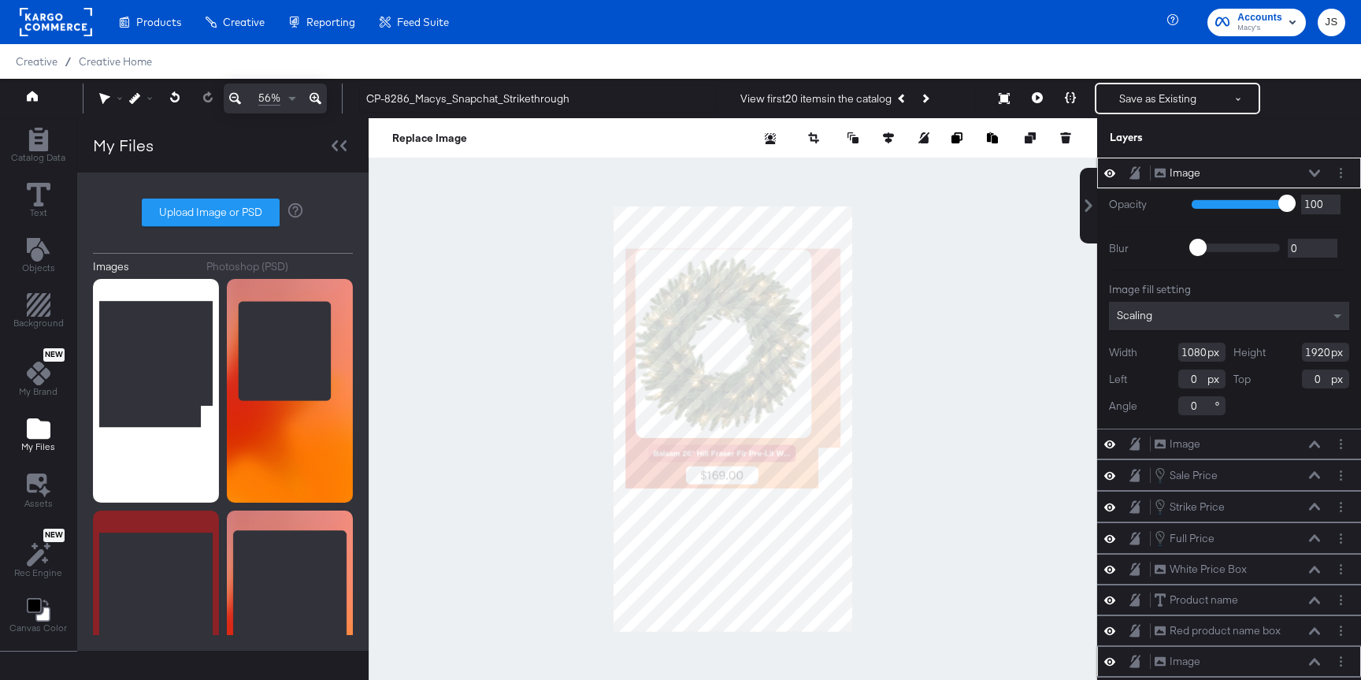
click at [1315, 169] on button at bounding box center [1314, 173] width 13 height 9
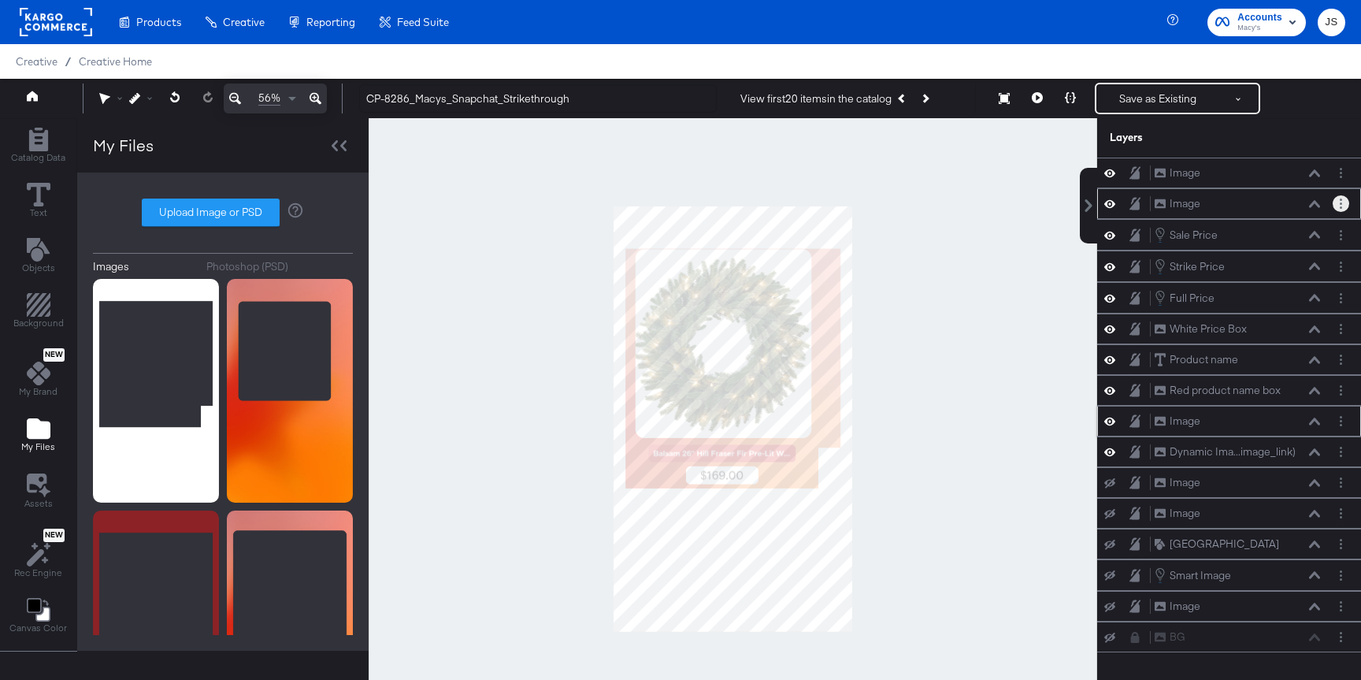
click at [1340, 205] on icon "Layer Options" at bounding box center [1340, 203] width 2 height 10
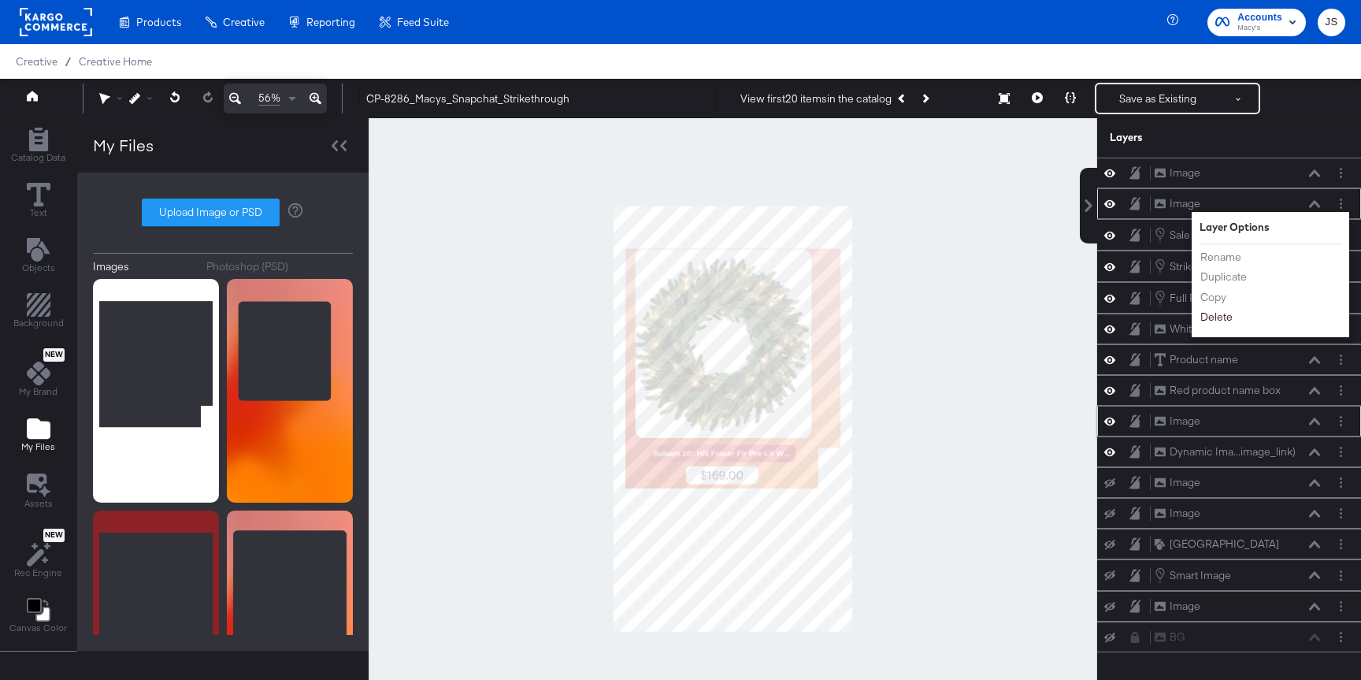
click at [1219, 320] on button "Delete" at bounding box center [1216, 317] width 34 height 17
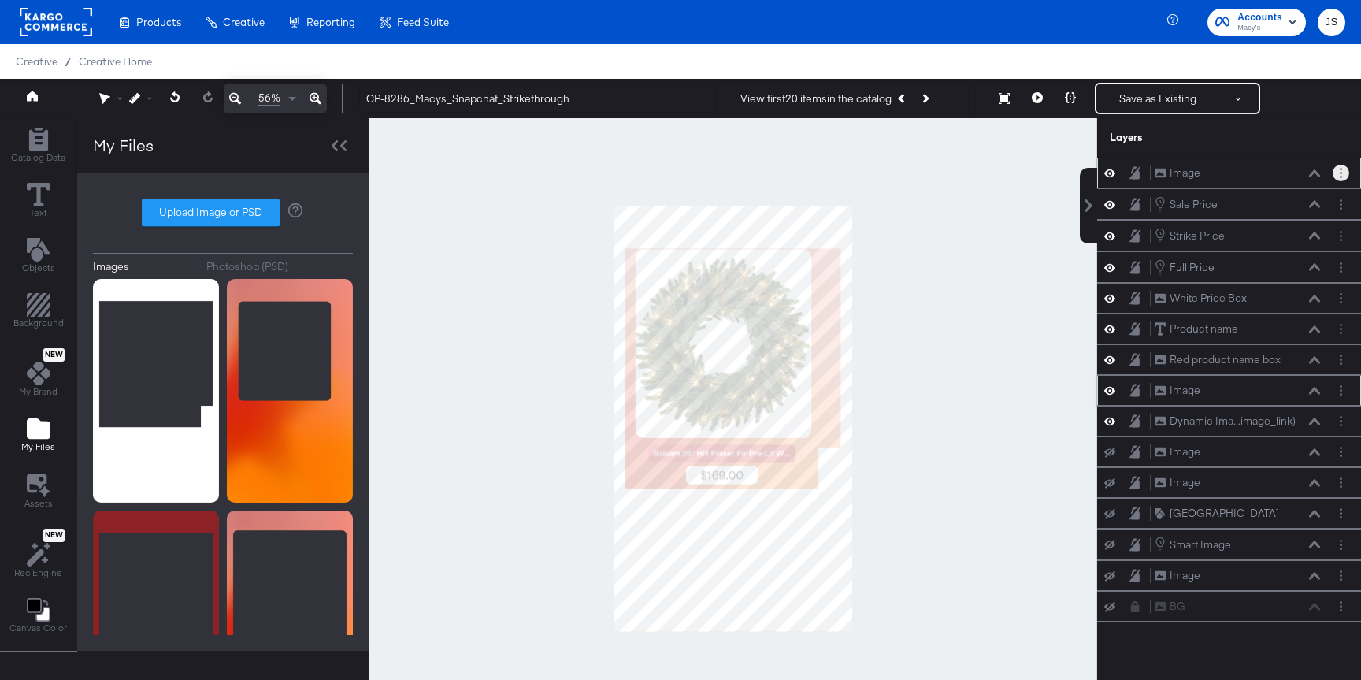
click at [1343, 175] on button "Layer Options" at bounding box center [1340, 173] width 17 height 17
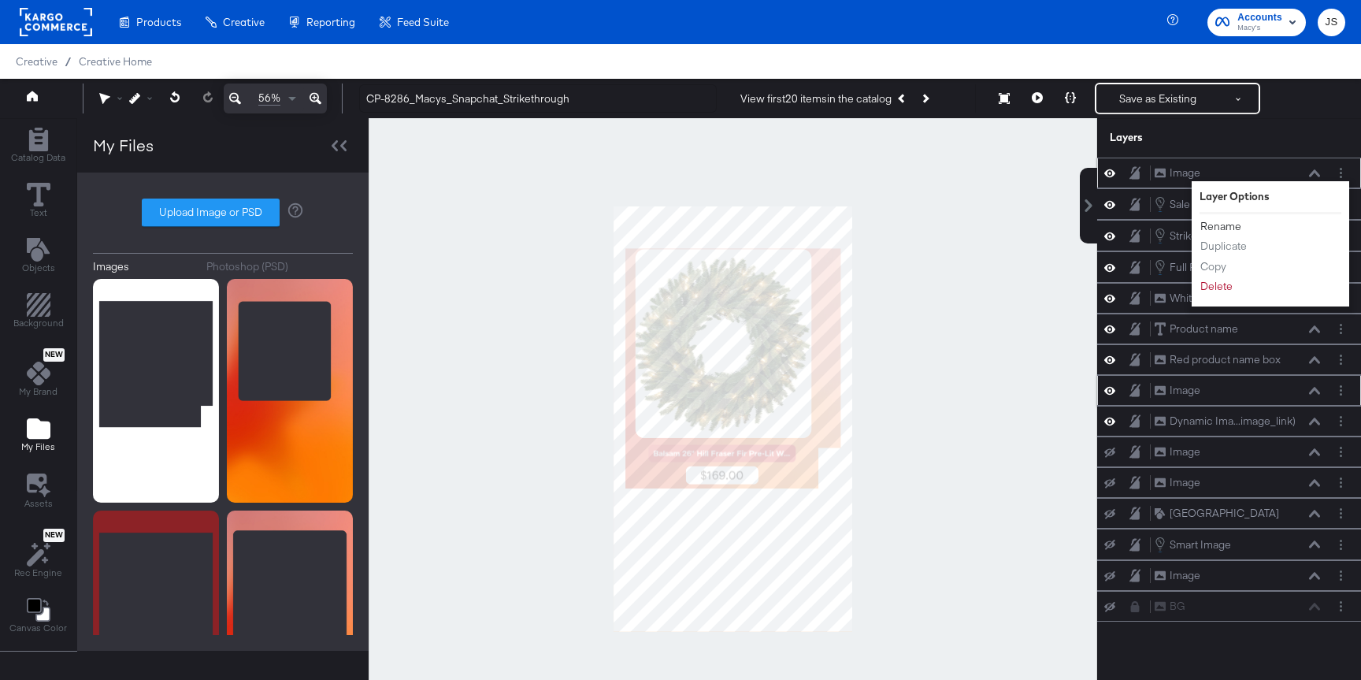
click at [1213, 223] on button "Rename" at bounding box center [1220, 226] width 43 height 17
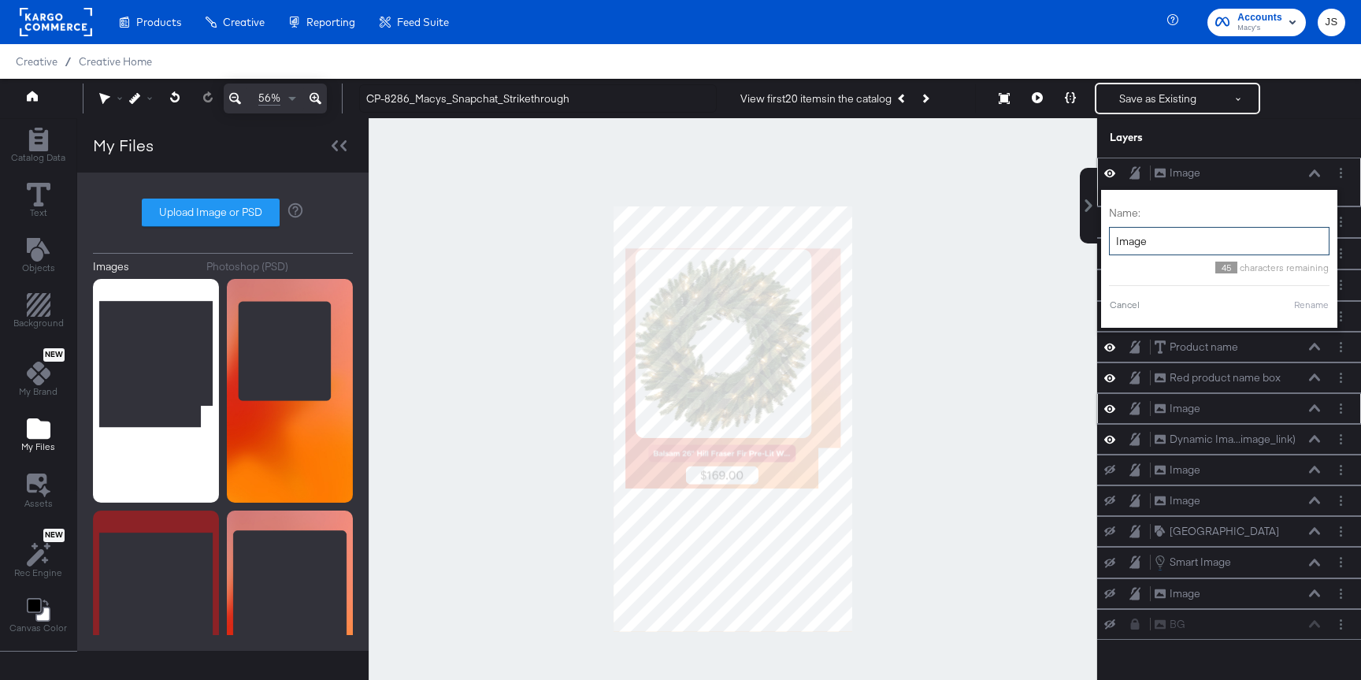
click at [1184, 236] on input "Image" at bounding box center [1219, 241] width 220 height 29
type input "A"
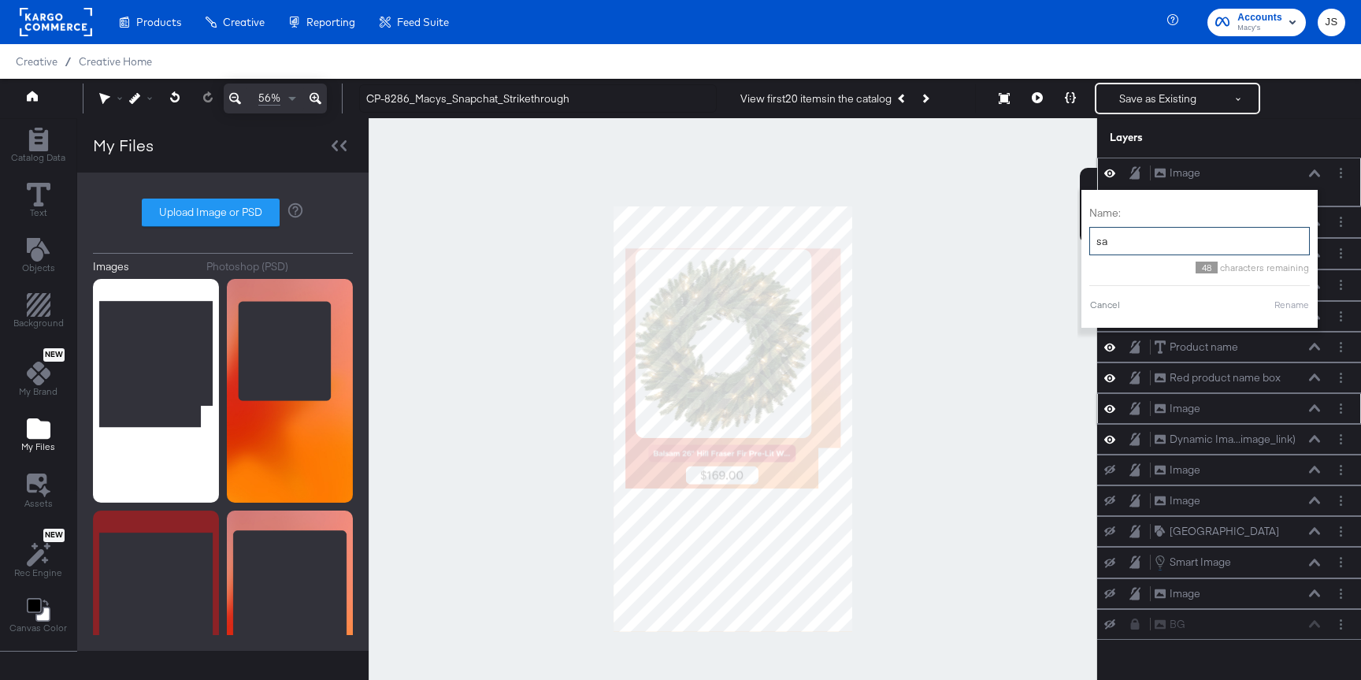
type input "s"
type input "A"
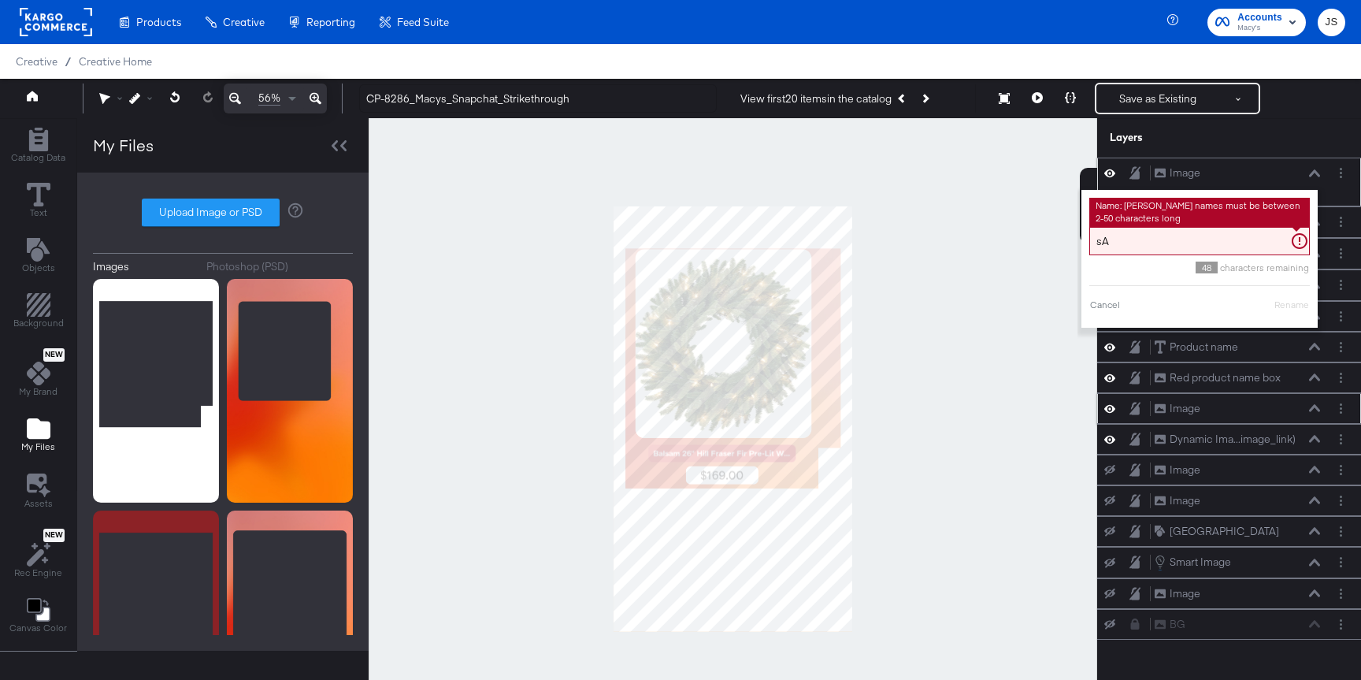
type input "s"
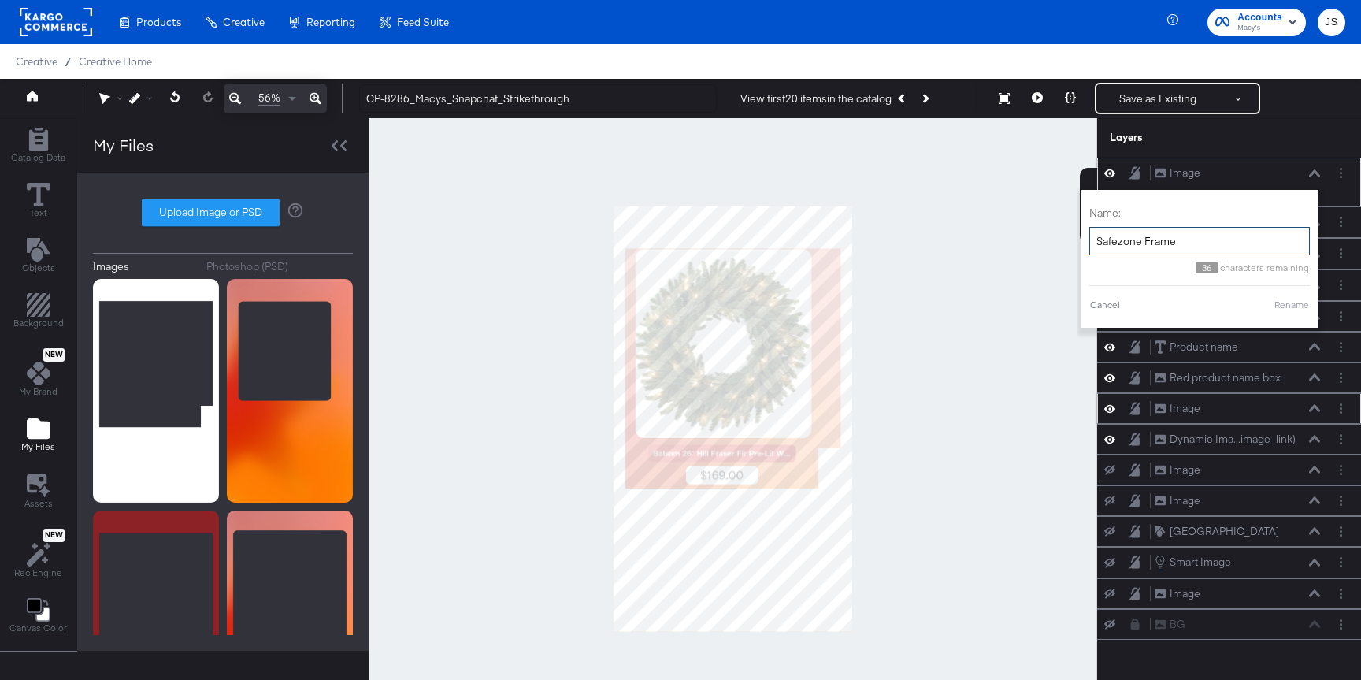
click at [1284, 313] on div "Name: Safezone Frame 36 characters remaining Cancel Rename" at bounding box center [1199, 259] width 220 height 122
type input "Safezone Frame"
click at [1294, 306] on button "Rename" at bounding box center [1291, 305] width 36 height 14
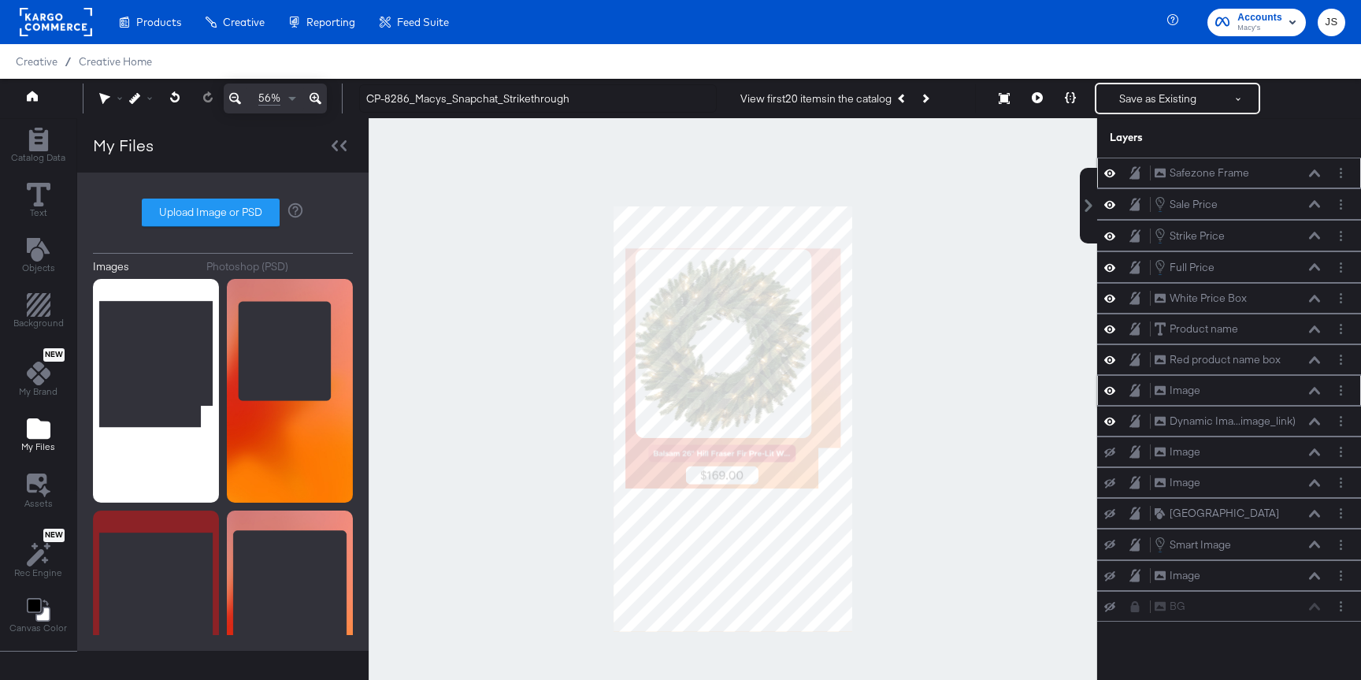
click at [1108, 170] on icon at bounding box center [1109, 172] width 11 height 13
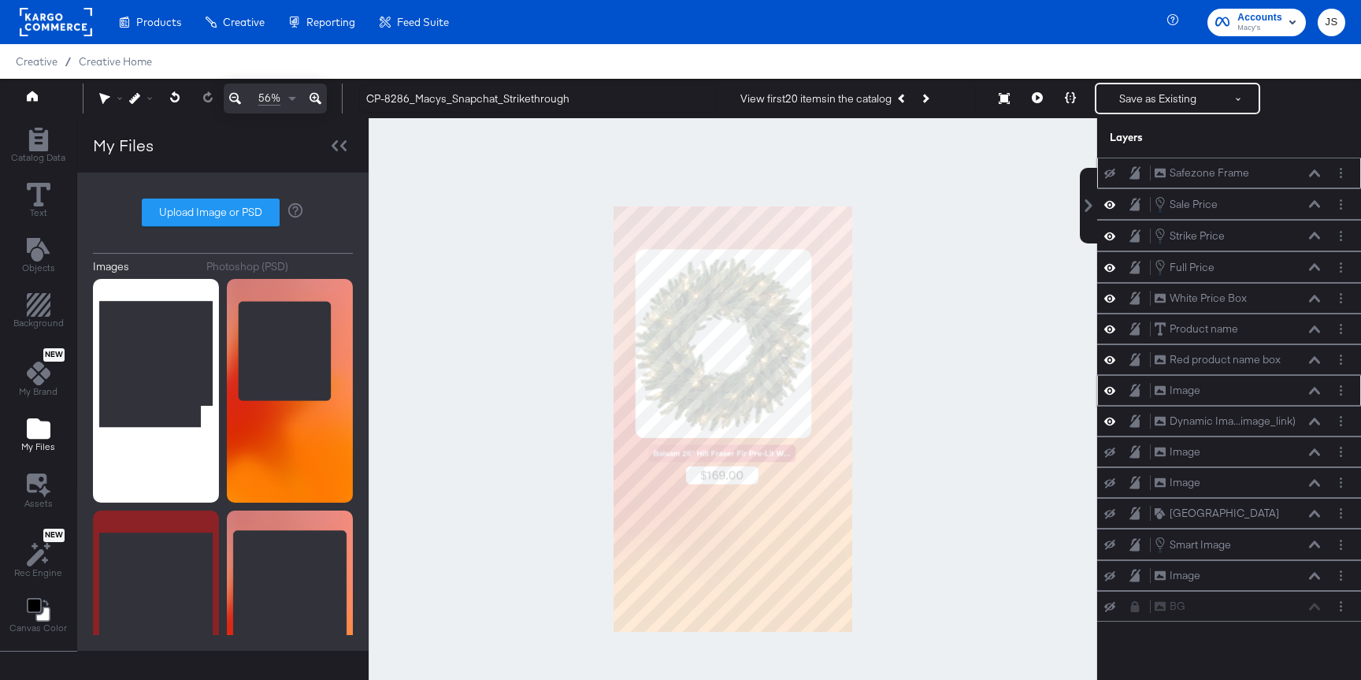
click at [977, 338] on div at bounding box center [733, 419] width 728 height 602
click at [1149, 99] on button "Save as Existing" at bounding box center [1157, 98] width 123 height 28
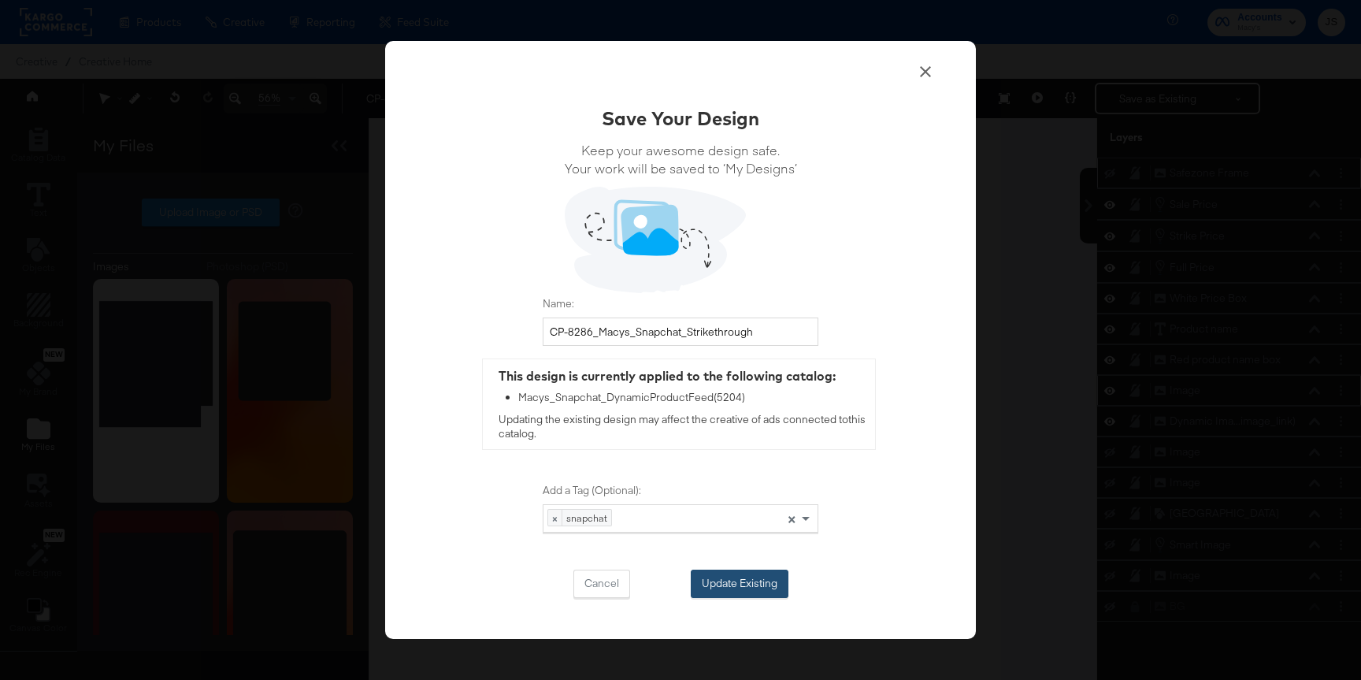
click at [753, 573] on button "Update Existing" at bounding box center [740, 583] width 98 height 28
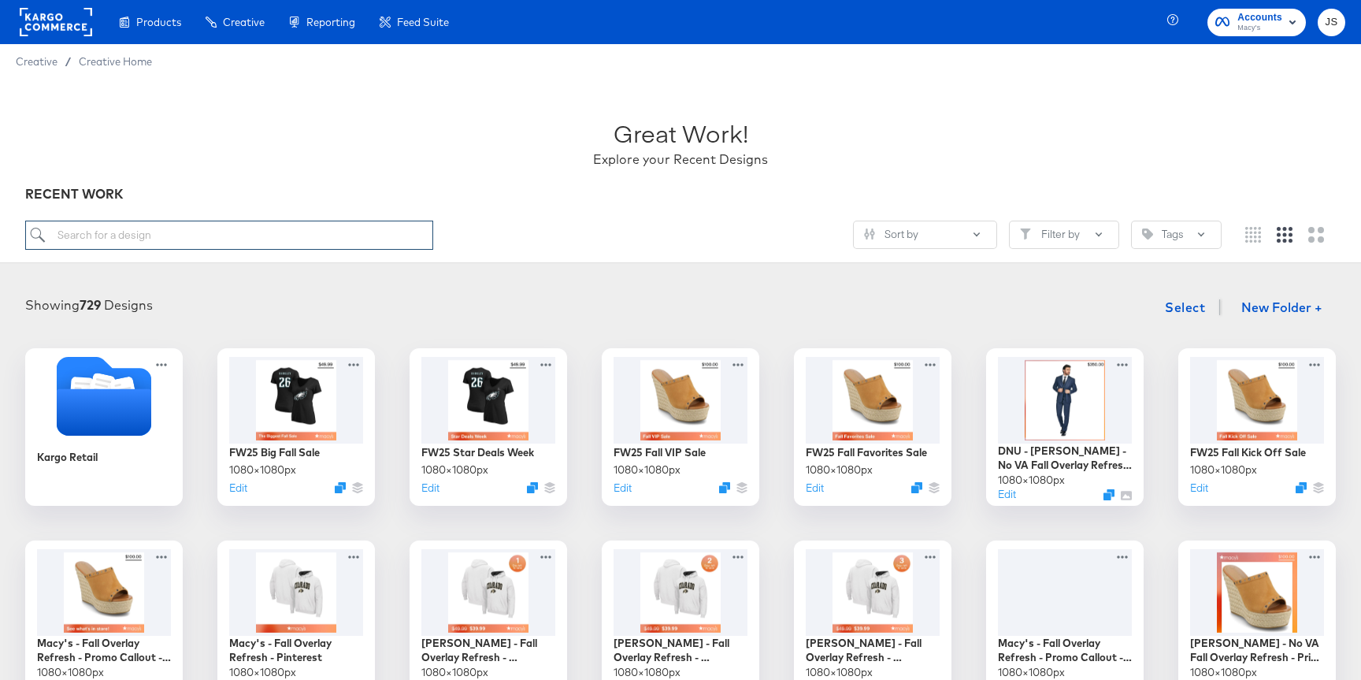
click at [276, 228] on input "search" at bounding box center [229, 234] width 408 height 29
type input "snapchat"
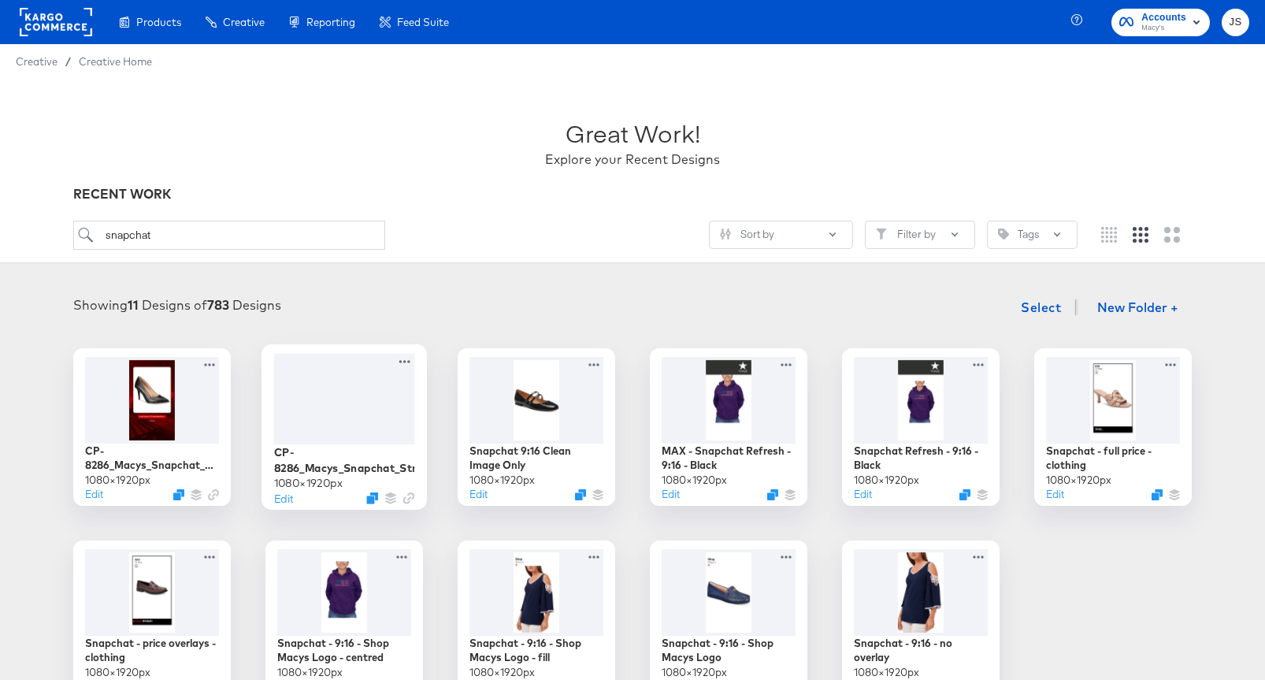
click at [347, 387] on div at bounding box center [344, 398] width 141 height 91
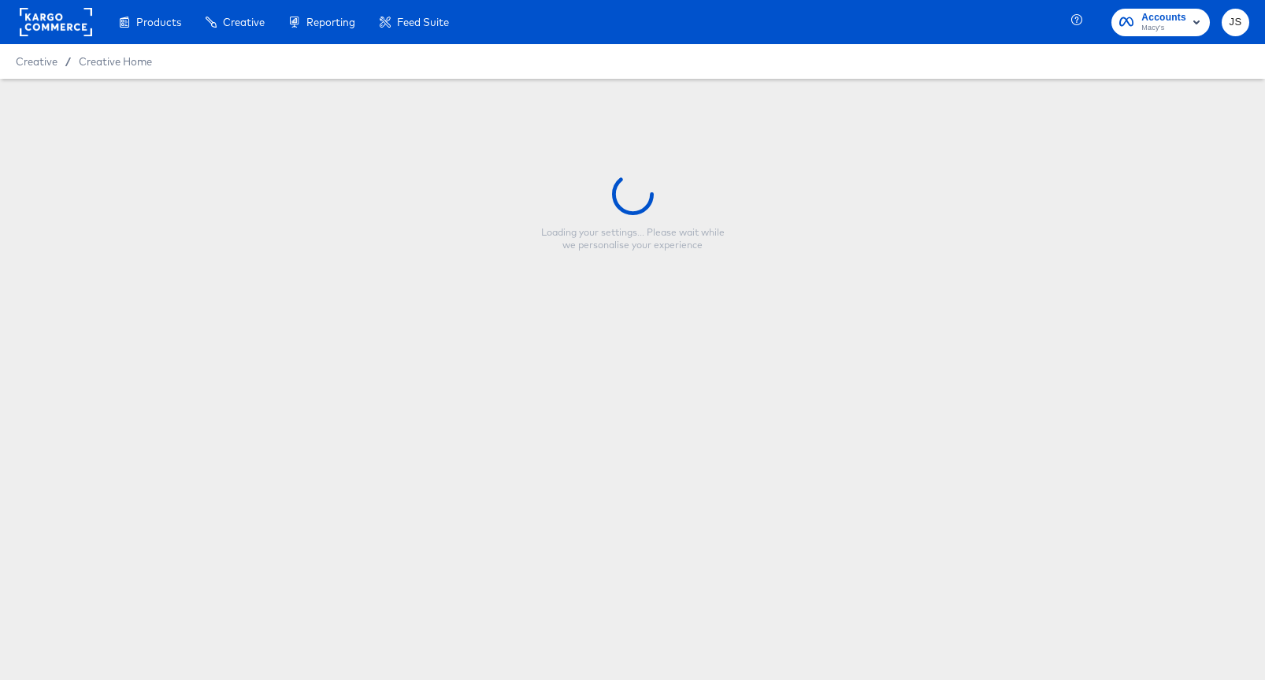
type input "CP-8286_Macys_Snapchat_Strikethrough"
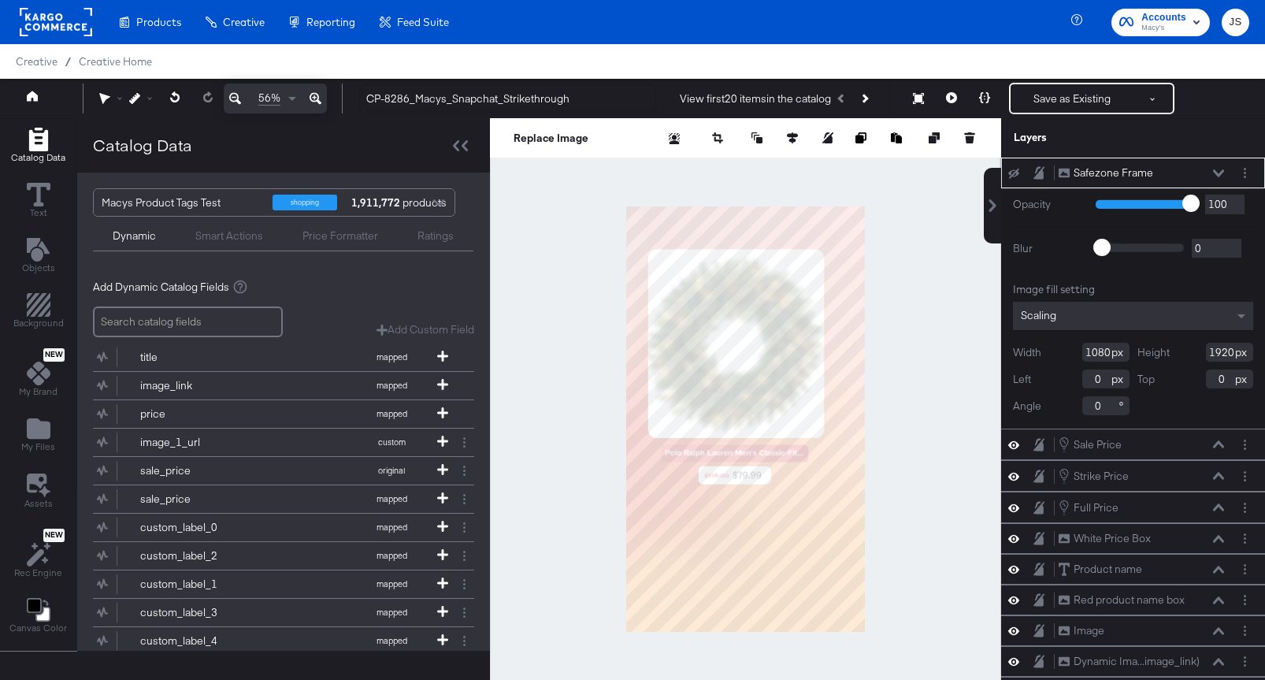
click at [1214, 171] on icon at bounding box center [1218, 172] width 11 height 7
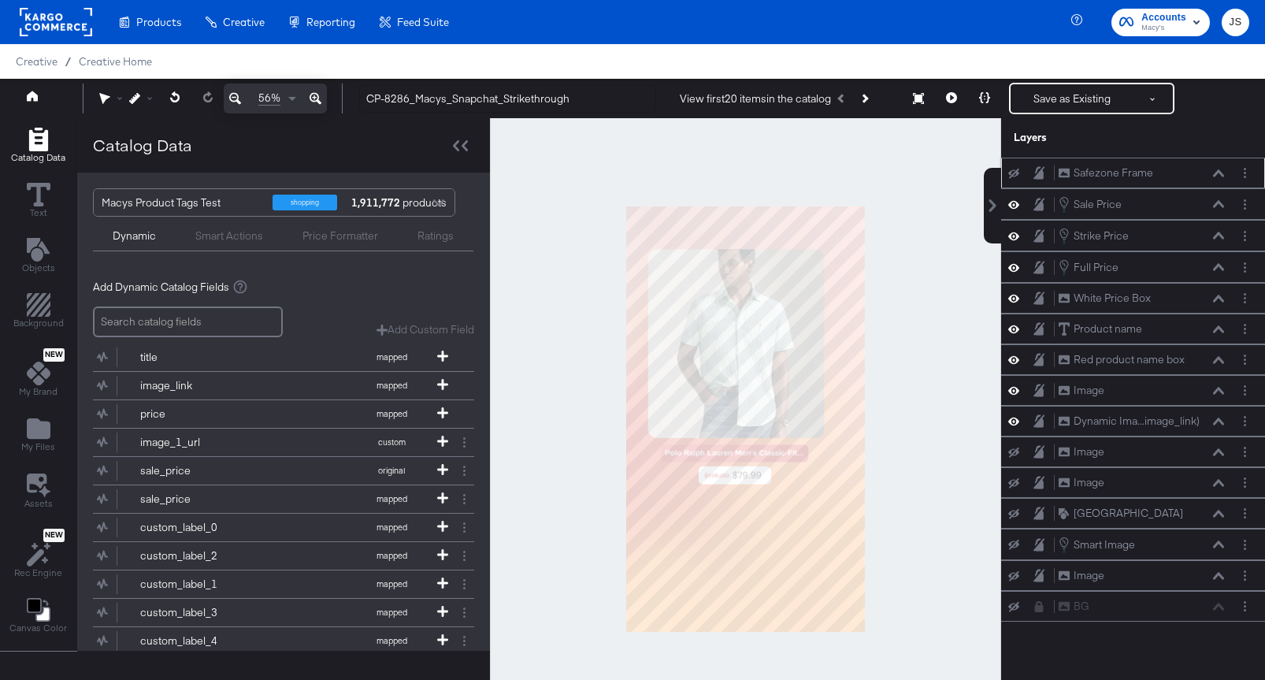
click at [1011, 170] on icon at bounding box center [1013, 174] width 11 height 10
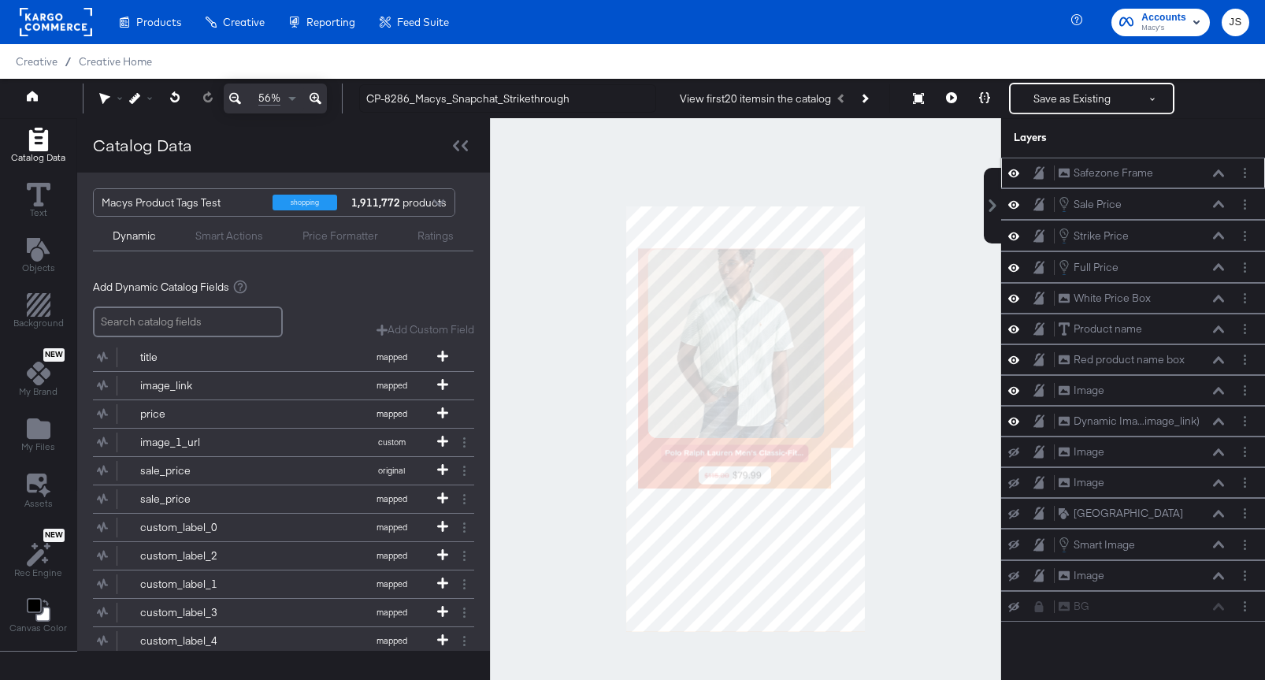
click at [1011, 170] on icon at bounding box center [1013, 172] width 11 height 13
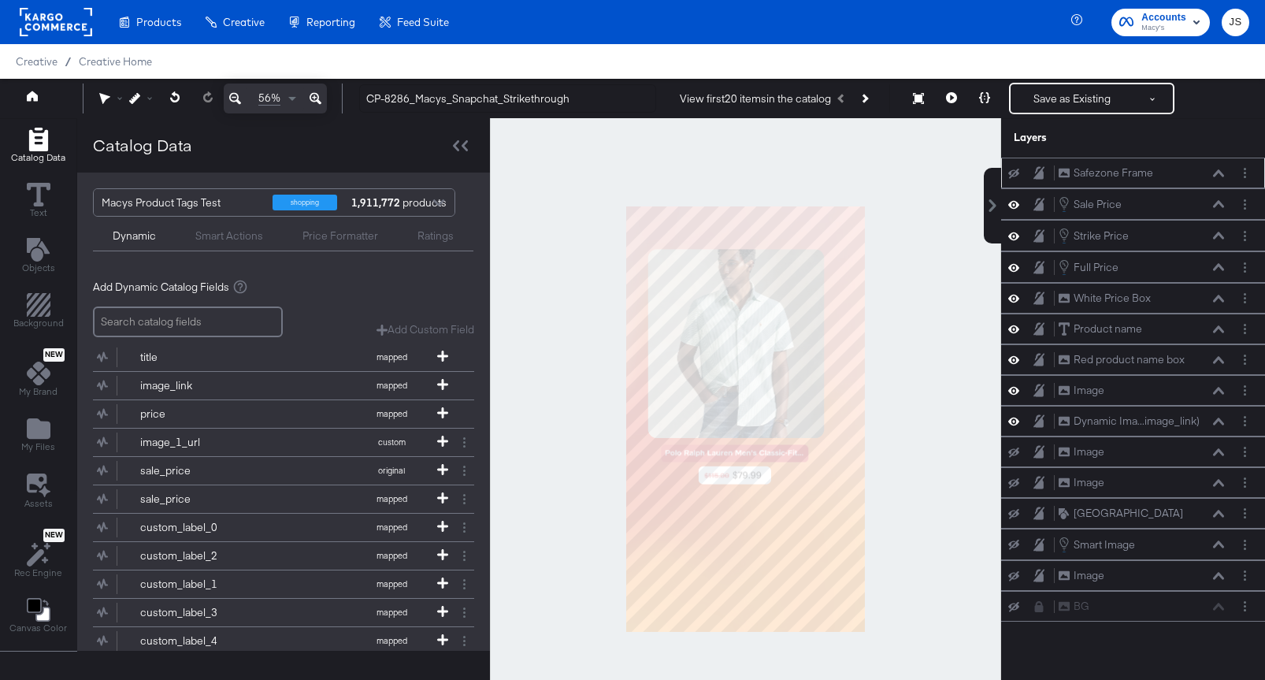
click at [914, 327] on div at bounding box center [745, 419] width 511 height 602
click at [951, 98] on icon at bounding box center [951, 97] width 11 height 11
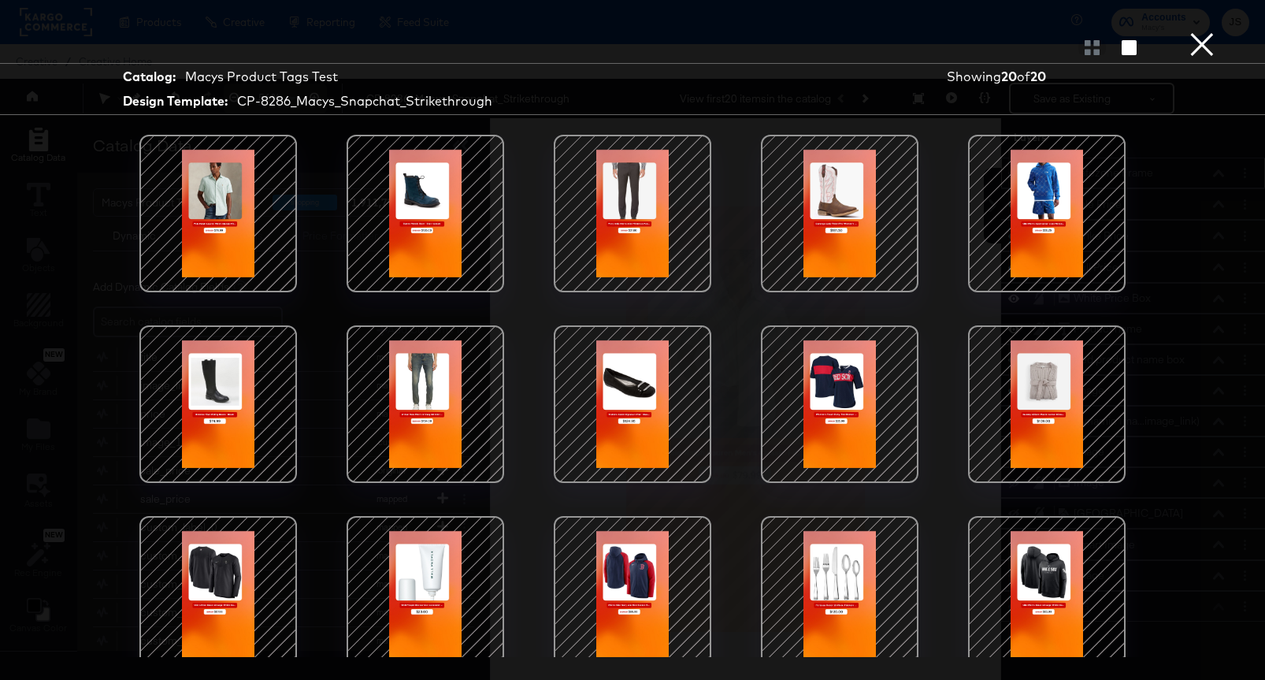
scroll to position [207, 0]
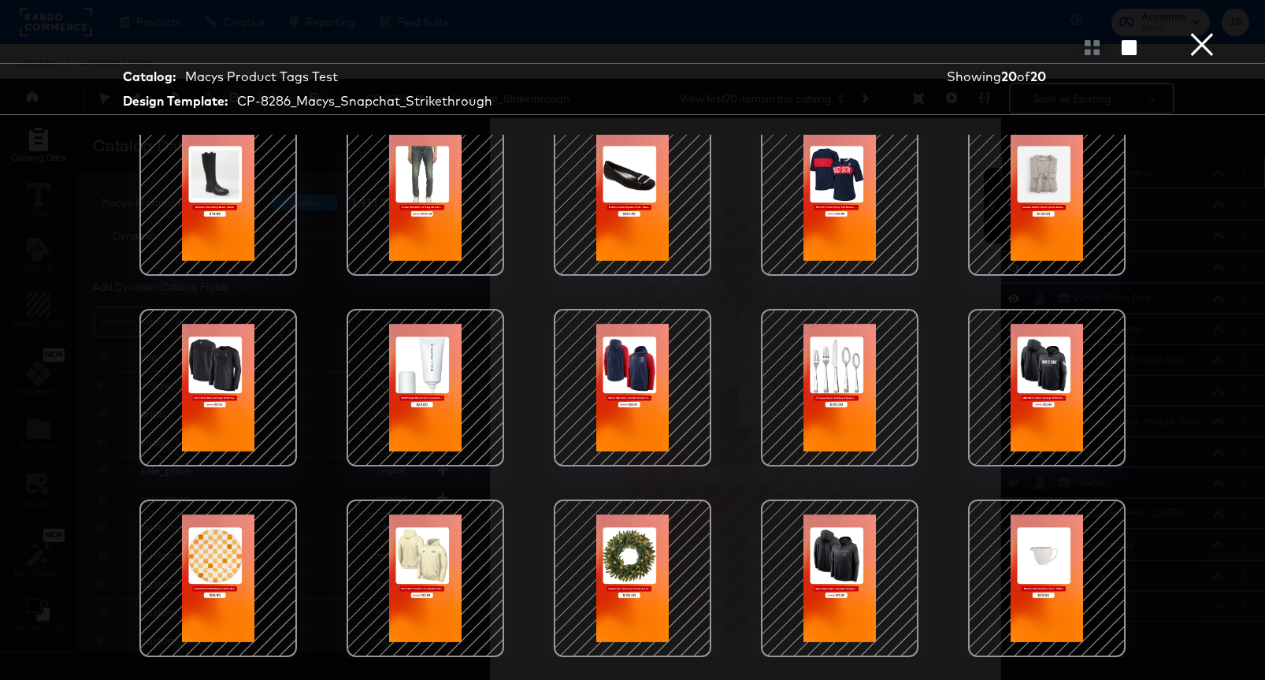
click at [1054, 242] on div at bounding box center [1047, 197] width 134 height 134
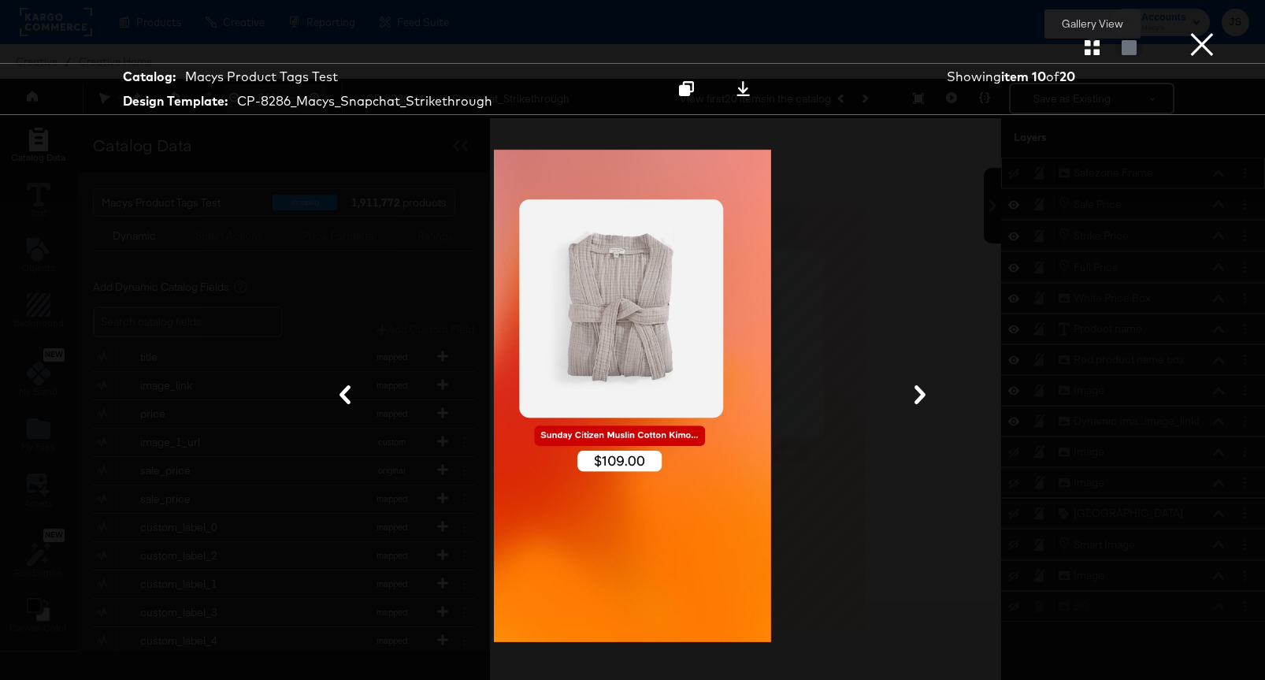
click at [1087, 52] on icon "button" at bounding box center [1091, 47] width 15 height 15
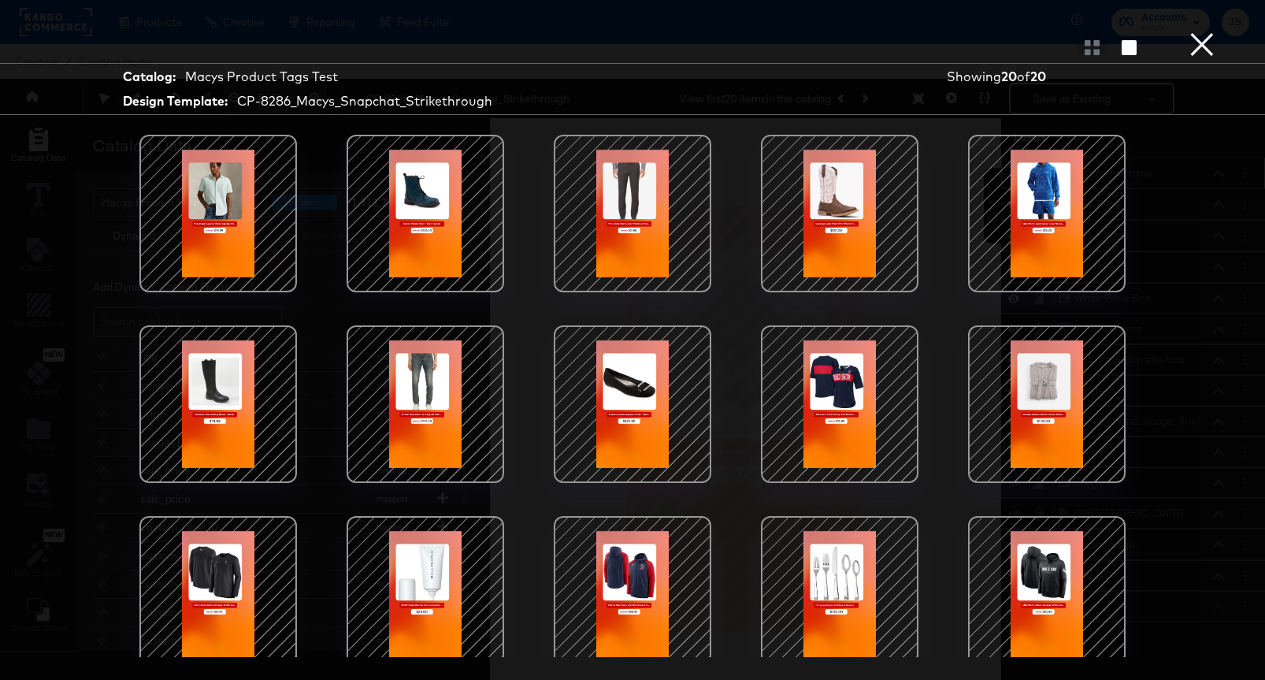
click at [458, 420] on div at bounding box center [425, 404] width 134 height 134
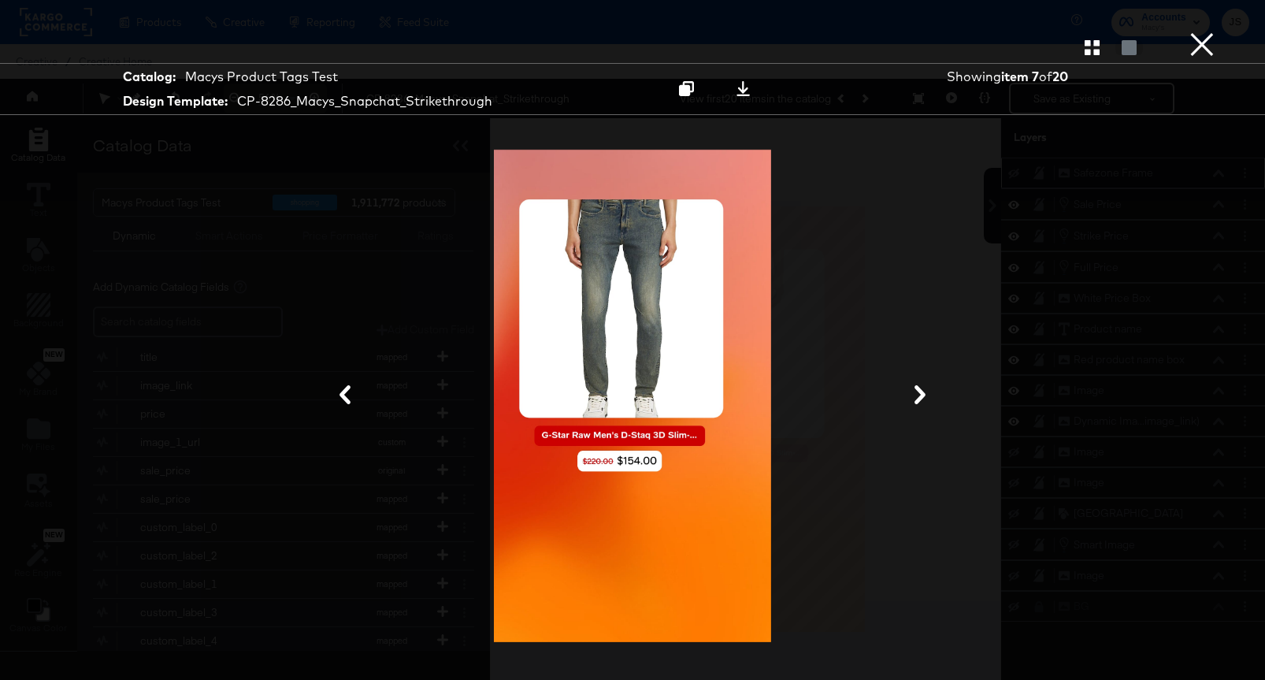
click at [1198, 31] on button "×" at bounding box center [1201, 15] width 31 height 31
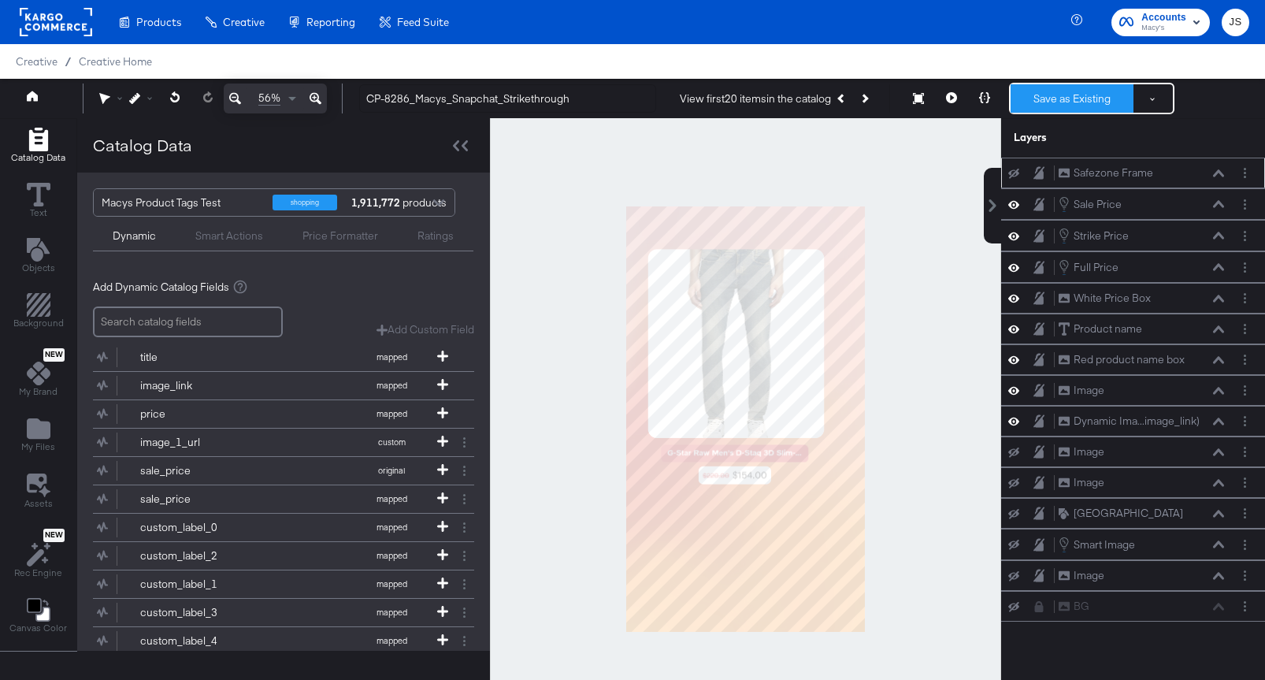
click at [1050, 107] on button "Save as Existing" at bounding box center [1071, 98] width 123 height 28
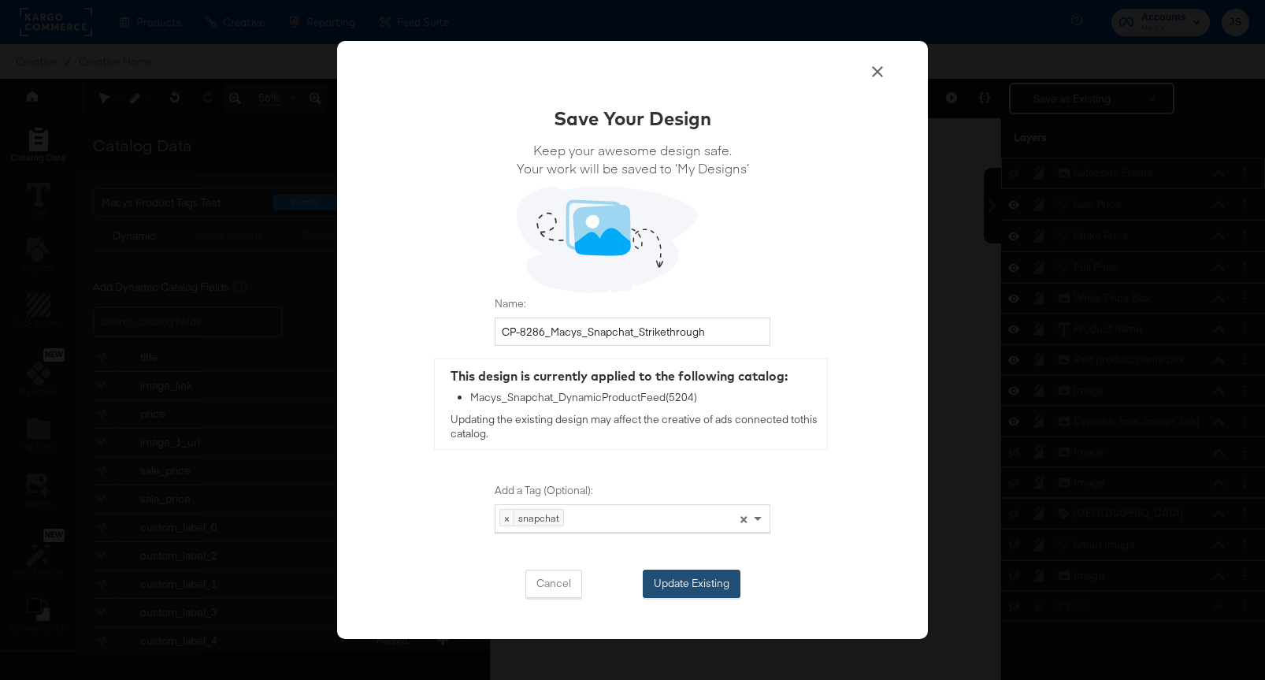
click at [661, 573] on button "Update Existing" at bounding box center [692, 583] width 98 height 28
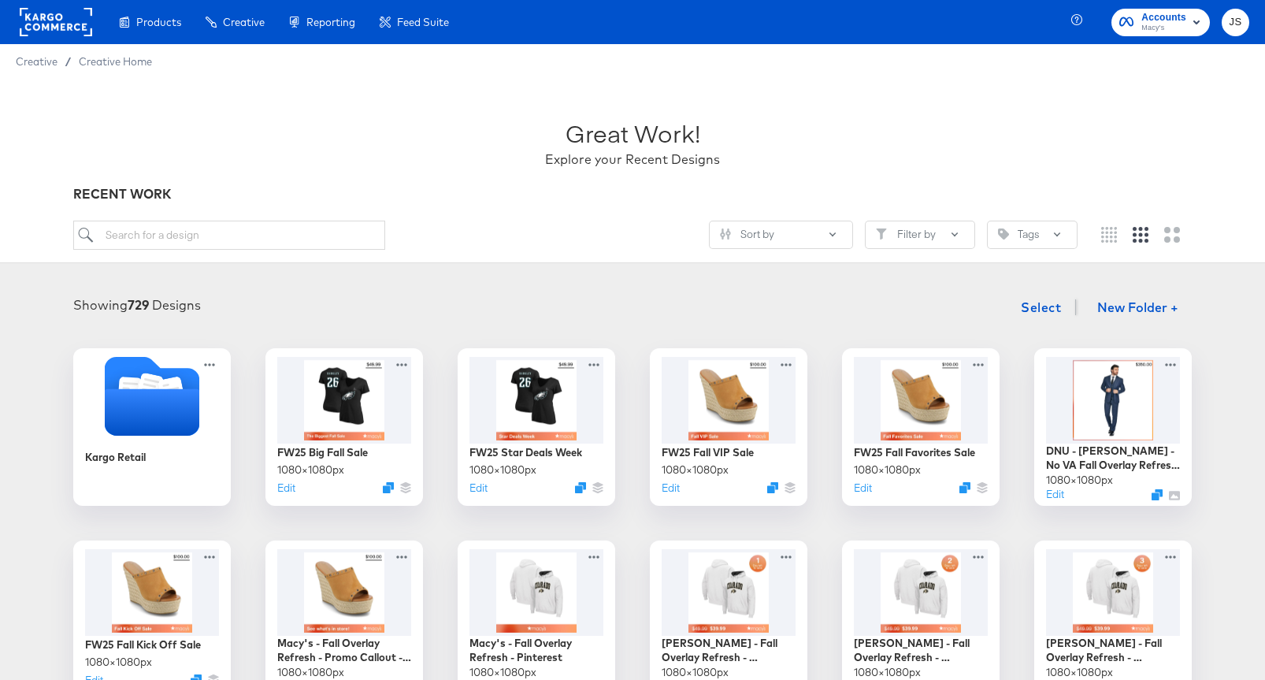
click at [1158, 21] on div "Accounts Macy's" at bounding box center [1163, 21] width 45 height 25
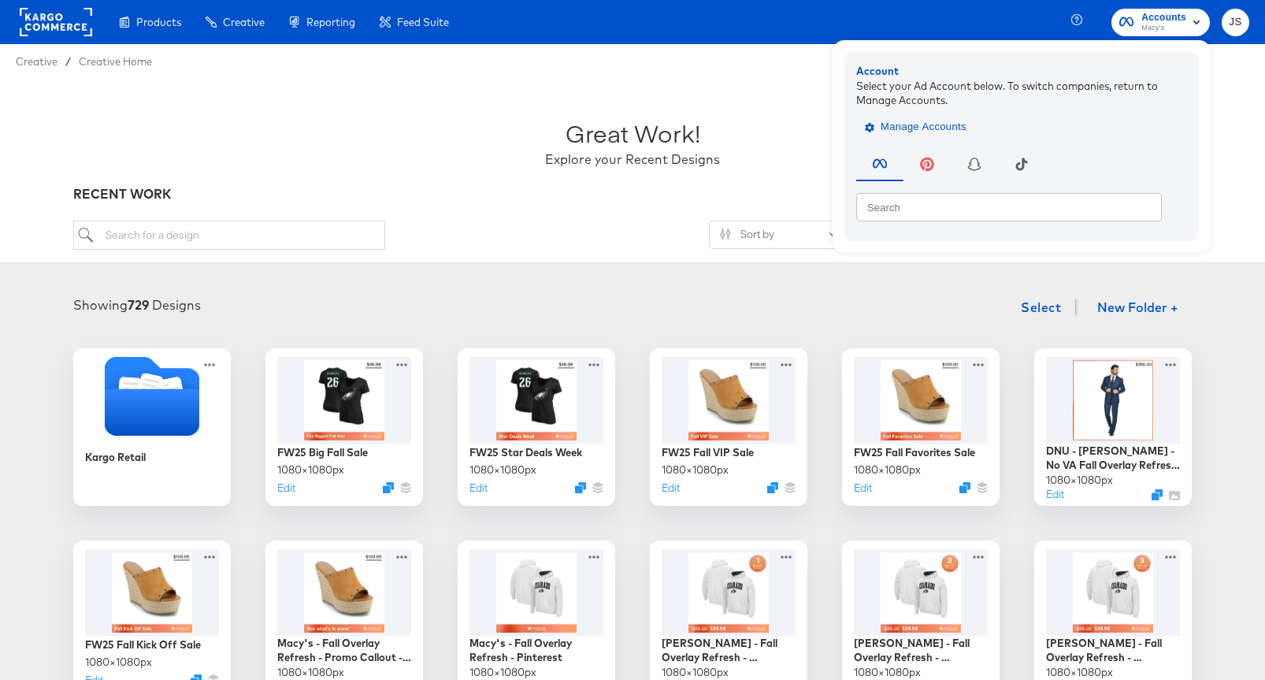
click at [966, 121] on span "Manage Accounts" at bounding box center [917, 127] width 98 height 18
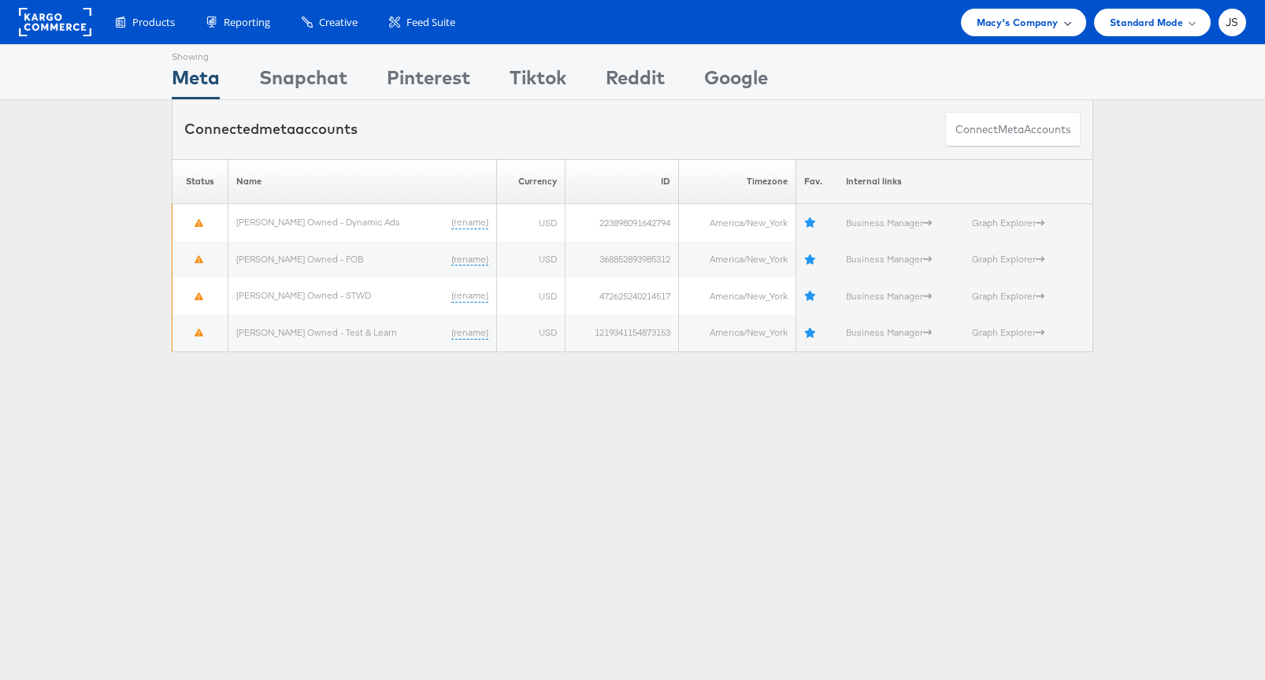
click at [1050, 24] on span "Macy's Company" at bounding box center [1017, 22] width 82 height 17
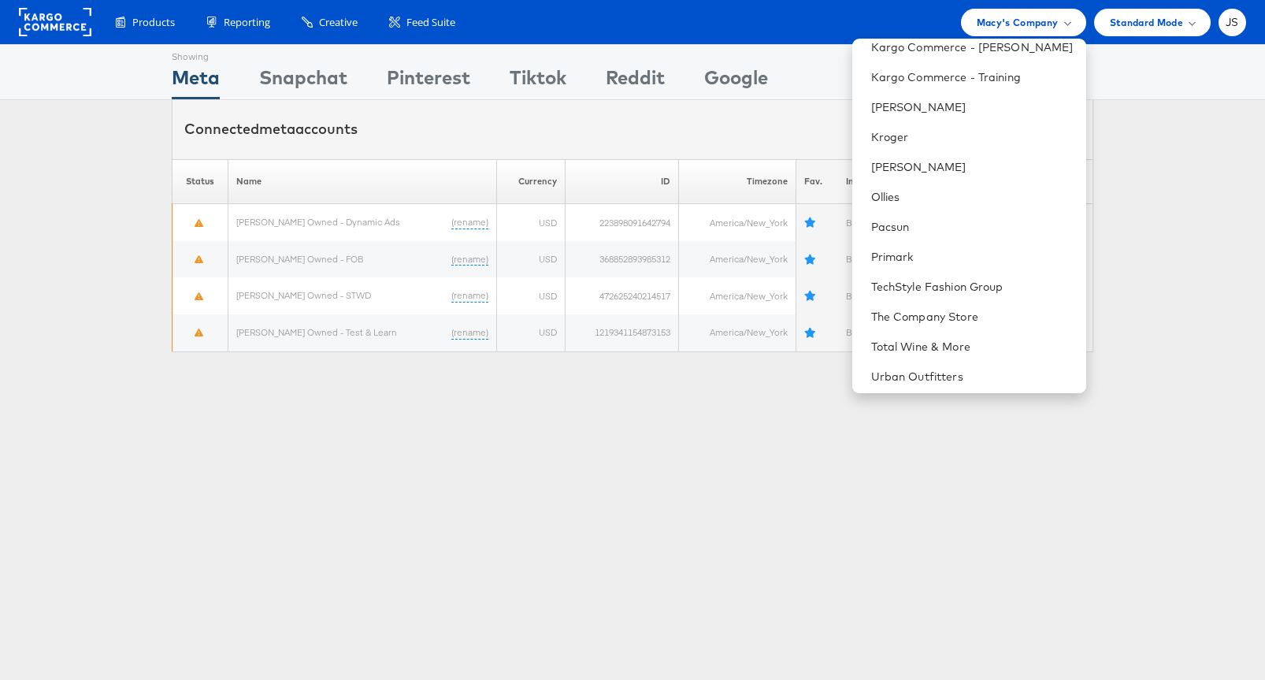
scroll to position [451, 0]
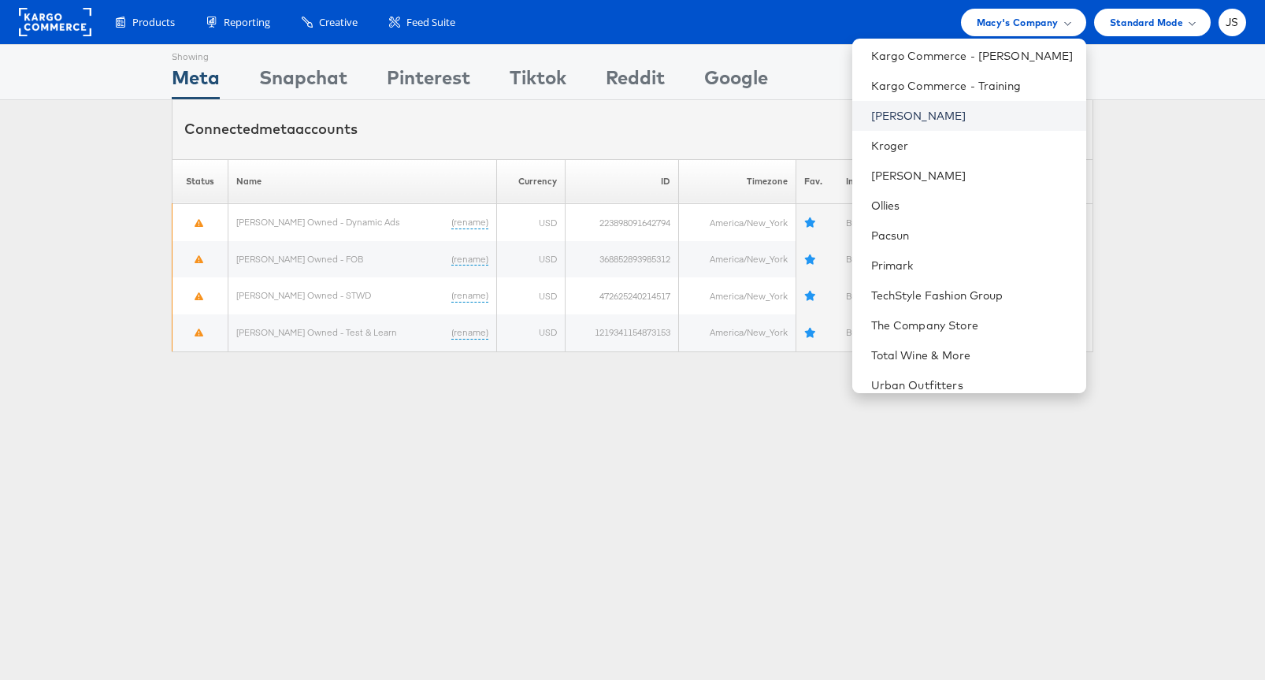
click at [976, 117] on link "[PERSON_NAME]" at bounding box center [972, 116] width 202 height 16
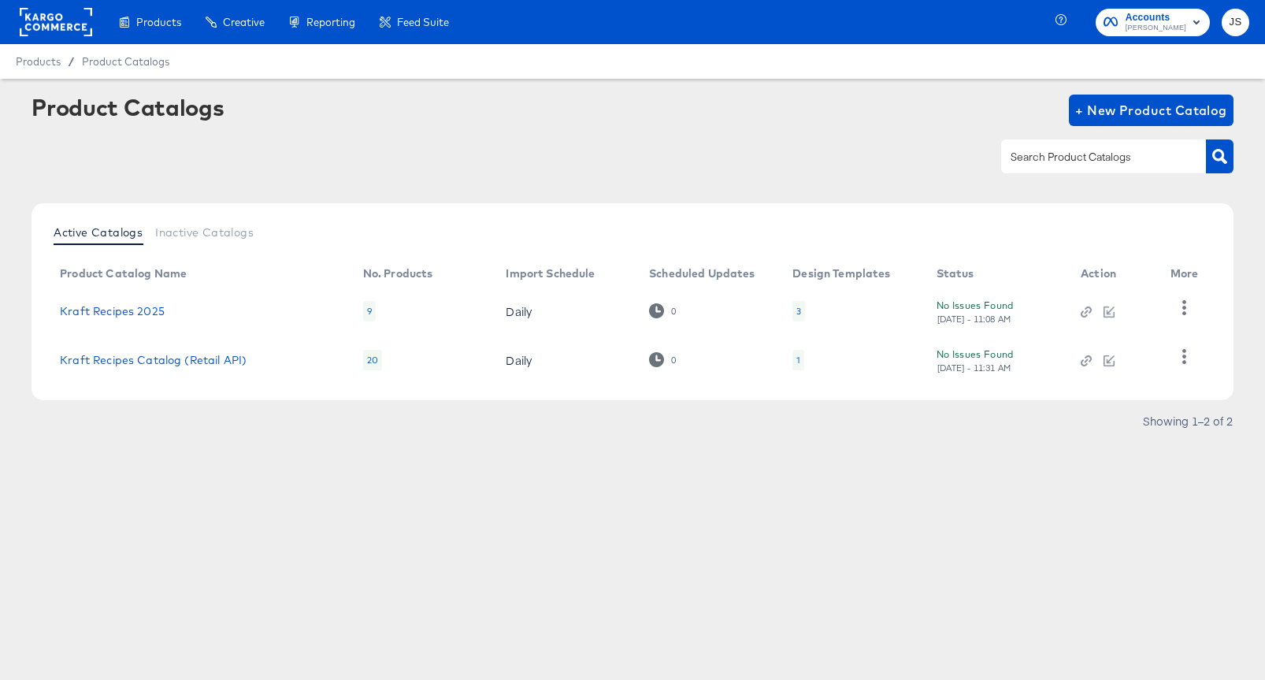
click at [796, 311] on div "3" at bounding box center [798, 311] width 5 height 13
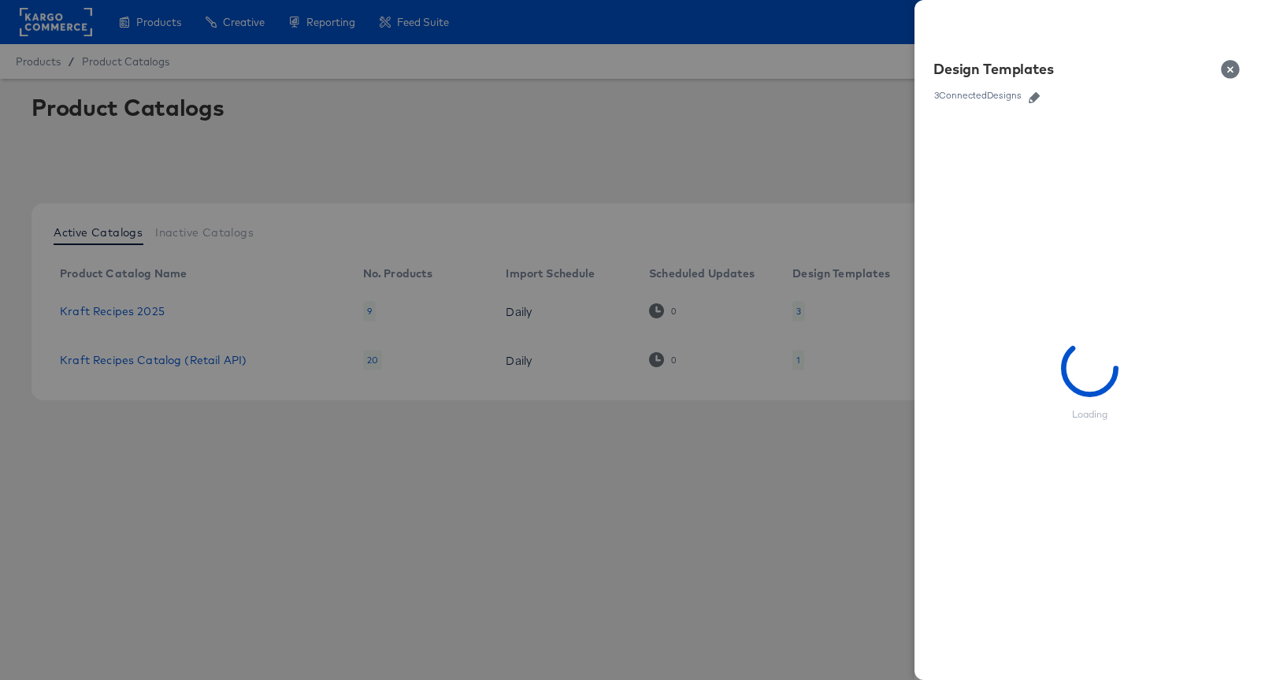
click at [1037, 100] on icon "button" at bounding box center [1033, 97] width 11 height 11
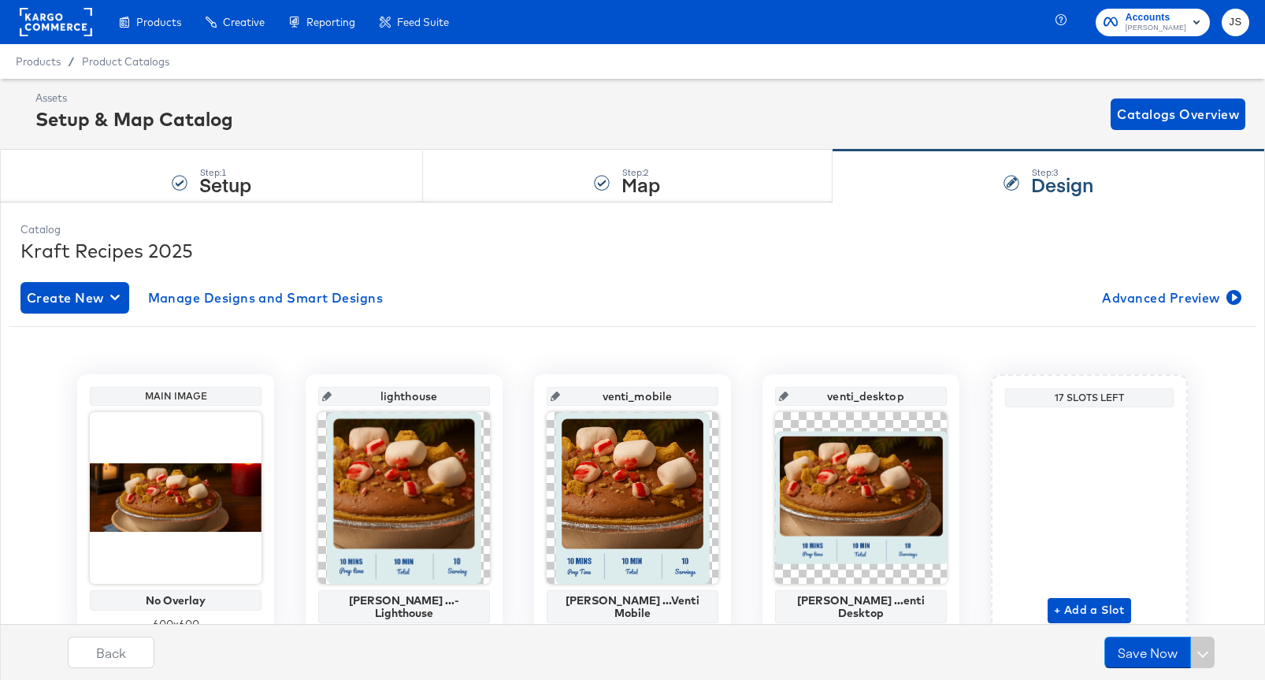
scroll to position [46, 0]
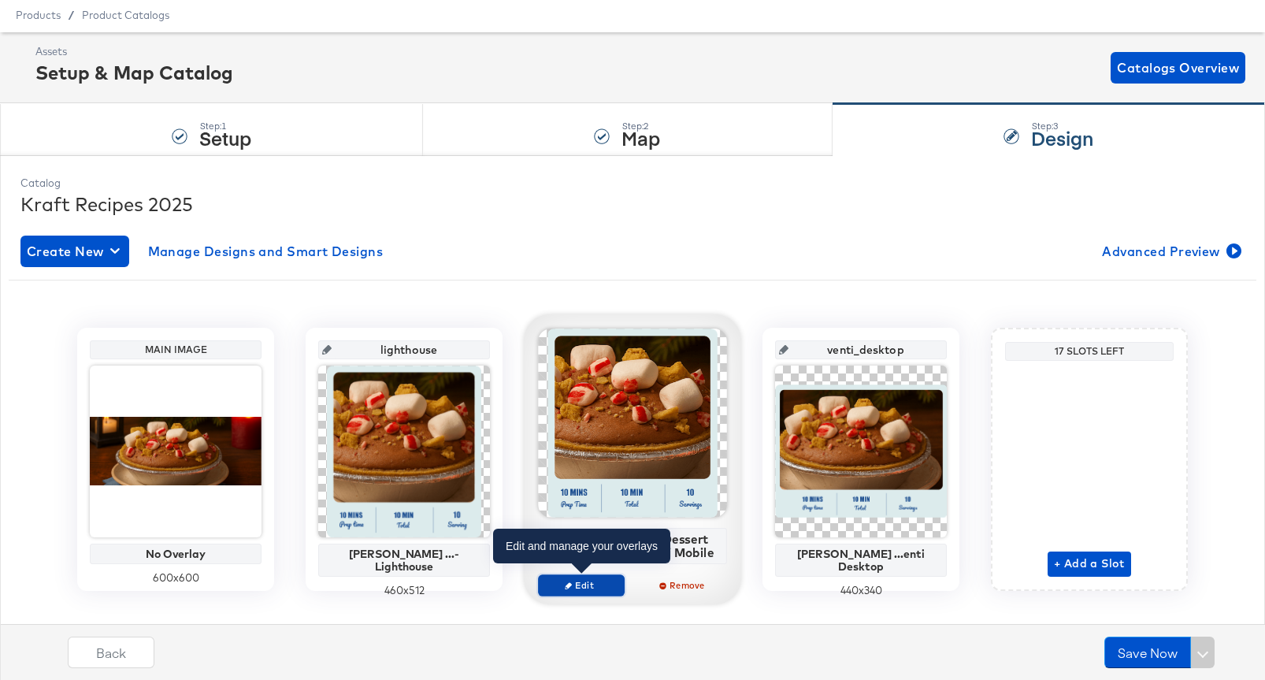
click at [591, 583] on span "Edit" at bounding box center [581, 585] width 72 height 12
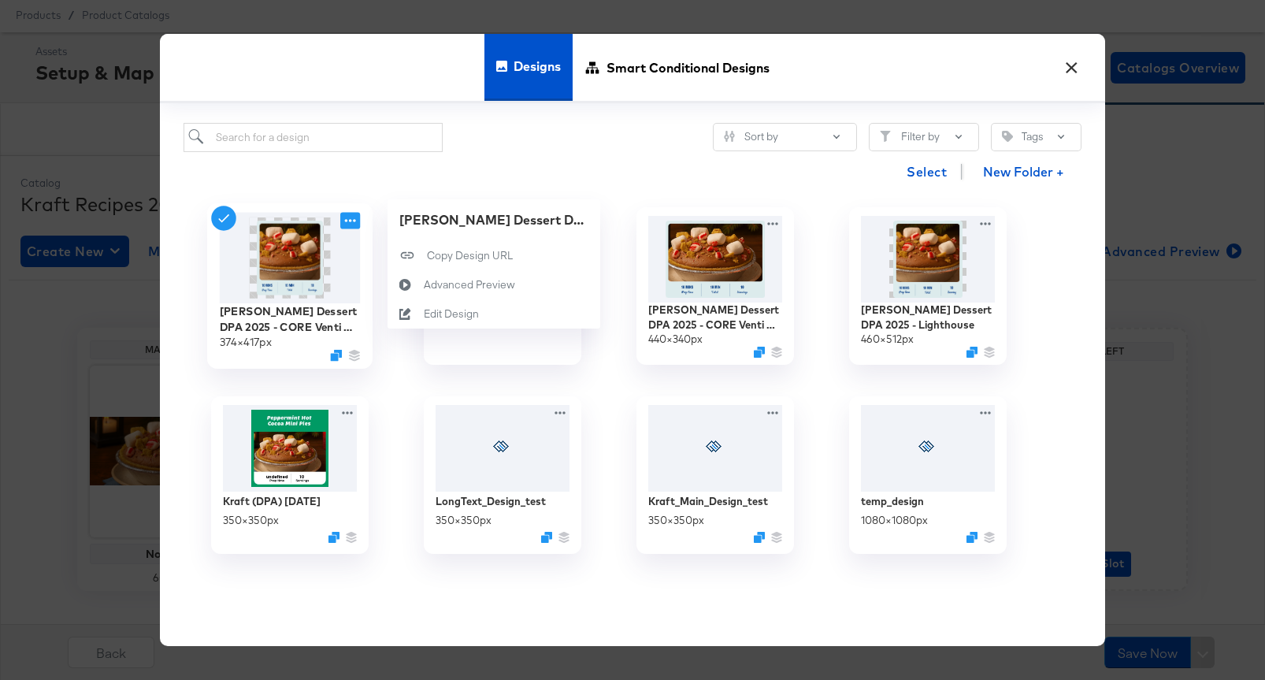
click at [347, 224] on icon at bounding box center [350, 221] width 20 height 17
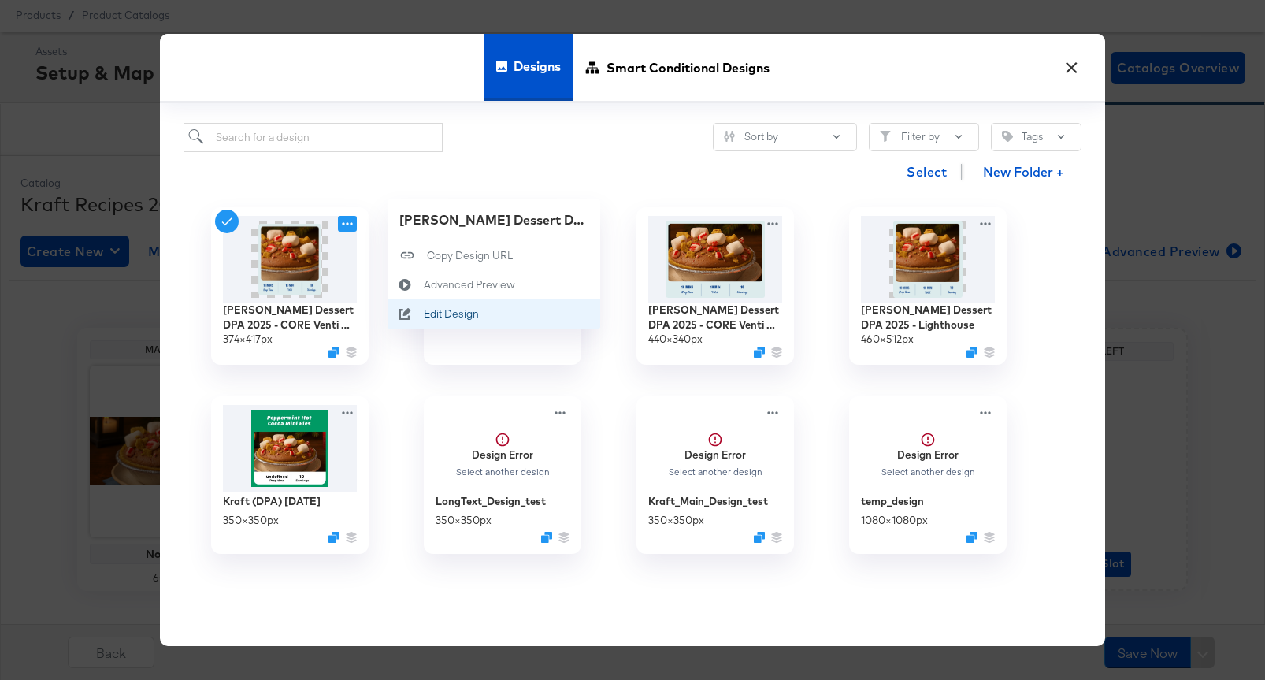
click at [424, 314] on div "Edit Design Edit Design" at bounding box center [424, 314] width 0 height 0
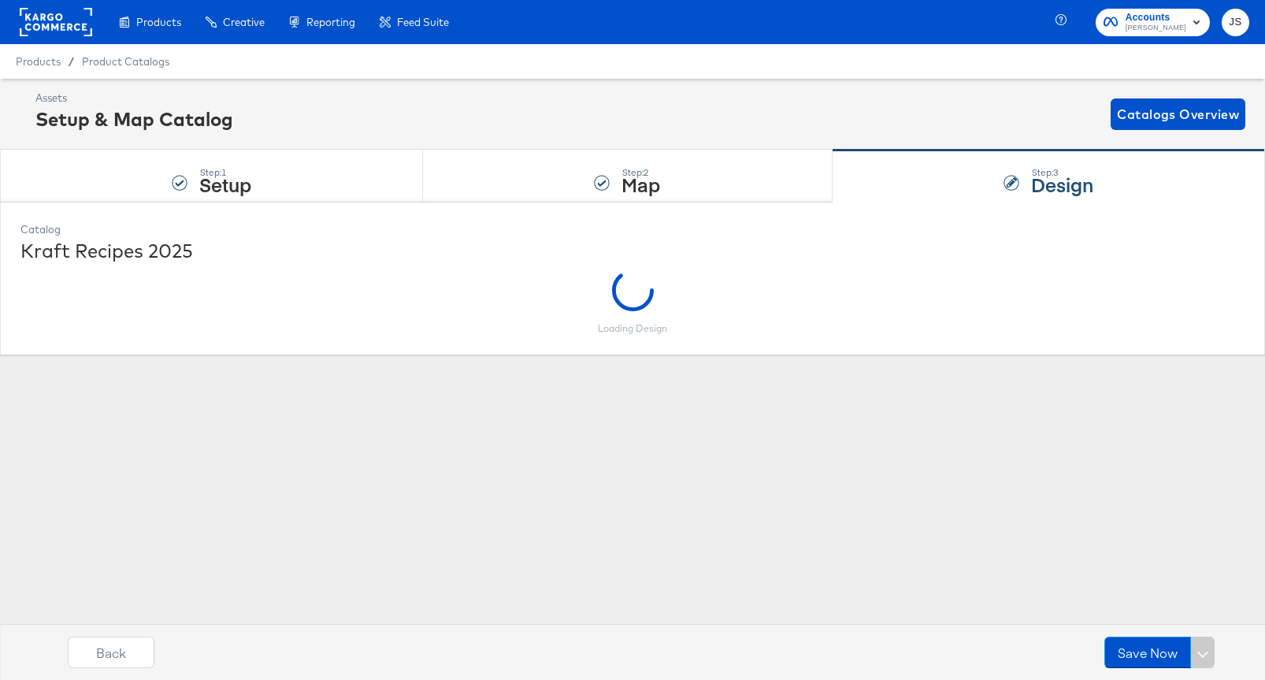
scroll to position [0, 0]
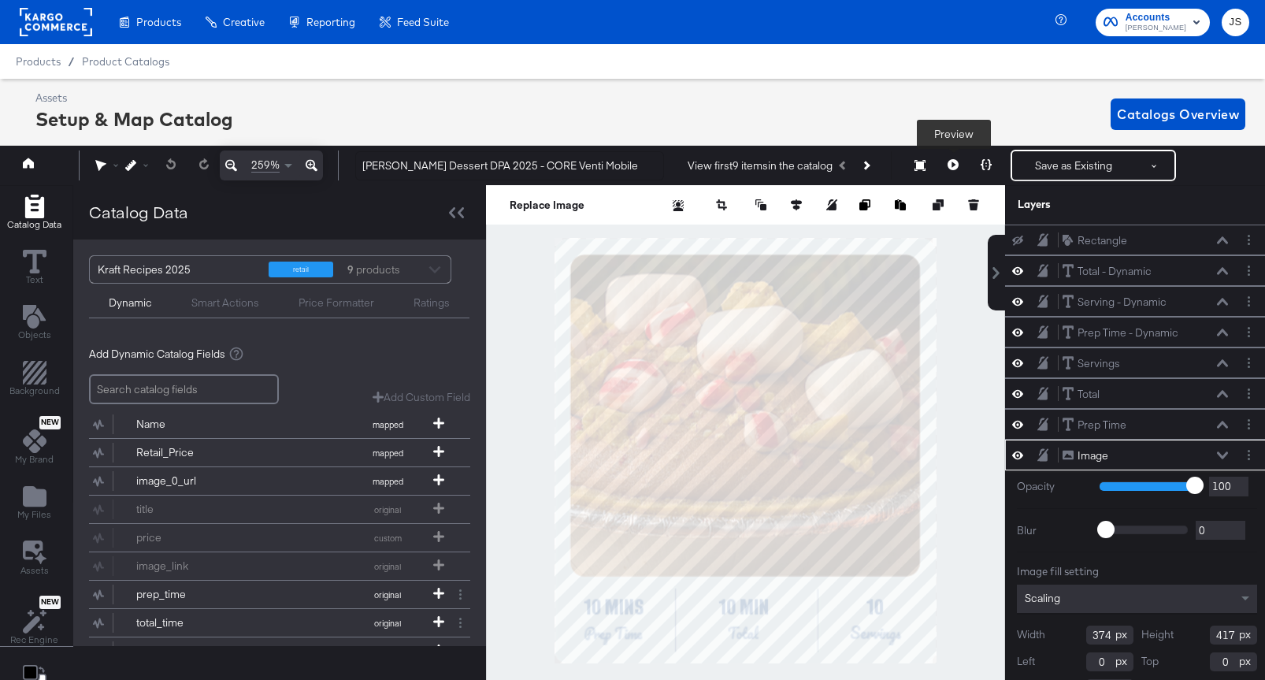
click at [960, 166] on button at bounding box center [952, 165] width 33 height 31
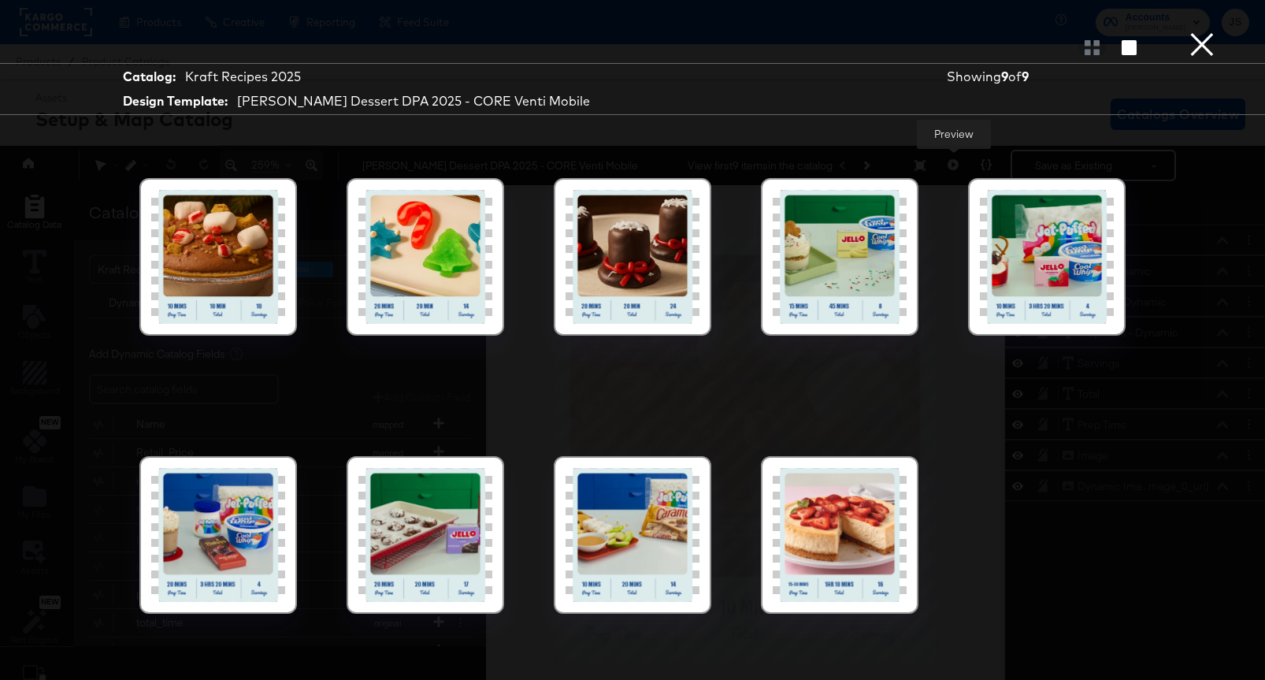
click at [272, 523] on div at bounding box center [218, 535] width 134 height 134
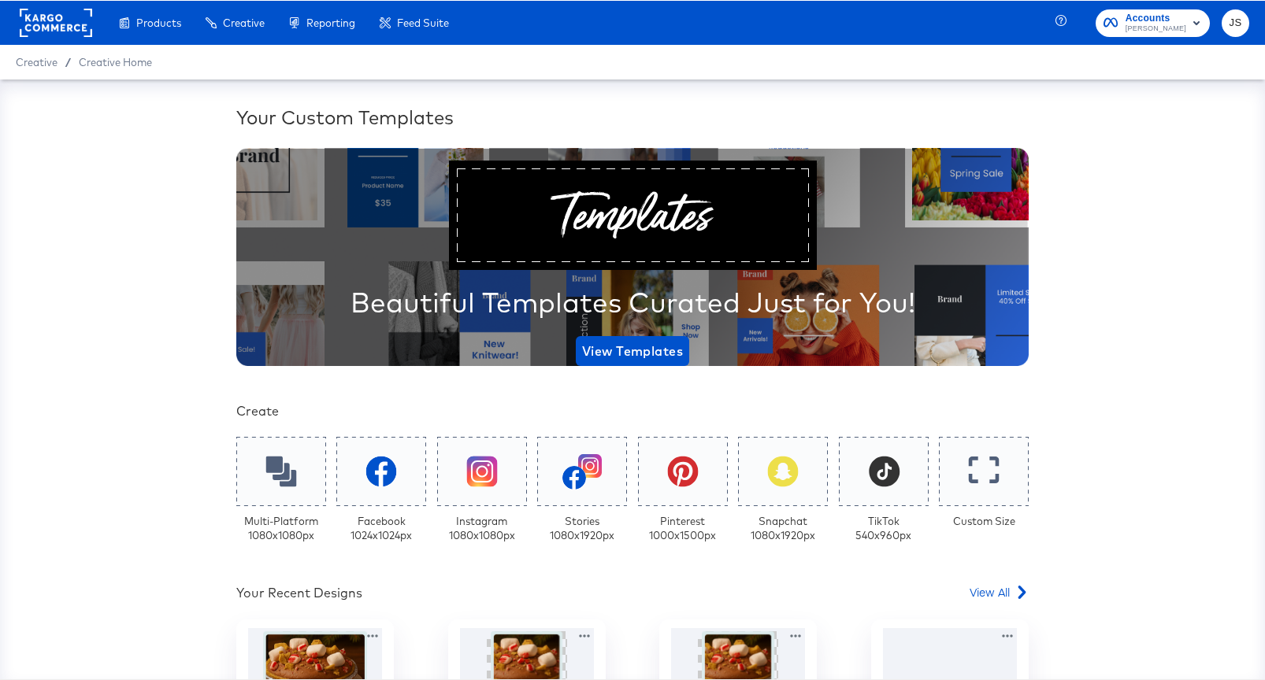
scroll to position [230, 0]
